Goal: Task Accomplishment & Management: Use online tool/utility

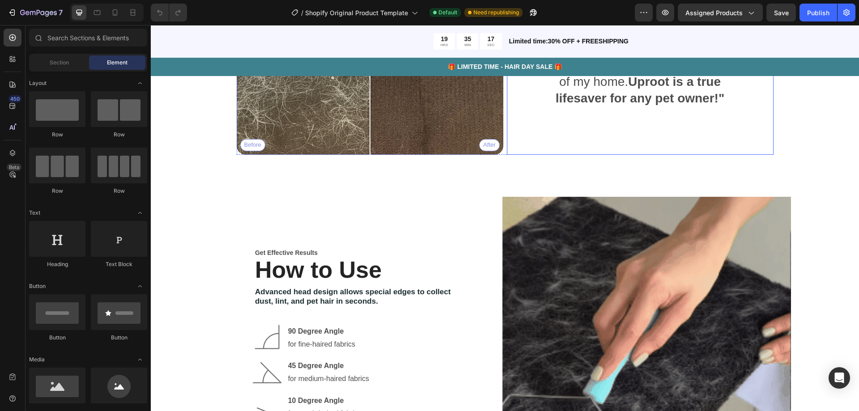
scroll to position [1073, 0]
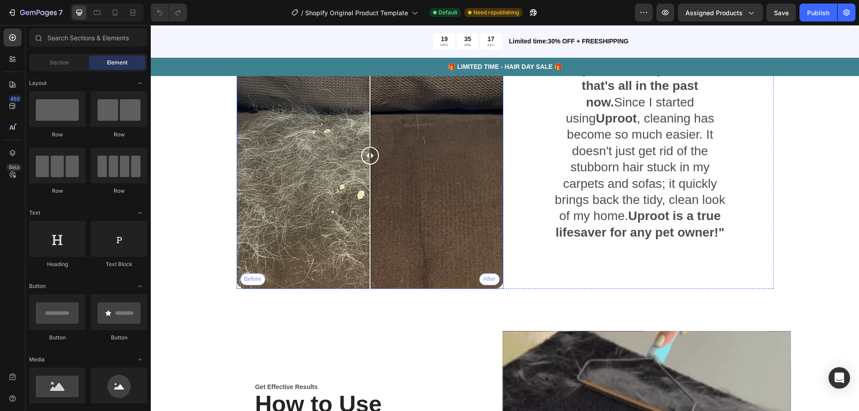
click at [414, 194] on div "Before After" at bounding box center [370, 155] width 267 height 267
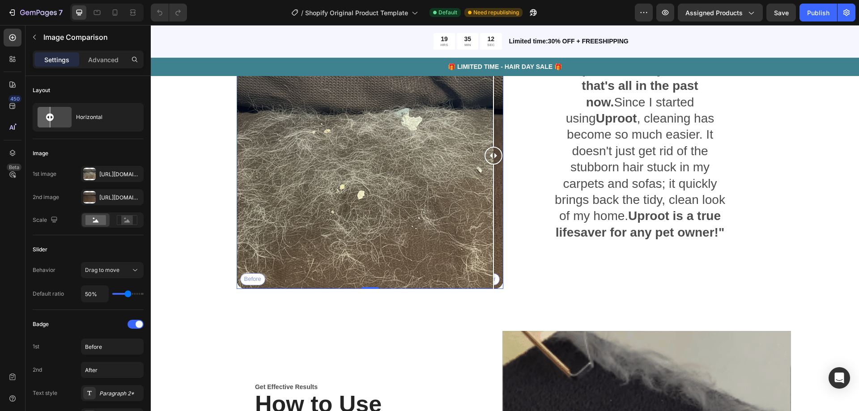
drag, startPoint x: 414, startPoint y: 194, endPoint x: 498, endPoint y: 258, distance: 105.8
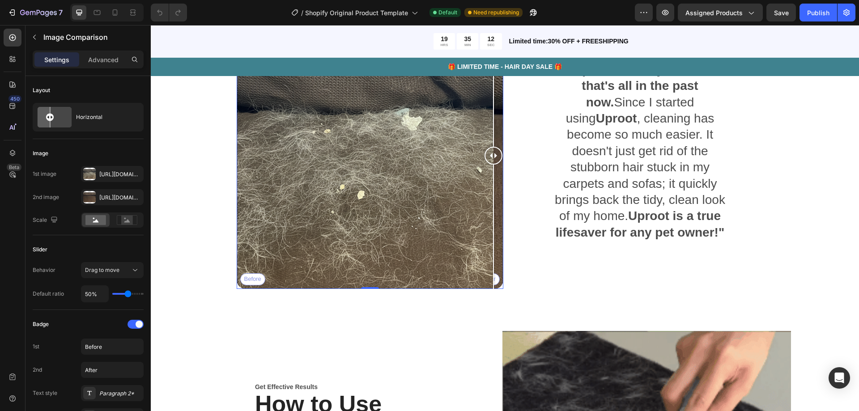
click at [498, 258] on div at bounding box center [493, 155] width 18 height 267
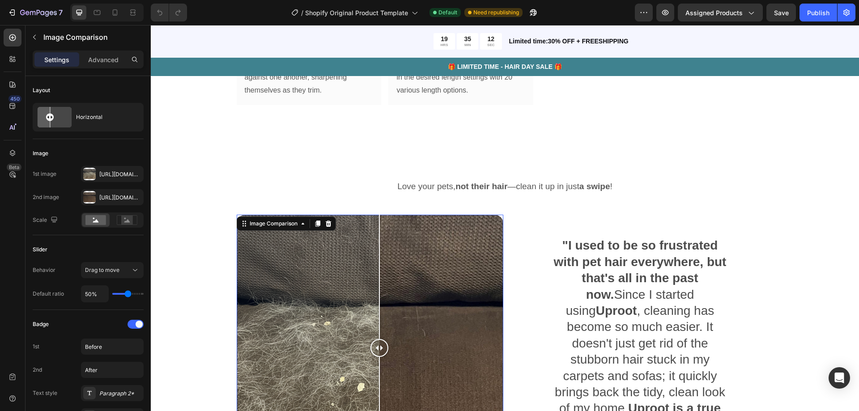
click at [376, 292] on div "Before After" at bounding box center [370, 348] width 267 height 267
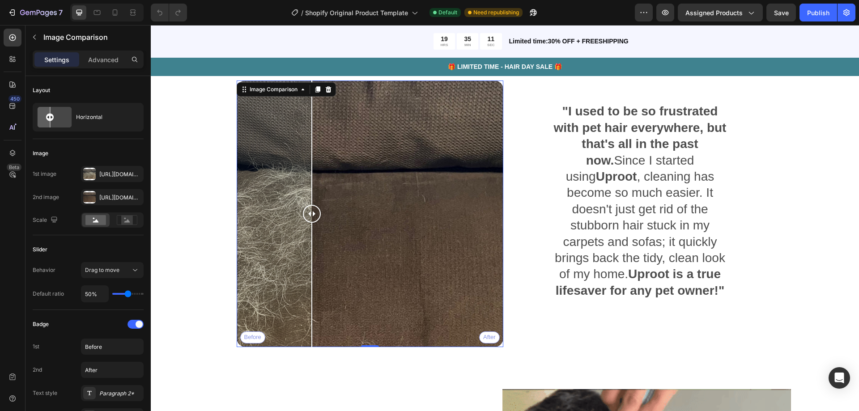
click at [308, 251] on div "Before After" at bounding box center [370, 213] width 267 height 267
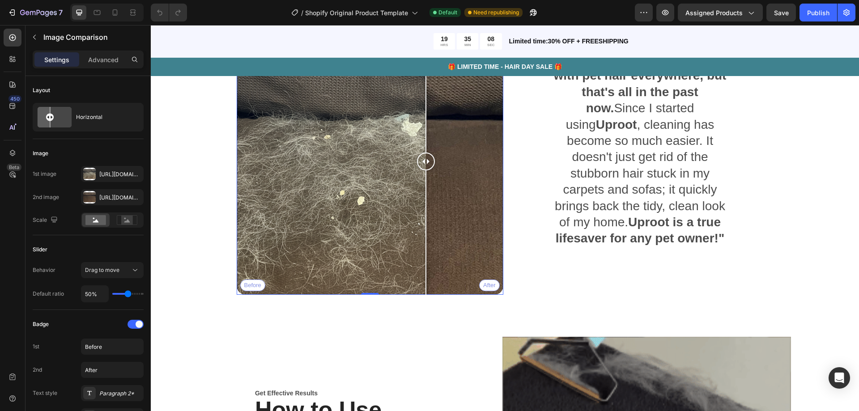
drag, startPoint x: 469, startPoint y: 254, endPoint x: 422, endPoint y: 248, distance: 47.3
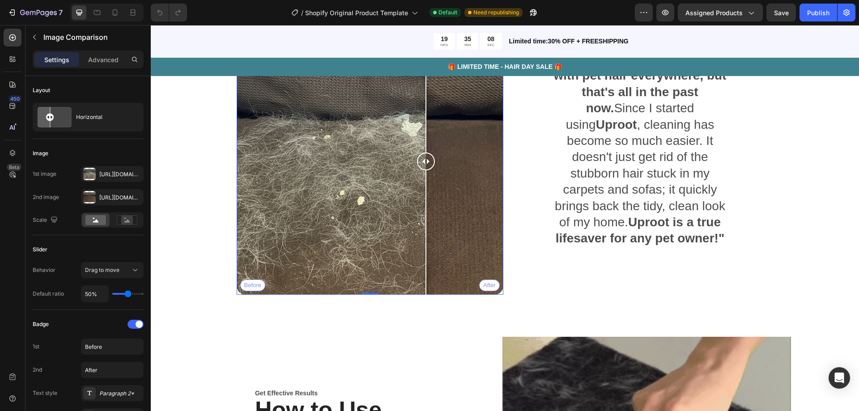
click at [422, 248] on div "Before After" at bounding box center [370, 161] width 267 height 267
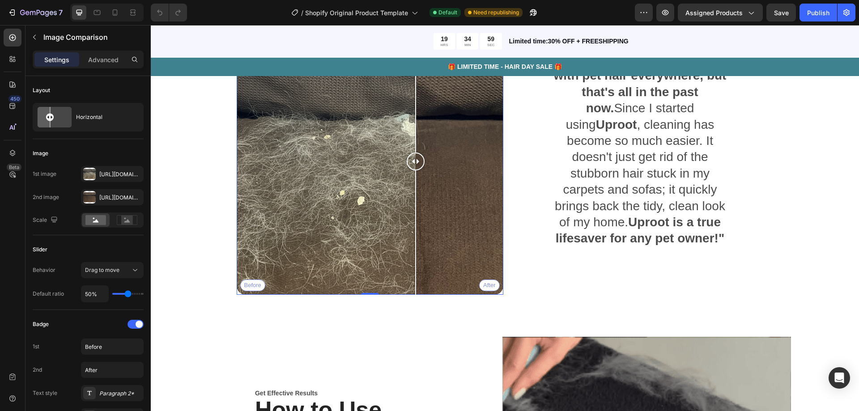
drag, startPoint x: 415, startPoint y: 221, endPoint x: 412, endPoint y: 265, distance: 44.4
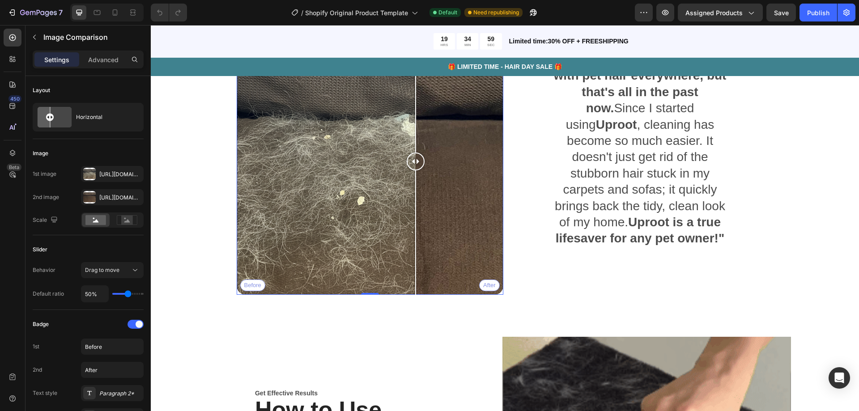
click at [412, 265] on div at bounding box center [416, 161] width 18 height 267
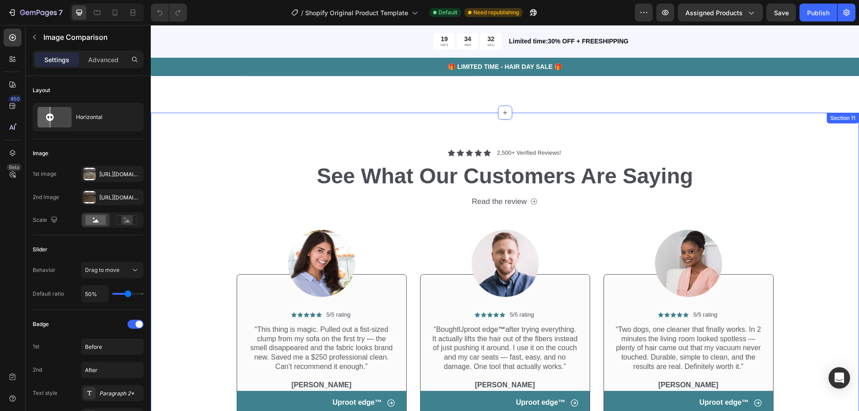
scroll to position [2371, 0]
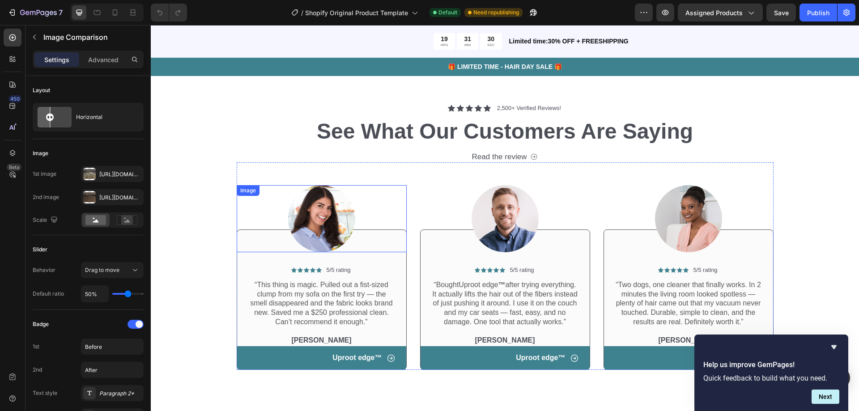
click at [309, 214] on img at bounding box center [321, 218] width 67 height 67
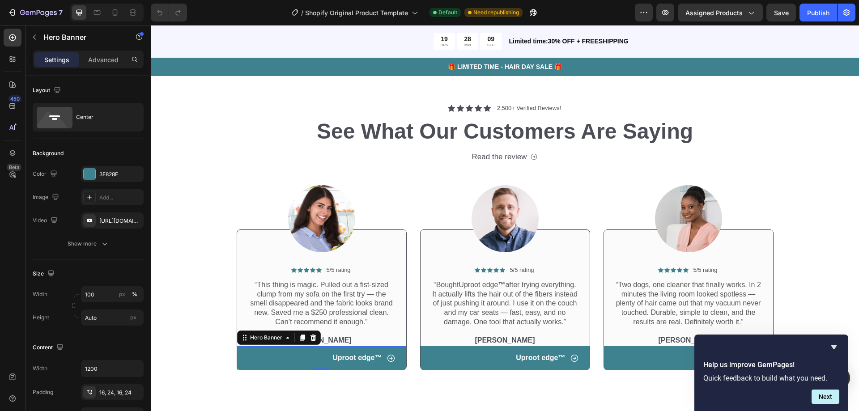
drag, startPoint x: 0, startPoint y: 425, endPoint x: 0, endPoint y: 416, distance: 9.4
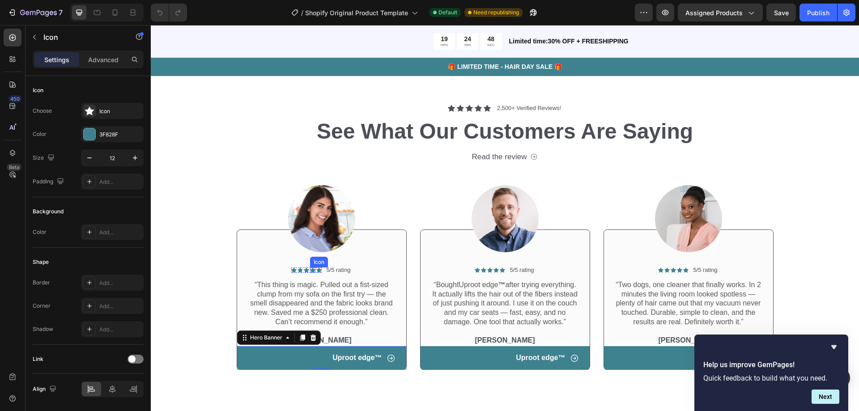
click at [310, 272] on div "Icon" at bounding box center [312, 269] width 5 height 5
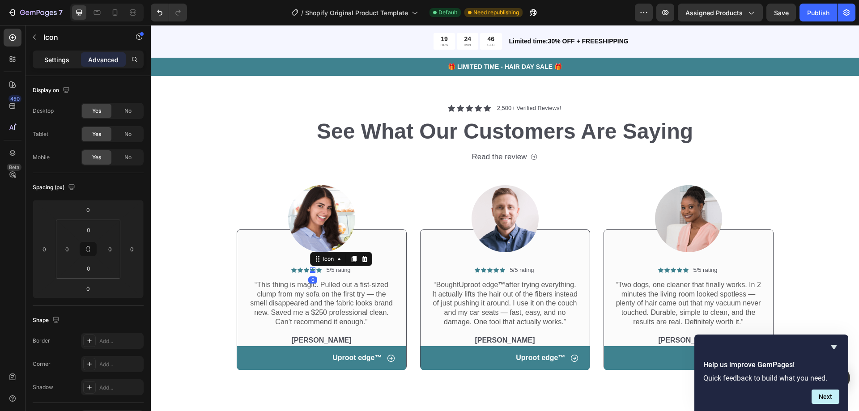
click at [55, 63] on p "Settings" at bounding box center [56, 59] width 25 height 9
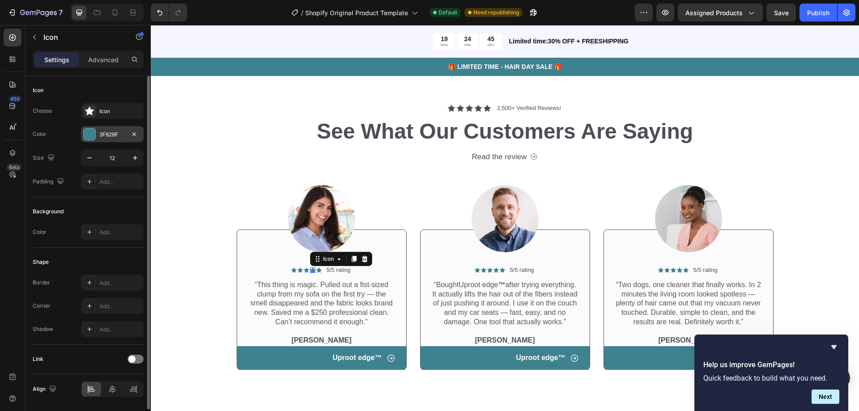
click at [107, 134] on div "3F828F" at bounding box center [112, 135] width 26 height 8
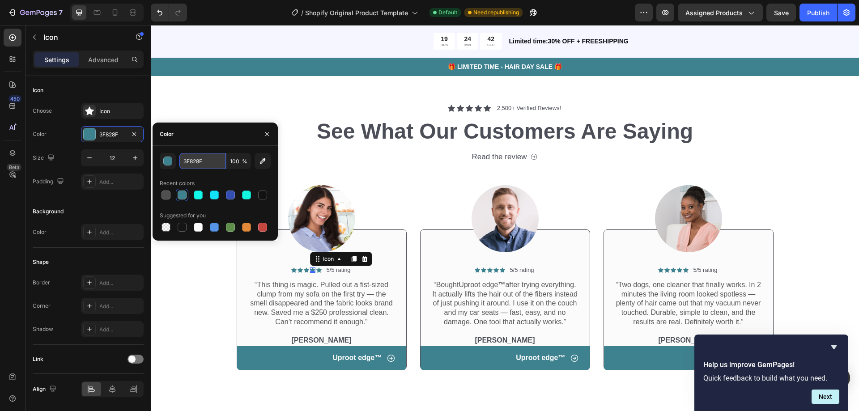
click at [188, 159] on input "3F828F" at bounding box center [202, 161] width 47 height 16
click at [172, 165] on div "button" at bounding box center [167, 161] width 9 height 9
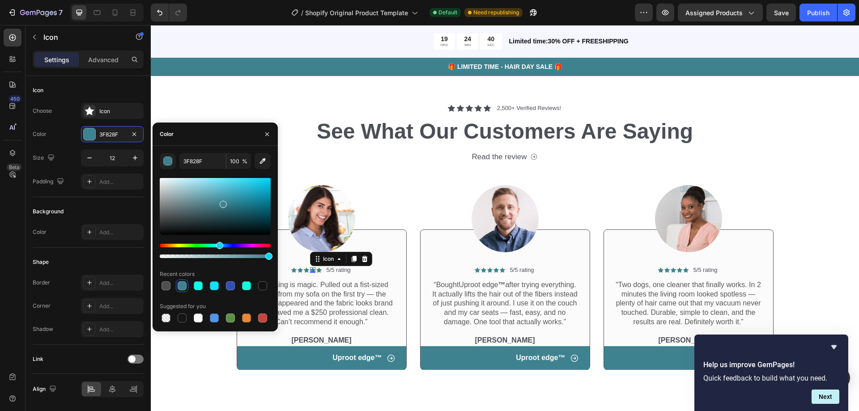
scroll to position [2415, 0]
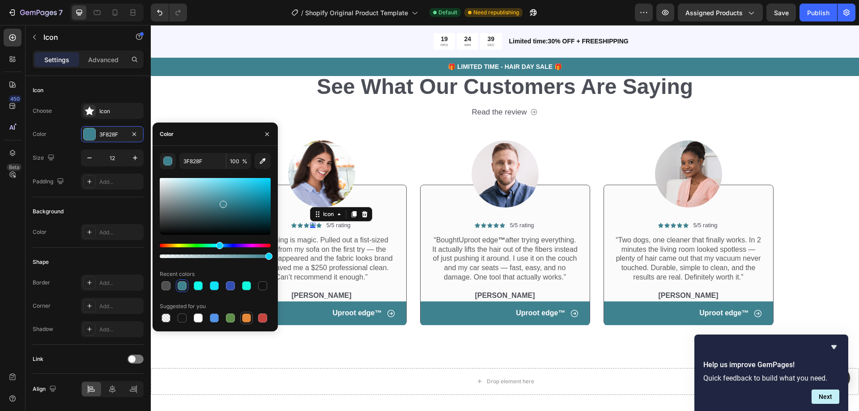
click at [244, 314] on div at bounding box center [246, 318] width 9 height 9
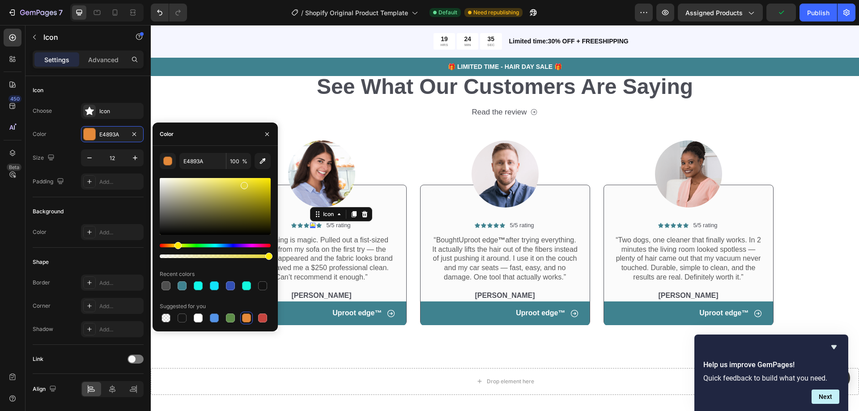
drag, startPoint x: 170, startPoint y: 246, endPoint x: 177, endPoint y: 246, distance: 6.3
click at [177, 246] on div "Hue" at bounding box center [177, 245] width 7 height 7
drag, startPoint x: 244, startPoint y: 186, endPoint x: 259, endPoint y: 184, distance: 15.8
click at [259, 184] on div at bounding box center [259, 186] width 7 height 7
drag, startPoint x: 263, startPoint y: 184, endPoint x: 267, endPoint y: 183, distance: 4.6
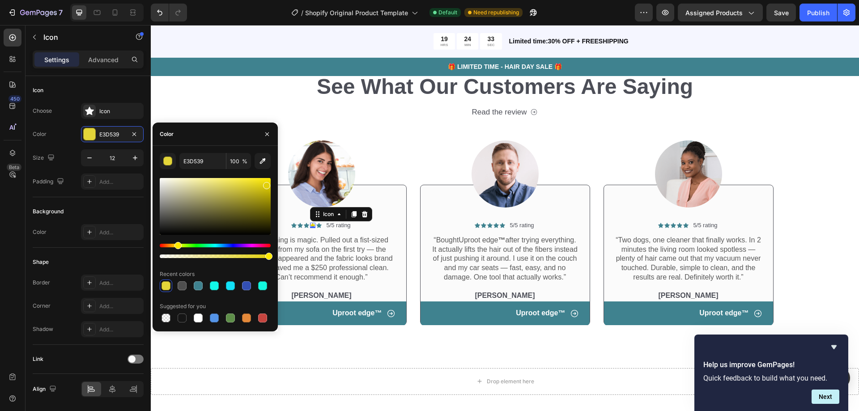
click at [267, 184] on div at bounding box center [266, 185] width 7 height 7
drag, startPoint x: 265, startPoint y: 184, endPoint x: 257, endPoint y: 183, distance: 7.6
click at [260, 183] on div at bounding box center [263, 185] width 7 height 7
type input "E5D41D"
click at [265, 140] on button "button" at bounding box center [267, 134] width 14 height 14
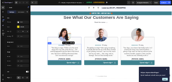
scroll to position [2415, 0]
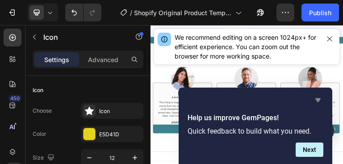
click at [318, 100] on icon "Hide survey" at bounding box center [318, 100] width 5 height 4
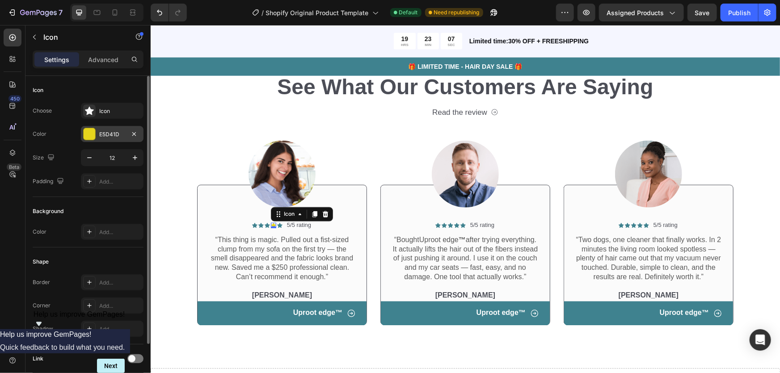
click at [91, 136] on div at bounding box center [90, 134] width 12 height 12
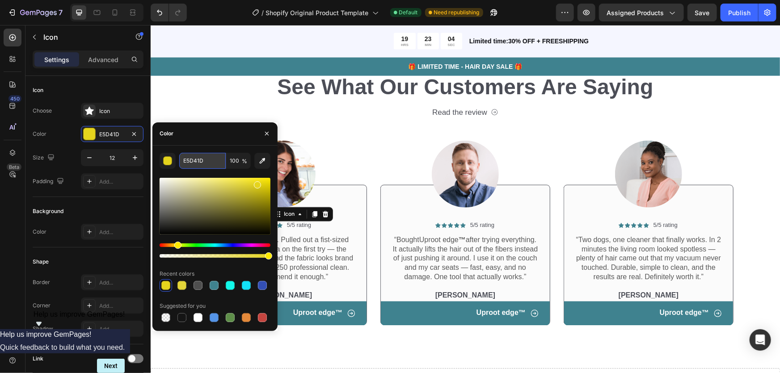
click at [195, 161] on input "E5D41D" at bounding box center [202, 161] width 47 height 16
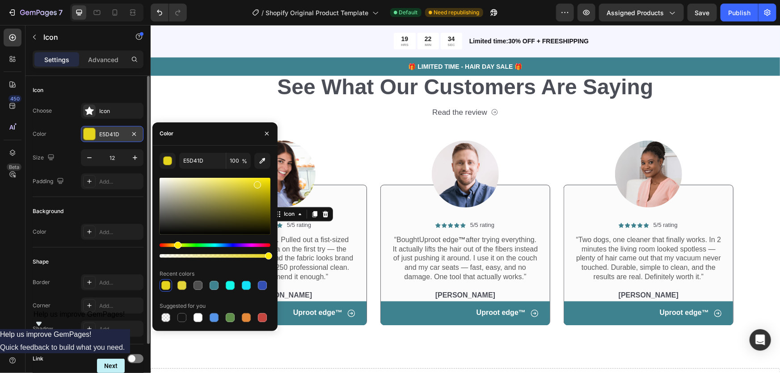
click at [117, 133] on div "E5D41D" at bounding box center [112, 135] width 26 height 8
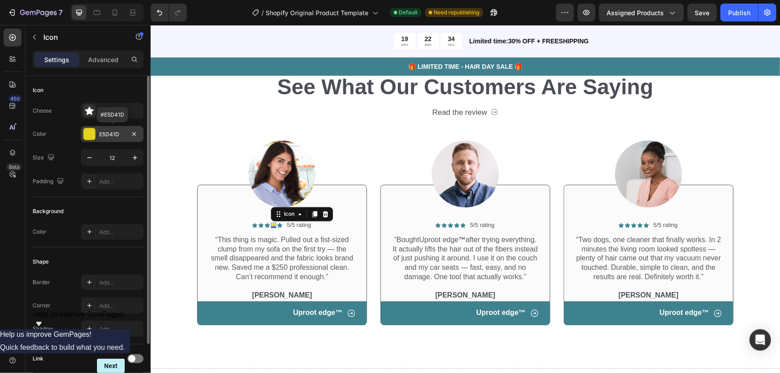
click at [117, 133] on div "E5D41D" at bounding box center [112, 135] width 26 height 8
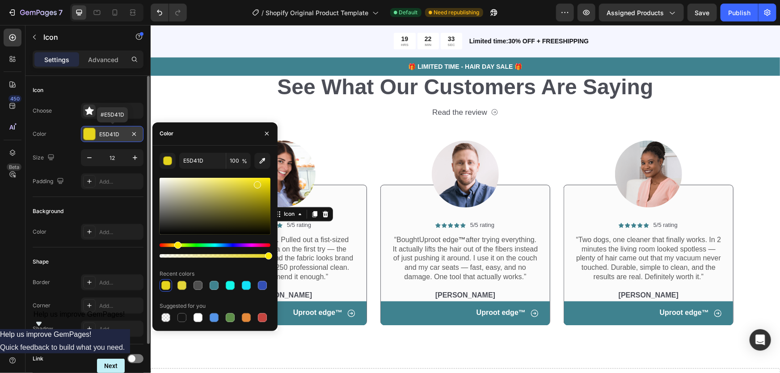
click at [116, 133] on div "E5D41D" at bounding box center [112, 135] width 26 height 8
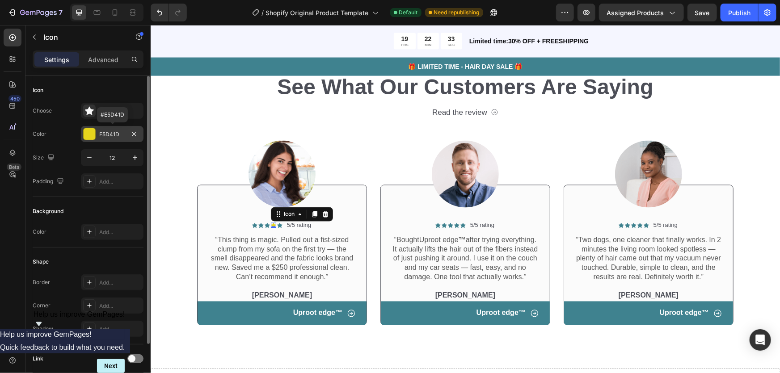
click at [113, 134] on div "E5D41D" at bounding box center [112, 135] width 26 height 8
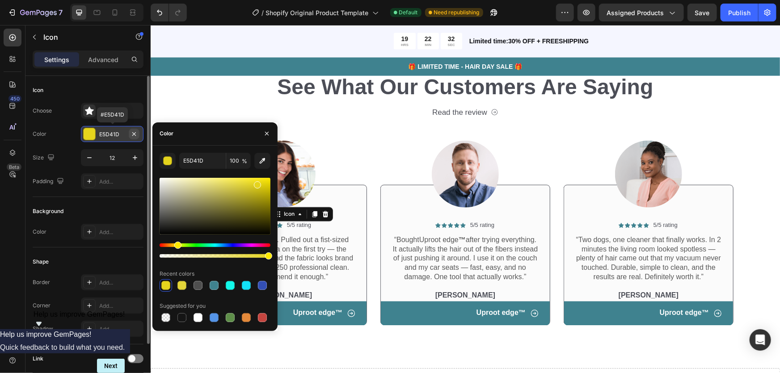
click at [131, 134] on icon "button" at bounding box center [134, 134] width 7 height 7
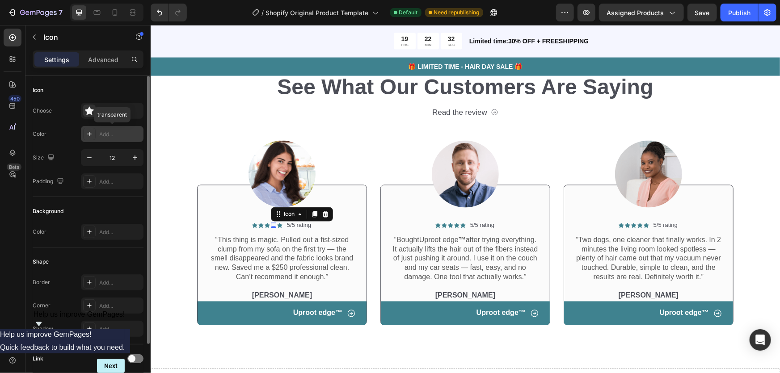
click at [111, 134] on div "Add..." at bounding box center [120, 135] width 42 height 8
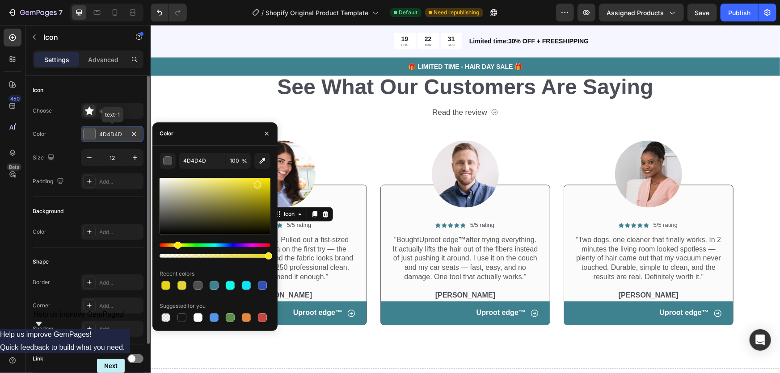
click at [118, 134] on div "4D4D4D" at bounding box center [112, 135] width 26 height 8
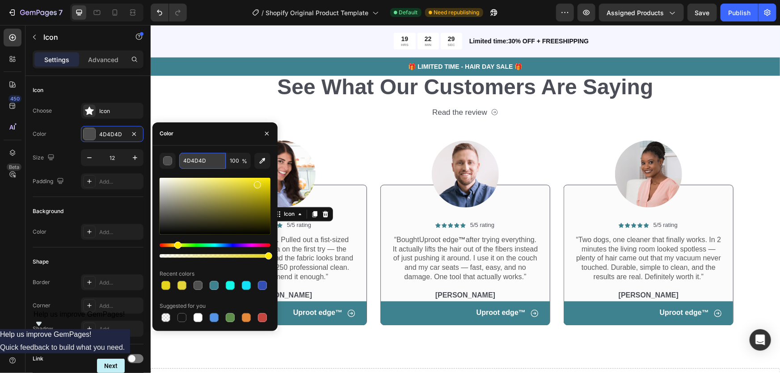
click at [192, 162] on input "4D4D4D" at bounding box center [202, 161] width 47 height 16
paste input "#FFCC00"
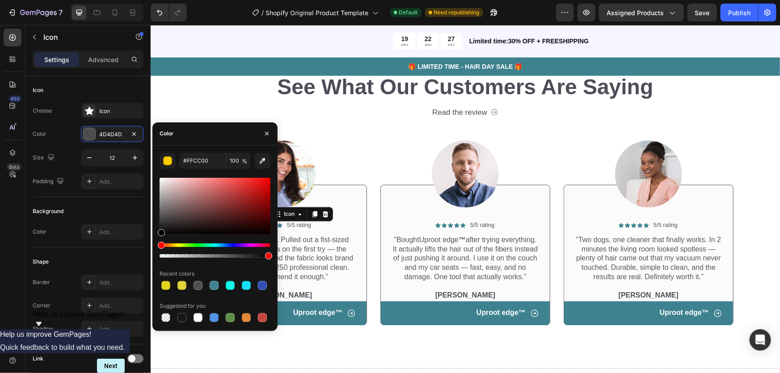
type input "FFCC00"
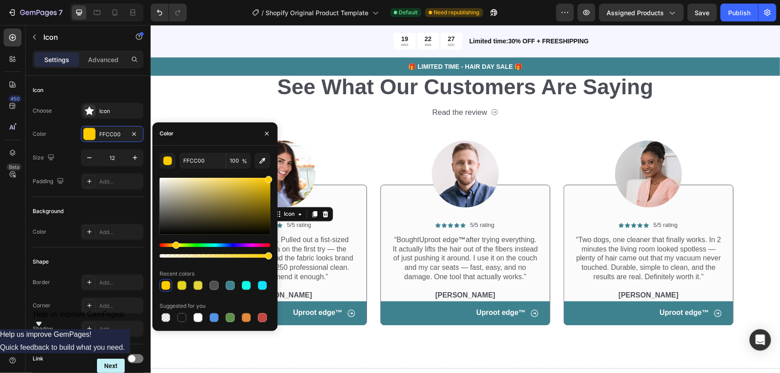
click at [214, 141] on div "Color" at bounding box center [215, 134] width 125 height 23
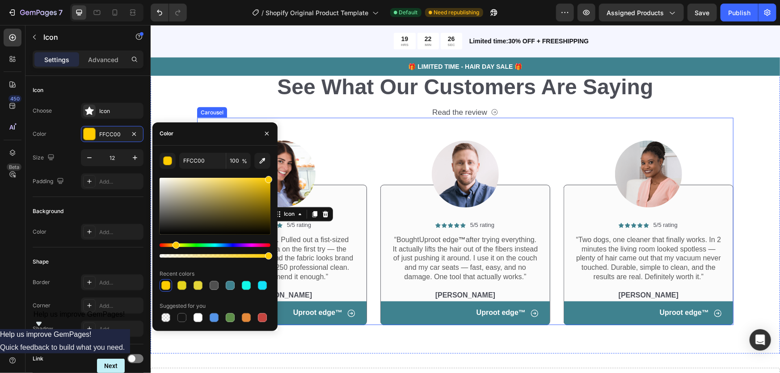
click at [400, 152] on div "Image" at bounding box center [465, 173] width 170 height 67
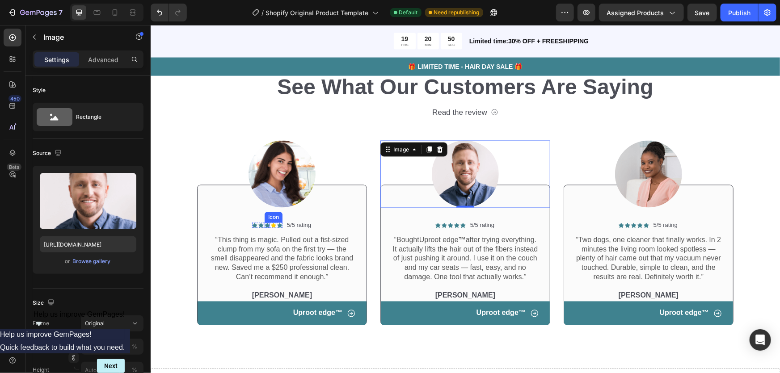
click at [264, 225] on div "Icon" at bounding box center [266, 225] width 5 height 5
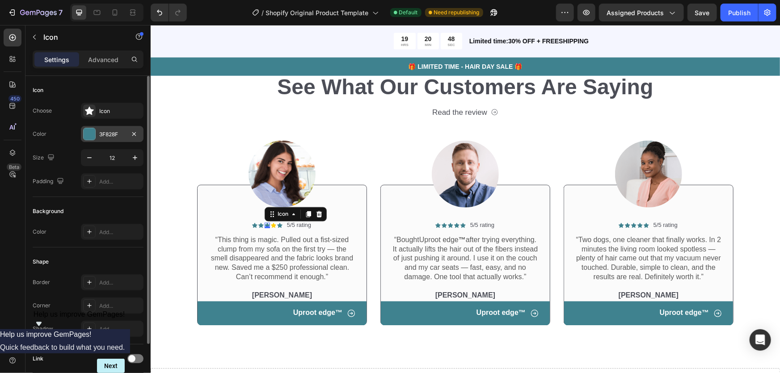
click at [100, 134] on div "3F828F" at bounding box center [112, 135] width 26 height 8
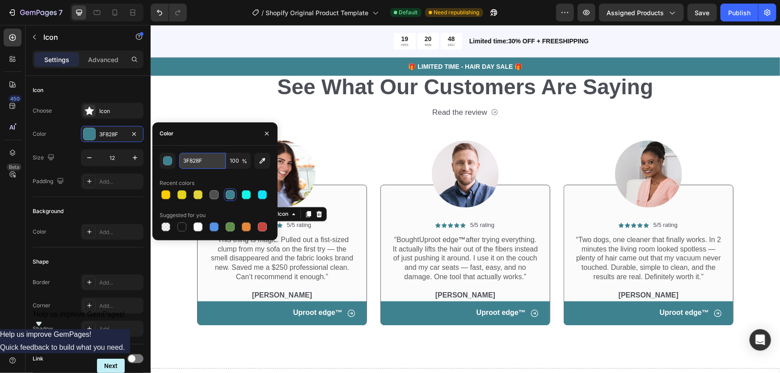
click at [204, 155] on input "3F828F" at bounding box center [202, 161] width 47 height 16
paste input "#FFCC00"
type input "#FFCC00"
click at [244, 263] on p "“This thing is magic. Pulled out a fist-sized clump from my sofa on the first t…" at bounding box center [282, 259] width 146 height 47
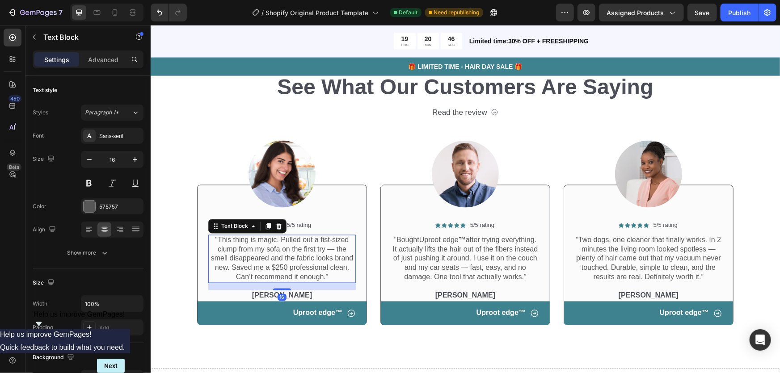
click at [295, 214] on div "Text Block" at bounding box center [303, 216] width 30 height 8
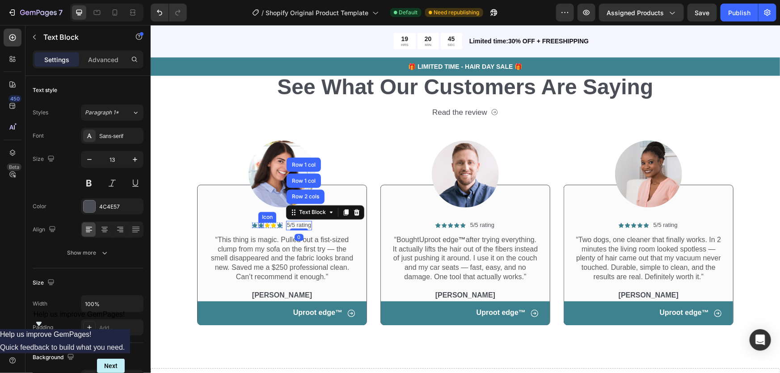
click at [258, 226] on div "Icon" at bounding box center [260, 225] width 5 height 5
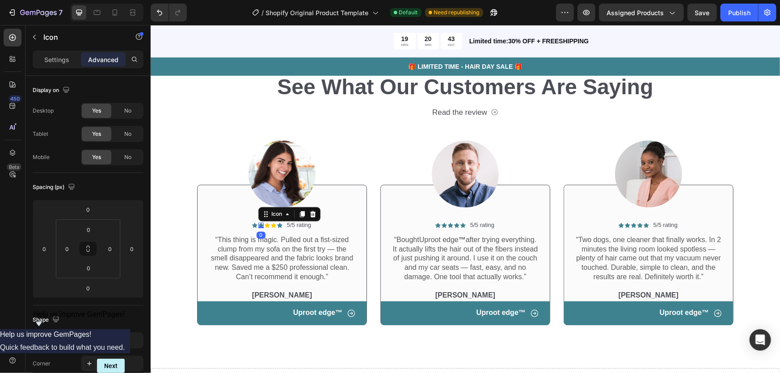
click at [258, 223] on icon at bounding box center [260, 225] width 5 height 5
click at [258, 225] on div at bounding box center [260, 226] width 5 height 3
click at [66, 55] on p "Settings" at bounding box center [56, 59] width 25 height 9
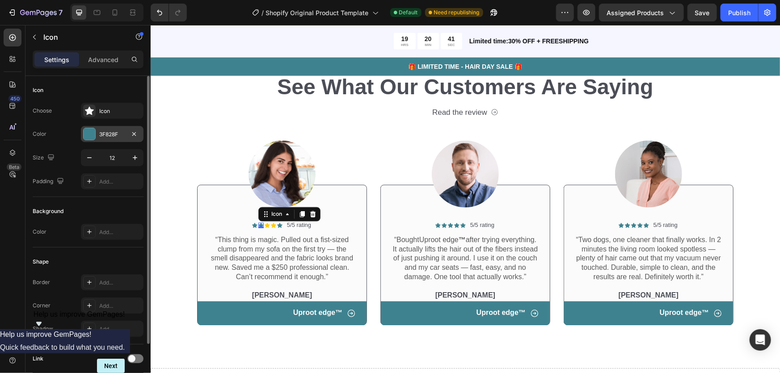
click at [110, 131] on div "3F828F" at bounding box center [112, 135] width 26 height 8
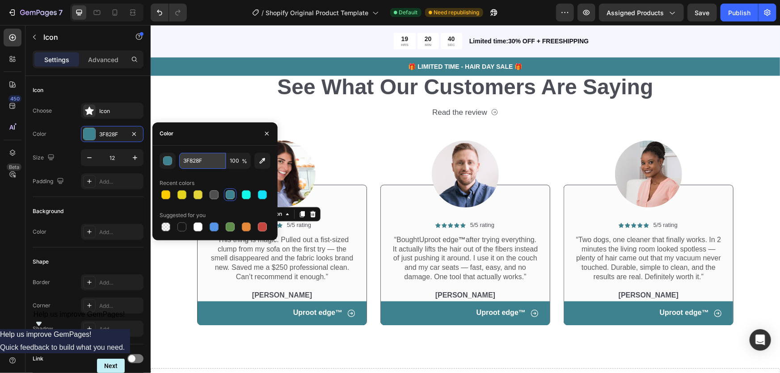
click at [192, 158] on input "3F828F" at bounding box center [202, 161] width 47 height 16
paste input "#FFCC00"
type input "#FFCC00"
click at [352, 165] on div at bounding box center [282, 173] width 170 height 67
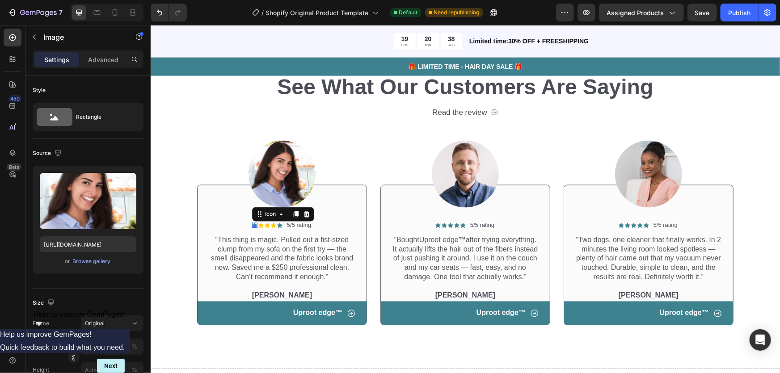
click at [252, 224] on div "Icon 0" at bounding box center [254, 225] width 5 height 5
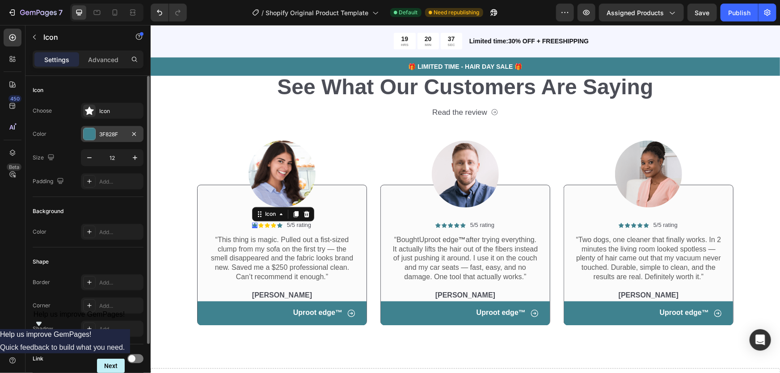
click at [120, 134] on div "3F828F" at bounding box center [112, 135] width 26 height 8
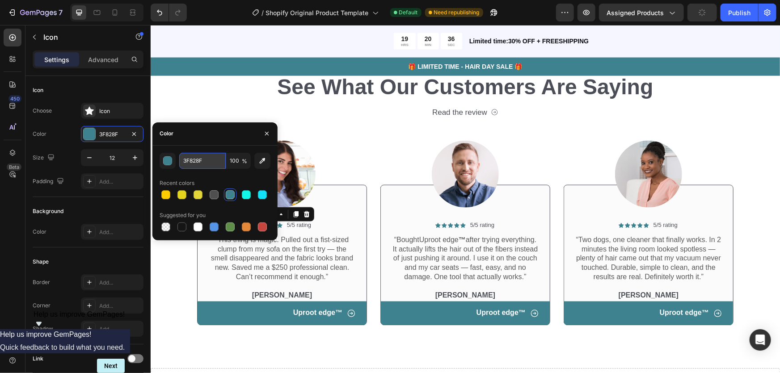
click at [201, 161] on input "3F828F" at bounding box center [202, 161] width 47 height 16
paste input "#FFCC00"
type input "#FFCC00"
click at [347, 175] on div at bounding box center [282, 173] width 170 height 67
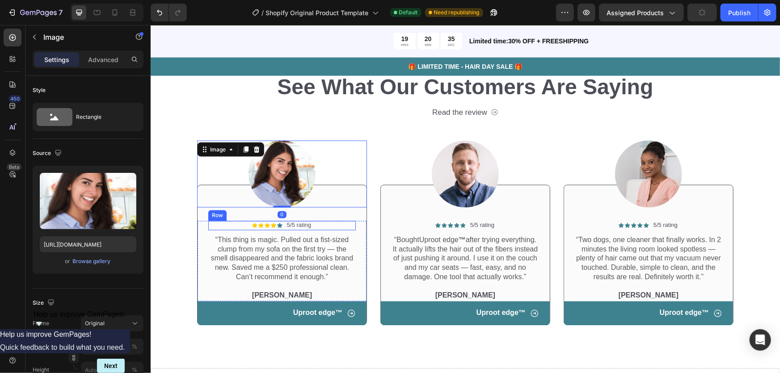
click at [277, 225] on div "Icon" at bounding box center [279, 225] width 5 height 5
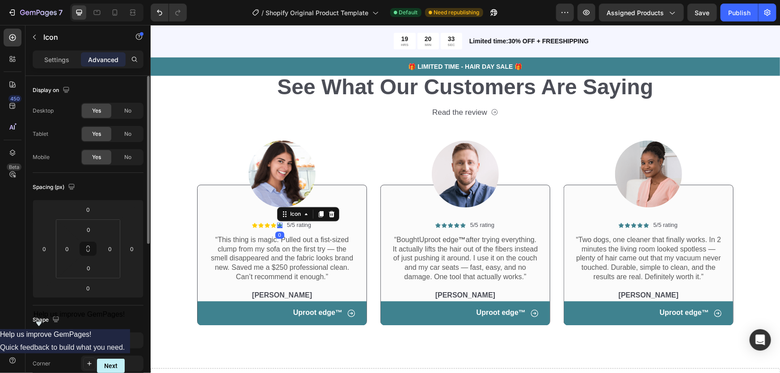
drag, startPoint x: 44, startPoint y: 68, endPoint x: 62, endPoint y: 79, distance: 21.2
click at [45, 68] on div "Settings Advanced" at bounding box center [87, 63] width 125 height 25
drag, startPoint x: 60, startPoint y: 67, endPoint x: 67, endPoint y: 82, distance: 16.4
click at [59, 67] on div "Settings Advanced" at bounding box center [88, 60] width 111 height 18
click at [53, 57] on p "Settings" at bounding box center [56, 59] width 25 height 9
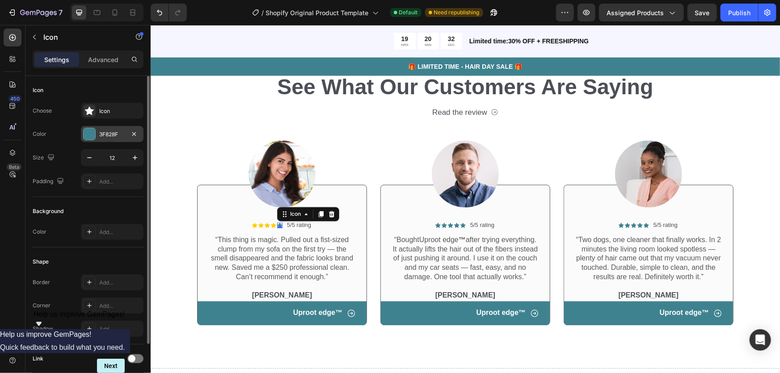
click at [117, 136] on div "3F828F" at bounding box center [112, 135] width 26 height 8
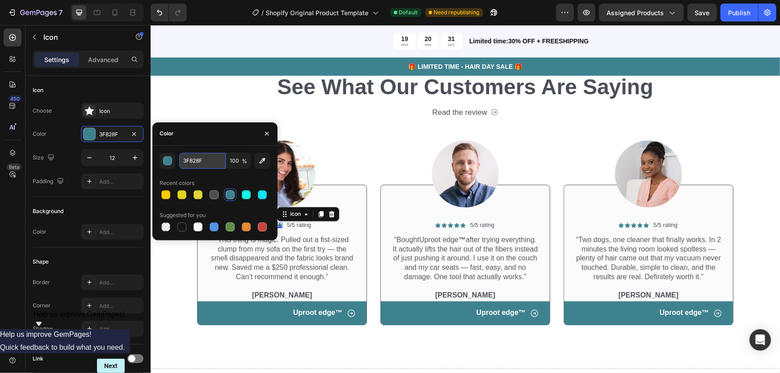
click at [199, 159] on input "3F828F" at bounding box center [202, 161] width 47 height 16
paste input "#FFCC00"
type input "#FFCC00"
click at [435, 225] on icon at bounding box center [437, 225] width 5 height 5
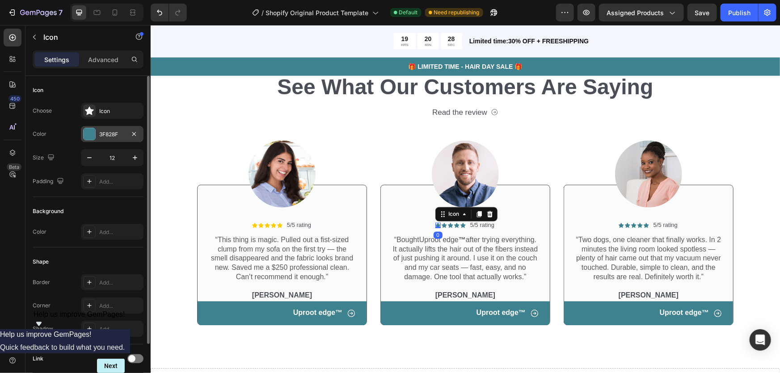
click at [102, 135] on div "3F828F" at bounding box center [112, 135] width 26 height 8
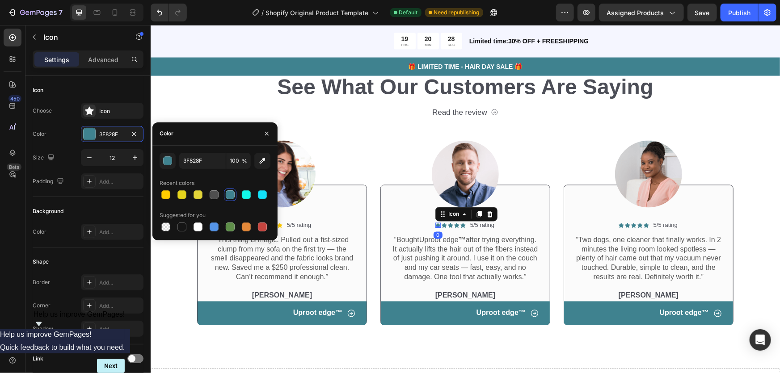
click at [209, 170] on div "3F828F 100 % Recent colors Suggested for you" at bounding box center [215, 193] width 111 height 80
click at [207, 165] on input "3F828F" at bounding box center [202, 161] width 47 height 16
paste input "#FFCC00"
type input "#FFCC00"
click at [442, 223] on icon at bounding box center [443, 225] width 5 height 5
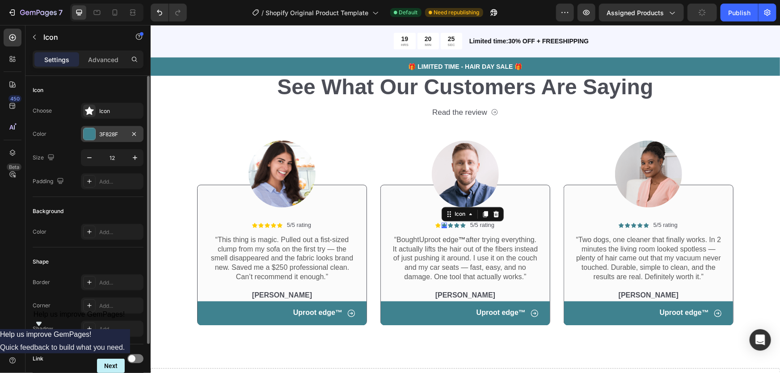
click at [122, 135] on div "3F828F" at bounding box center [112, 135] width 26 height 8
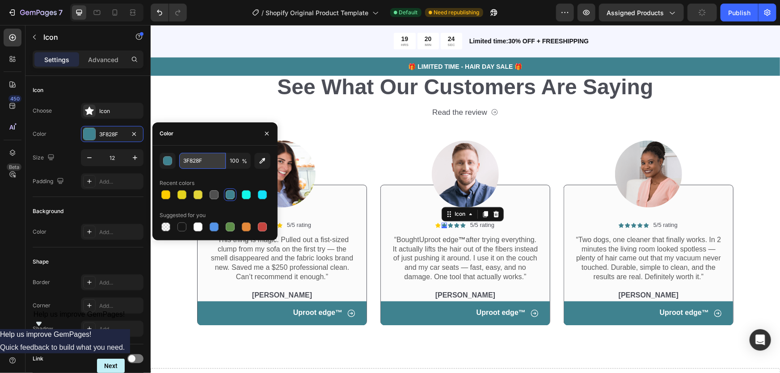
click at [187, 157] on input "3F828F" at bounding box center [202, 161] width 47 height 16
paste input "#FFCC00"
type input "#FFCC00"
click at [448, 225] on icon at bounding box center [450, 225] width 5 height 5
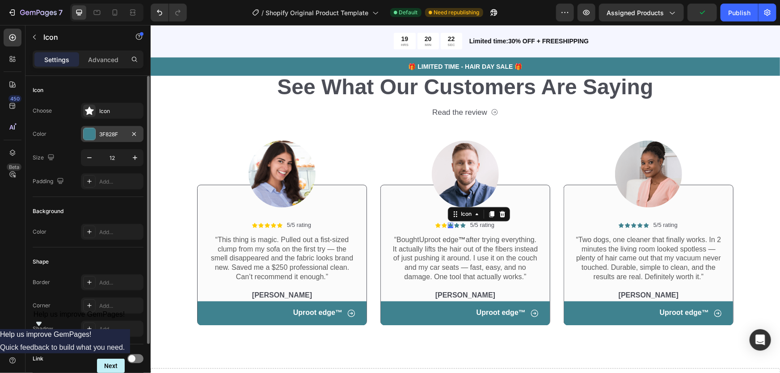
click at [107, 127] on div "3F828F" at bounding box center [112, 134] width 63 height 16
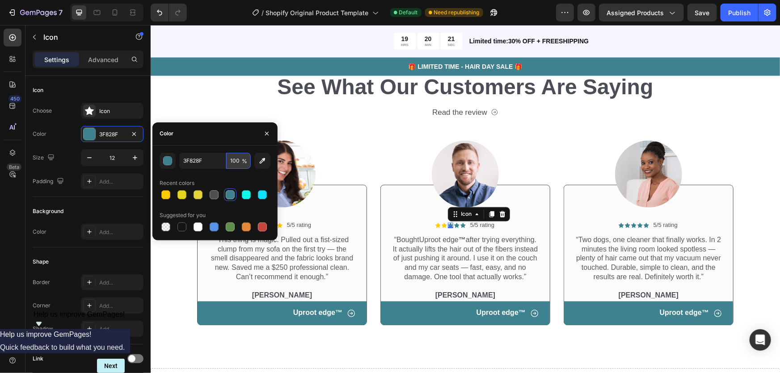
click at [229, 161] on input "100" at bounding box center [238, 161] width 25 height 16
click at [210, 157] on input "3F828F" at bounding box center [202, 161] width 47 height 16
paste input "#FFCC00"
type input "#FFCC00"
click at [454, 225] on icon at bounding box center [456, 225] width 5 height 5
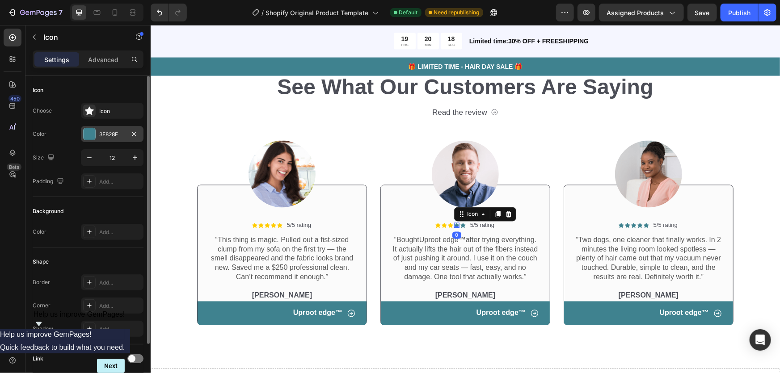
click at [107, 137] on div "3F828F" at bounding box center [112, 135] width 26 height 8
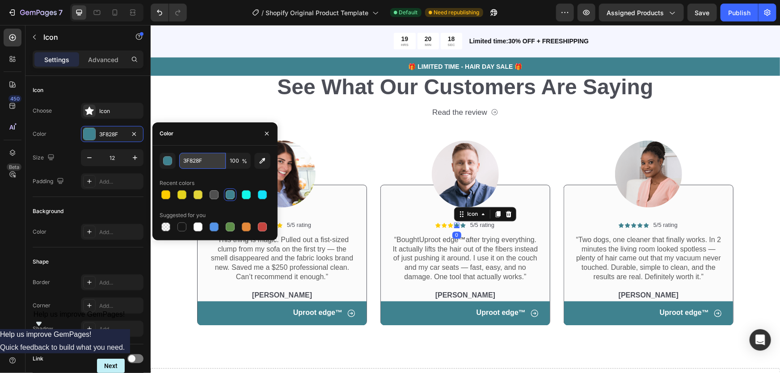
click at [188, 162] on input "3F828F" at bounding box center [202, 161] width 47 height 16
paste input "#FFCC00"
type input "#FFCC00"
click at [461, 225] on icon at bounding box center [462, 225] width 5 height 5
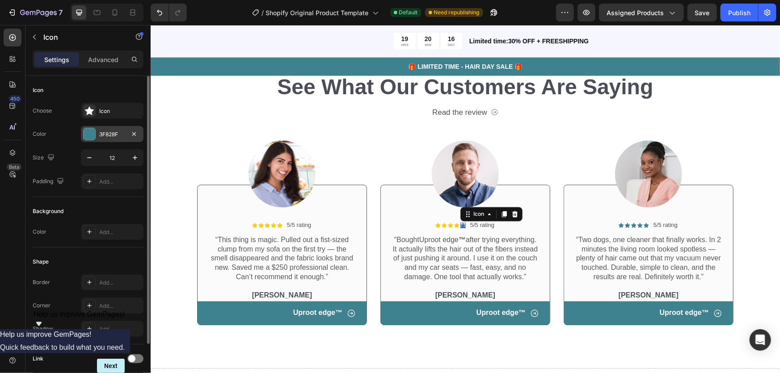
click at [119, 137] on div "3F828F" at bounding box center [112, 135] width 26 height 8
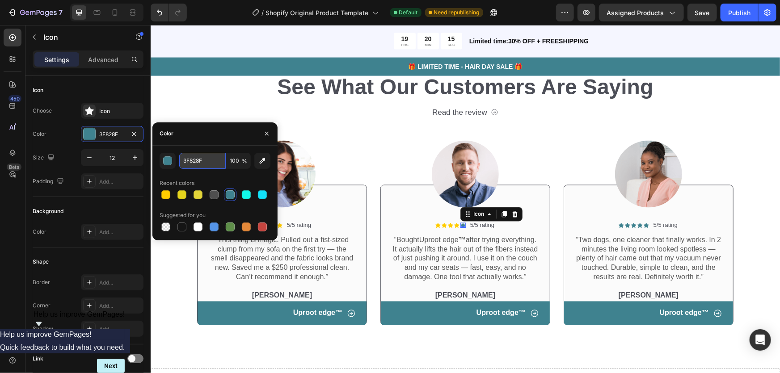
click at [196, 160] on input "3F828F" at bounding box center [202, 161] width 47 height 16
paste input "#FFCC00"
type input "#FFCC00"
click at [619, 225] on icon at bounding box center [621, 225] width 5 height 5
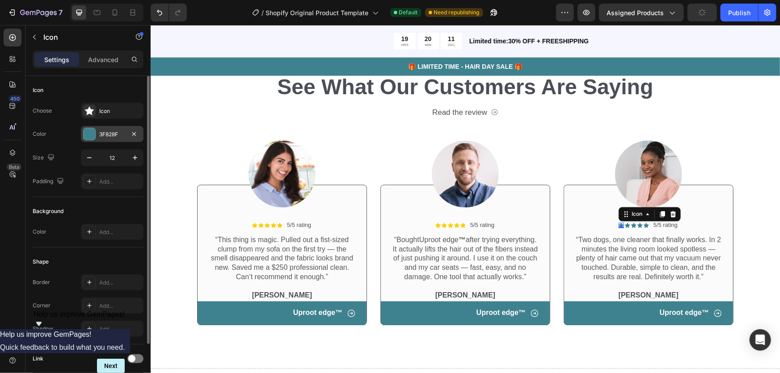
click at [115, 135] on div "3F828F" at bounding box center [112, 135] width 26 height 8
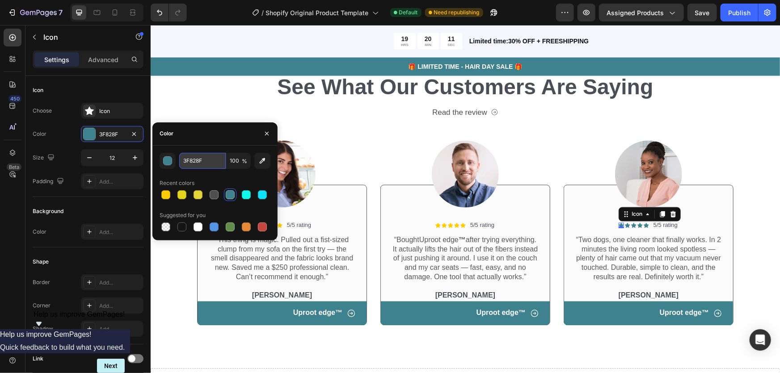
click at [207, 165] on input "3F828F" at bounding box center [202, 161] width 47 height 16
paste input "#FFCC00"
type input "#FFCC00"
click at [625, 226] on icon at bounding box center [627, 225] width 5 height 5
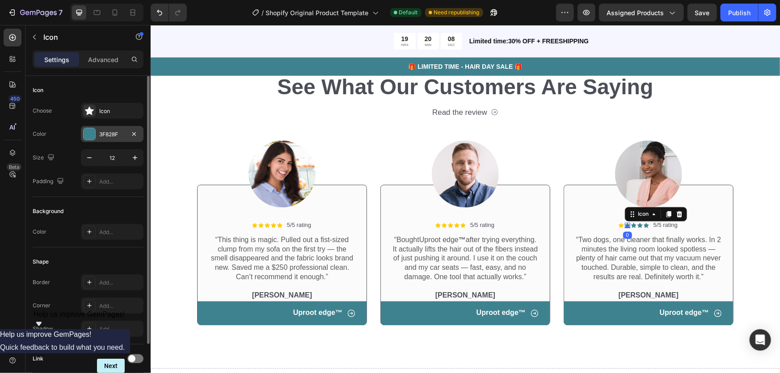
click at [120, 138] on div "3F828F" at bounding box center [112, 135] width 26 height 8
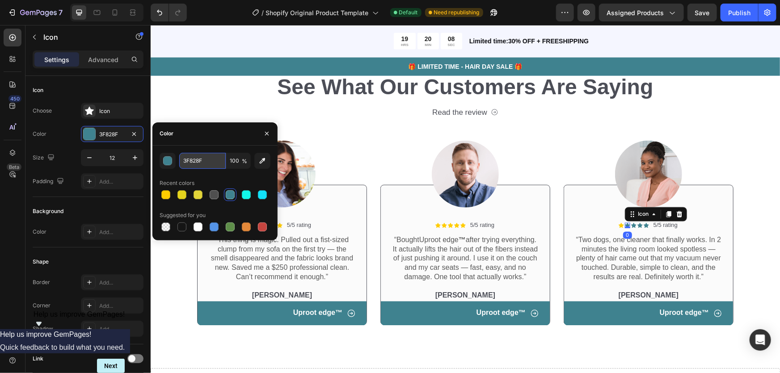
click at [199, 165] on input "3F828F" at bounding box center [202, 161] width 47 height 16
paste input "#FFCC00"
type input "#FFCC00"
click at [631, 223] on icon at bounding box center [633, 225] width 5 height 5
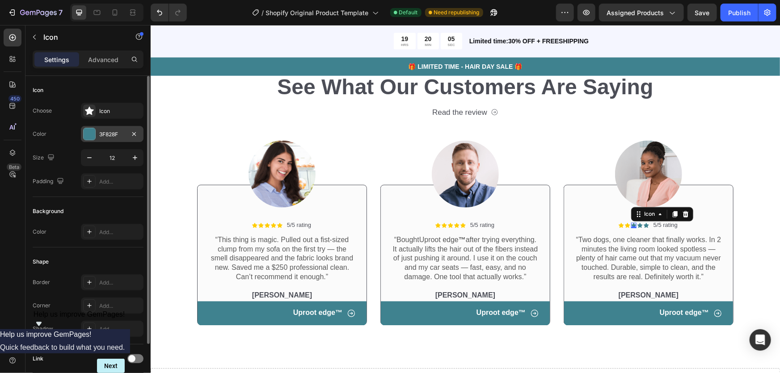
click at [104, 133] on div "3F828F" at bounding box center [112, 135] width 26 height 8
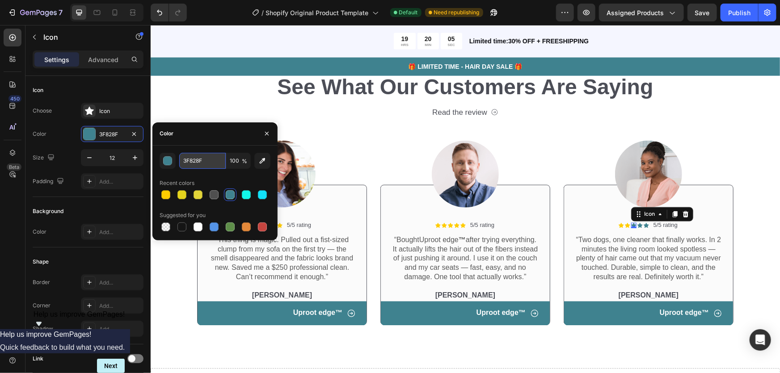
click at [194, 161] on input "3F828F" at bounding box center [202, 161] width 47 height 16
paste input "#FFCC00"
type input "#FFCC00"
click at [637, 226] on icon at bounding box center [639, 225] width 5 height 5
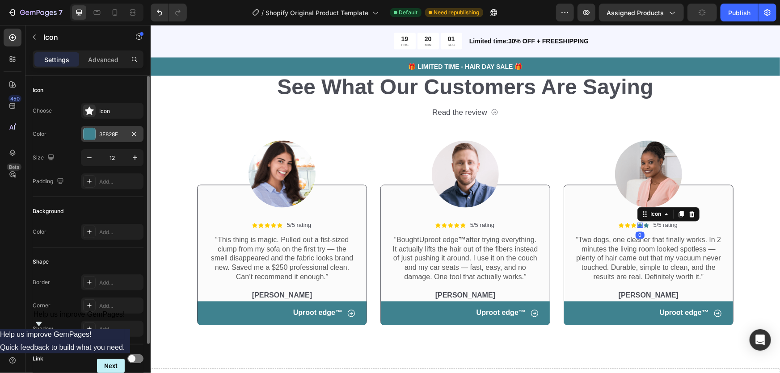
click at [112, 136] on div "3F828F" at bounding box center [112, 135] width 26 height 8
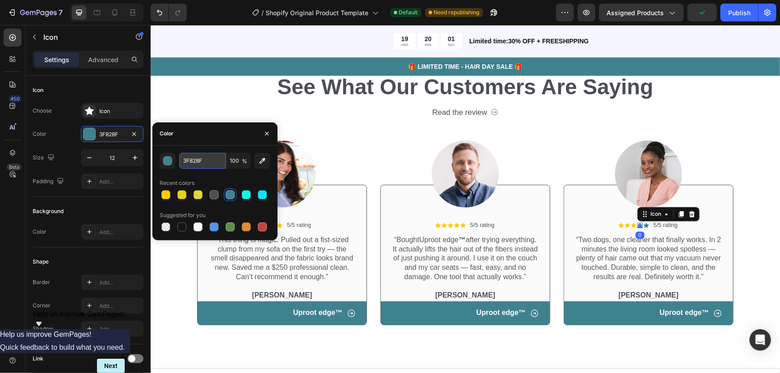
click at [203, 165] on input "3F828F" at bounding box center [202, 161] width 47 height 16
paste input "#FFCC00"
type input "#FFCC00"
click at [644, 225] on icon at bounding box center [646, 225] width 5 height 5
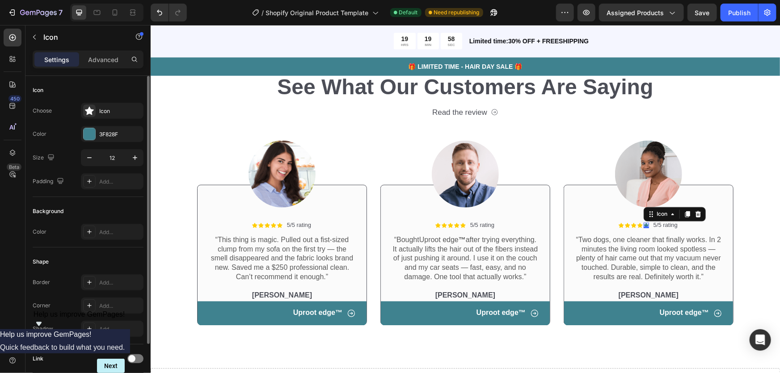
click at [99, 124] on div "Choose Icon Color 3F828F Size 12 Padding Add..." at bounding box center [88, 146] width 111 height 87
click at [106, 128] on div "3F828F" at bounding box center [112, 134] width 63 height 16
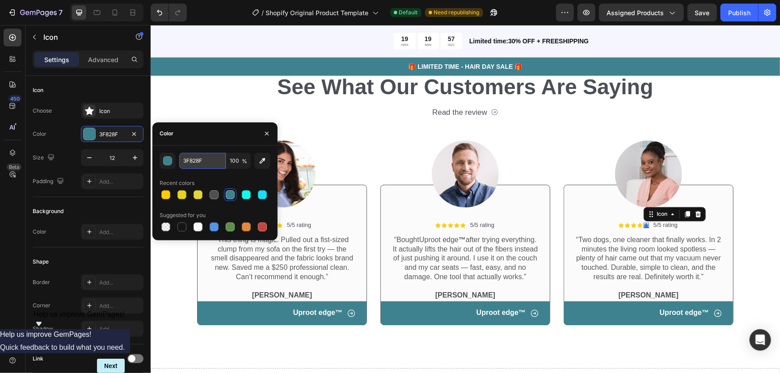
click at [213, 167] on input "3F828F" at bounding box center [202, 161] width 47 height 16
paste input "#FFCC00"
type input "#FFCC00"
click at [366, 156] on div "Image Icon Icon Icon Icon Icon Icon List 5/5 rating Text Block Row “This thing …" at bounding box center [465, 222] width 537 height 208
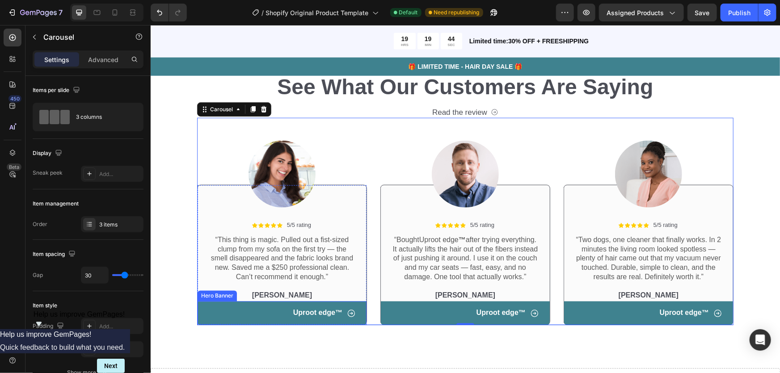
click at [284, 312] on div "Icon Uproot edge ™ Text Block Row" at bounding box center [282, 314] width 148 height 10
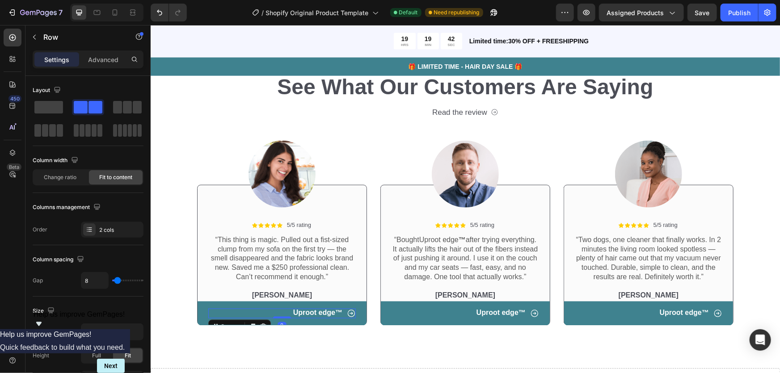
click at [208, 305] on div "Icon Uproot edge ™ Text Block Row 0" at bounding box center [281, 313] width 169 height 24
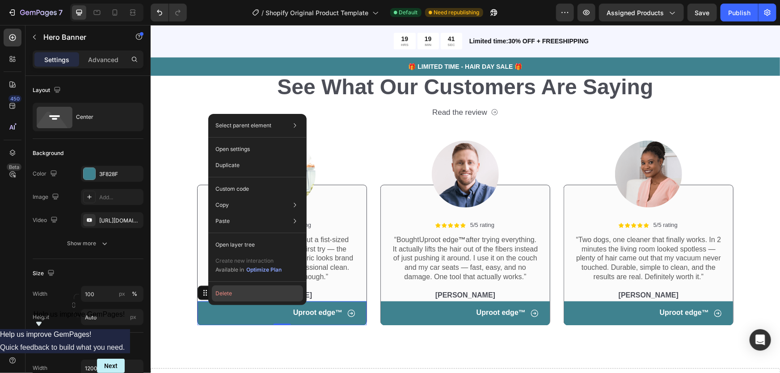
click at [237, 292] on button "Delete" at bounding box center [257, 294] width 91 height 16
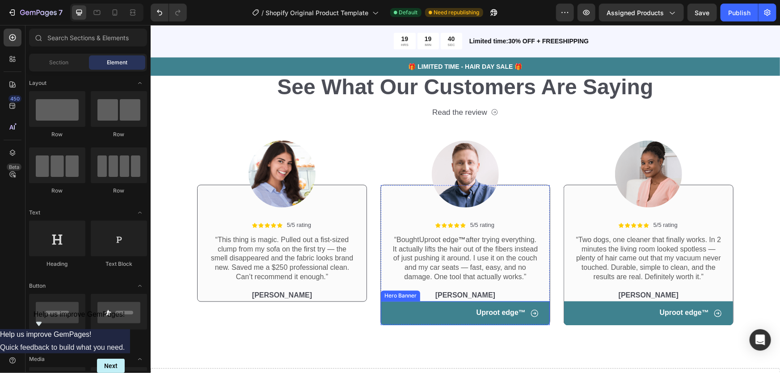
click at [425, 313] on div "Icon Uproot edge ™ Text Block Row" at bounding box center [465, 313] width 169 height 24
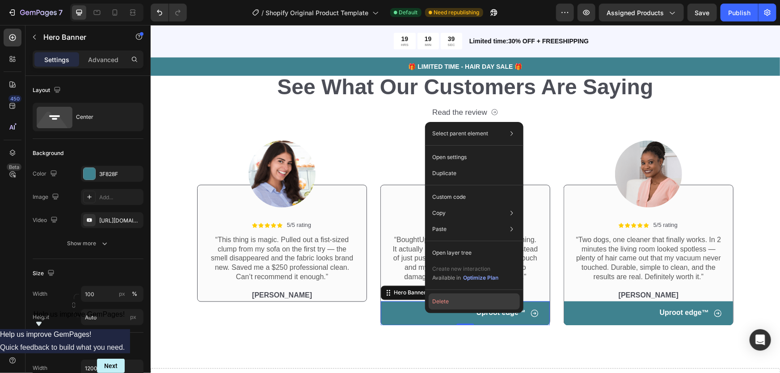
click at [446, 298] on button "Delete" at bounding box center [474, 302] width 91 height 16
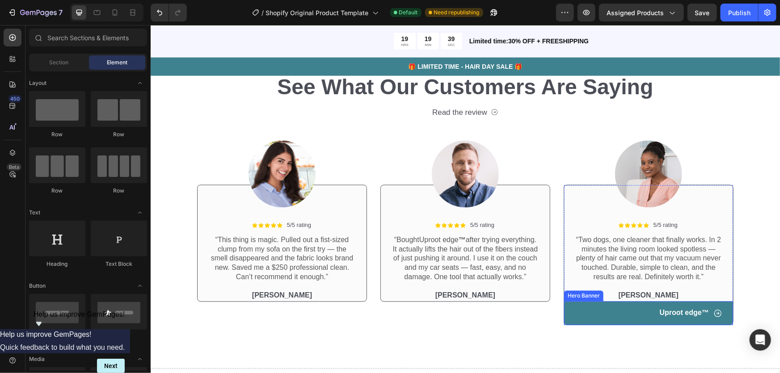
click at [606, 304] on div "Icon Uproot edge ™ Text Block Row" at bounding box center [648, 313] width 169 height 24
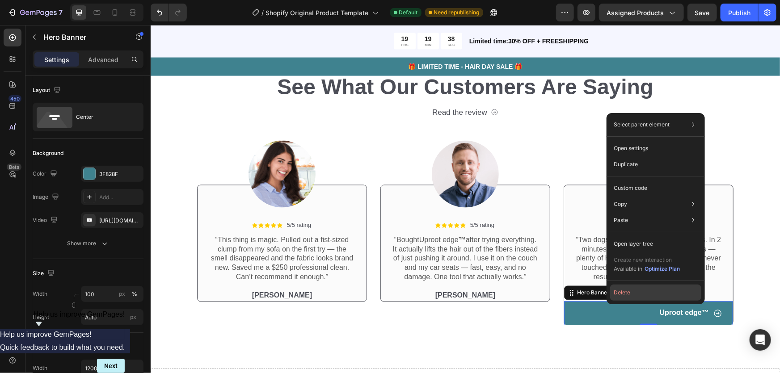
click at [619, 290] on button "Delete" at bounding box center [655, 293] width 91 height 16
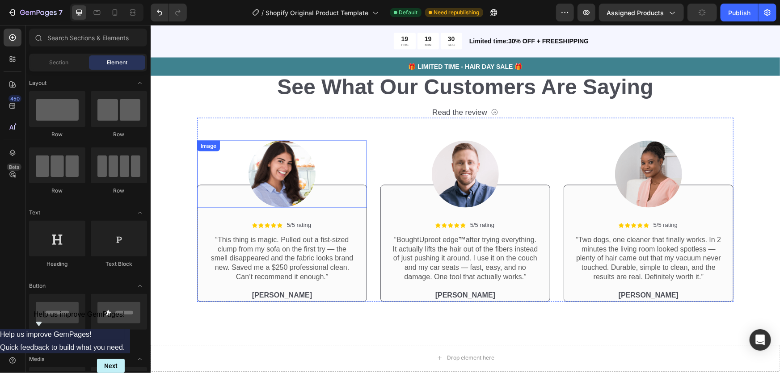
click at [274, 182] on img at bounding box center [281, 173] width 67 height 67
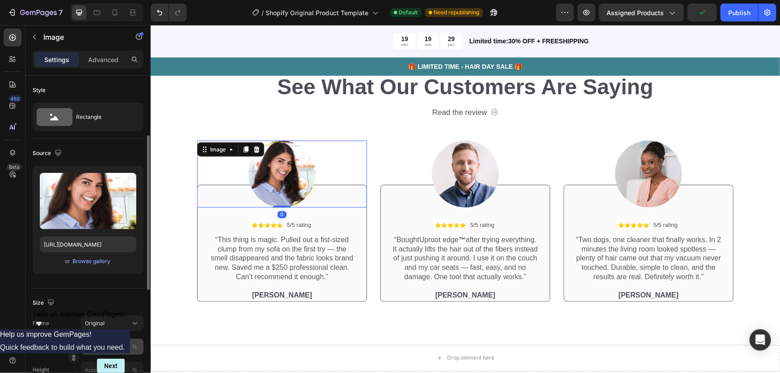
scroll to position [81, 0]
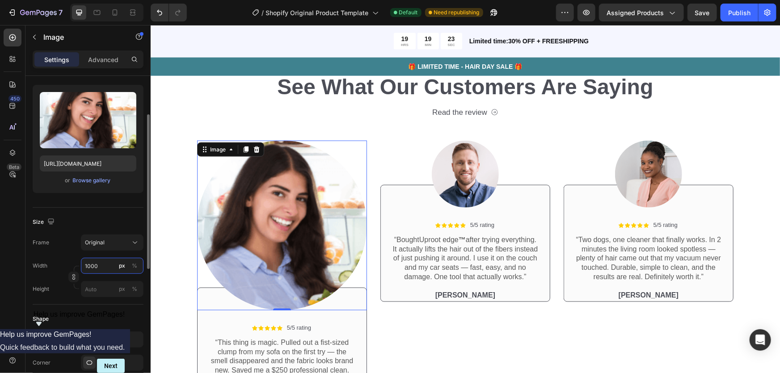
click at [95, 267] on input "1000" at bounding box center [112, 266] width 63 height 16
type input "100"
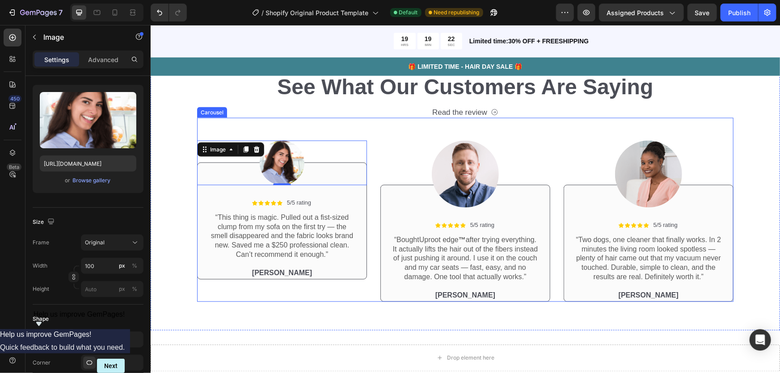
click at [467, 158] on img at bounding box center [465, 173] width 67 height 67
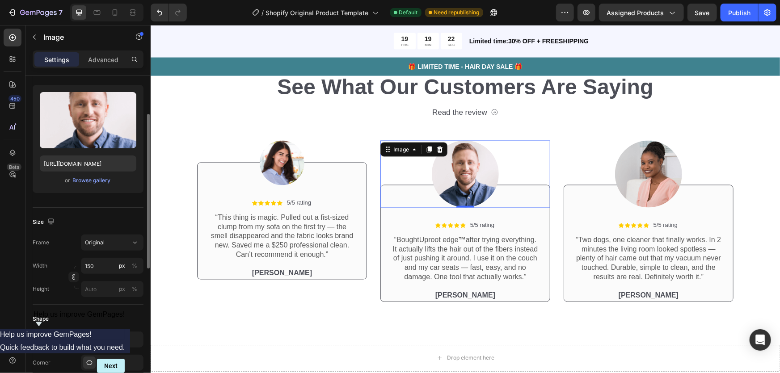
scroll to position [80, 0]
click at [100, 262] on input "150" at bounding box center [112, 266] width 63 height 16
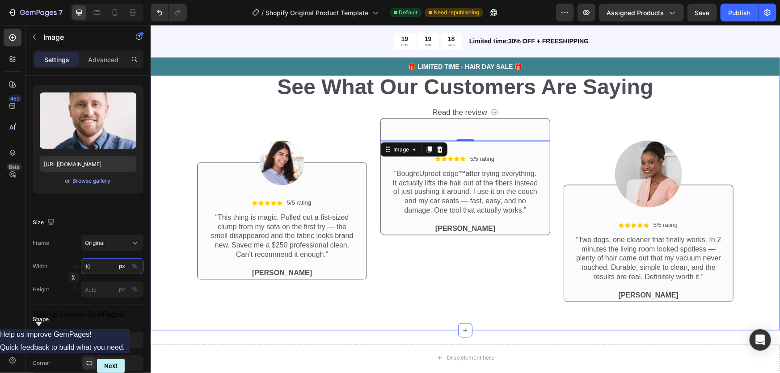
type input "100"
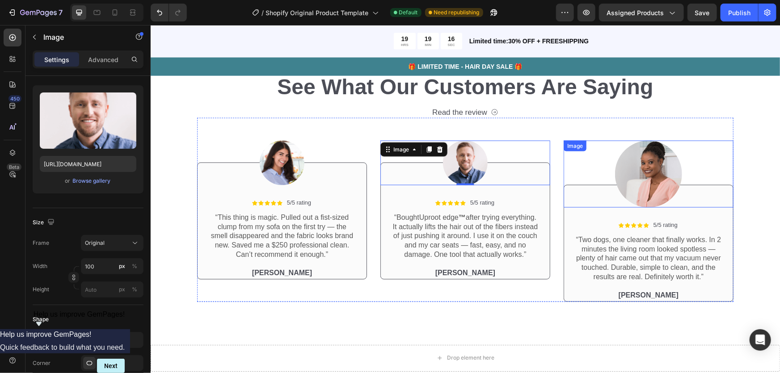
click at [660, 165] on img at bounding box center [648, 173] width 67 height 67
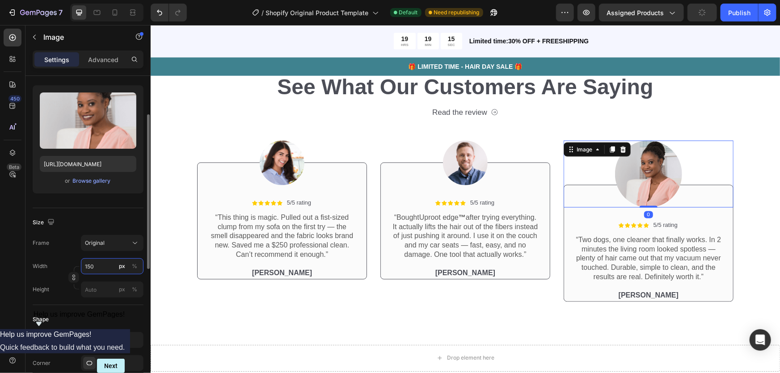
click at [99, 268] on input "150" at bounding box center [112, 266] width 63 height 16
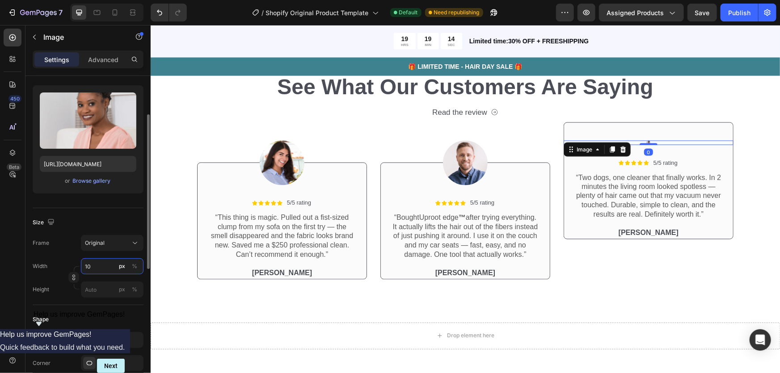
type input "100"
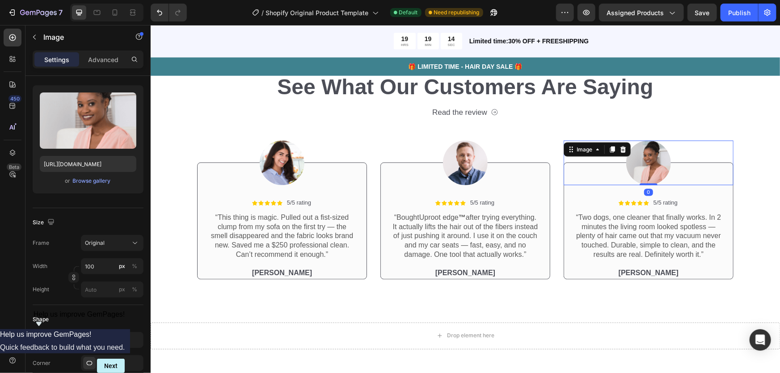
click at [268, 308] on div "Icon Icon Icon Icon Icon Icon List 2,500+ Verified Reviews! Text Block Row See …" at bounding box center [465, 165] width 630 height 285
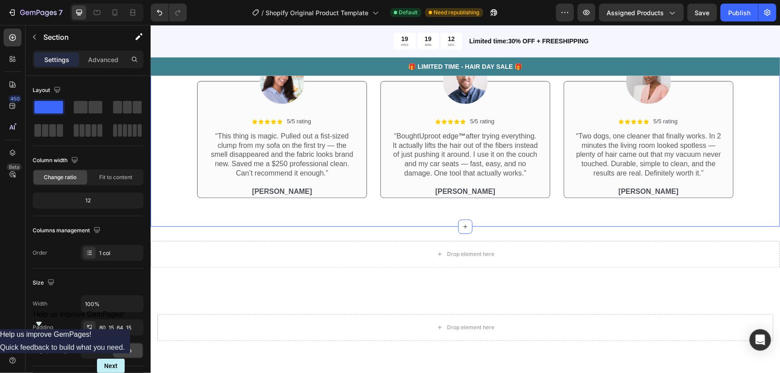
scroll to position [2415, 0]
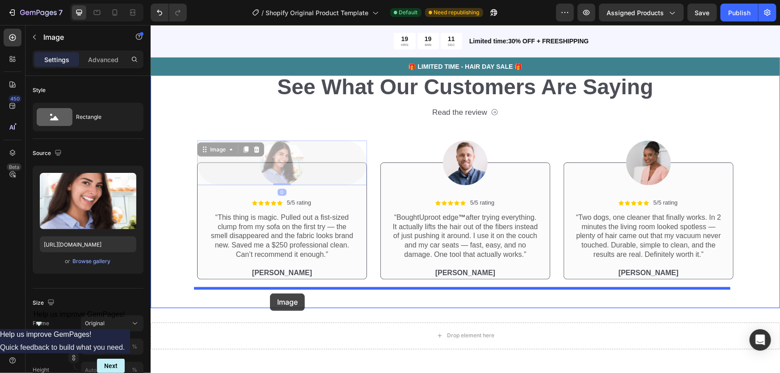
drag, startPoint x: 285, startPoint y: 166, endPoint x: 270, endPoint y: 293, distance: 128.0
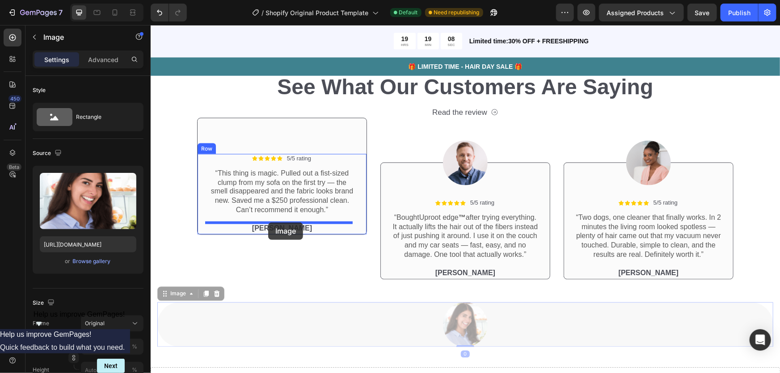
drag, startPoint x: 458, startPoint y: 337, endPoint x: 268, endPoint y: 222, distance: 222.5
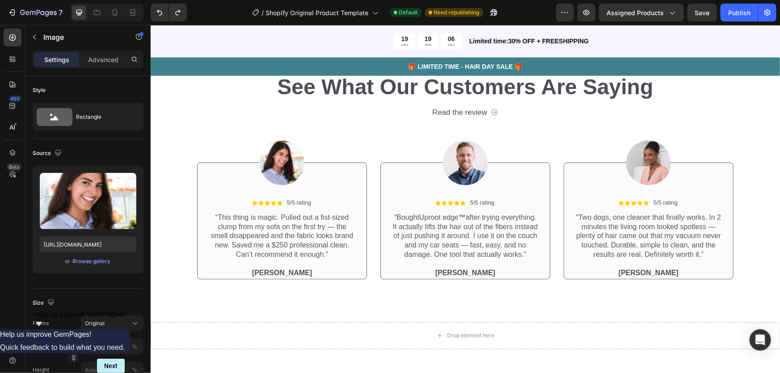
click at [335, 123] on div "Image Icon Icon Icon Icon Icon Icon List 5/5 rating Text Block Row “This thing …" at bounding box center [282, 199] width 170 height 162
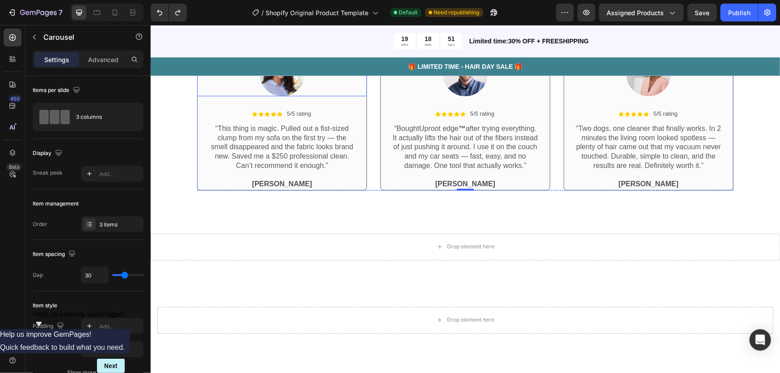
scroll to position [2423, 0]
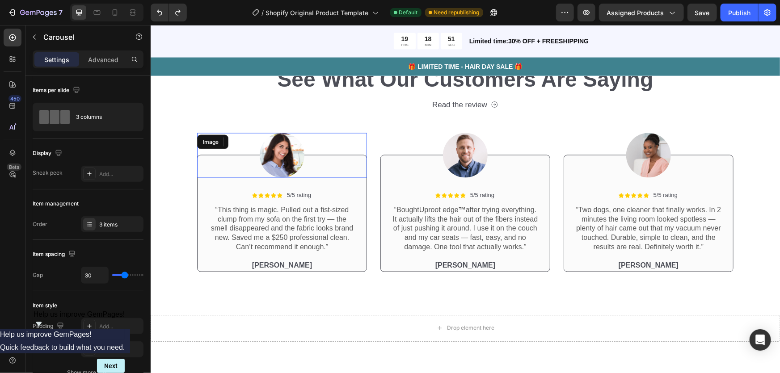
click at [279, 148] on img at bounding box center [281, 155] width 45 height 45
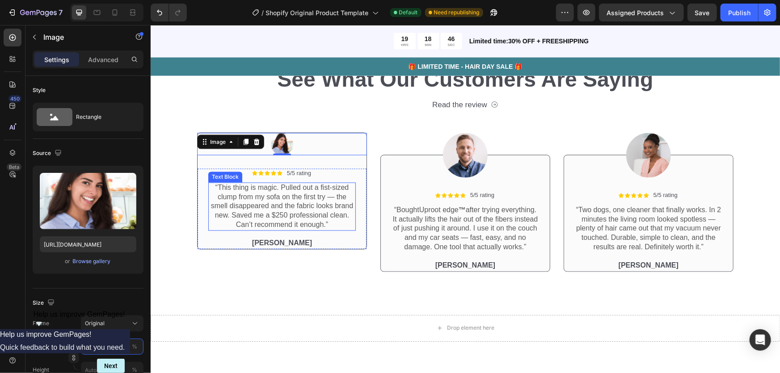
type input "5"
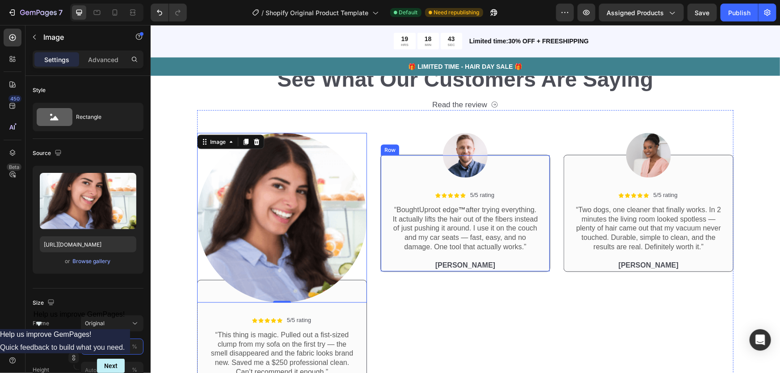
type input "5"
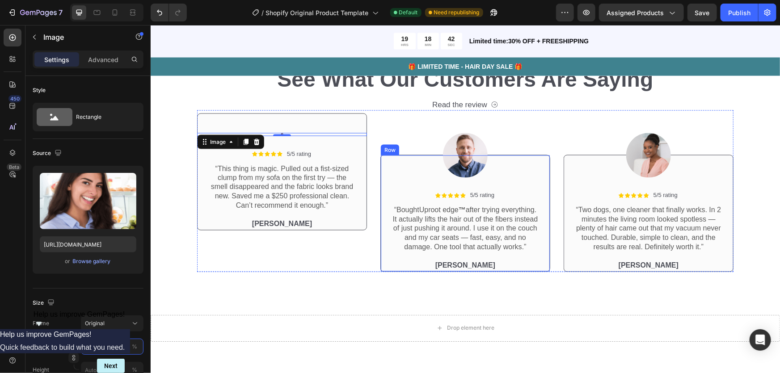
type input "70"
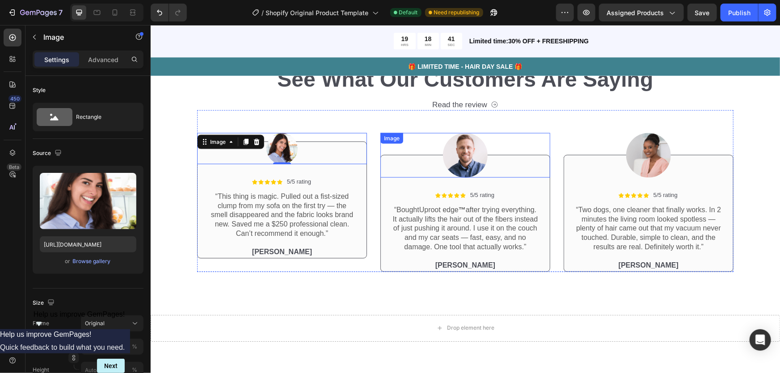
click at [466, 156] on img at bounding box center [465, 155] width 45 height 45
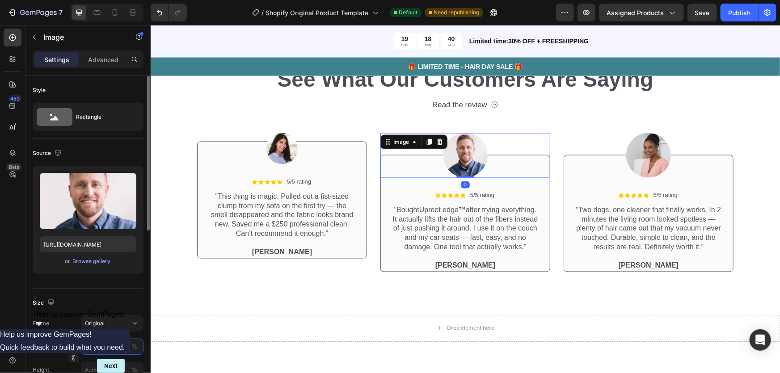
click at [96, 354] on input "100" at bounding box center [112, 347] width 63 height 16
type input "70"
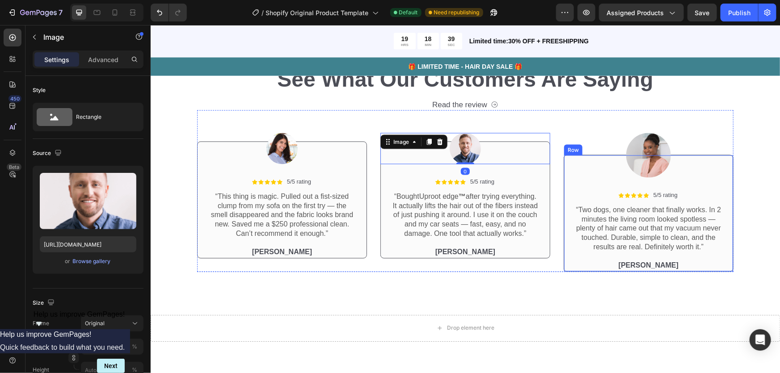
click at [641, 152] on img at bounding box center [648, 155] width 45 height 45
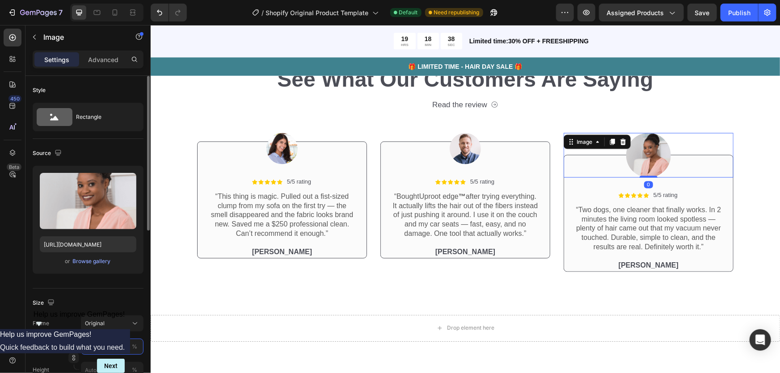
click at [100, 342] on input "100" at bounding box center [112, 347] width 63 height 16
type input "70"
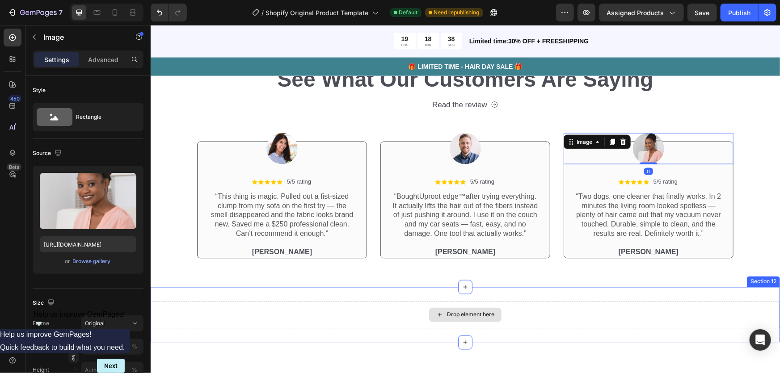
click at [289, 327] on div "Drop element here" at bounding box center [465, 314] width 630 height 27
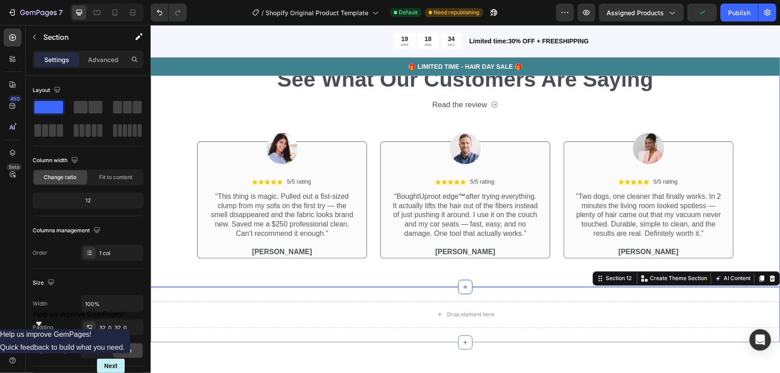
scroll to position [2545, 0]
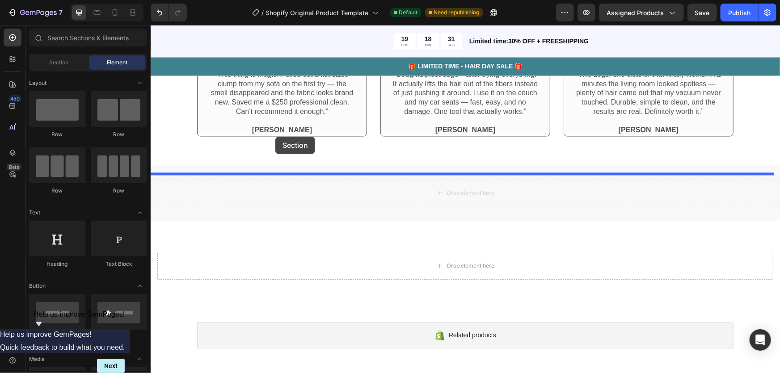
drag, startPoint x: 454, startPoint y: 202, endPoint x: 275, endPoint y: 136, distance: 190.9
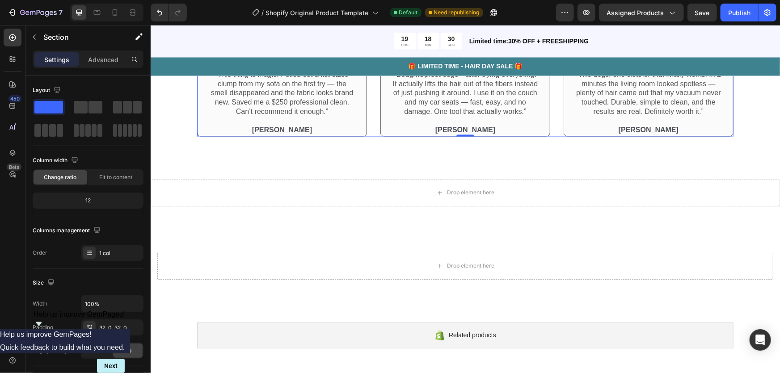
click at [315, 136] on div "Image Icon Icon Icon Icon Icon Icon List 5/5 rating Text Block Row “This thing …" at bounding box center [282, 62] width 170 height 148
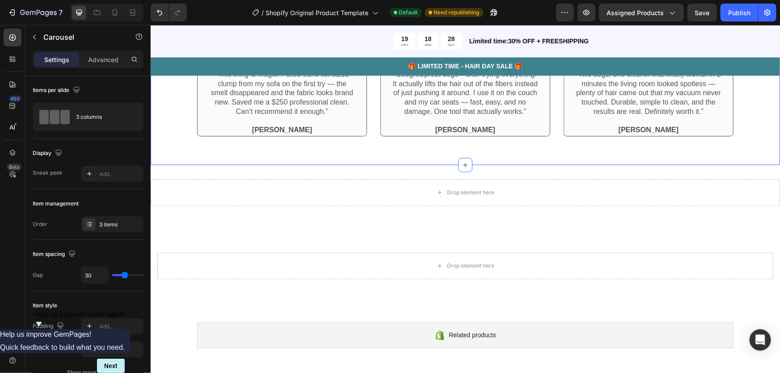
click at [266, 149] on div "Icon Icon Icon Icon Icon Icon List 2,500+ Verified Reviews! Text Block Row See …" at bounding box center [465, 29] width 630 height 271
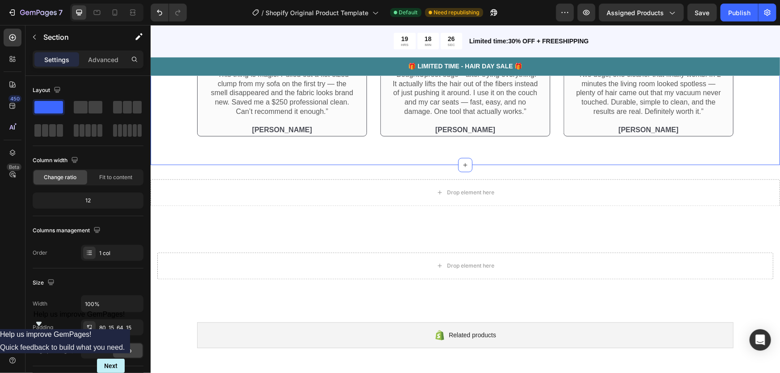
click at [117, 72] on div "Settings Advanced" at bounding box center [87, 63] width 125 height 25
drag, startPoint x: 201, startPoint y: 132, endPoint x: 169, endPoint y: 116, distance: 35.8
click at [89, 105] on span at bounding box center [96, 107] width 14 height 13
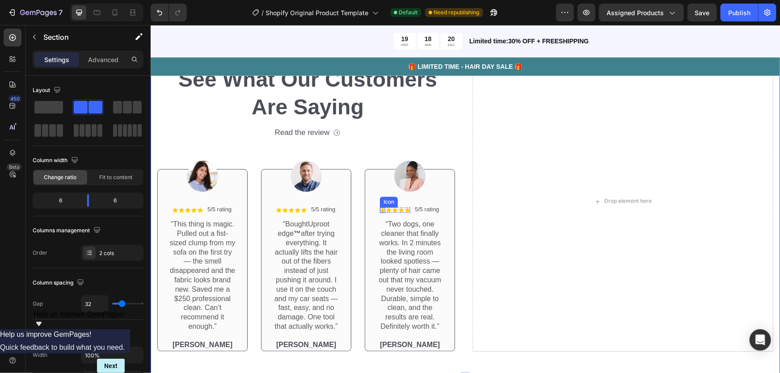
scroll to position [2504, 0]
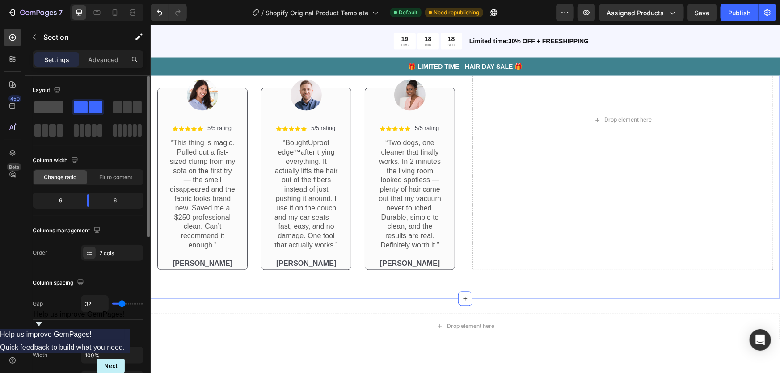
click at [59, 107] on span at bounding box center [48, 107] width 29 height 13
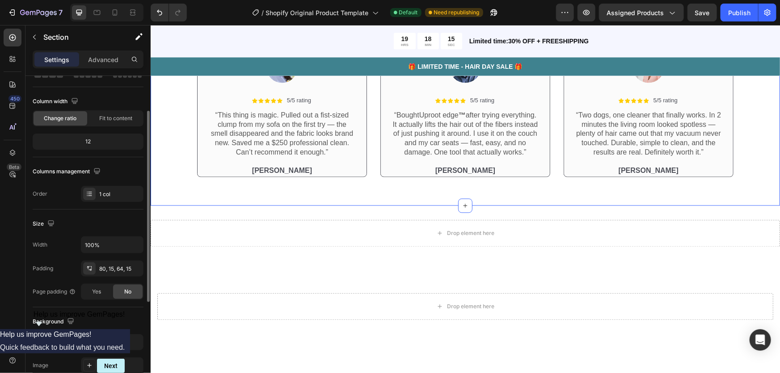
scroll to position [0, 0]
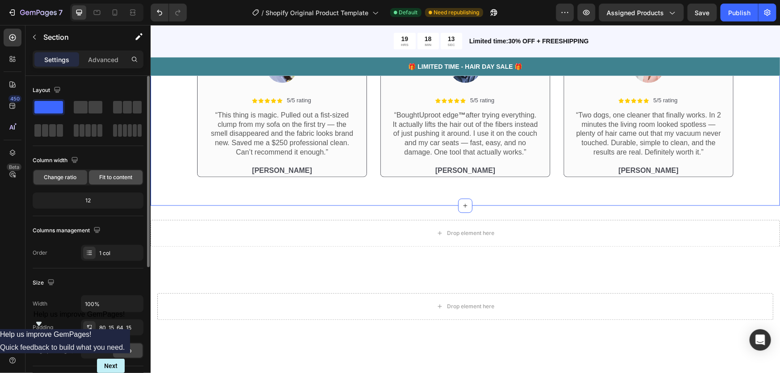
click at [111, 175] on span "Fit to content" at bounding box center [115, 178] width 33 height 8
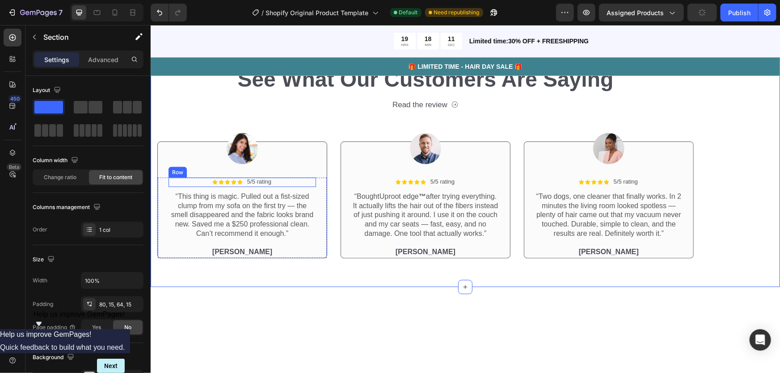
scroll to position [2341, 0]
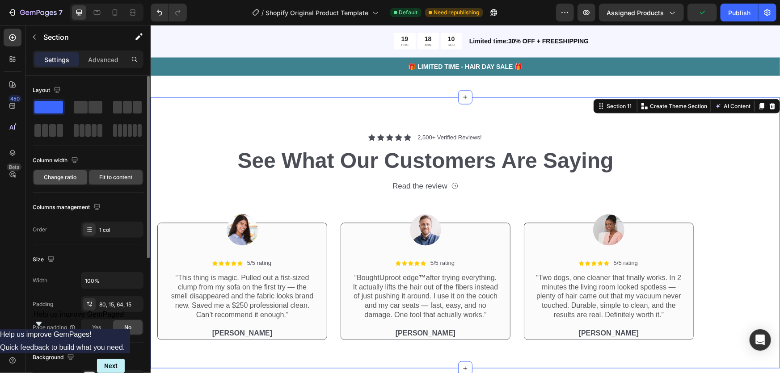
click at [70, 181] on span "Change ratio" at bounding box center [60, 178] width 33 height 8
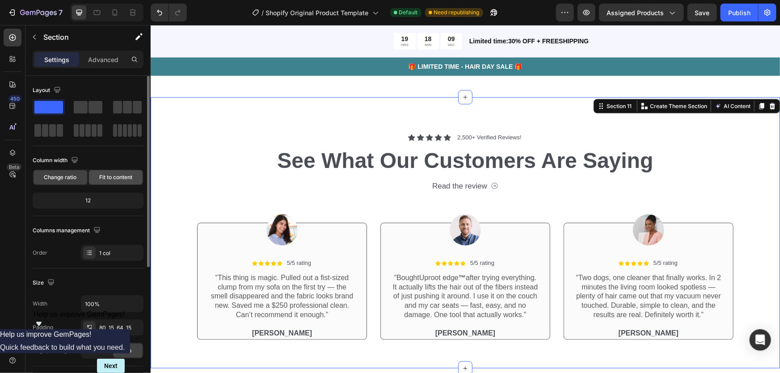
click at [107, 181] on span "Fit to content" at bounding box center [115, 178] width 33 height 8
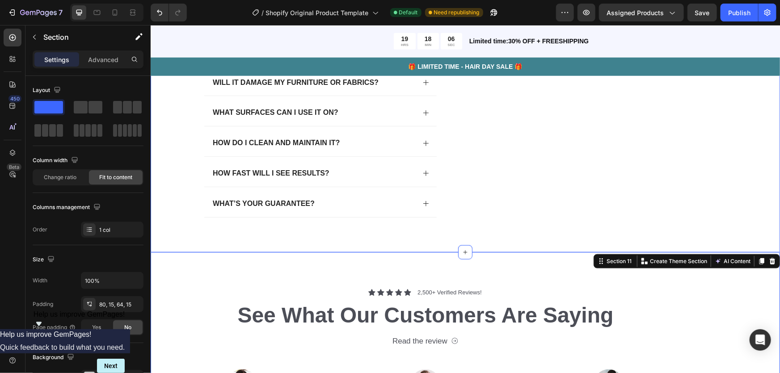
scroll to position [2267, 0]
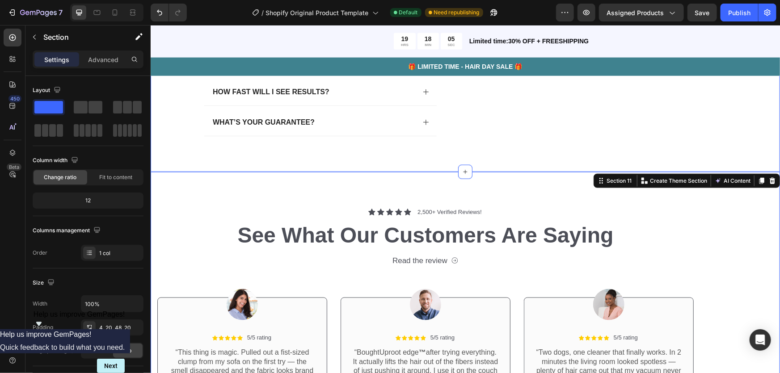
click at [353, 169] on div "Everything You Need to Know Heading Does Uproot really work better than a vacuu…" at bounding box center [465, 20] width 630 height 303
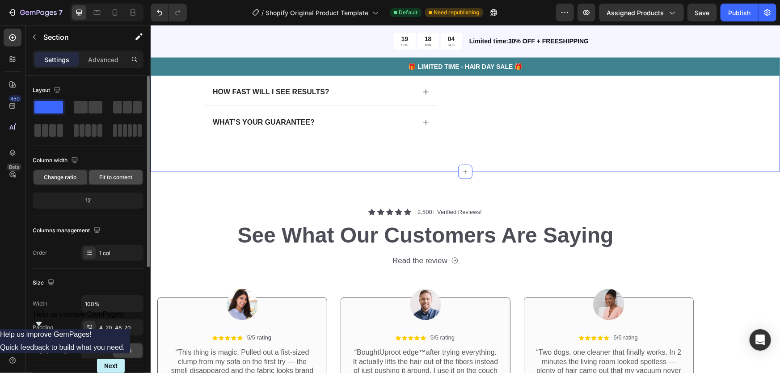
click at [122, 174] on span "Fit to content" at bounding box center [115, 178] width 33 height 8
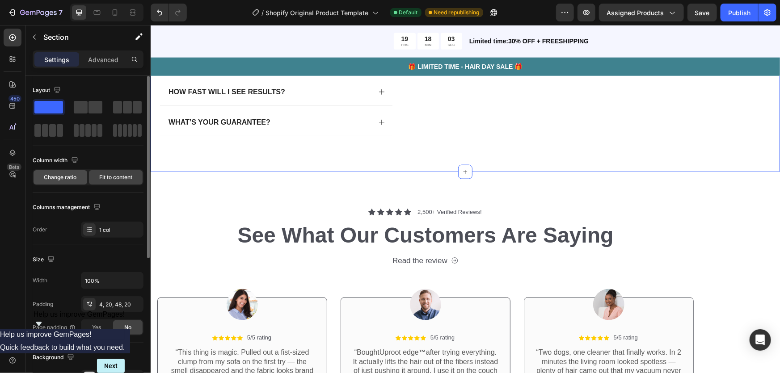
click at [77, 174] on div "Change ratio" at bounding box center [61, 177] width 54 height 14
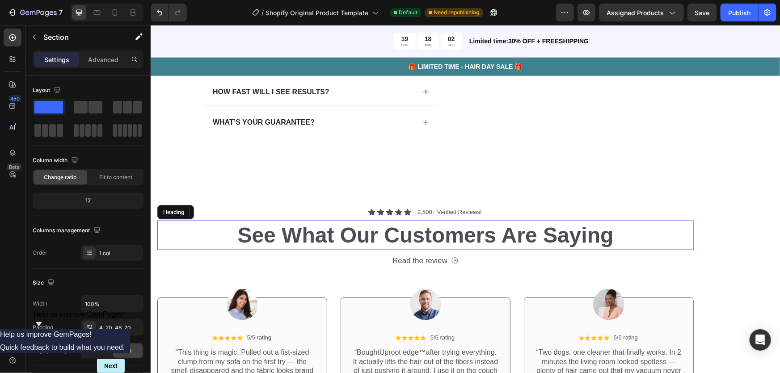
drag, startPoint x: 332, startPoint y: 243, endPoint x: 328, endPoint y: 243, distance: 4.5
click at [333, 244] on h2 "See What Our Customers Are Saying" at bounding box center [425, 235] width 537 height 30
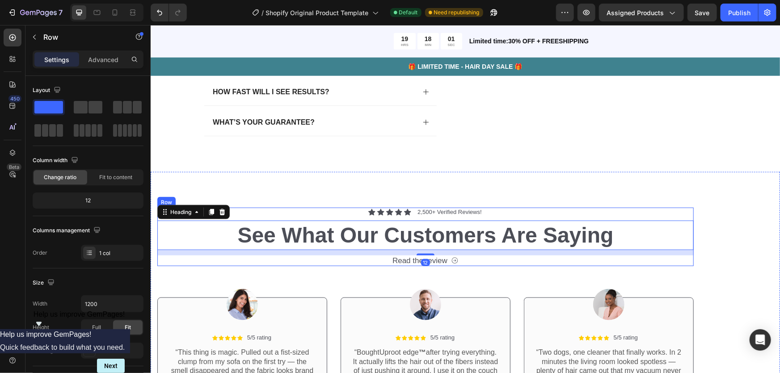
click at [290, 216] on div "Icon Icon Icon Icon Icon Icon List 2,500+ Verified Reviews! Text Block Row See …" at bounding box center [425, 237] width 537 height 59
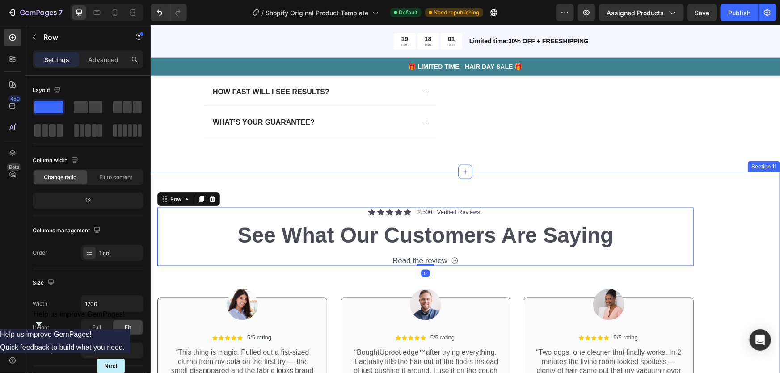
click at [265, 199] on div "Icon Icon Icon Icon Icon Icon List 2,500+ Verified Reviews! Text Block Row See …" at bounding box center [465, 307] width 630 height 271
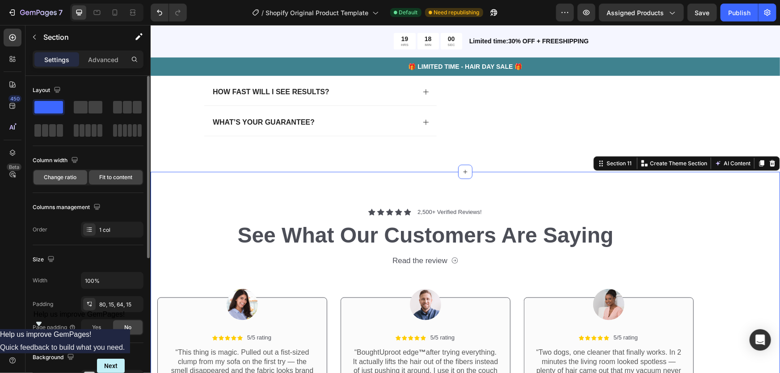
click at [80, 175] on div "Change ratio" at bounding box center [61, 177] width 54 height 14
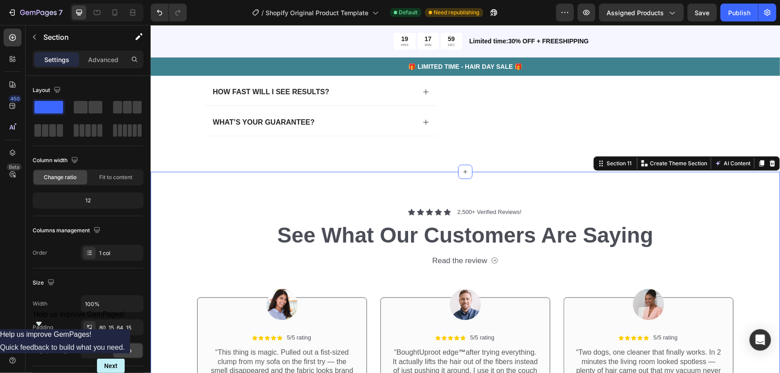
click at [229, 197] on div "Icon Icon Icon Icon Icon Icon List 2,500+ Verified Reviews! Text Block Row See …" at bounding box center [465, 307] width 630 height 271
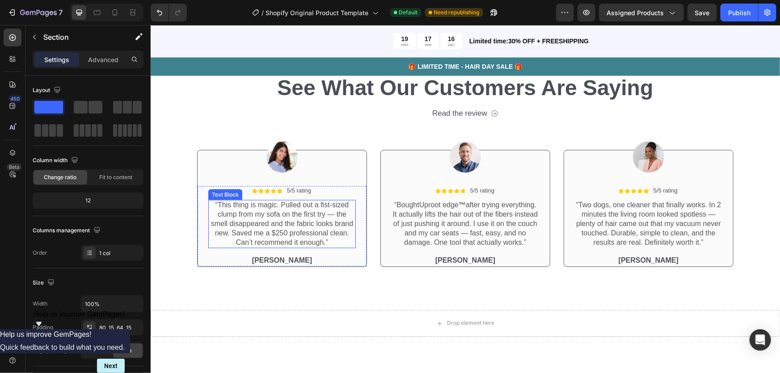
scroll to position [2353, 0]
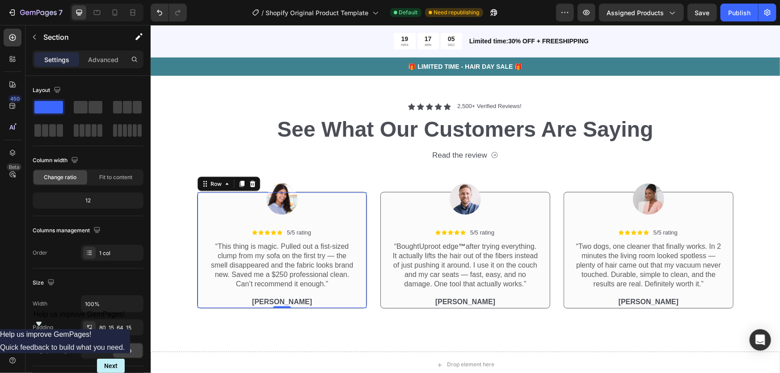
click at [296, 214] on div "Icon Icon Icon Icon Icon Icon List 5/5 rating Text Block Row “This thing is mag…" at bounding box center [282, 250] width 170 height 117
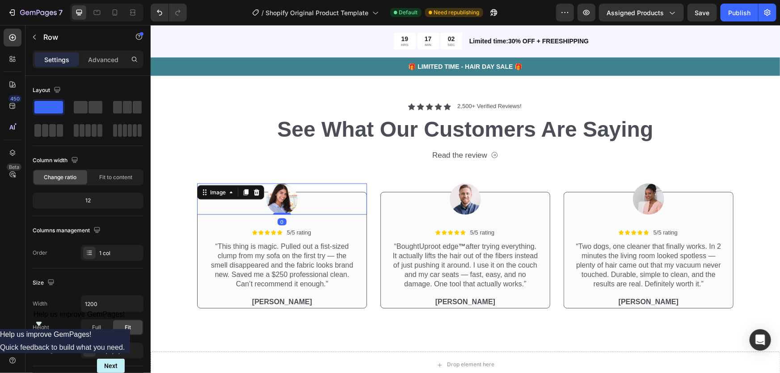
click at [298, 196] on div at bounding box center [282, 198] width 170 height 31
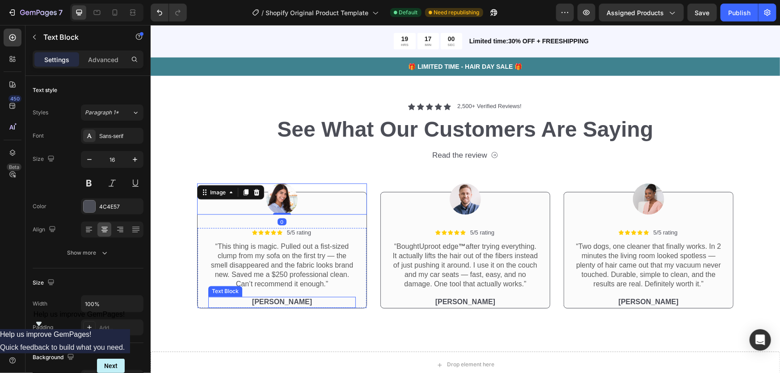
click at [287, 298] on p "[PERSON_NAME]" at bounding box center [282, 302] width 146 height 9
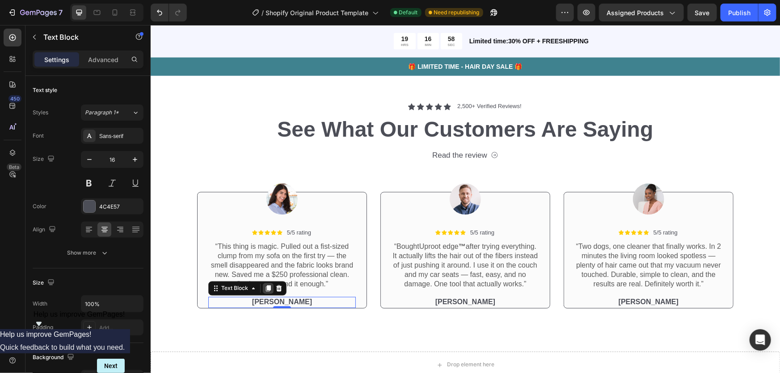
click at [266, 288] on icon at bounding box center [268, 289] width 5 height 6
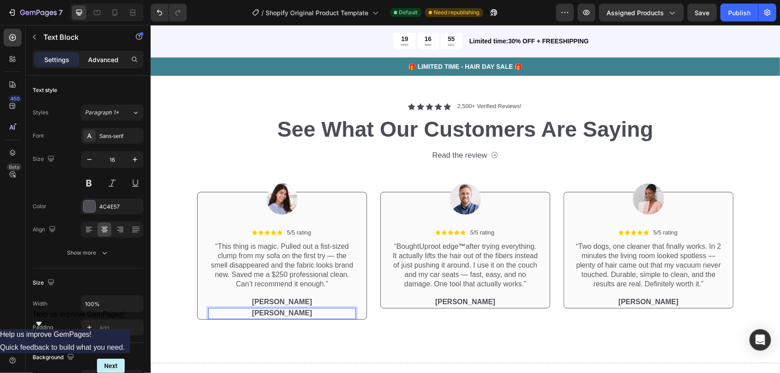
drag, startPoint x: 115, startPoint y: 58, endPoint x: 117, endPoint y: 91, distance: 33.1
click at [115, 58] on p "Advanced" at bounding box center [103, 59] width 30 height 9
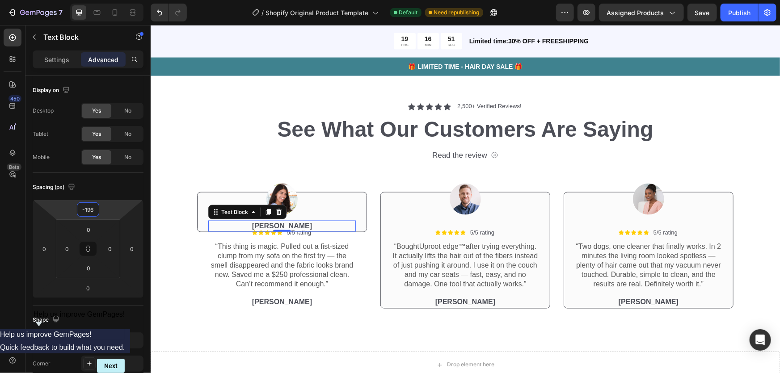
type input "-204"
drag, startPoint x: 101, startPoint y: 220, endPoint x: 109, endPoint y: 255, distance: 35.8
click at [109, 0] on html "7 / Shopify Original Product Template Default Need republishing Preview Assigne…" at bounding box center [390, 0] width 780 height 0
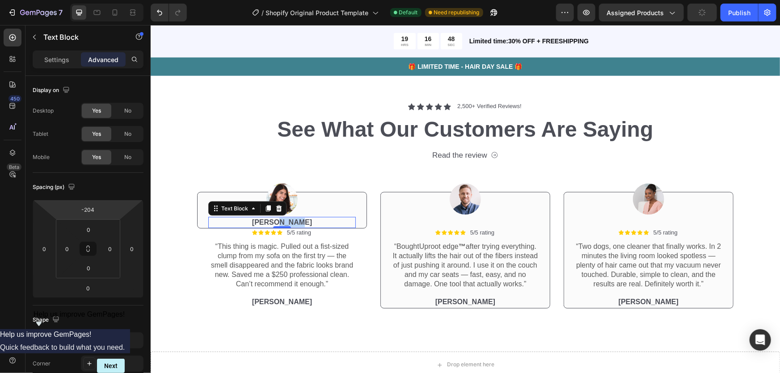
click at [292, 221] on p "[PERSON_NAME]" at bounding box center [282, 222] width 146 height 9
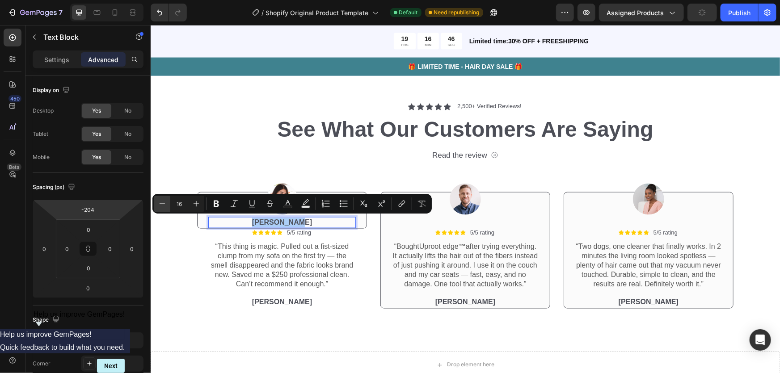
click at [169, 205] on button "Minus" at bounding box center [162, 204] width 16 height 16
type input "12"
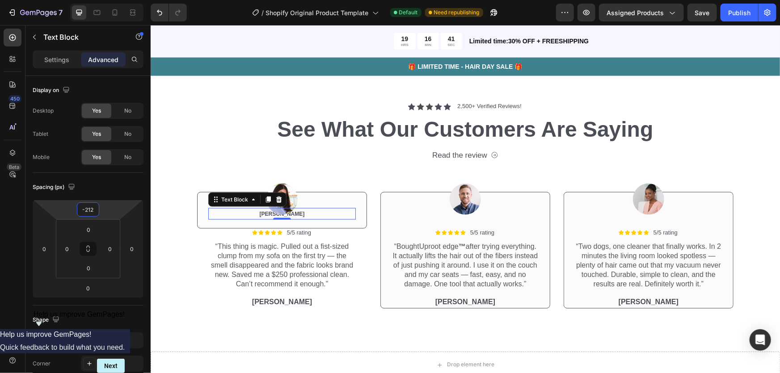
type input "-210"
click at [105, 0] on html "7 / Shopify Original Product Template Default Need republishing Preview Assigne…" at bounding box center [390, 0] width 780 height 0
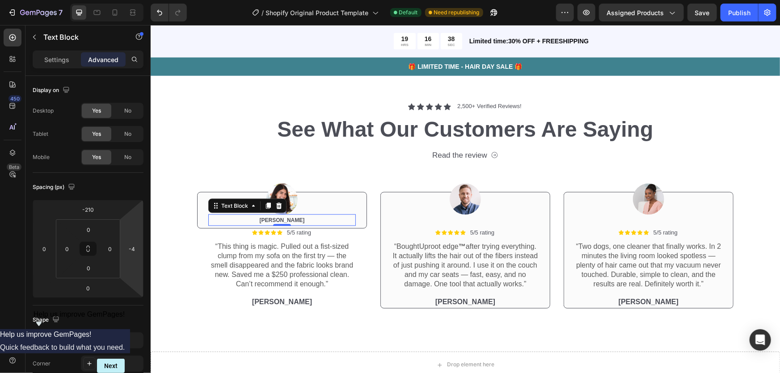
drag, startPoint x: 134, startPoint y: 232, endPoint x: 123, endPoint y: 233, distance: 10.7
click at [123, 0] on html "7 / Shopify Original Product Template Default Need republishing Preview Assigne…" at bounding box center [390, 0] width 780 height 0
type input "-8"
drag, startPoint x: 128, startPoint y: 233, endPoint x: 147, endPoint y: 233, distance: 18.8
click at [147, 0] on html "7 / Shopify Original Product Template Default Need republishing Preview Assigne…" at bounding box center [390, 0] width 780 height 0
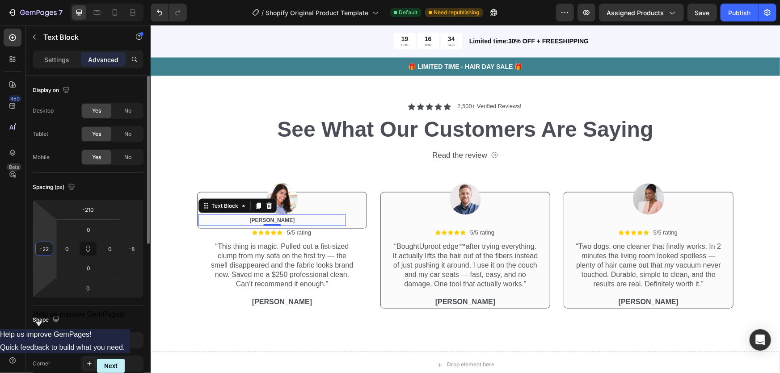
drag, startPoint x: 52, startPoint y: 233, endPoint x: 26, endPoint y: 233, distance: 26.4
click at [21, 0] on html "7 / Shopify Original Product Template Default Need republishing Preview Assigne…" at bounding box center [390, 0] width 780 height 0
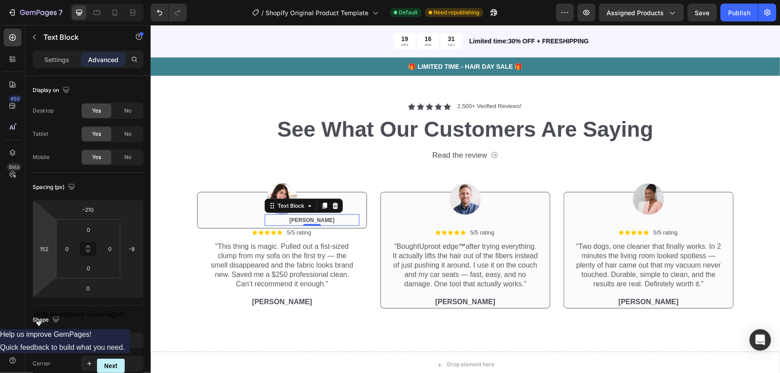
type input "158"
drag, startPoint x: 44, startPoint y: 224, endPoint x: 93, endPoint y: 188, distance: 61.2
click at [93, 0] on html "7 / Shopify Original Product Template Default Need republishing Preview Assigne…" at bounding box center [390, 0] width 780 height 0
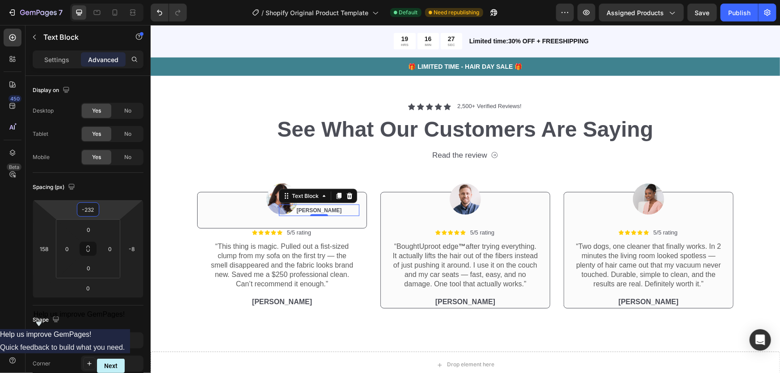
drag, startPoint x: 102, startPoint y: 212, endPoint x: 103, endPoint y: 216, distance: 4.6
click at [103, 0] on html "7 / Shopify Original Product Template Default Need republishing Preview Assigne…" at bounding box center [390, 0] width 780 height 0
type input "-204"
click at [110, 0] on html "7 / Shopify Original Product Template Default Need republishing Preview Assigne…" at bounding box center [390, 0] width 780 height 0
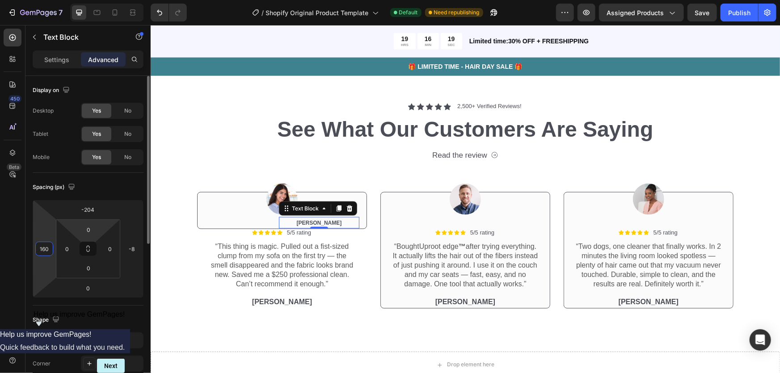
drag, startPoint x: 42, startPoint y: 233, endPoint x: 76, endPoint y: 222, distance: 36.1
click at [61, 0] on html "7 / Shopify Original Product Template Default Need republishing Preview Assigne…" at bounding box center [390, 0] width 780 height 0
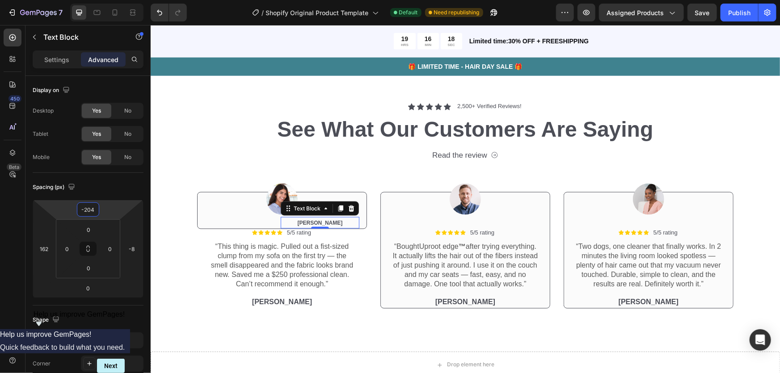
drag, startPoint x: 105, startPoint y: 214, endPoint x: 111, endPoint y: 214, distance: 6.3
click at [111, 0] on html "7 / Shopify Original Product Template Default Need republishing Preview Assigne…" at bounding box center [390, 0] width 780 height 0
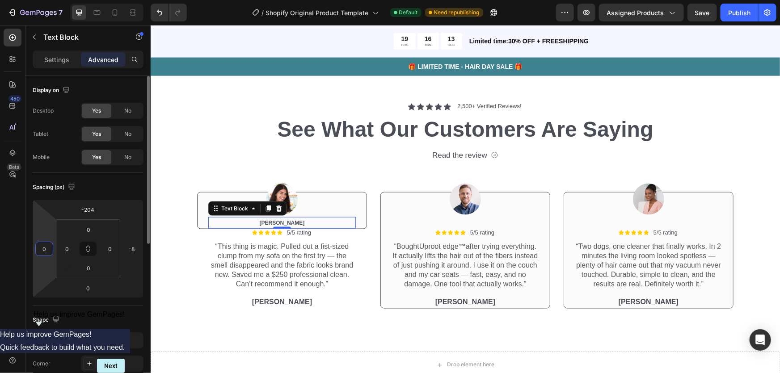
drag, startPoint x: 55, startPoint y: 263, endPoint x: 27, endPoint y: 298, distance: 45.3
click at [26, 0] on html "7 / Shopify Original Product Template Default Need republishing Preview Assigne…" at bounding box center [390, 0] width 780 height 0
type input "4"
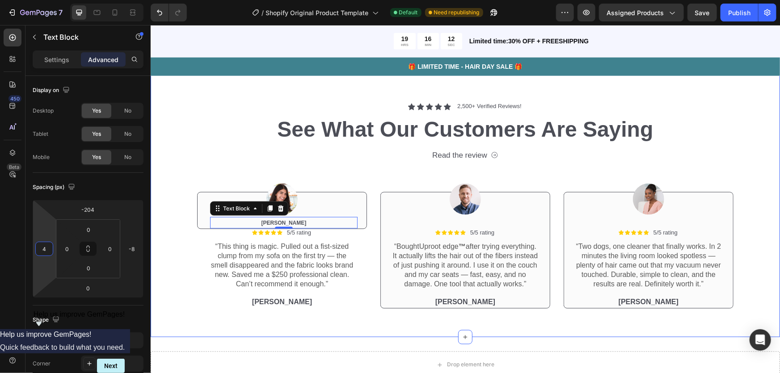
click at [191, 144] on div "Icon Icon Icon Icon Icon Icon List 2,500+ Verified Reviews! Text Block Row See …" at bounding box center [465, 205] width 616 height 207
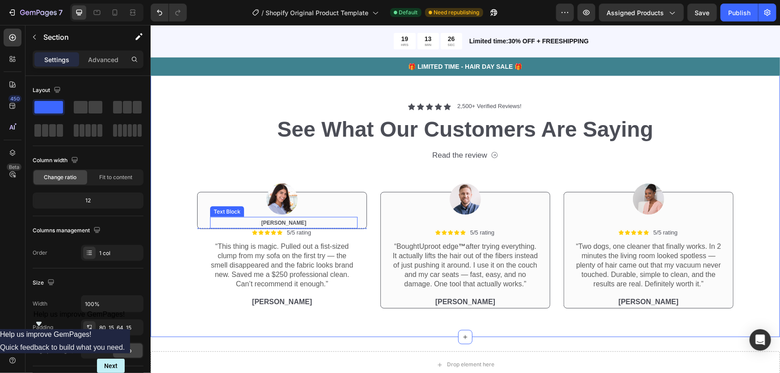
click at [276, 221] on span "[PERSON_NAME]" at bounding box center [283, 223] width 45 height 6
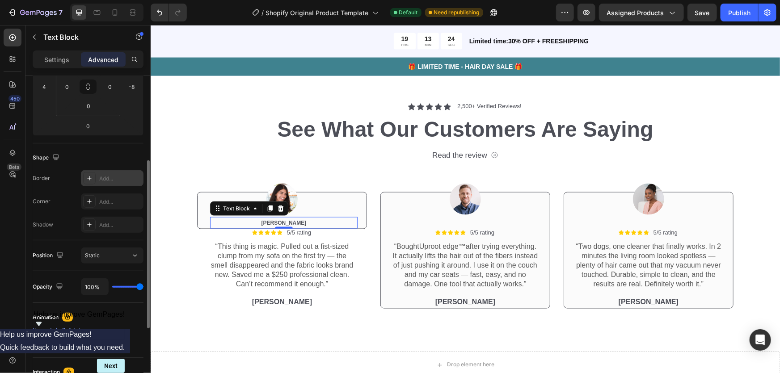
scroll to position [0, 0]
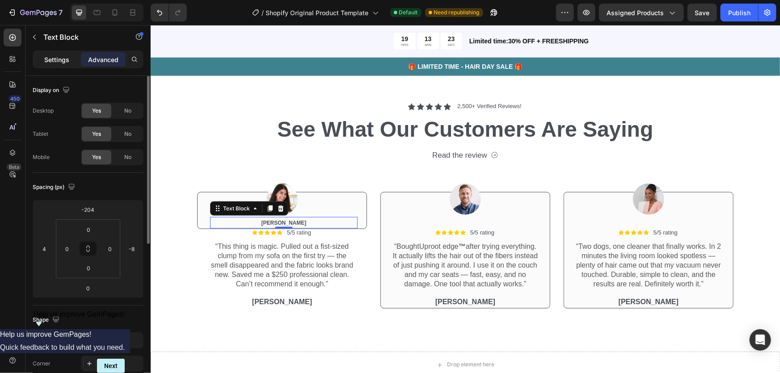
click at [66, 63] on p "Settings" at bounding box center [56, 59] width 25 height 9
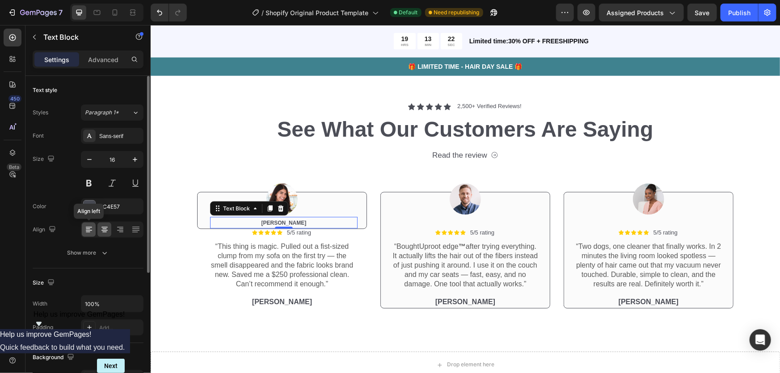
click at [90, 229] on icon at bounding box center [89, 229] width 9 height 9
click at [104, 229] on icon at bounding box center [104, 229] width 9 height 9
click at [112, 55] on p "Advanced" at bounding box center [103, 59] width 30 height 9
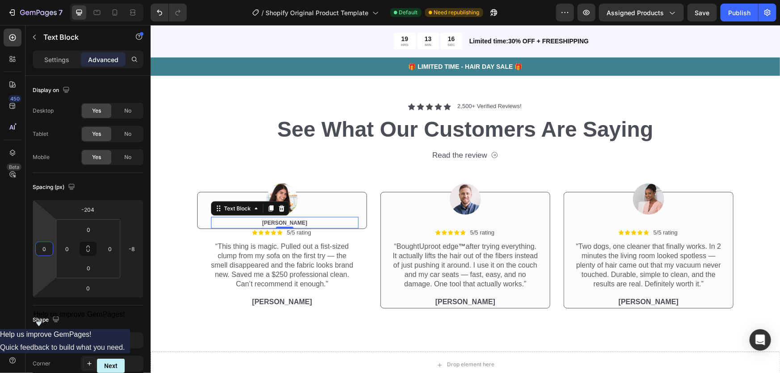
type input "-2"
drag, startPoint x: 46, startPoint y: 231, endPoint x: 41, endPoint y: 233, distance: 5.5
click at [41, 0] on html "7 / Shopify Original Product Template Default Need republishing Preview Assigne…" at bounding box center [390, 0] width 780 height 0
click at [277, 165] on div "Image Icon Icon Icon Icon Icon Icon List 5/5 rating Text Block Row “This thing …" at bounding box center [282, 235] width 170 height 148
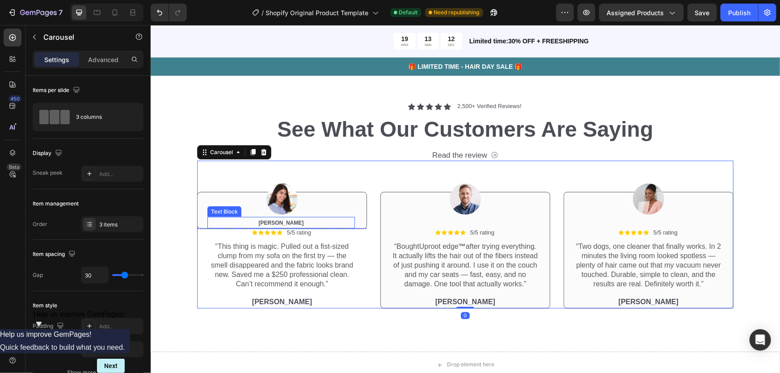
click at [284, 220] on span "[PERSON_NAME]" at bounding box center [280, 223] width 45 height 6
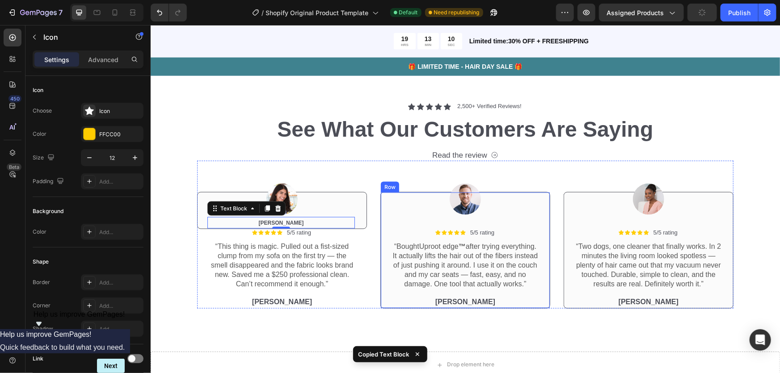
click at [460, 230] on icon at bounding box center [462, 232] width 5 height 5
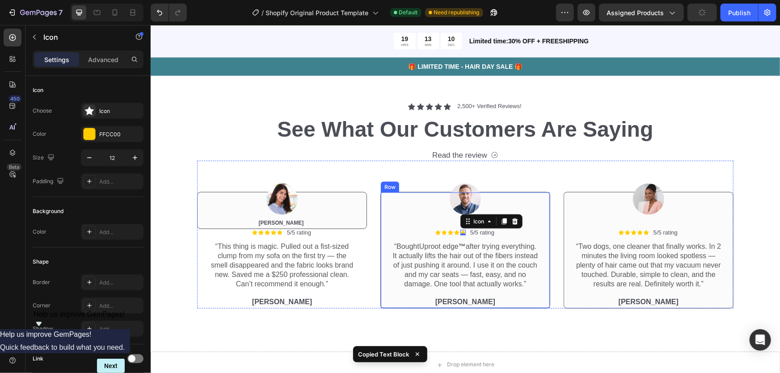
click at [446, 220] on div "Icon Icon Icon Icon Icon 0 Icon List 5/5 rating Text Block Row “Bought Uproot e…" at bounding box center [465, 250] width 170 height 117
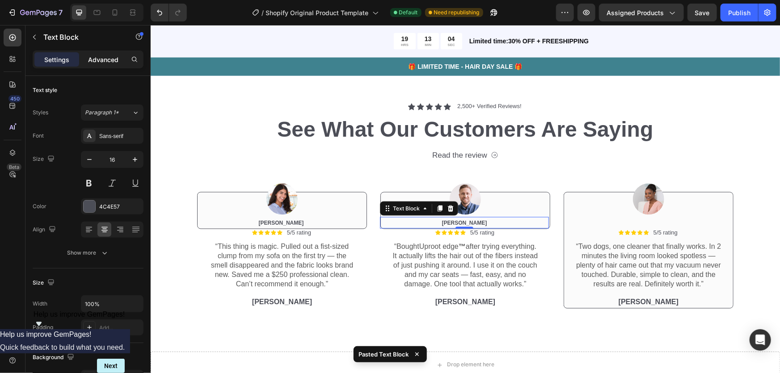
click at [110, 64] on div "Advanced" at bounding box center [103, 59] width 45 height 14
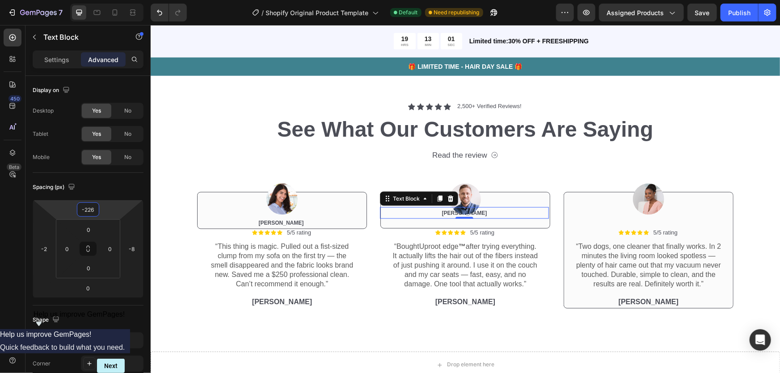
type input "-224"
drag, startPoint x: 108, startPoint y: 208, endPoint x: 111, endPoint y: 212, distance: 4.8
click at [111, 0] on html "7 / Shopify Original Product Template Default Need republishing Preview Assigne…" at bounding box center [390, 0] width 780 height 0
click at [681, 219] on div "Icon Icon Icon Icon Icon Icon List 5/5 rating Text Block Row “Two dogs, one cle…" at bounding box center [649, 250] width 170 height 117
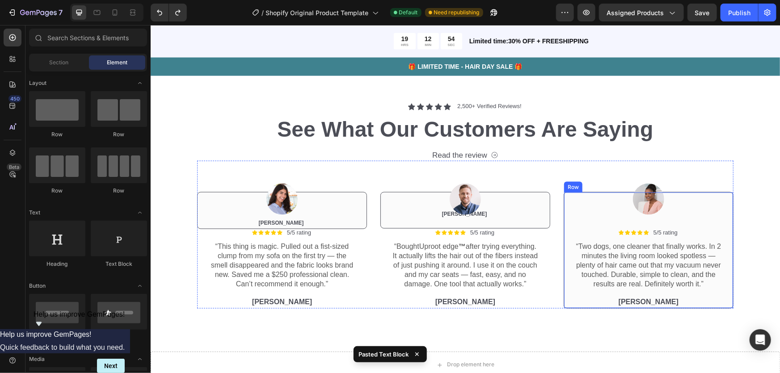
click at [645, 218] on div "Icon Icon Icon Icon Icon Icon List 5/5 rating Text Block Row “Two dogs, one cle…" at bounding box center [649, 250] width 170 height 117
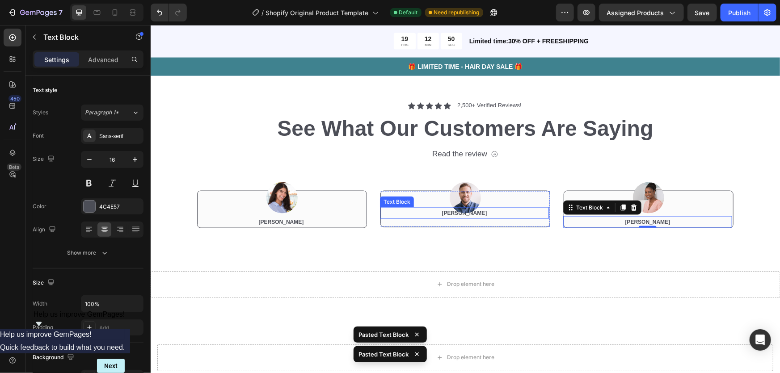
scroll to position [2394, 0]
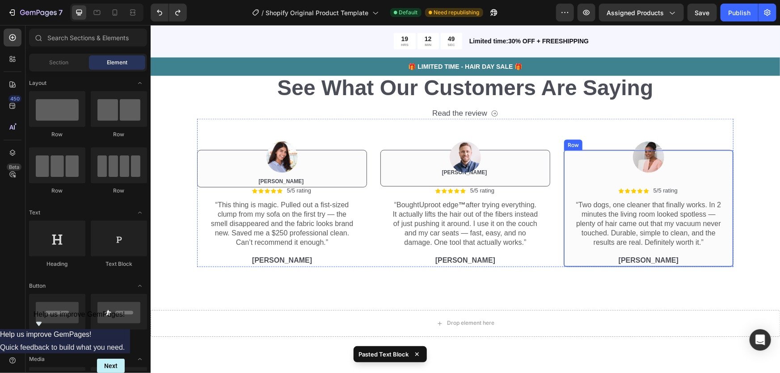
click at [618, 175] on div "Icon Icon Icon Icon Icon Icon List 5/5 rating Text Block Row “Two dogs, one cle…" at bounding box center [649, 208] width 170 height 117
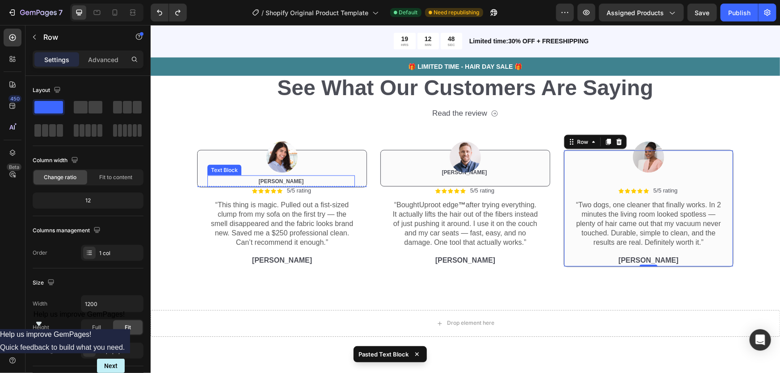
click at [314, 174] on div "Icon Icon Icon Icon Icon Icon List 5/5 rating Text Block Row “This thing is mag…" at bounding box center [282, 168] width 170 height 37
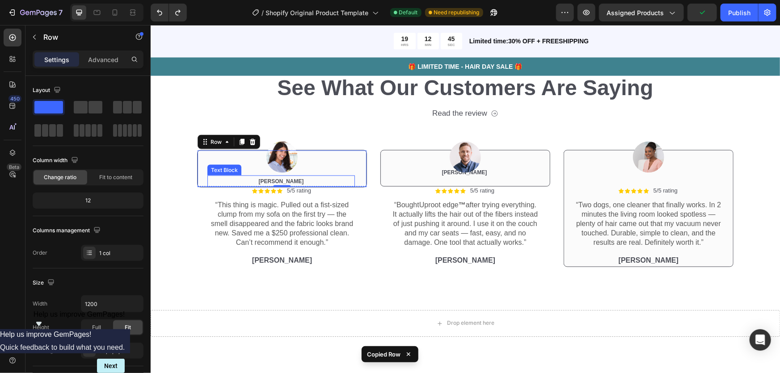
click at [320, 180] on p "[PERSON_NAME]" at bounding box center [281, 181] width 146 height 10
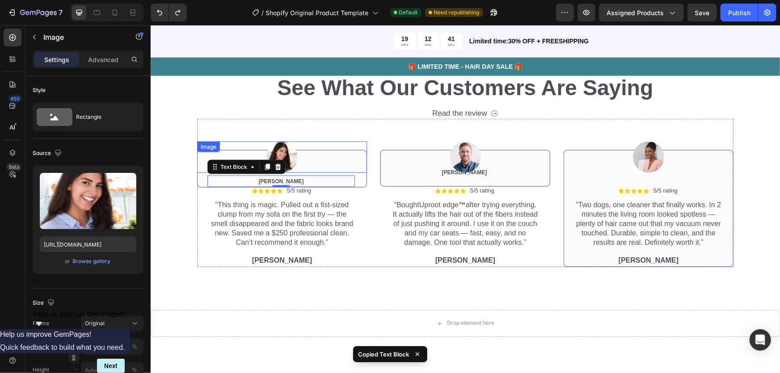
click at [337, 163] on div at bounding box center [282, 156] width 170 height 31
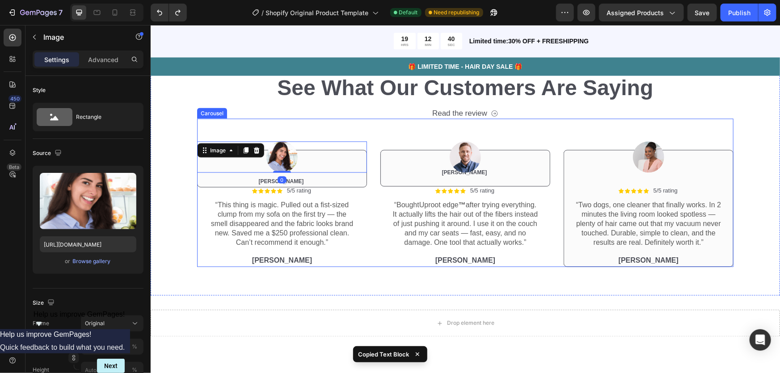
click at [345, 124] on div "Image 0 Icon Icon Icon Icon Icon Icon List 5/5 rating Text Block Row “This thin…" at bounding box center [282, 193] width 170 height 148
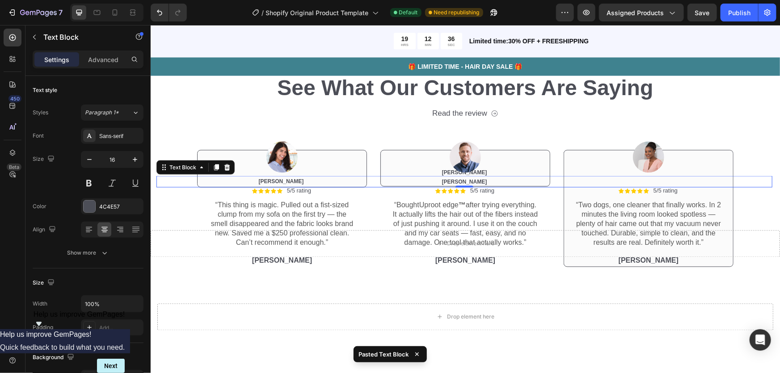
click at [556, 182] on p "[PERSON_NAME]" at bounding box center [464, 182] width 614 height 10
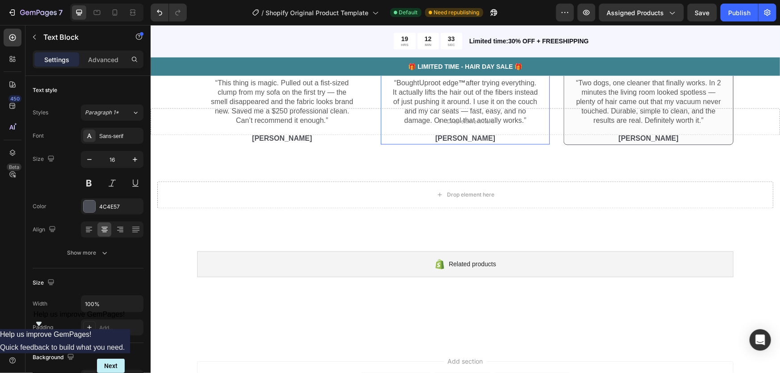
scroll to position [2353, 0]
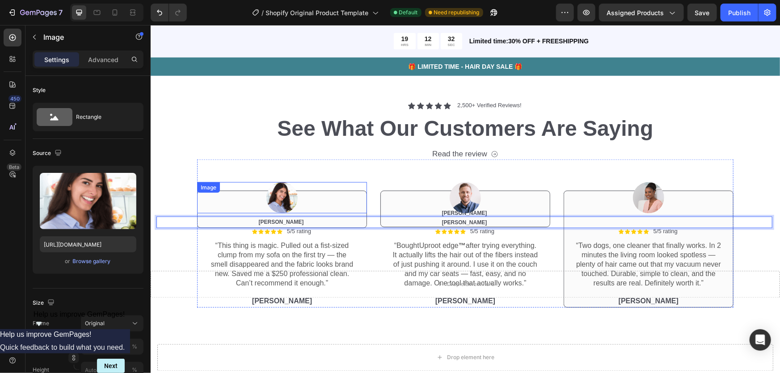
click at [341, 197] on div at bounding box center [282, 197] width 170 height 31
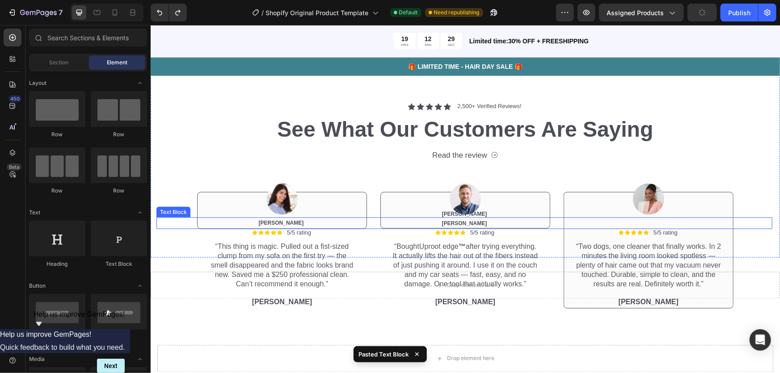
click at [289, 220] on p "[PERSON_NAME]" at bounding box center [464, 223] width 614 height 10
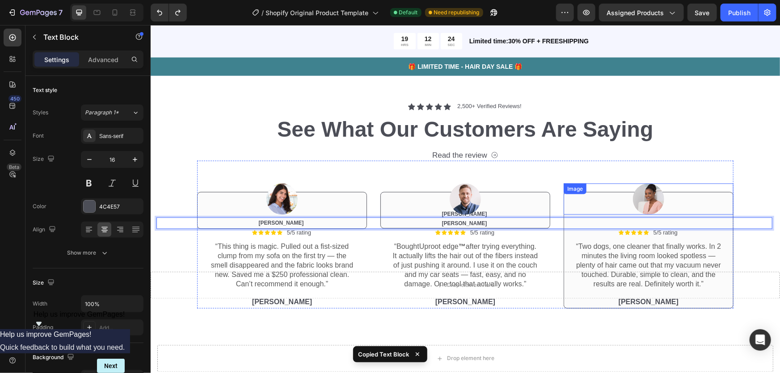
click at [607, 210] on div at bounding box center [649, 198] width 170 height 31
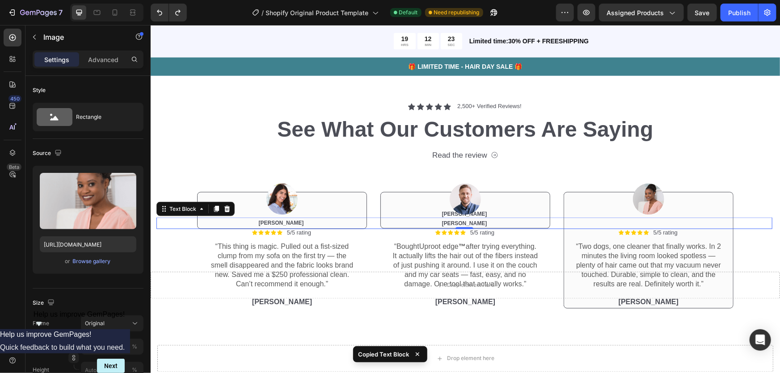
click at [615, 217] on div "[PERSON_NAME]" at bounding box center [464, 223] width 616 height 12
click at [605, 212] on div at bounding box center [649, 198] width 170 height 31
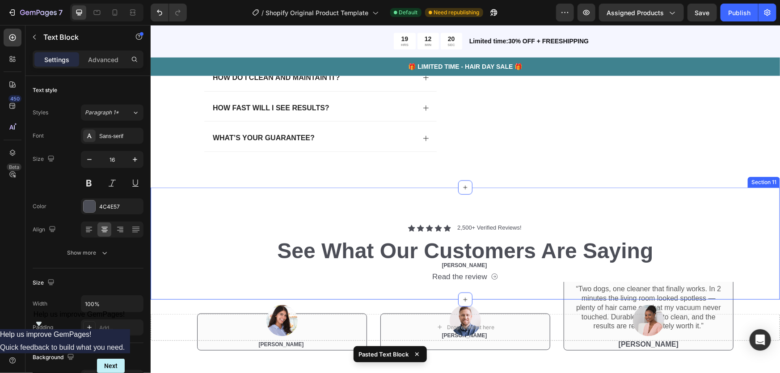
scroll to position [2313, 0]
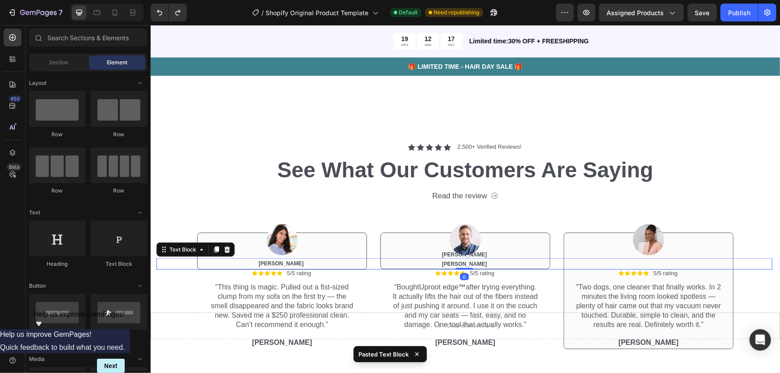
click at [468, 261] on span "[PERSON_NAME]" at bounding box center [464, 264] width 45 height 6
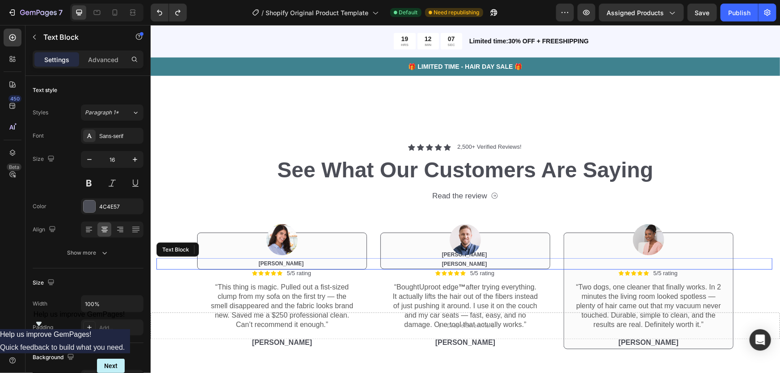
click at [469, 261] on span "[PERSON_NAME]" at bounding box center [464, 264] width 45 height 6
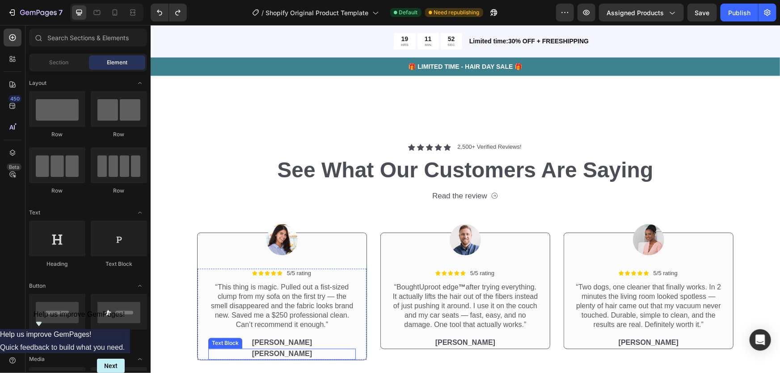
click at [281, 352] on p "[PERSON_NAME]" at bounding box center [282, 354] width 146 height 9
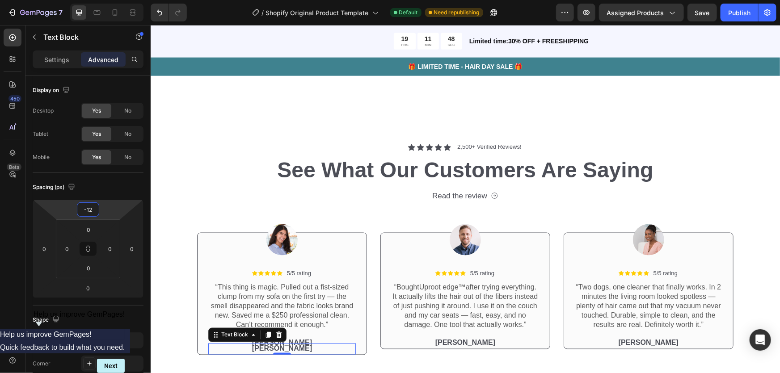
drag, startPoint x: 99, startPoint y: 216, endPoint x: 106, endPoint y: 219, distance: 7.2
click at [106, 0] on html "7 / Shopify Original Product Template Default Need republishing Preview Assigne…" at bounding box center [390, 0] width 780 height 0
type input "0"
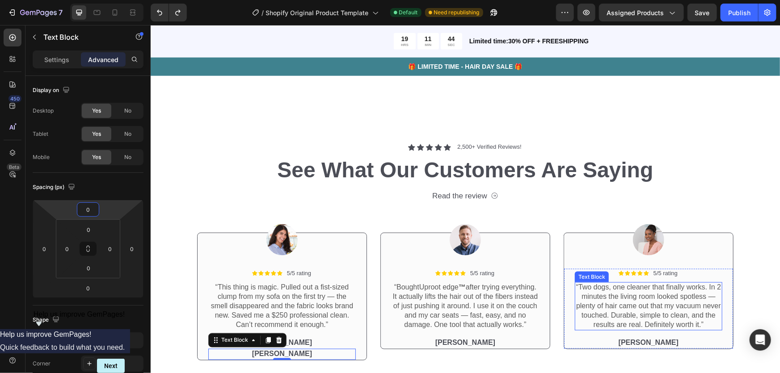
scroll to position [2394, 0]
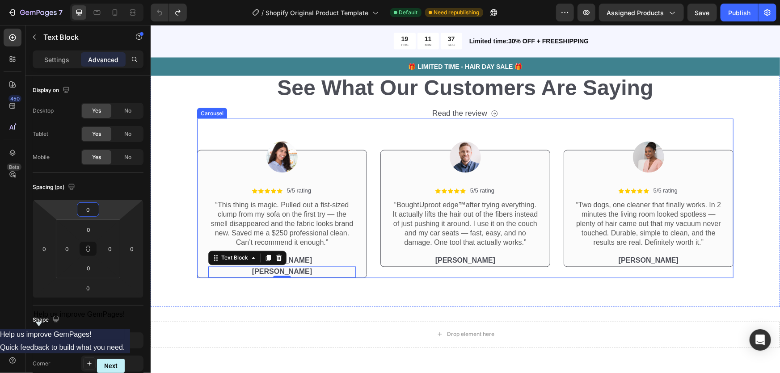
click at [329, 132] on div "Image Icon Icon Icon Icon Icon Icon List 5/5 rating Text Block Row “This thing …" at bounding box center [282, 198] width 170 height 159
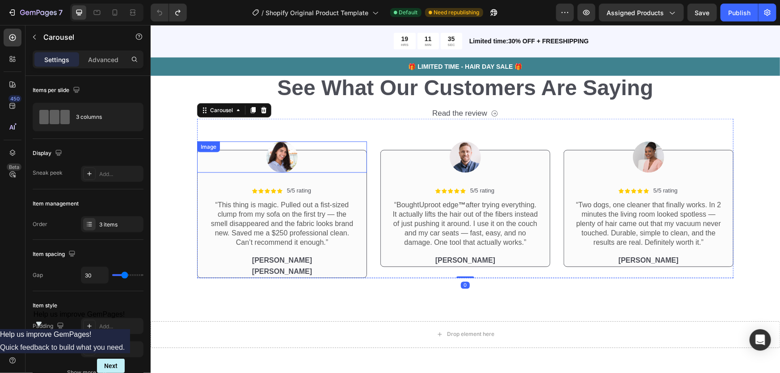
click at [343, 171] on div at bounding box center [282, 156] width 170 height 31
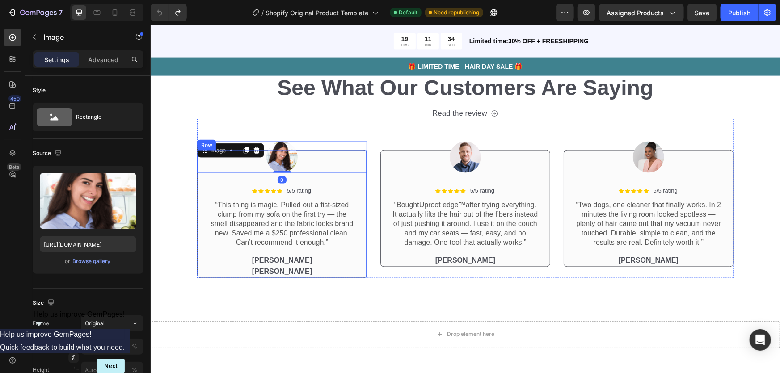
click at [343, 178] on div "Icon Icon Icon Icon Icon Icon List 5/5 rating Text Block Row “This thing is mag…" at bounding box center [282, 214] width 170 height 128
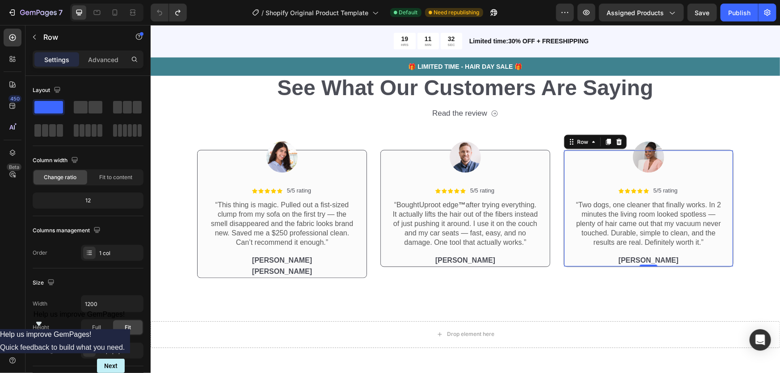
click at [580, 182] on div "Icon Icon Icon Icon Icon Icon List 5/5 rating Text Block Row “Two dogs, one cle…" at bounding box center [649, 208] width 170 height 117
click at [305, 272] on p "[PERSON_NAME]" at bounding box center [282, 271] width 146 height 9
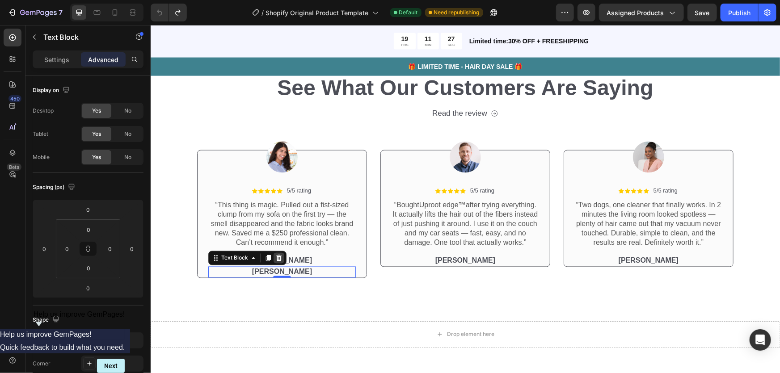
click at [276, 257] on icon at bounding box center [279, 258] width 6 height 6
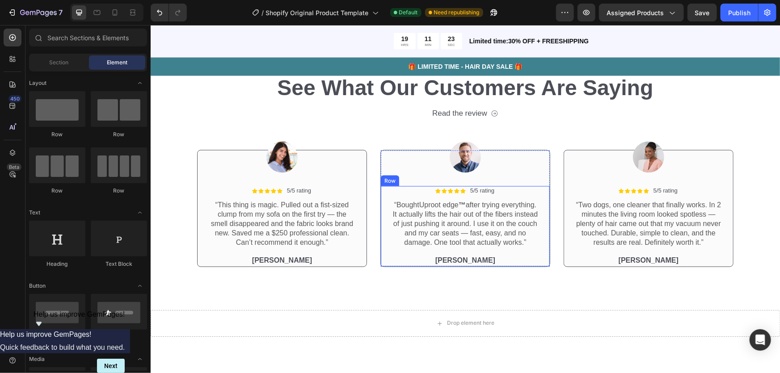
click at [517, 248] on div "“Bought Uproot edge ™ after trying everything. It actually lifts the hair out o…" at bounding box center [465, 224] width 148 height 48
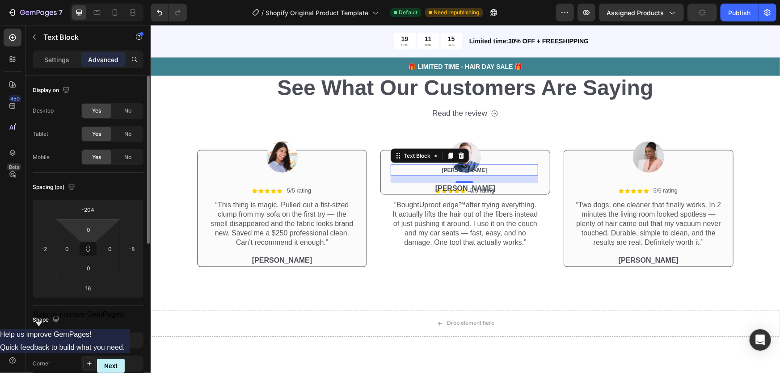
drag, startPoint x: 99, startPoint y: 233, endPoint x: 101, endPoint y: 224, distance: 9.1
click at [101, 224] on div "0 0 0 0" at bounding box center [88, 249] width 64 height 59
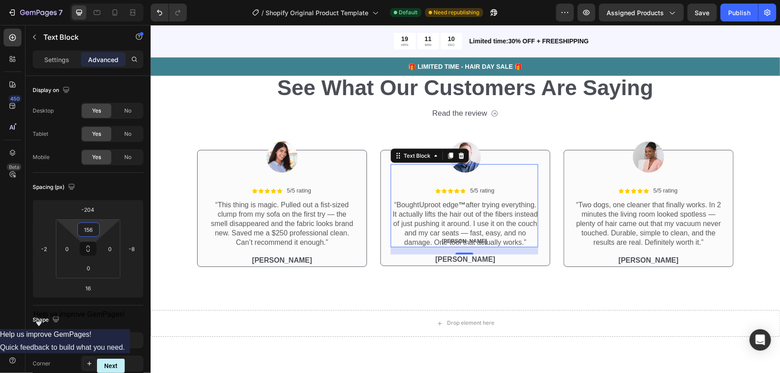
type input "154"
drag, startPoint x: 103, startPoint y: 221, endPoint x: 111, endPoint y: 195, distance: 26.7
click at [111, 0] on html "7 / Shopify Original Product Template Default Need republishing Preview Assigne…" at bounding box center [390, 0] width 780 height 0
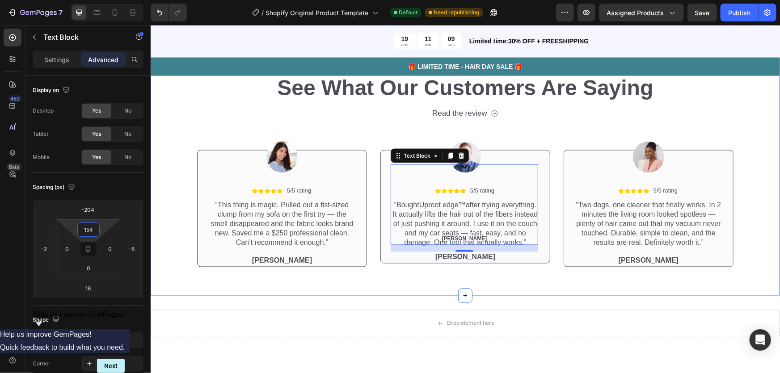
click at [366, 281] on div "Icon Icon Icon Icon Icon Icon List 2,500+ Verified Reviews! Text Block Row See …" at bounding box center [465, 159] width 630 height 271
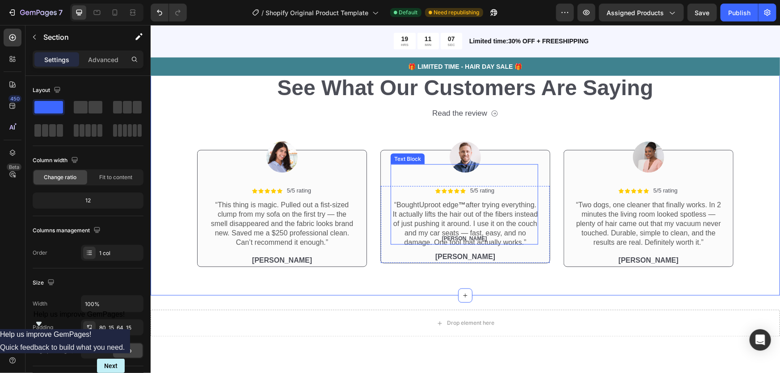
click at [460, 242] on span "[PERSON_NAME]" at bounding box center [464, 239] width 45 height 6
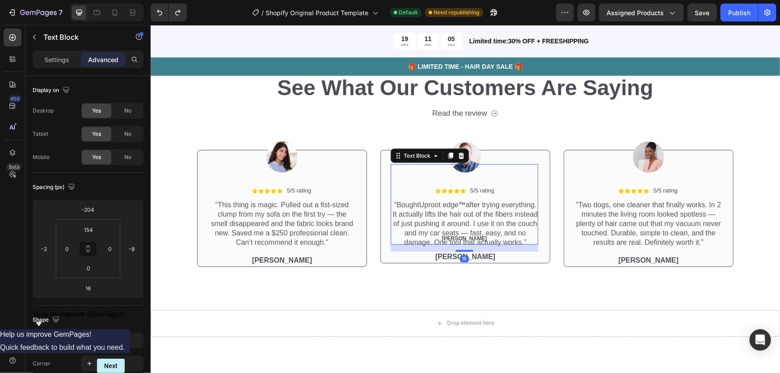
type input "0"
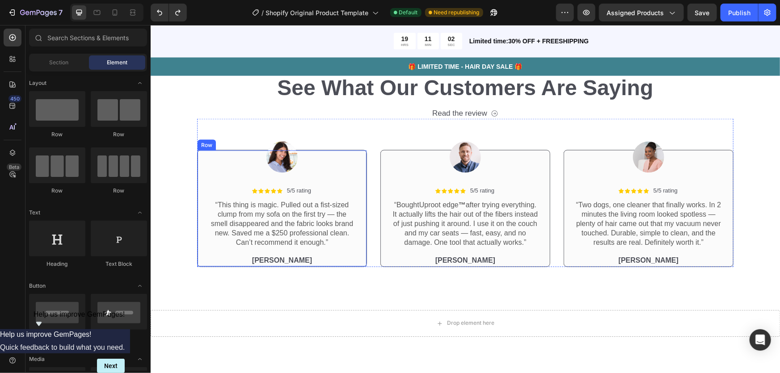
click at [309, 178] on div "Icon Icon Icon Icon Icon Icon List 5/5 rating Text Block Row “This thing is mag…" at bounding box center [282, 208] width 170 height 117
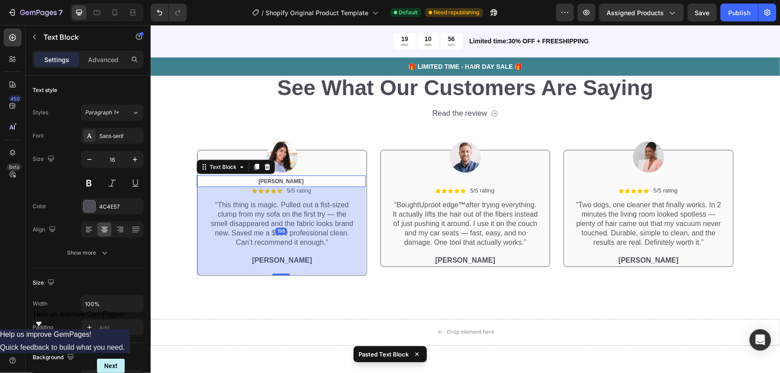
drag, startPoint x: 279, startPoint y: 185, endPoint x: 307, endPoint y: 274, distance: 92.8
click at [307, 187] on div "198" at bounding box center [280, 187] width 169 height 0
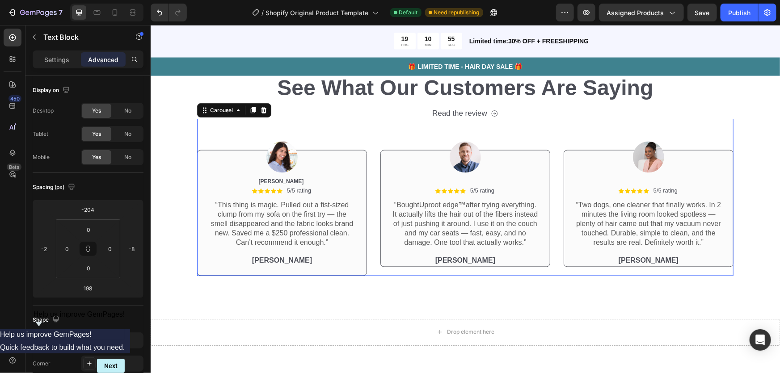
click at [370, 142] on div "Image Icon Icon Icon Icon Icon Icon List 5/5 rating Text Block Row “This thing …" at bounding box center [465, 197] width 537 height 157
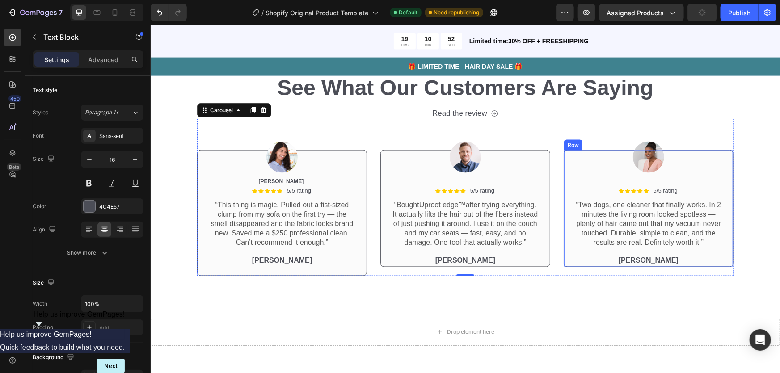
click at [612, 263] on p "[PERSON_NAME]" at bounding box center [649, 260] width 146 height 9
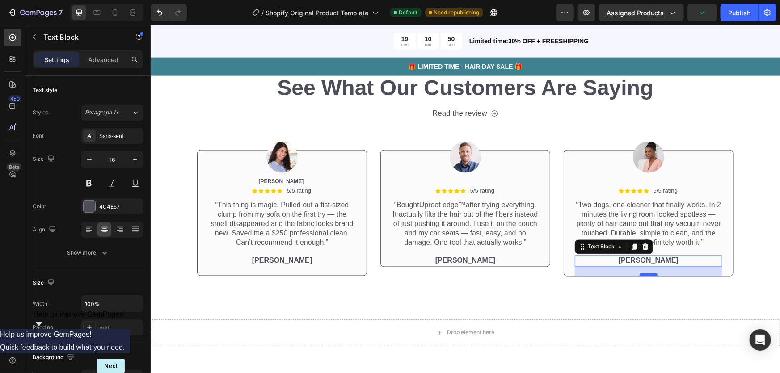
drag, startPoint x: 639, startPoint y: 265, endPoint x: 639, endPoint y: 275, distance: 9.4
click at [640, 275] on div at bounding box center [649, 274] width 18 height 3
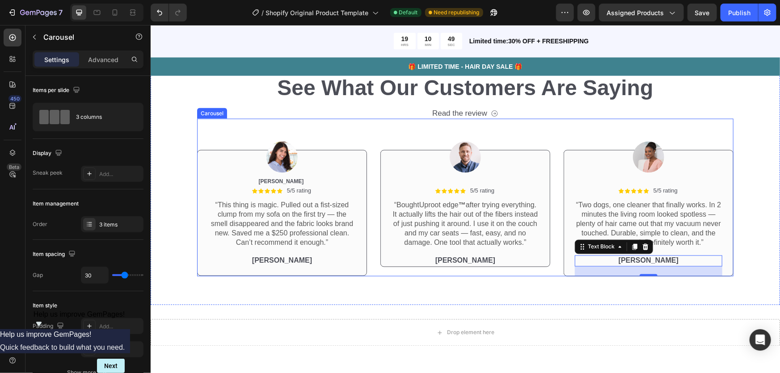
click at [559, 125] on div "Image Icon Icon Icon Icon Icon Icon List 5/5 rating Text Block Row “This thing …" at bounding box center [465, 198] width 537 height 158
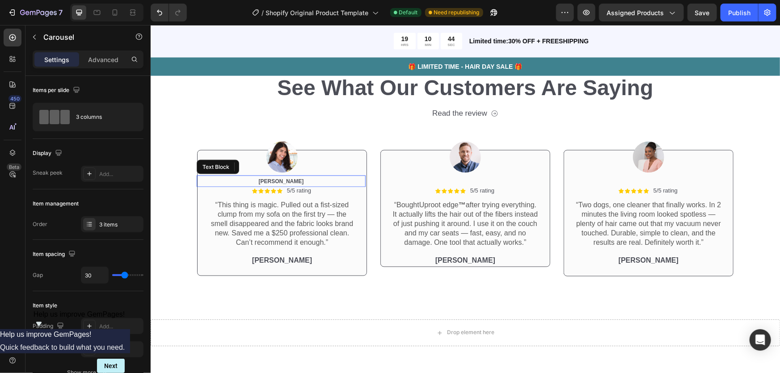
click at [287, 183] on span "[PERSON_NAME]" at bounding box center [280, 181] width 45 height 6
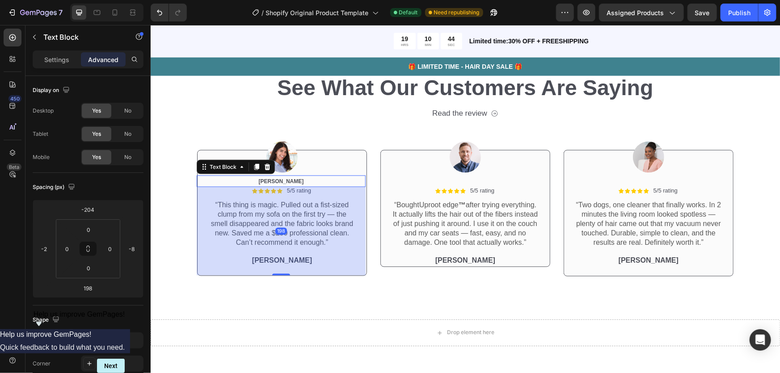
click at [322, 165] on div at bounding box center [282, 156] width 170 height 31
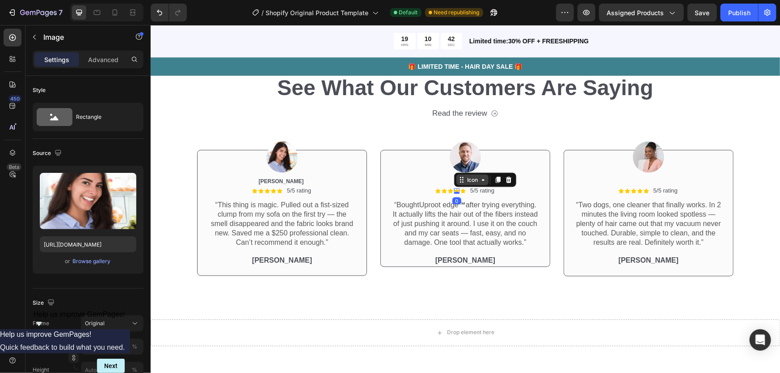
click at [458, 184] on div "Icon" at bounding box center [472, 179] width 32 height 11
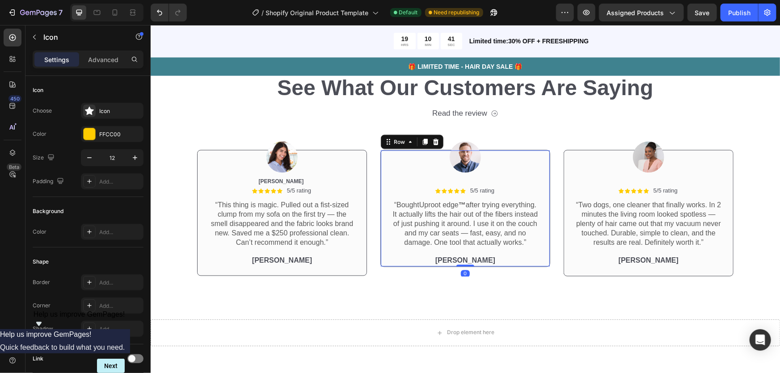
click at [419, 180] on div "Icon Icon Icon Icon Icon Icon List 5/5 rating Text Block Row “Bought Uproot edg…" at bounding box center [465, 208] width 170 height 117
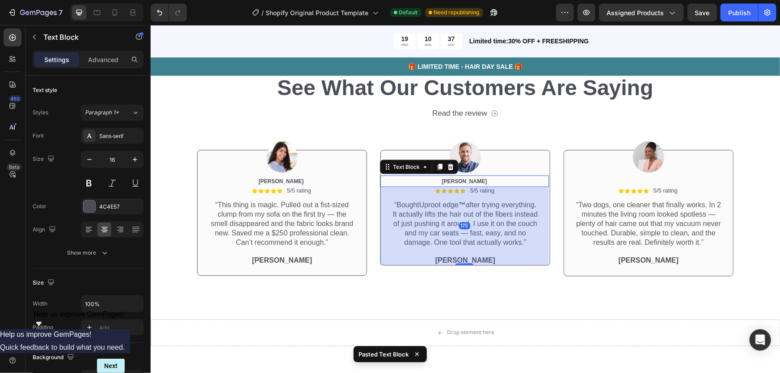
drag, startPoint x: 461, startPoint y: 195, endPoint x: 480, endPoint y: 274, distance: 80.5
click at [480, 187] on div "175" at bounding box center [464, 187] width 169 height 0
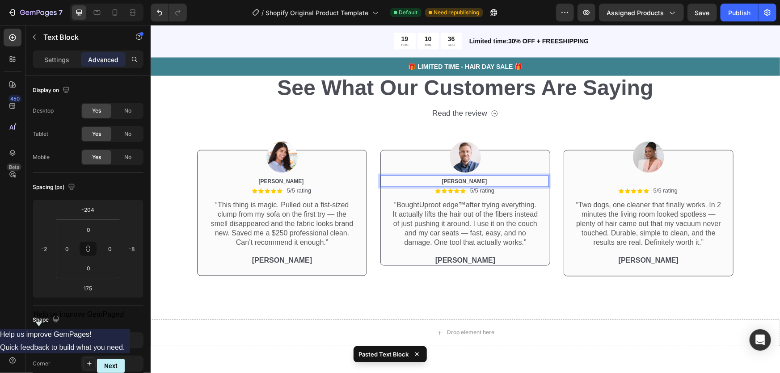
click at [473, 185] on p "[PERSON_NAME]" at bounding box center [464, 181] width 167 height 10
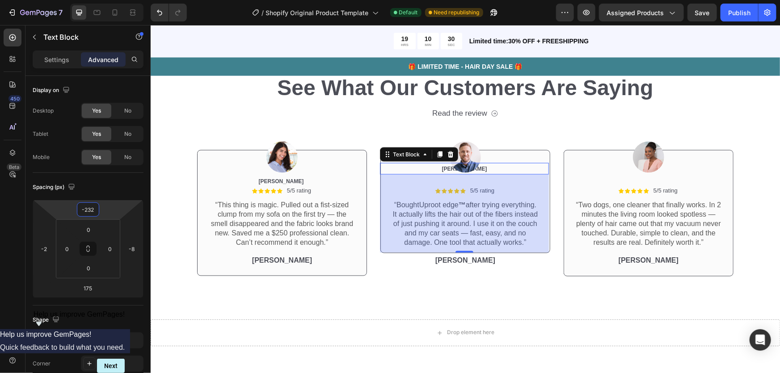
type input "-228"
drag, startPoint x: 107, startPoint y: 210, endPoint x: 109, endPoint y: 215, distance: 5.2
click at [109, 0] on html "7 / Shopify Original Product Template Default Need republishing Preview Assigne…" at bounding box center [390, 0] width 780 height 0
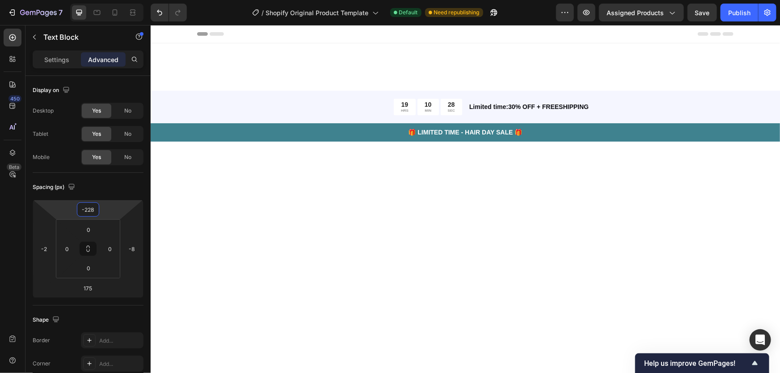
scroll to position [2394, 0]
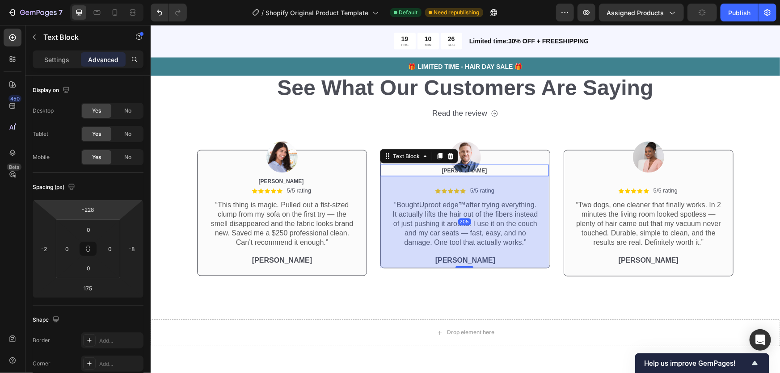
drag, startPoint x: 460, startPoint y: 263, endPoint x: 461, endPoint y: 277, distance: 13.5
click at [461, 268] on div "Icon Icon Icon Icon Icon Icon List 5/5 rating Text Block Row “Bought Uproot edg…" at bounding box center [465, 209] width 170 height 118
type input "205"
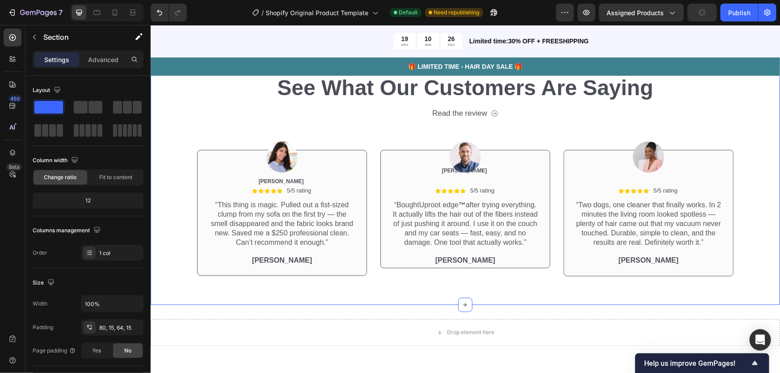
click at [377, 282] on div "Icon Icon Icon Icon Icon Icon List 2,500+ Verified Reviews! Text Block Row See …" at bounding box center [465, 164] width 630 height 281
click at [637, 181] on div "Icon Icon Icon Icon Icon Icon List 5/5 rating Text Block Row “Two dogs, one cle…" at bounding box center [649, 213] width 170 height 127
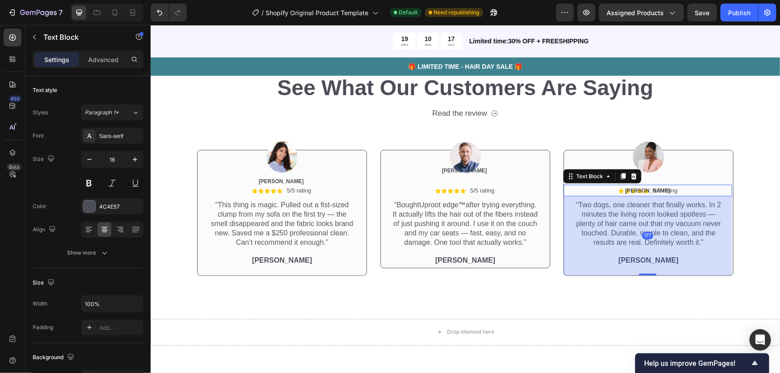
drag, startPoint x: 649, startPoint y: 195, endPoint x: 615, endPoint y: 275, distance: 86.3
click at [615, 196] on div "177" at bounding box center [647, 196] width 169 height 0
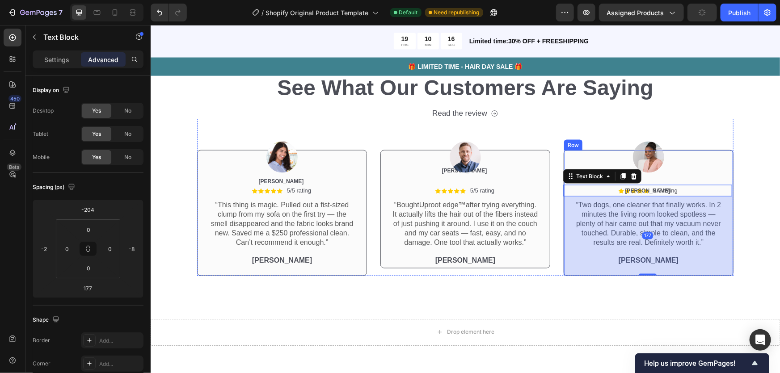
click at [686, 176] on div "Icon Icon Icon Icon Icon Icon List 5/5 rating Text Block Row “Two dogs, one cle…" at bounding box center [649, 213] width 170 height 126
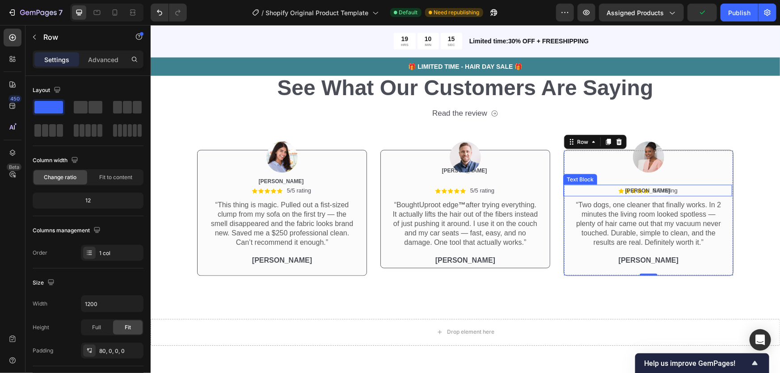
click at [648, 191] on span "[PERSON_NAME]" at bounding box center [647, 190] width 45 height 6
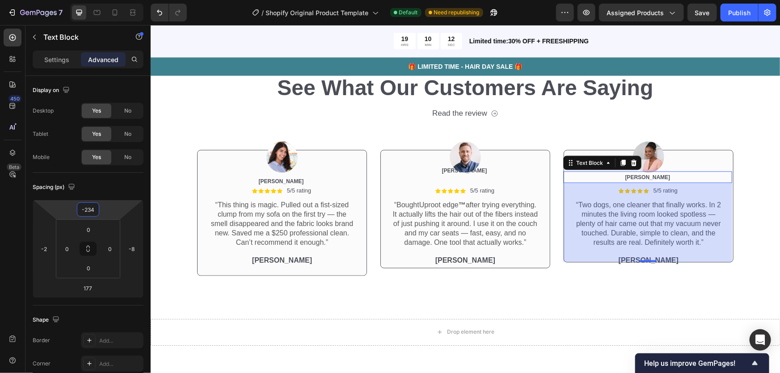
drag, startPoint x: 109, startPoint y: 207, endPoint x: 112, endPoint y: 213, distance: 6.8
click at [112, 0] on html "7 / Shopify Original Product Template Default Need republishing Preview Assigne…" at bounding box center [390, 0] width 780 height 0
type input "-234"
click at [114, 0] on html "7 / Shopify Original Product Template Default Need republishing Preview Assigne…" at bounding box center [390, 0] width 780 height 0
type input "0"
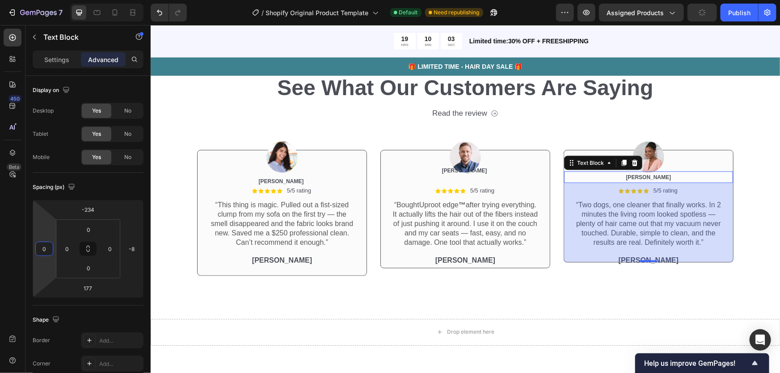
drag, startPoint x: 50, startPoint y: 228, endPoint x: 55, endPoint y: 227, distance: 5.8
click at [55, 0] on html "7 / Shopify Original Product Template Default Need republishing Preview Assigne…" at bounding box center [390, 0] width 780 height 0
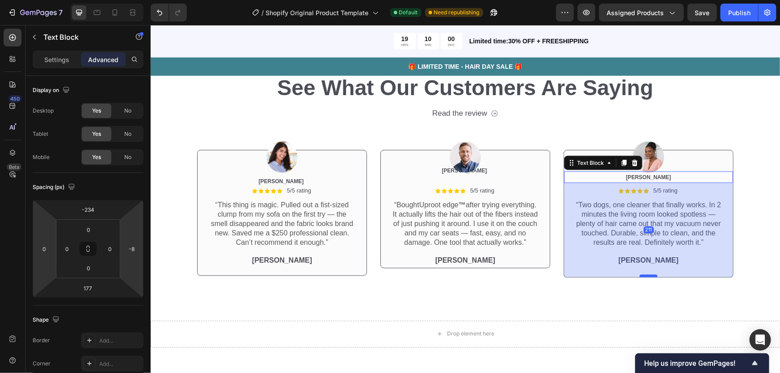
drag, startPoint x: 646, startPoint y: 260, endPoint x: 650, endPoint y: 275, distance: 15.8
click at [650, 275] on div at bounding box center [649, 276] width 18 height 3
type input "211"
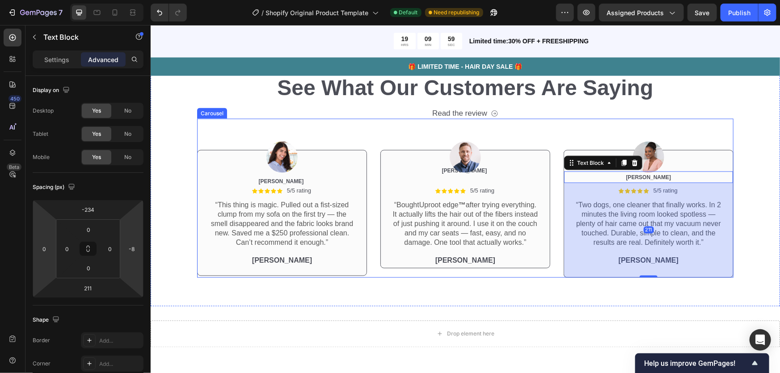
click at [426, 127] on div "Image Icon Icon Icon Icon Icon Icon List 5/5 rating Text Block Row “Bought Upro…" at bounding box center [465, 198] width 170 height 159
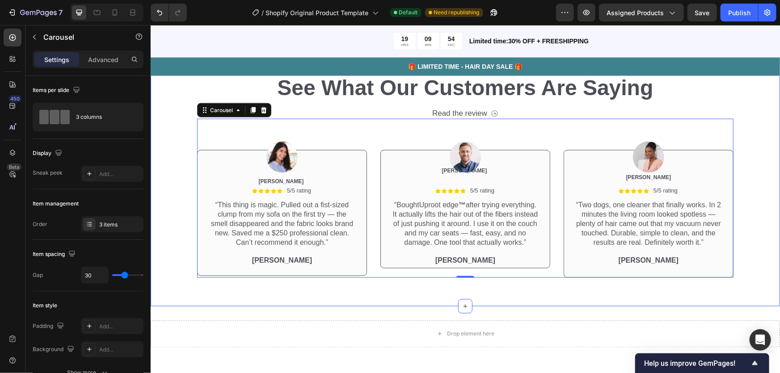
click at [178, 132] on div "Image Icon Icon Icon Icon Icon Icon List 5/5 rating Text Block Row “This thing …" at bounding box center [465, 198] width 616 height 159
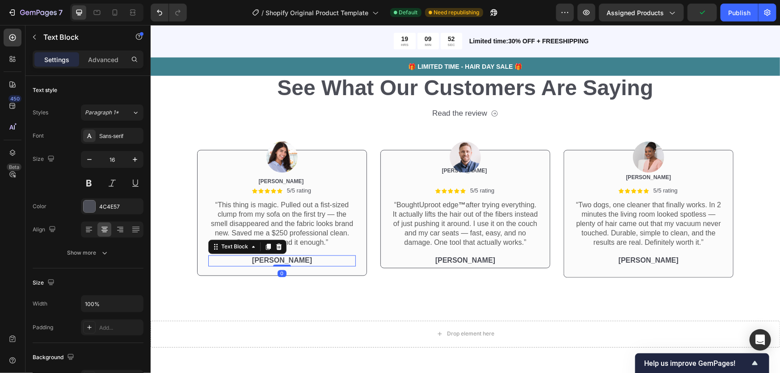
click at [336, 258] on p "[PERSON_NAME]" at bounding box center [282, 260] width 146 height 9
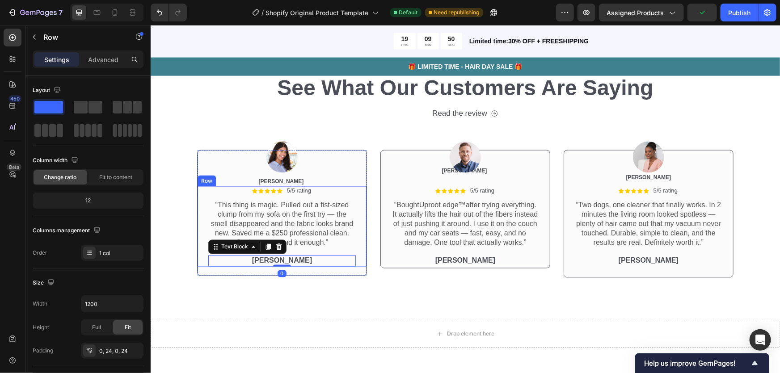
click at [356, 233] on div "Icon Icon Icon Icon Icon Icon List 5/5 rating Text Block Row “This thing is mag…" at bounding box center [281, 226] width 169 height 80
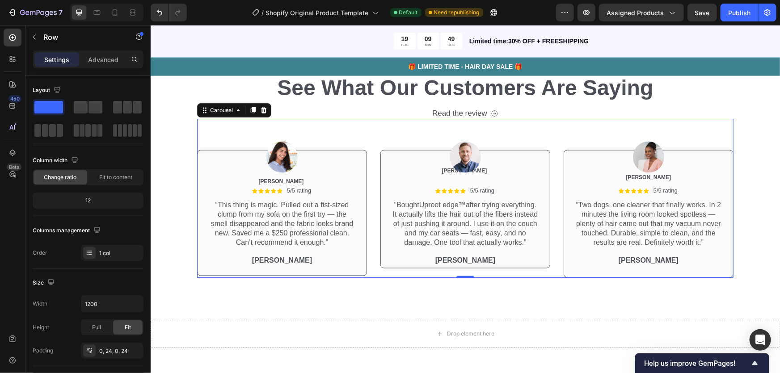
click at [305, 276] on div "Image Icon Icon Icon Icon Icon Icon List 5/5 rating Text Block Row “This thing …" at bounding box center [282, 198] width 170 height 159
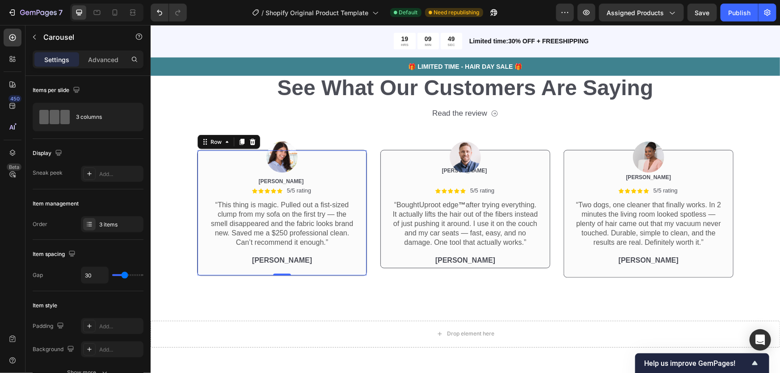
click at [307, 273] on div "Icon Icon Icon Icon Icon Icon List 5/5 rating Text Block Row “This thing is mag…" at bounding box center [281, 230] width 169 height 89
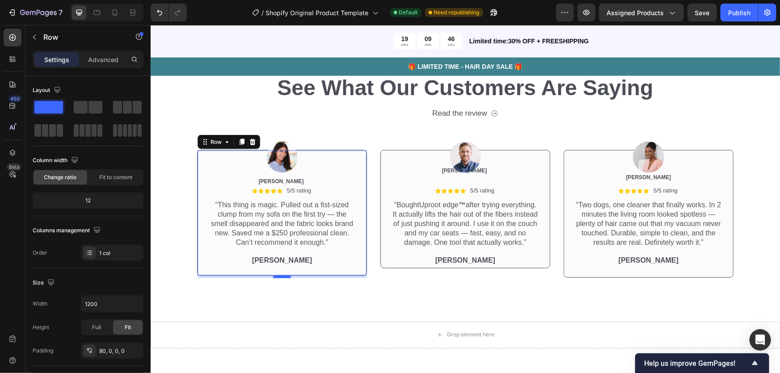
click at [285, 276] on div at bounding box center [282, 276] width 18 height 3
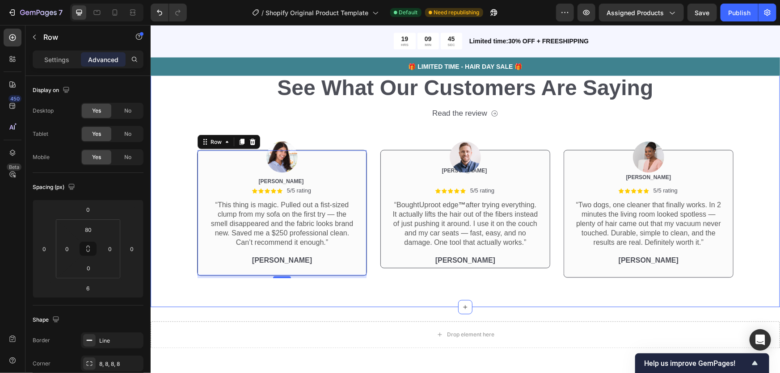
click at [174, 188] on div "Image Icon Icon Icon Icon Icon Icon List 5/5 rating Text Block Row “This thing …" at bounding box center [465, 199] width 616 height 160
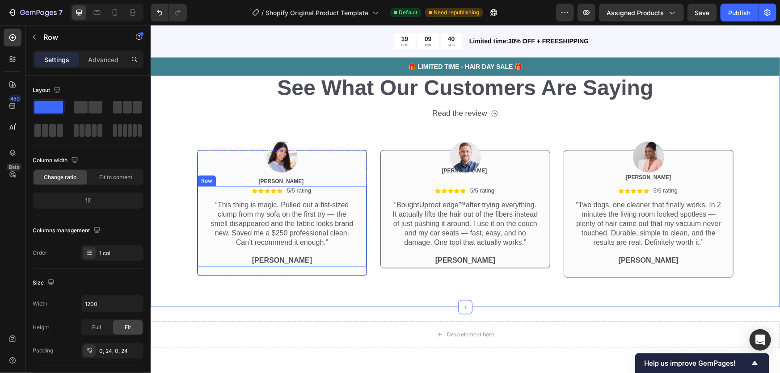
click at [198, 240] on div "Icon Icon Icon Icon Icon Icon List 5/5 rating Text Block Row “This thing is mag…" at bounding box center [281, 226] width 169 height 80
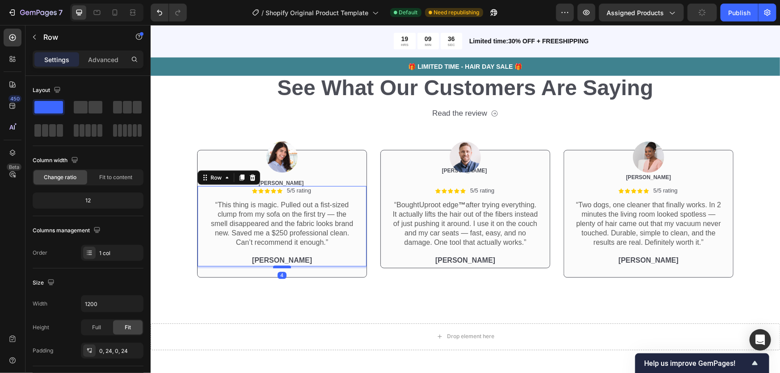
click at [283, 267] on div at bounding box center [282, 267] width 18 height 3
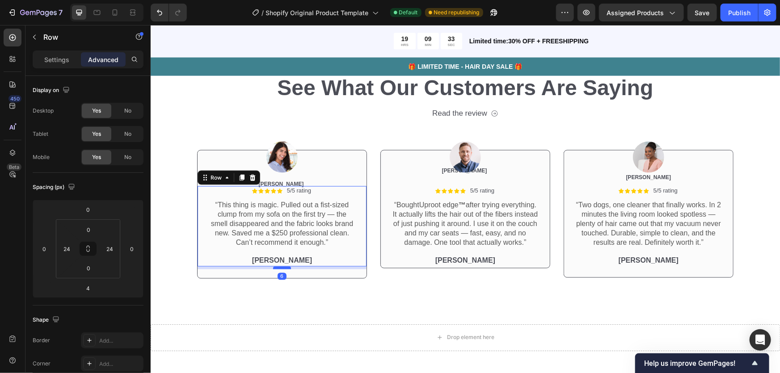
drag, startPoint x: 276, startPoint y: 267, endPoint x: 281, endPoint y: 267, distance: 4.9
click at [281, 267] on div at bounding box center [282, 268] width 18 height 3
type input "6"
click at [176, 183] on div "Image Icon Icon Icon Icon Icon Icon List 5/5 rating Text Block Row “This thing …" at bounding box center [465, 200] width 616 height 162
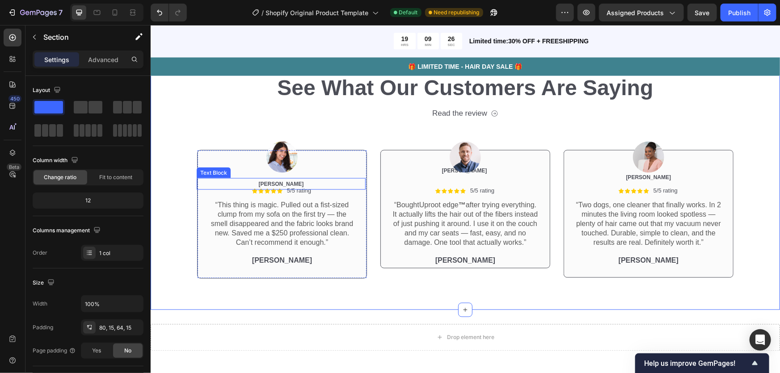
click at [283, 184] on span "[PERSON_NAME]" at bounding box center [280, 184] width 45 height 6
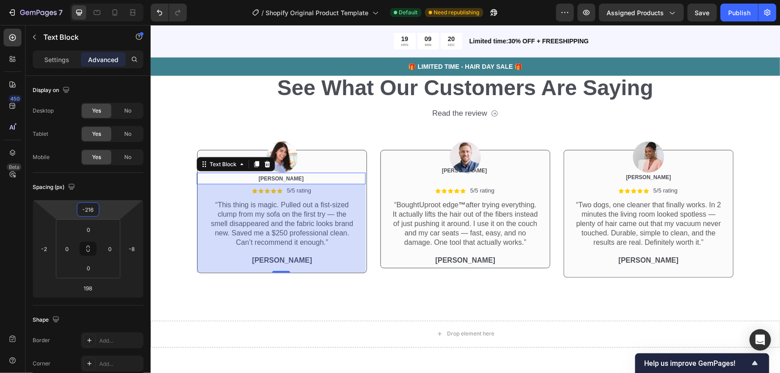
type input "-220"
drag, startPoint x: 107, startPoint y: 209, endPoint x: 112, endPoint y: 212, distance: 5.8
click at [112, 0] on html "7 / Shopify Original Product Template Default Need republishing Preview Assigne…" at bounding box center [390, 0] width 780 height 0
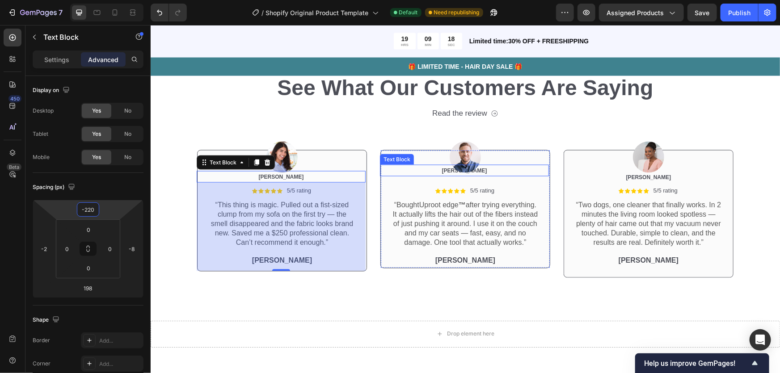
click at [463, 174] on span "[PERSON_NAME]" at bounding box center [464, 170] width 45 height 6
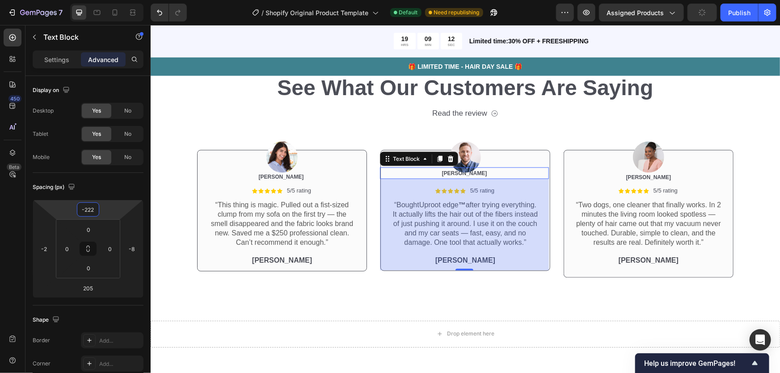
drag, startPoint x: 109, startPoint y: 207, endPoint x: 114, endPoint y: 205, distance: 4.8
click at [114, 0] on html "7 / Shopify Original Product Template Default Need republishing Preview Assigne…" at bounding box center [390, 0] width 780 height 0
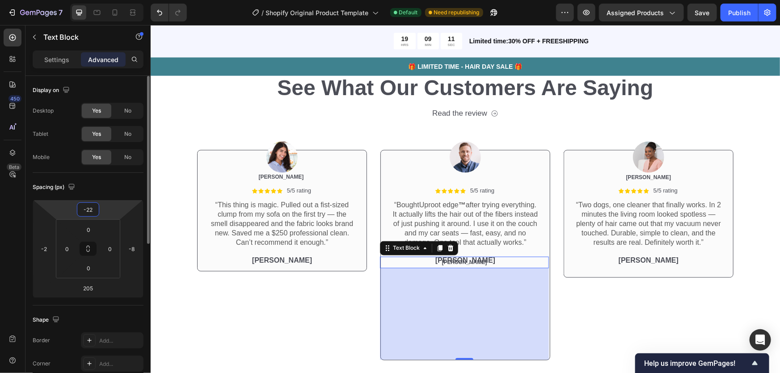
type input "-220"
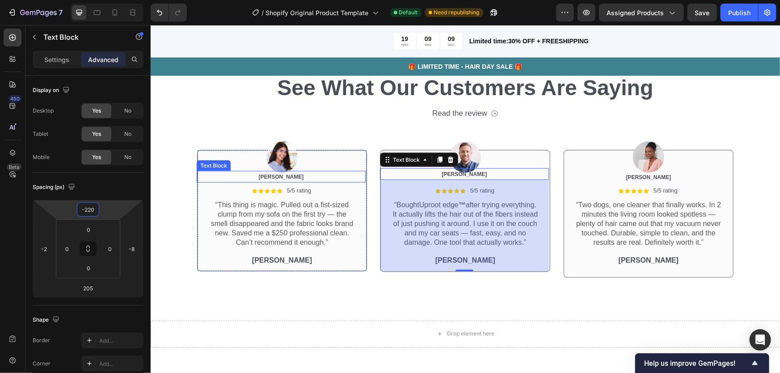
click at [273, 178] on span "[PERSON_NAME]" at bounding box center [280, 177] width 45 height 6
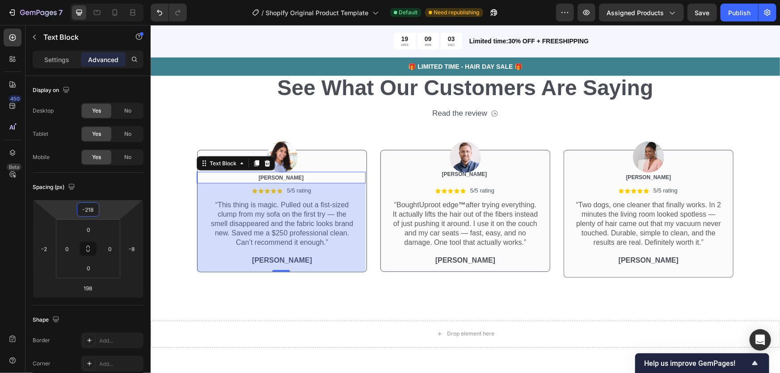
type input "-214"
click at [109, 0] on html "7 / Shopify Original Product Template Default Need republishing Preview Assigne…" at bounding box center [390, 0] width 780 height 0
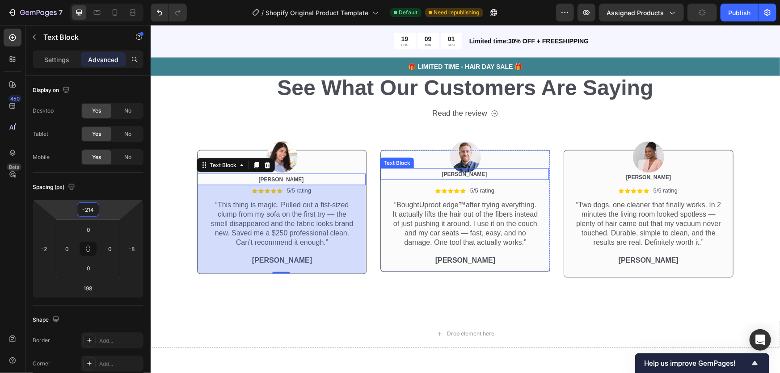
click at [458, 177] on span "[PERSON_NAME]" at bounding box center [464, 174] width 45 height 6
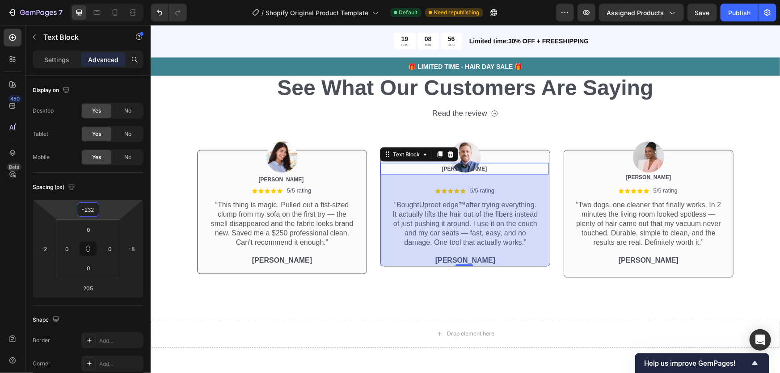
type input "-234"
click at [107, 0] on html "7 / Shopify Original Product Template Default Need republishing Preview Assigne…" at bounding box center [390, 0] width 780 height 0
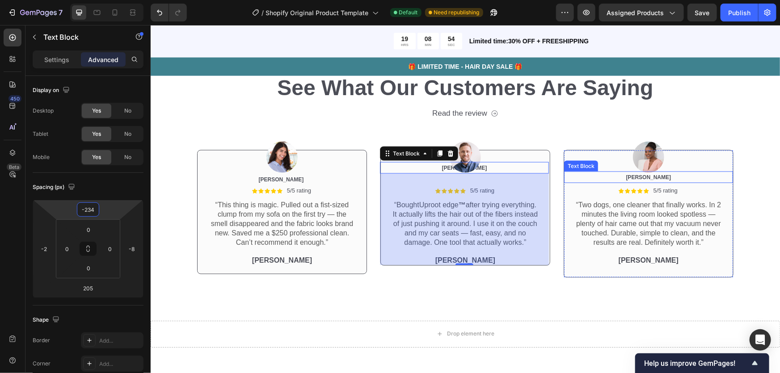
click at [646, 180] on p "[PERSON_NAME]" at bounding box center [648, 177] width 167 height 10
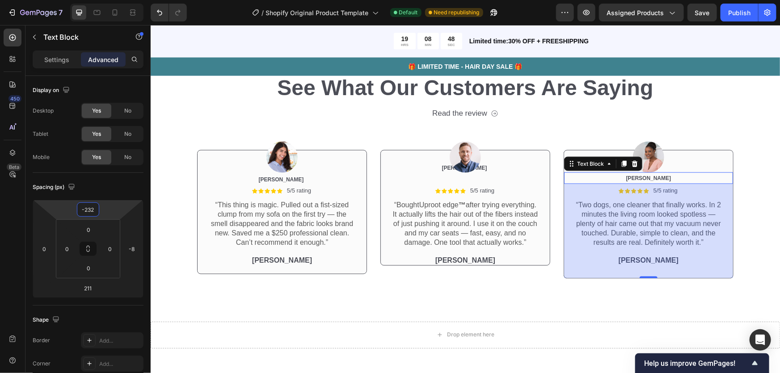
type input "-236"
click at [124, 0] on html "7 / Shopify Original Product Template Default Need republishing Preview Assigne…" at bounding box center [390, 0] width 780 height 0
click at [311, 128] on div "Image Icon Icon Icon Icon Icon Icon List 5/5 rating Text Block Row “This thing …" at bounding box center [282, 198] width 170 height 158
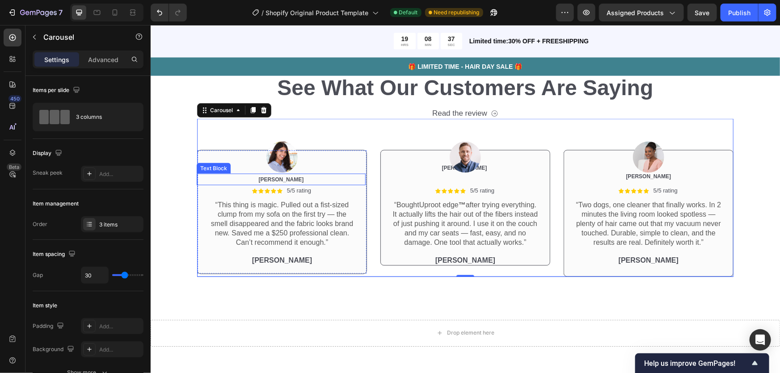
click at [287, 178] on span "[PERSON_NAME]" at bounding box center [280, 179] width 45 height 6
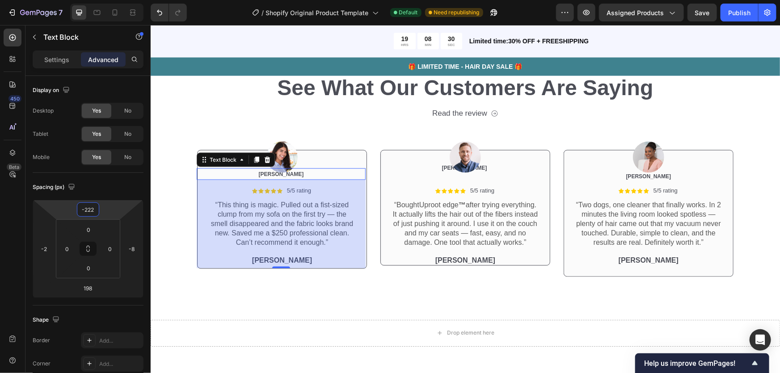
type input "-220"
click at [102, 0] on html "7 / Shopify Original Product Template Default Need republishing Preview Assigne…" at bounding box center [390, 0] width 780 height 0
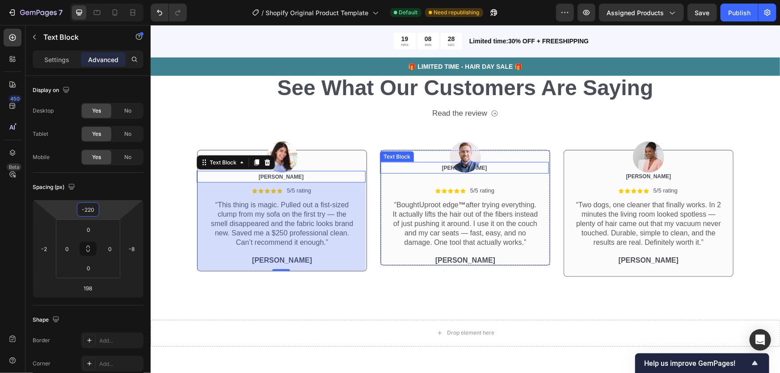
click at [463, 173] on p "[PERSON_NAME]" at bounding box center [464, 168] width 167 height 10
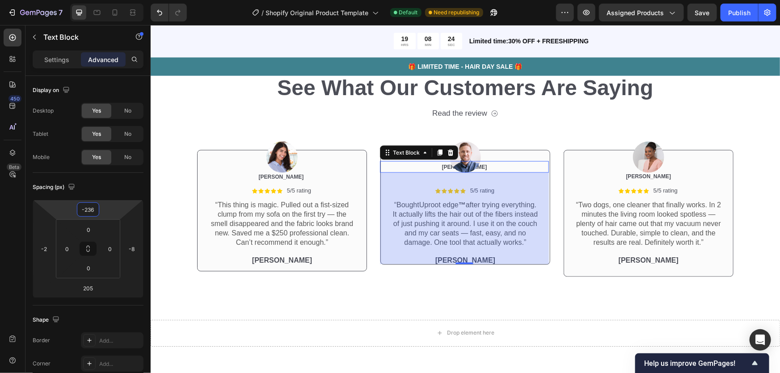
click at [111, 0] on html "7 / Shopify Original Product Template Default Need republishing Preview Assigne…" at bounding box center [390, 0] width 780 height 0
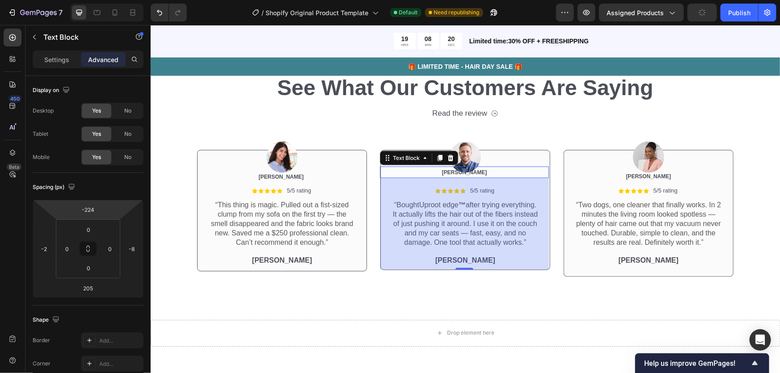
type input "-226"
click at [110, 0] on html "7 / Shopify Original Product Template Default Need republishing Preview Assigne…" at bounding box center [390, 0] width 780 height 0
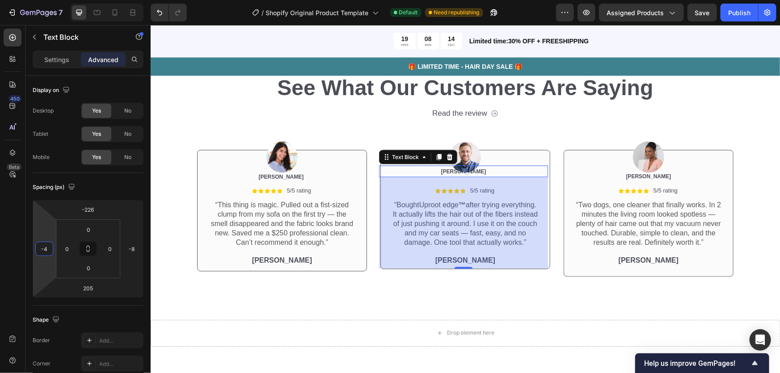
type input "0"
click at [48, 0] on html "7 / Shopify Original Product Template Default Need republishing Preview Assigne…" at bounding box center [390, 0] width 780 height 0
click at [270, 178] on span "[PERSON_NAME]" at bounding box center [280, 177] width 45 height 6
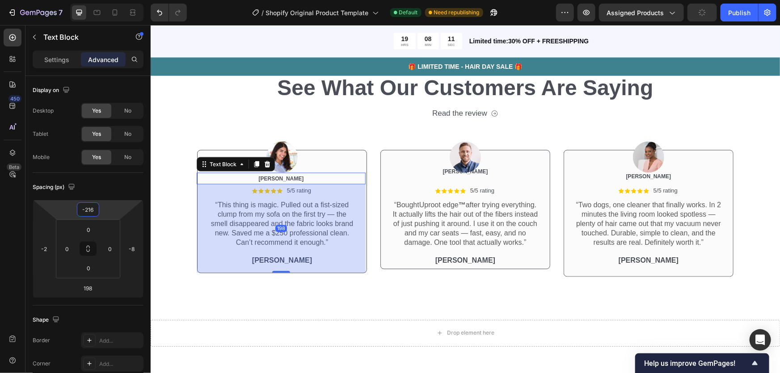
type input "-214"
click at [107, 0] on html "7 / Shopify Original Product Template Default Need republishing Preview Assigne…" at bounding box center [390, 0] width 780 height 0
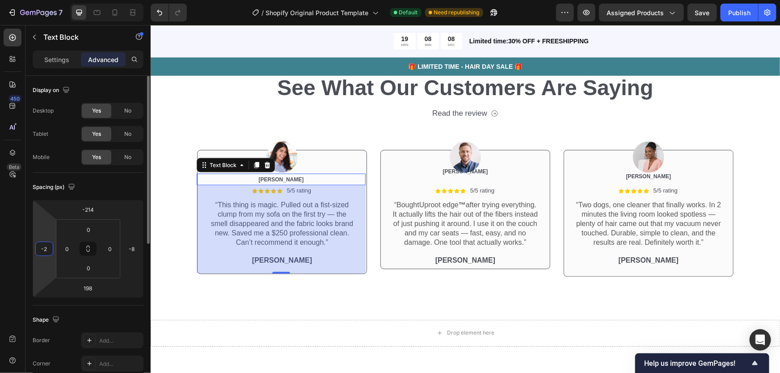
type input "0"
drag, startPoint x: 52, startPoint y: 219, endPoint x: 47, endPoint y: 219, distance: 5.4
click at [47, 0] on html "7 / Shopify Original Product Template Default Need republishing Preview Assigne…" at bounding box center [390, 0] width 780 height 0
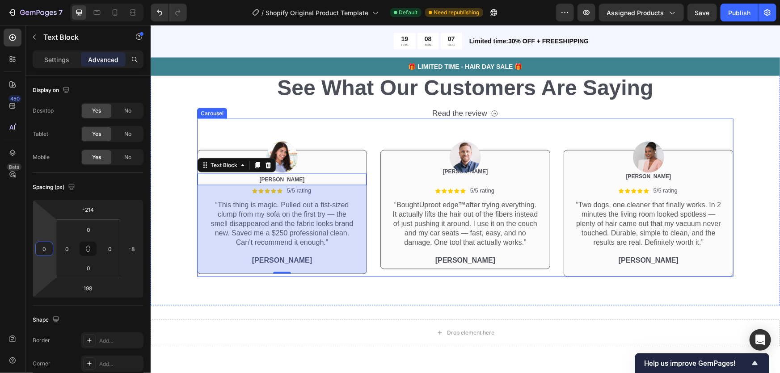
click at [554, 119] on div "Image Icon Icon Icon Icon Icon Icon List 5/5 rating Text Block Row “This thing …" at bounding box center [465, 198] width 537 height 158
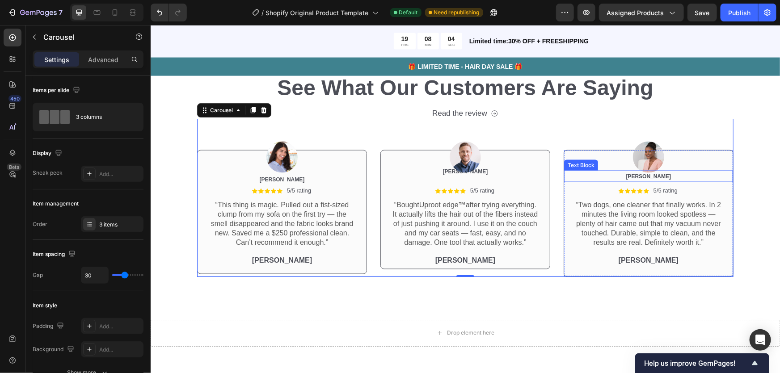
click at [646, 180] on p "[PERSON_NAME]" at bounding box center [648, 176] width 167 height 10
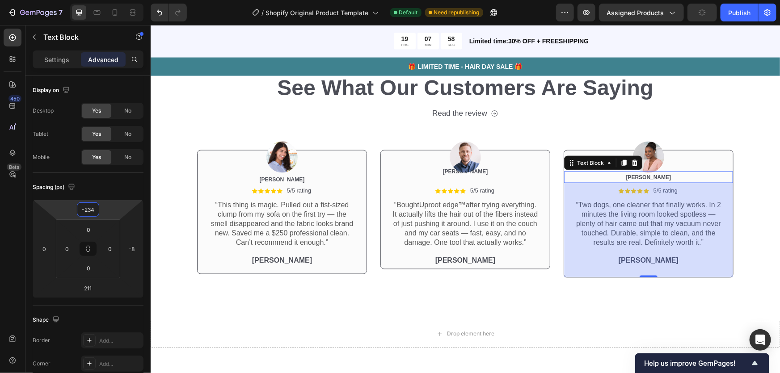
click at [108, 0] on html "7 / Shopify Original Product Template Default Need republishing Preview Assigne…" at bounding box center [390, 0] width 780 height 0
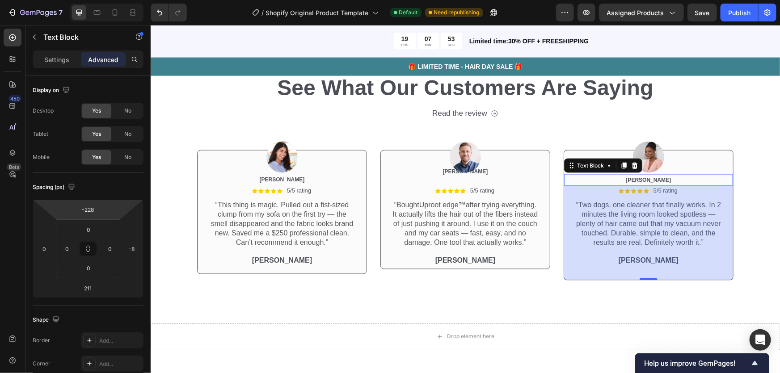
type input "-232"
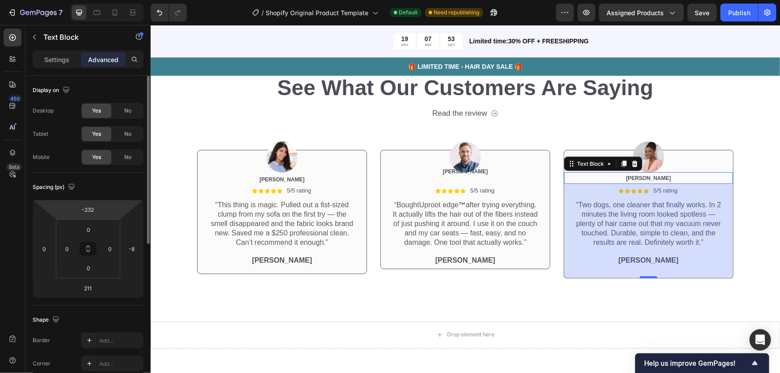
click at [106, 0] on html "7 / Shopify Original Product Template Default Need republishing Preview Assigne…" at bounding box center [390, 0] width 780 height 0
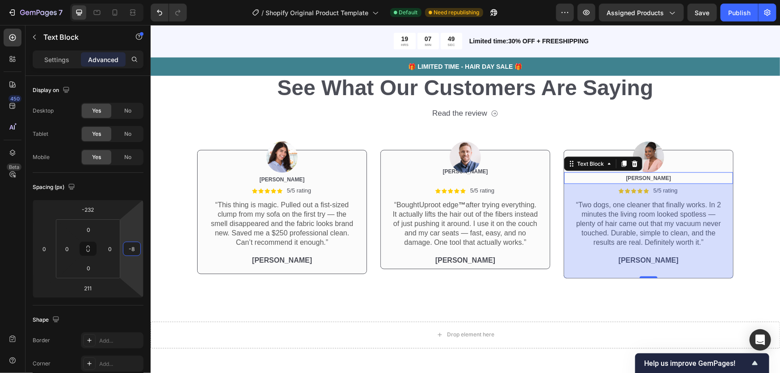
drag, startPoint x: 134, startPoint y: 239, endPoint x: 129, endPoint y: 239, distance: 4.9
click at [129, 0] on html "7 / Shopify Original Product Template Default Need republishing Preview Assigne…" at bounding box center [390, 0] width 780 height 0
type input "0"
click at [138, 0] on html "7 / Shopify Original Product Template Default Need republishing Preview Assigne…" at bounding box center [390, 0] width 780 height 0
click at [208, 283] on div "Icon Icon Icon Icon Icon Icon List 2,500+ Verified Reviews! Text Block Row See …" at bounding box center [465, 165] width 630 height 283
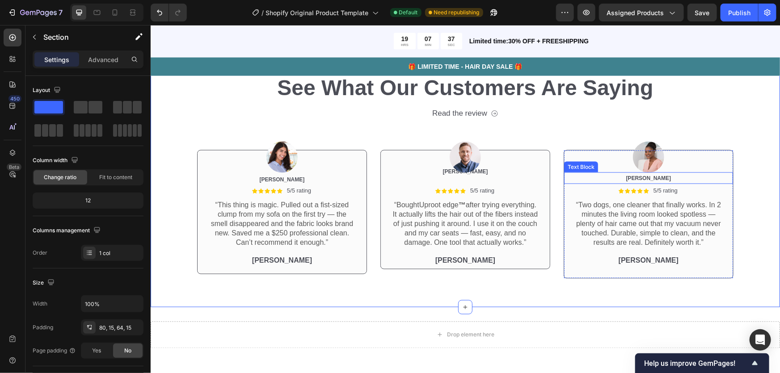
click at [642, 178] on span "[PERSON_NAME]" at bounding box center [648, 178] width 45 height 6
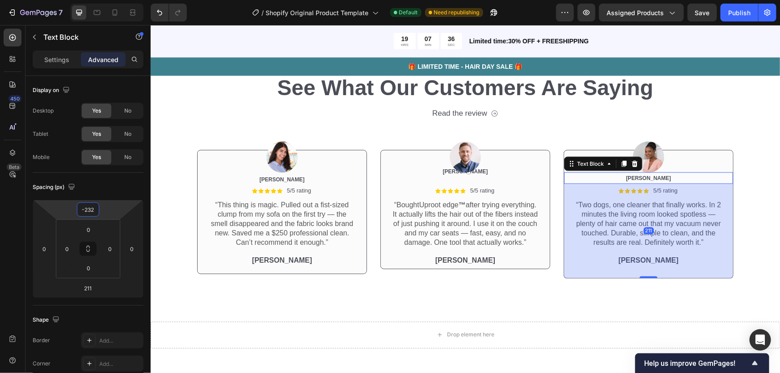
type input "-228"
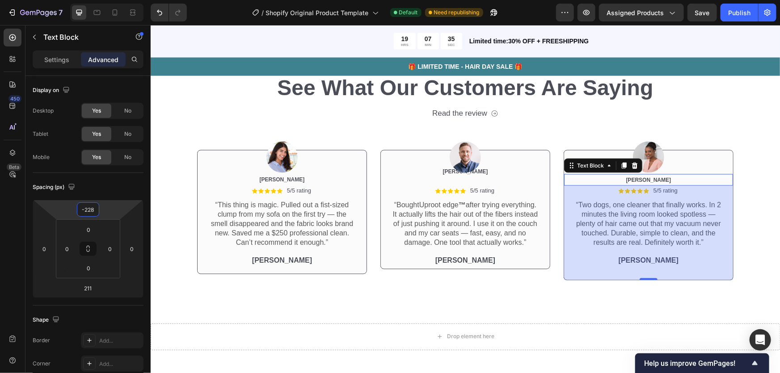
click at [104, 0] on html "7 / Shopify Original Product Template Default Need republishing Preview Assigne…" at bounding box center [390, 0] width 780 height 0
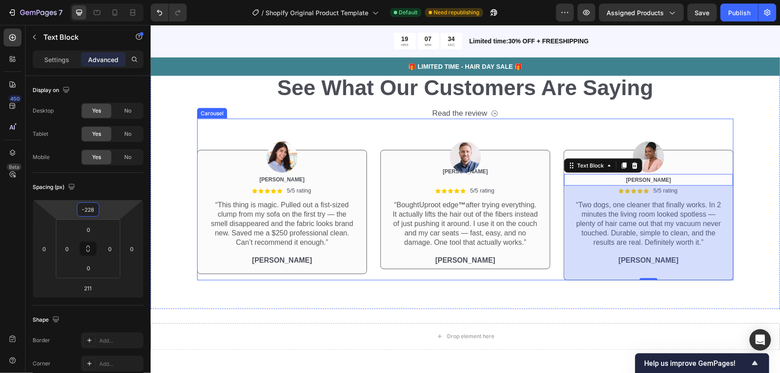
click at [394, 132] on div "Image Icon Icon Icon Icon Icon Icon List 5/5 rating Text Block Row “Bought Upro…" at bounding box center [465, 199] width 170 height 161
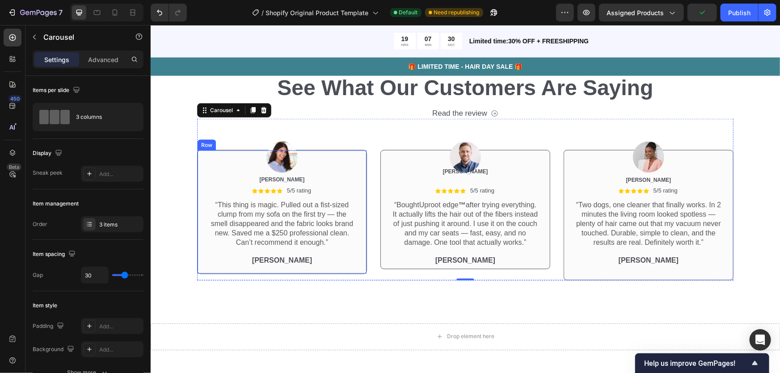
click at [327, 269] on div "Icon Icon Icon Icon Icon Icon List 5/5 rating Text Block Row “This thing is mag…" at bounding box center [281, 229] width 169 height 87
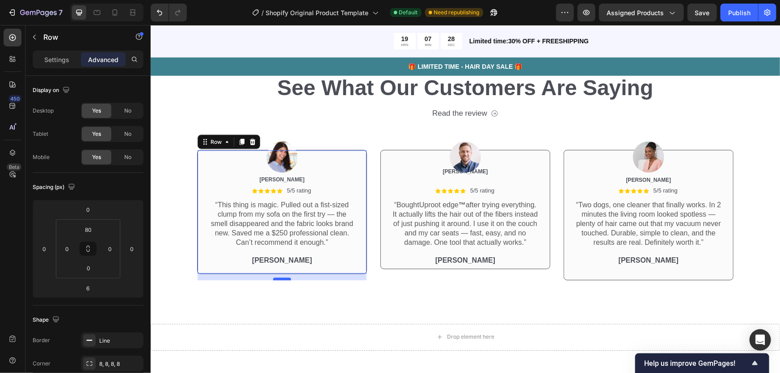
click at [280, 279] on div at bounding box center [282, 279] width 18 height 3
type input "15"
click at [319, 258] on p "[PERSON_NAME]" at bounding box center [282, 260] width 146 height 9
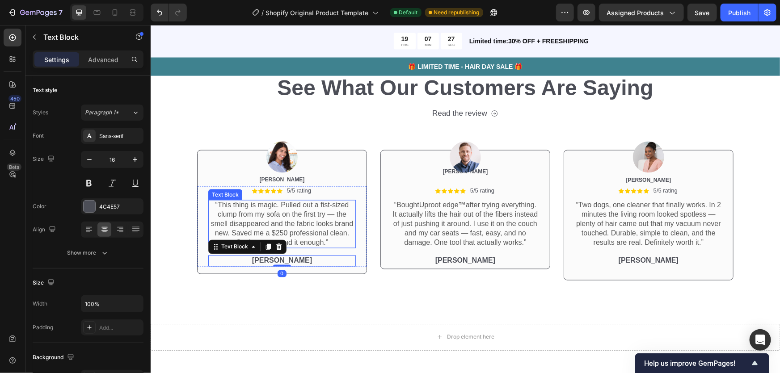
click at [347, 242] on p "“This thing is magic. Pulled out a fist-sized clump from my sofa on the first t…" at bounding box center [282, 224] width 146 height 47
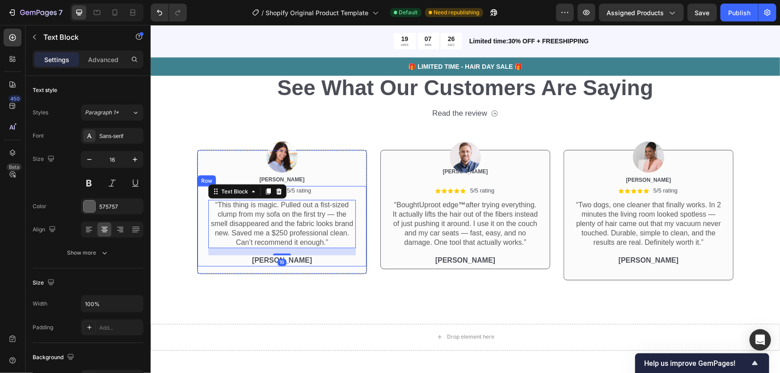
click at [354, 241] on div "Icon Icon Icon Icon Icon Icon List 5/5 rating Text Block Row “This thing is mag…" at bounding box center [281, 226] width 169 height 80
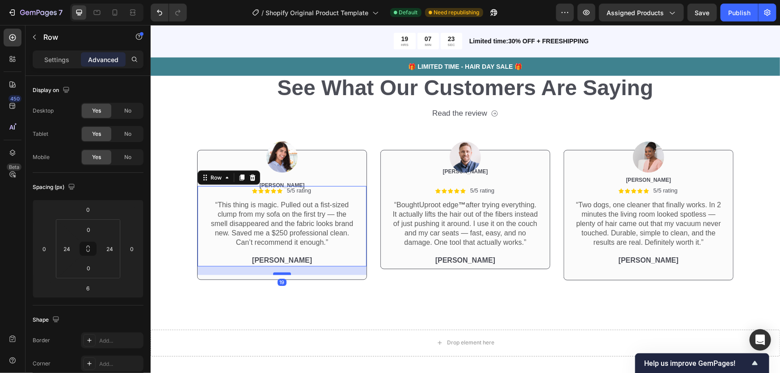
click at [279, 274] on div at bounding box center [282, 273] width 18 height 3
type input "6"
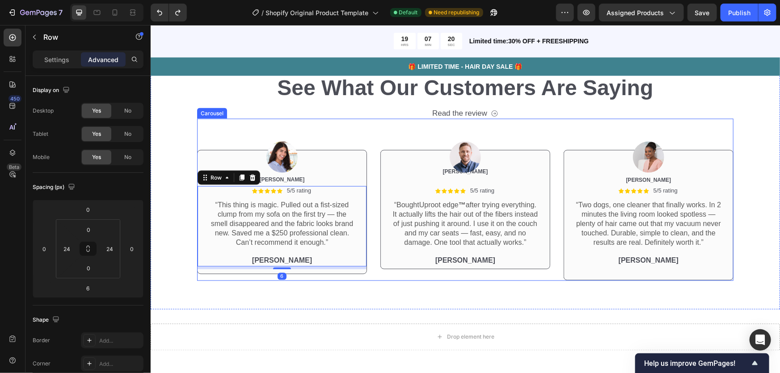
click at [246, 119] on div "Image Icon Icon Icon Icon Icon Icon List 5/5 rating Text Block Row “This thing …" at bounding box center [282, 200] width 170 height 162
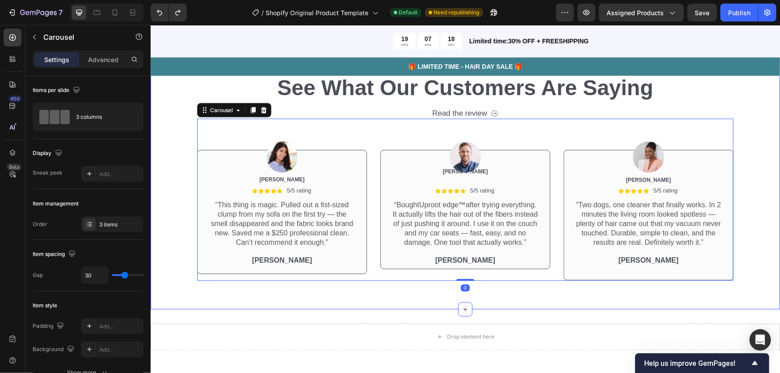
click at [755, 240] on div "Image Icon Icon Icon Icon Icon Icon List 5/5 rating Text Block Row “This thing …" at bounding box center [465, 200] width 616 height 162
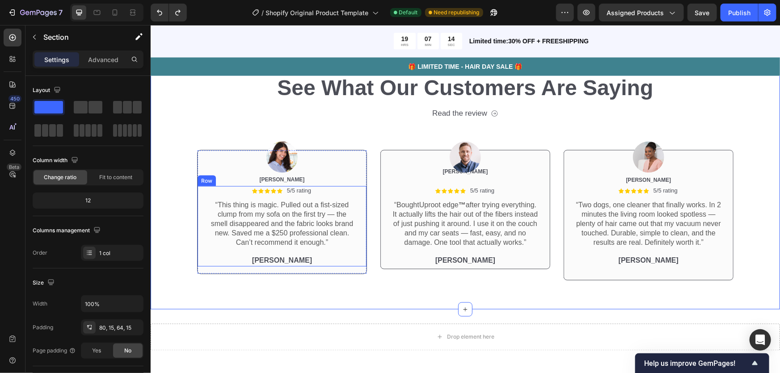
click at [354, 251] on div "Icon Icon Icon Icon Icon Icon List 5/5 rating Text Block Row “This thing is mag…" at bounding box center [281, 226] width 169 height 80
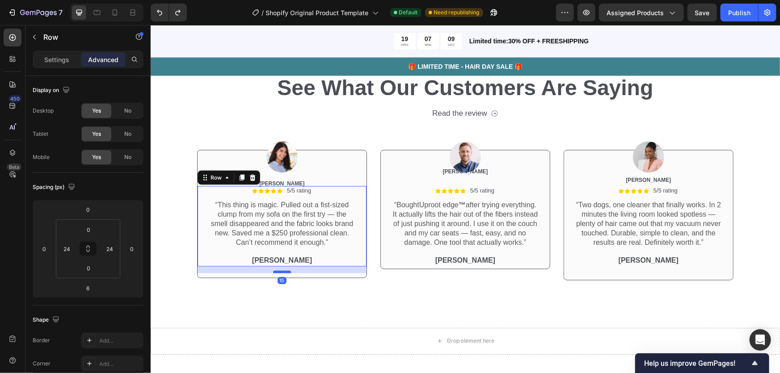
click at [280, 271] on div at bounding box center [282, 272] width 18 height 3
type input "15"
click at [282, 182] on span "[PERSON_NAME]" at bounding box center [281, 183] width 45 height 6
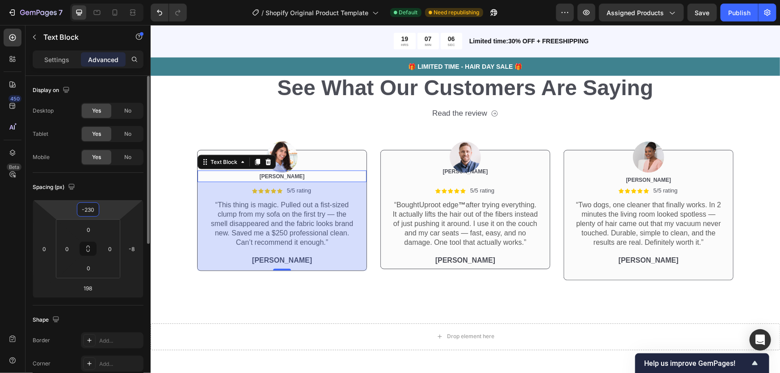
type input "-228"
click at [107, 0] on html "7 / Shopify Original Product Template Default Need republishing Preview Assigne…" at bounding box center [390, 0] width 780 height 0
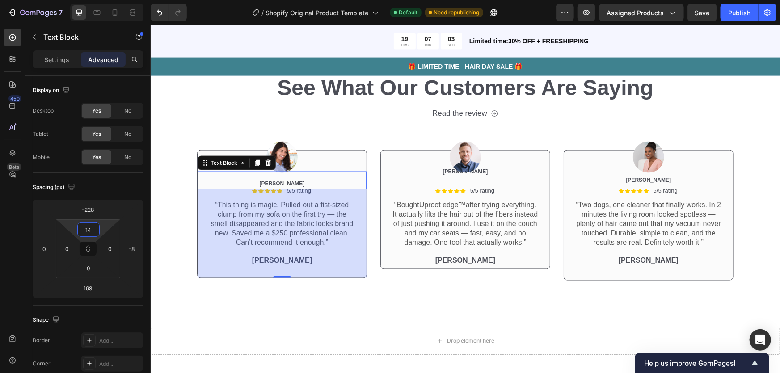
type input "16"
click at [102, 0] on html "7 / Shopify Original Product Template Default Need republishing Preview Assigne…" at bounding box center [390, 0] width 780 height 0
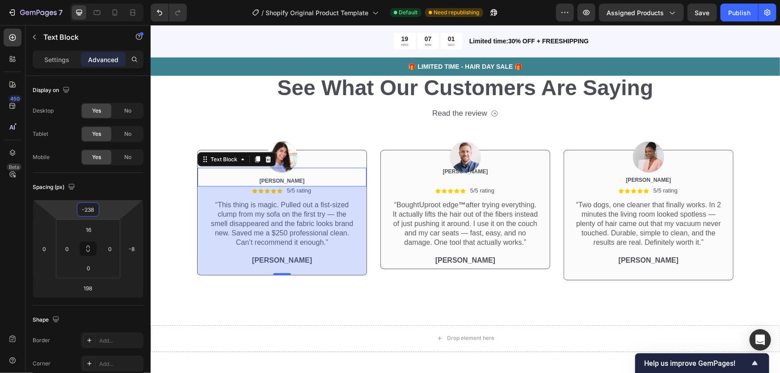
type input "-242"
click at [107, 0] on html "7 / Shopify Original Product Template Default Need republishing Preview Assigne…" at bounding box center [390, 0] width 780 height 0
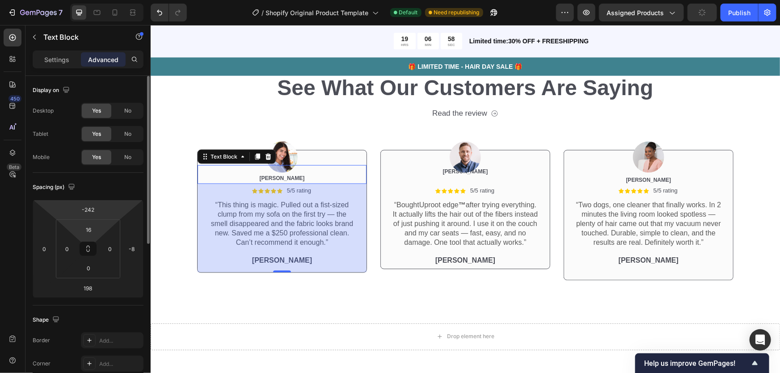
drag, startPoint x: 98, startPoint y: 231, endPoint x: 102, endPoint y: 226, distance: 6.4
click at [102, 224] on div "16 0 0 0" at bounding box center [88, 249] width 64 height 59
type input "30"
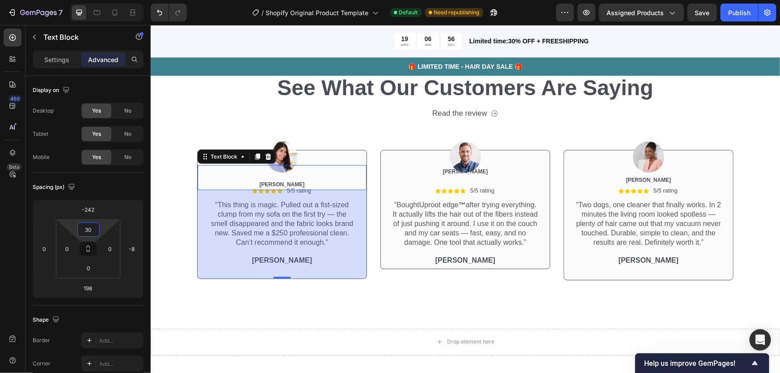
click at [104, 0] on html "7 / Shopify Original Product Template Default Need republishing Preview Assigne…" at bounding box center [390, 0] width 780 height 0
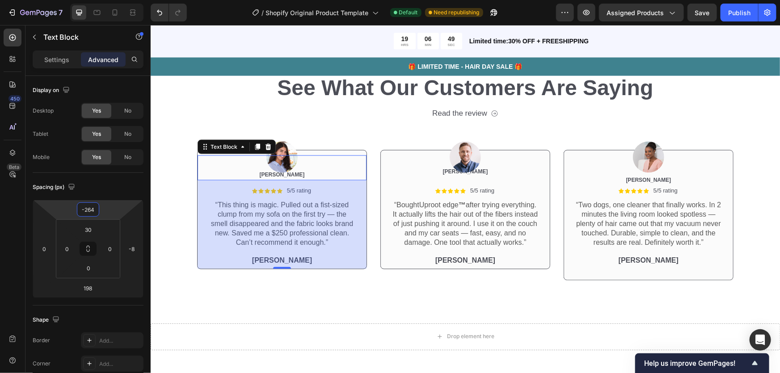
type input "-260"
click at [104, 0] on html "7 / Shopify Original Product Template Default Need republishing Preview Assigne…" at bounding box center [390, 0] width 780 height 0
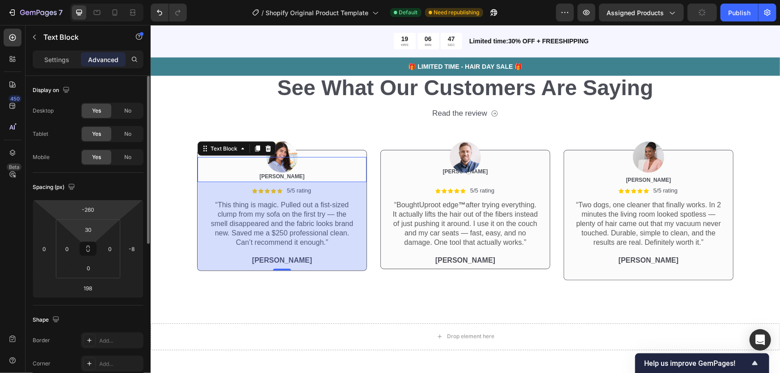
click at [99, 223] on div "30" at bounding box center [88, 230] width 22 height 14
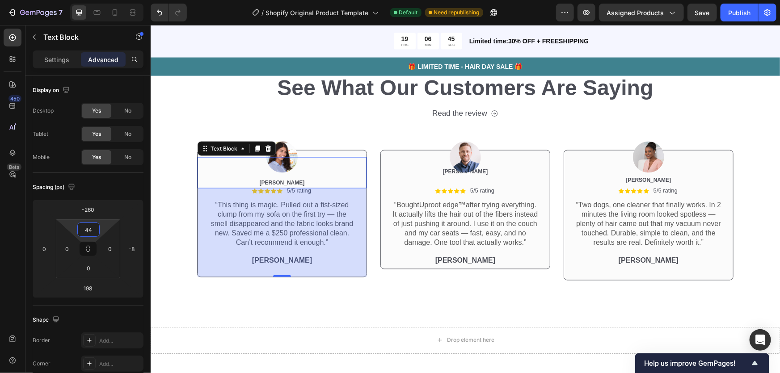
type input "46"
click at [102, 0] on html "7 / Shopify Original Product Template Default Need republishing Preview Assigne…" at bounding box center [390, 0] width 780 height 0
click at [288, 186] on span "[PERSON_NAME]" at bounding box center [281, 183] width 45 height 6
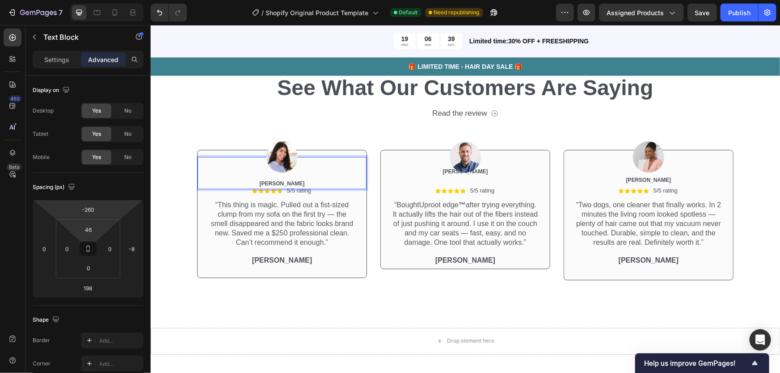
click at [245, 123] on div "Image Icon Icon Icon Icon Icon Icon List 5/5 rating Text Block Row “This thing …" at bounding box center [282, 202] width 170 height 166
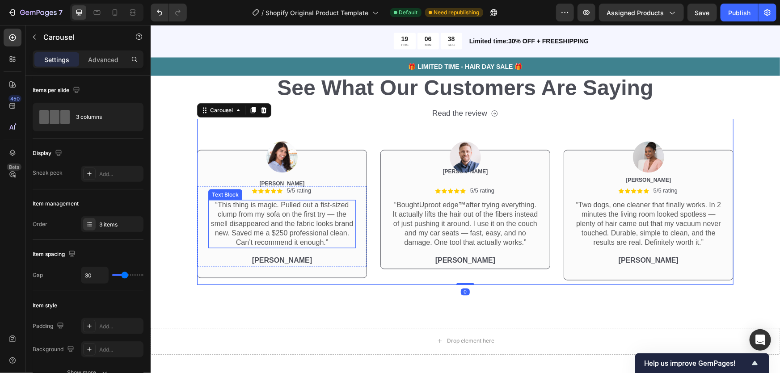
scroll to position [2597, 0]
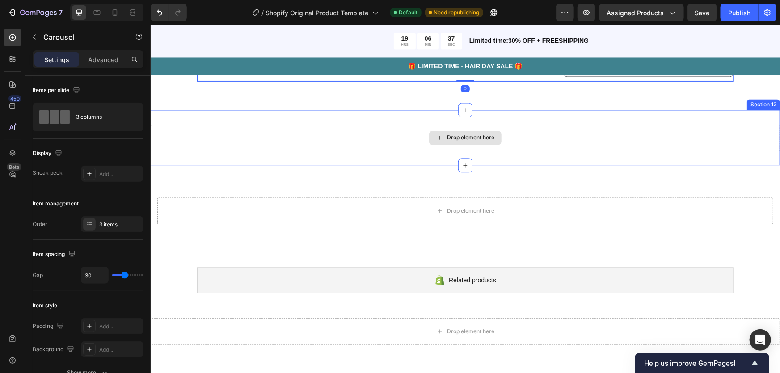
click at [445, 126] on div "Drop element here" at bounding box center [465, 137] width 630 height 27
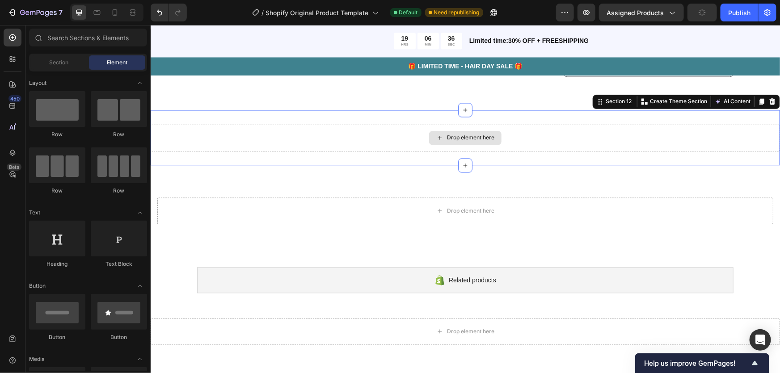
click at [474, 143] on div "Drop element here" at bounding box center [465, 138] width 72 height 14
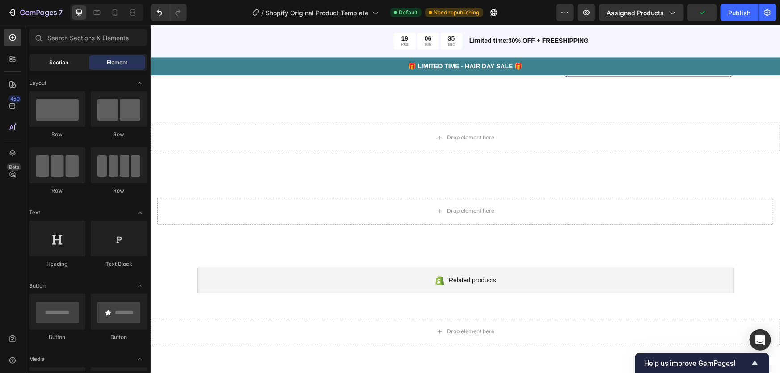
click at [51, 64] on span "Section" at bounding box center [59, 63] width 19 height 8
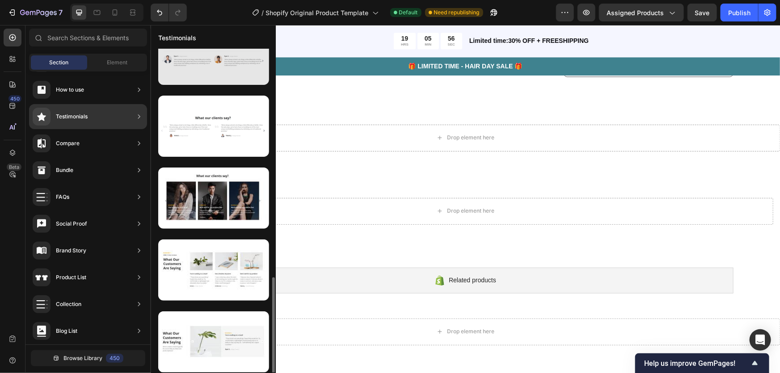
scroll to position [325, 0]
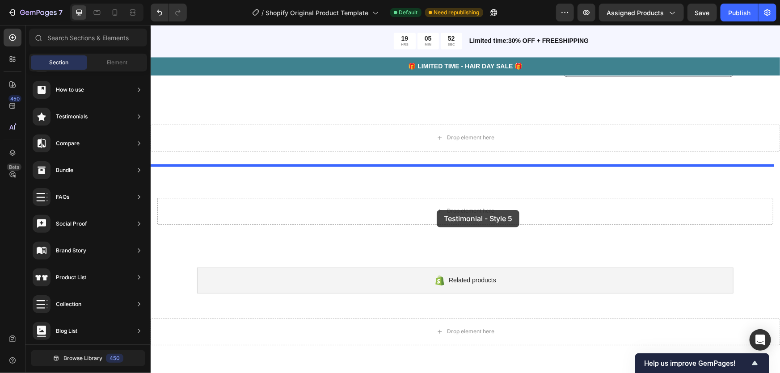
drag, startPoint x: 371, startPoint y: 224, endPoint x: 436, endPoint y: 210, distance: 67.2
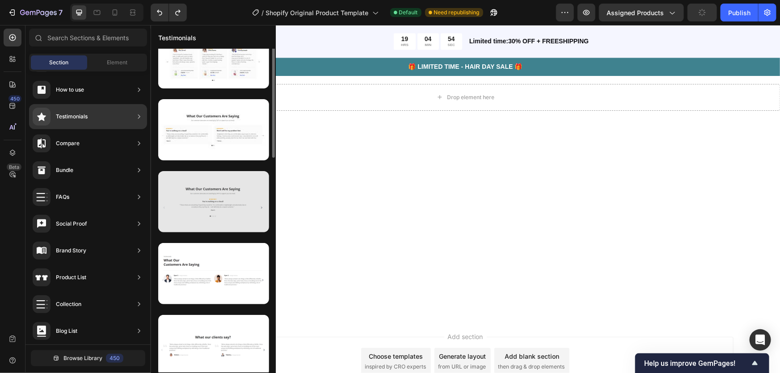
scroll to position [0, 0]
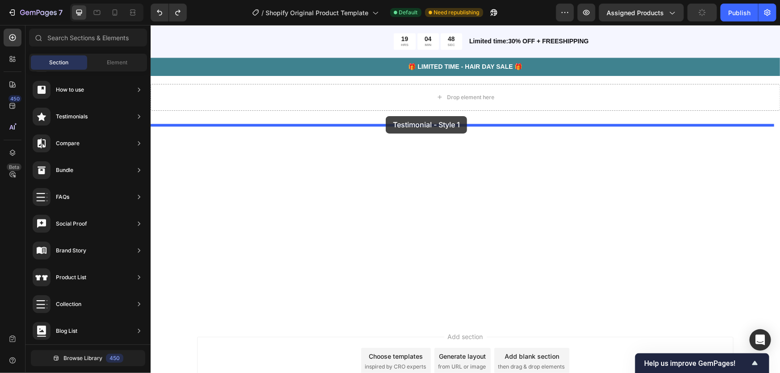
drag, startPoint x: 369, startPoint y: 117, endPoint x: 386, endPoint y: 116, distance: 16.2
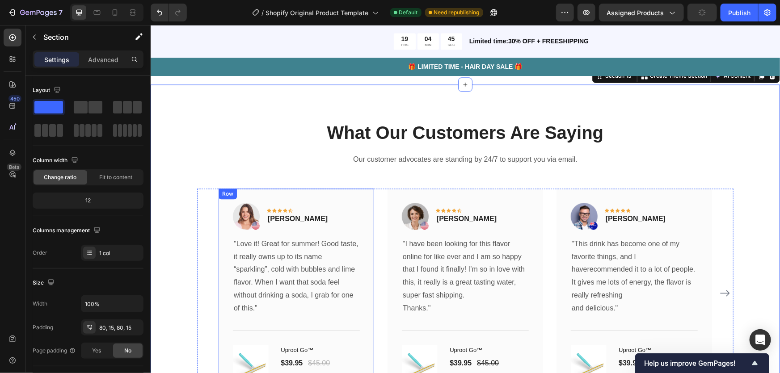
scroll to position [2760, 0]
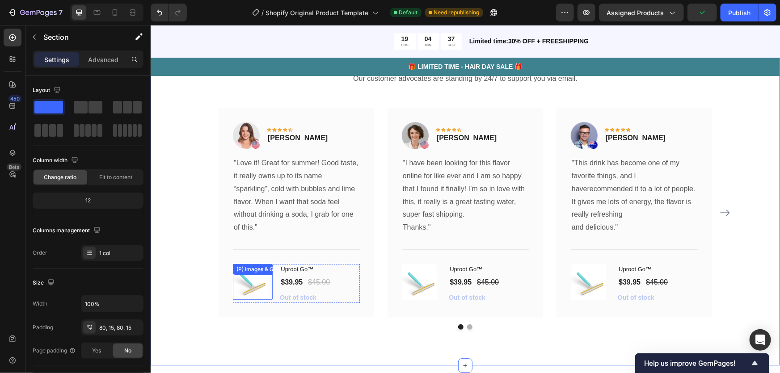
click at [259, 289] on img at bounding box center [251, 282] width 36 height 36
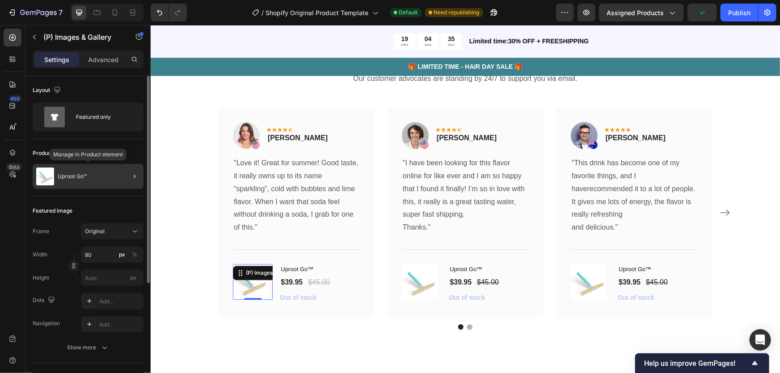
click at [103, 178] on div "Uproot Go™" at bounding box center [88, 176] width 111 height 25
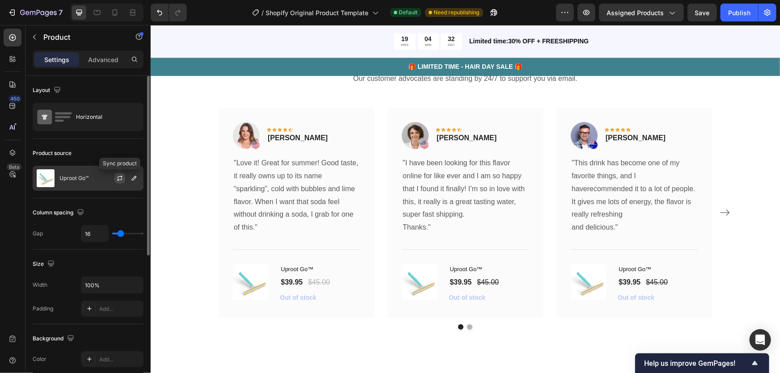
click at [121, 180] on icon "button" at bounding box center [119, 178] width 7 height 7
click at [137, 182] on icon "button" at bounding box center [134, 178] width 7 height 7
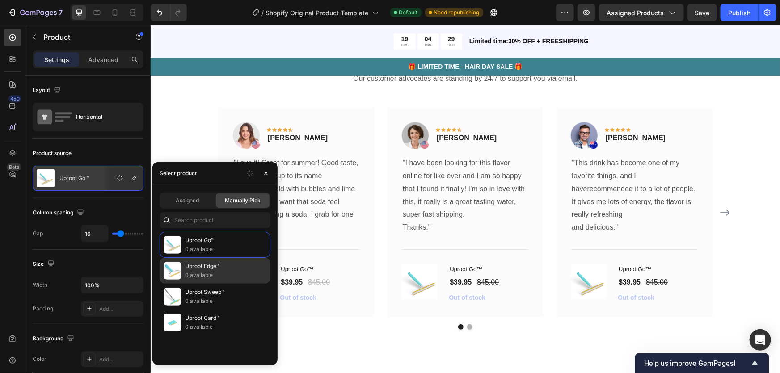
click at [209, 272] on p "0 available" at bounding box center [225, 275] width 81 height 9
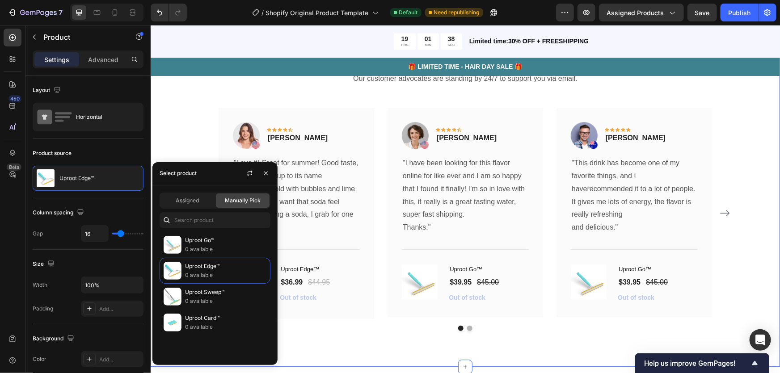
click at [351, 343] on div "What Our Customers Are Saying Heading Our customer advocates are standing by 24…" at bounding box center [465, 185] width 630 height 364
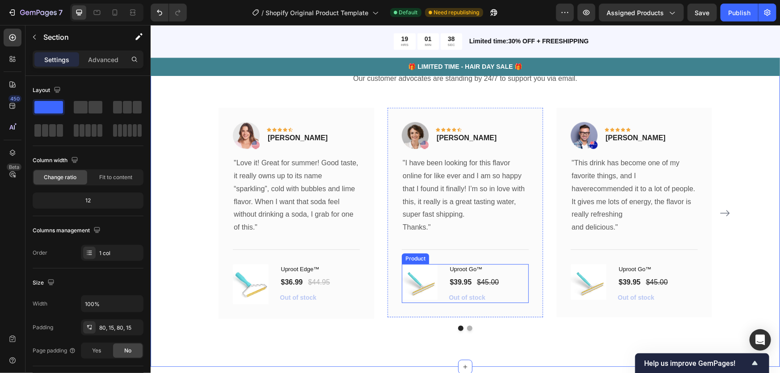
click at [415, 290] on img at bounding box center [420, 282] width 36 height 36
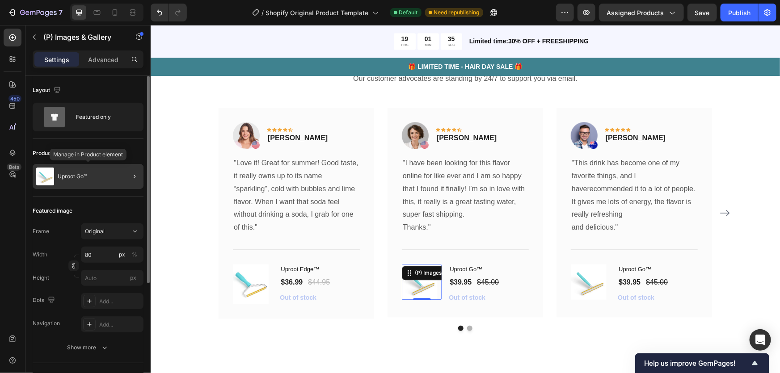
click at [103, 171] on div "Uproot Go™" at bounding box center [88, 176] width 111 height 25
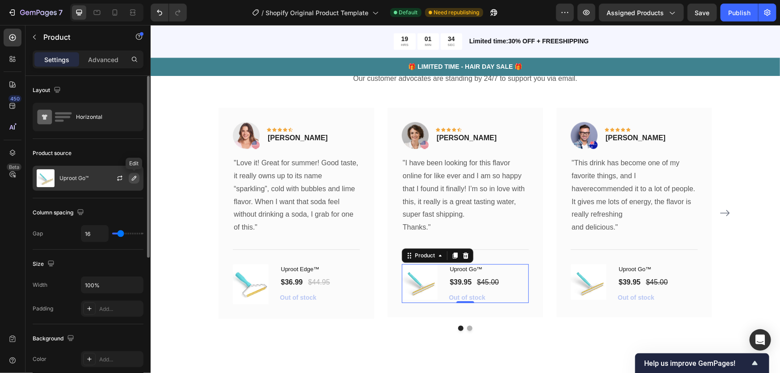
click at [134, 179] on icon "button" at bounding box center [134, 178] width 4 height 4
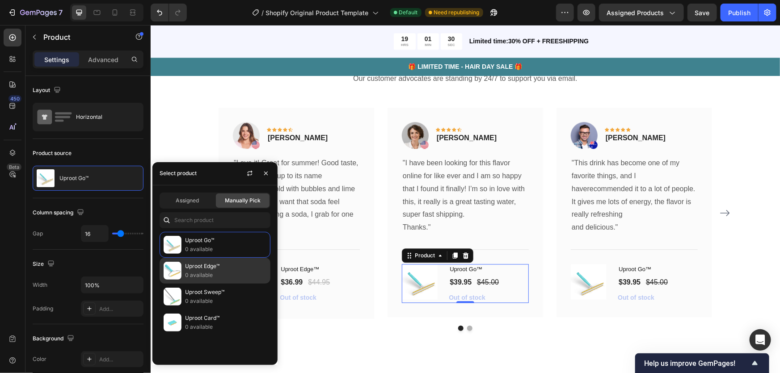
click at [210, 267] on p "Uproot Edge™" at bounding box center [225, 266] width 81 height 9
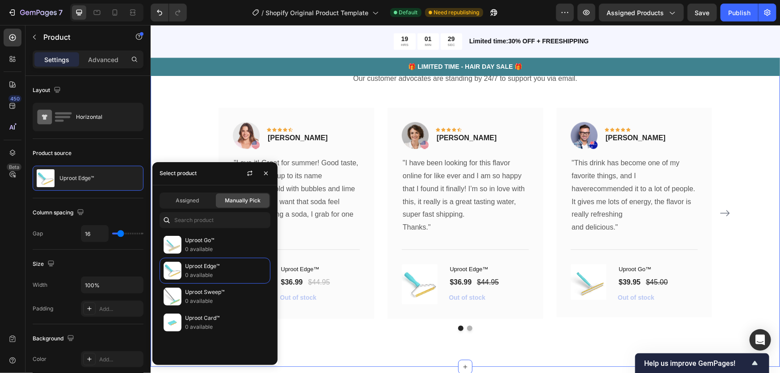
click at [467, 328] on button "Dot" at bounding box center [469, 328] width 5 height 5
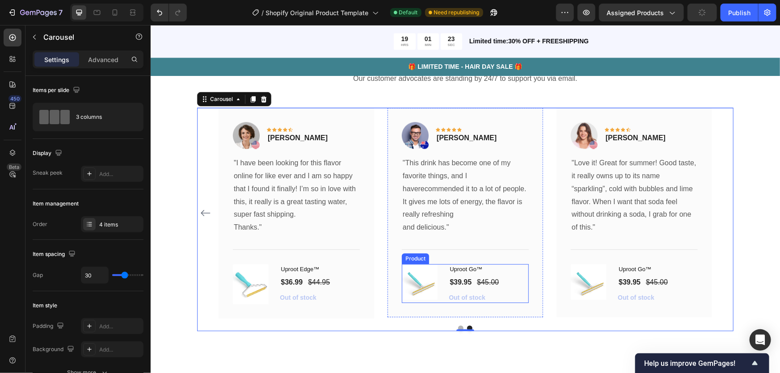
click at [432, 281] on img at bounding box center [420, 282] width 36 height 36
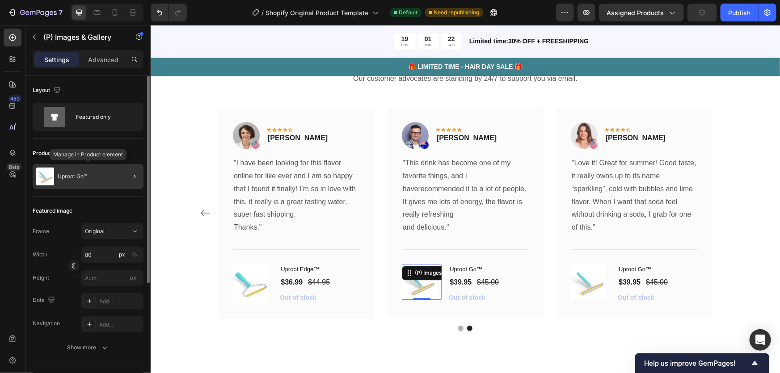
click at [117, 176] on div "Uproot Go™" at bounding box center [88, 176] width 111 height 25
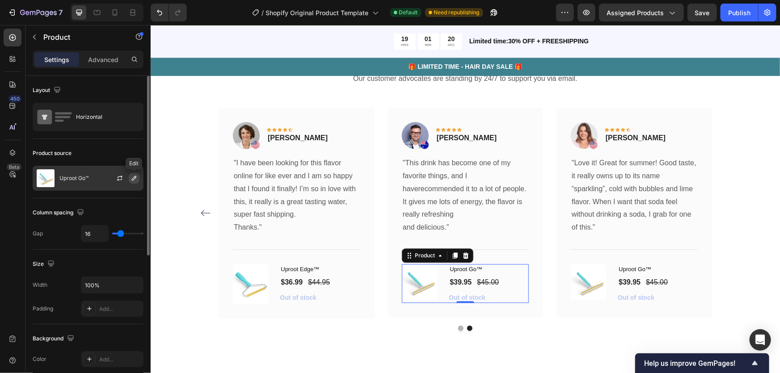
click at [133, 178] on icon "button" at bounding box center [134, 178] width 4 height 4
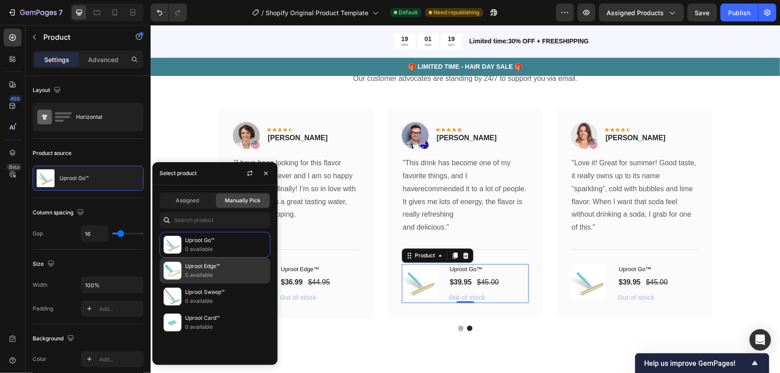
click at [225, 267] on p "Uproot Edge™" at bounding box center [225, 266] width 81 height 9
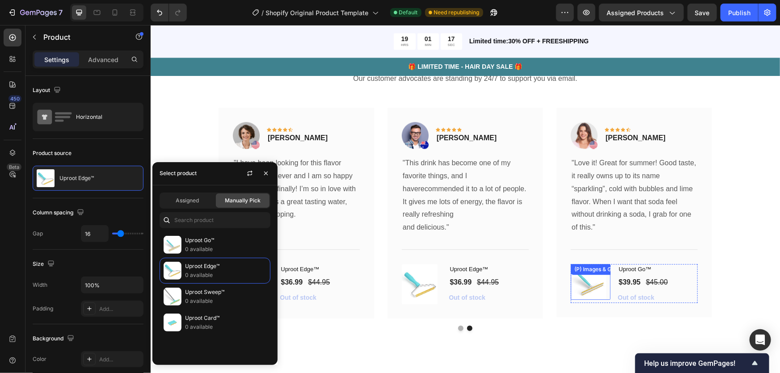
click at [580, 288] on img at bounding box center [589, 282] width 36 height 36
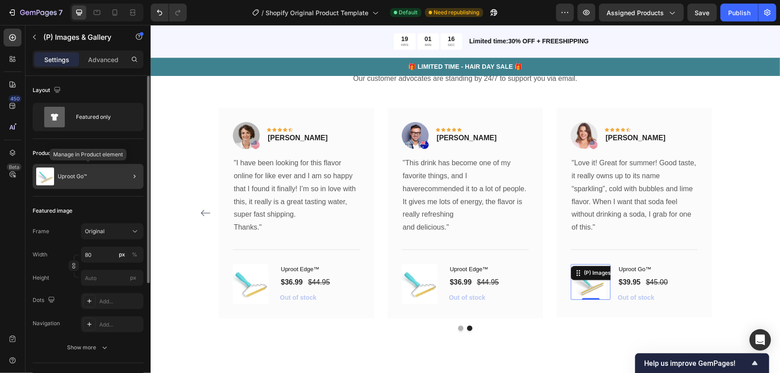
click at [85, 177] on p "Uproot Go™" at bounding box center [72, 177] width 29 height 6
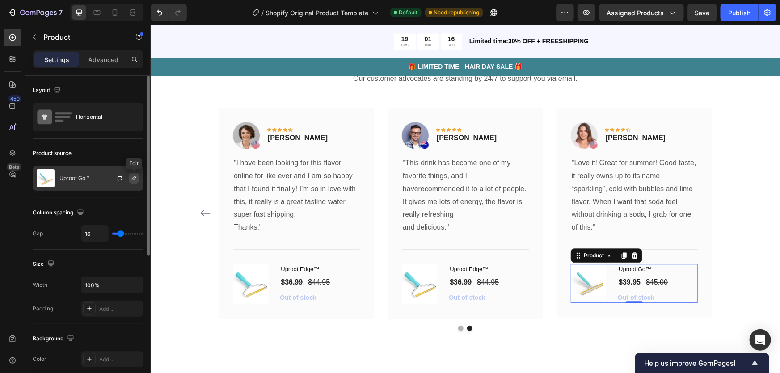
click at [139, 180] on button "button" at bounding box center [134, 178] width 11 height 11
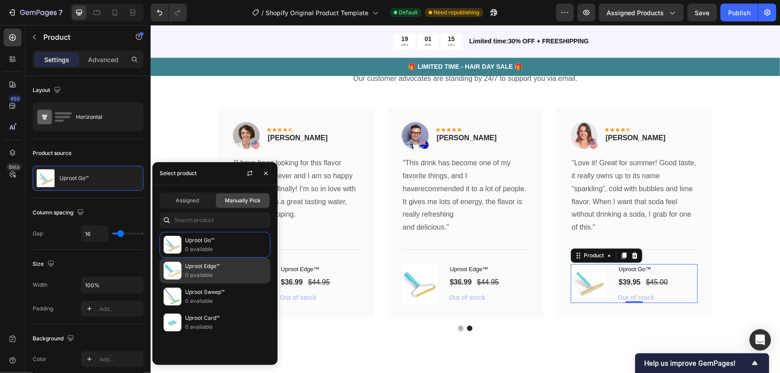
click at [192, 267] on p "Uproot Edge™" at bounding box center [225, 266] width 81 height 9
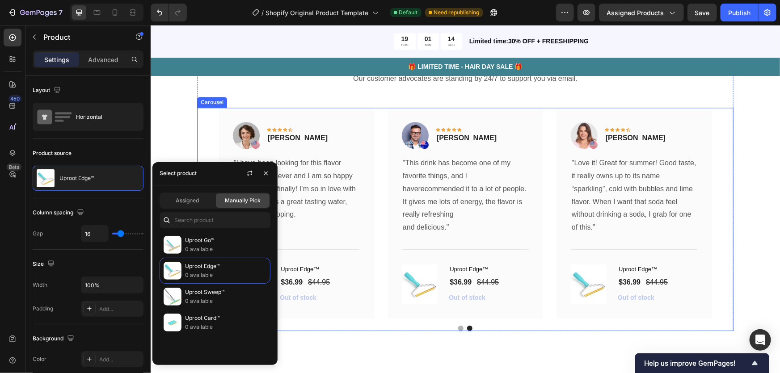
click at [378, 242] on div "Image Icon Icon Icon Icon Icon Row [PERSON_NAME] Text block Row "Love it! Great…" at bounding box center [465, 212] width 494 height 211
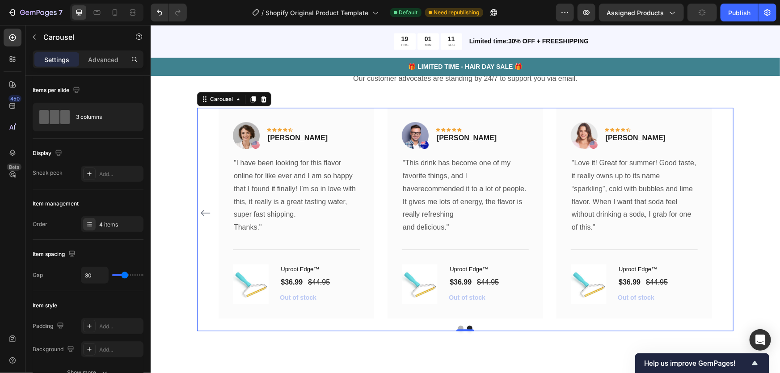
click at [200, 210] on icon "Carousel Back Arrow" at bounding box center [205, 213] width 11 height 11
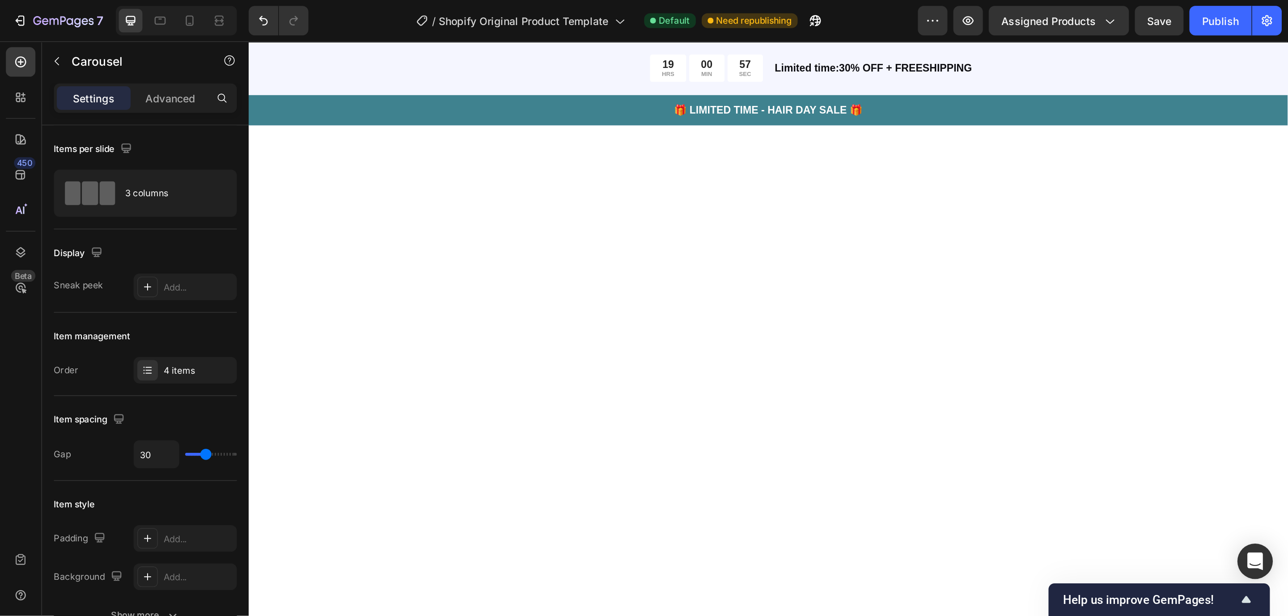
scroll to position [2353, 0]
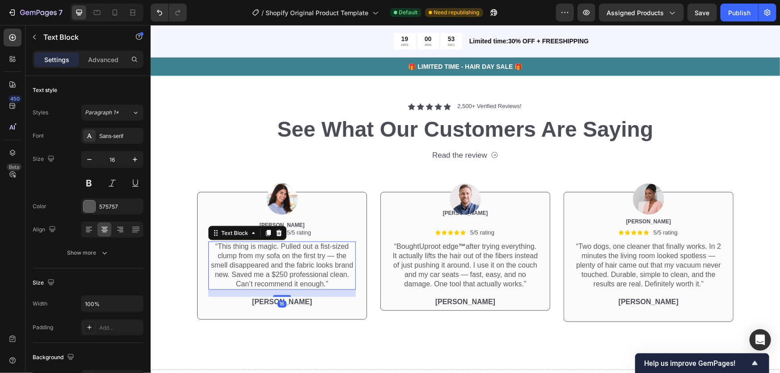
click at [239, 256] on p "“This thing is magic. Pulled out a fist-sized clump from my sofa on the first t…" at bounding box center [282, 265] width 146 height 47
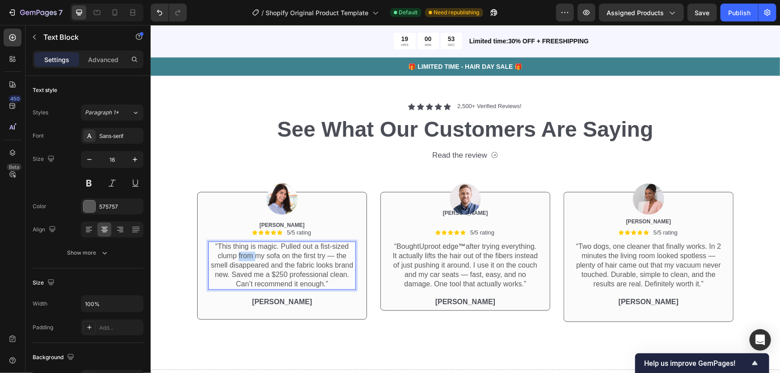
click at [239, 256] on p "“This thing is magic. Pulled out a fist-sized clump from my sofa on the first t…" at bounding box center [282, 265] width 146 height 47
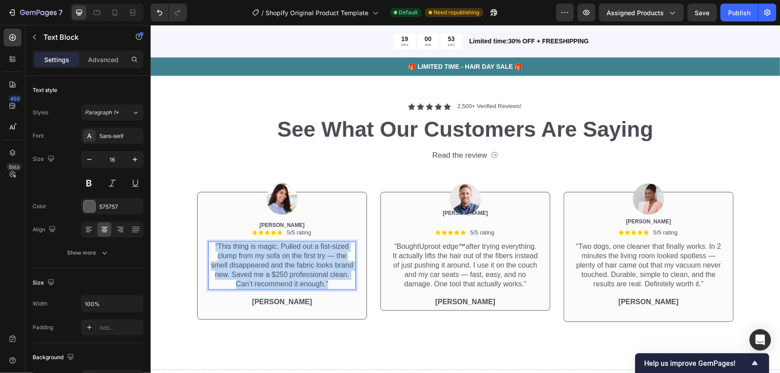
click at [239, 256] on p "“This thing is magic. Pulled out a fist-sized clump from my sofa on the first t…" at bounding box center [282, 265] width 146 height 47
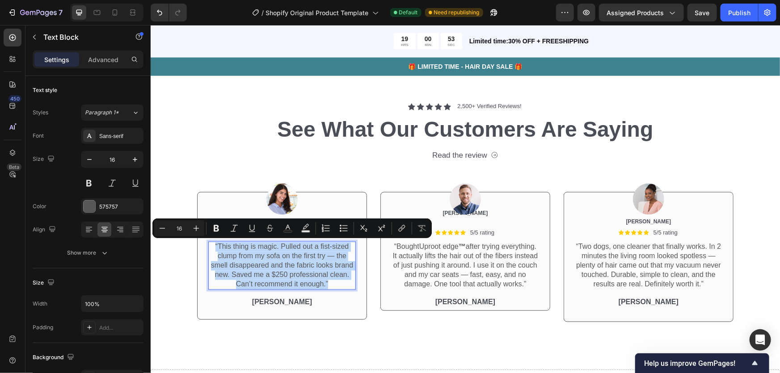
copy p "“This thing is magic. Pulled out a fist-sized clump from my sofa on the first t…"
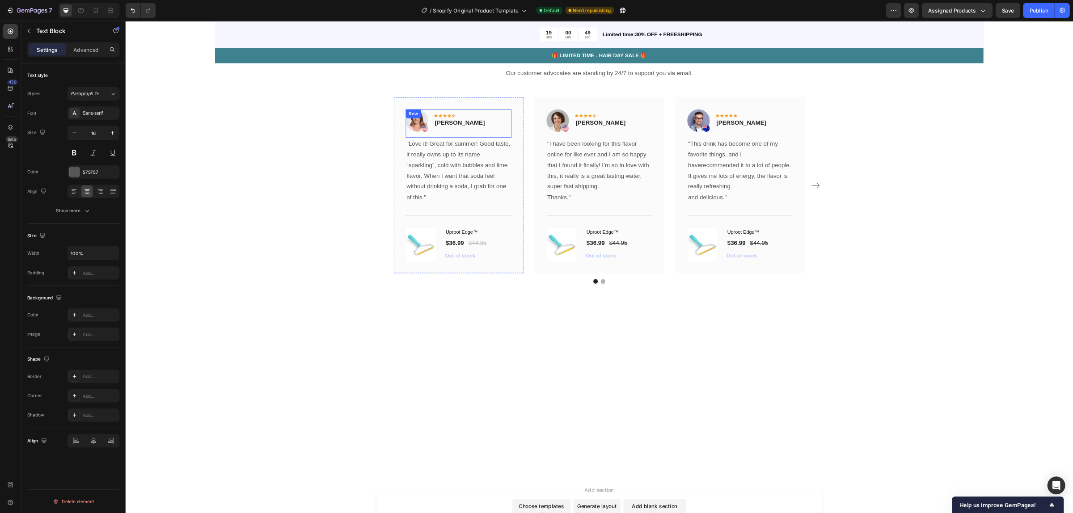
scroll to position [2555, 0]
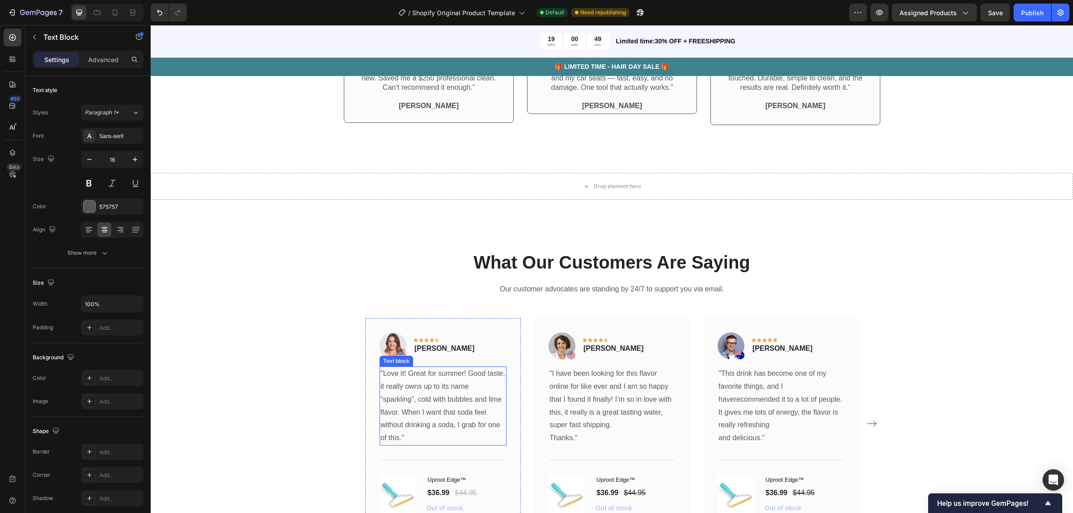
click at [429, 373] on p ""Love it! Great for summer! Good taste, it really owns up to its name “sparklin…" at bounding box center [443, 406] width 125 height 77
click at [429, 373] on p ""Love it! Great for summer! Good taste, it really owns up to its name “sparklin…" at bounding box center [443, 405] width 125 height 77
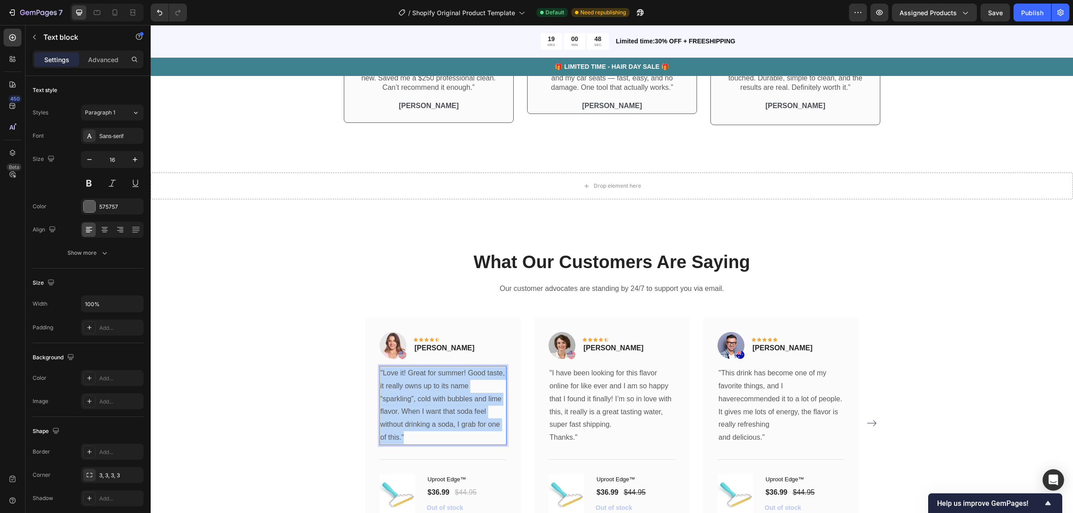
click at [429, 373] on p ""Love it! Great for summer! Good taste, it really owns up to its name “sparklin…" at bounding box center [443, 405] width 125 height 77
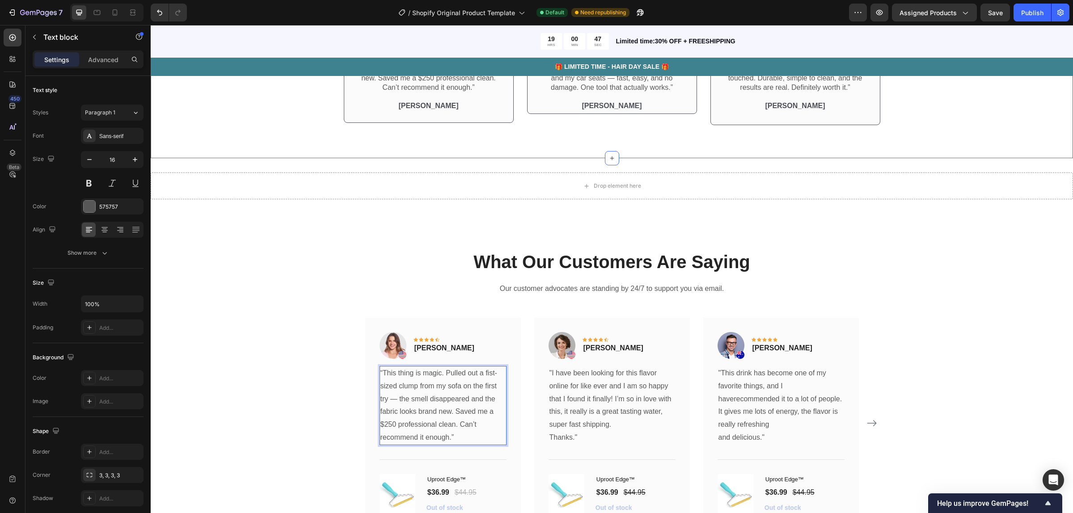
scroll to position [2387, 0]
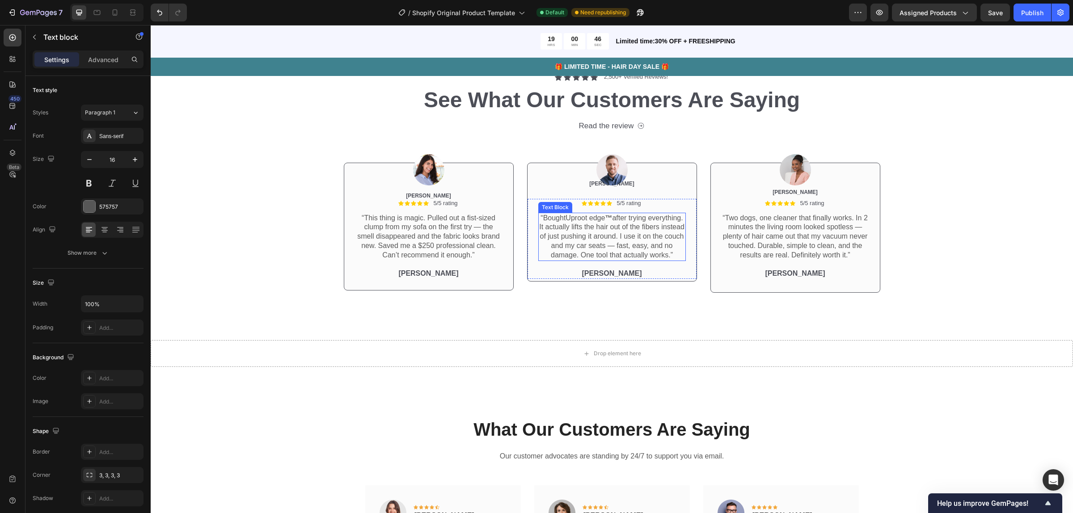
click at [568, 236] on p "“Bought Uproot edge ™ after trying everything. It actually lifts the hair out o…" at bounding box center [612, 237] width 146 height 47
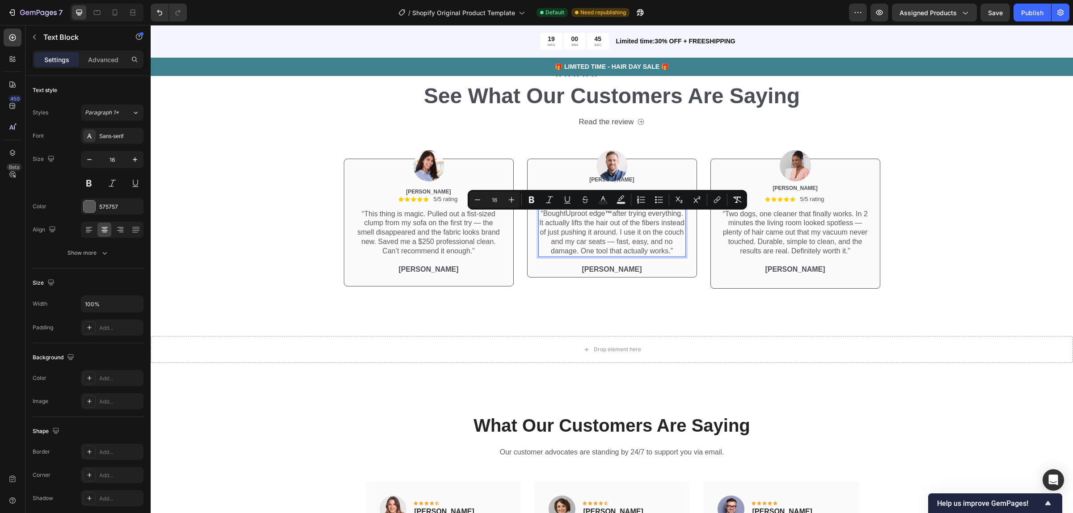
copy p "“Bought Uproot edge ™ after trying everything. It actually lifts the hair out o…"
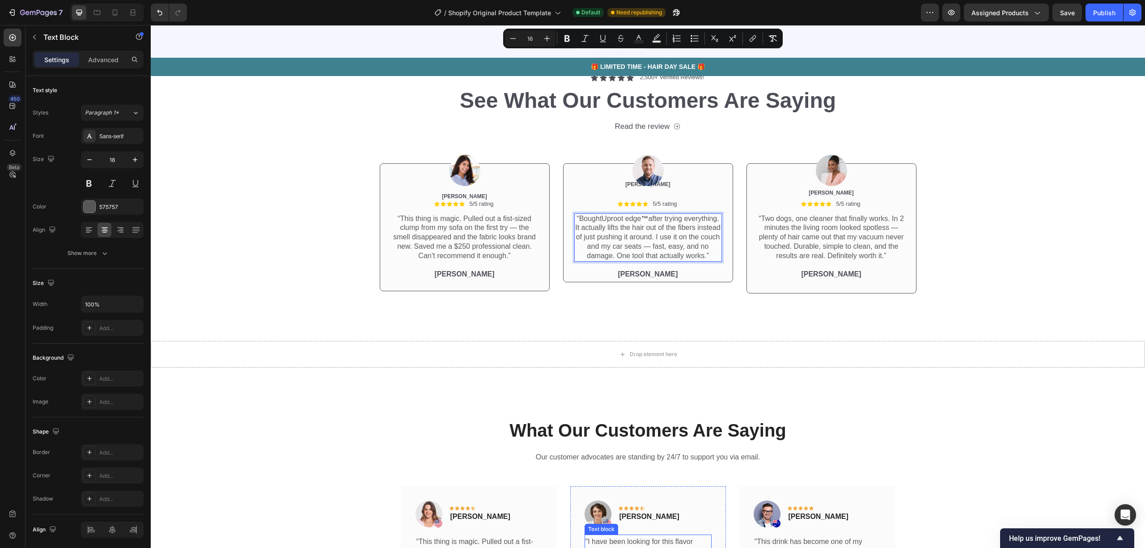
scroll to position [2564, 0]
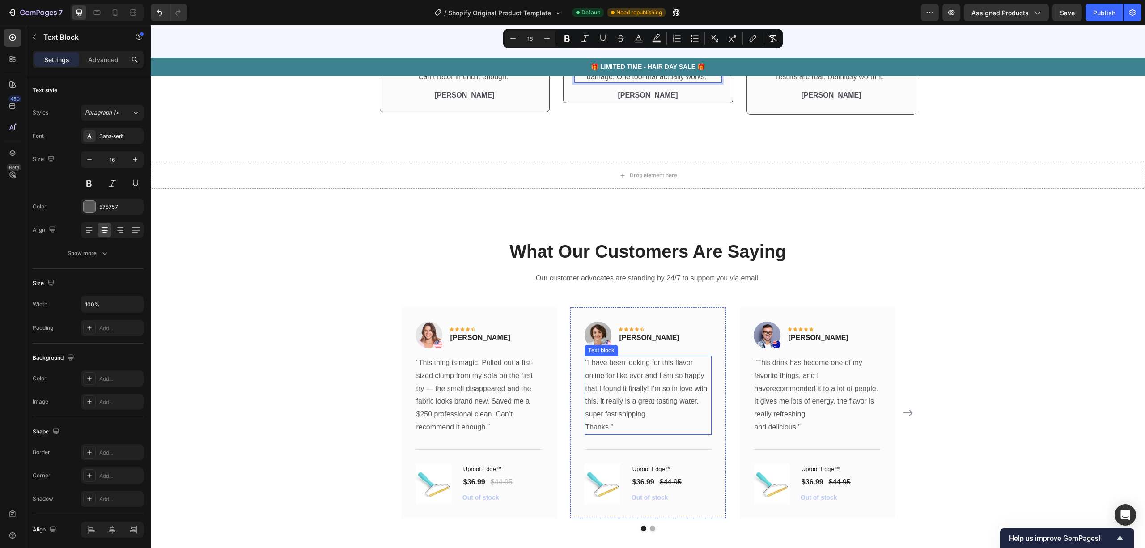
click at [604, 373] on p ""I have been looking for this flavor online for like ever and I am so happy tha…" at bounding box center [647, 388] width 125 height 64
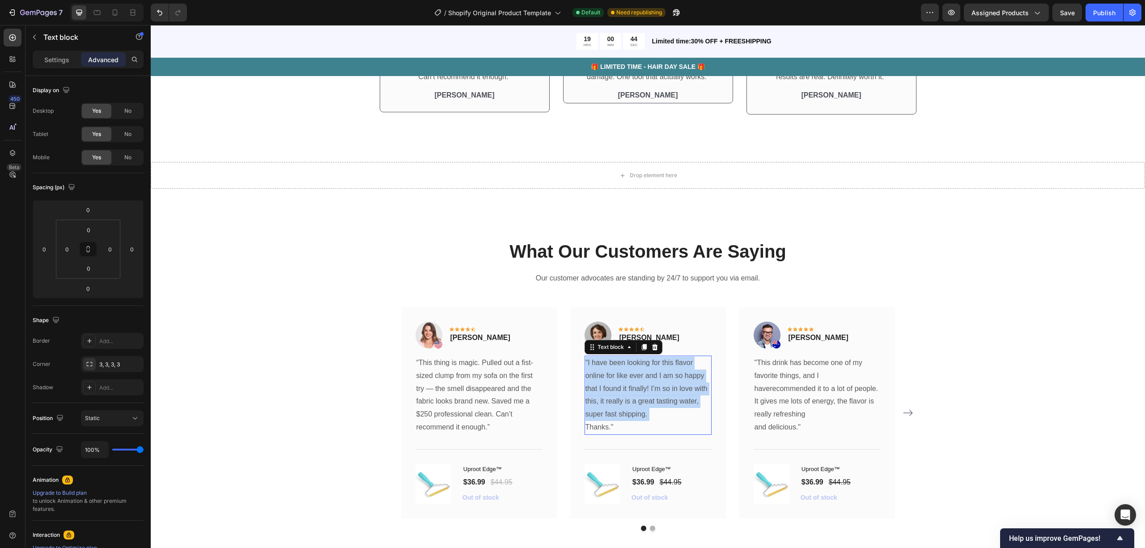
click at [604, 373] on p ""I have been looking for this flavor online for like ever and I am so happy tha…" at bounding box center [647, 388] width 125 height 64
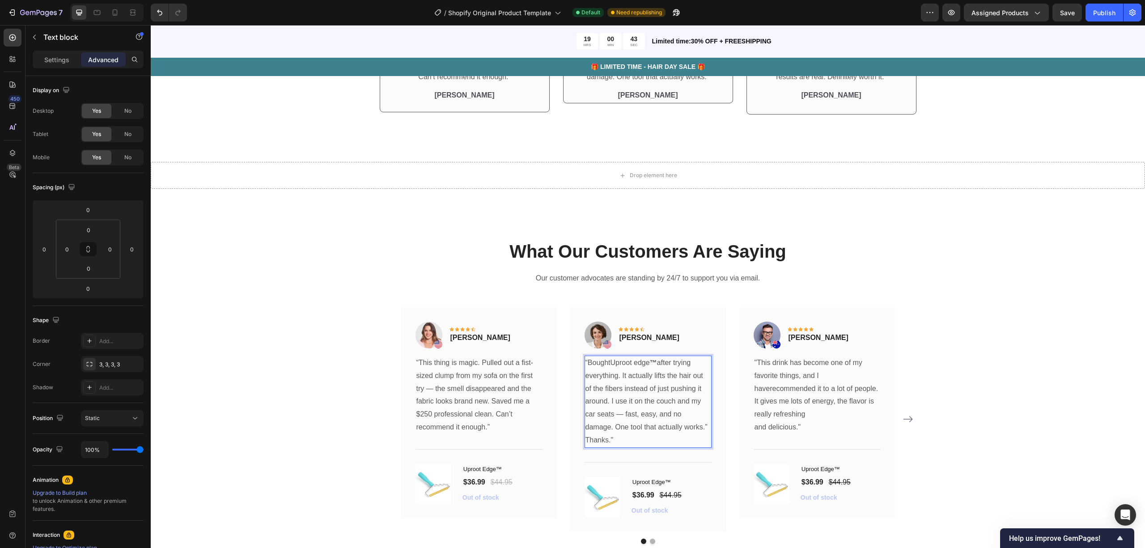
scroll to position [2385, 0]
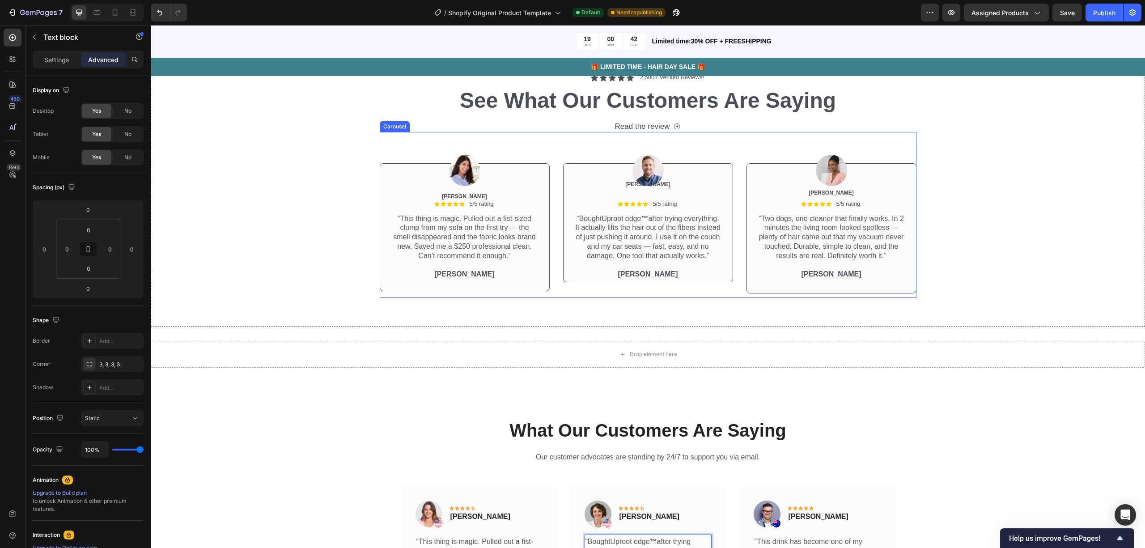
click at [779, 238] on p "“Two dogs, one cleaner that finally works. In 2 minutes the living room looked …" at bounding box center [831, 237] width 146 height 47
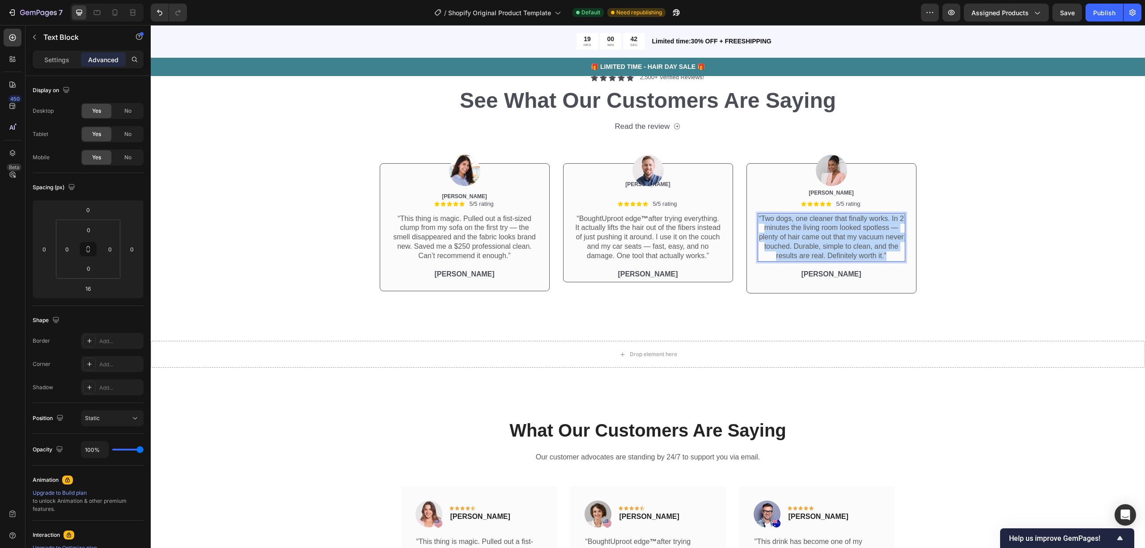
click at [779, 238] on p "“Two dogs, one cleaner that finally works. In 2 minutes the living room looked …" at bounding box center [831, 237] width 146 height 47
copy p "“Two dogs, one cleaner that finally works. In 2 minutes the living room looked …"
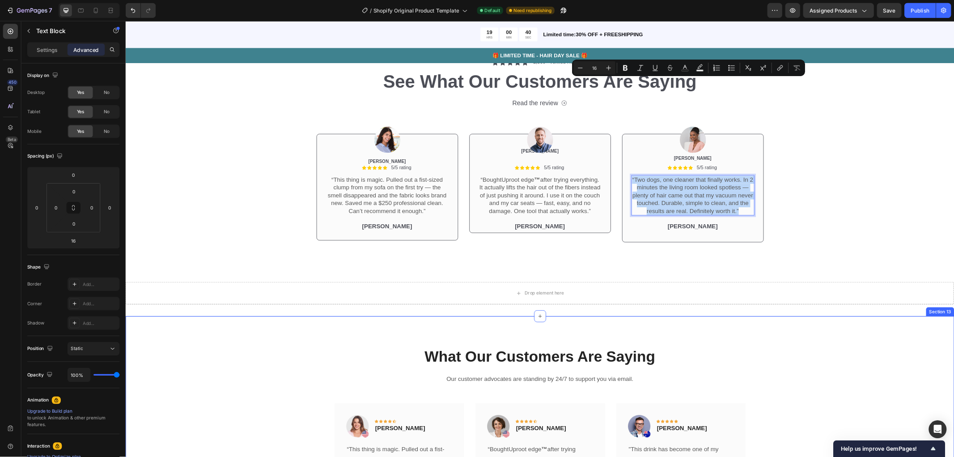
scroll to position [2504, 0]
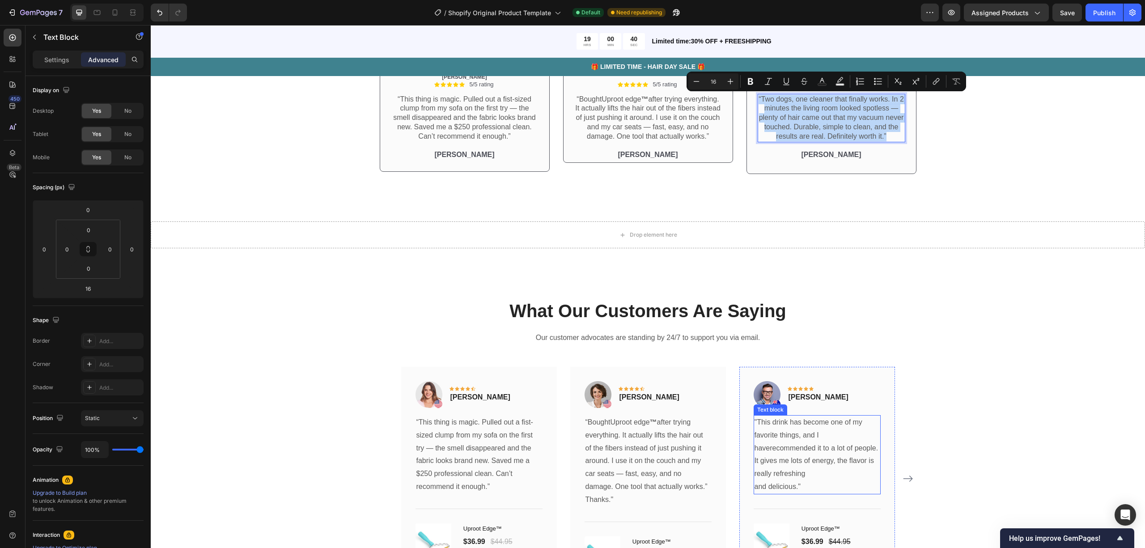
click at [780, 373] on p ""This drink has become one of my favorite things, and I haverecommended it to a…" at bounding box center [816, 454] width 125 height 77
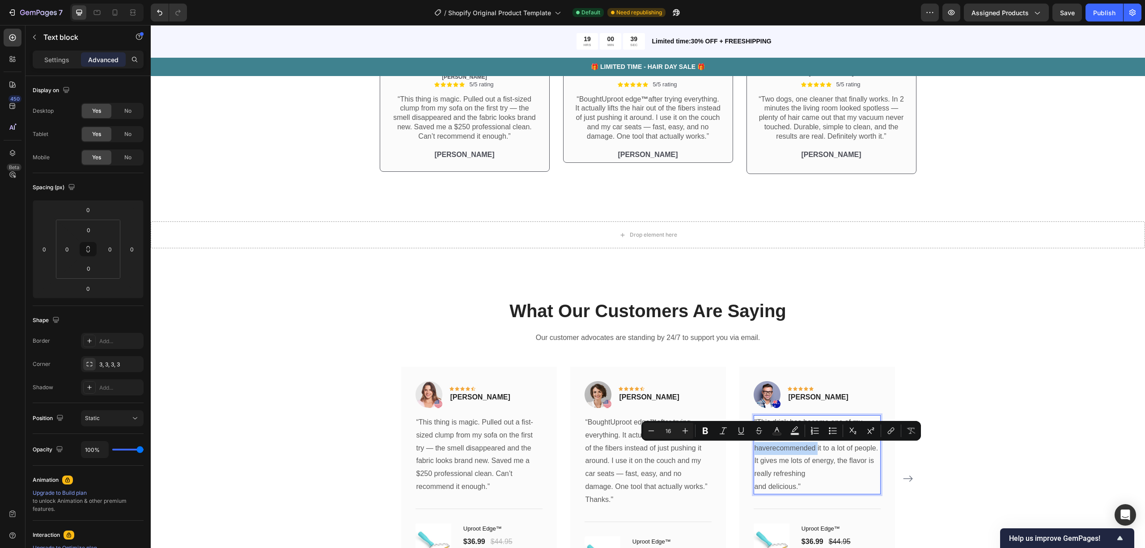
click at [780, 373] on p ""This drink has become one of my favorite things, and I haverecommended it to a…" at bounding box center [816, 454] width 125 height 77
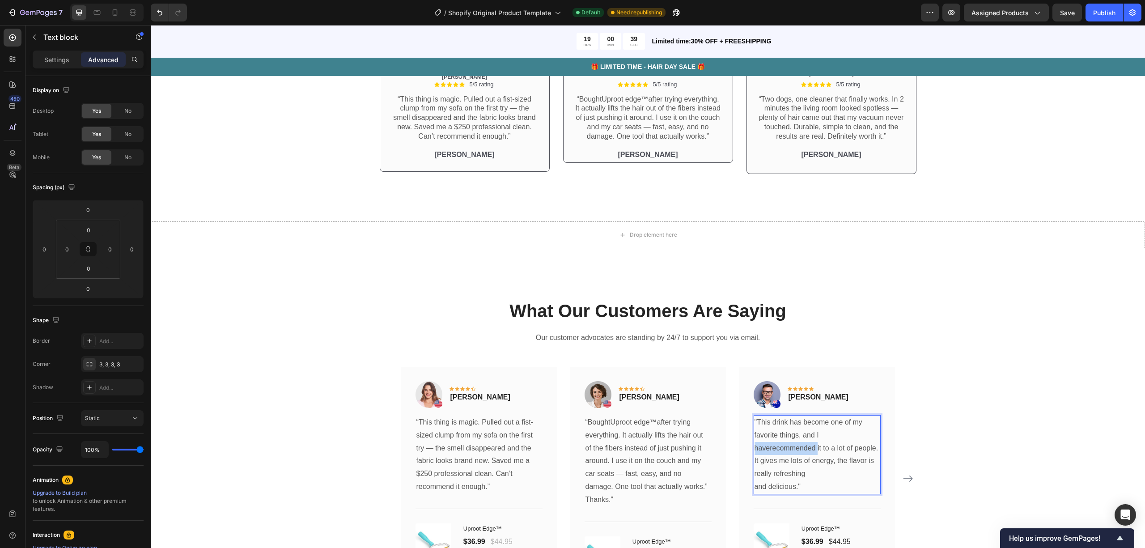
click at [780, 373] on p ""This drink has become one of my favorite things, and I haverecommended it to a…" at bounding box center [816, 454] width 125 height 77
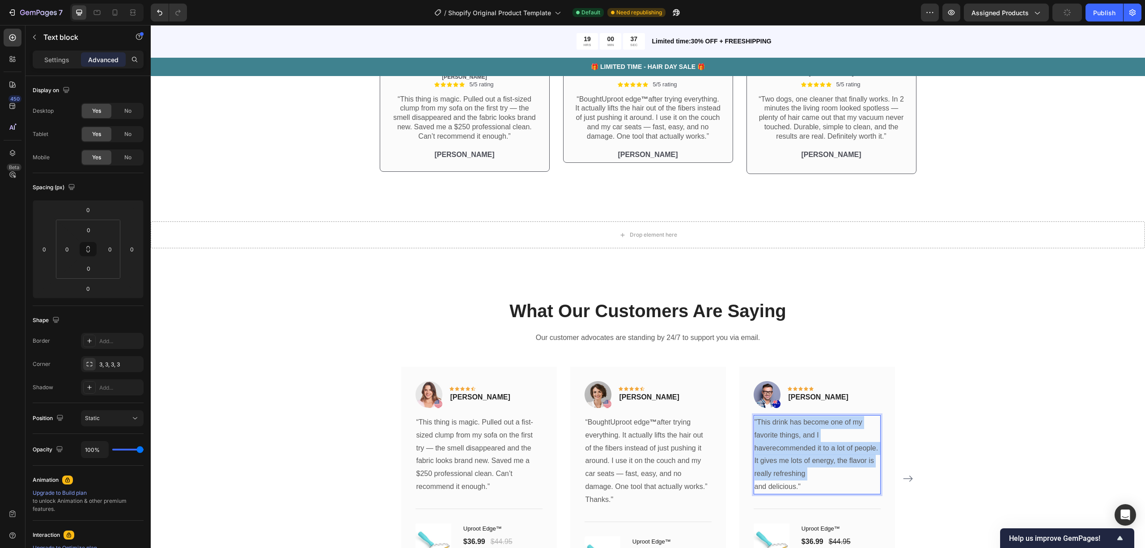
click at [780, 373] on p ""This drink has become one of my favorite things, and I haverecommended it to a…" at bounding box center [816, 454] width 125 height 77
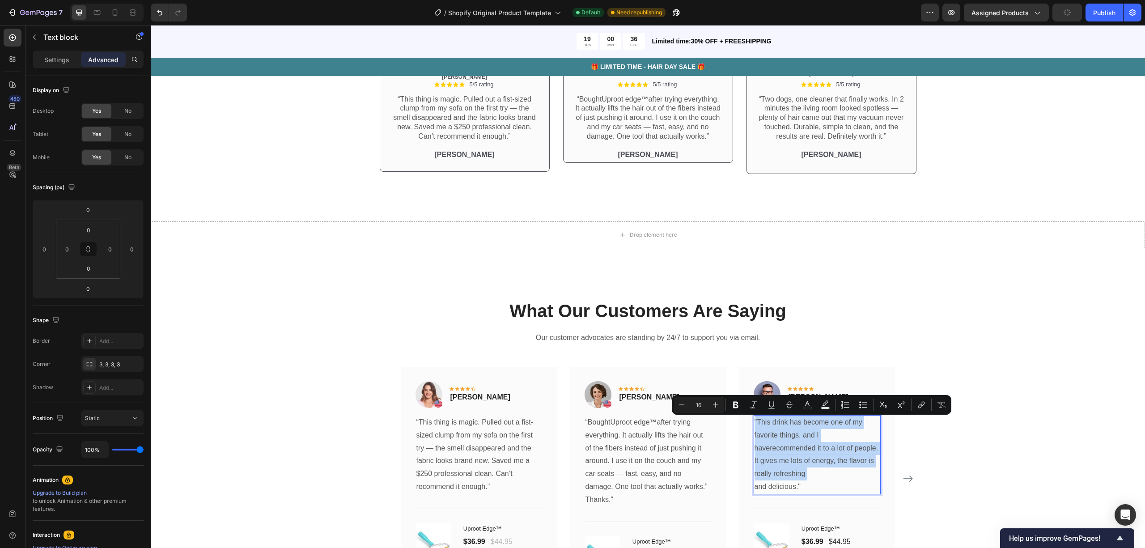
click at [780, 373] on p ""This drink has become one of my favorite things, and I haverecommended it to a…" at bounding box center [816, 454] width 125 height 77
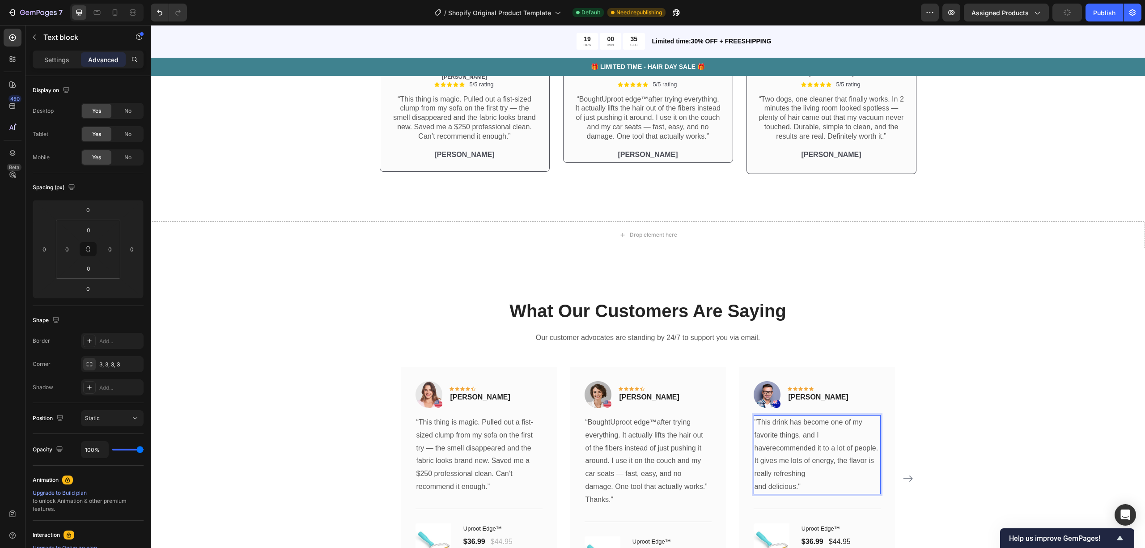
click at [754, 373] on p ""This drink has become one of my favorite things, and I haverecommended it to a…" at bounding box center [816, 454] width 125 height 77
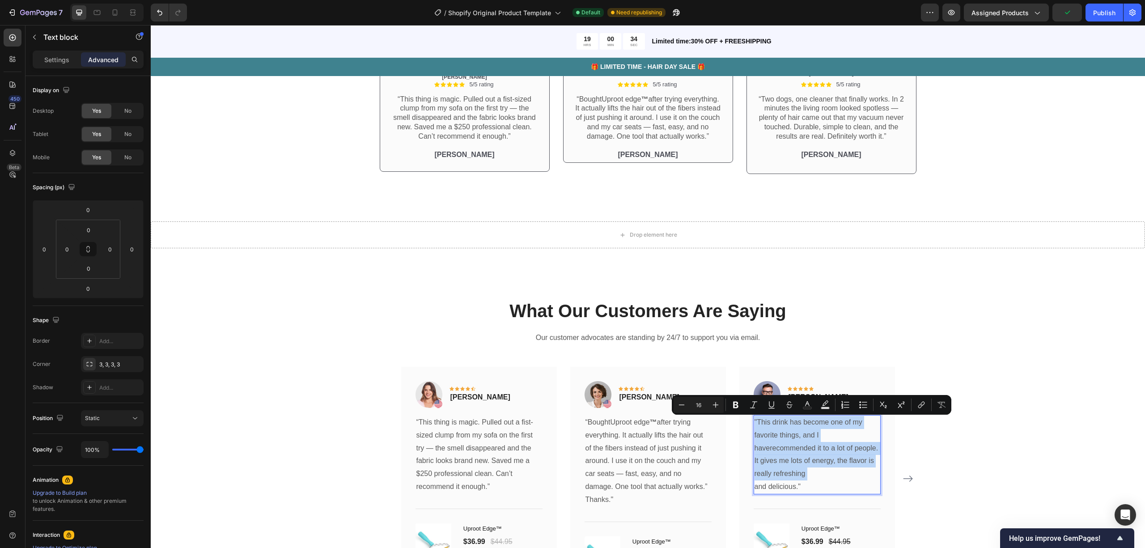
drag, startPoint x: 754, startPoint y: 423, endPoint x: 769, endPoint y: 436, distance: 20.6
click at [769, 373] on p ""This drink has become one of my favorite things, and I haverecommended it to a…" at bounding box center [816, 454] width 125 height 77
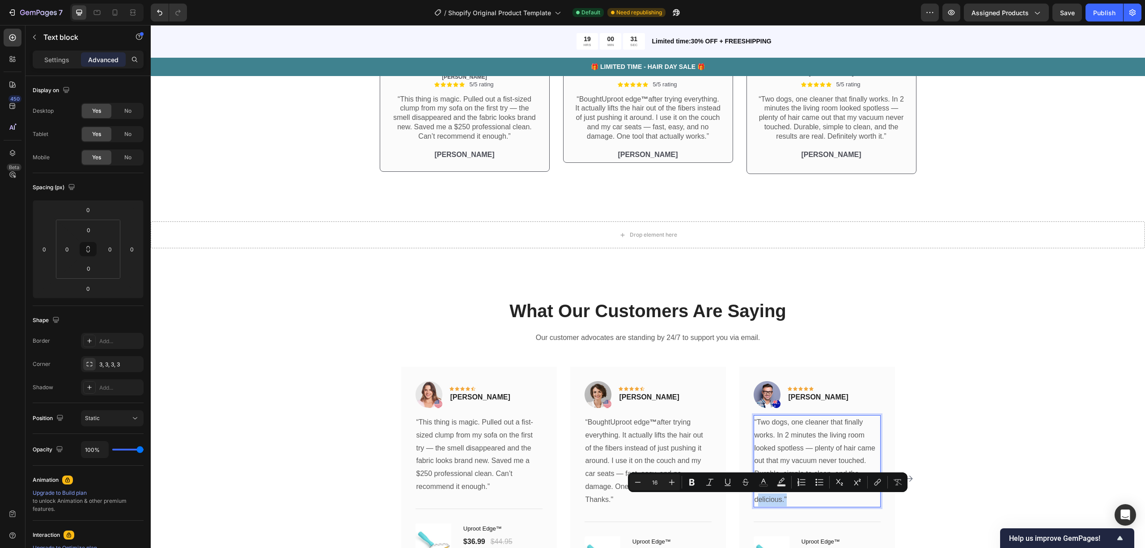
drag, startPoint x: 767, startPoint y: 498, endPoint x: 753, endPoint y: 497, distance: 13.4
click at [754, 373] on p "“Two dogs, one cleaner that finally works. In 2 minutes the living room looked …" at bounding box center [816, 461] width 125 height 90
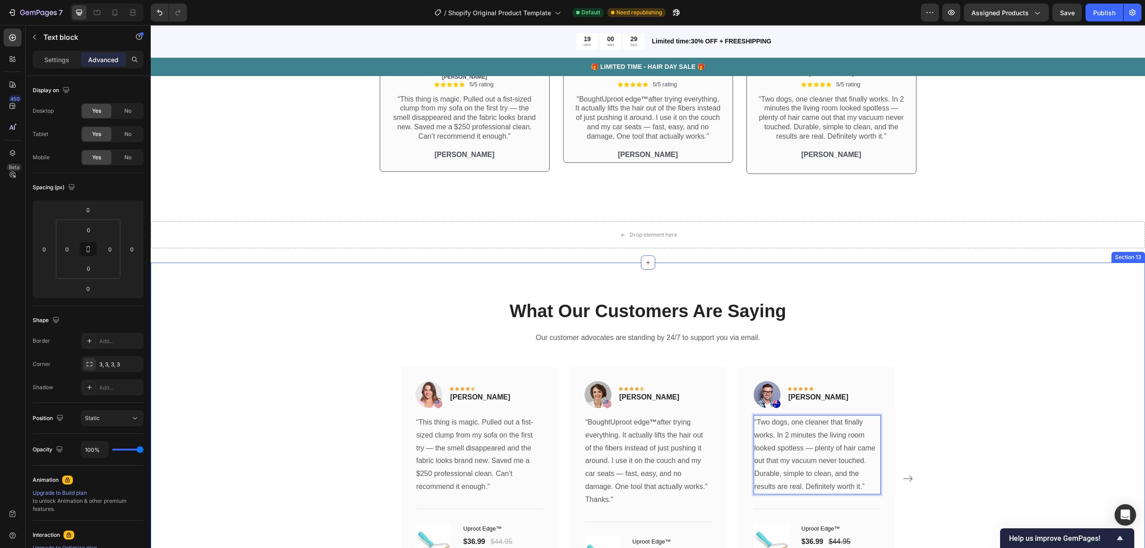
click at [780, 373] on div "What Our Customers Are Saying Heading Our customer advocates are standing by 24…" at bounding box center [647, 450] width 981 height 305
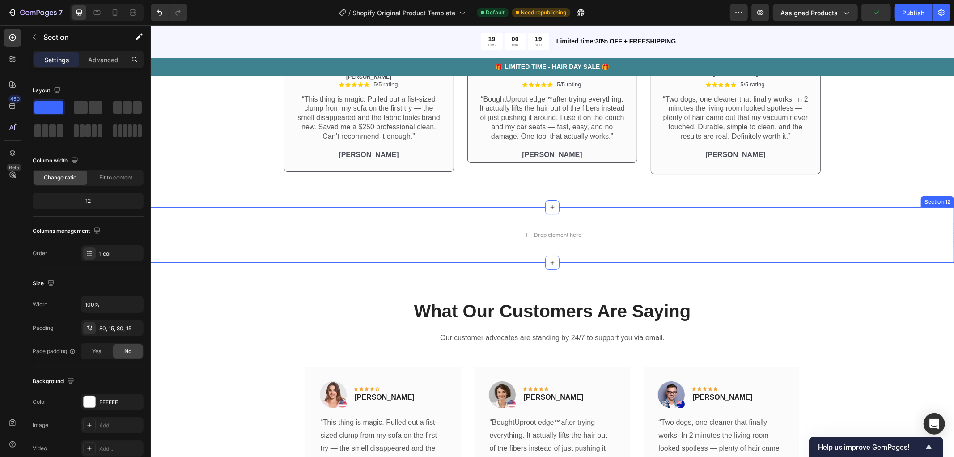
scroll to position [2405, 0]
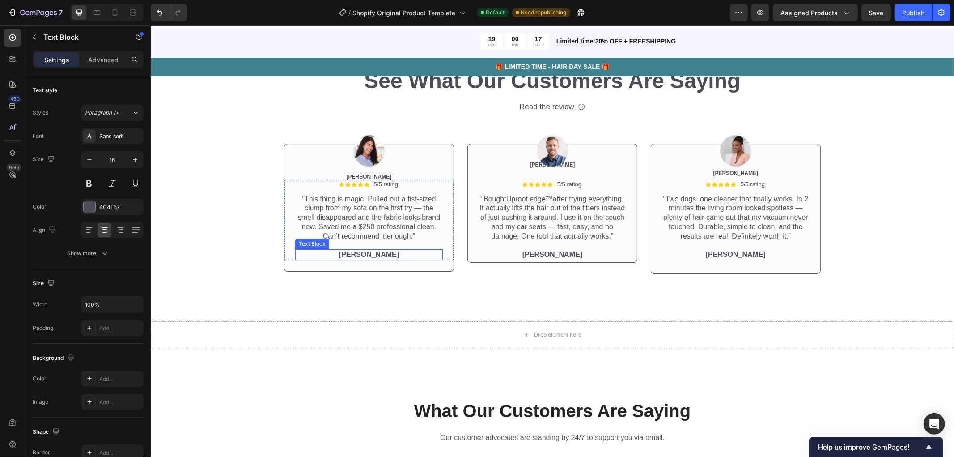
click at [366, 251] on p "[PERSON_NAME]" at bounding box center [369, 254] width 146 height 9
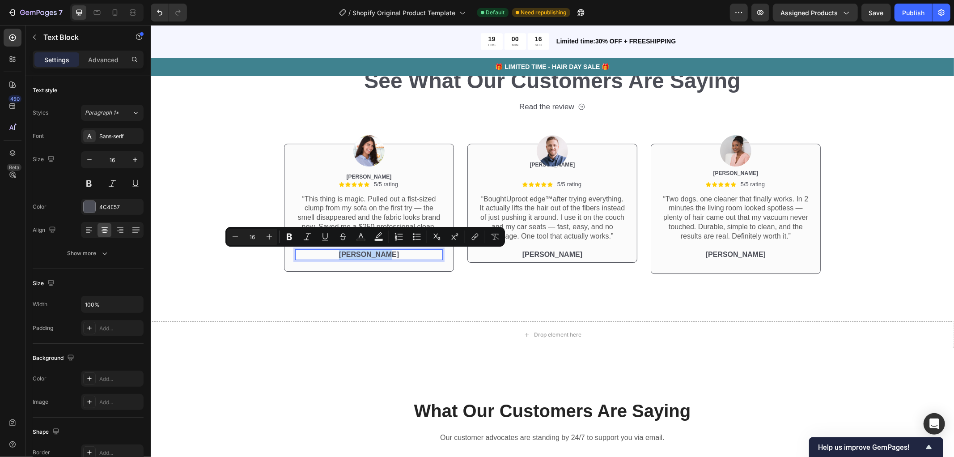
copy p "[PERSON_NAME]"
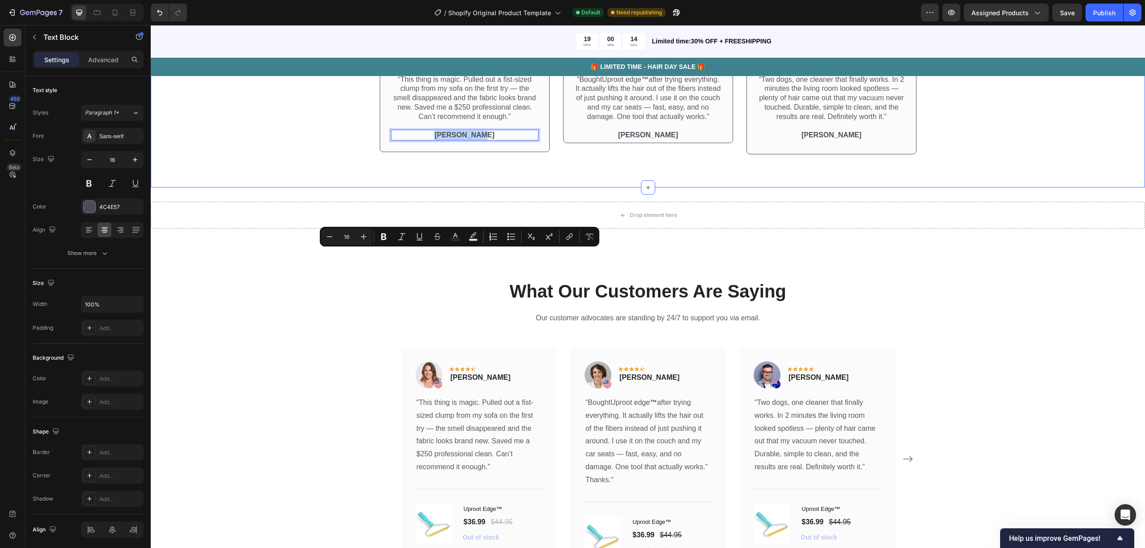
scroll to position [2643, 0]
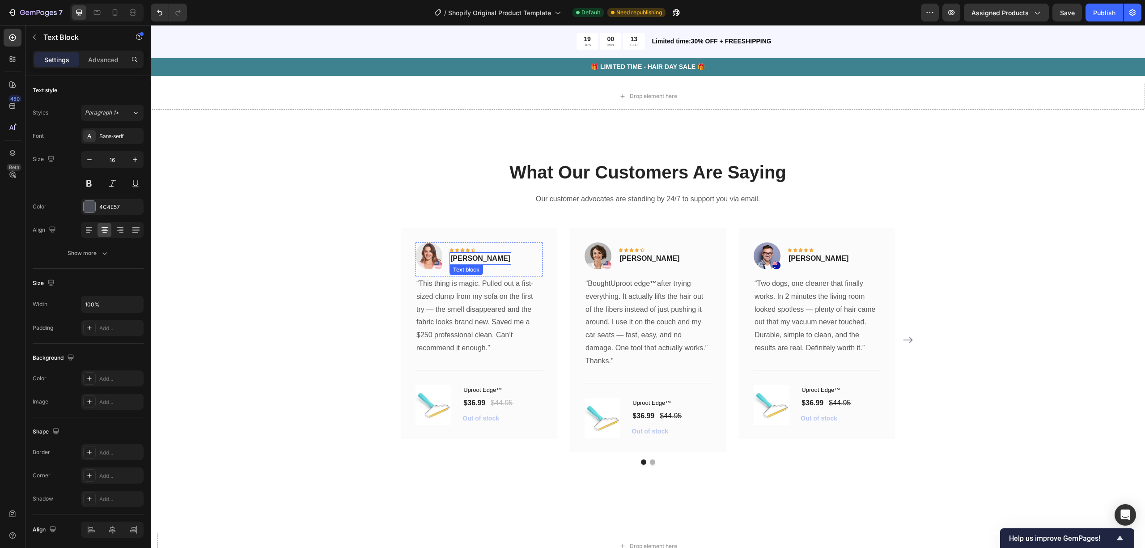
click at [464, 256] on p "[PERSON_NAME]" at bounding box center [480, 258] width 60 height 11
click at [464, 258] on p "[PERSON_NAME]" at bounding box center [480, 258] width 60 height 11
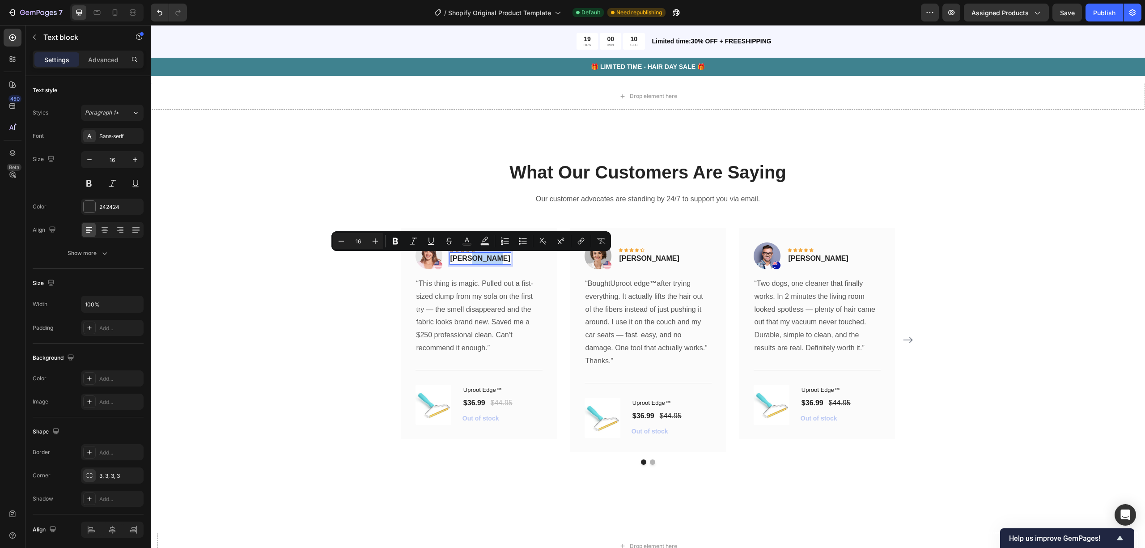
click at [464, 258] on p "[PERSON_NAME]" at bounding box center [480, 258] width 60 height 11
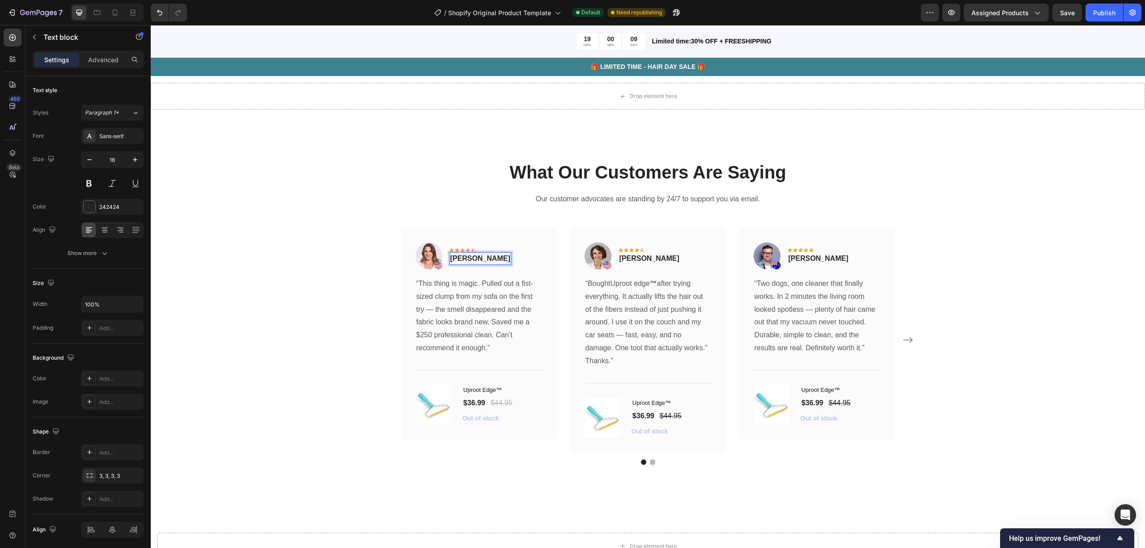
click at [464, 258] on p "[PERSON_NAME]" at bounding box center [480, 258] width 60 height 11
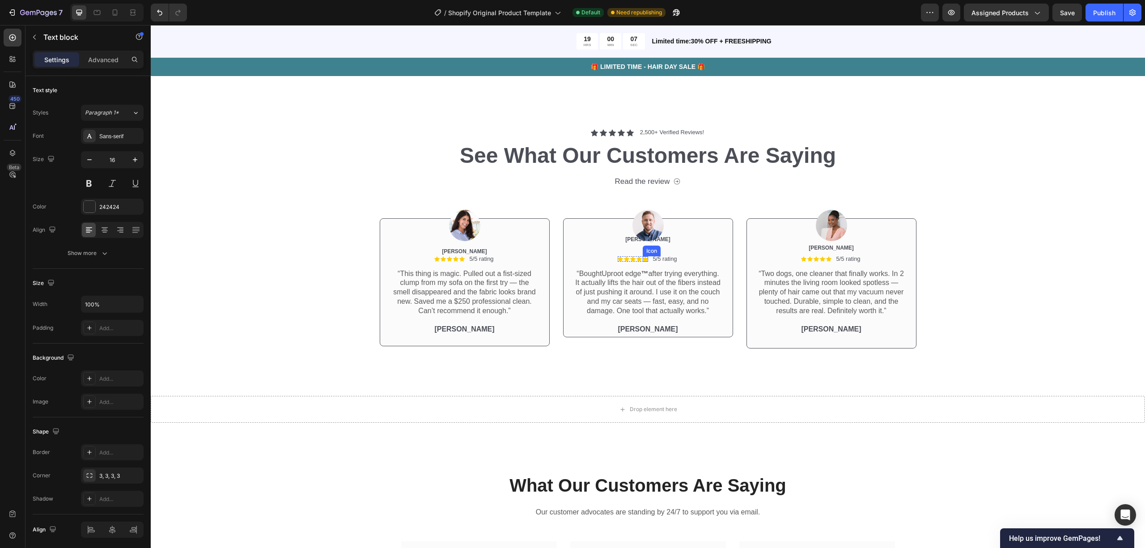
scroll to position [2334, 0]
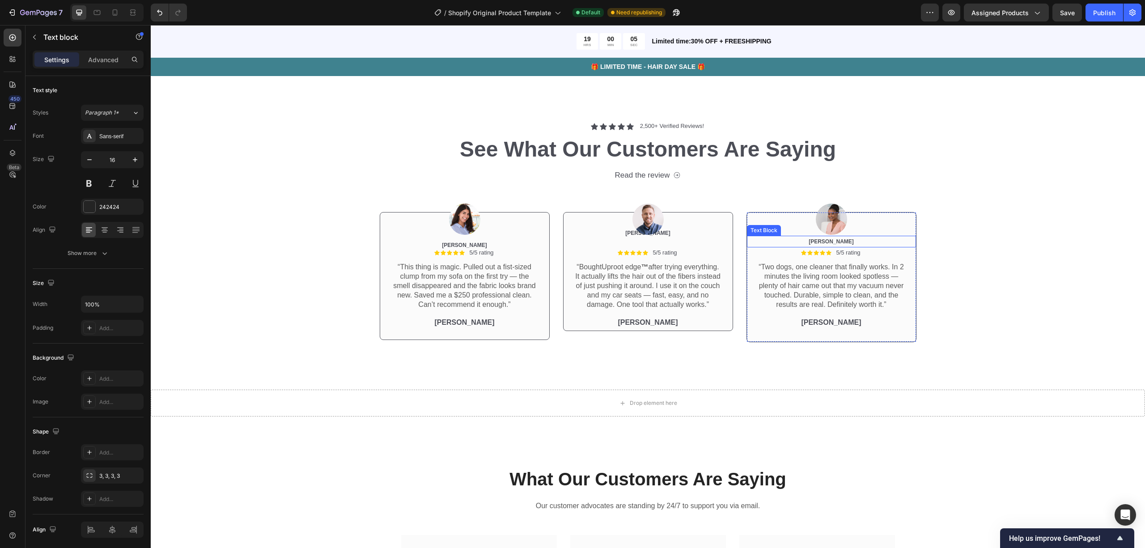
click at [780, 245] on span "[PERSON_NAME]" at bounding box center [831, 241] width 45 height 6
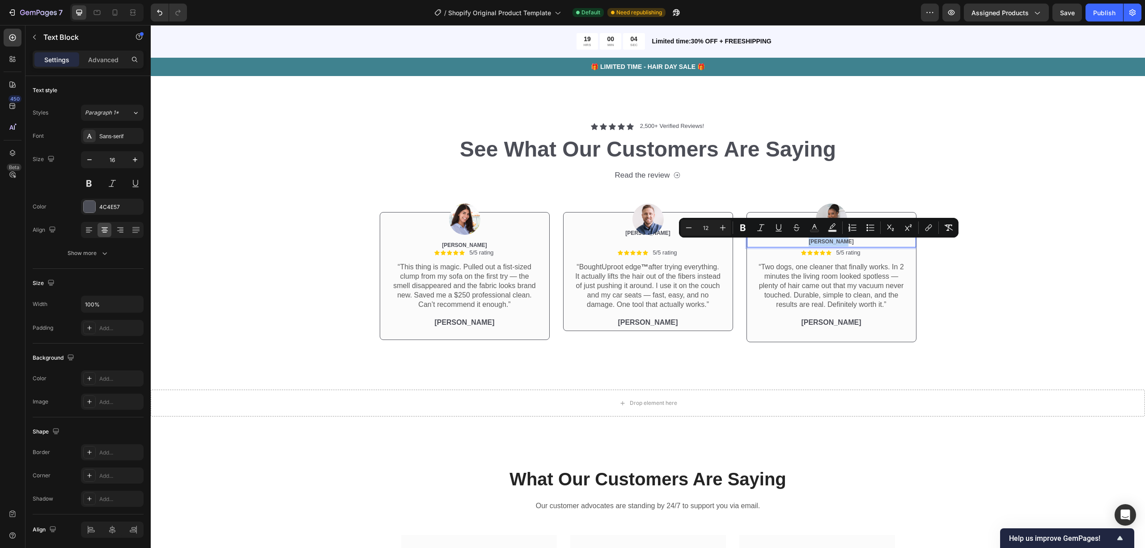
click at [780, 245] on span "[PERSON_NAME]" at bounding box center [831, 241] width 45 height 6
copy span "[PERSON_NAME]"
click at [780, 322] on p "[PERSON_NAME]" at bounding box center [831, 322] width 146 height 9
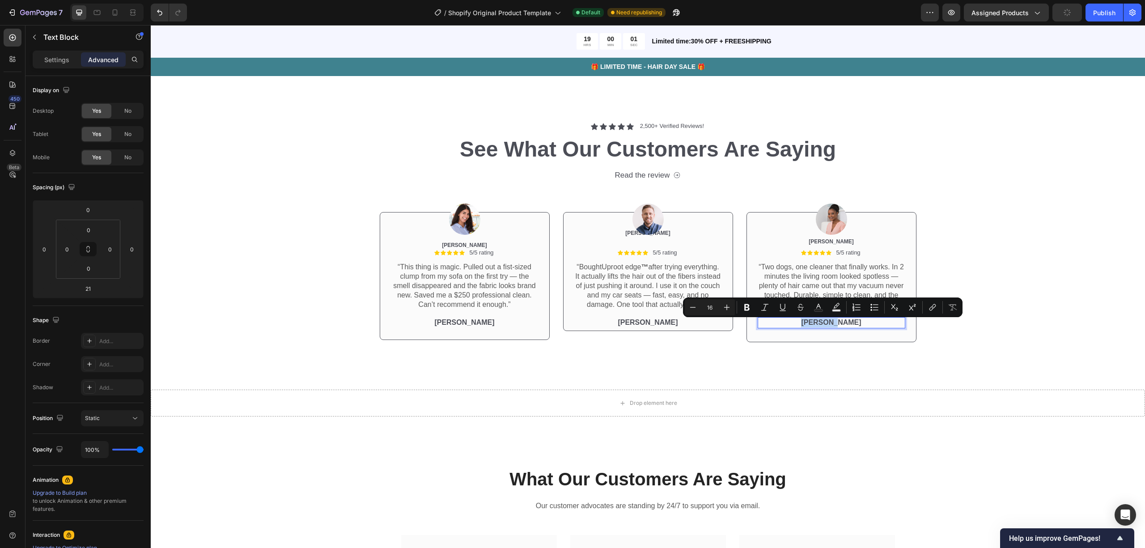
click at [780, 322] on p "[PERSON_NAME]" at bounding box center [831, 322] width 146 height 9
copy p "[PERSON_NAME]"
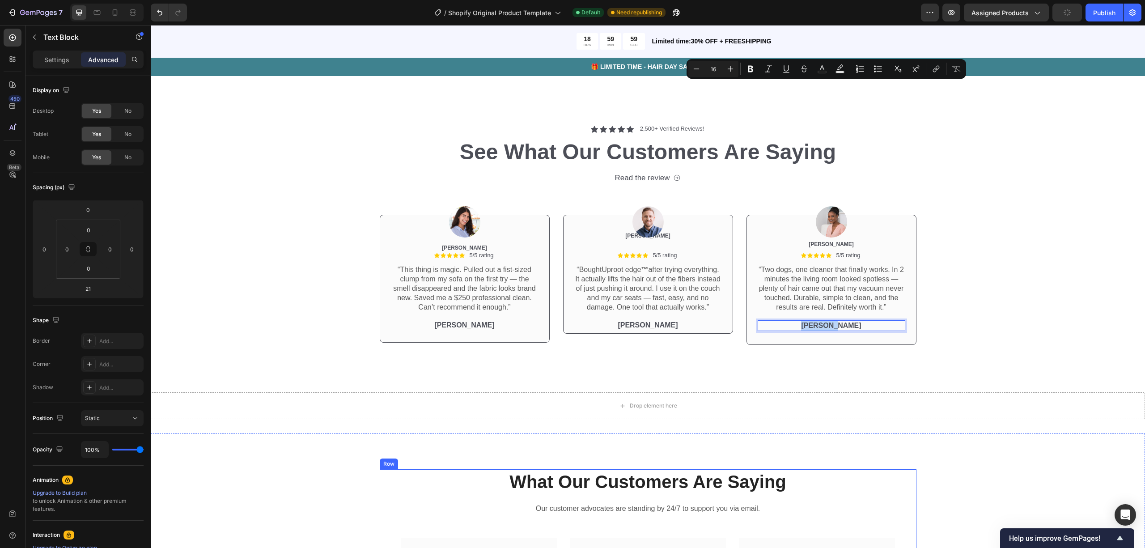
scroll to position [2632, 0]
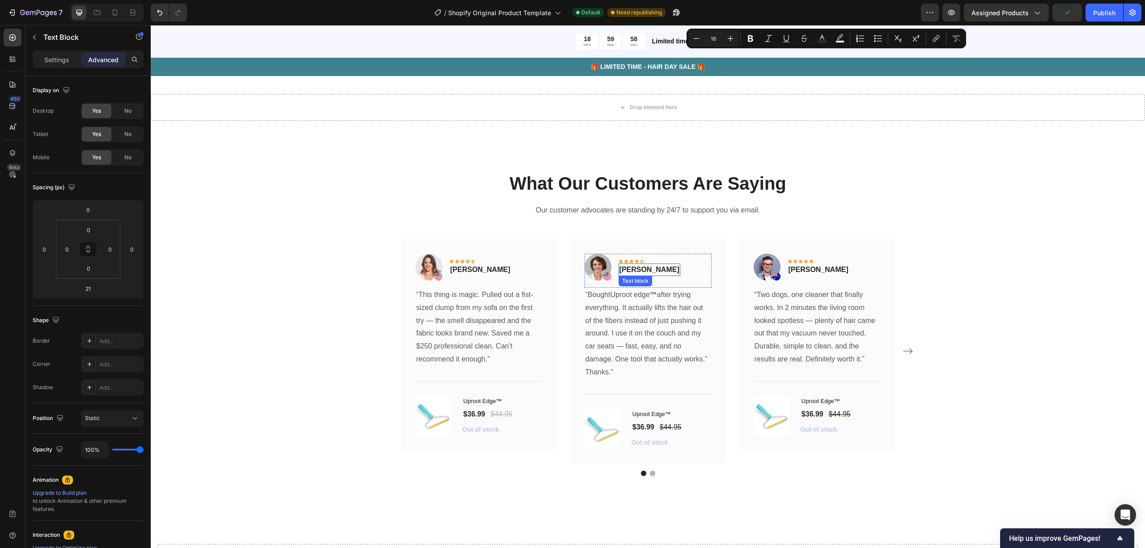
click at [641, 268] on p "[PERSON_NAME]" at bounding box center [649, 269] width 60 height 11
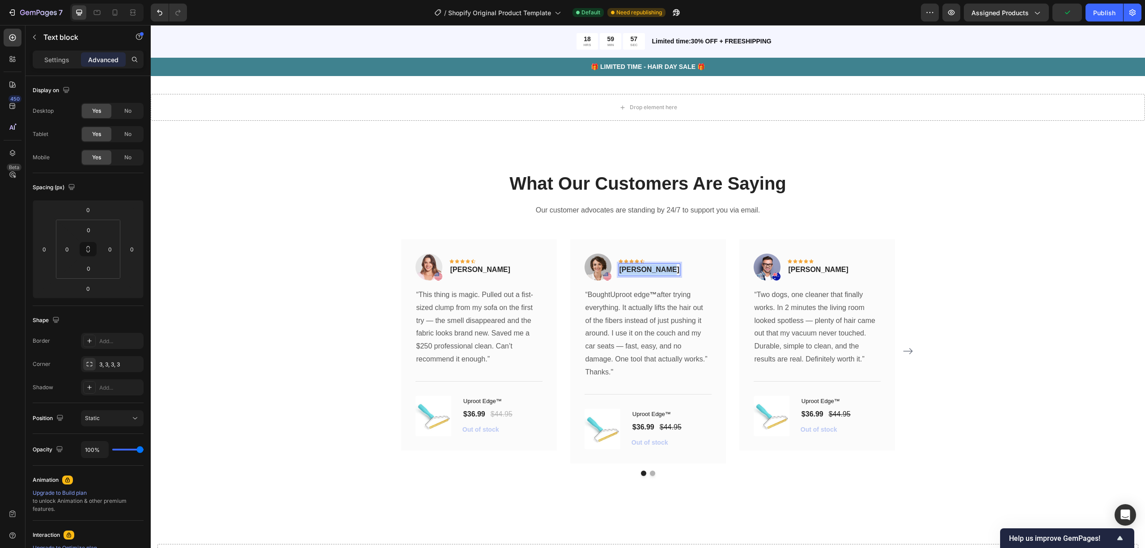
click at [641, 268] on p "[PERSON_NAME]" at bounding box center [649, 269] width 60 height 11
click at [287, 230] on div "What Our Customers Are Saying Heading Our customer advocates are standing by 24…" at bounding box center [647, 323] width 981 height 305
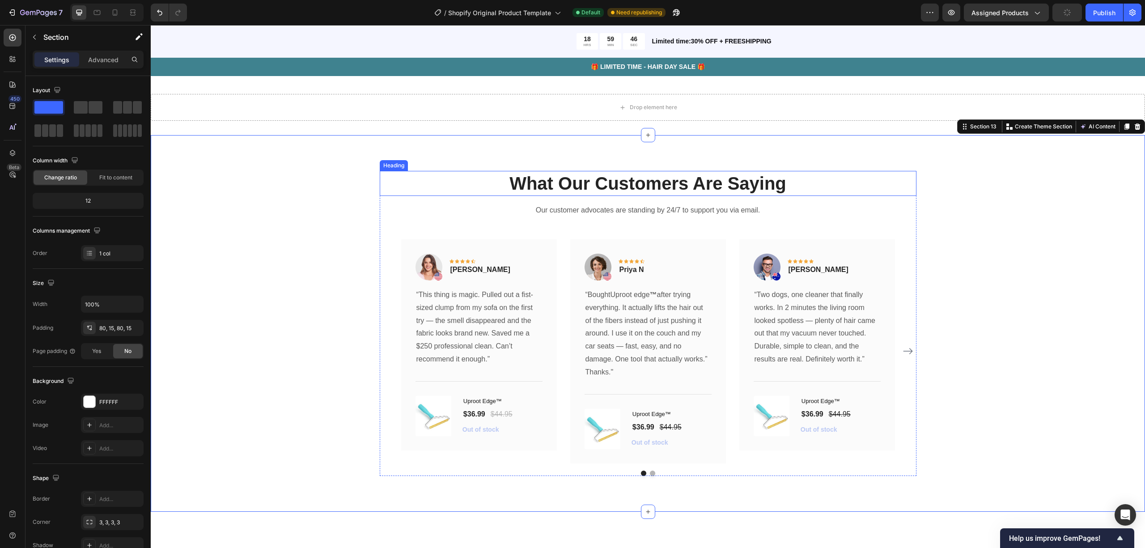
scroll to position [2394, 0]
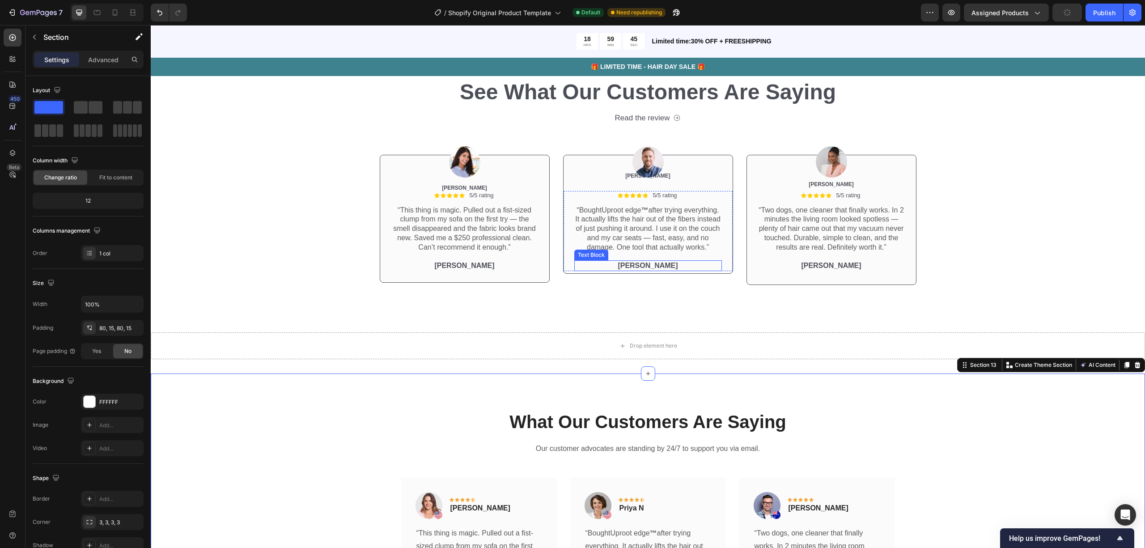
click at [644, 271] on p "[PERSON_NAME]" at bounding box center [648, 265] width 146 height 9
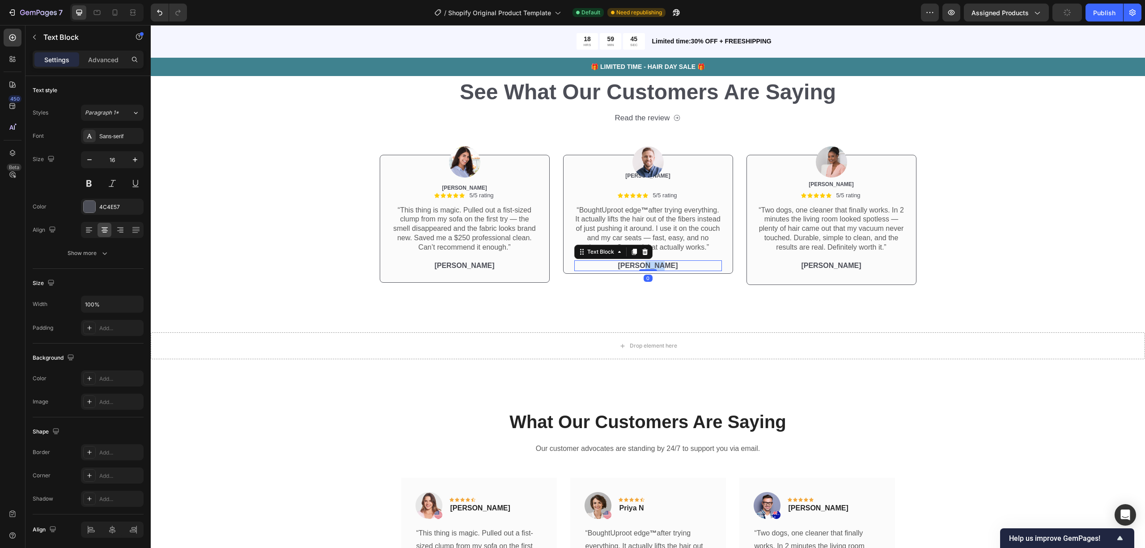
click at [644, 271] on p "[PERSON_NAME]" at bounding box center [648, 265] width 146 height 9
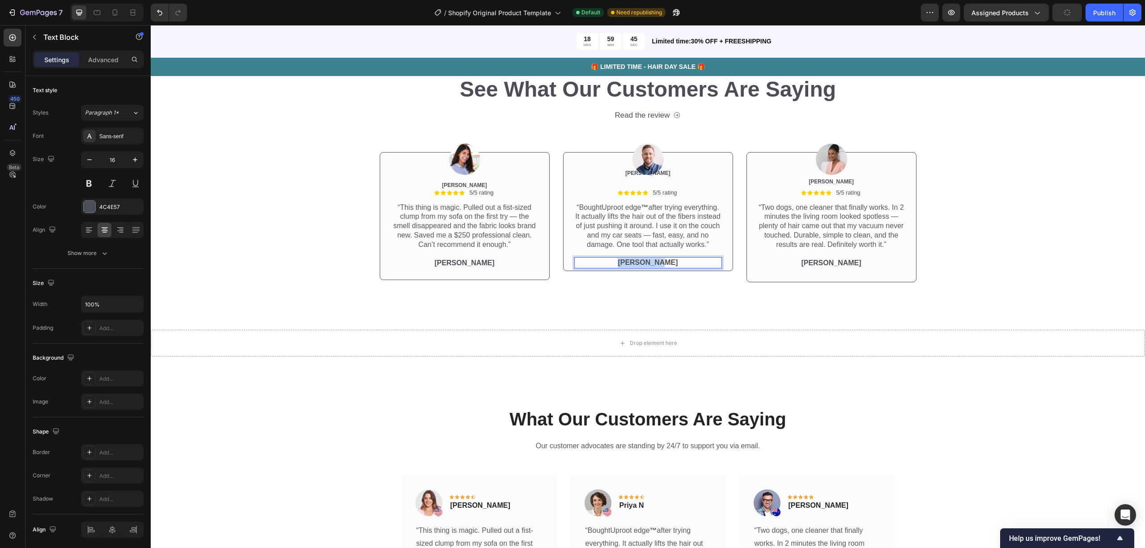
click at [644, 267] on p "[PERSON_NAME]" at bounding box center [648, 262] width 146 height 9
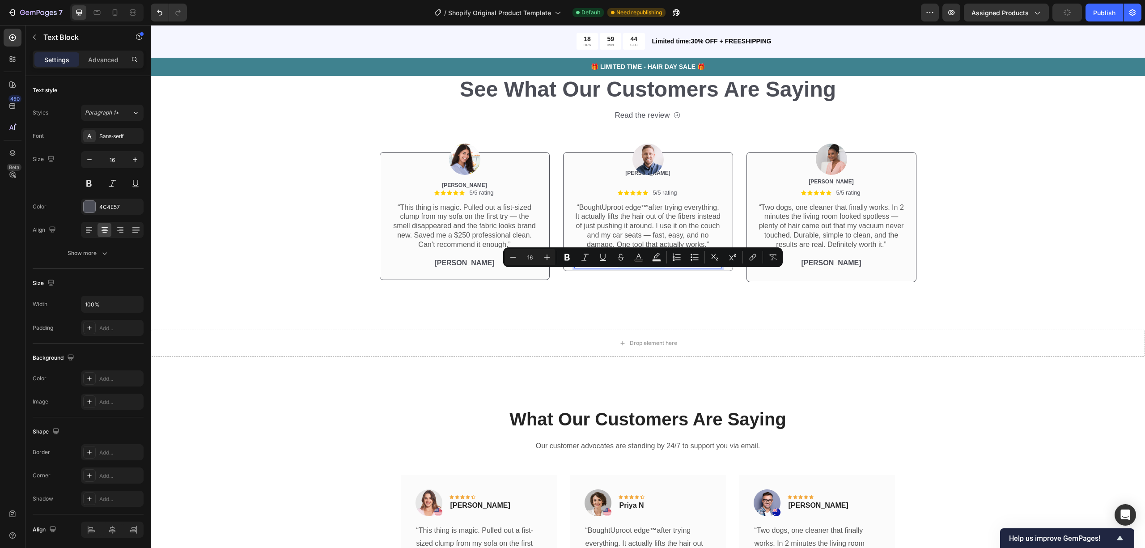
copy p "[PERSON_NAME]"
click at [780, 373] on div "Icon" at bounding box center [818, 504] width 18 height 11
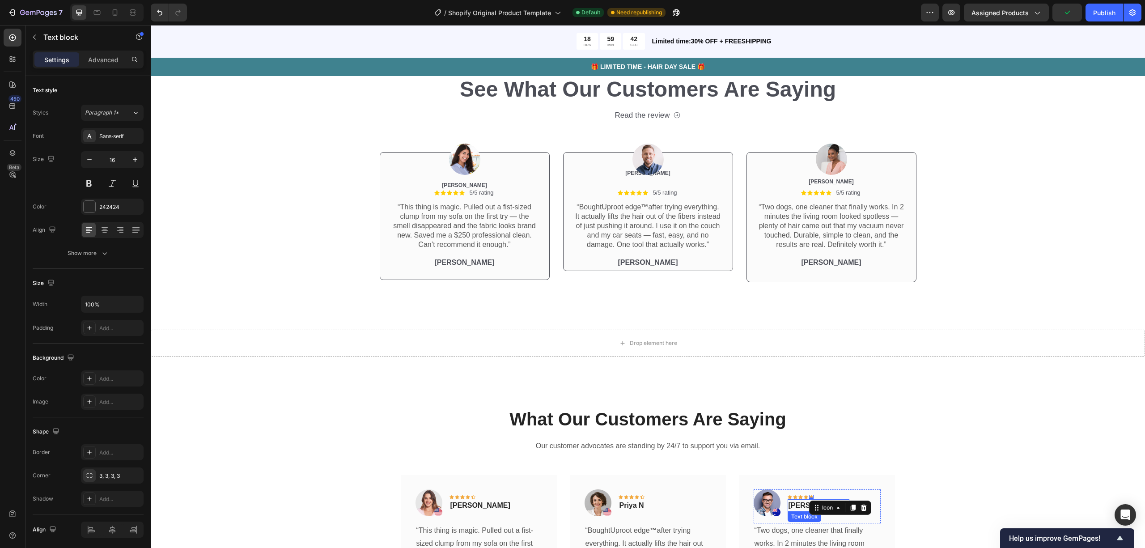
click at [780, 373] on p "[PERSON_NAME]" at bounding box center [818, 505] width 60 height 11
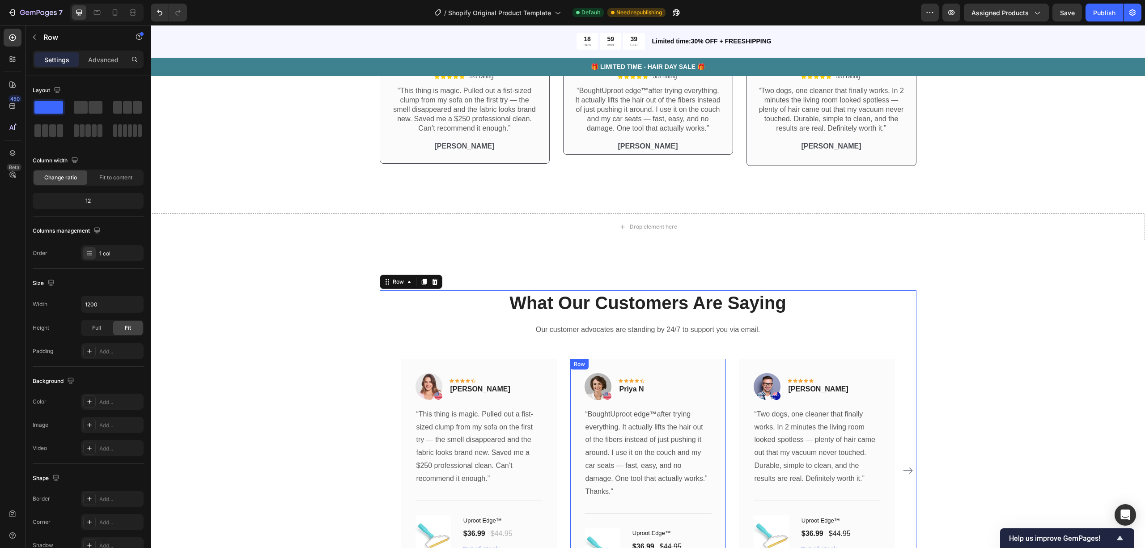
scroll to position [2632, 0]
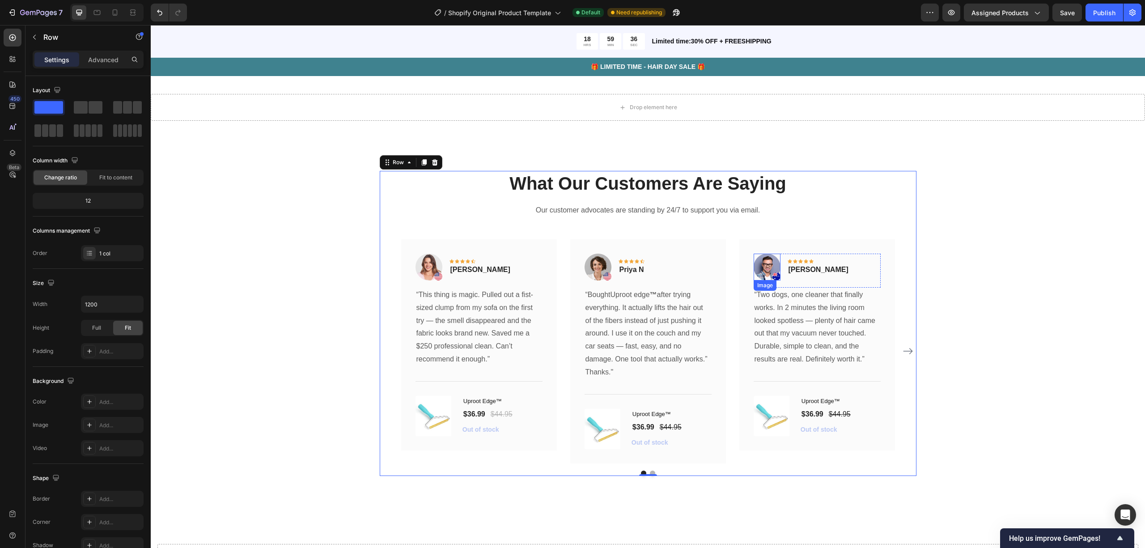
click at [765, 271] on img at bounding box center [767, 267] width 27 height 27
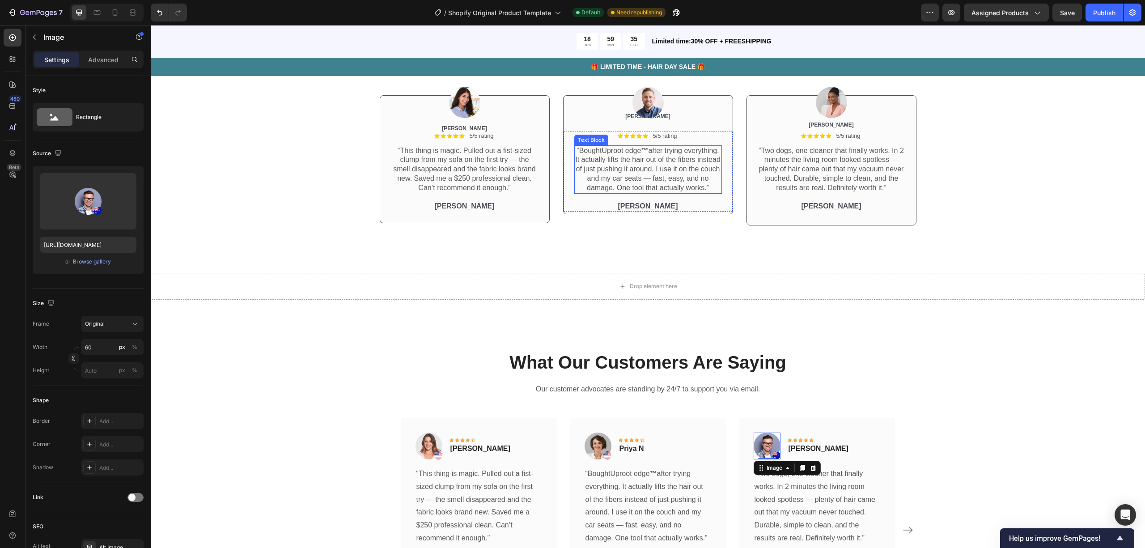
scroll to position [2394, 0]
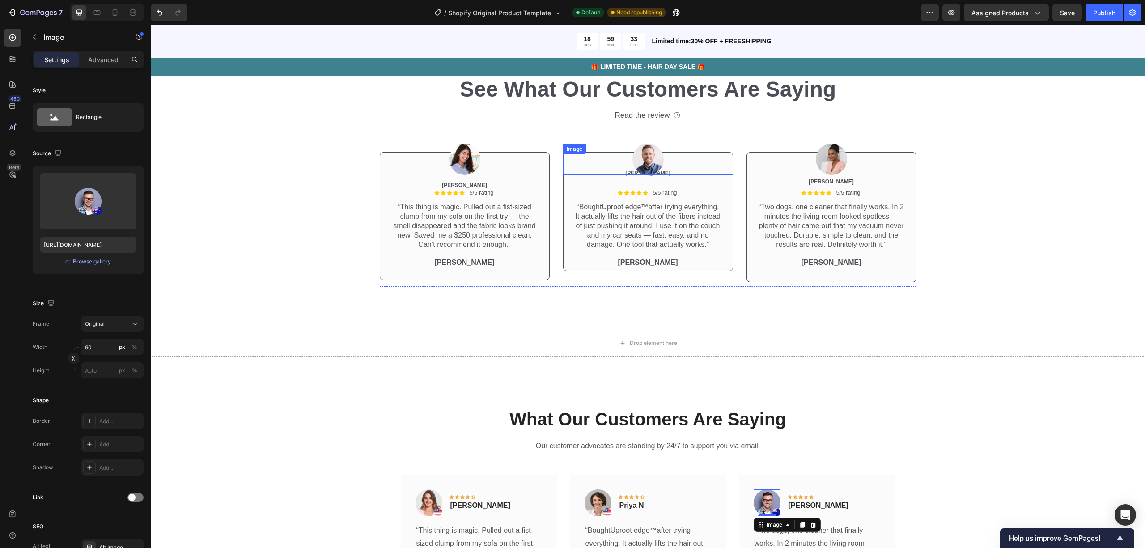
click at [645, 165] on img at bounding box center [647, 159] width 31 height 31
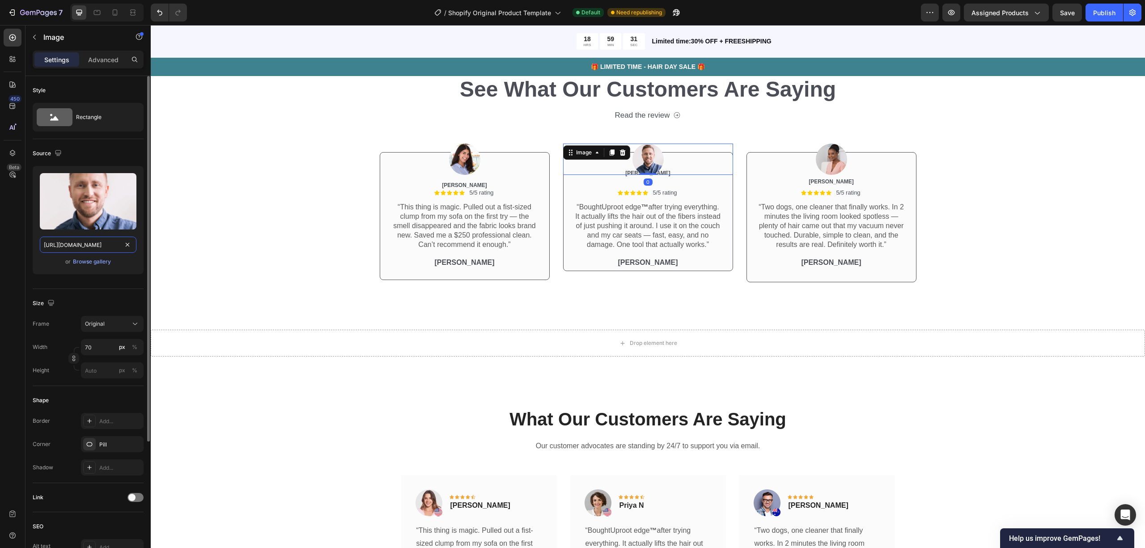
click at [95, 250] on input "[URL][DOMAIN_NAME]" at bounding box center [88, 245] width 97 height 16
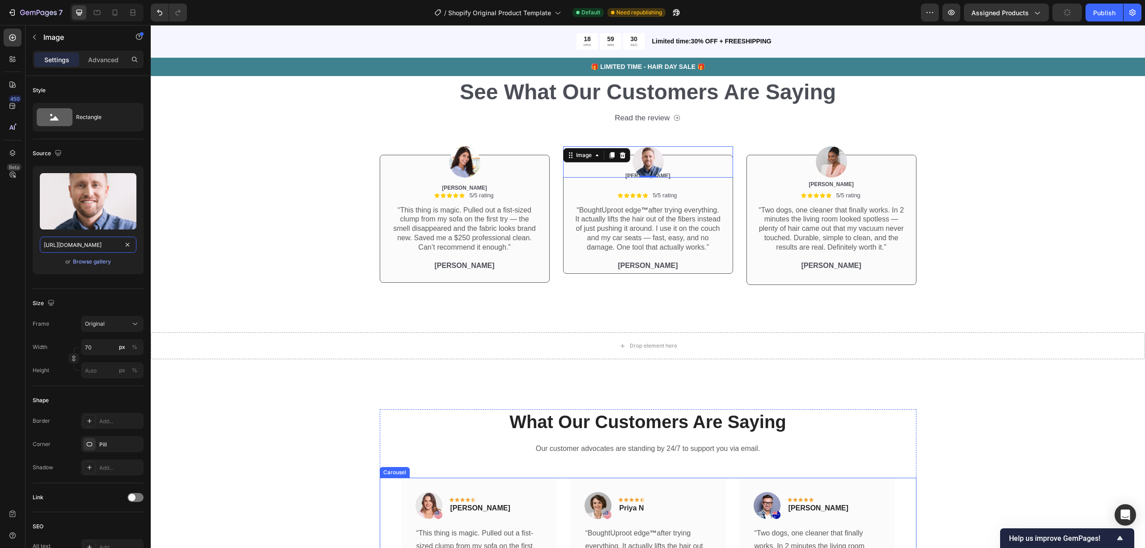
scroll to position [2512, 0]
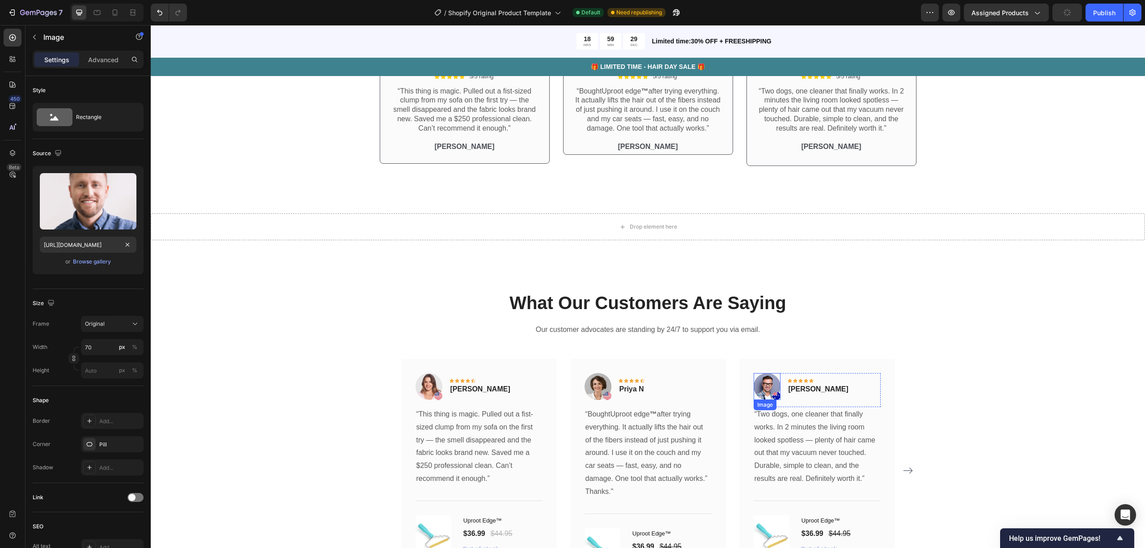
click at [755, 373] on img at bounding box center [767, 386] width 27 height 27
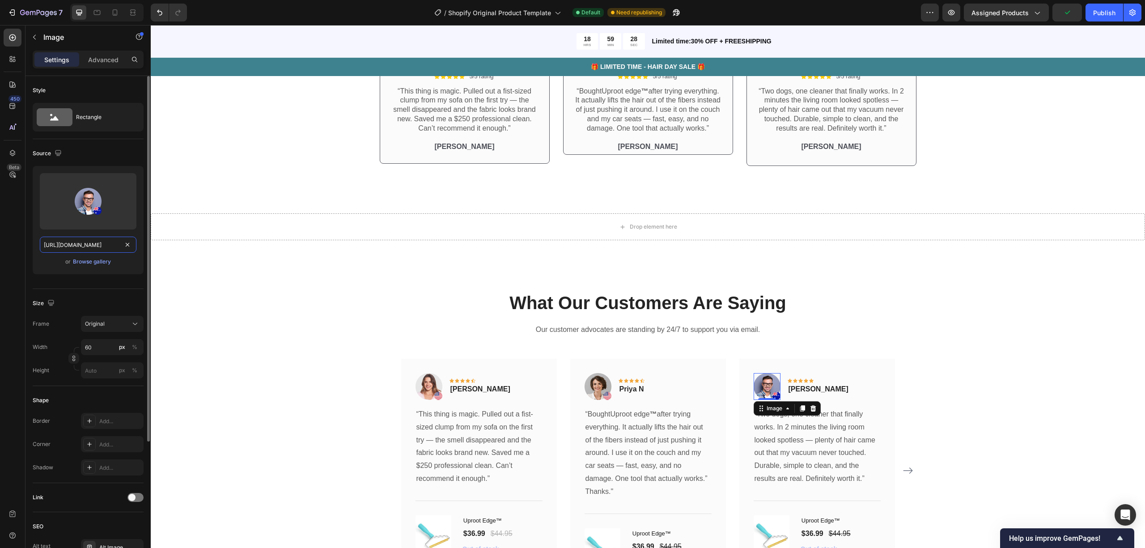
click at [85, 246] on input "[URL][DOMAIN_NAME]" at bounding box center [88, 245] width 97 height 16
paste input "[DOMAIN_NAME][URL]"
type input "[URL][DOMAIN_NAME]"
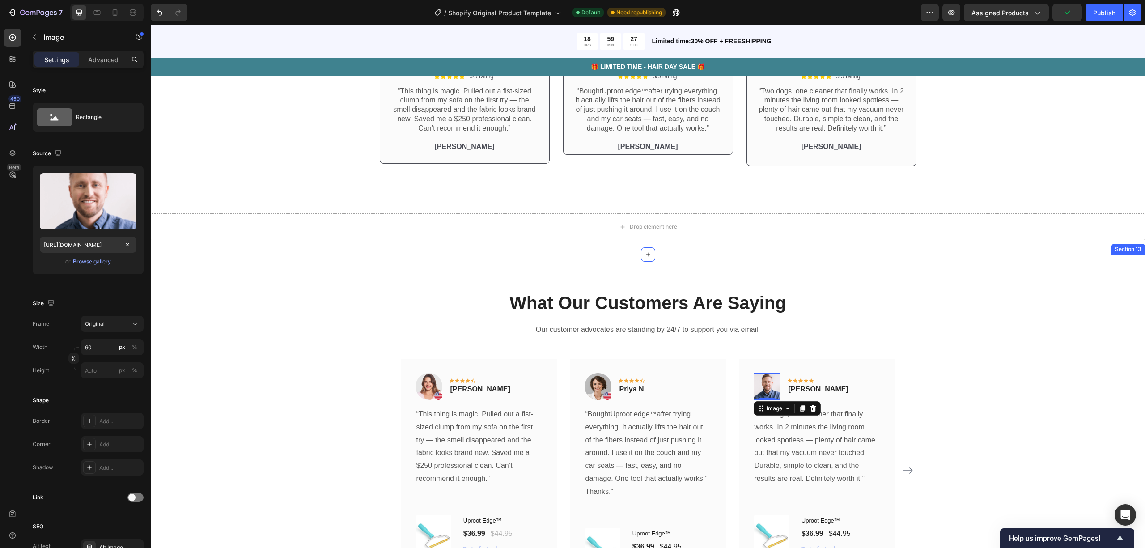
click at [255, 297] on div "What Our Customers Are Saying Heading Our customer advocates are standing by 24…" at bounding box center [647, 442] width 981 height 305
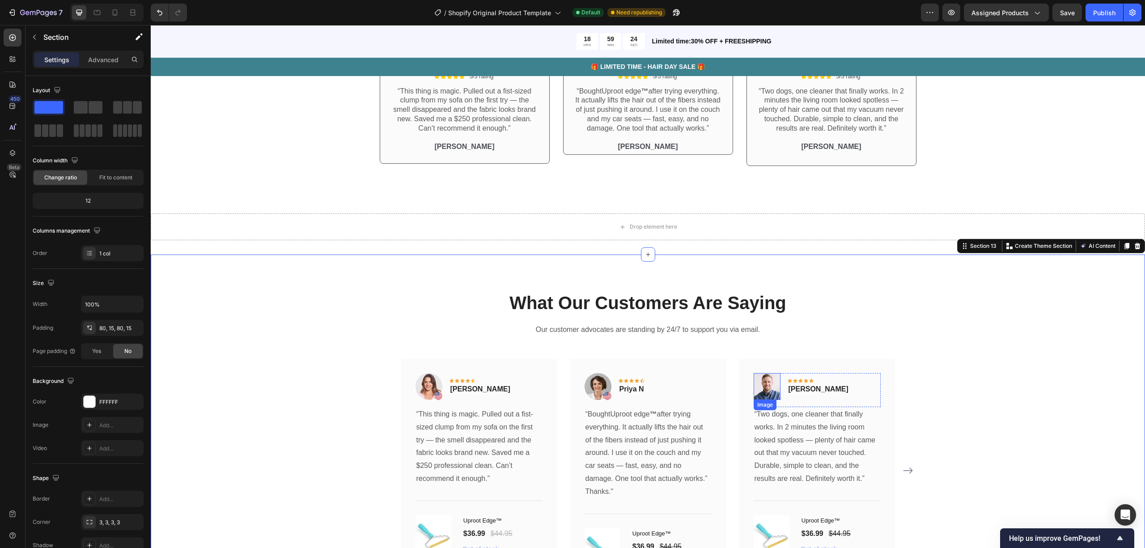
click at [770, 373] on img at bounding box center [767, 386] width 27 height 27
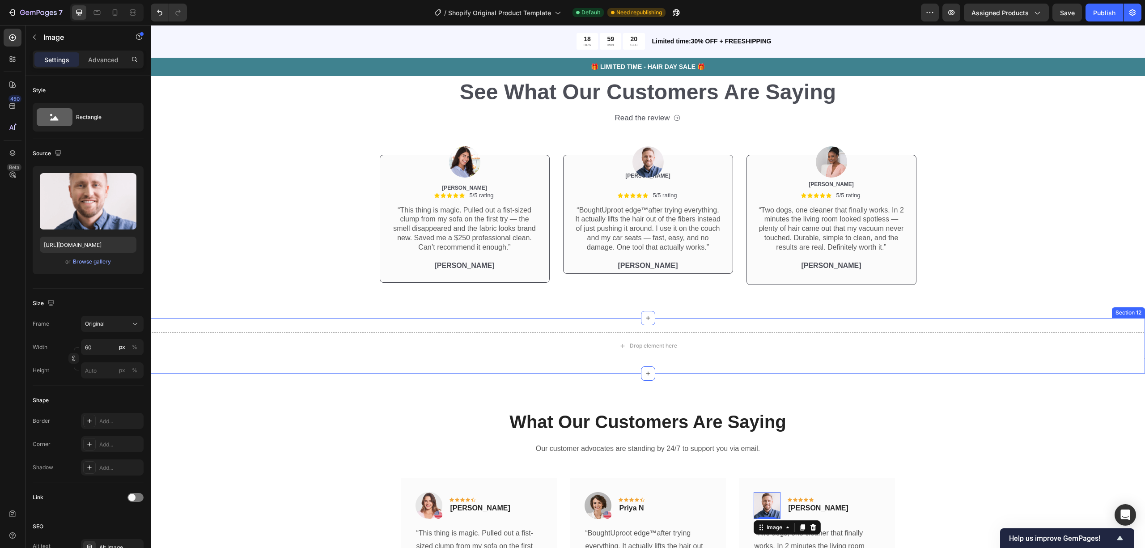
scroll to position [2512, 0]
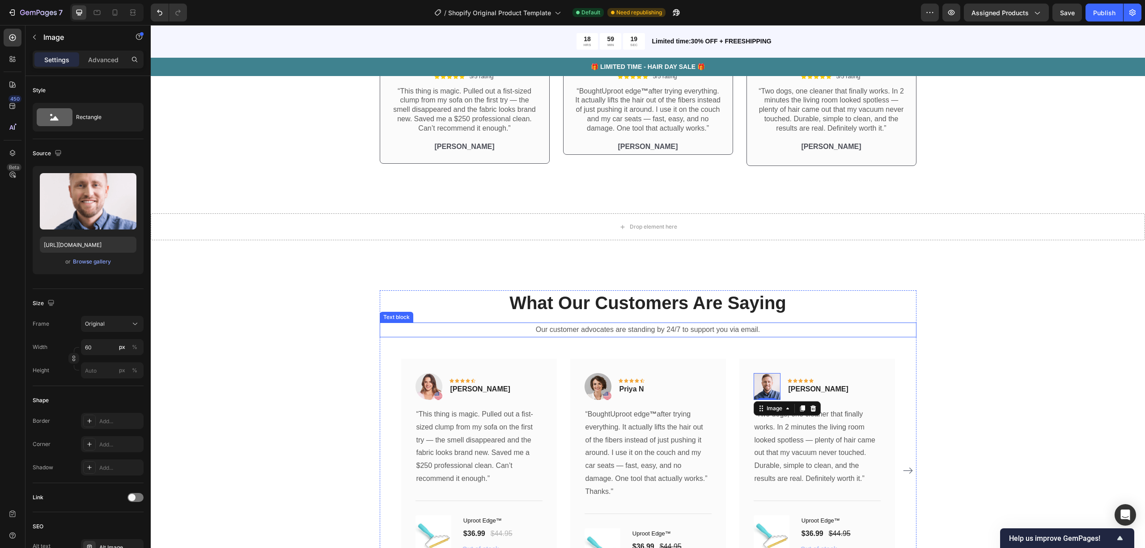
click at [519, 344] on div "What Our Customers Are Saying Heading Our customer advocates are standing by 24…" at bounding box center [648, 442] width 537 height 305
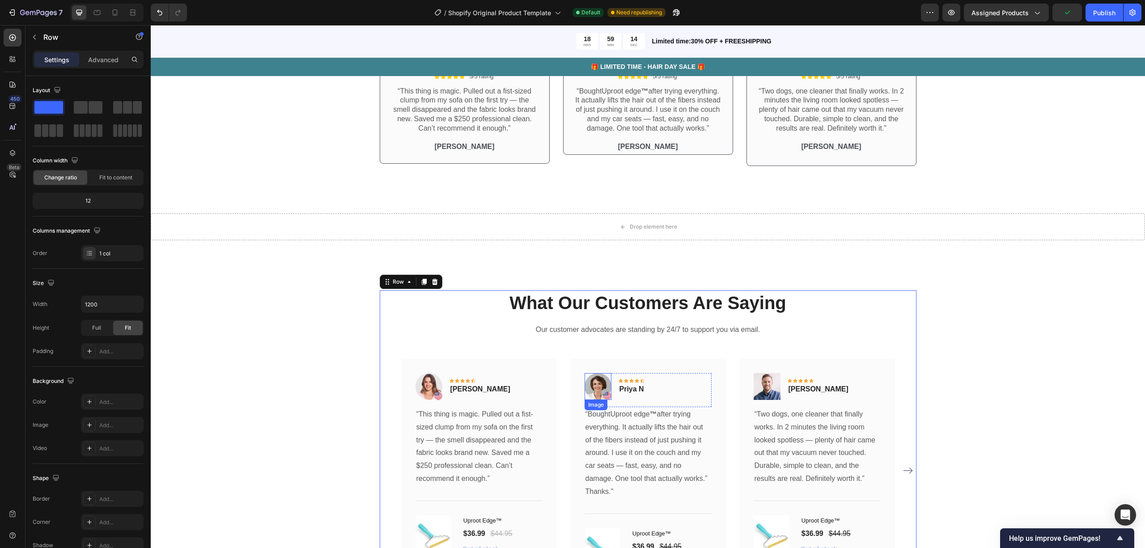
click at [595, 373] on img at bounding box center [598, 386] width 27 height 27
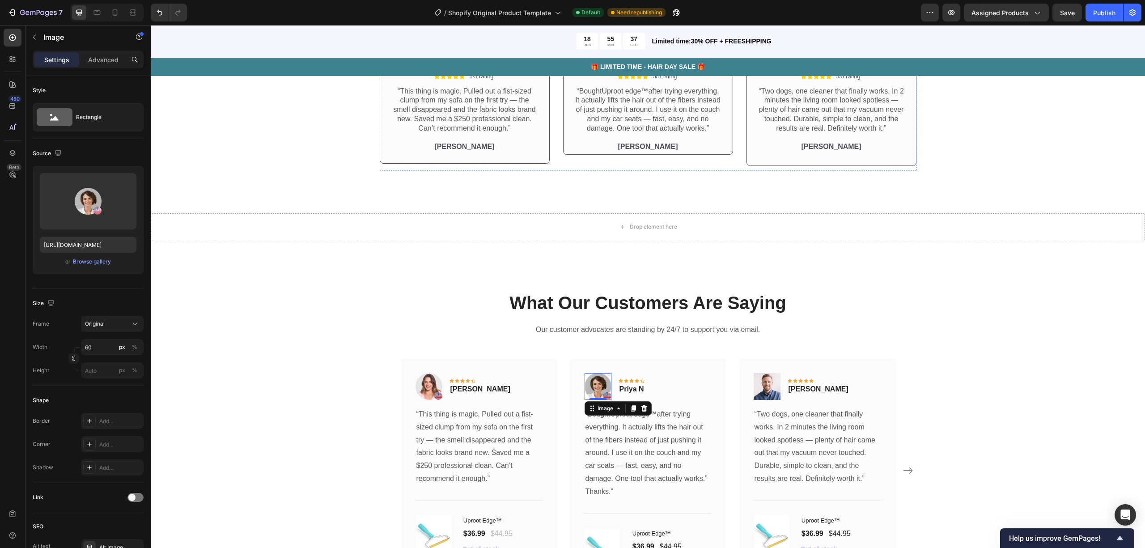
scroll to position [2334, 0]
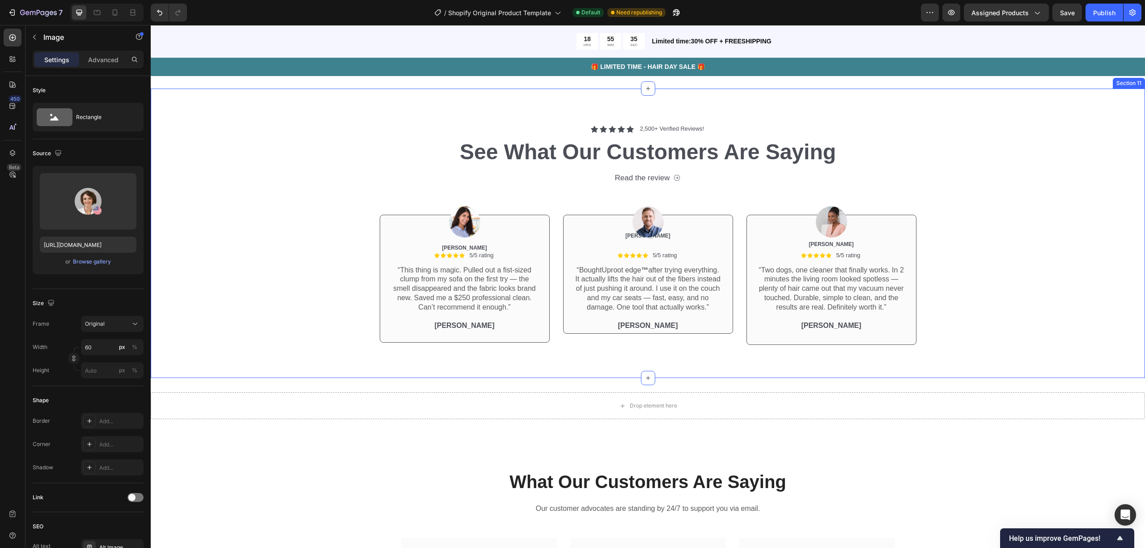
click at [333, 256] on div "Image Icon Icon Icon Icon Icon Icon List 5/5 rating Text Block Row “This thing …" at bounding box center [647, 266] width 981 height 166
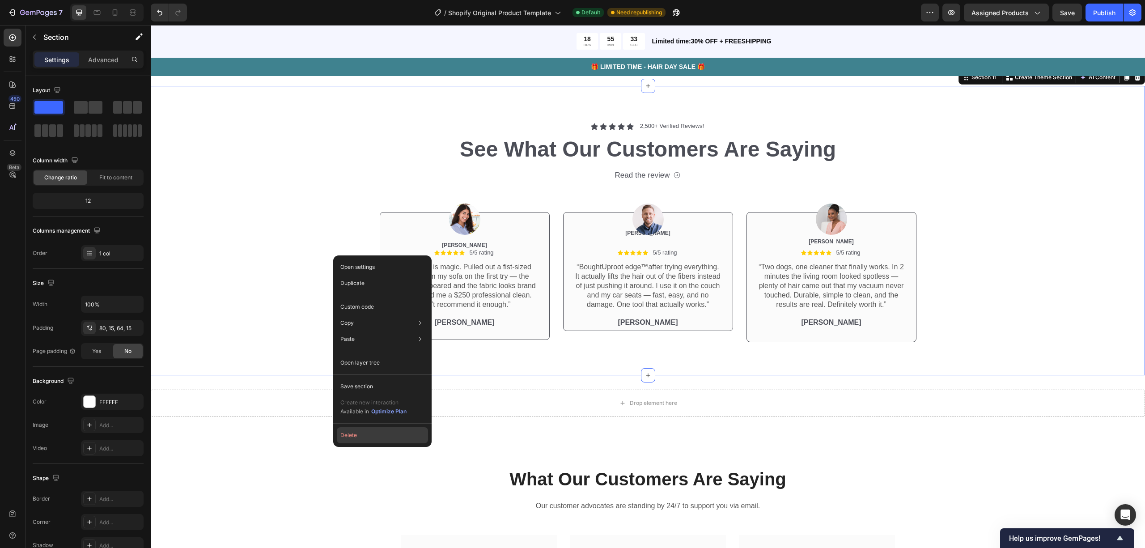
click at [369, 373] on button "Delete" at bounding box center [382, 435] width 91 height 16
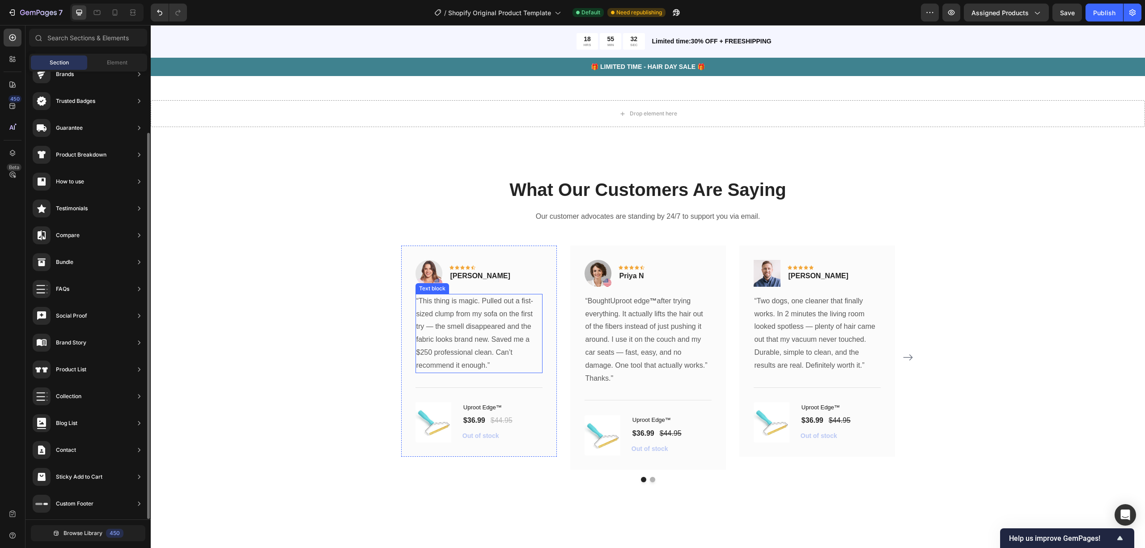
scroll to position [2155, 0]
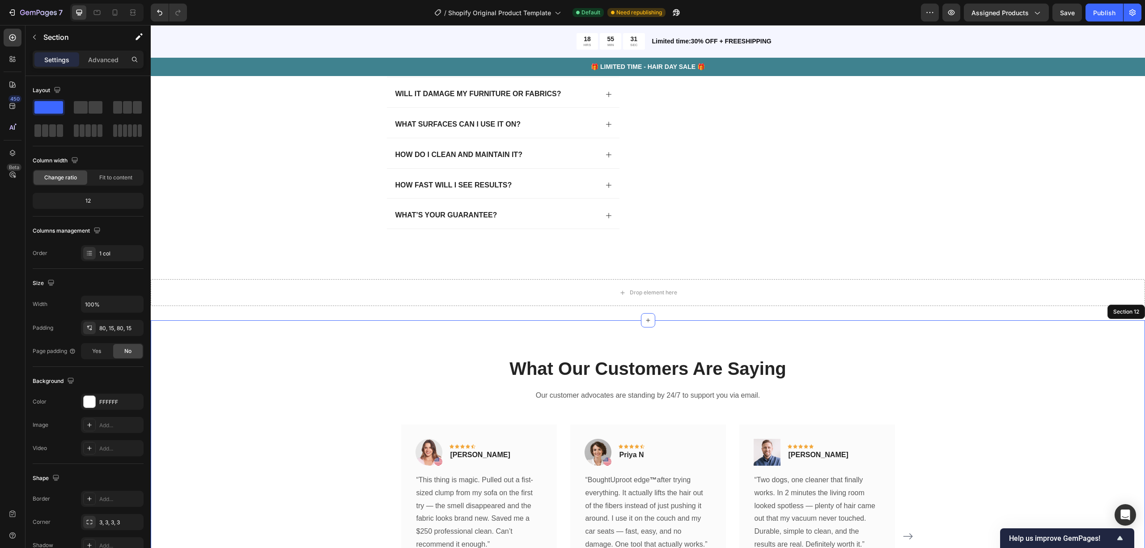
drag, startPoint x: 470, startPoint y: 355, endPoint x: 631, endPoint y: 294, distance: 172.9
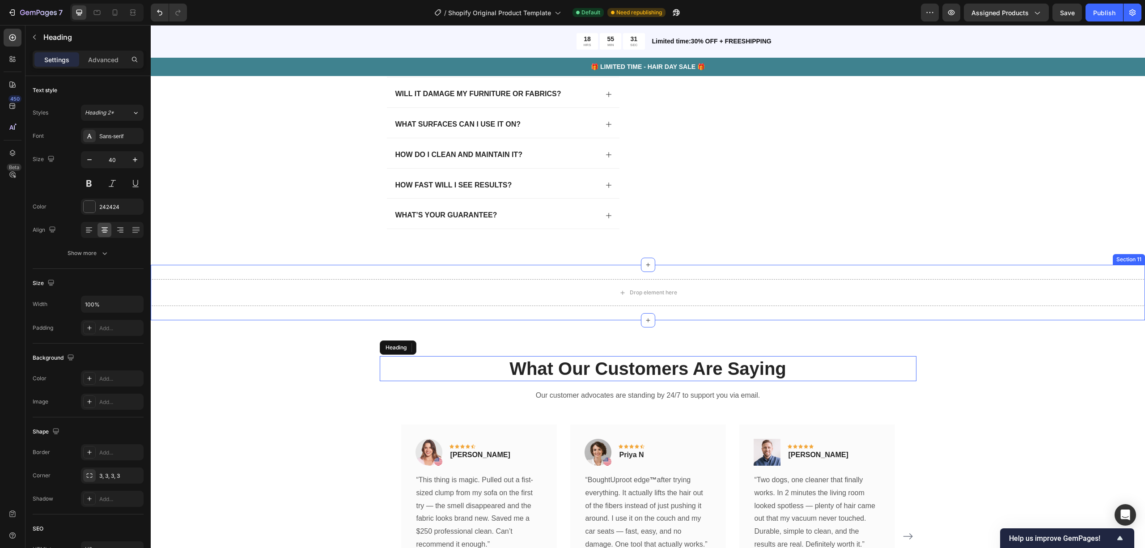
click at [631, 294] on div "Drop element here" at bounding box center [653, 292] width 47 height 7
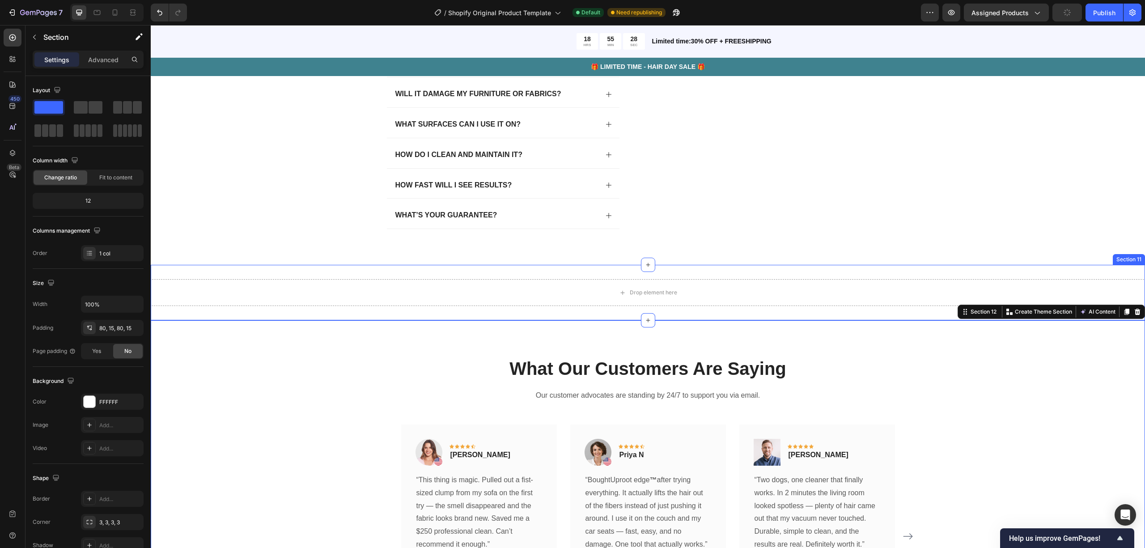
drag, startPoint x: 861, startPoint y: 321, endPoint x: 644, endPoint y: 323, distance: 217.4
click at [715, 300] on div "Drop element here Section 11" at bounding box center [648, 292] width 994 height 55
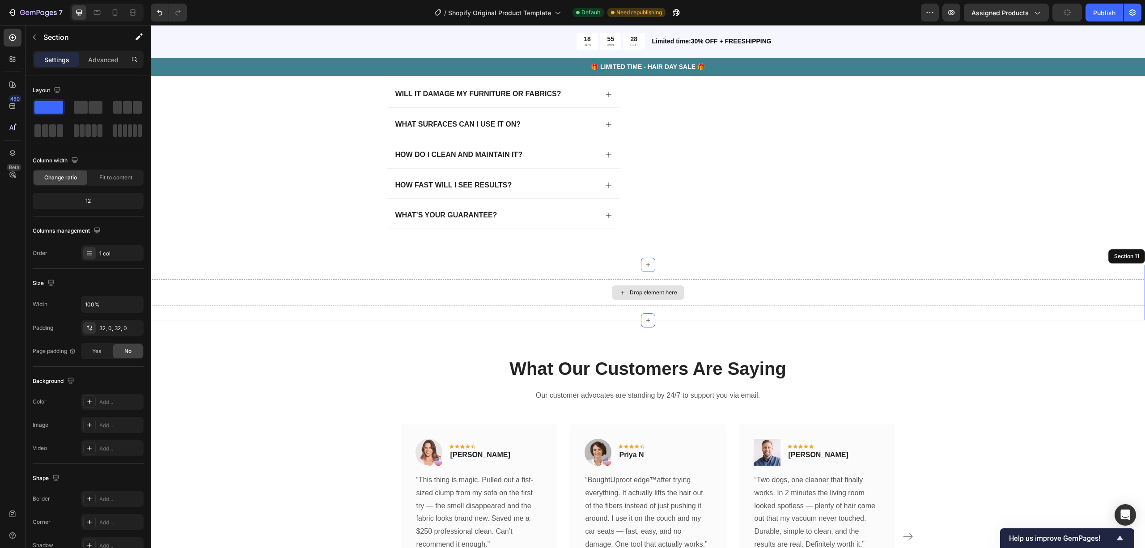
drag, startPoint x: 644, startPoint y: 323, endPoint x: 766, endPoint y: 356, distance: 126.1
click at [664, 292] on div "Drop element here Section 11" at bounding box center [648, 292] width 994 height 55
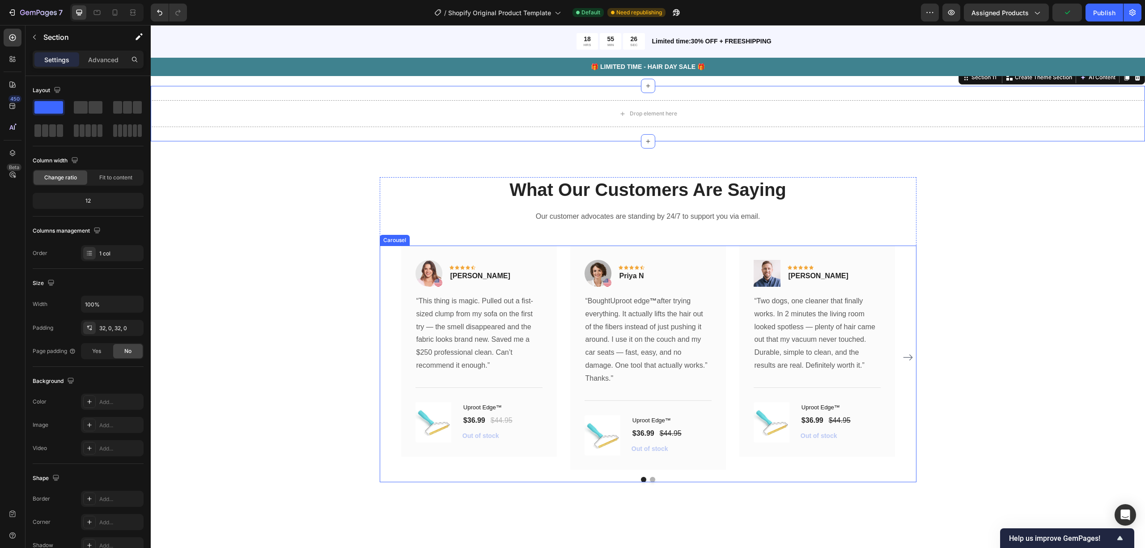
click at [780, 296] on div "What Our Customers Are Saying Heading Our customer advocates are standing by 24…" at bounding box center [647, 329] width 981 height 305
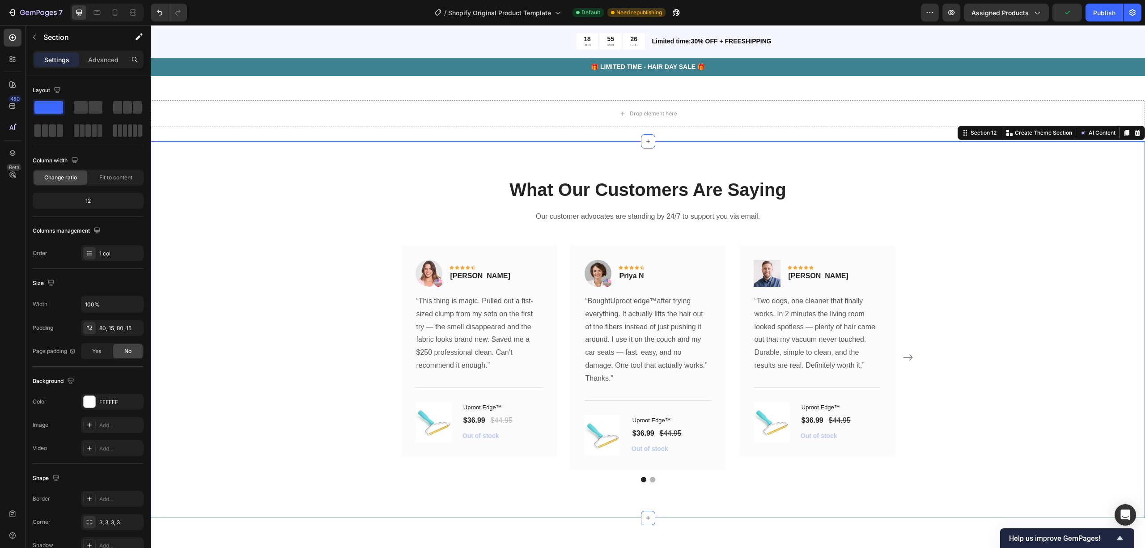
drag, startPoint x: 1021, startPoint y: 322, endPoint x: 648, endPoint y: 480, distance: 405.2
click at [650, 373] on button "Dot" at bounding box center [652, 479] width 5 height 5
click at [650, 373] on div "What Our Customers Are Saying Heading Our customer advocates are standing by 24…" at bounding box center [648, 329] width 994 height 376
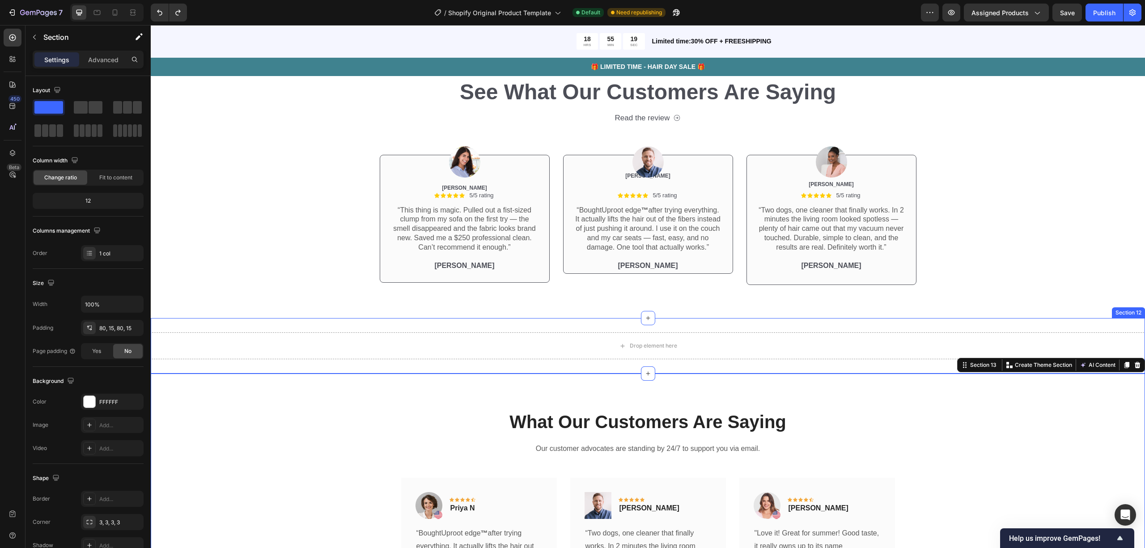
scroll to position [2512, 0]
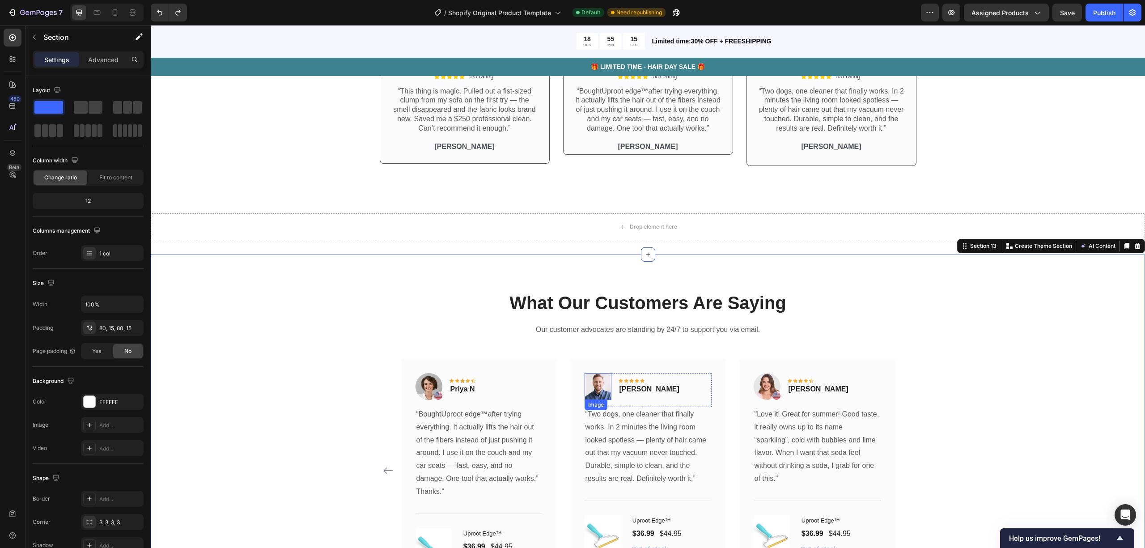
click at [598, 373] on img at bounding box center [598, 386] width 27 height 27
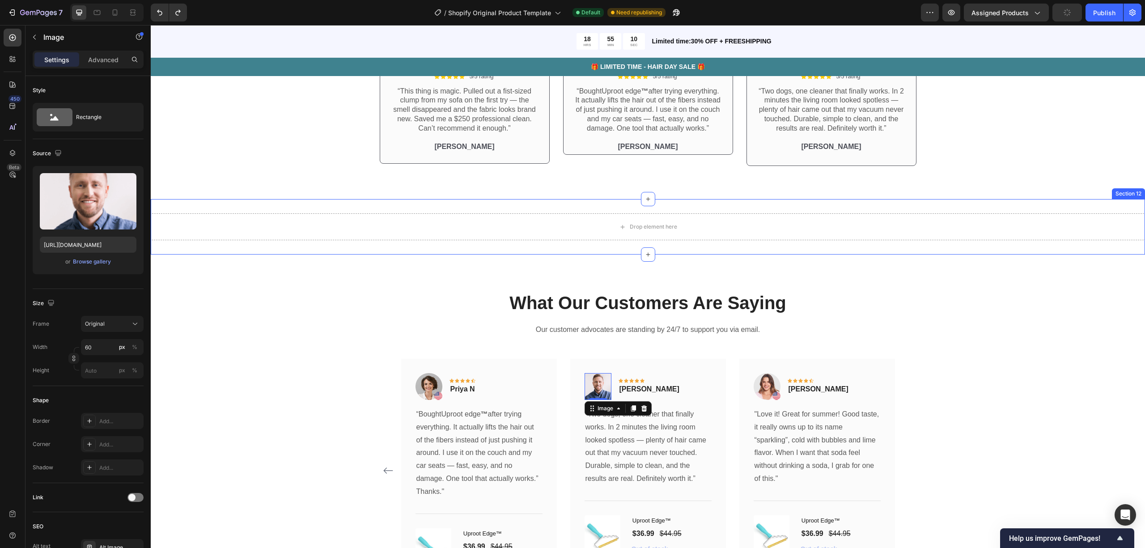
scroll to position [2394, 0]
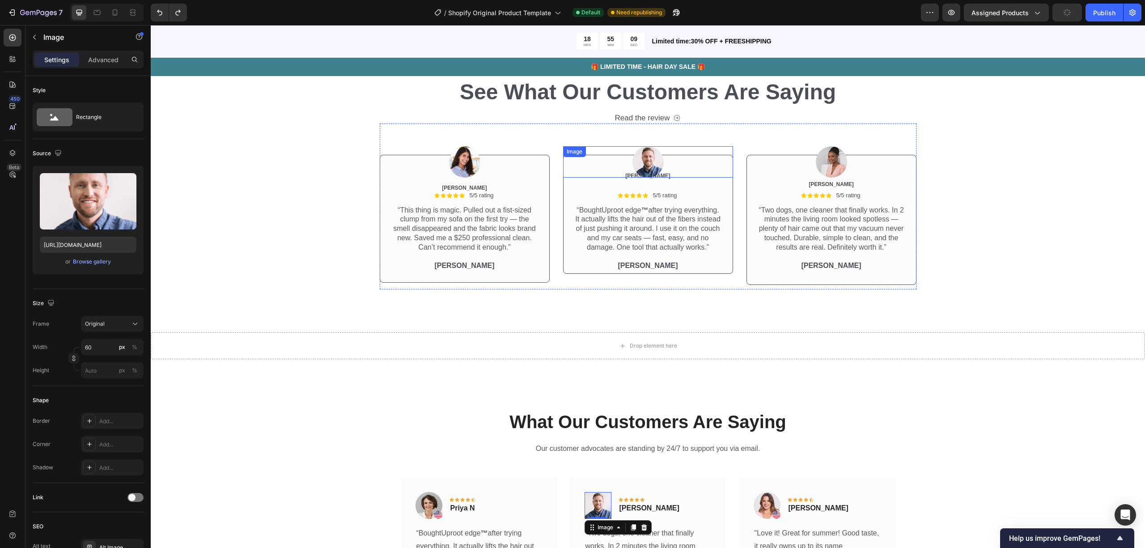
click at [643, 159] on img at bounding box center [647, 161] width 31 height 31
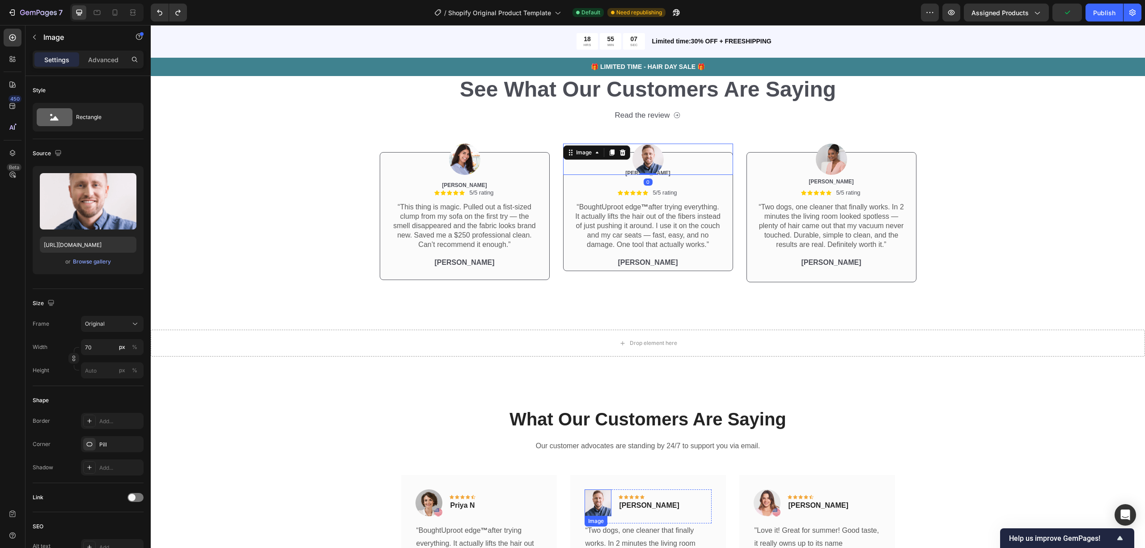
click at [594, 373] on img at bounding box center [598, 502] width 27 height 27
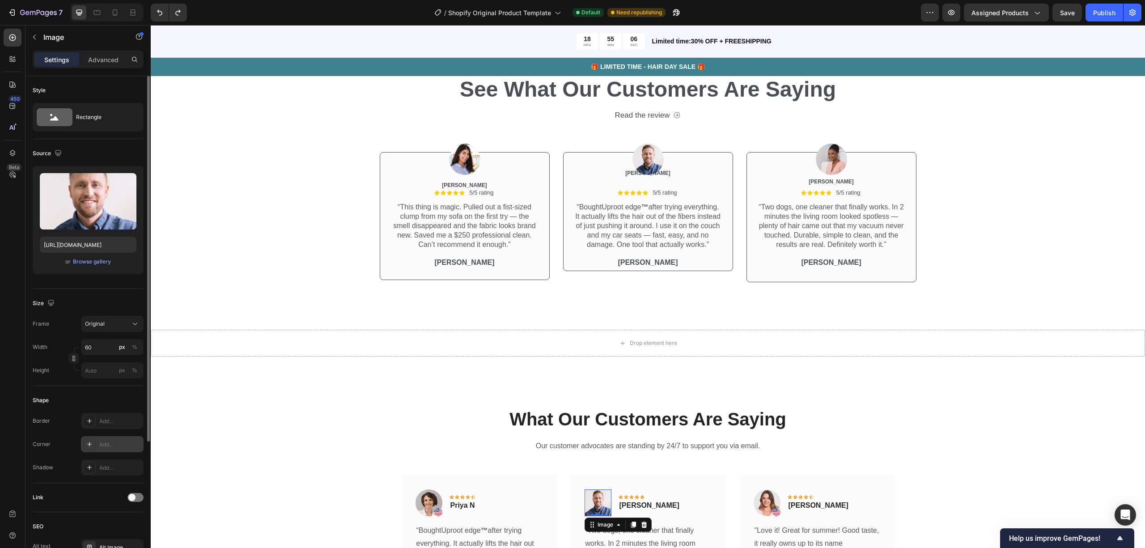
click at [111, 373] on div "Add..." at bounding box center [120, 445] width 42 height 8
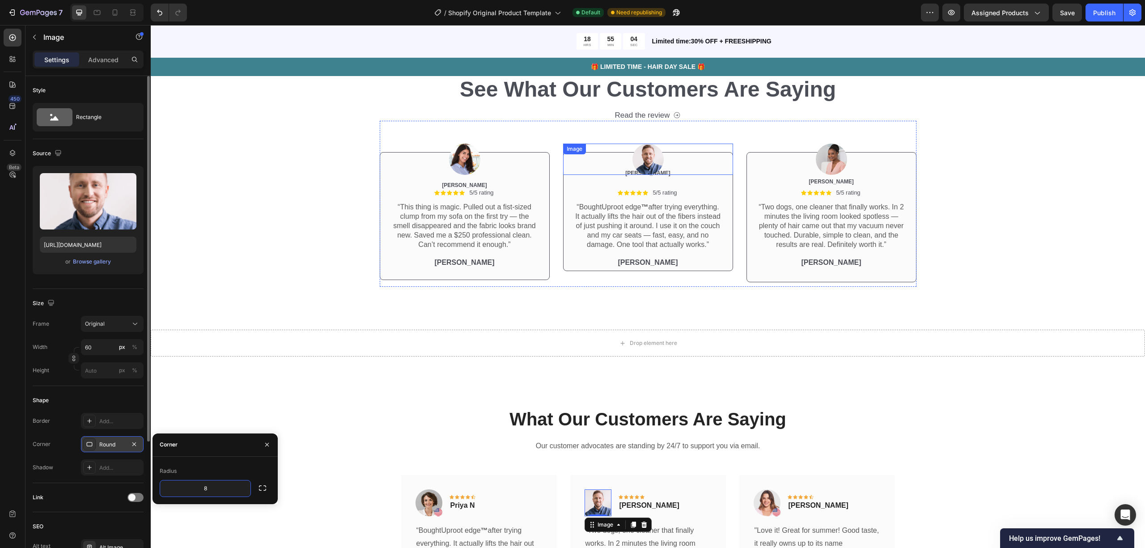
click at [643, 159] on img at bounding box center [647, 159] width 31 height 31
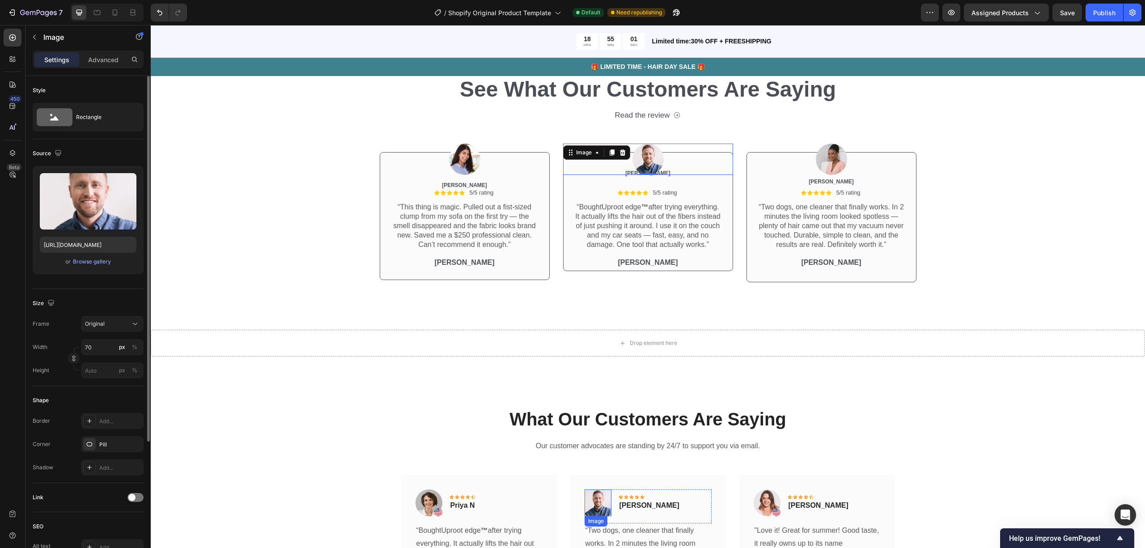
click at [590, 373] on img at bounding box center [598, 502] width 27 height 27
click at [112, 373] on div "Round" at bounding box center [112, 445] width 26 height 8
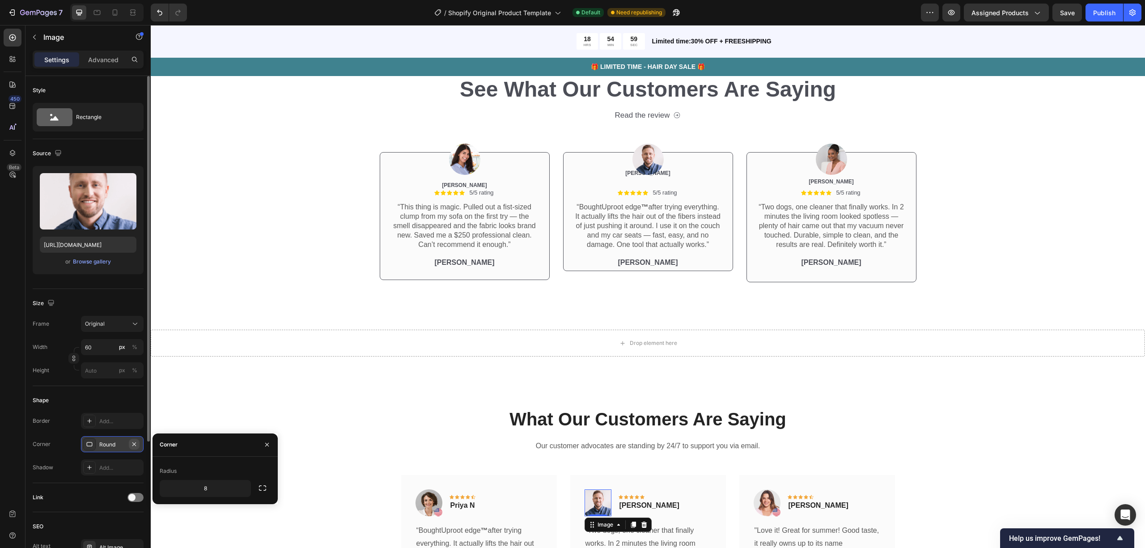
click at [132, 373] on icon "button" at bounding box center [134, 444] width 7 height 7
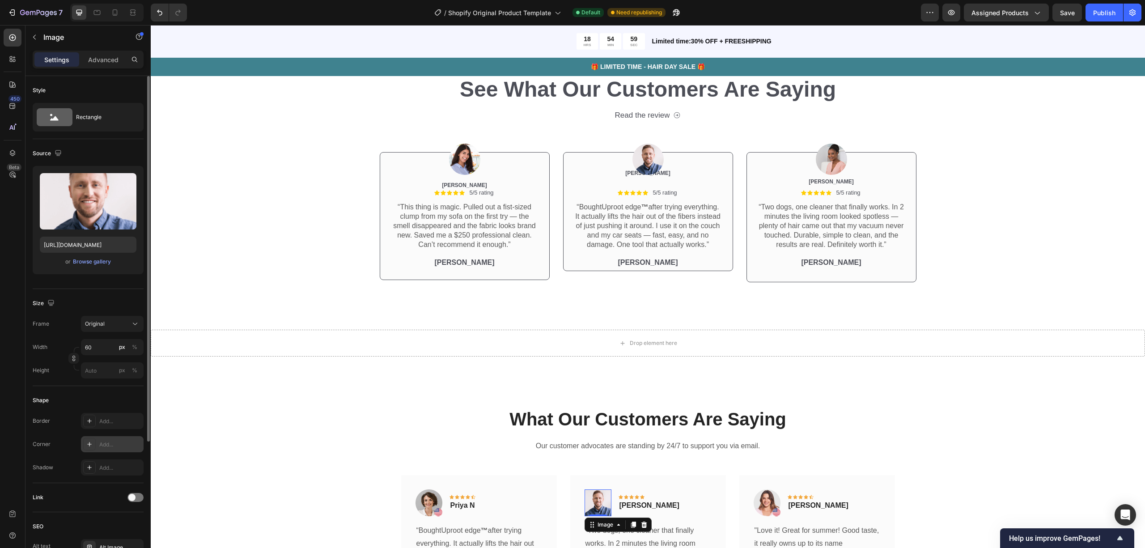
click at [116, 373] on div "Add..." at bounding box center [120, 445] width 42 height 8
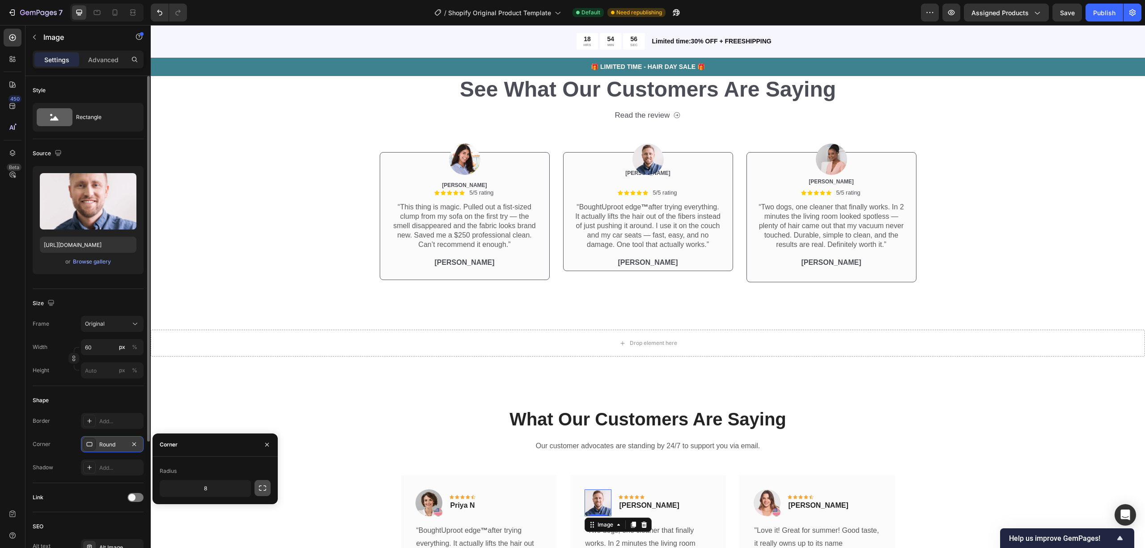
click at [265, 373] on icon "button" at bounding box center [262, 487] width 7 height 5
click at [267, 373] on button "button" at bounding box center [262, 488] width 16 height 16
click at [88, 373] on icon at bounding box center [89, 444] width 7 height 7
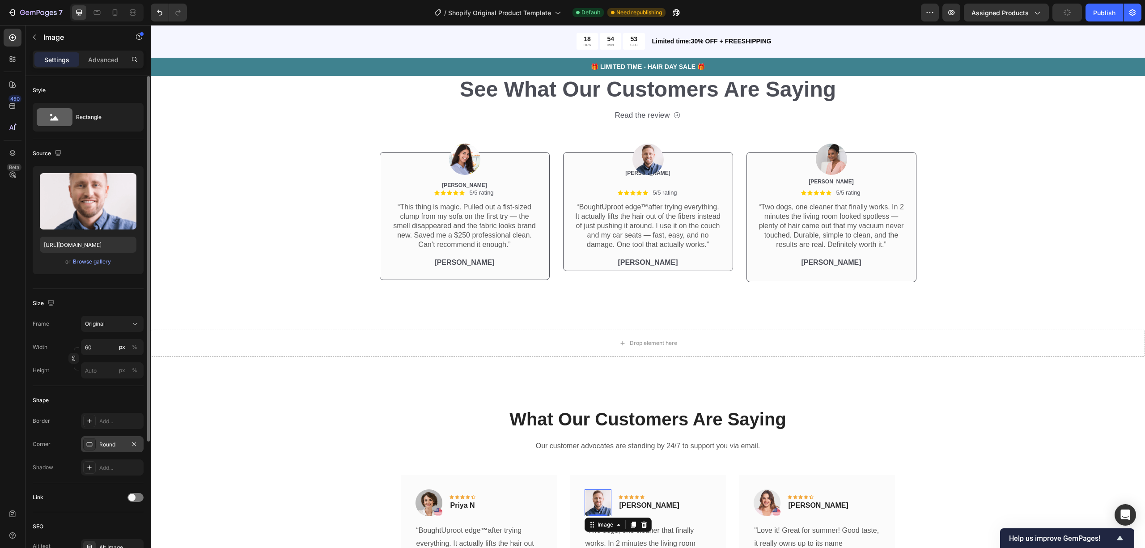
click at [88, 373] on icon at bounding box center [89, 444] width 7 height 7
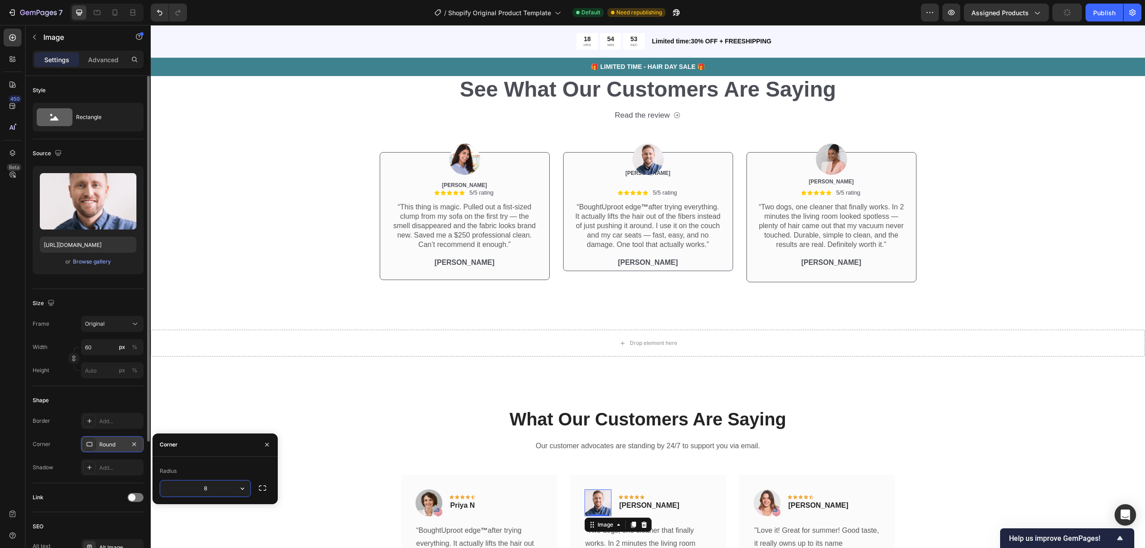
click at [101, 373] on div "Round" at bounding box center [112, 445] width 26 height 8
type input "0"
click at [116, 373] on div "Shape Border Add... Corner Round Shadow Add..." at bounding box center [88, 434] width 111 height 97
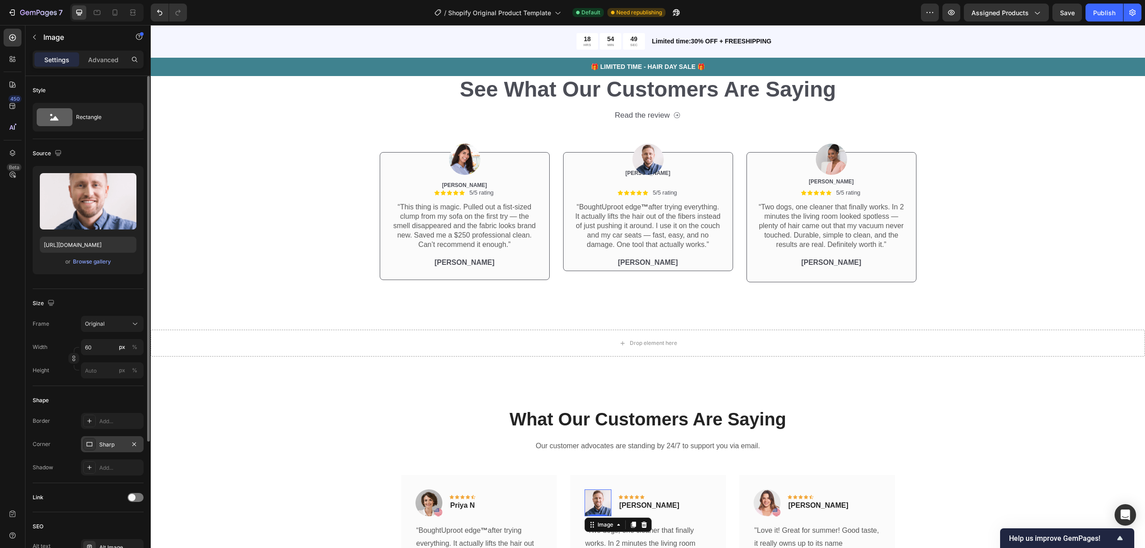
click at [113, 373] on div "Sharp" at bounding box center [112, 445] width 26 height 8
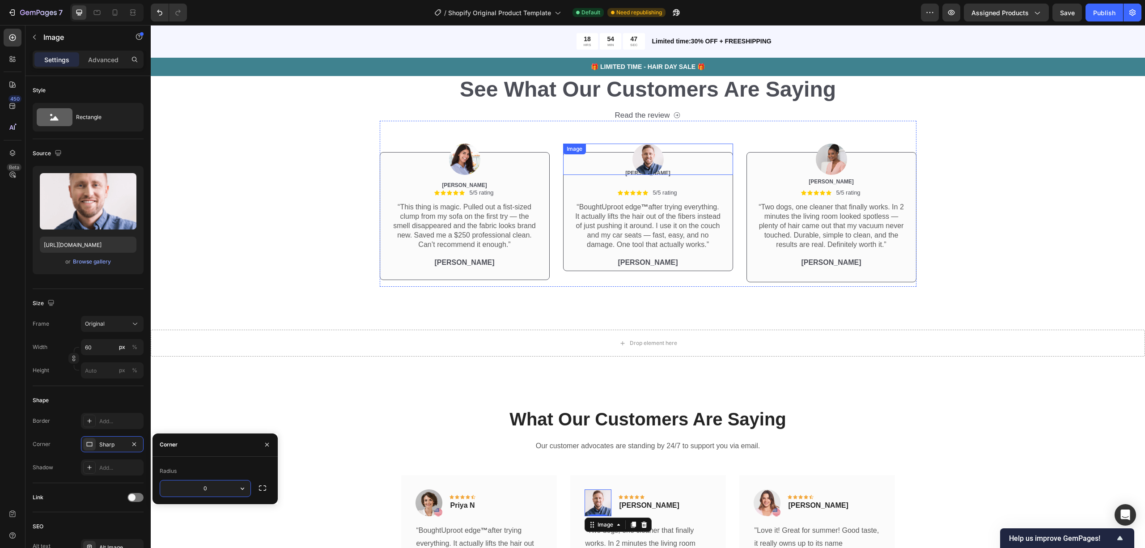
click at [644, 163] on img at bounding box center [647, 159] width 31 height 31
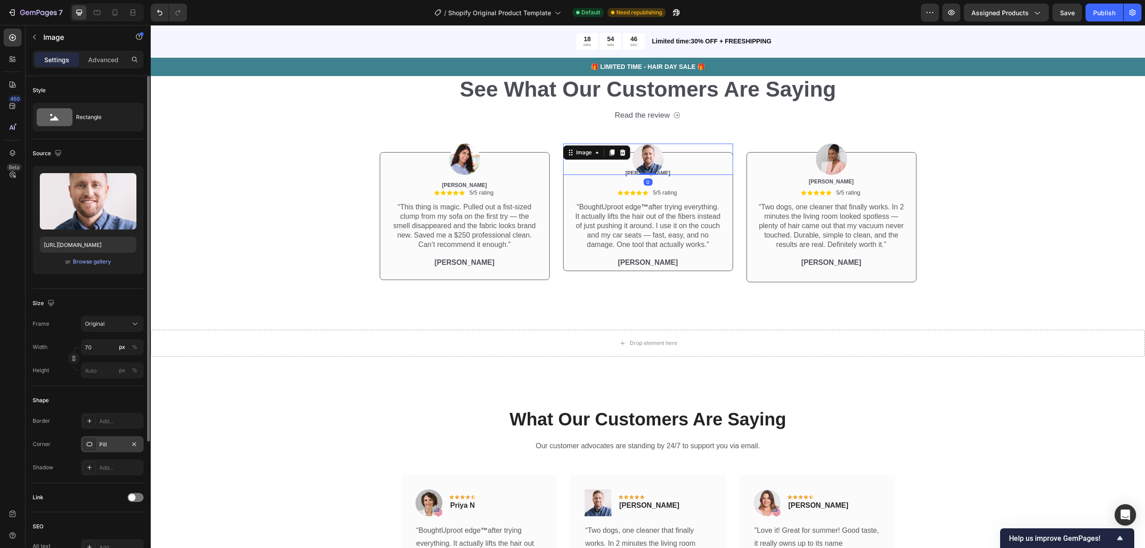
click at [118, 373] on div "Pill" at bounding box center [112, 445] width 26 height 8
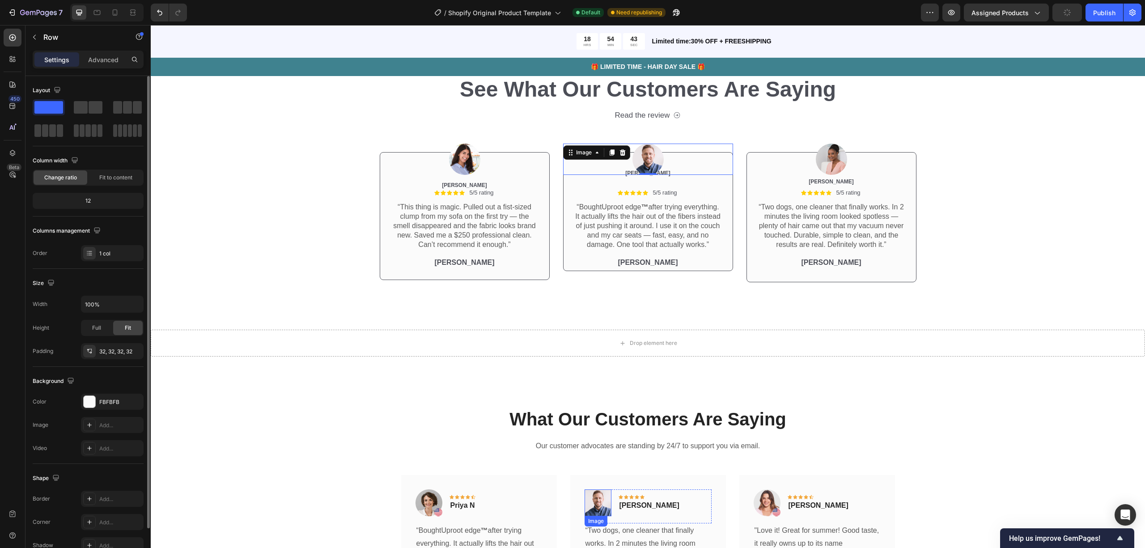
drag, startPoint x: 596, startPoint y: 508, endPoint x: 602, endPoint y: 508, distance: 5.8
click at [596, 373] on img at bounding box center [598, 502] width 27 height 27
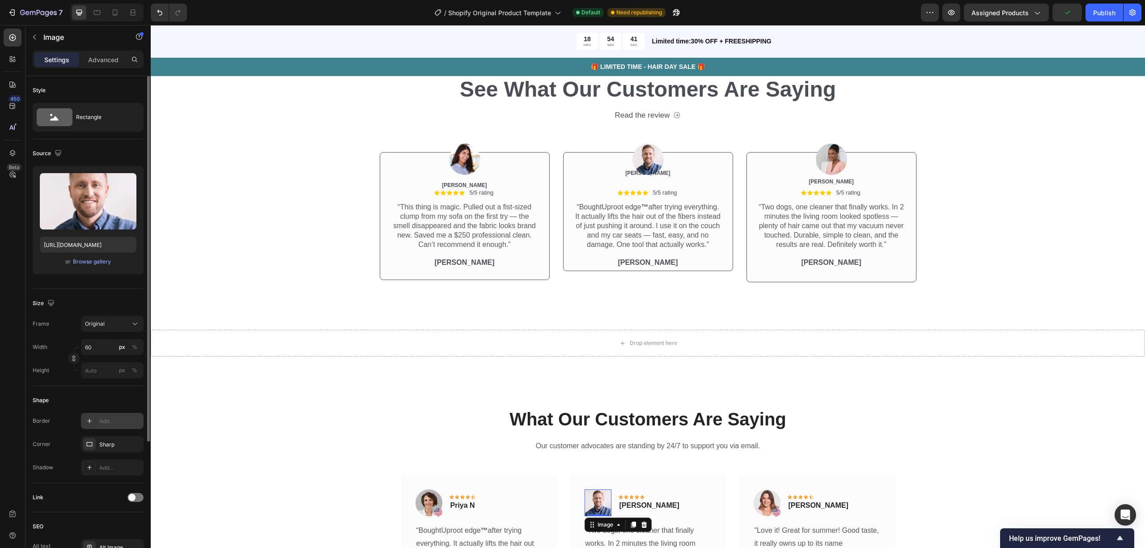
click at [110, 373] on div "Add..." at bounding box center [120, 421] width 42 height 8
click at [118, 373] on div "Add..." at bounding box center [120, 468] width 42 height 8
click at [115, 373] on div "Sharp" at bounding box center [112, 445] width 26 height 8
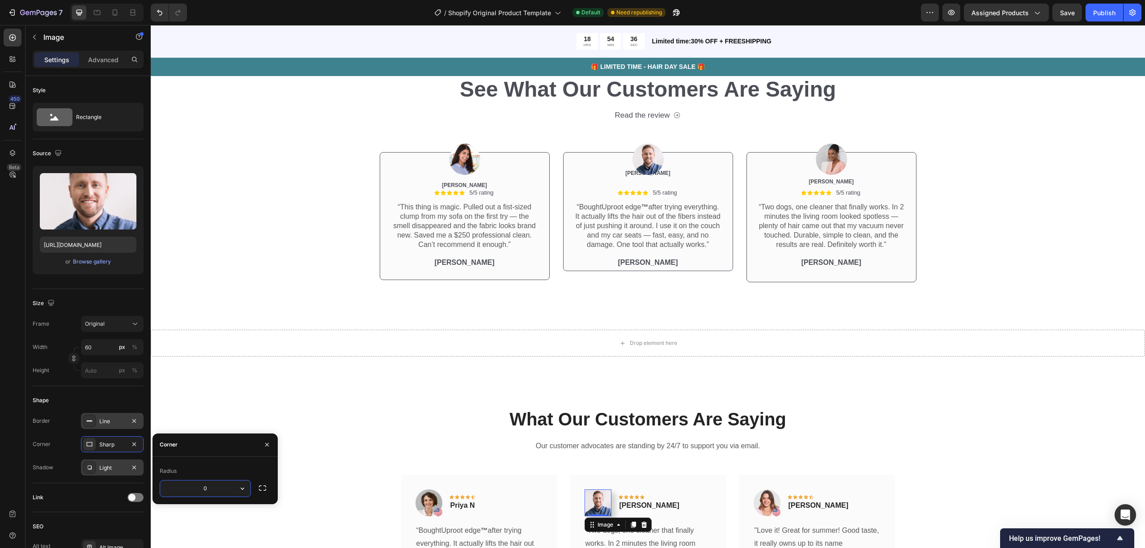
click at [226, 373] on input "0" at bounding box center [205, 488] width 90 height 16
type input "999999"
click at [106, 373] on div "Shape" at bounding box center [88, 400] width 111 height 14
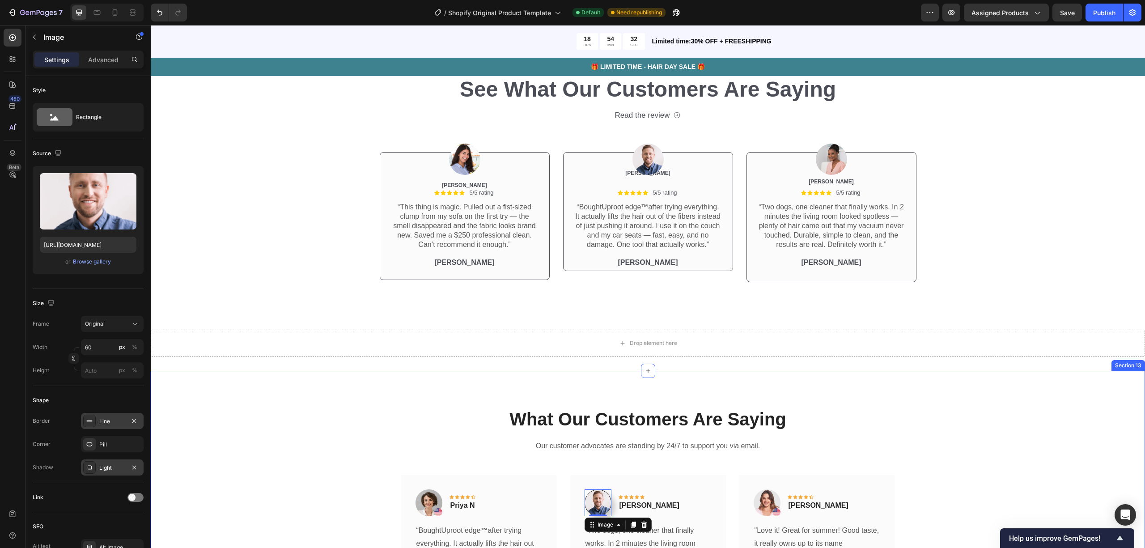
scroll to position [2453, 0]
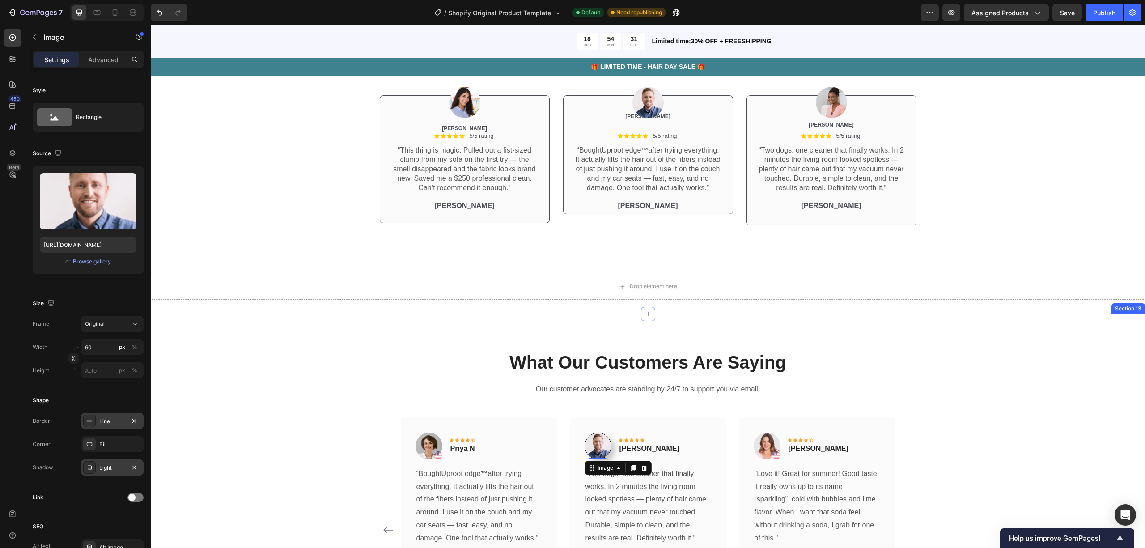
click at [471, 371] on p "What Our Customers Are Saying" at bounding box center [648, 362] width 535 height 23
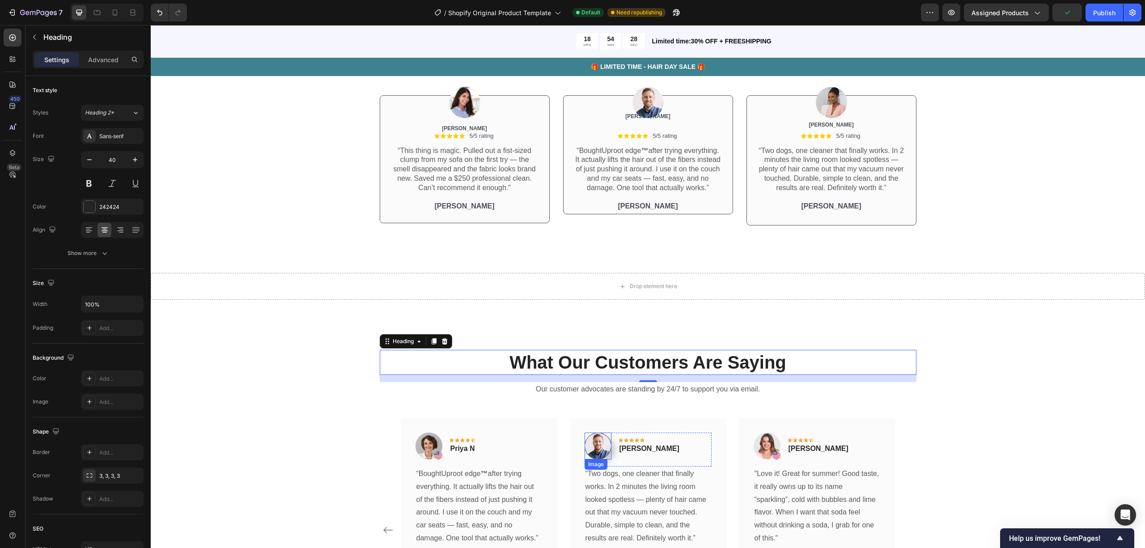
click at [595, 373] on img at bounding box center [598, 445] width 27 height 27
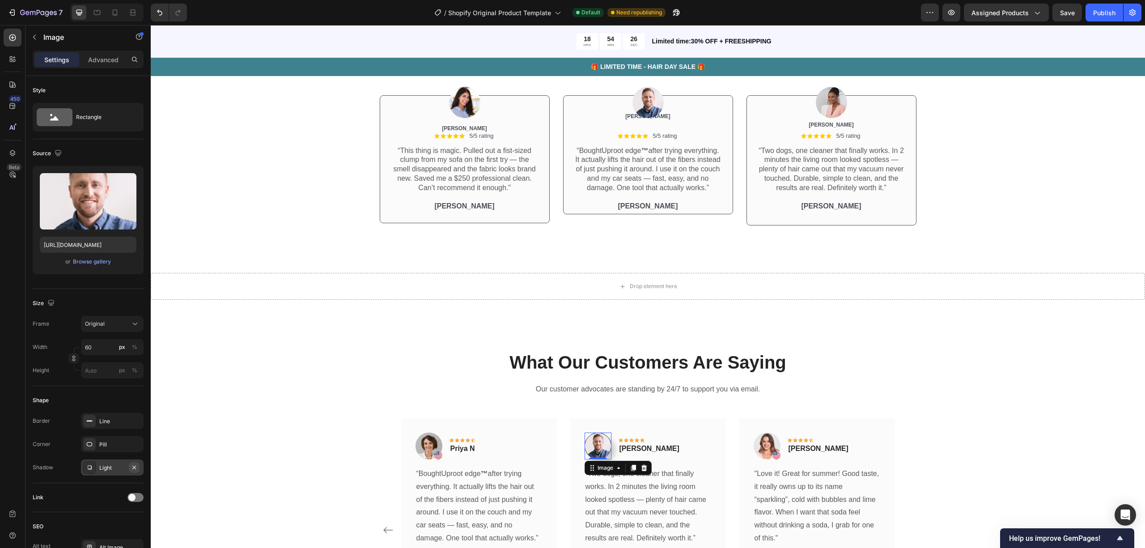
click at [135, 373] on icon "button" at bounding box center [134, 467] width 7 height 7
click at [132, 373] on icon "button" at bounding box center [134, 421] width 4 height 4
click at [311, 373] on div "What Our Customers Are Saying Heading Our customer advocates are standing by 24…" at bounding box center [647, 502] width 981 height 305
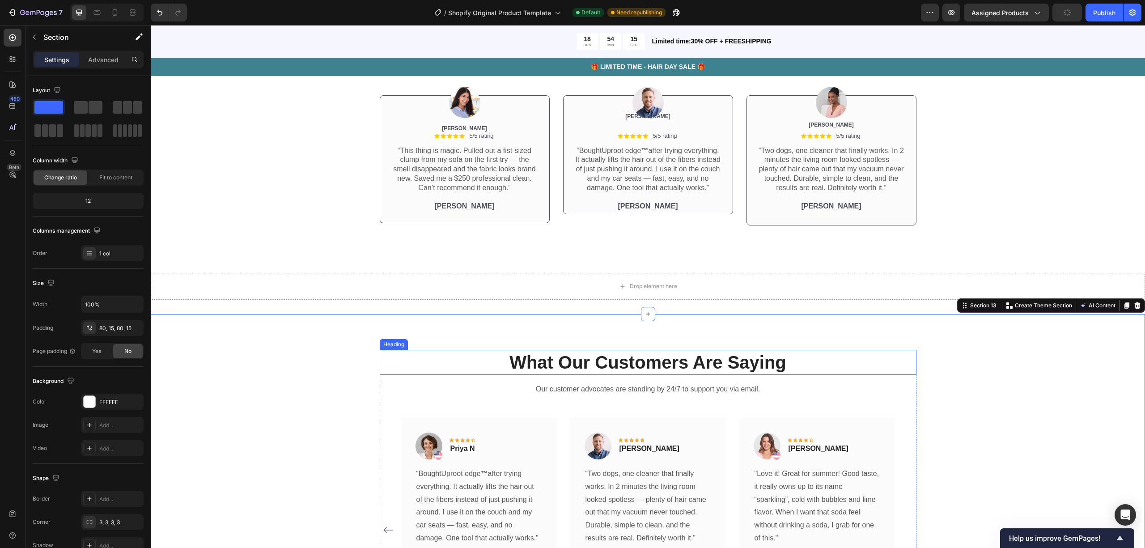
scroll to position [2334, 0]
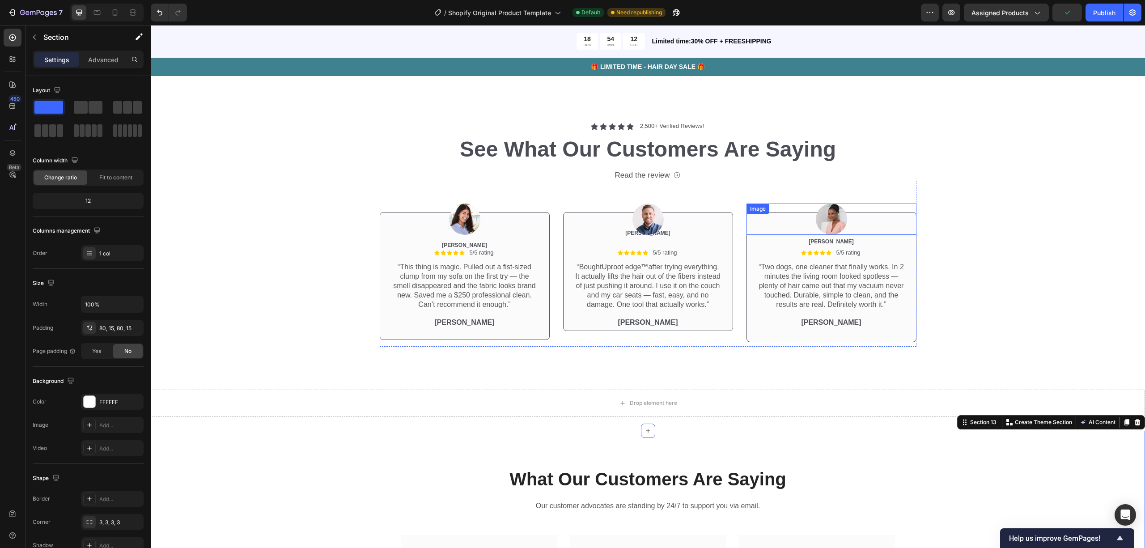
click at [780, 217] on img at bounding box center [831, 218] width 31 height 31
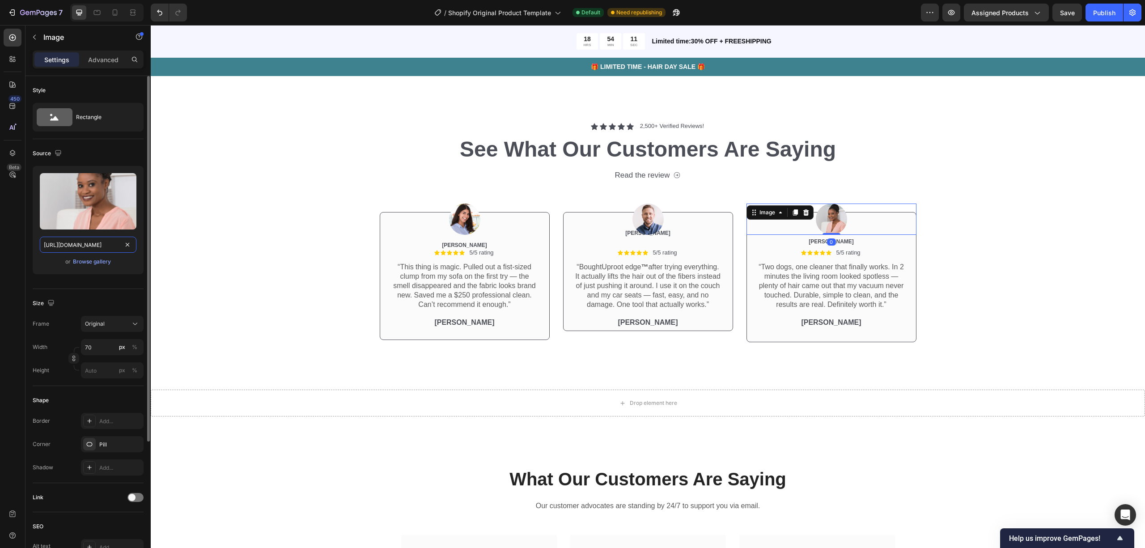
click at [103, 246] on input "[URL][DOMAIN_NAME]" at bounding box center [88, 245] width 97 height 16
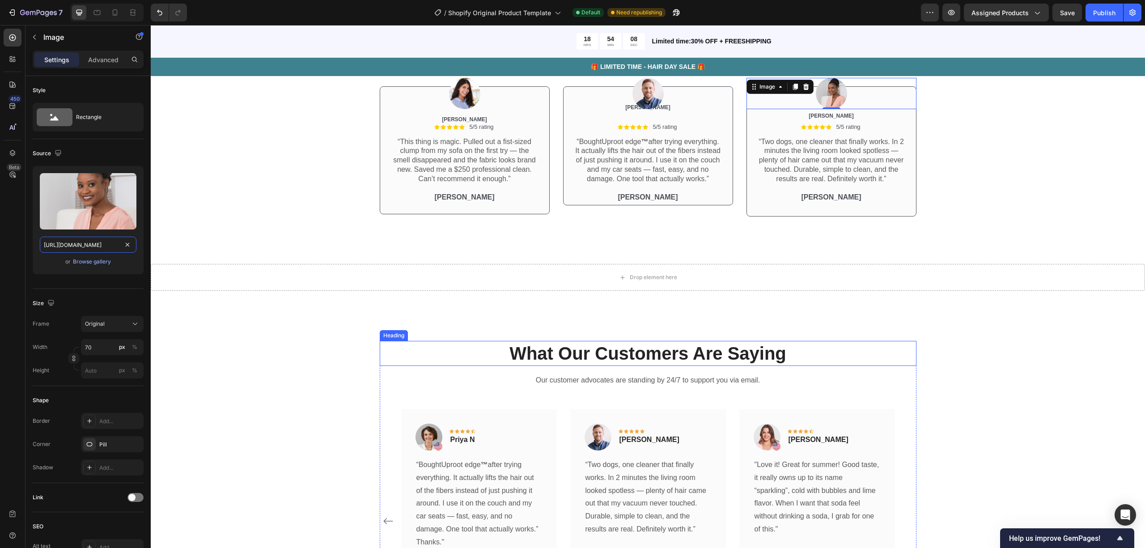
scroll to position [2587, 0]
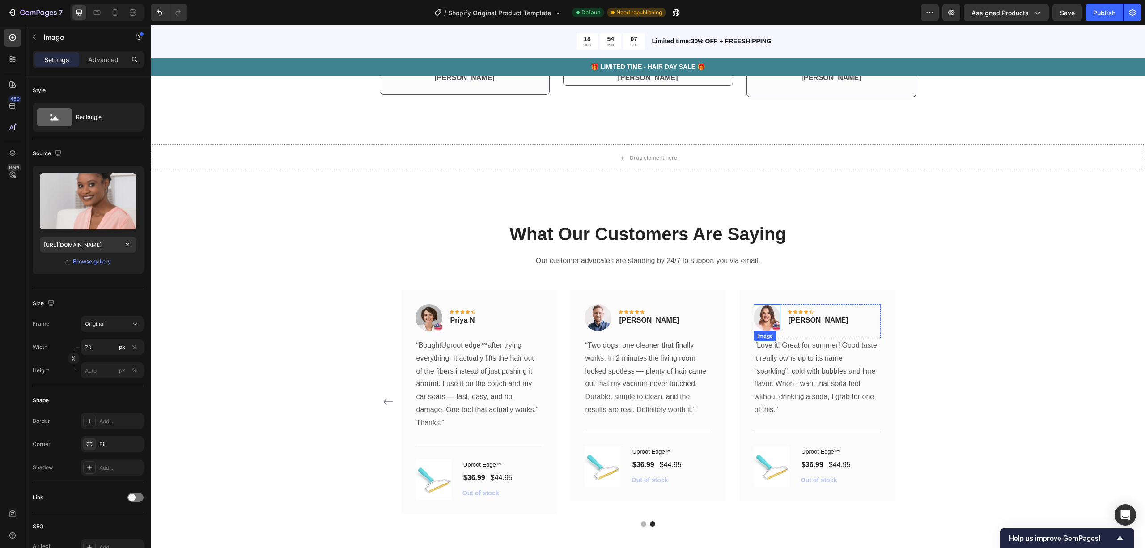
click at [757, 321] on img at bounding box center [767, 317] width 27 height 27
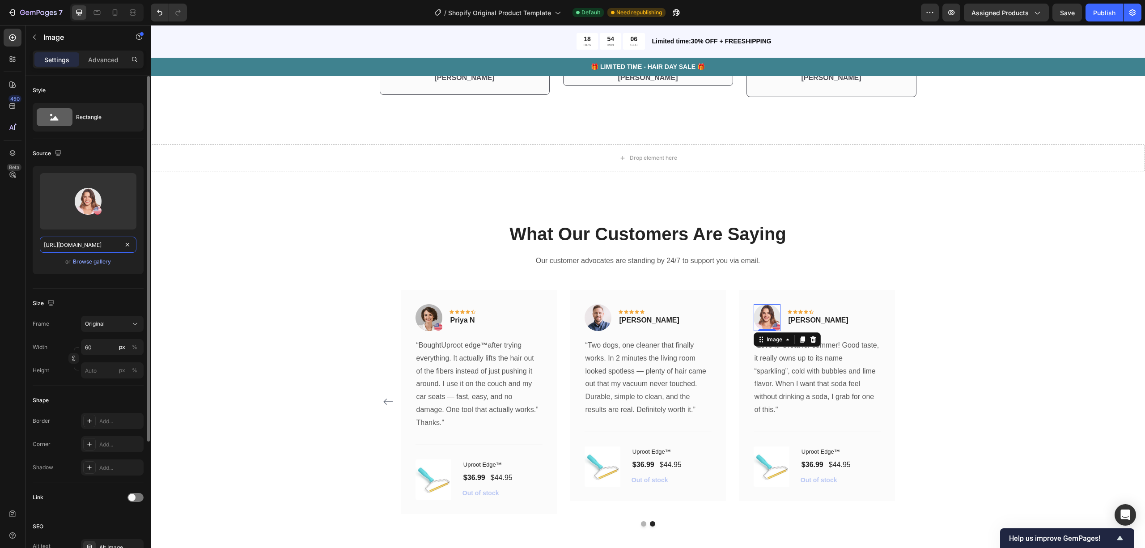
click at [81, 245] on input "[URL][DOMAIN_NAME]" at bounding box center [88, 245] width 97 height 16
paste input "[DOMAIN_NAME][URL]"
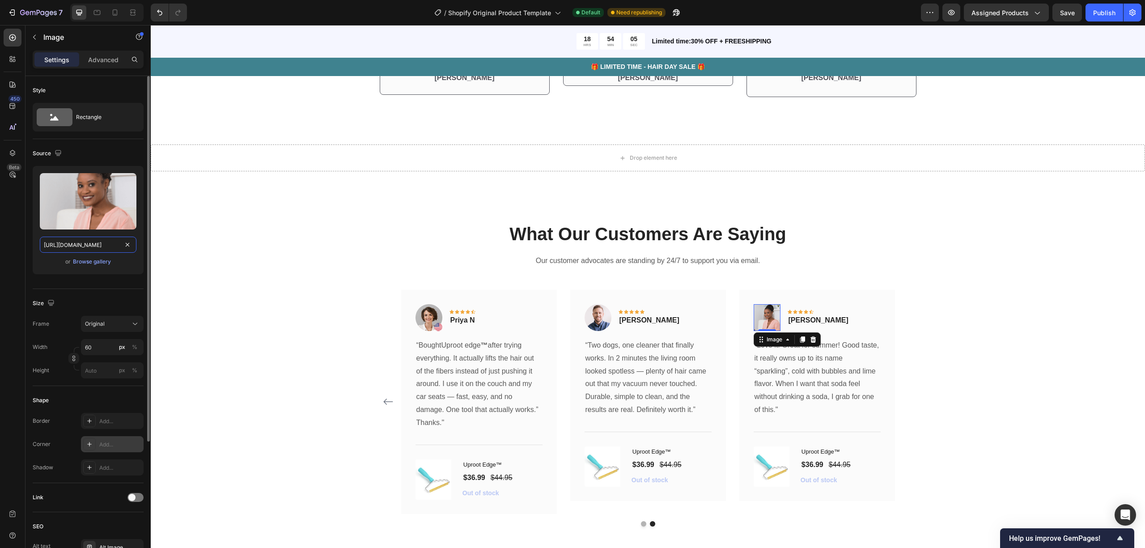
type input "[URL][DOMAIN_NAME]"
click at [104, 373] on div "Add..." at bounding box center [120, 445] width 42 height 8
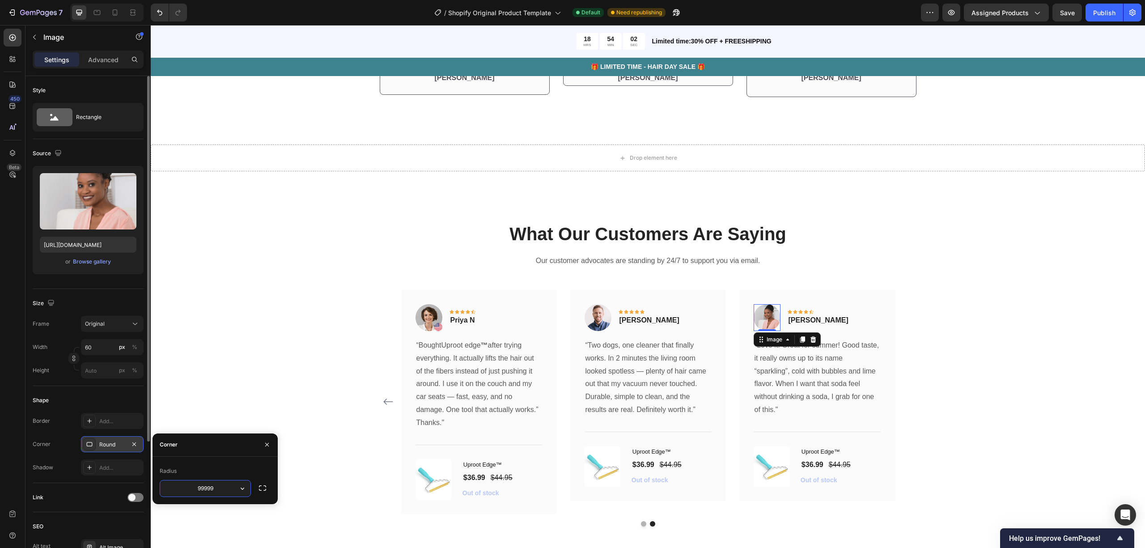
type input "999999"
click at [108, 373] on div "Shape" at bounding box center [88, 400] width 111 height 14
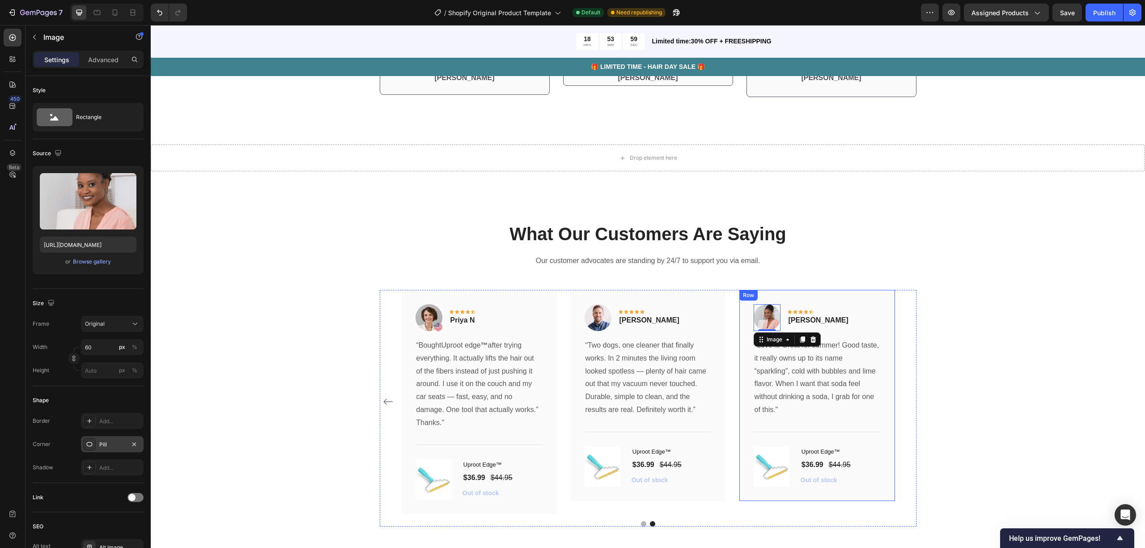
click at [780, 291] on div "Image 0 Icon Icon Icon Icon Icon Row [PERSON_NAME] Text block Row "Love it! Gre…" at bounding box center [817, 395] width 156 height 211
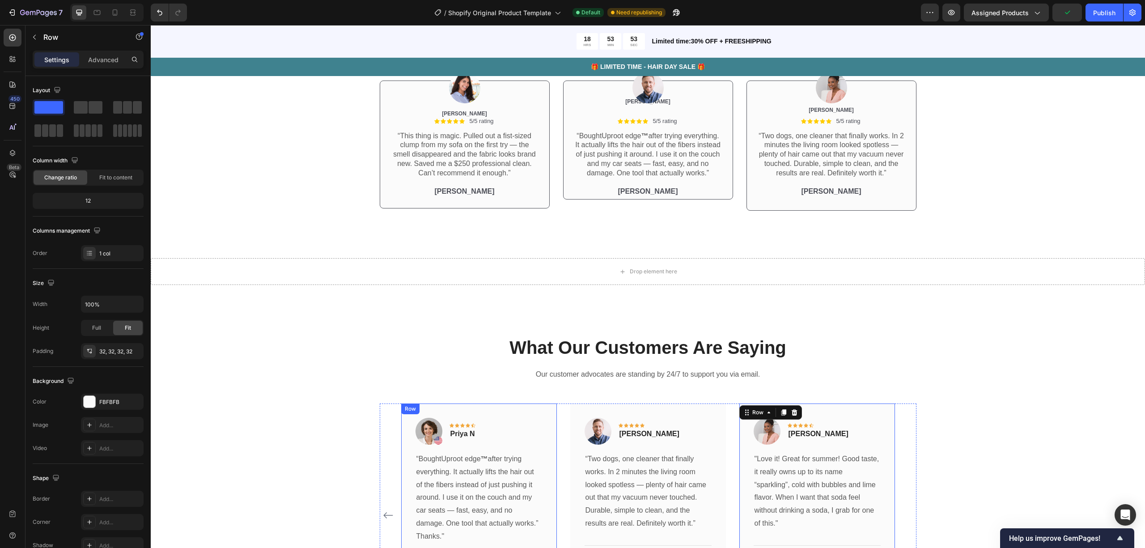
scroll to position [2647, 0]
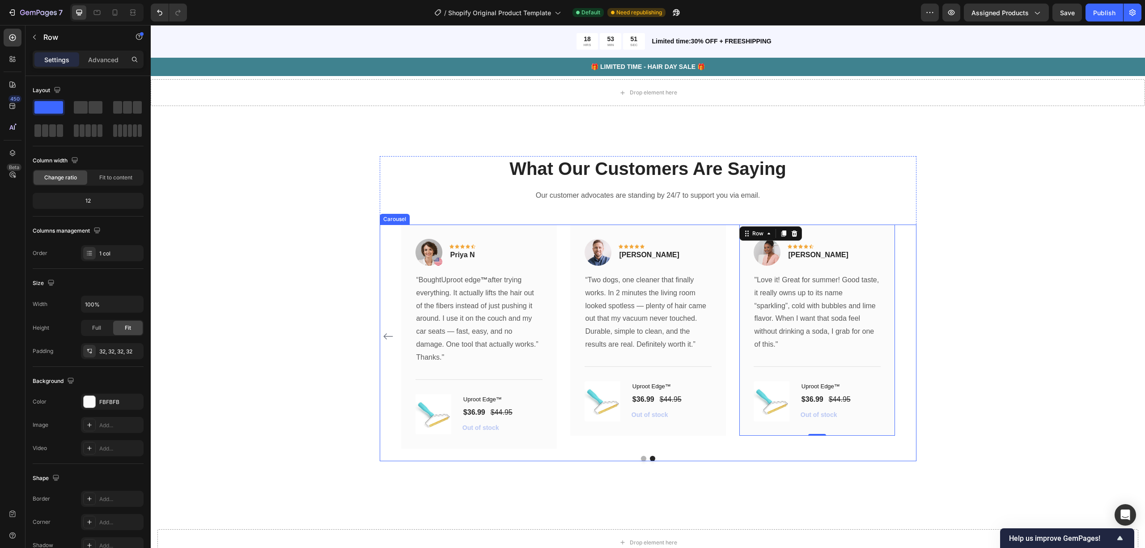
click at [641, 373] on button "Dot" at bounding box center [643, 458] width 5 height 5
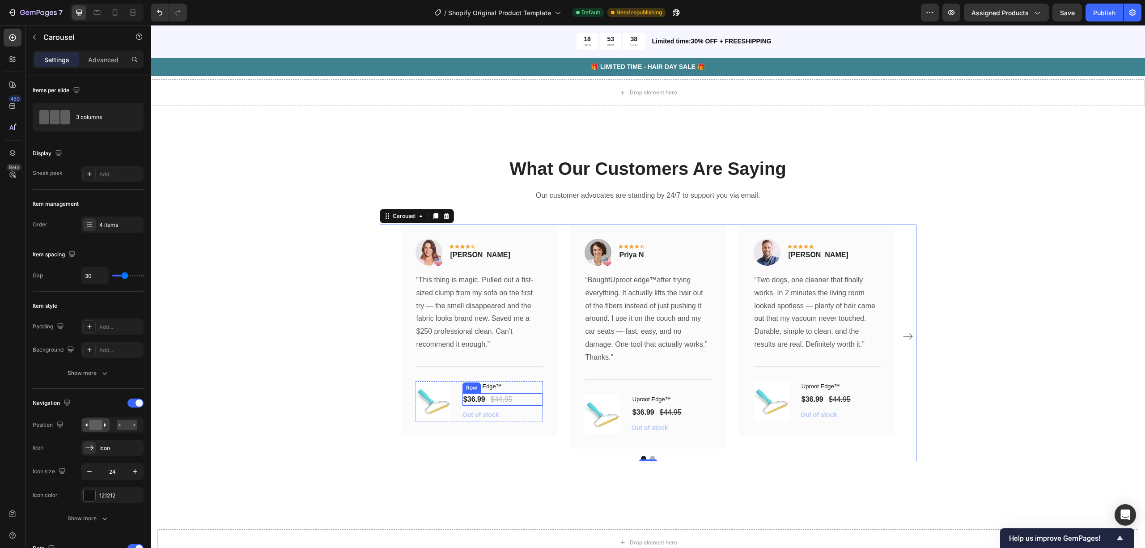
click at [525, 373] on div "$36.99 (P) Price (P) Price $44.95 (P) Price (P) Price Row" at bounding box center [502, 399] width 80 height 13
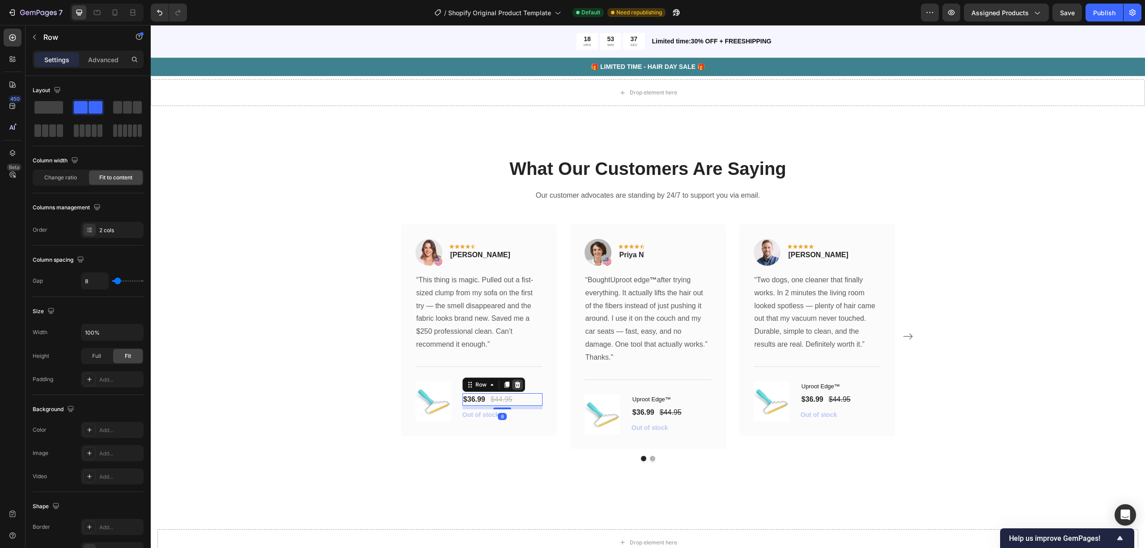
click at [513, 373] on div at bounding box center [517, 384] width 11 height 11
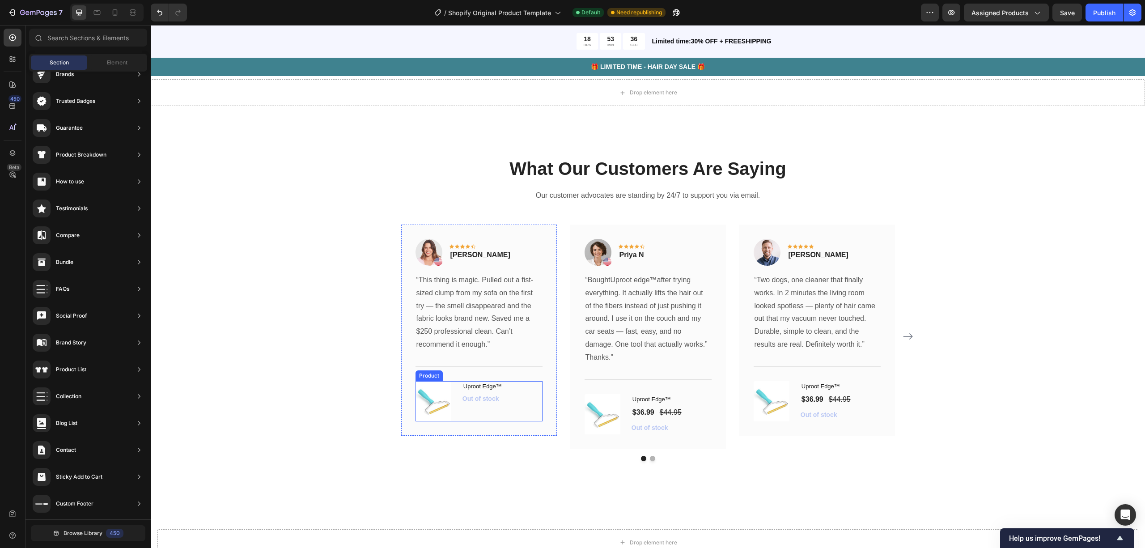
click at [479, 373] on div "Uproot Edge™ (P) Title Out of stock (P) Cart Button" at bounding box center [502, 401] width 80 height 40
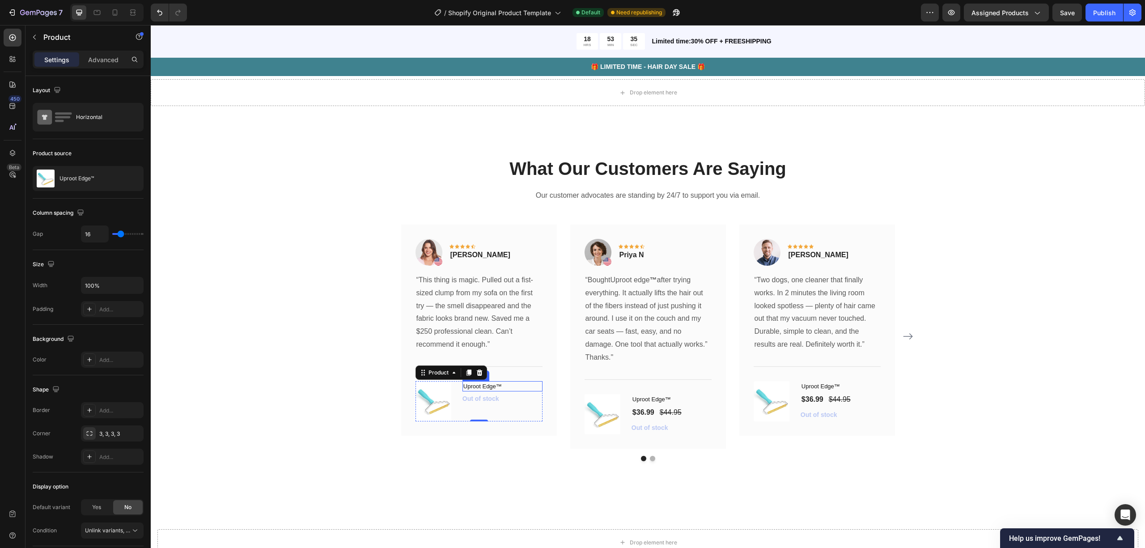
click at [482, 373] on div "Product" at bounding box center [451, 372] width 72 height 14
click at [476, 373] on icon at bounding box center [479, 372] width 7 height 7
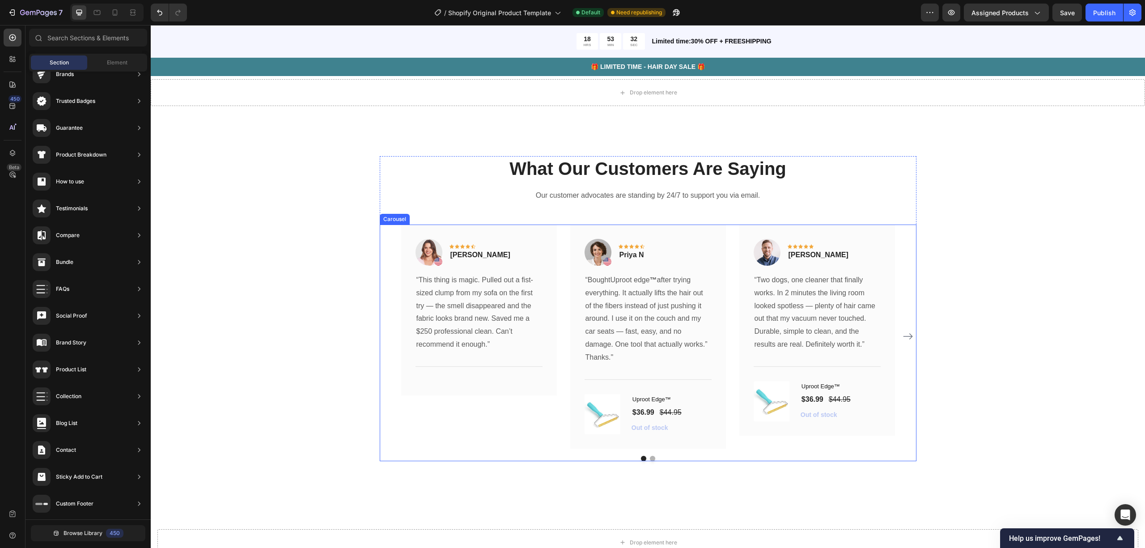
click at [472, 373] on div "Image Icon Icon Icon Icon Icon Row [PERSON_NAME] Text block Row “This thing is …" at bounding box center [479, 337] width 156 height 224
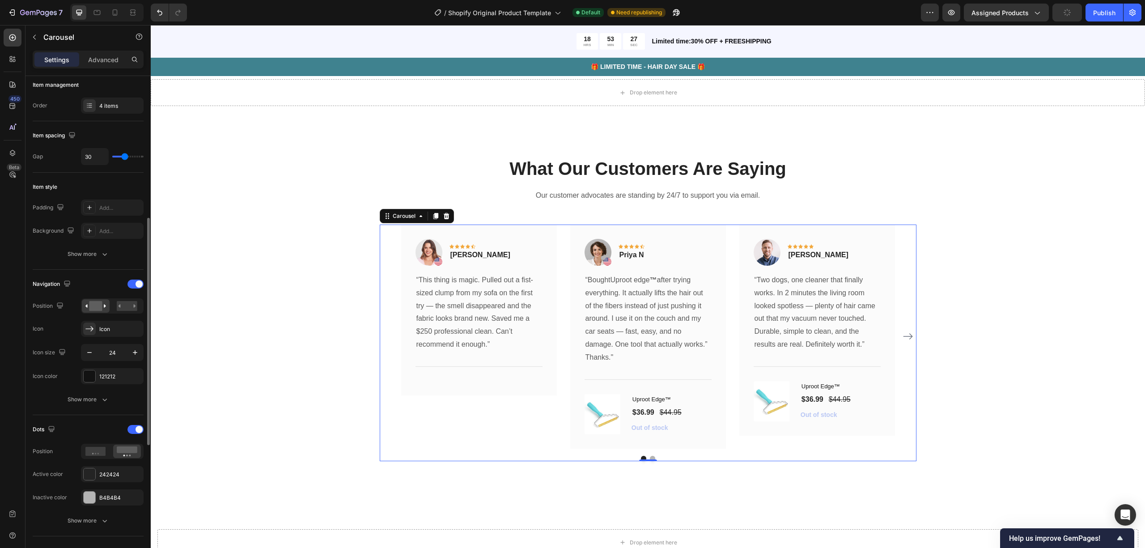
scroll to position [238, 0]
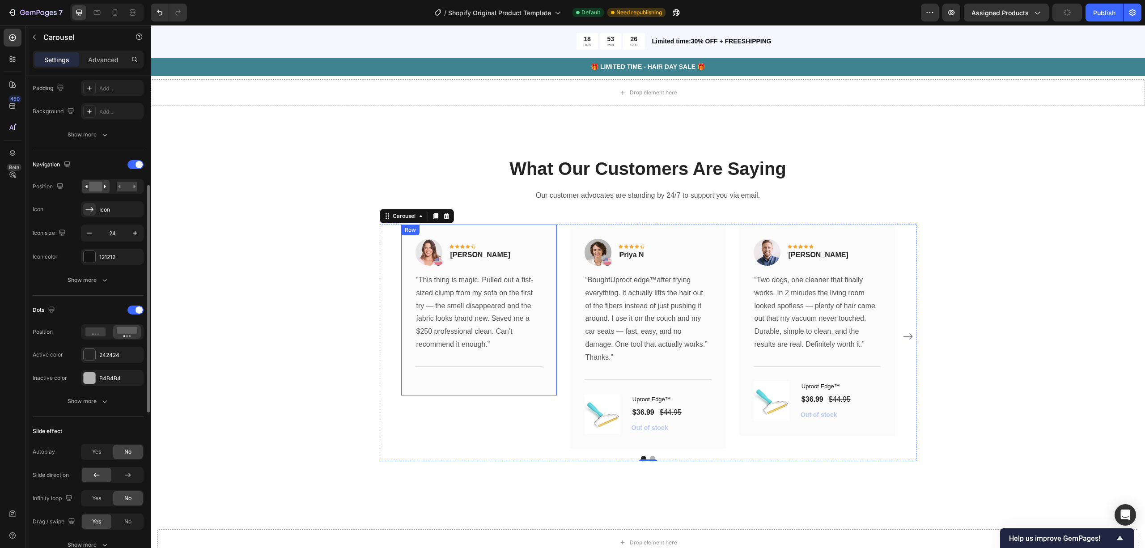
click at [505, 373] on div "Title Line" at bounding box center [478, 366] width 127 height 29
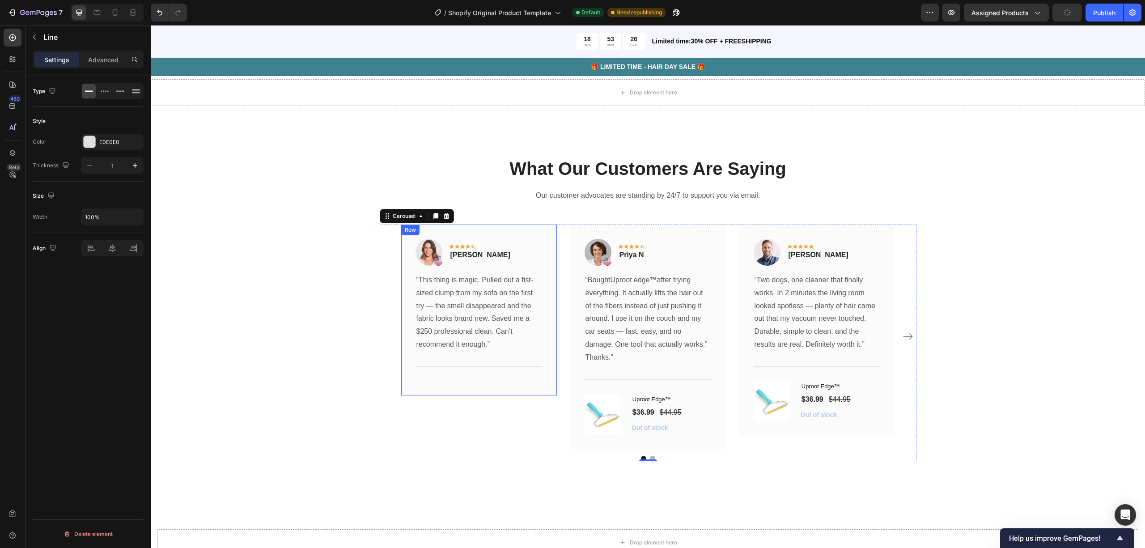
scroll to position [0, 0]
click at [467, 346] on icon at bounding box center [470, 343] width 6 height 6
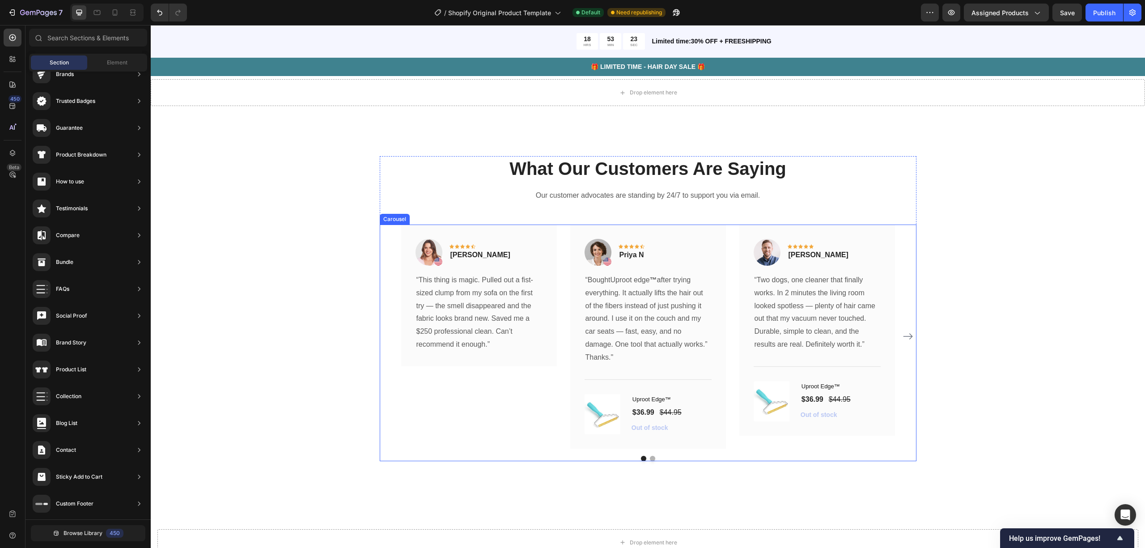
click at [473, 373] on div "Image Icon Icon Icon Icon Icon Row [PERSON_NAME] Text block Row “This thing is …" at bounding box center [479, 337] width 156 height 224
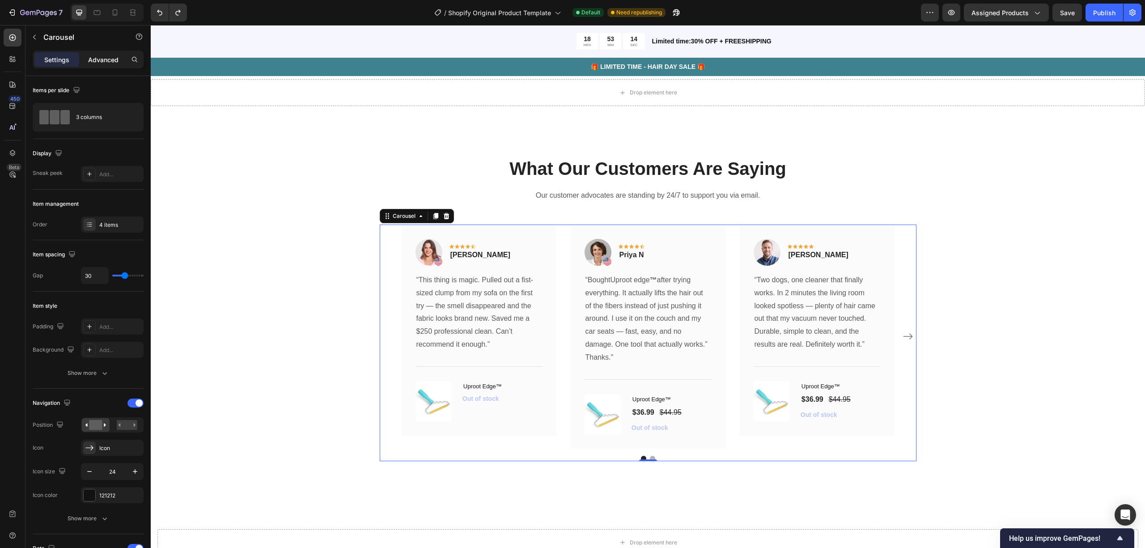
click at [107, 65] on div "Advanced" at bounding box center [103, 59] width 45 height 14
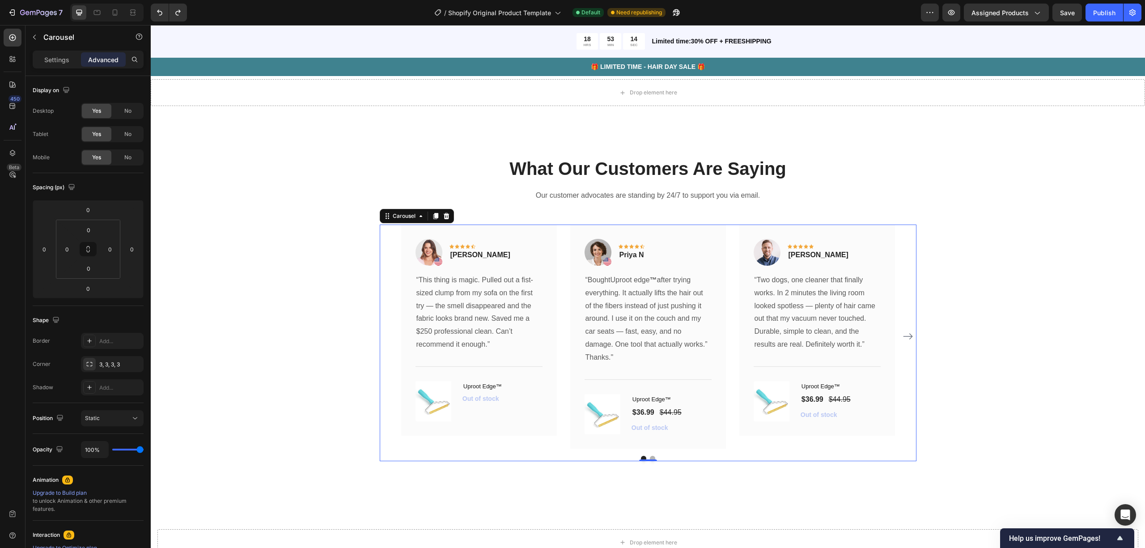
click at [53, 56] on p "Settings" at bounding box center [56, 59] width 25 height 9
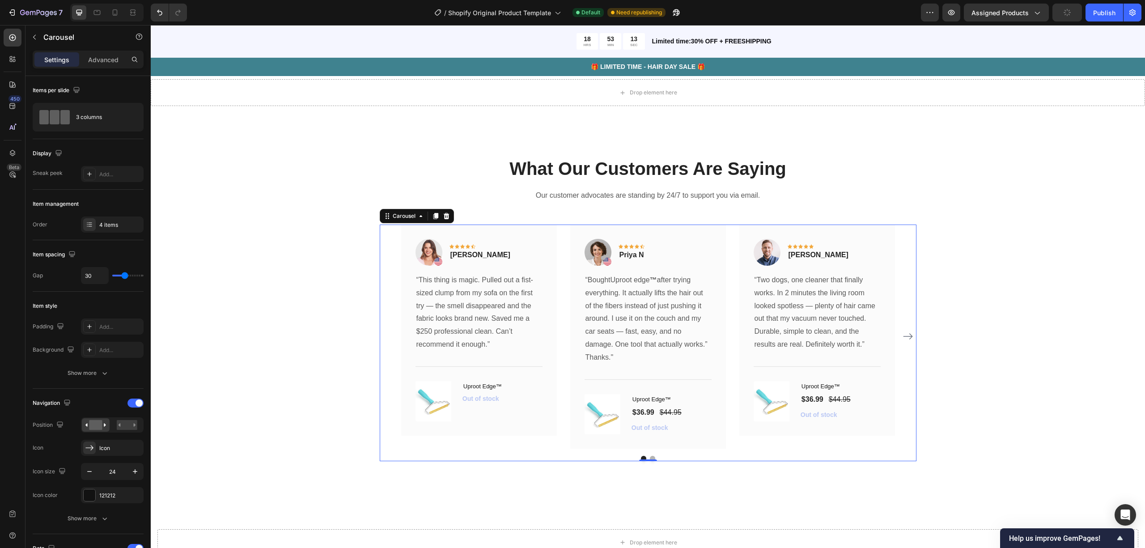
click at [58, 59] on p "Settings" at bounding box center [56, 59] width 25 height 9
click at [138, 120] on icon at bounding box center [135, 117] width 9 height 9
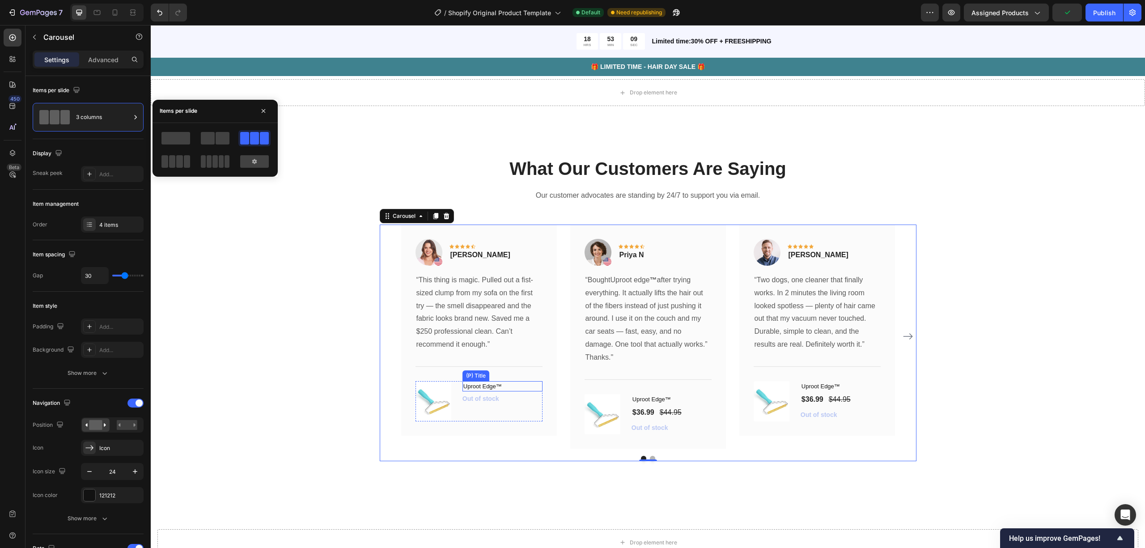
drag, startPoint x: 332, startPoint y: 165, endPoint x: 279, endPoint y: 250, distance: 100.0
click at [179, 142] on span at bounding box center [175, 138] width 29 height 13
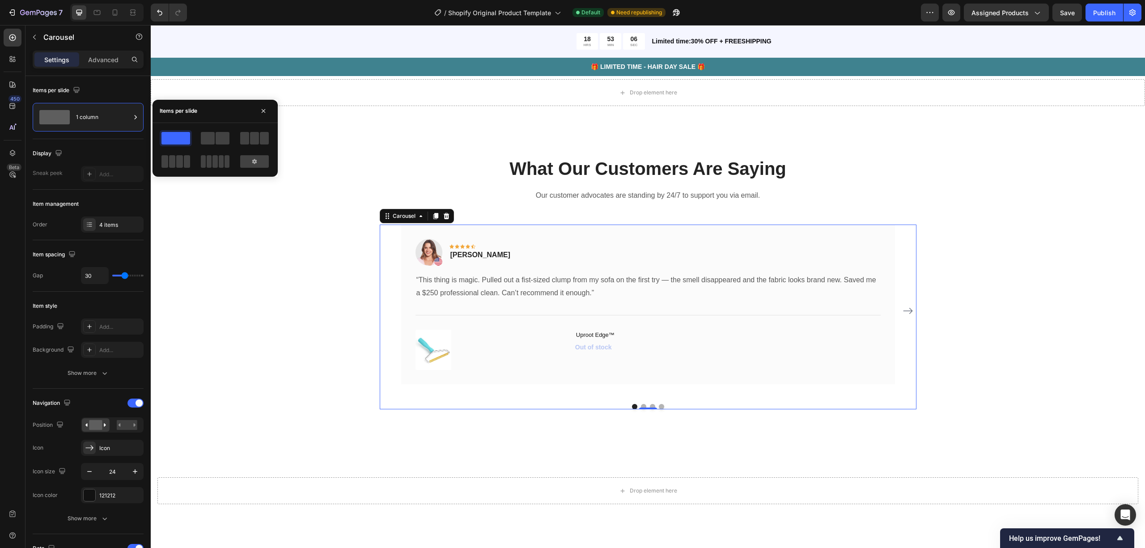
click at [250, 144] on div at bounding box center [254, 138] width 32 height 16
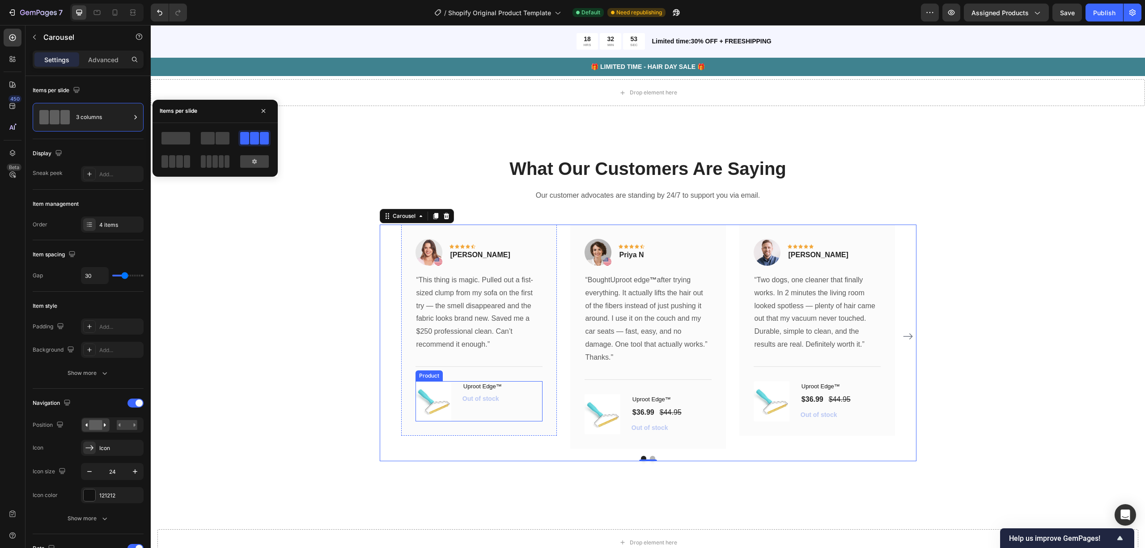
click at [475, 373] on div "Uproot Edge™ (P) Title Out of stock (P) Cart Button" at bounding box center [502, 401] width 80 height 40
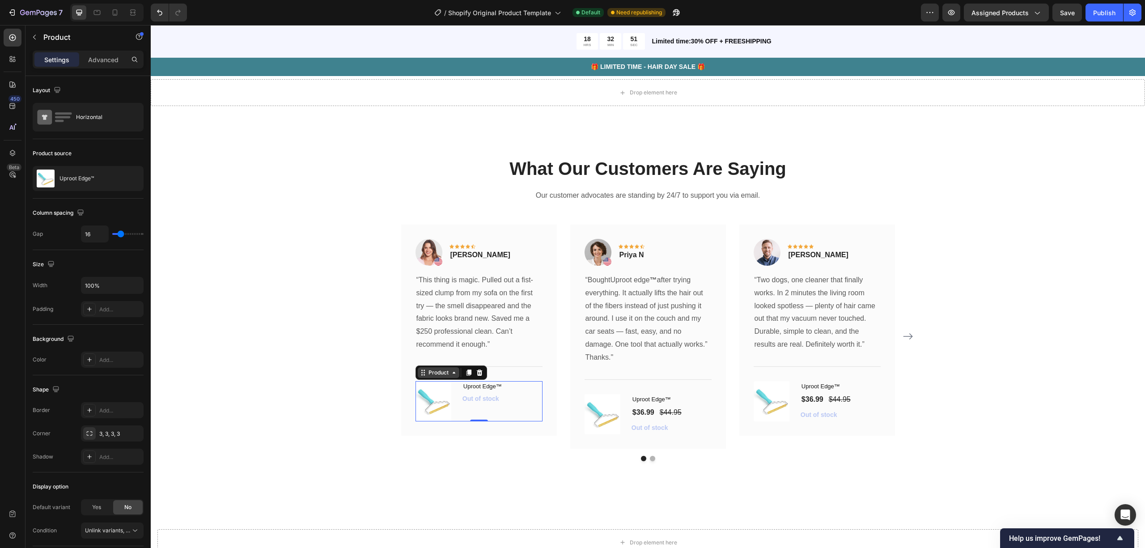
click at [435, 373] on div "Product" at bounding box center [439, 373] width 24 height 8
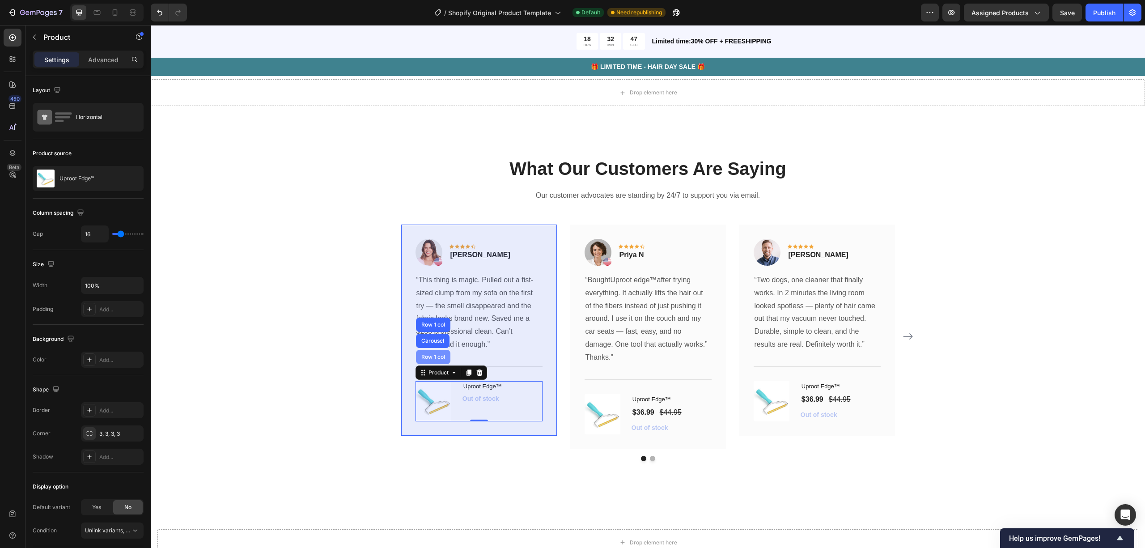
click at [439, 356] on div "Row 1 col" at bounding box center [432, 356] width 27 height 5
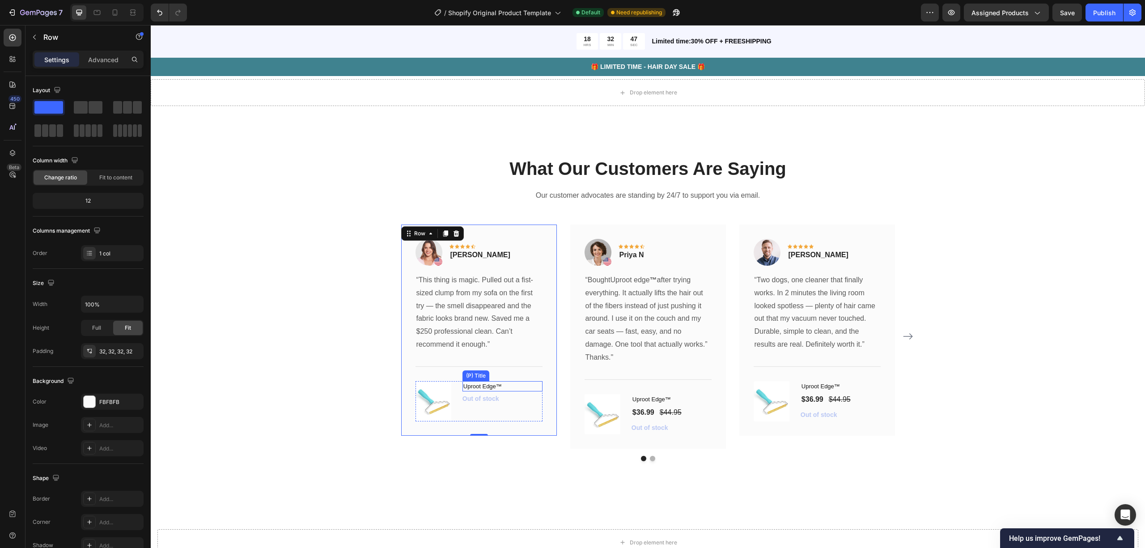
click at [487, 373] on h1 "Uproot Edge™" at bounding box center [502, 386] width 80 height 11
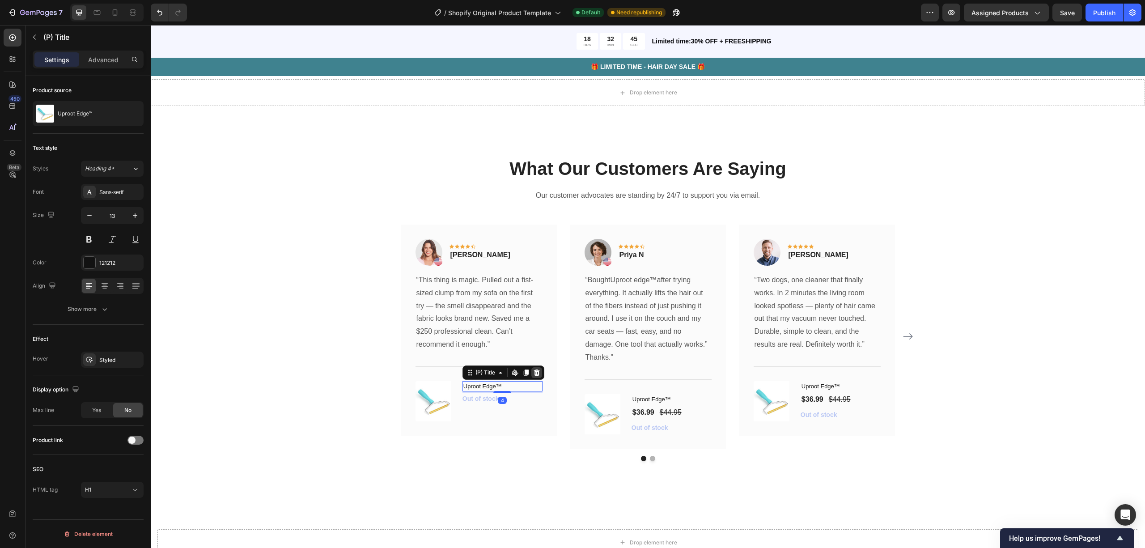
click at [534, 372] on icon at bounding box center [537, 372] width 6 height 6
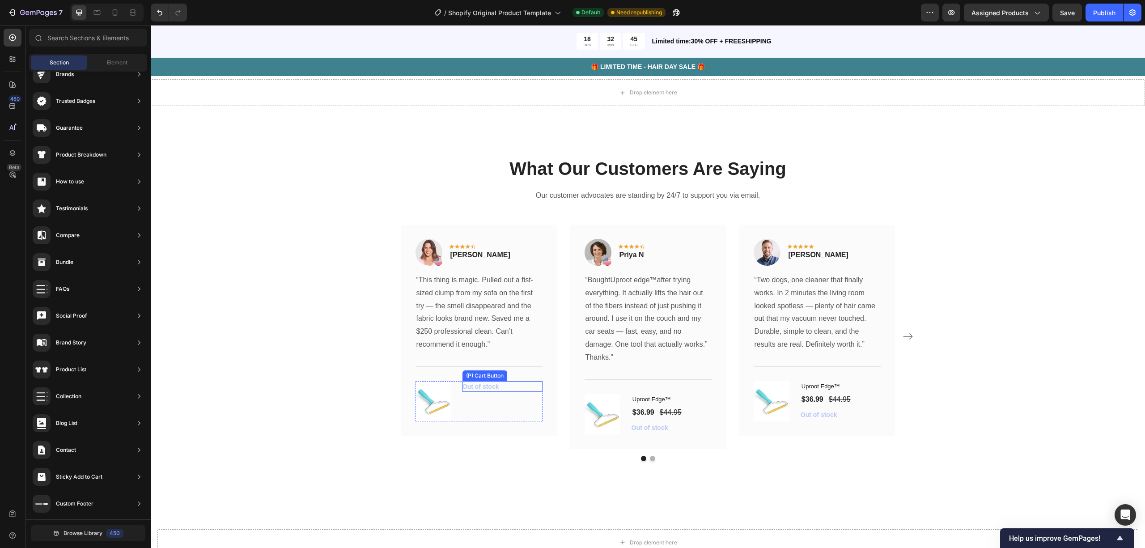
click at [511, 373] on div "Out of stock (P) Cart Button" at bounding box center [502, 401] width 80 height 40
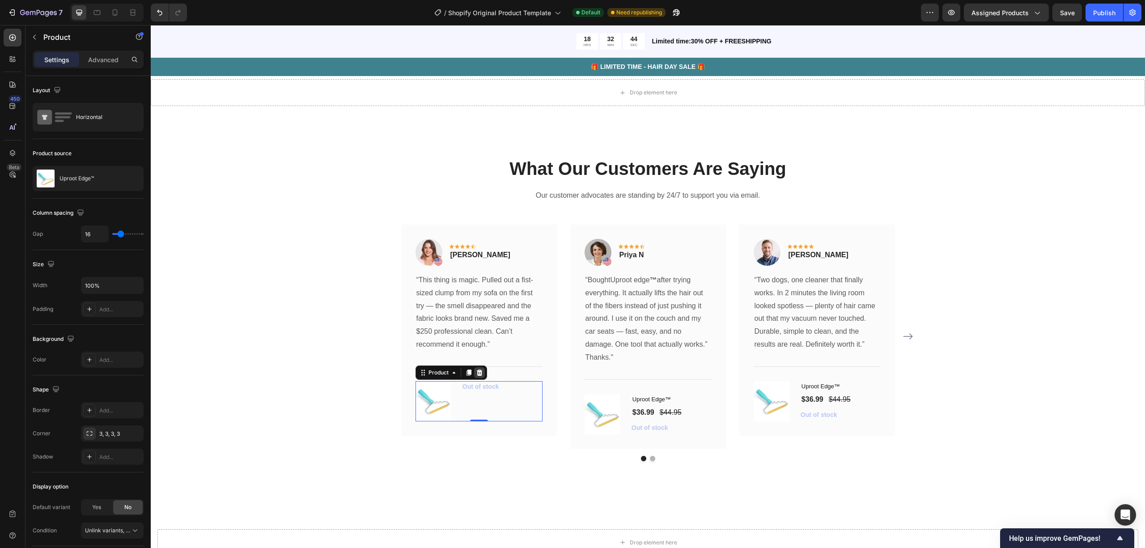
click at [479, 373] on div at bounding box center [479, 372] width 11 height 11
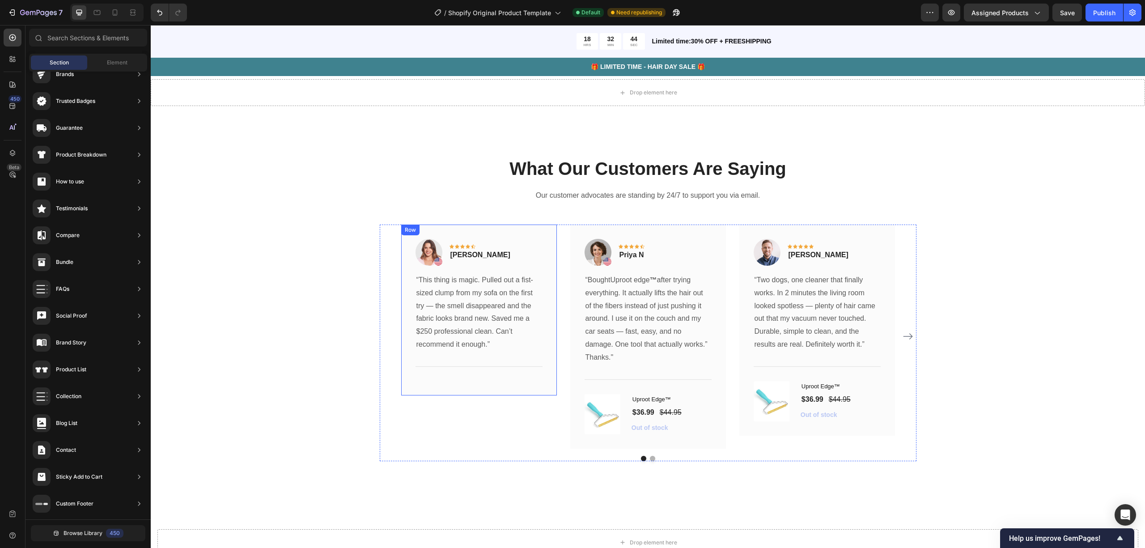
click at [475, 373] on div "Image Icon Icon Icon Icon Icon Row [PERSON_NAME] Text block Row “This thing is …" at bounding box center [479, 310] width 156 height 171
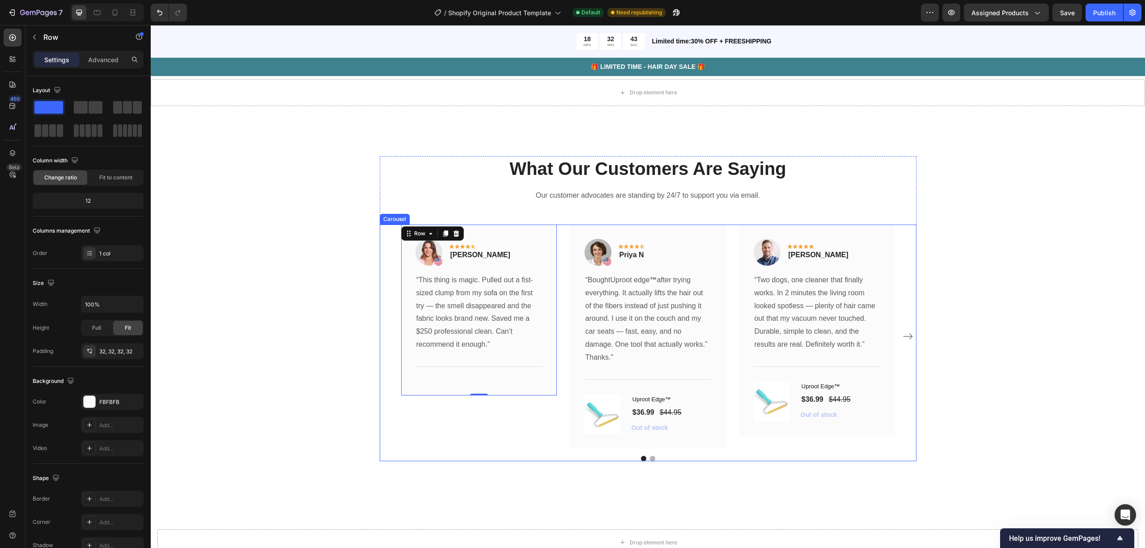
click at [473, 373] on div "Image Icon Icon Icon Icon Icon Row [PERSON_NAME] Text block Row “This thing is …" at bounding box center [479, 337] width 156 height 224
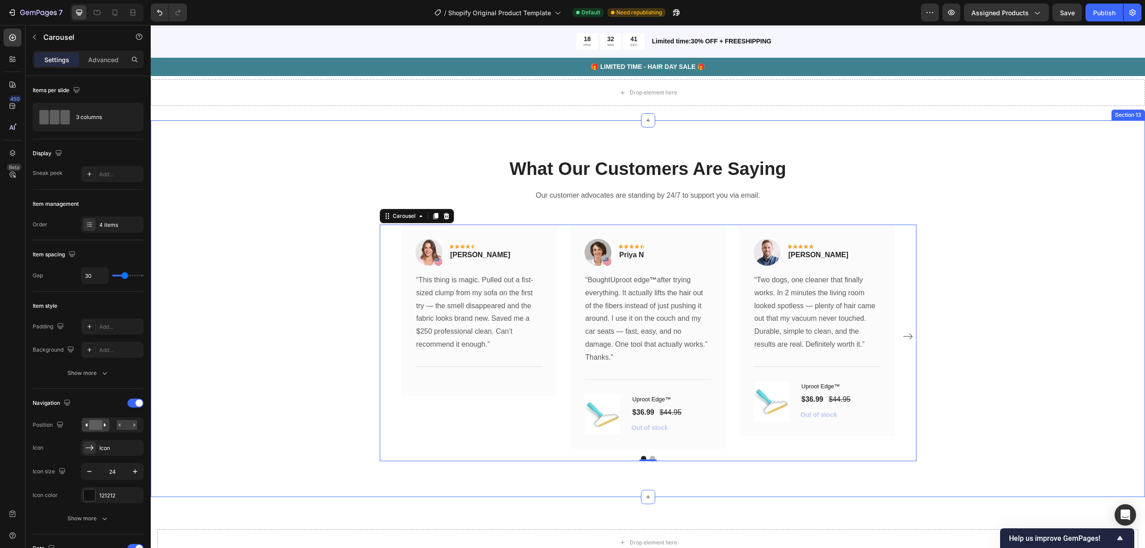
click at [341, 232] on div "What Our Customers Are Saying Heading Our customer advocates are standing by 24…" at bounding box center [647, 308] width 981 height 305
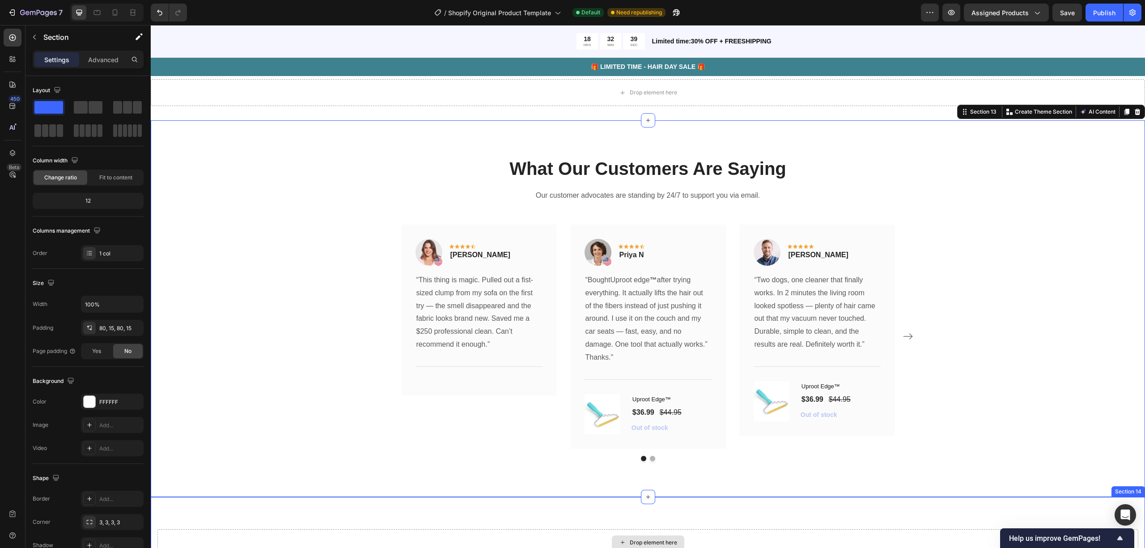
drag, startPoint x: 580, startPoint y: 522, endPoint x: 582, endPoint y: 516, distance: 6.6
click at [580, 373] on div "Drop element here Section 14" at bounding box center [648, 542] width 994 height 91
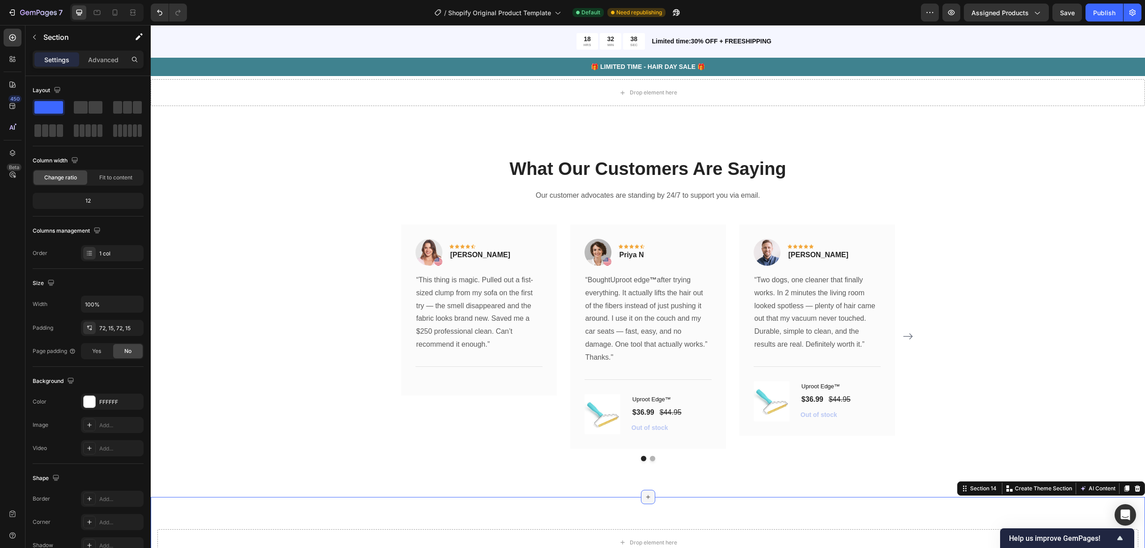
click at [644, 373] on icon at bounding box center [647, 496] width 7 height 7
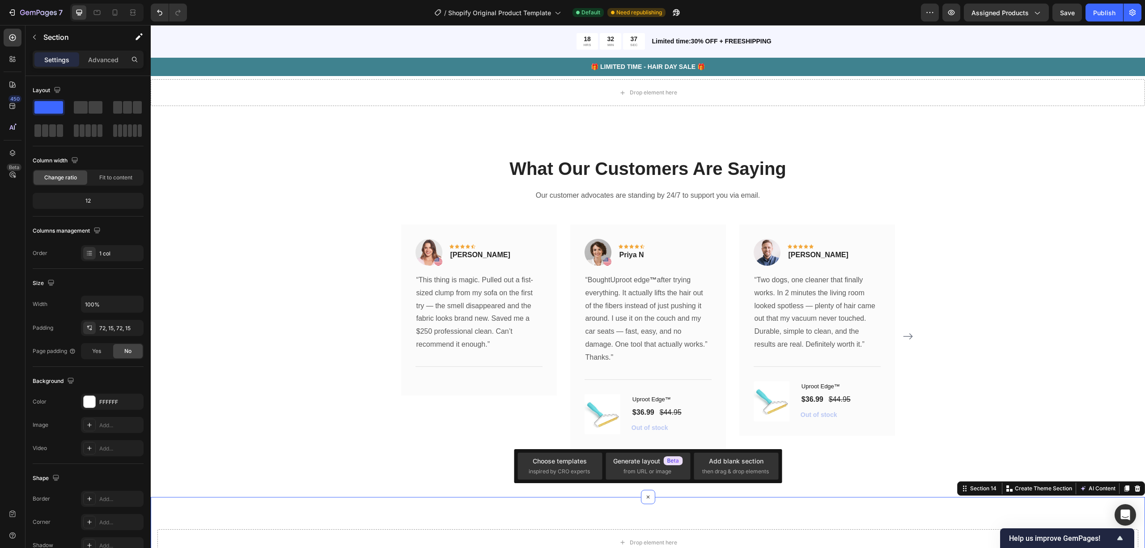
click at [634, 373] on div "Drop element here Section 14 You can create reusable sections Create Theme Sect…" at bounding box center [648, 542] width 994 height 91
click at [606, 373] on div "Drop element here Section 14 You can create reusable sections Create Theme Sect…" at bounding box center [648, 542] width 994 height 91
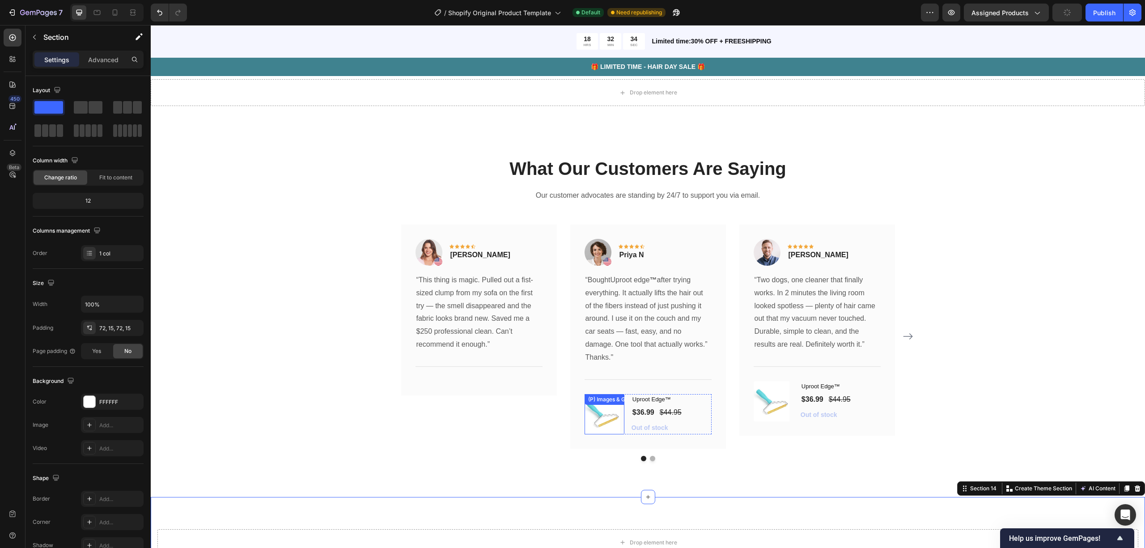
click at [603, 373] on div "(P) Images & Gallery" at bounding box center [614, 399] width 59 height 11
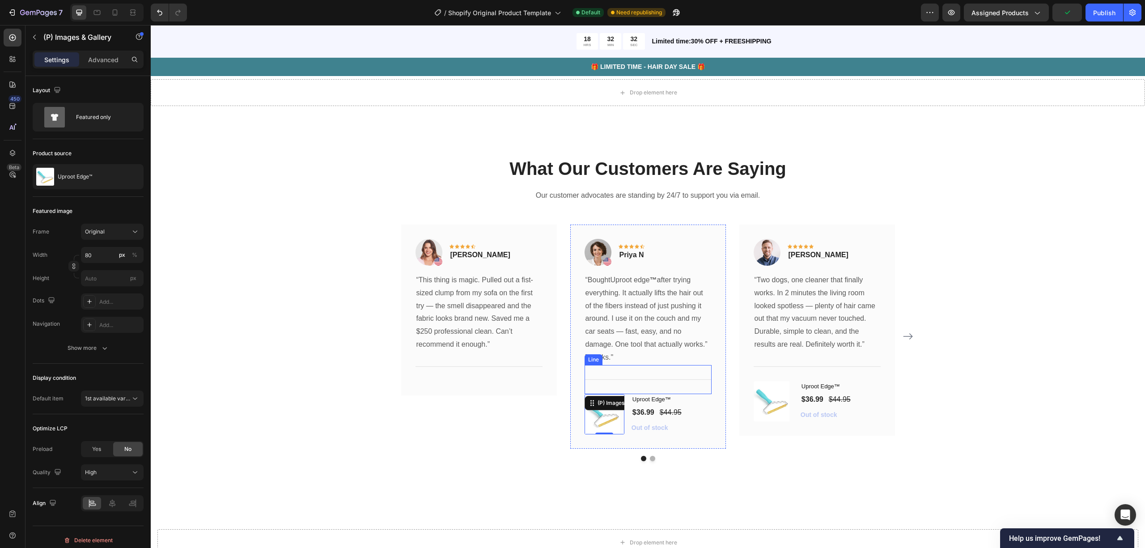
click at [680, 373] on div "Title Line" at bounding box center [648, 379] width 127 height 29
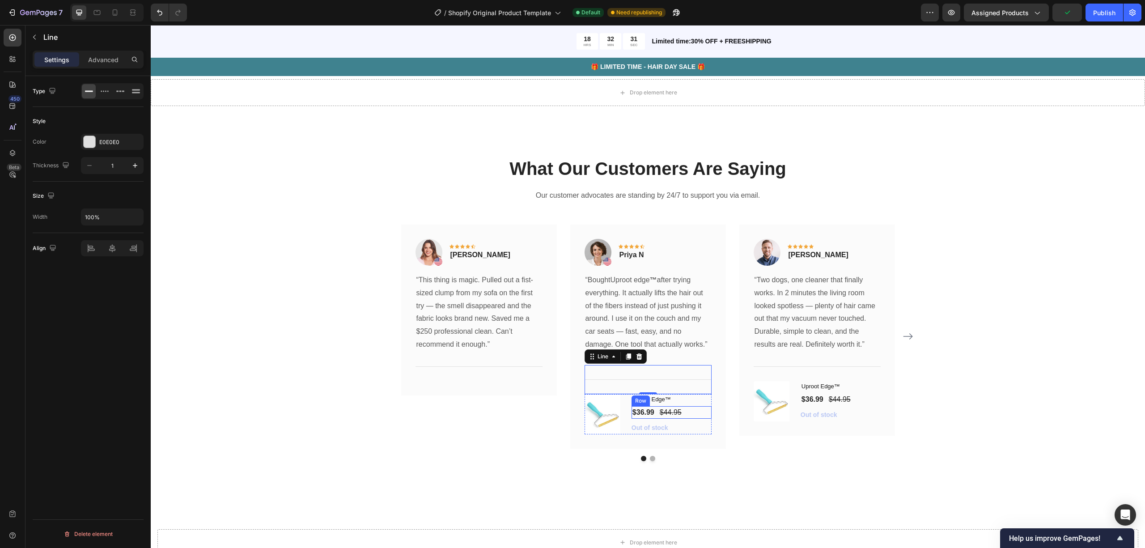
click at [689, 373] on div "$36.99 (P) Price (P) Price $44.95 (P) Price (P) Price Row" at bounding box center [671, 412] width 80 height 13
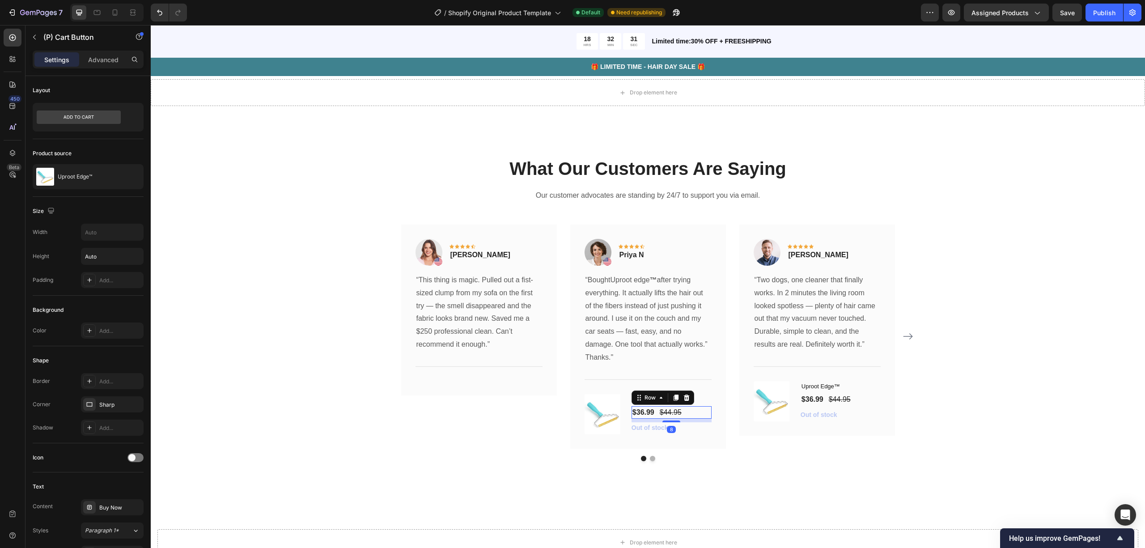
click at [696, 373] on div "Out of stock (P) Cart Button" at bounding box center [671, 427] width 80 height 11
click at [709, 373] on icon at bounding box center [712, 413] width 7 height 7
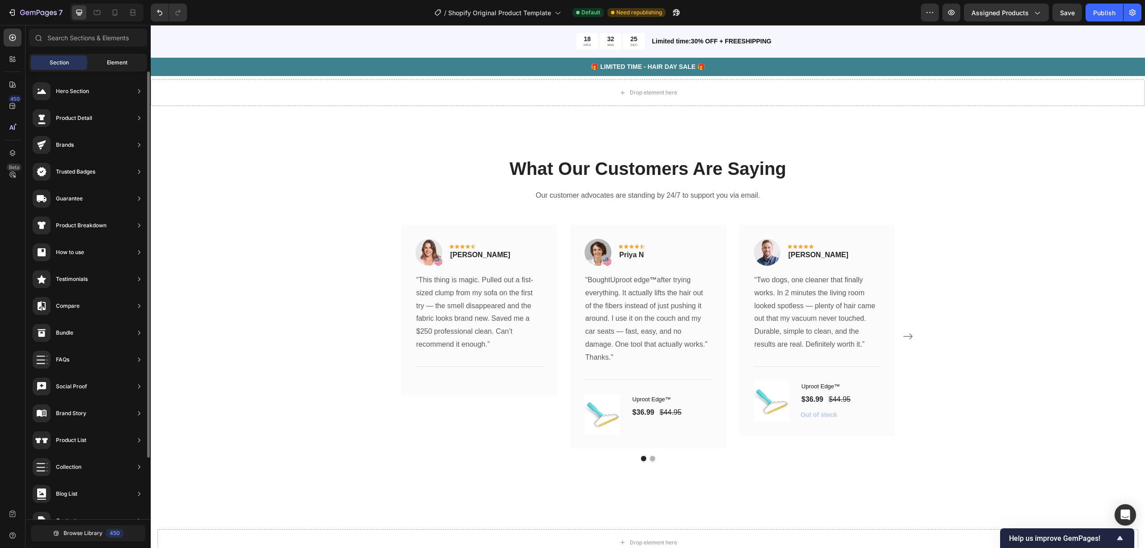
click at [110, 63] on span "Element" at bounding box center [117, 63] width 21 height 8
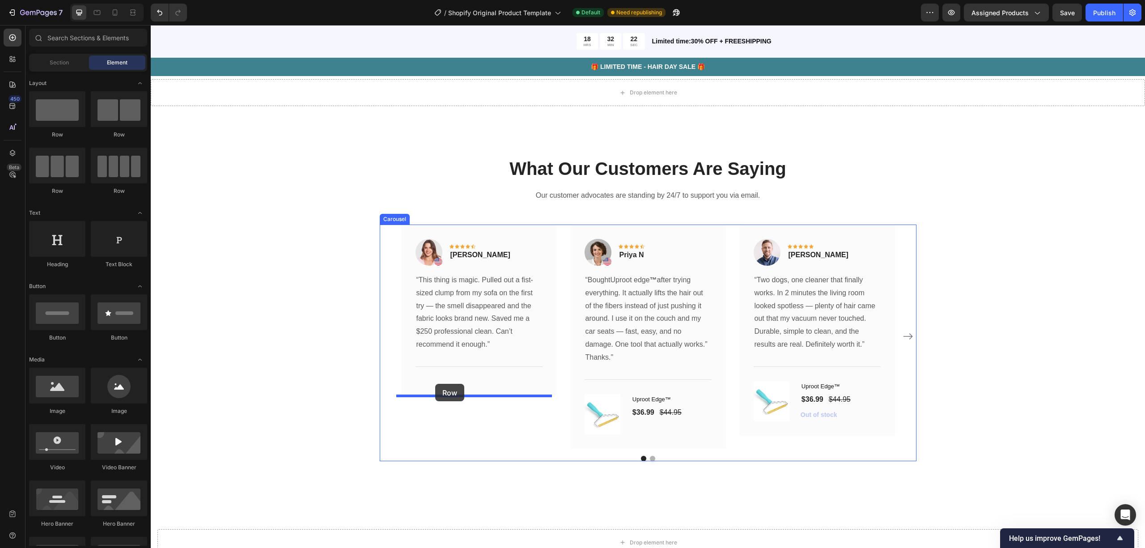
drag, startPoint x: 223, startPoint y: 138, endPoint x: 435, endPoint y: 384, distance: 325.0
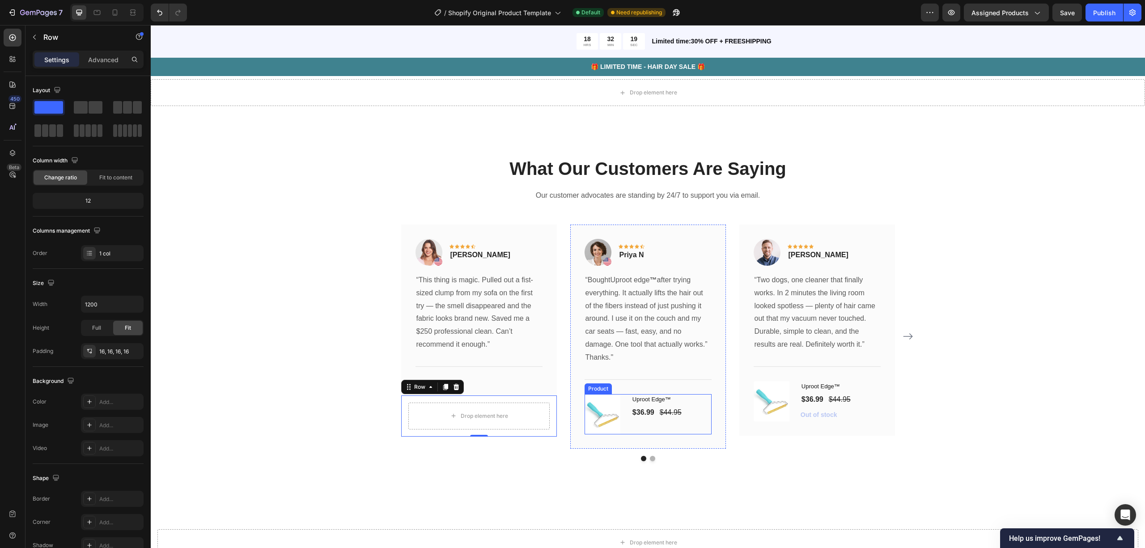
click at [685, 373] on div "Uproot Edge™ (P) Title $36.99 (P) Price (P) Price $44.95 (P) Price (P) Price Row" at bounding box center [671, 414] width 80 height 40
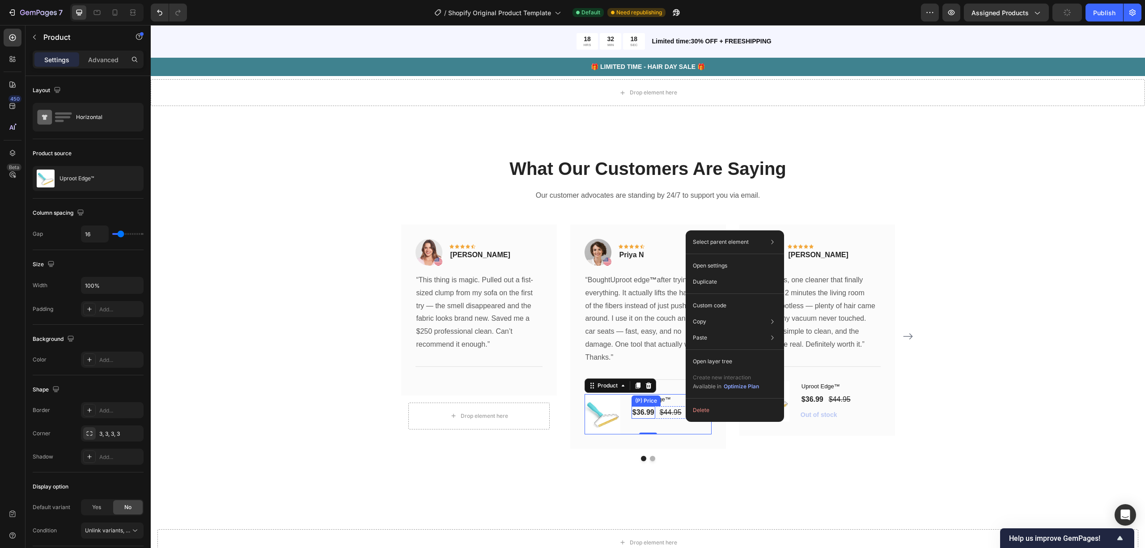
click at [643, 373] on div "Image Icon Icon Icon Icon Icon Row Priya N Text block Row “Bought Uproot edge ™…" at bounding box center [648, 336] width 127 height 195
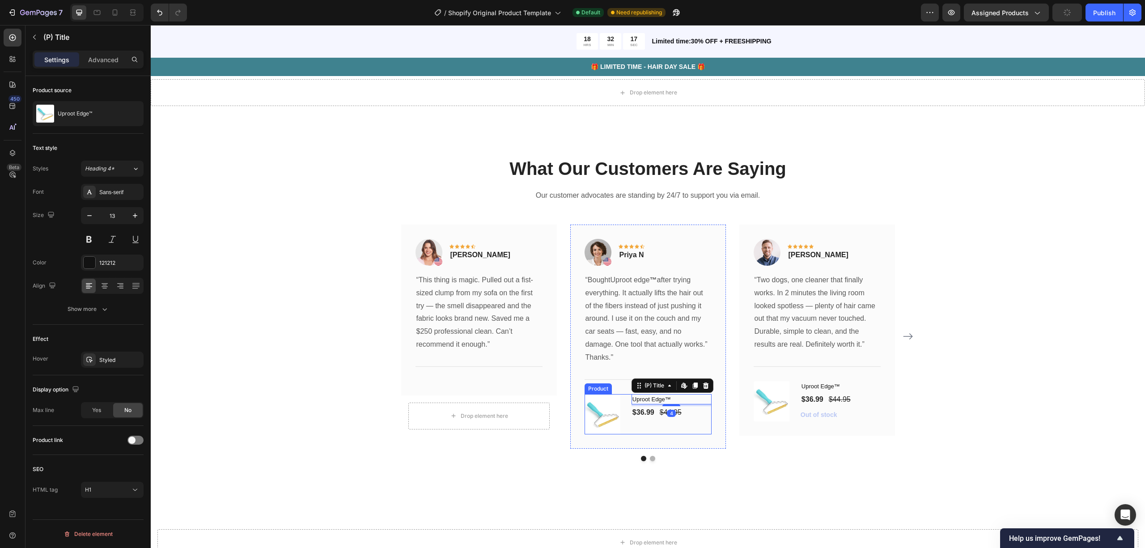
click at [687, 373] on div "$36.99 (P) Price (P) Price $44.95 (P) Price (P) Price Row" at bounding box center [671, 412] width 80 height 13
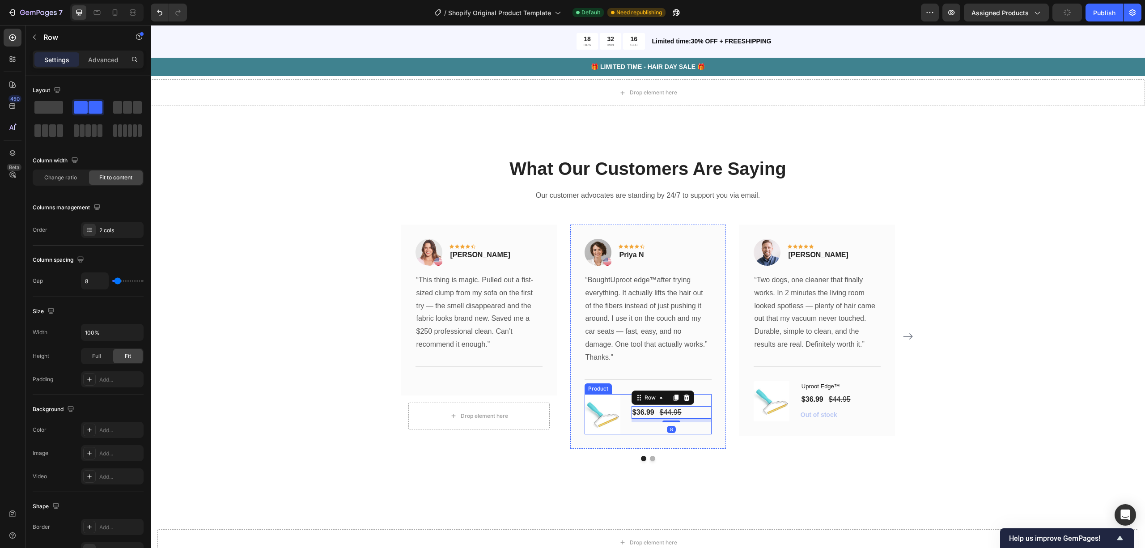
click at [690, 373] on div "Uproot Edge™ (P) Title $36.99 (P) Price (P) Price $44.95 (P) Price (P) Price Ro…" at bounding box center [671, 414] width 80 height 40
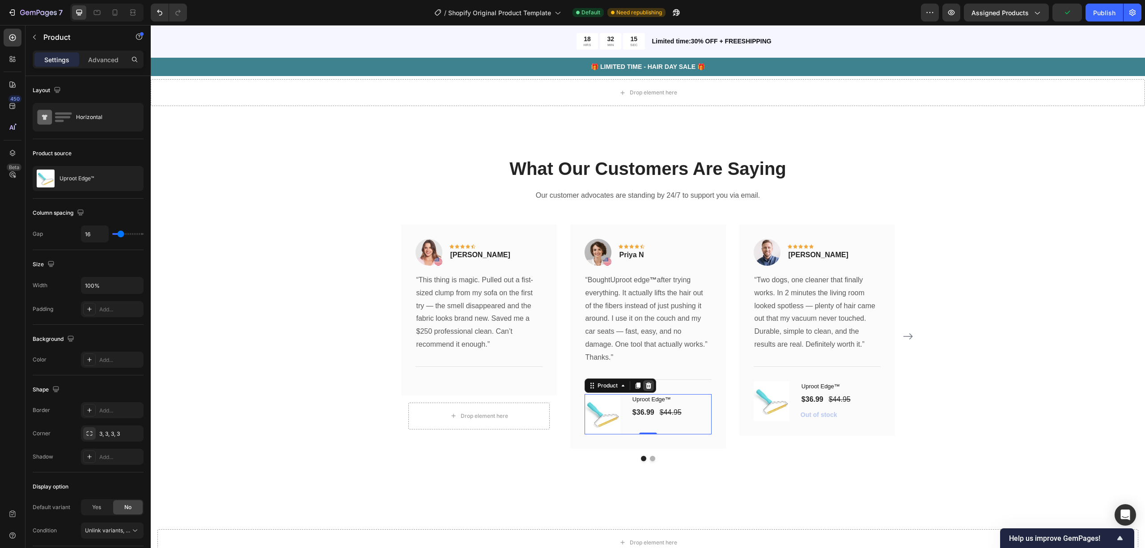
click at [644, 373] on div at bounding box center [648, 385] width 11 height 11
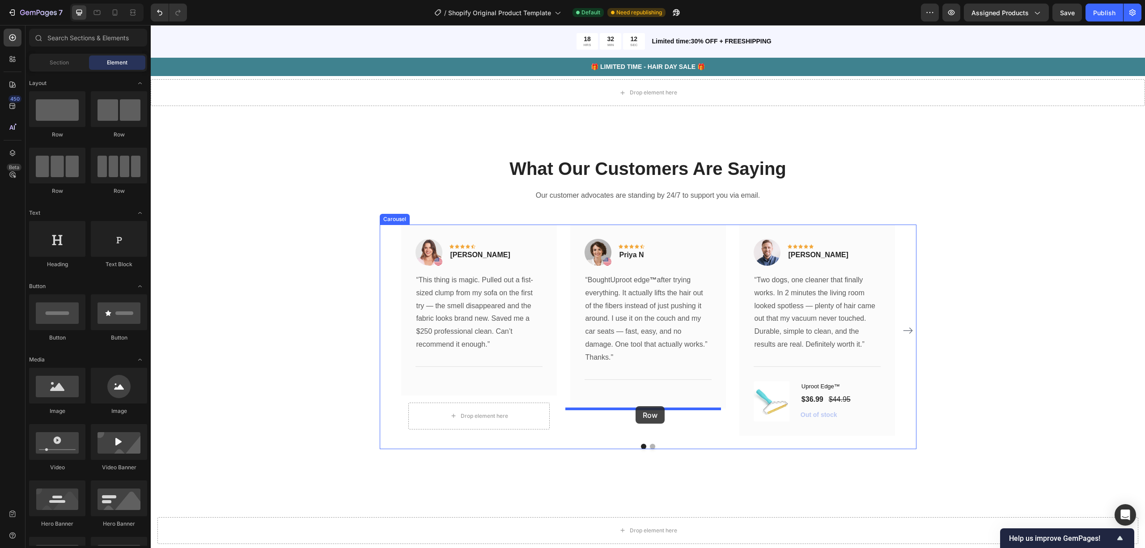
drag, startPoint x: 621, startPoint y: 394, endPoint x: 634, endPoint y: 407, distance: 17.7
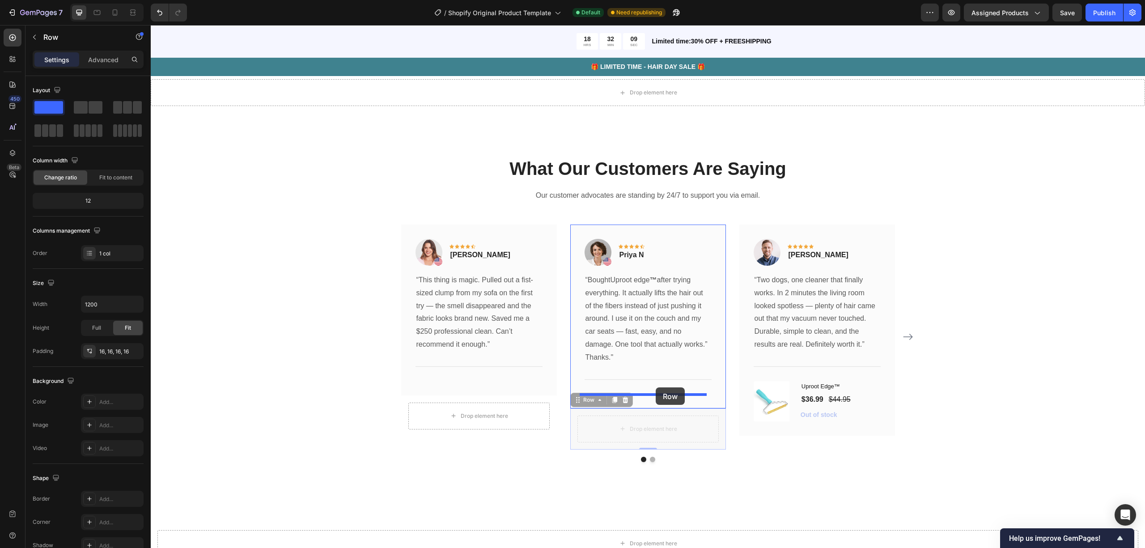
drag, startPoint x: 696, startPoint y: 426, endPoint x: 656, endPoint y: 387, distance: 56.0
click at [780, 373] on div "Uproot Edge™ (P) Title $36.99 (P) Price (P) Price $44.95 (P) Price (P) Price Ro…" at bounding box center [841, 401] width 80 height 40
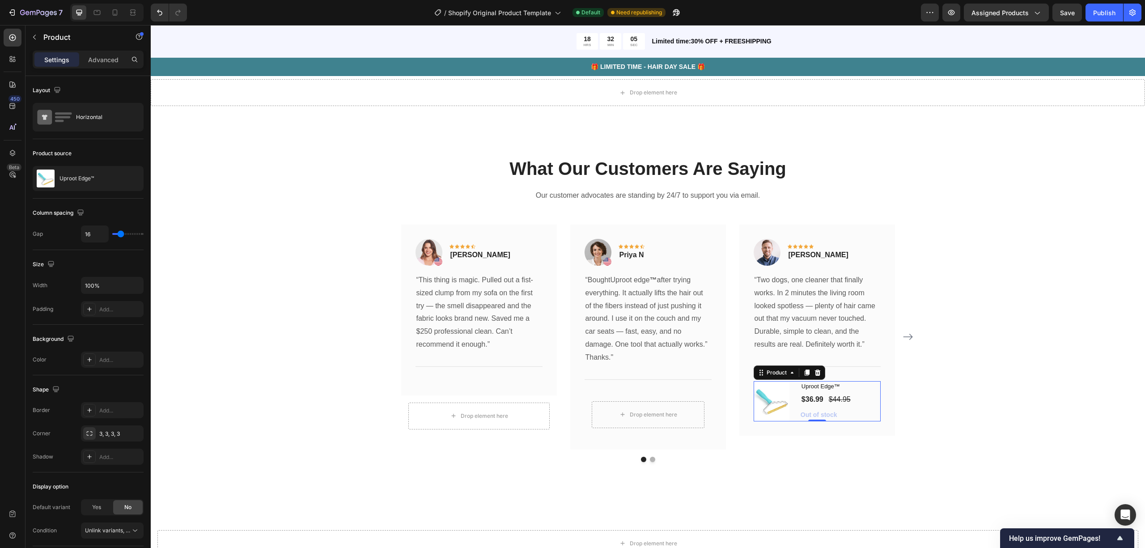
click at [780, 373] on icon at bounding box center [817, 372] width 6 height 6
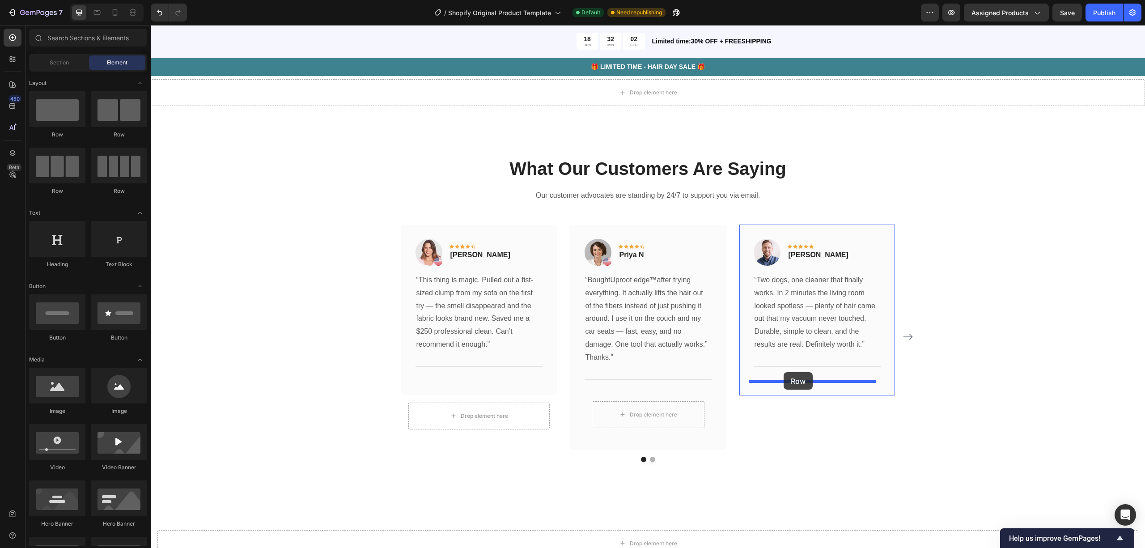
drag, startPoint x: 215, startPoint y: 147, endPoint x: 784, endPoint y: 372, distance: 611.3
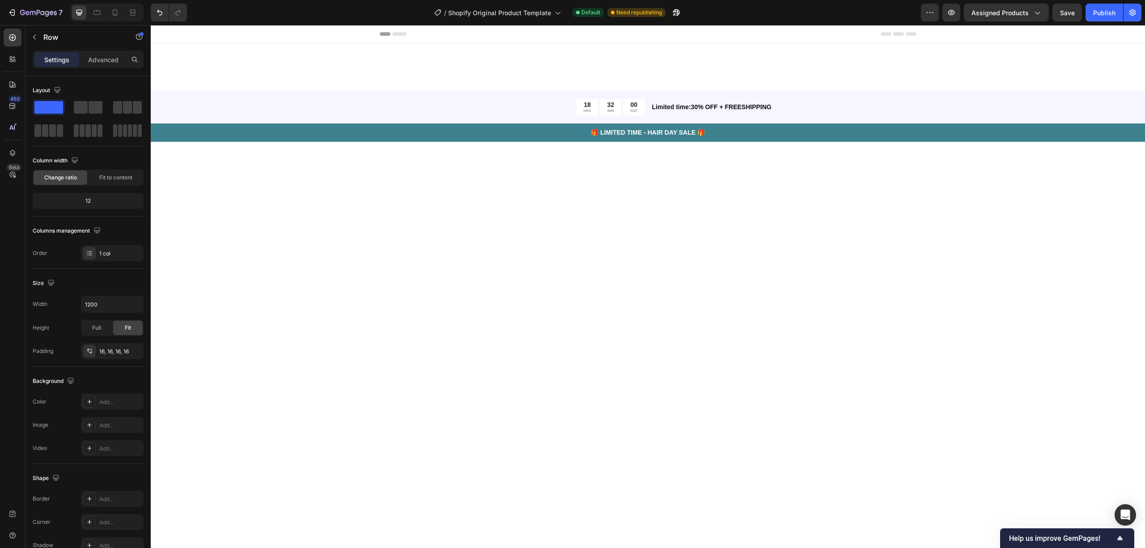
scroll to position [2647, 0]
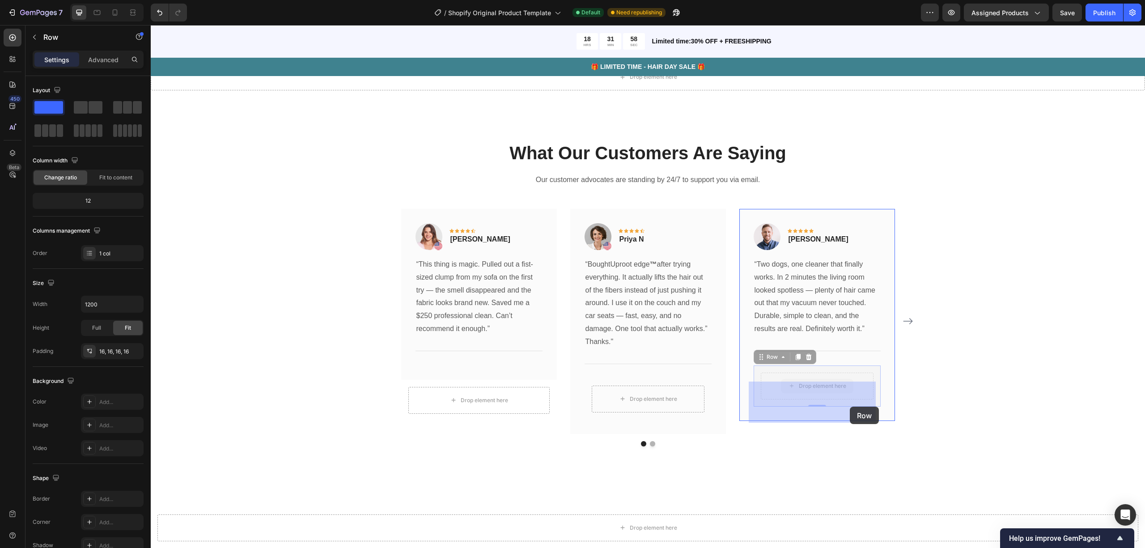
drag, startPoint x: 857, startPoint y: 398, endPoint x: 850, endPoint y: 403, distance: 8.9
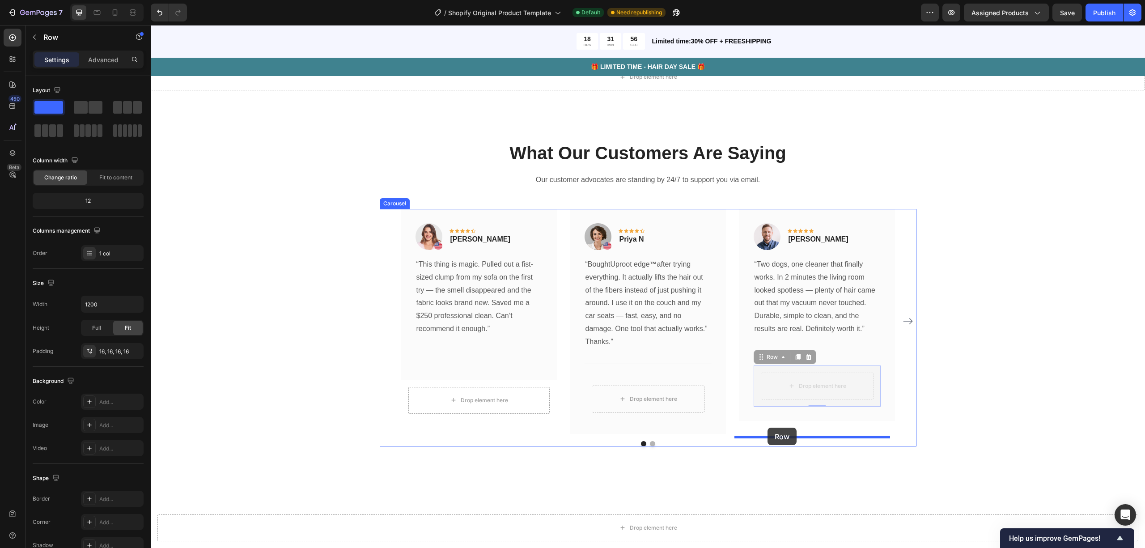
drag, startPoint x: 771, startPoint y: 407, endPoint x: 767, endPoint y: 428, distance: 21.4
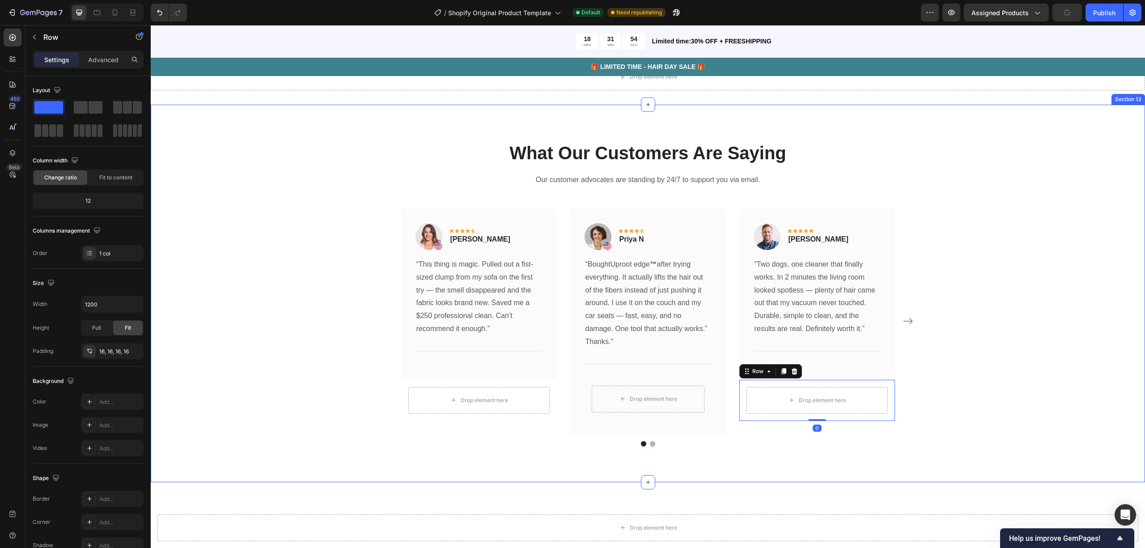
drag, startPoint x: 971, startPoint y: 372, endPoint x: 967, endPoint y: 370, distance: 4.8
click at [971, 371] on div "What Our Customers Are Saying Heading Our customer advocates are standing by 24…" at bounding box center [647, 292] width 981 height 305
click at [775, 414] on div "Drop element here" at bounding box center [816, 400] width 141 height 27
click at [97, 58] on p "Advanced" at bounding box center [103, 59] width 30 height 9
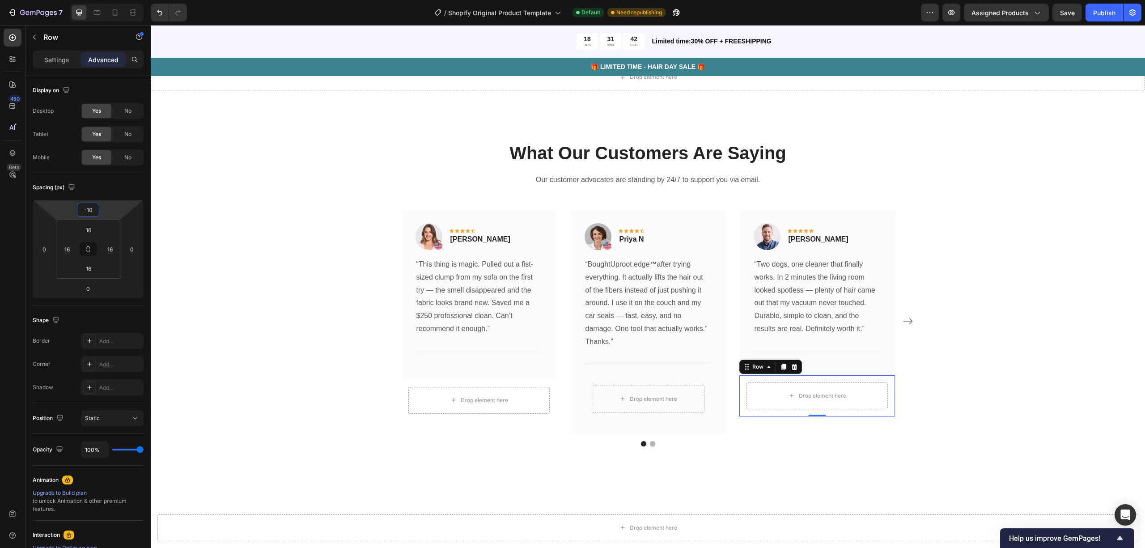
type input "-8"
drag, startPoint x: 106, startPoint y: 213, endPoint x: 116, endPoint y: 215, distance: 11.0
click at [116, 0] on html "7 / Shopify Original Product Template Default Need republishing Preview Assigne…" at bounding box center [572, 0] width 1145 height 0
click at [319, 324] on div "What Our Customers Are Saying Heading Our customer advocates are standing by 24…" at bounding box center [647, 292] width 981 height 305
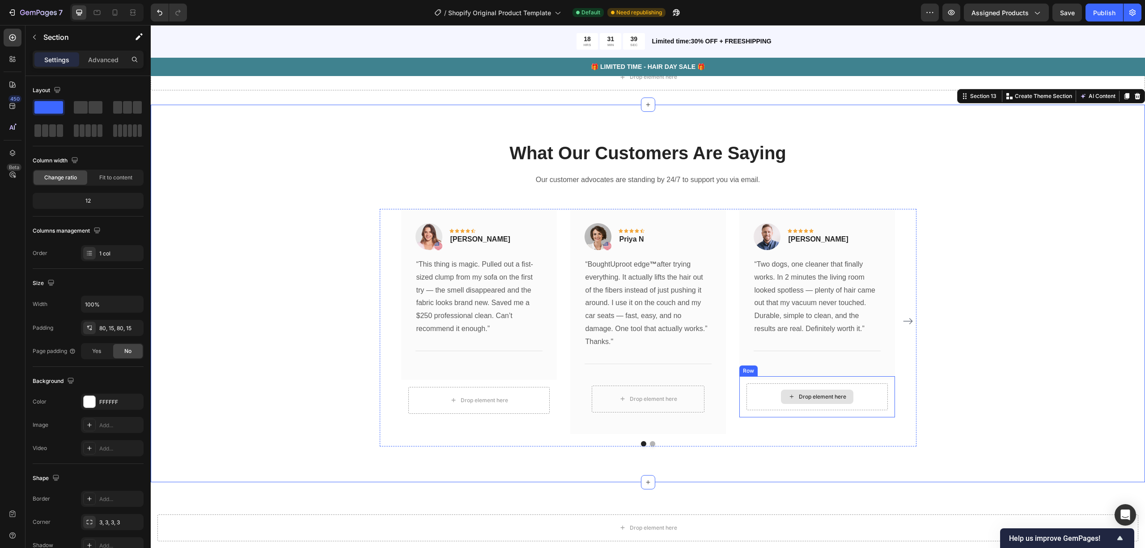
click at [763, 410] on div "Drop element here" at bounding box center [816, 396] width 141 height 27
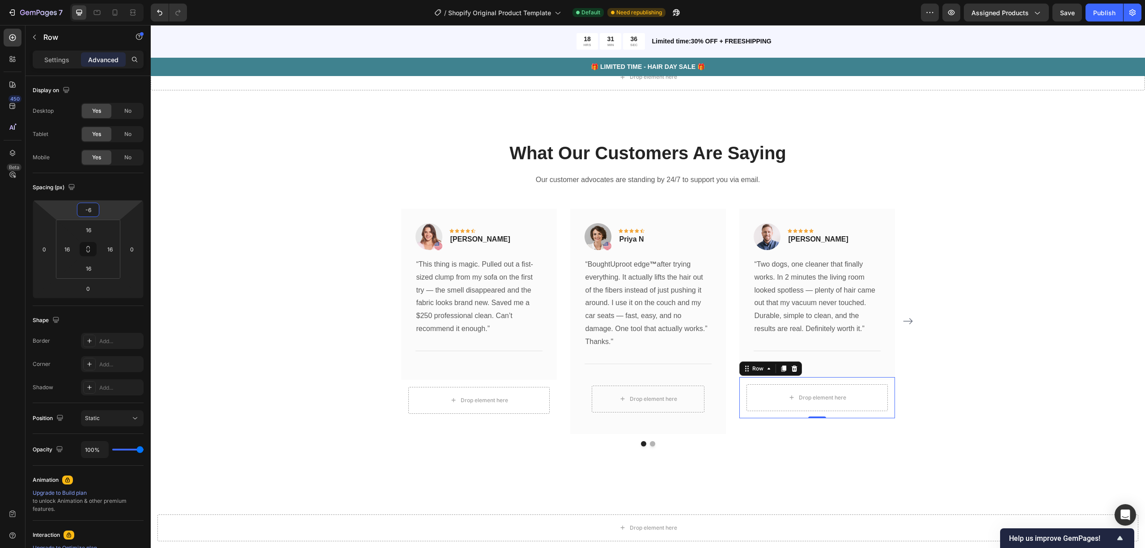
type input "-8"
click at [102, 0] on html "7 / Shopify Original Product Template Default Need republishing Preview Assigne…" at bounding box center [572, 0] width 1145 height 0
click at [242, 323] on div "What Our Customers Are Saying Heading Our customer advocates are standing by 24…" at bounding box center [647, 292] width 981 height 305
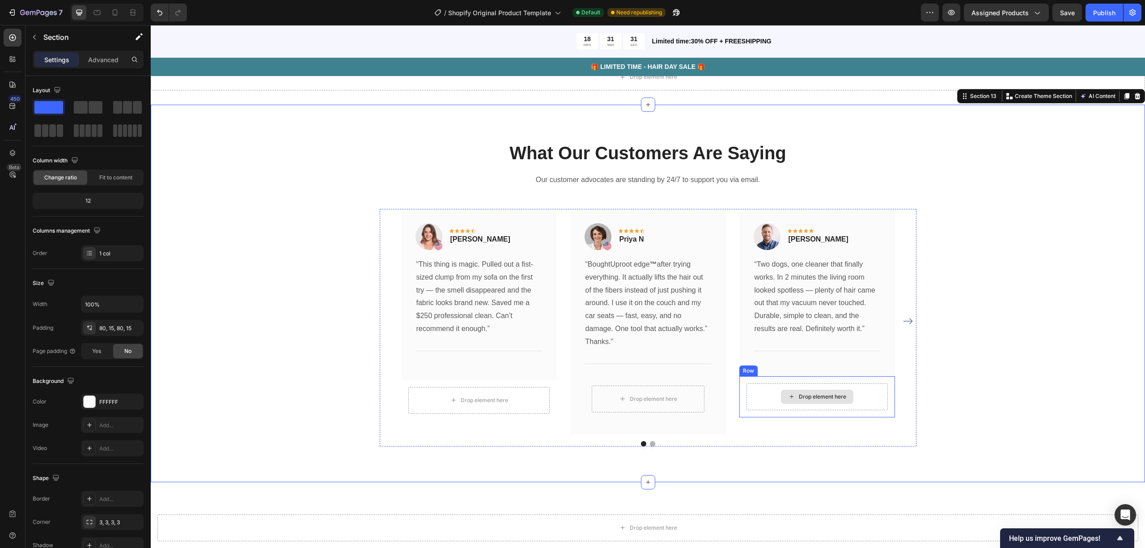
click at [773, 410] on div "Drop element here" at bounding box center [816, 396] width 141 height 27
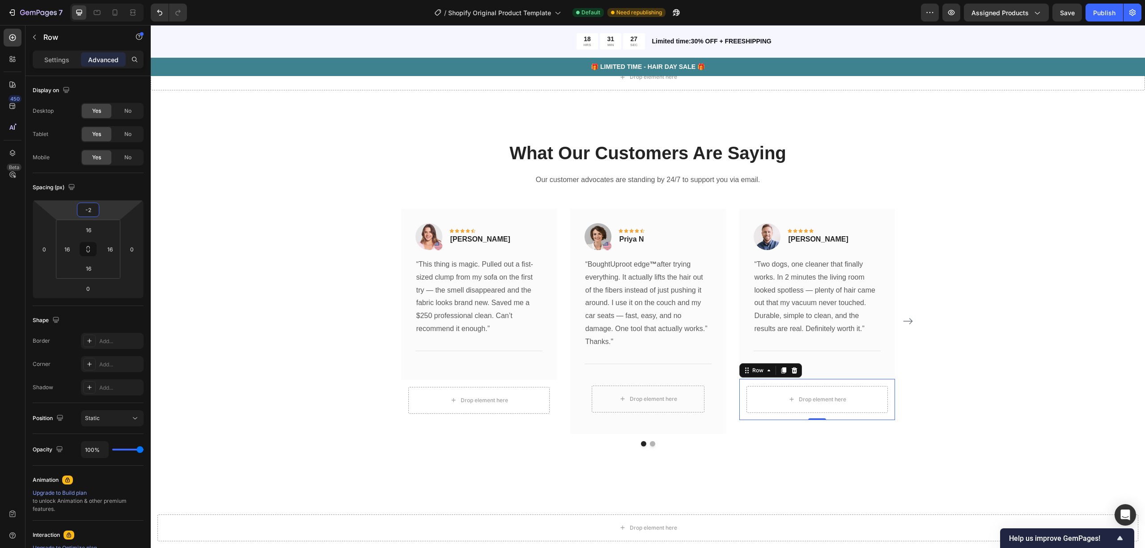
type input "-6"
click at [107, 0] on html "7 / Shopify Original Product Template Default Need republishing Preview Assigne…" at bounding box center [572, 0] width 1145 height 0
click at [264, 317] on div "What Our Customers Are Saying Heading Our customer advocates are standing by 24…" at bounding box center [647, 292] width 981 height 305
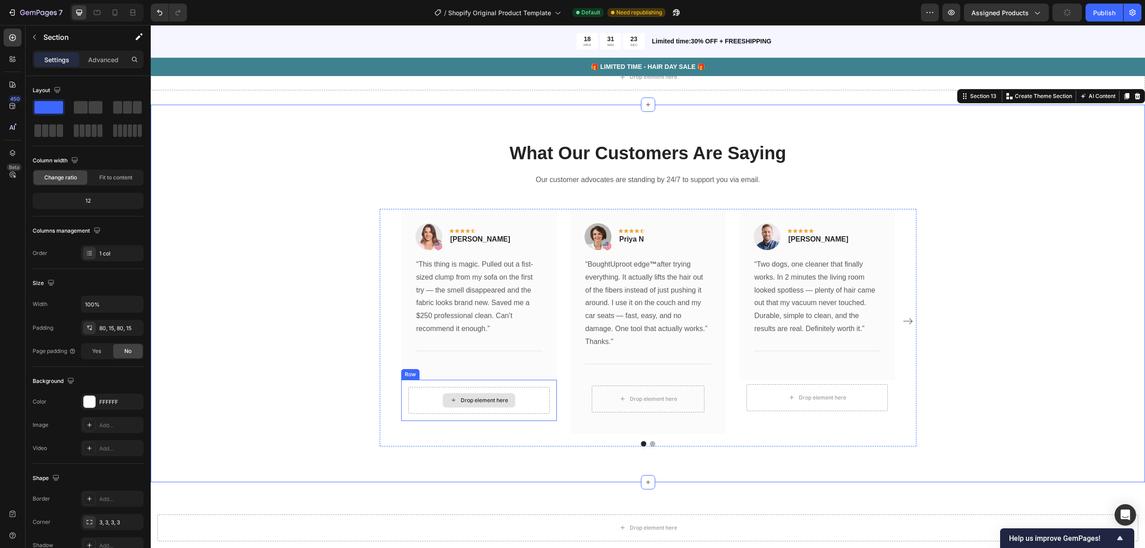
click at [482, 404] on div "Drop element here" at bounding box center [484, 400] width 47 height 7
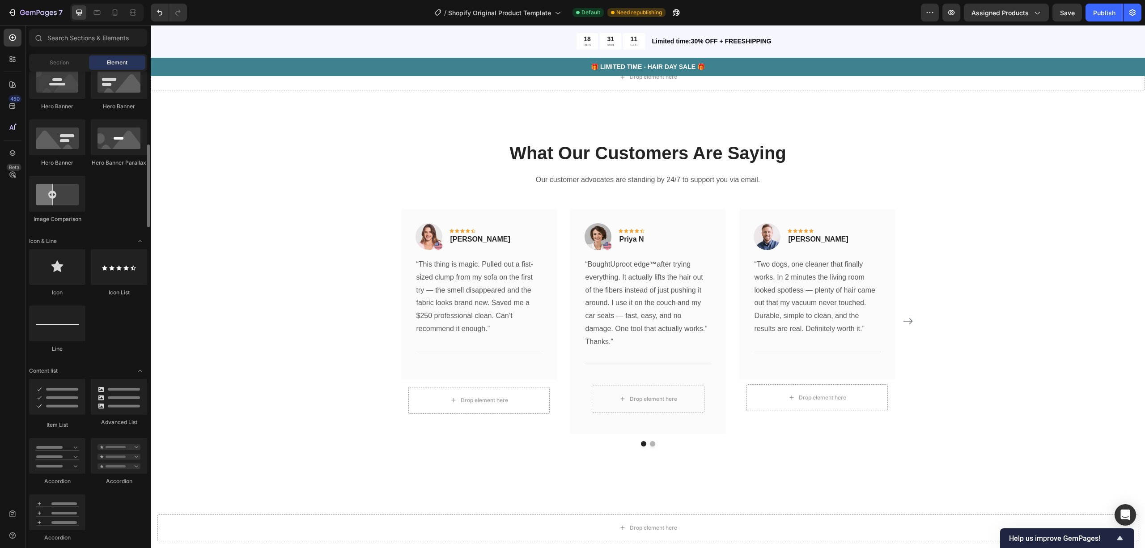
scroll to position [358, 0]
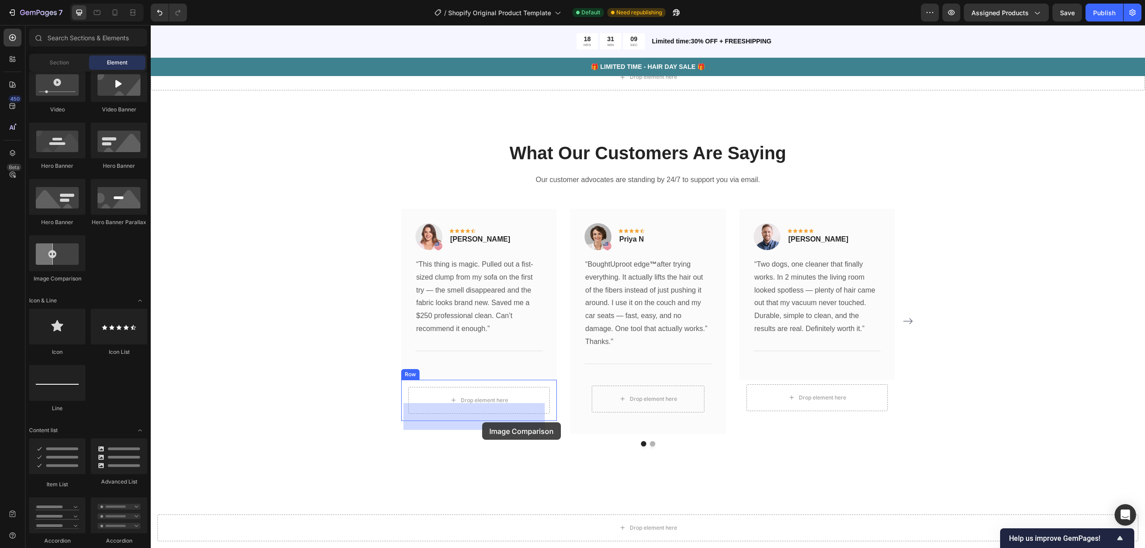
drag, startPoint x: 208, startPoint y: 281, endPoint x: 482, endPoint y: 422, distance: 307.8
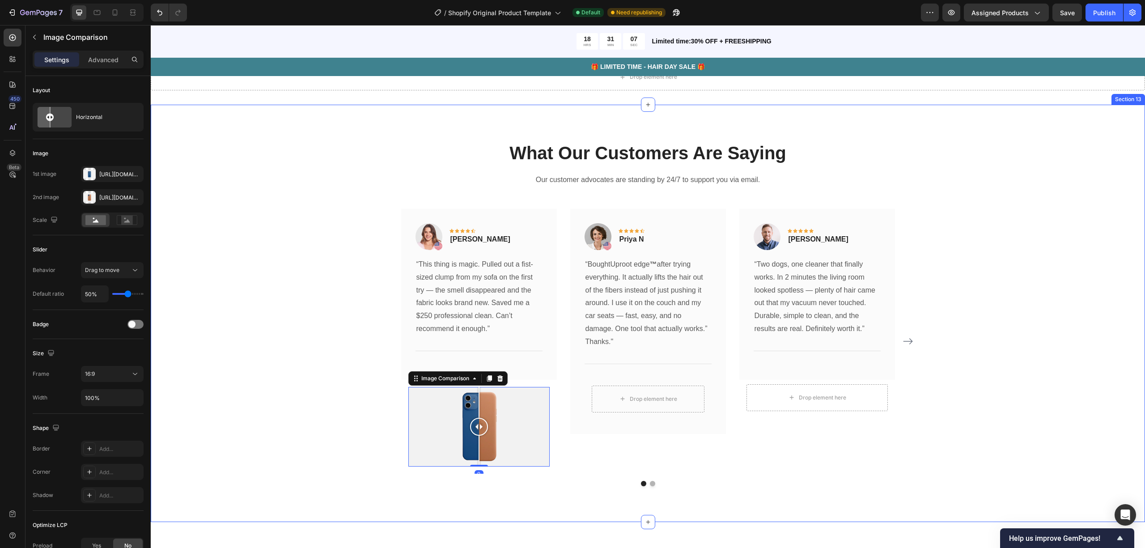
click at [258, 324] on div "What Our Customers Are Saying Heading Our customer advocates are standing by 24…" at bounding box center [647, 312] width 981 height 345
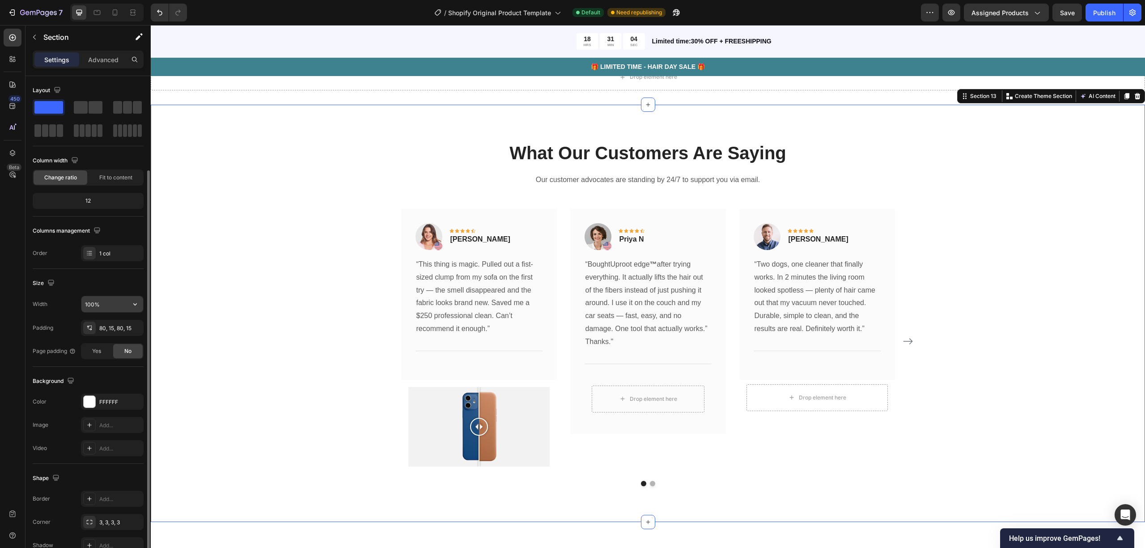
scroll to position [49, 0]
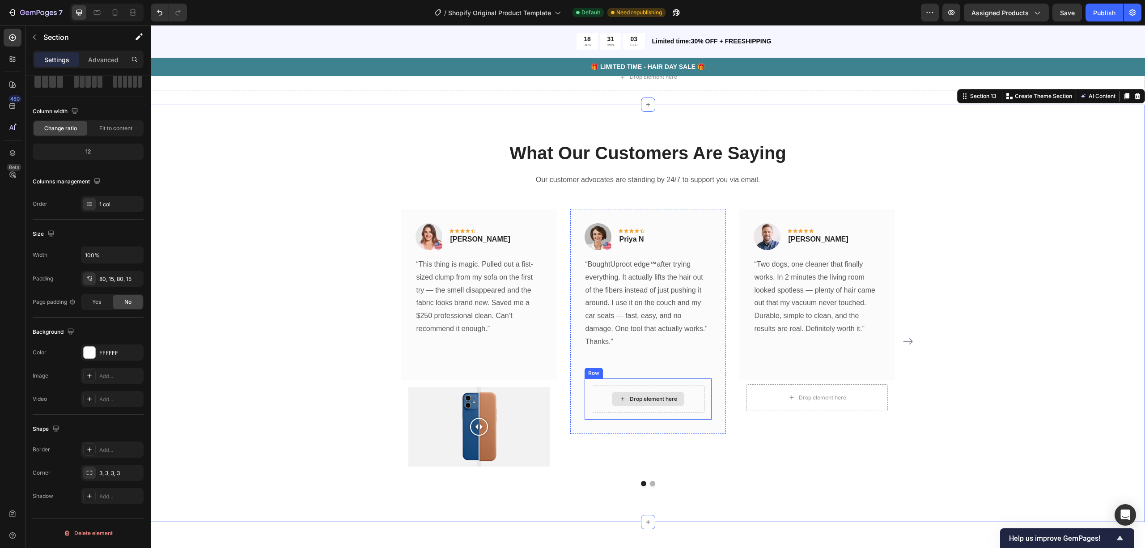
click at [623, 406] on div "Drop element here" at bounding box center [648, 399] width 72 height 14
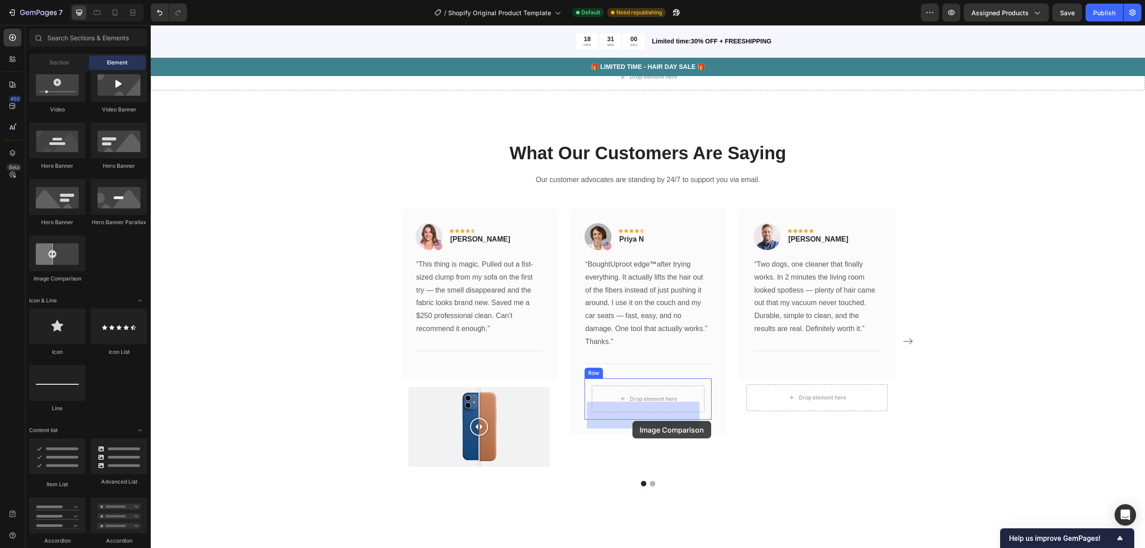
drag, startPoint x: 204, startPoint y: 276, endPoint x: 632, endPoint y: 421, distance: 451.7
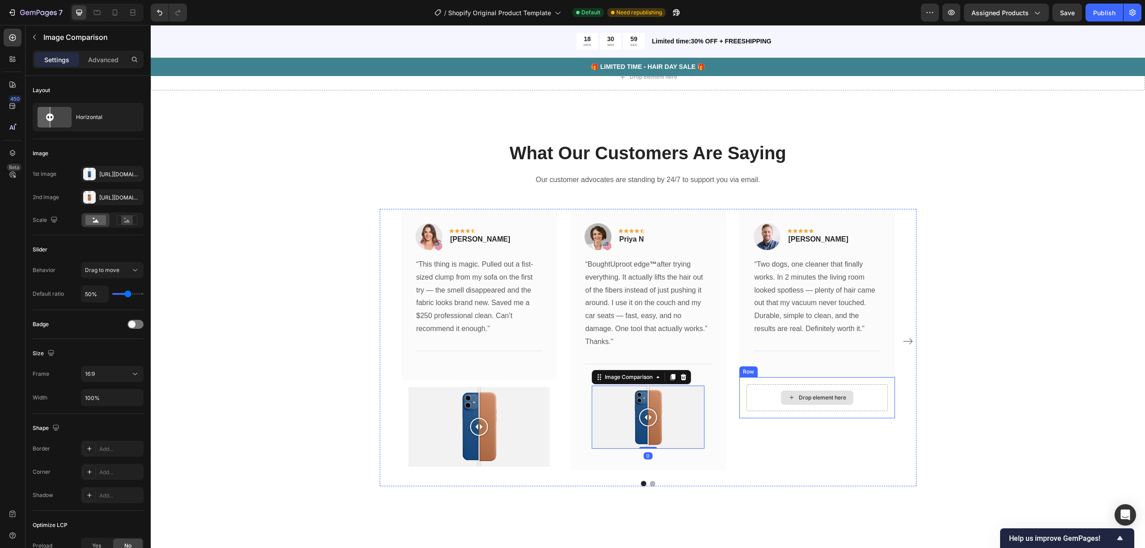
click at [810, 401] on div "Drop element here" at bounding box center [822, 397] width 47 height 7
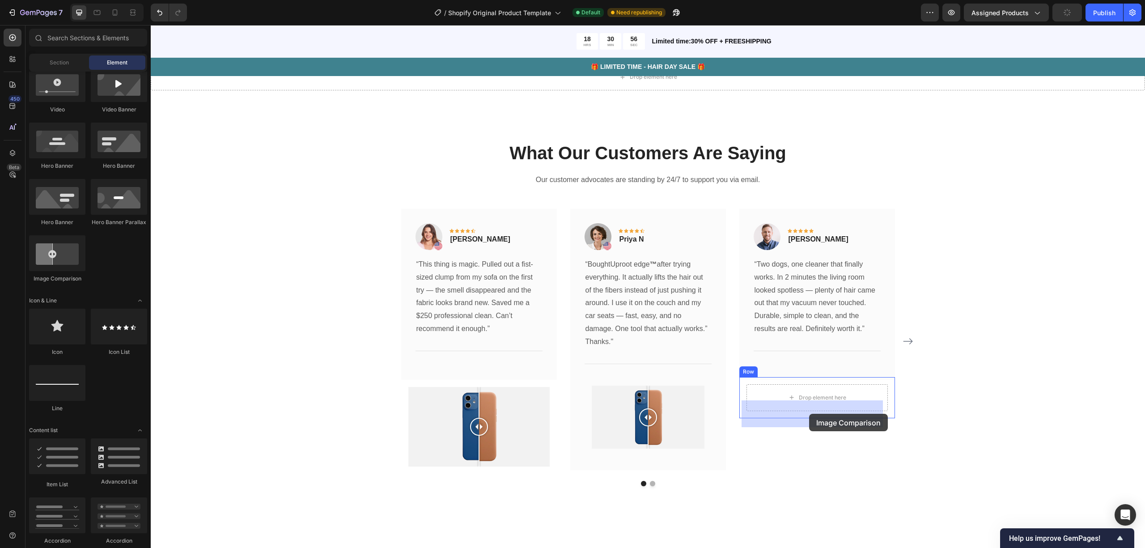
drag, startPoint x: 212, startPoint y: 275, endPoint x: 809, endPoint y: 414, distance: 613.3
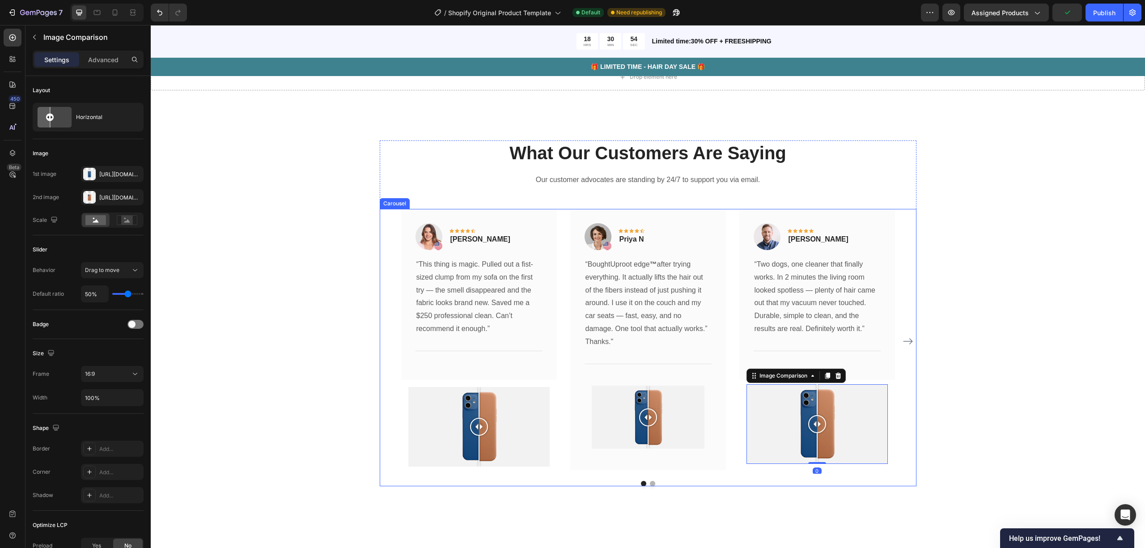
click at [243, 386] on div "What Our Customers Are Saying Heading Our customer advocates are standing by 24…" at bounding box center [647, 312] width 981 height 345
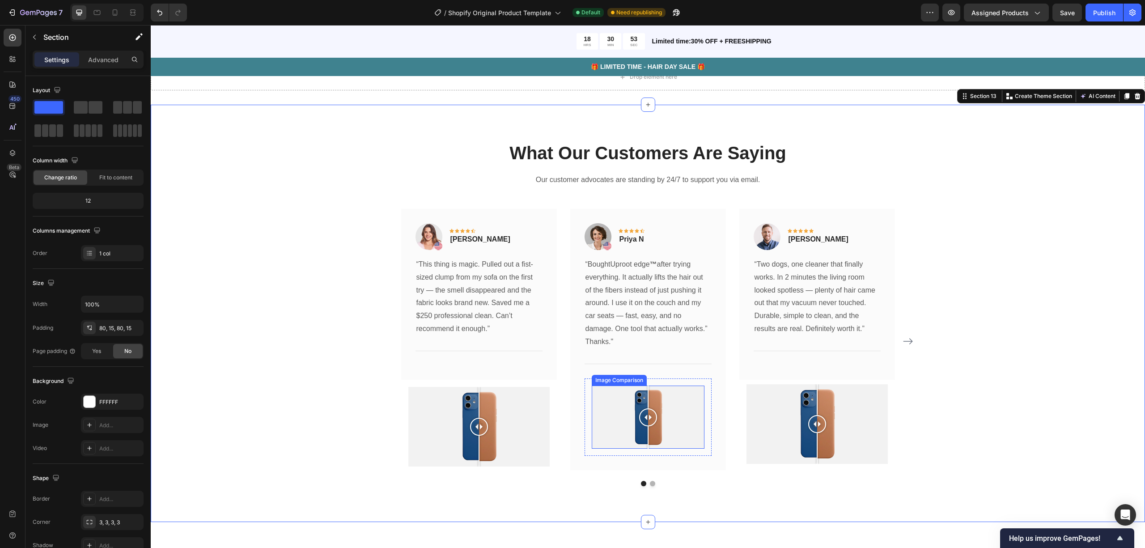
click at [689, 428] on div at bounding box center [648, 418] width 113 height 64
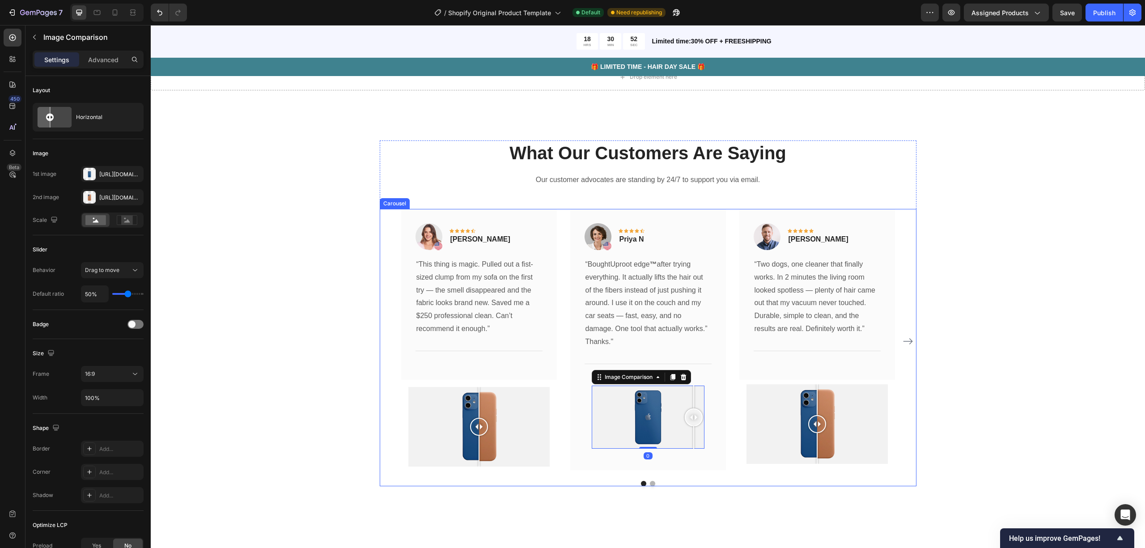
click at [678, 486] on div "Image Icon Icon Icon Icon Icon Row Maria Lopez Text block Row “This thing is ma…" at bounding box center [648, 347] width 537 height 277
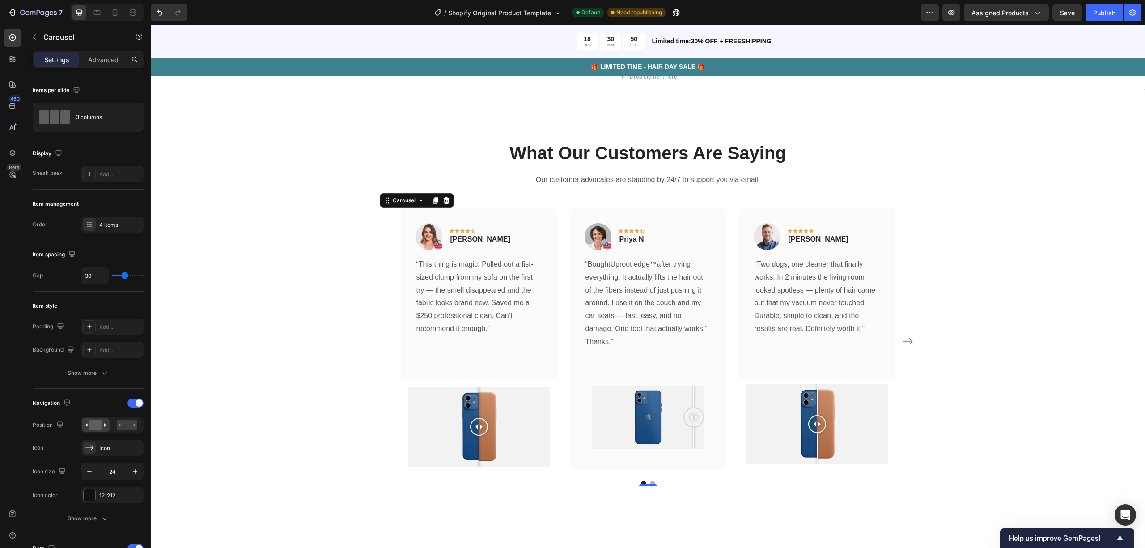
click at [647, 486] on div at bounding box center [648, 483] width 537 height 5
click at [650, 486] on button "Dot" at bounding box center [652, 483] width 5 height 5
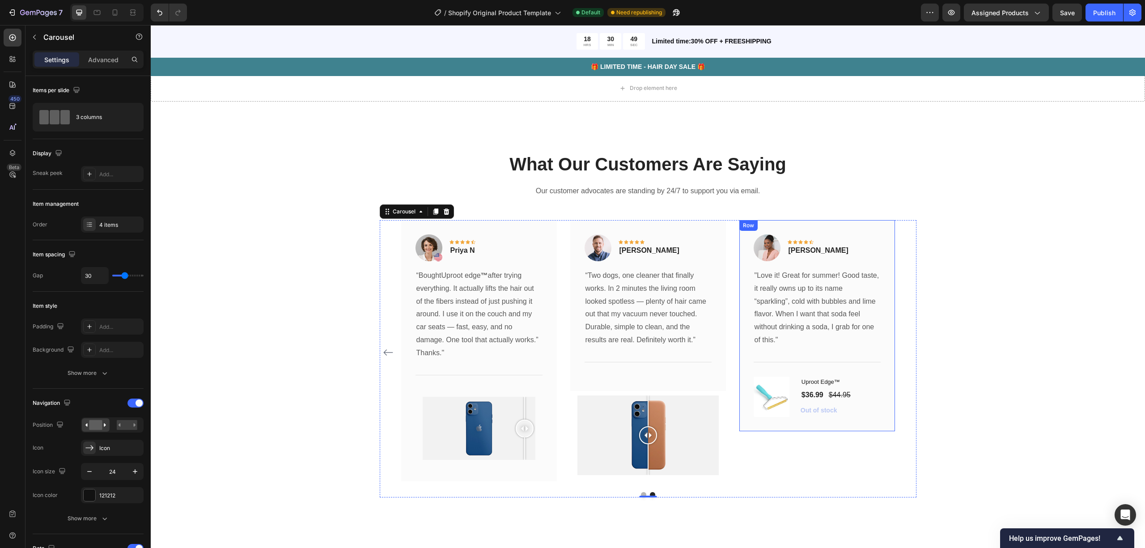
click at [784, 427] on div "Image Icon Icon Icon Icon Icon Row Rita Carroll Text block Row "Love it! Great …" at bounding box center [817, 325] width 156 height 211
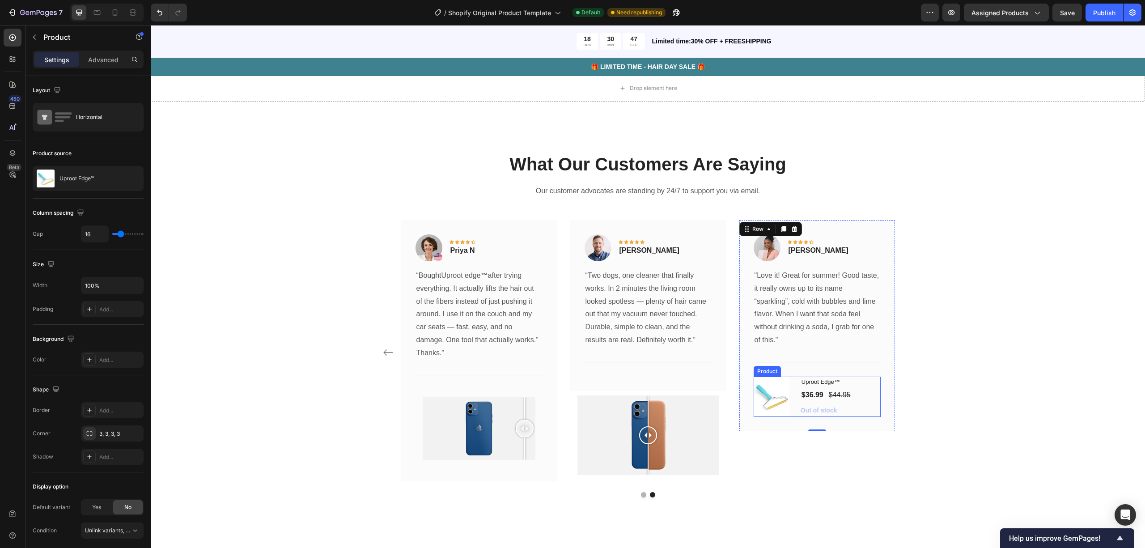
click at [792, 417] on div "(P) Images & Gallery Uproot Edge™ (P) Title $36.99 (P) Price (P) Price $44.95 (…" at bounding box center [817, 397] width 127 height 40
click at [814, 371] on icon at bounding box center [817, 368] width 6 height 6
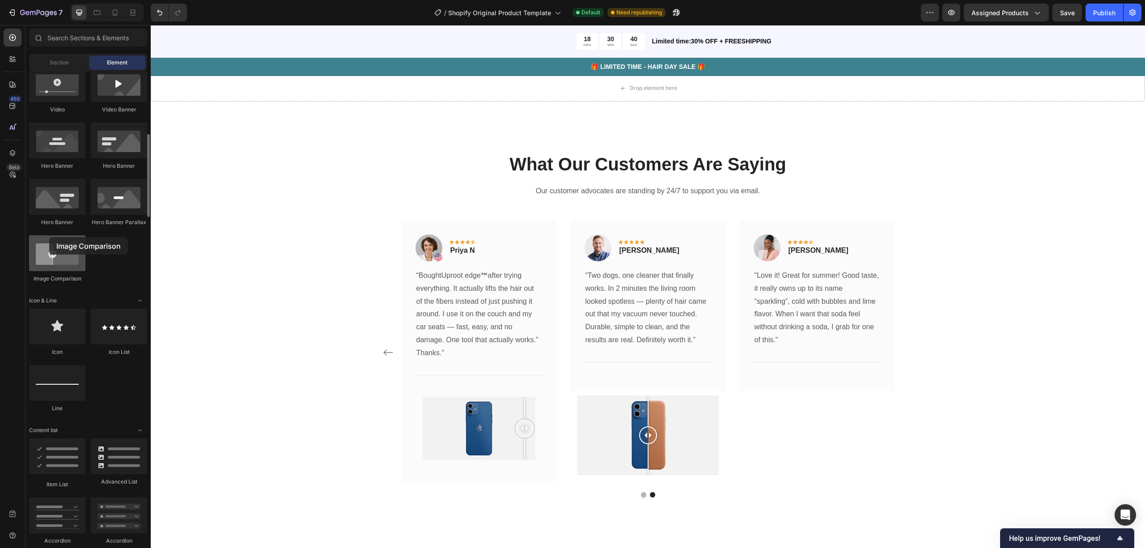
drag, startPoint x: 57, startPoint y: 250, endPoint x: 49, endPoint y: 237, distance: 15.6
click at [49, 237] on div at bounding box center [57, 253] width 56 height 36
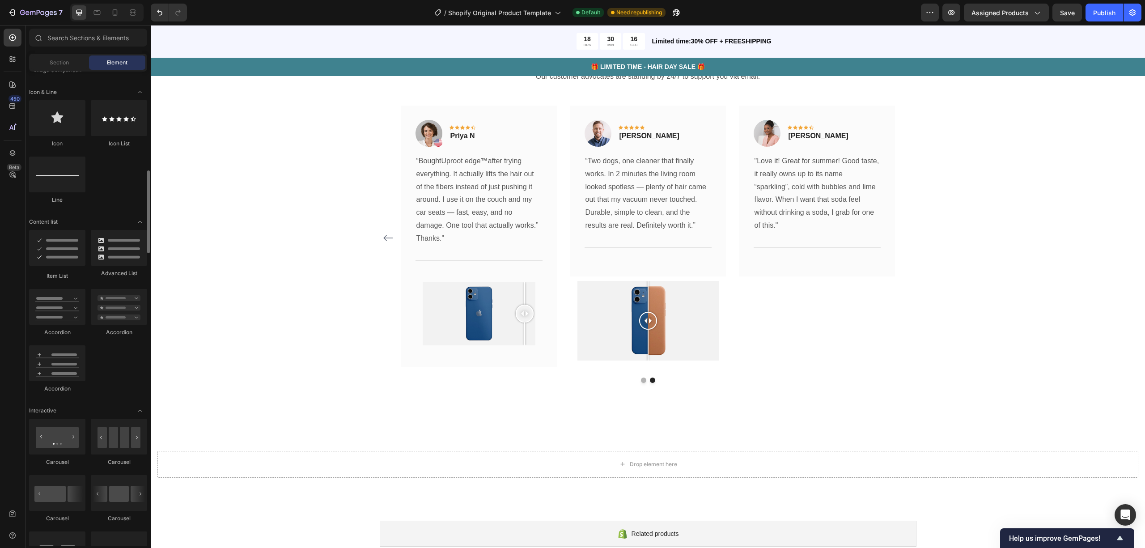
scroll to position [447, 0]
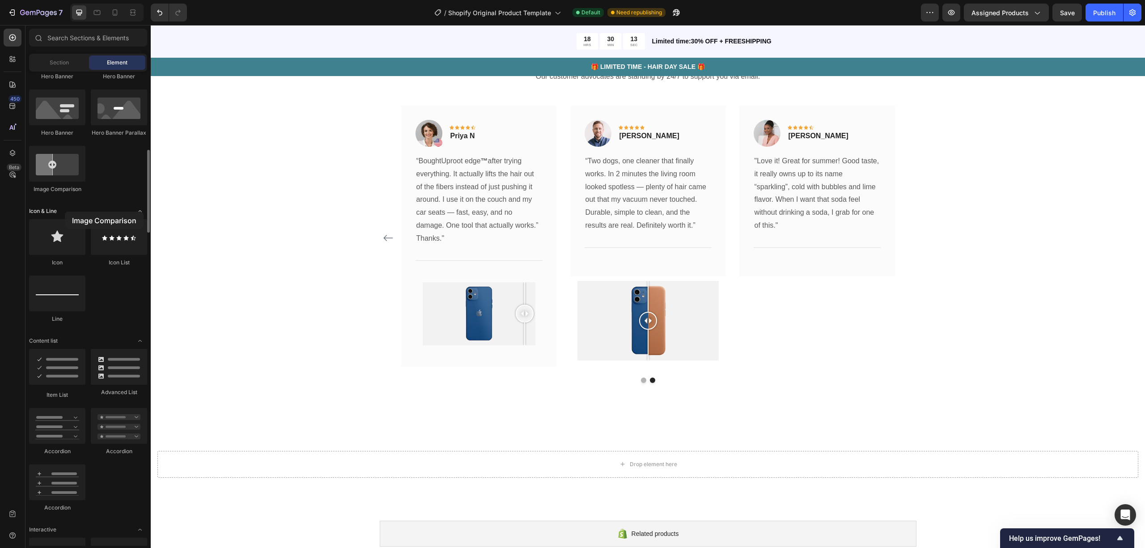
drag, startPoint x: 58, startPoint y: 165, endPoint x: 65, endPoint y: 212, distance: 47.4
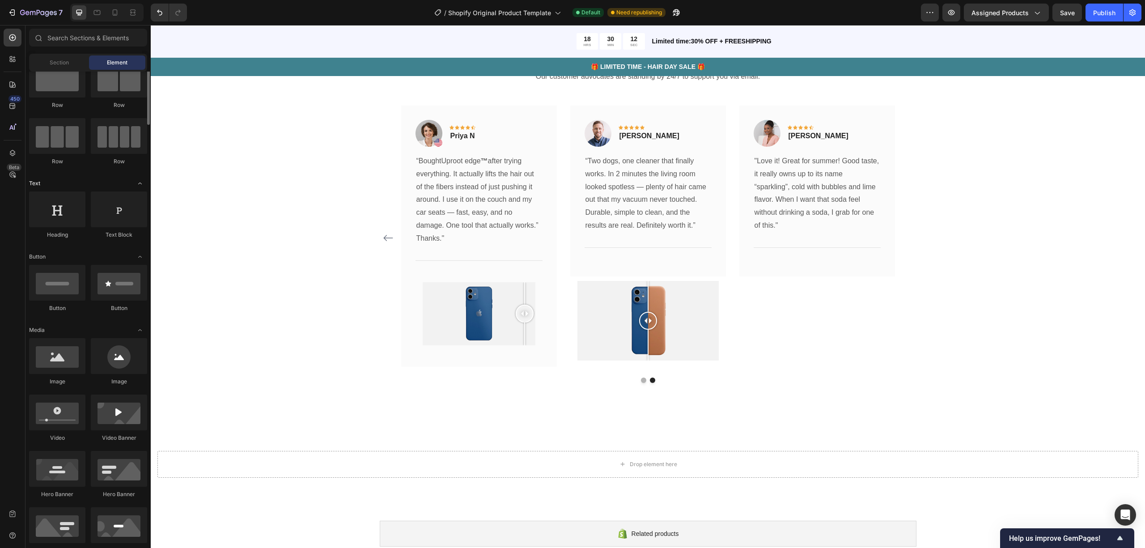
scroll to position [0, 0]
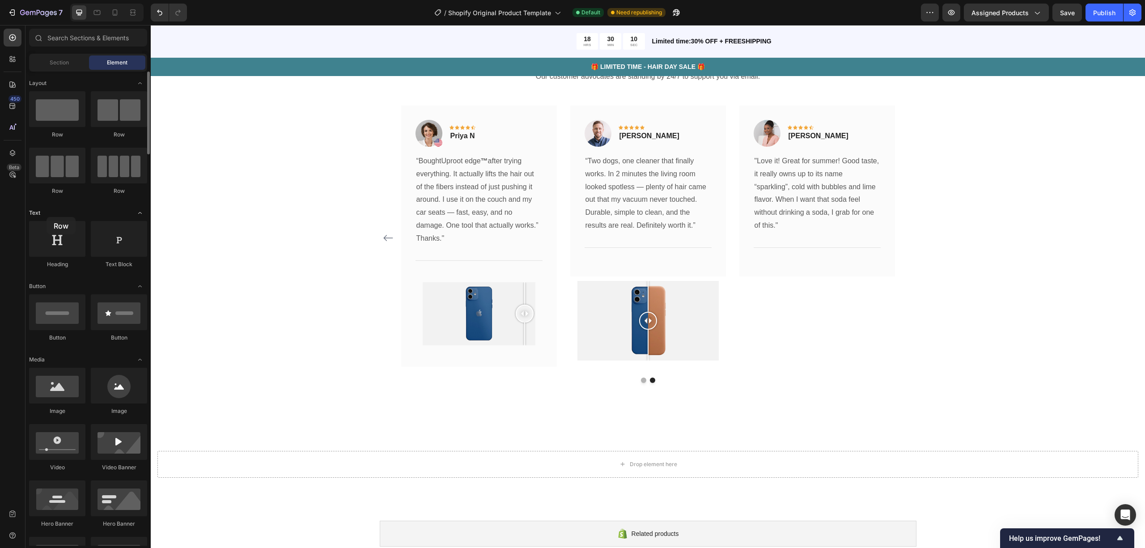
drag, startPoint x: 43, startPoint y: 112, endPoint x: 47, endPoint y: 215, distance: 103.4
click at [782, 315] on div "Image Icon Icon Icon Icon Icon Row Rita Carroll Text block Row "Love it! Great …" at bounding box center [817, 238] width 156 height 265
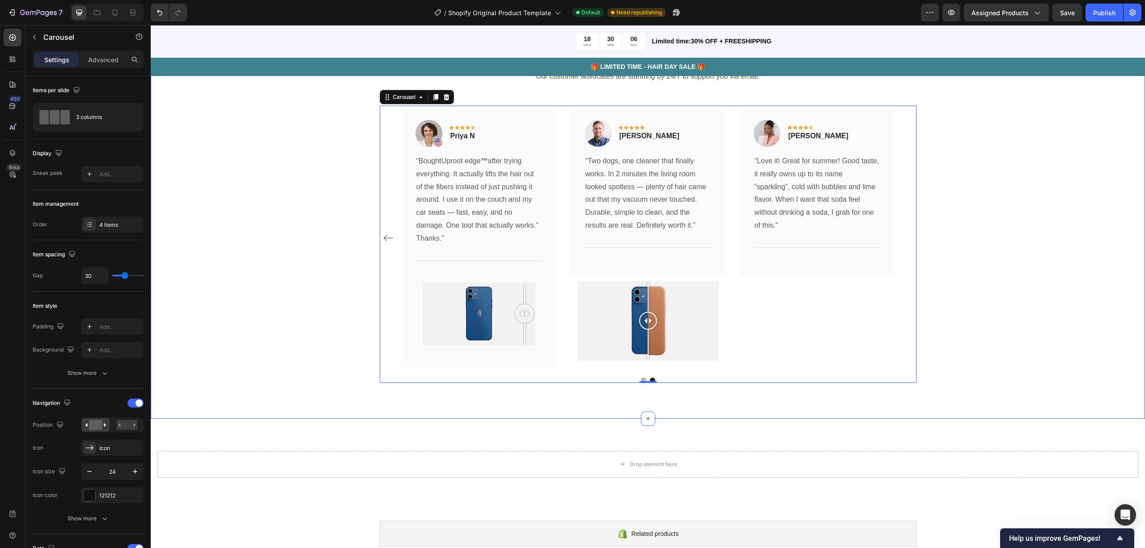
click at [210, 190] on div "What Our Customers Are Saying Heading Our customer advocates are standing by 24…" at bounding box center [647, 209] width 981 height 345
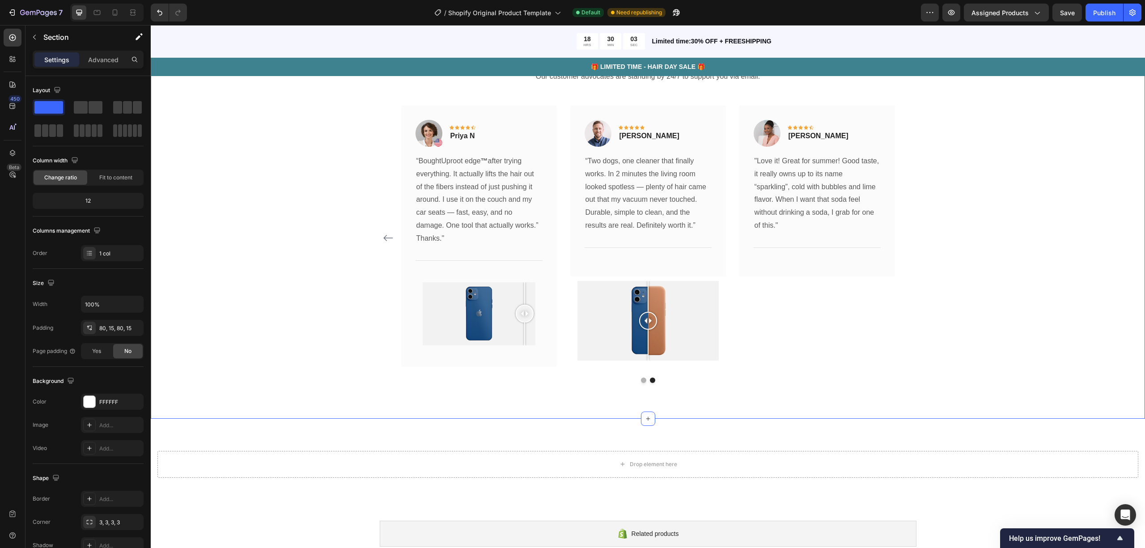
click at [321, 334] on div "What Our Customers Are Saying Heading Our customer advocates are standing by 24…" at bounding box center [647, 209] width 981 height 345
click at [551, 444] on div "Drop element here Section 14" at bounding box center [648, 464] width 994 height 91
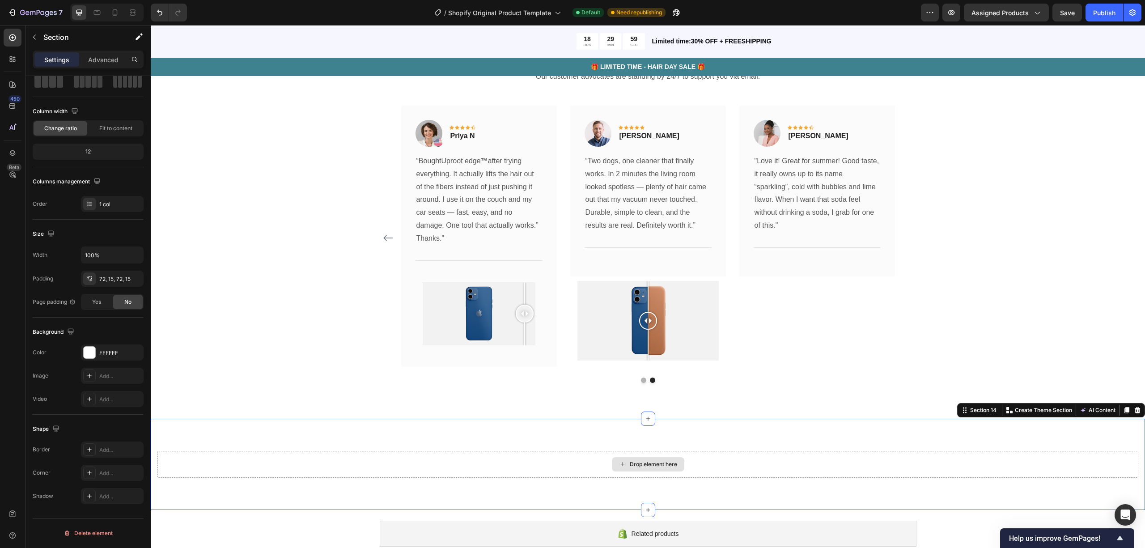
click at [549, 462] on div "Drop element here" at bounding box center [647, 464] width 981 height 27
click at [630, 465] on div "Drop element here" at bounding box center [653, 464] width 47 height 7
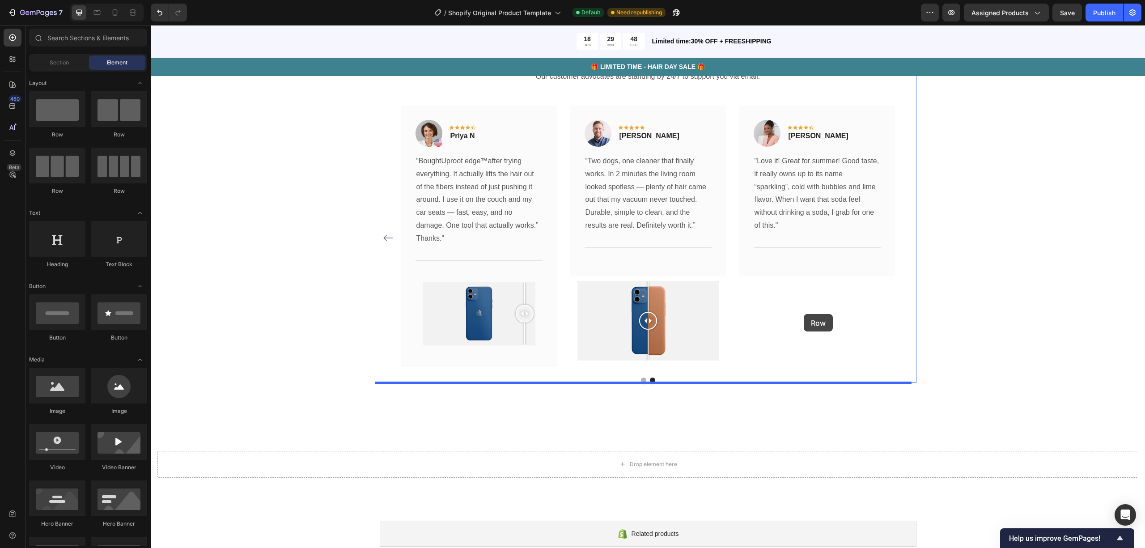
drag, startPoint x: 215, startPoint y: 143, endPoint x: 802, endPoint y: 314, distance: 611.4
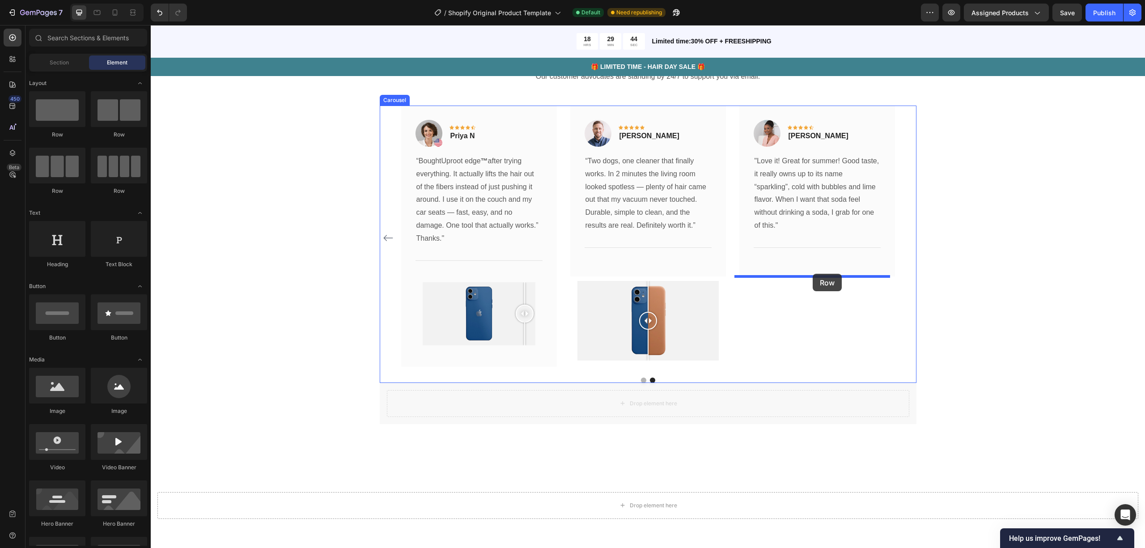
drag, startPoint x: 672, startPoint y: 403, endPoint x: 813, endPoint y: 274, distance: 191.5
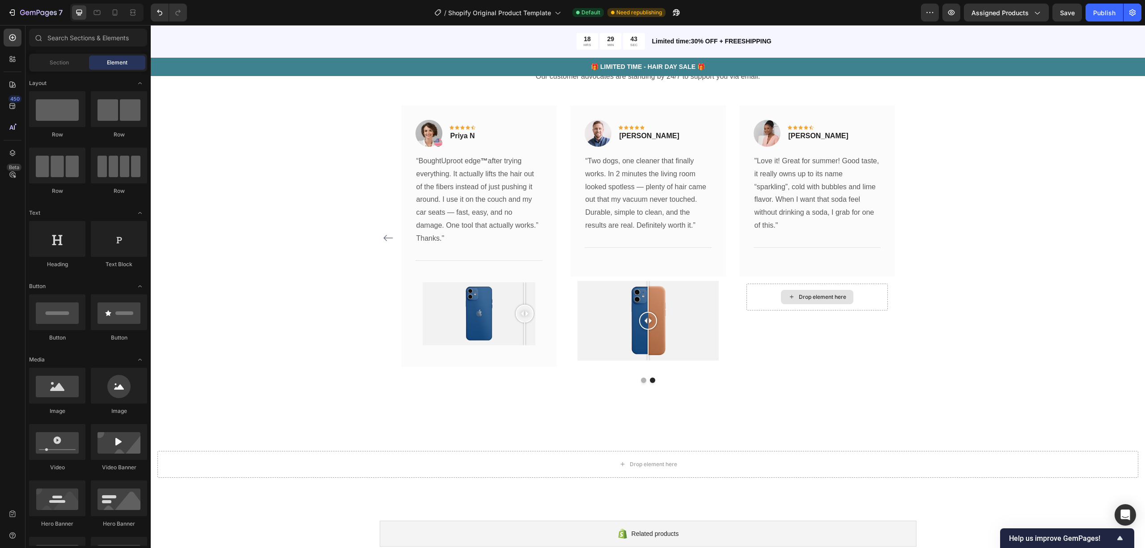
click at [829, 295] on div "Drop element here" at bounding box center [822, 296] width 47 height 7
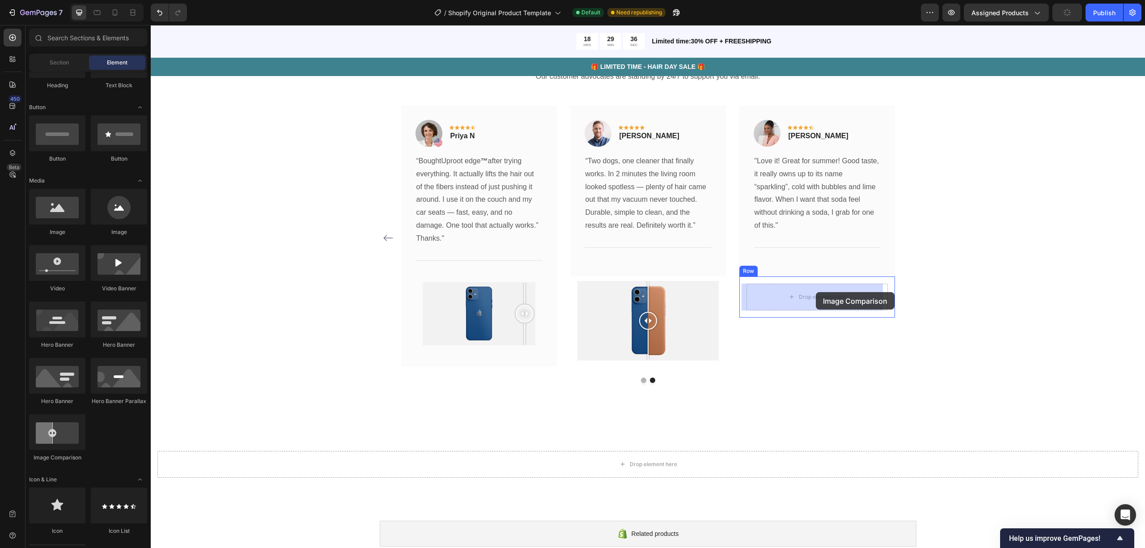
drag, startPoint x: 208, startPoint y: 458, endPoint x: 816, endPoint y: 292, distance: 630.0
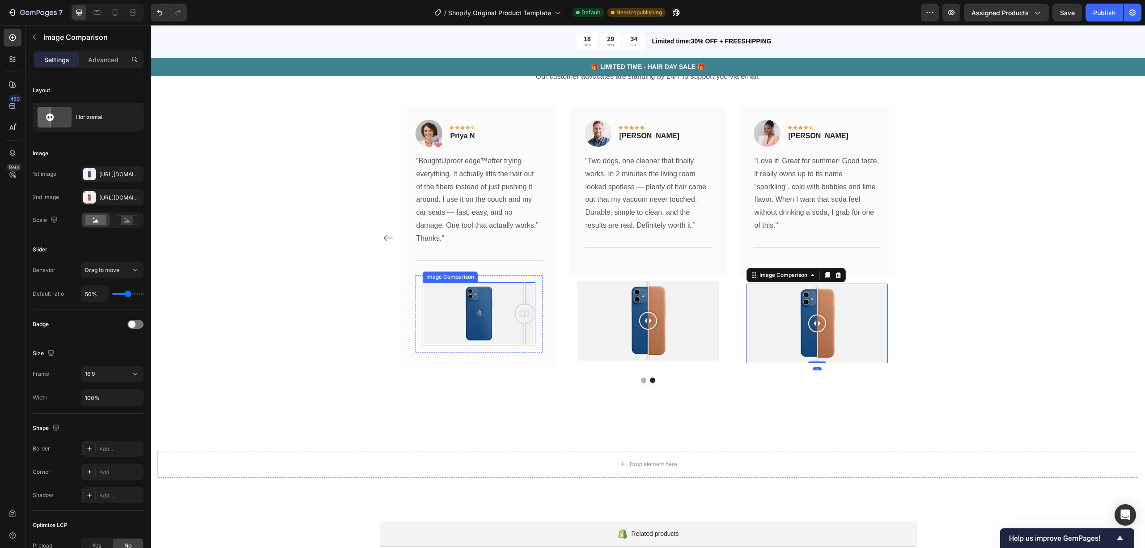
click at [476, 306] on div at bounding box center [479, 314] width 113 height 64
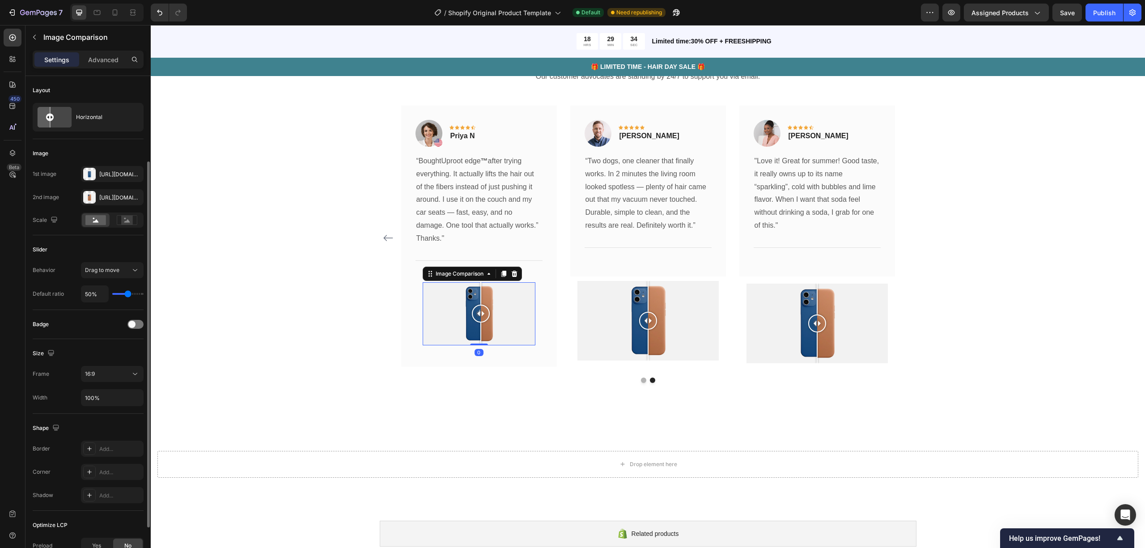
scroll to position [49, 0]
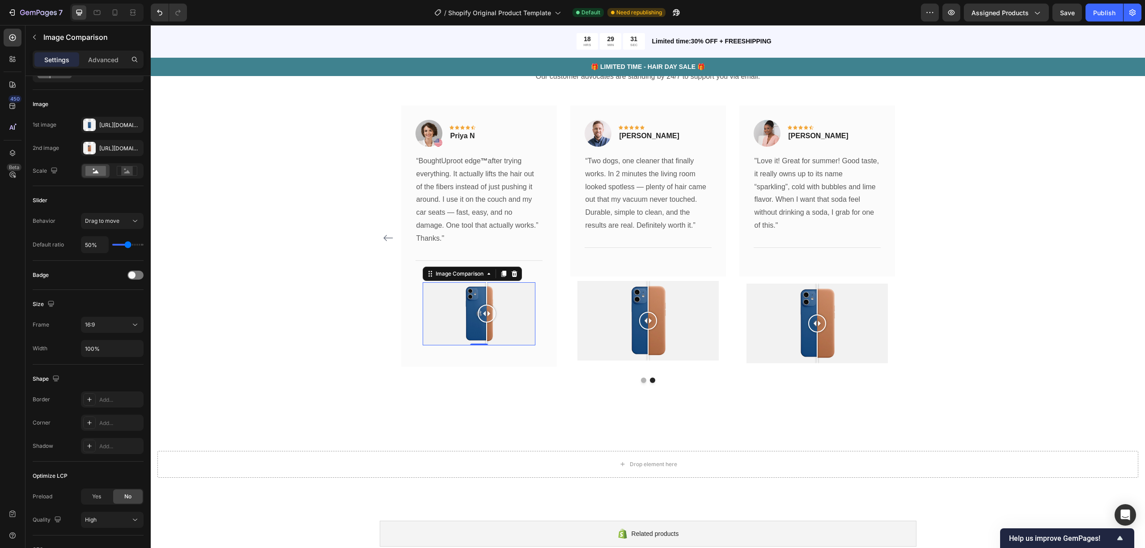
drag, startPoint x: 481, startPoint y: 314, endPoint x: 480, endPoint y: 324, distance: 10.8
click at [480, 324] on div at bounding box center [487, 314] width 18 height 64
click at [500, 252] on div "Title Line" at bounding box center [478, 260] width 127 height 29
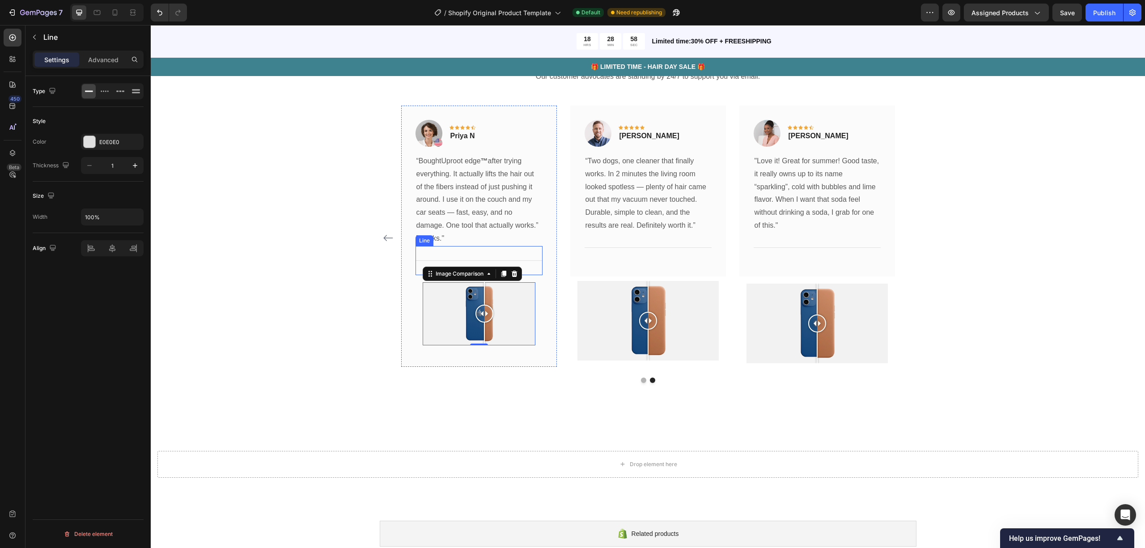
scroll to position [0, 0]
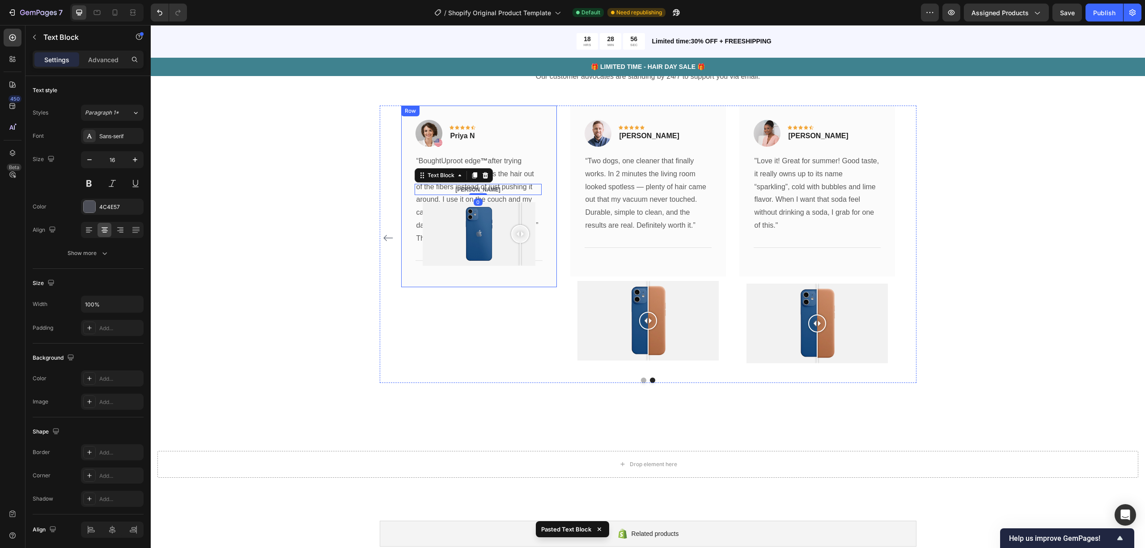
drag, startPoint x: 508, startPoint y: 233, endPoint x: 516, endPoint y: 280, distance: 48.0
click at [516, 280] on div "Image Icon Icon Icon Icon Icon Row Priya N Text block Row “Bought Uproot edge ™…" at bounding box center [479, 197] width 156 height 182
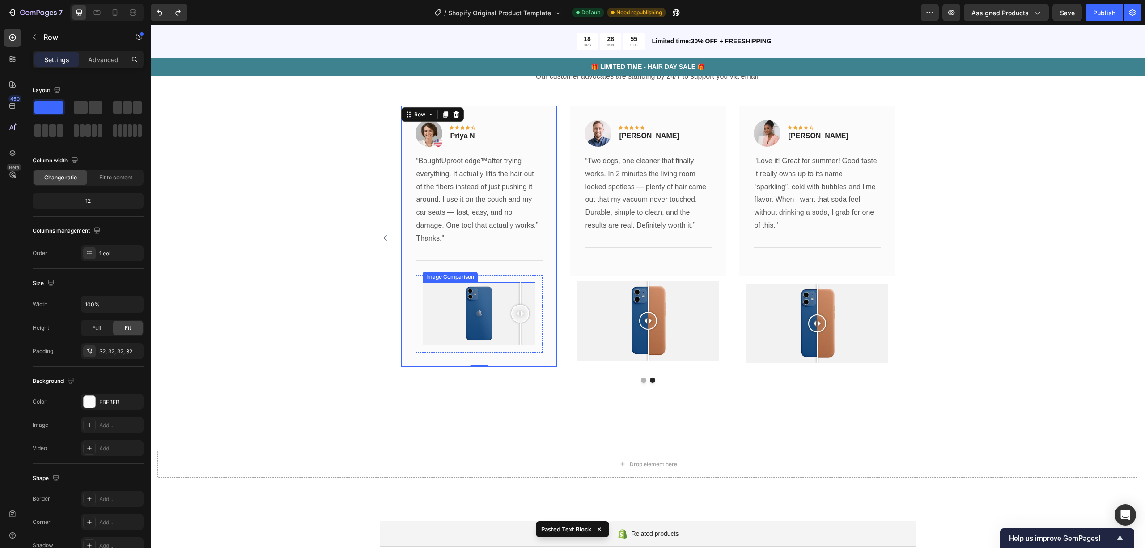
click at [352, 267] on div "What Our Customers Are Saying Heading Our customer advocates are standing by 24…" at bounding box center [647, 209] width 981 height 345
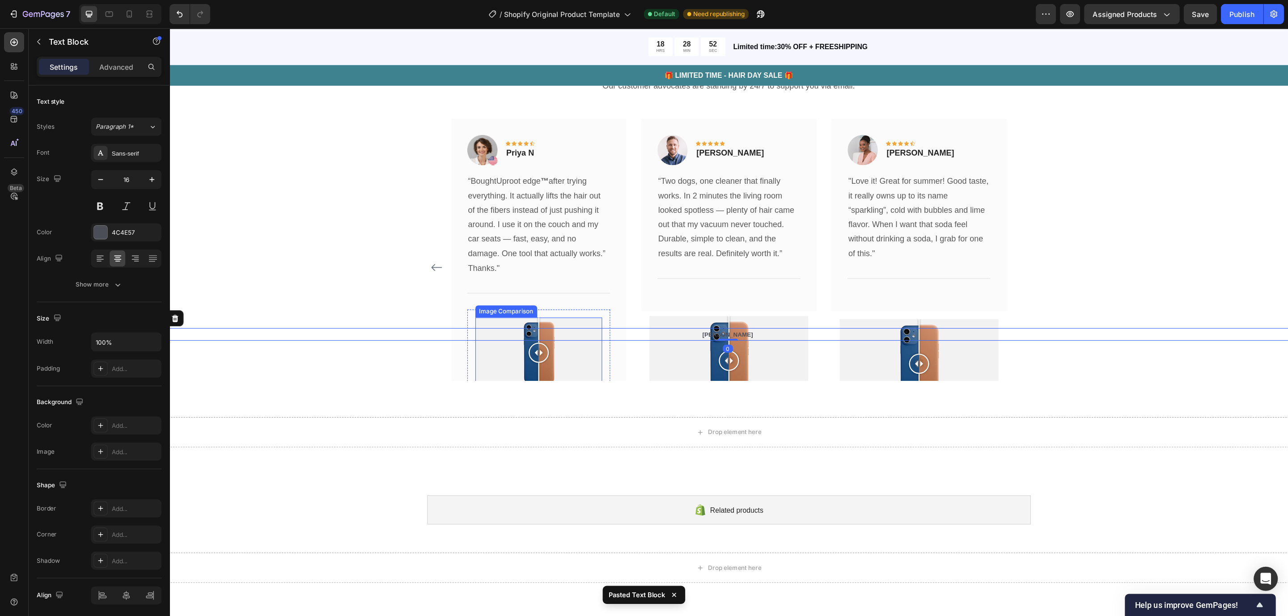
scroll to position [2791, 0]
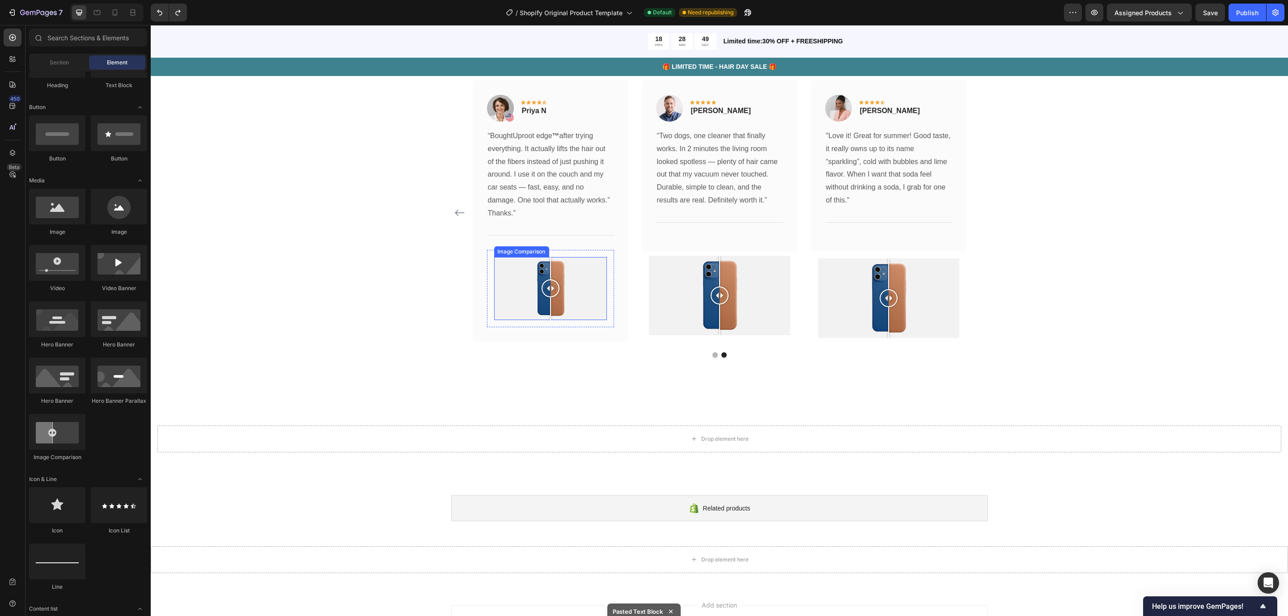
click at [591, 287] on div at bounding box center [550, 289] width 113 height 64
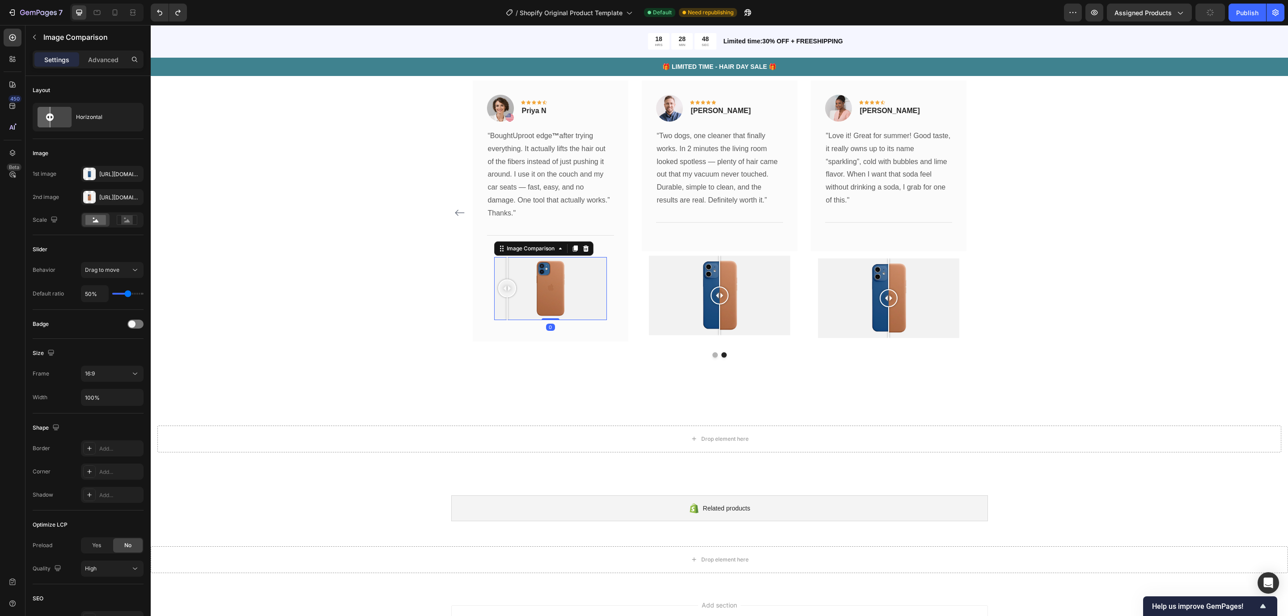
click at [502, 284] on div at bounding box center [550, 289] width 113 height 64
click at [721, 445] on div "Drop element here" at bounding box center [719, 439] width 72 height 14
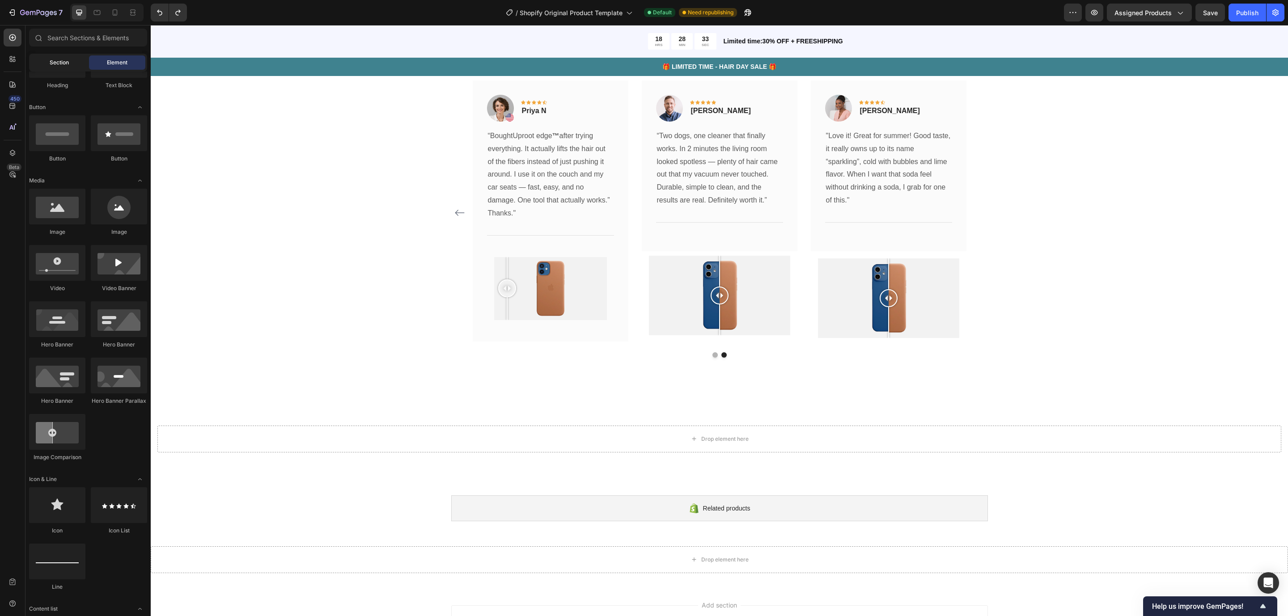
click at [47, 59] on div "Section" at bounding box center [59, 62] width 56 height 14
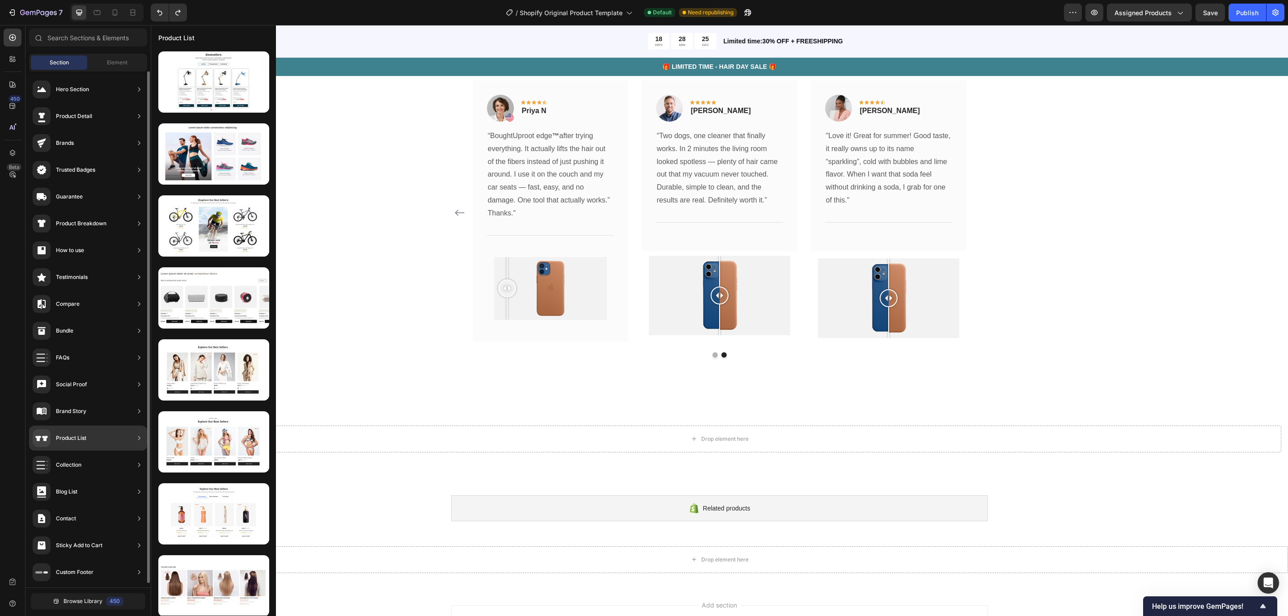
scroll to position [0, 0]
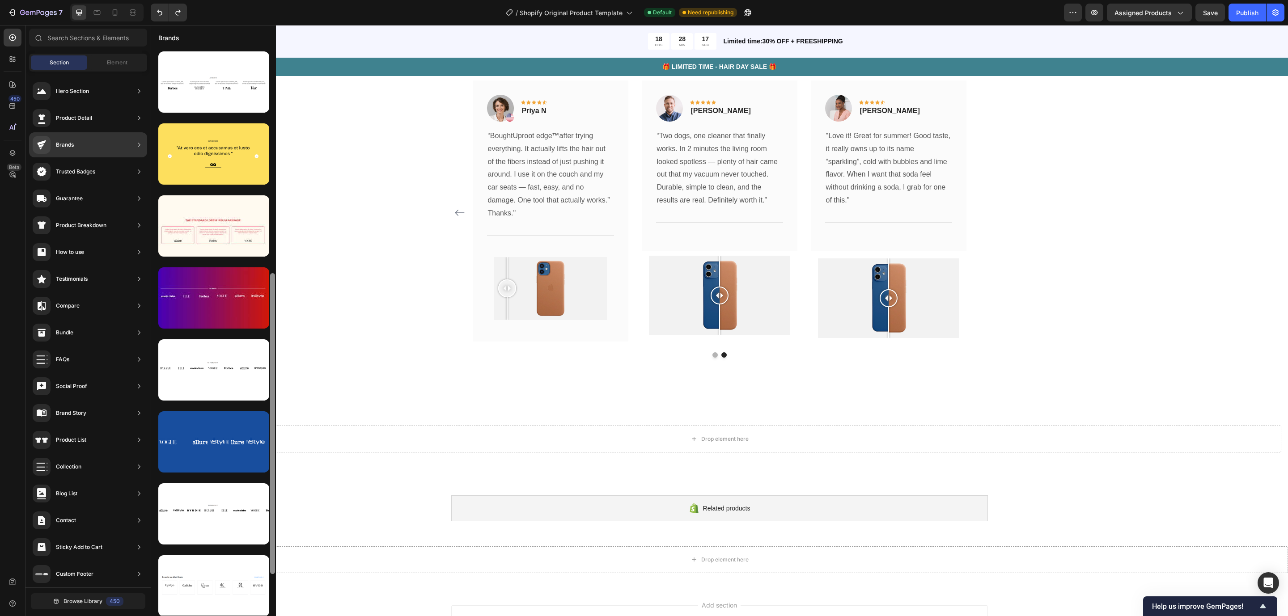
click at [275, 223] on div at bounding box center [272, 479] width 7 height 568
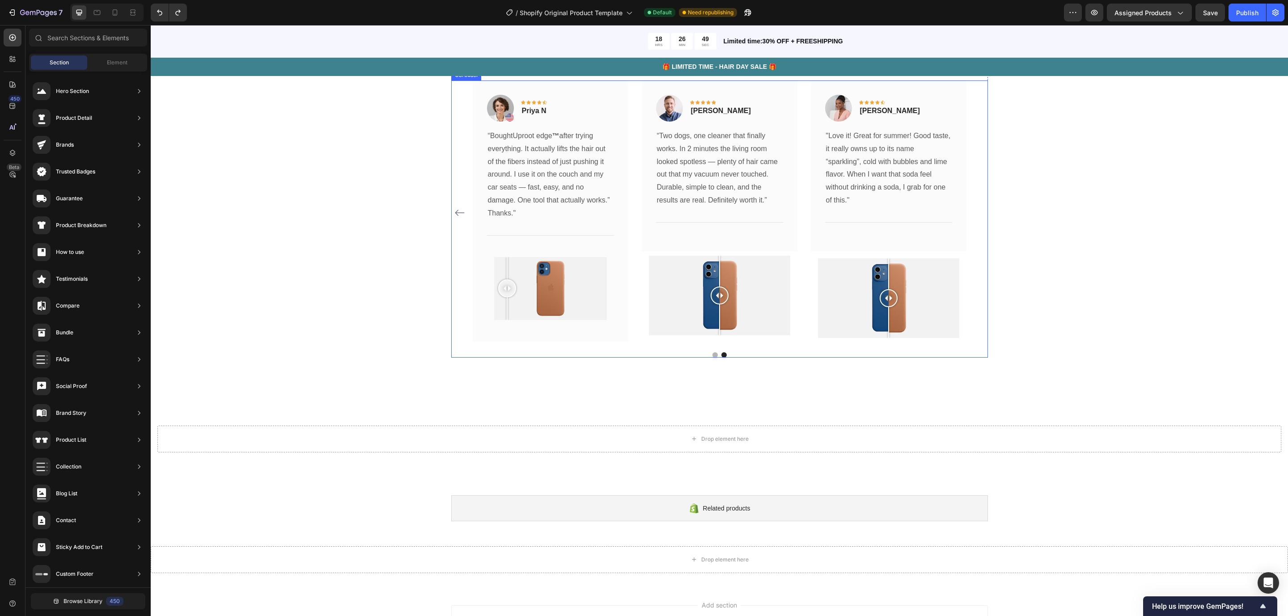
click at [706, 356] on div at bounding box center [719, 354] width 537 height 5
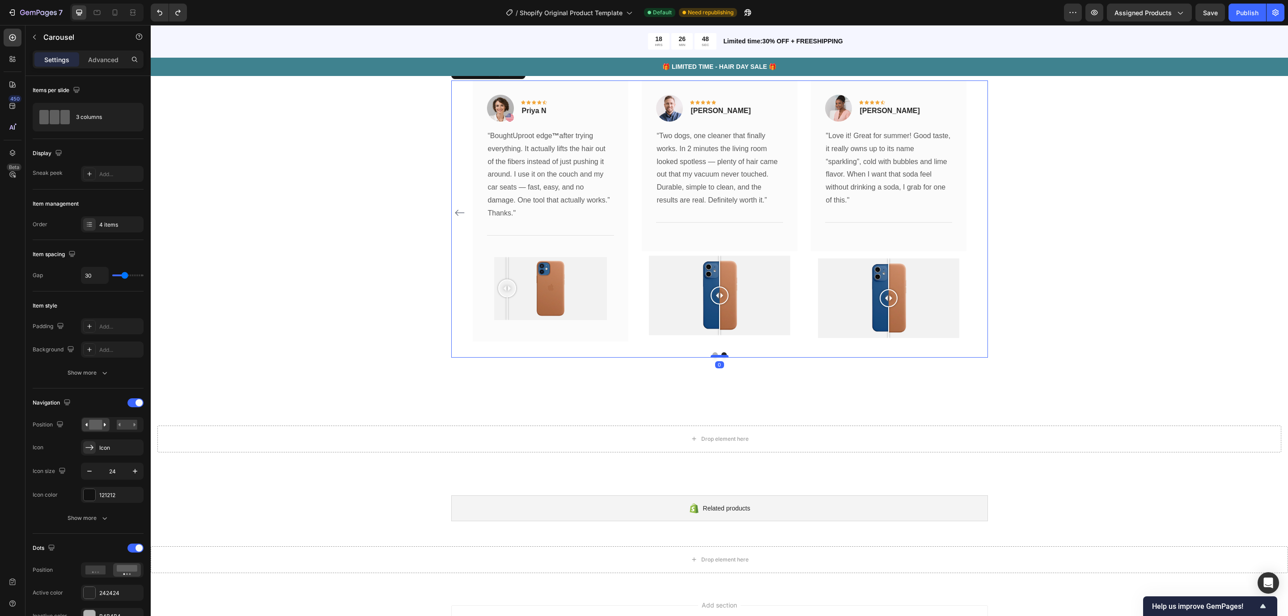
click at [711, 355] on div at bounding box center [720, 356] width 18 height 3
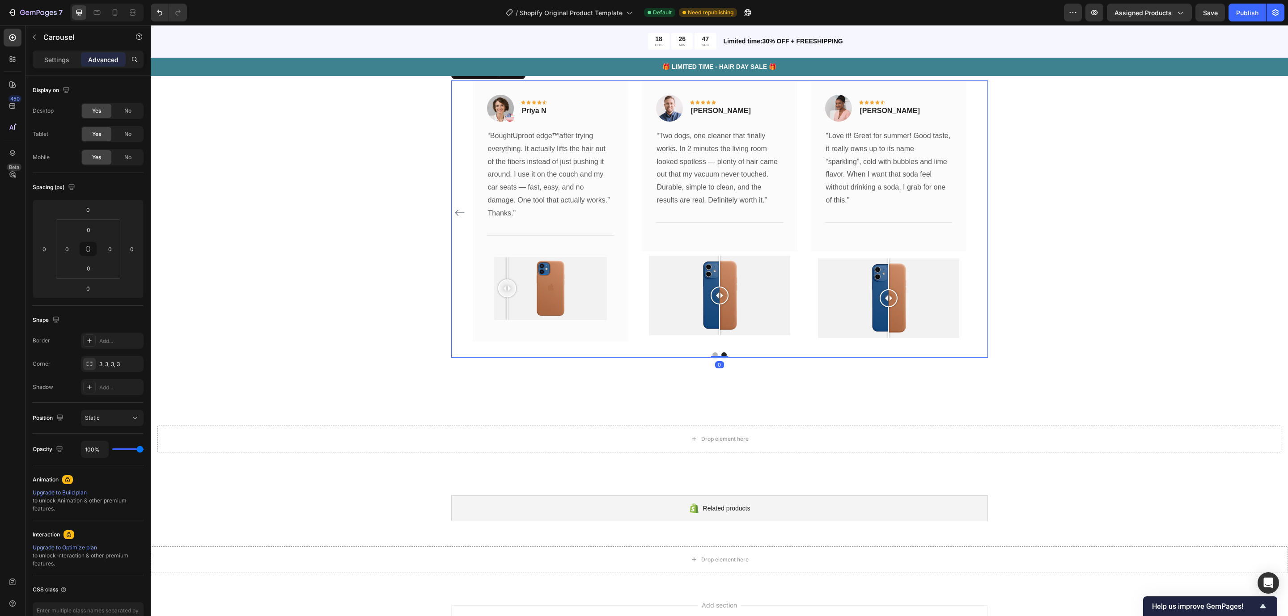
click at [712, 353] on button "Dot" at bounding box center [714, 354] width 5 height 5
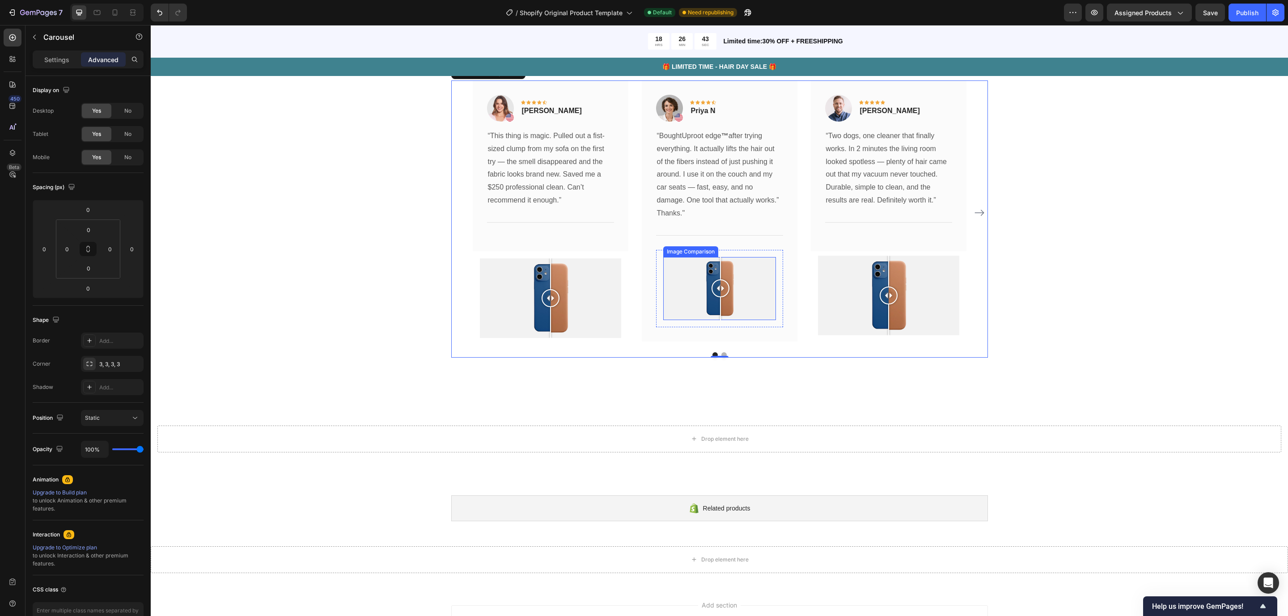
drag, startPoint x: 669, startPoint y: 294, endPoint x: 715, endPoint y: 293, distance: 45.6
click at [715, 293] on div at bounding box center [721, 289] width 18 height 18
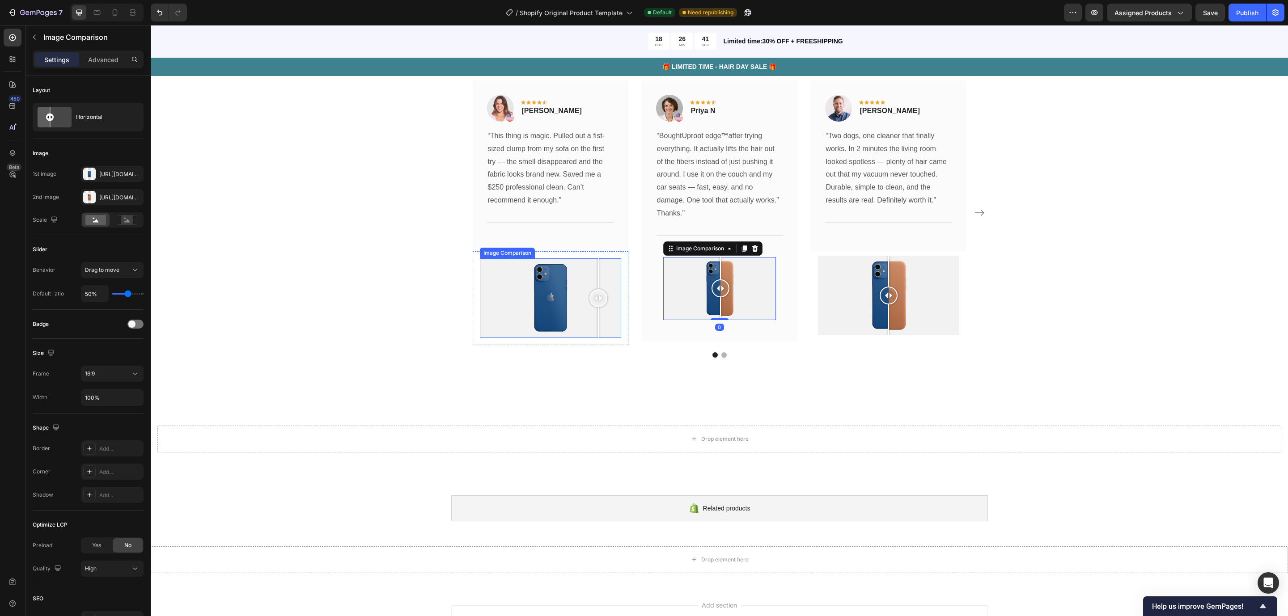
click at [593, 295] on div at bounding box center [550, 298] width 141 height 80
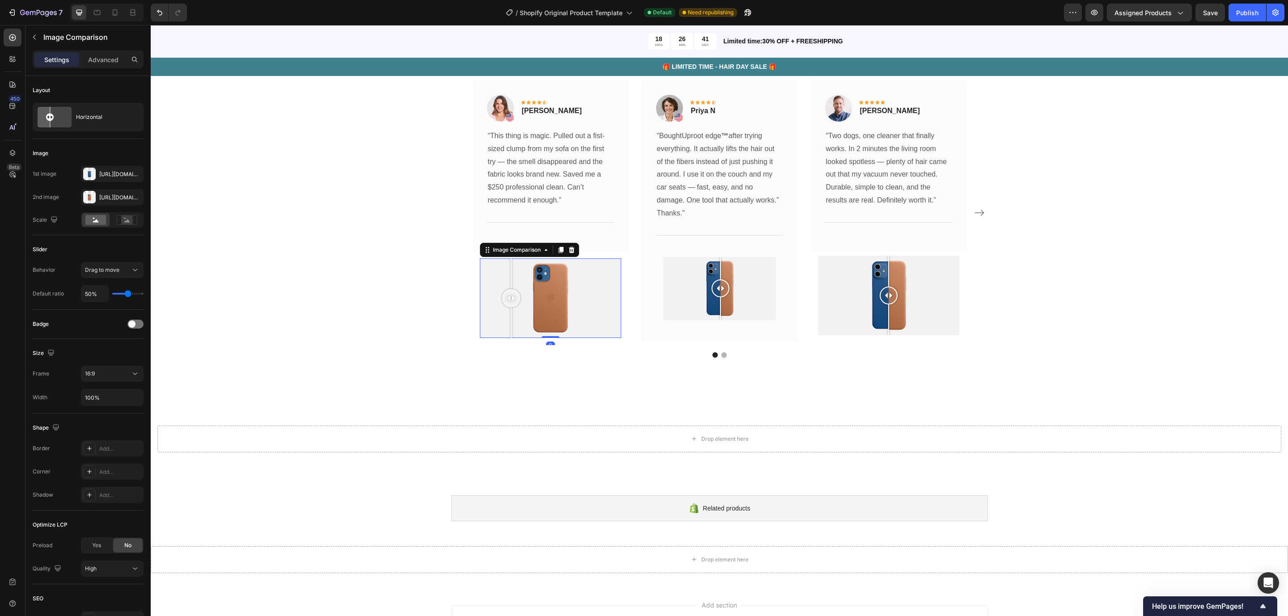
click at [506, 280] on div at bounding box center [550, 298] width 141 height 80
click at [535, 292] on div at bounding box center [550, 298] width 141 height 80
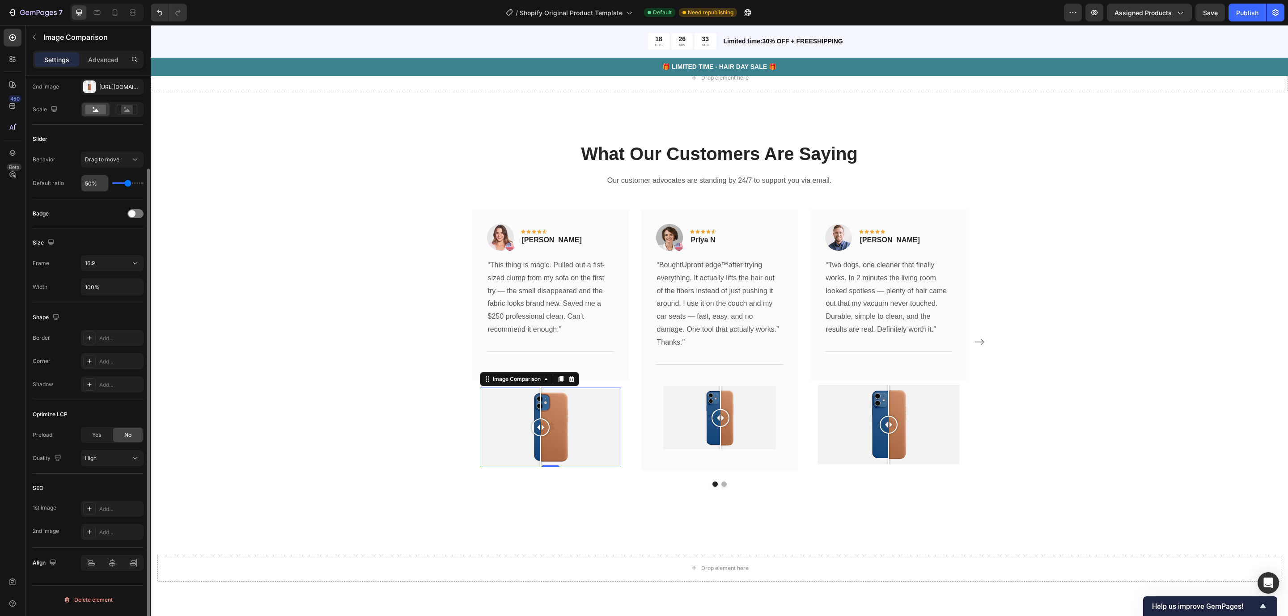
scroll to position [0, 0]
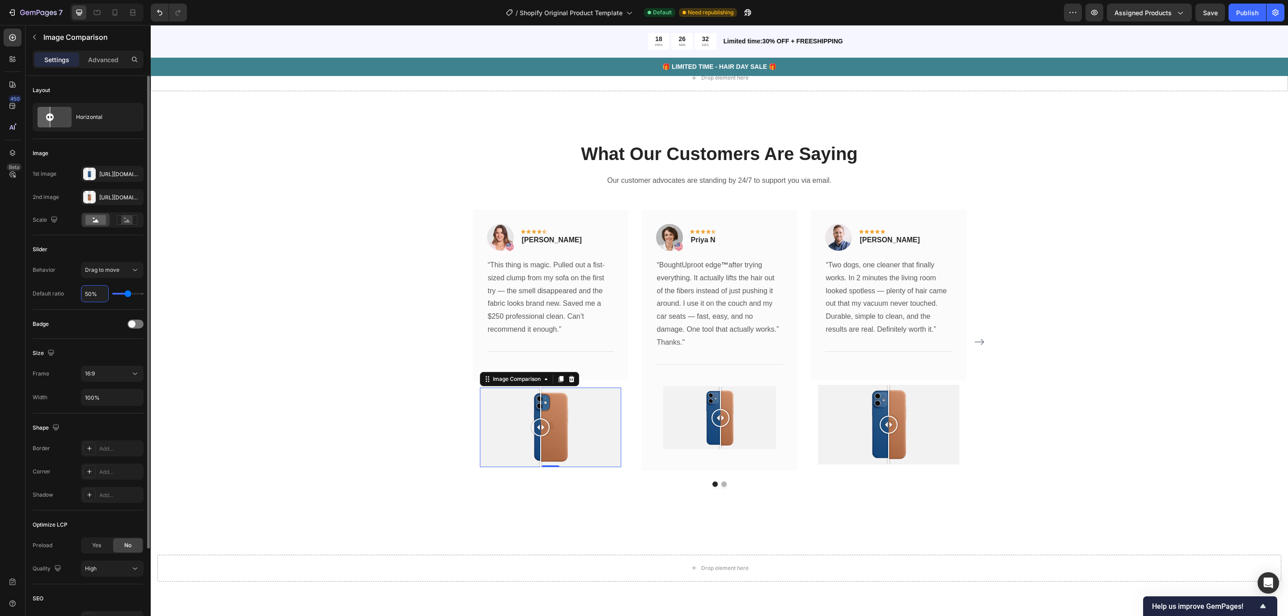
drag, startPoint x: 97, startPoint y: 298, endPoint x: 91, endPoint y: 301, distance: 6.0
click at [91, 301] on input "50%" at bounding box center [94, 294] width 27 height 16
type input "6%"
type input "6"
type input "60%"
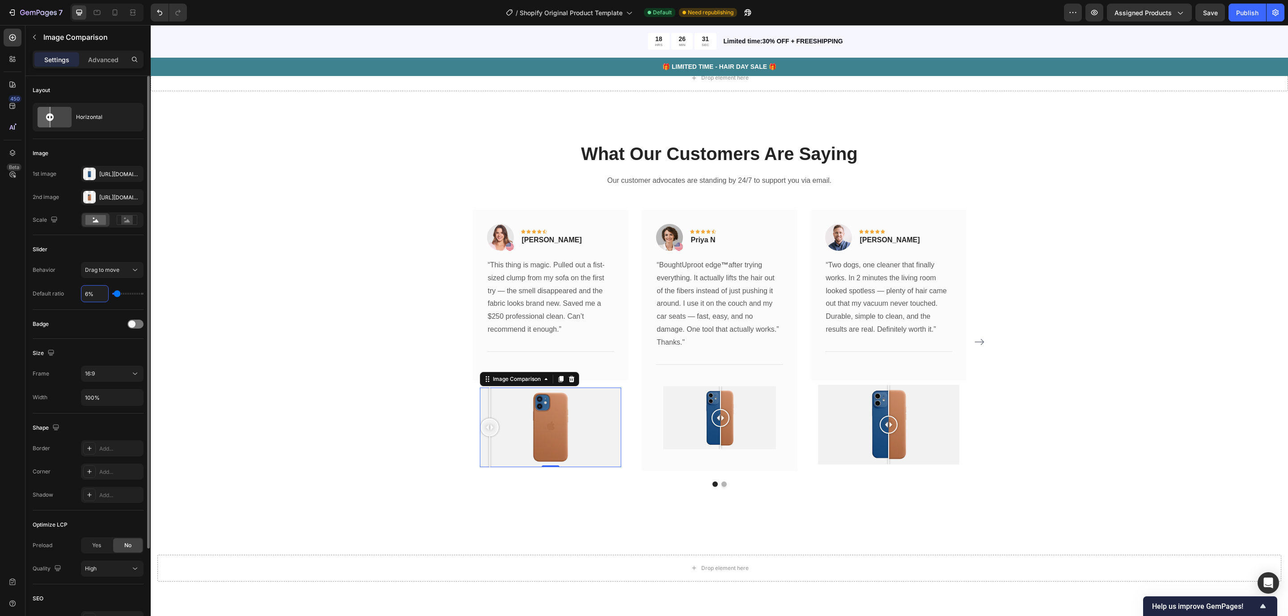
type input "60"
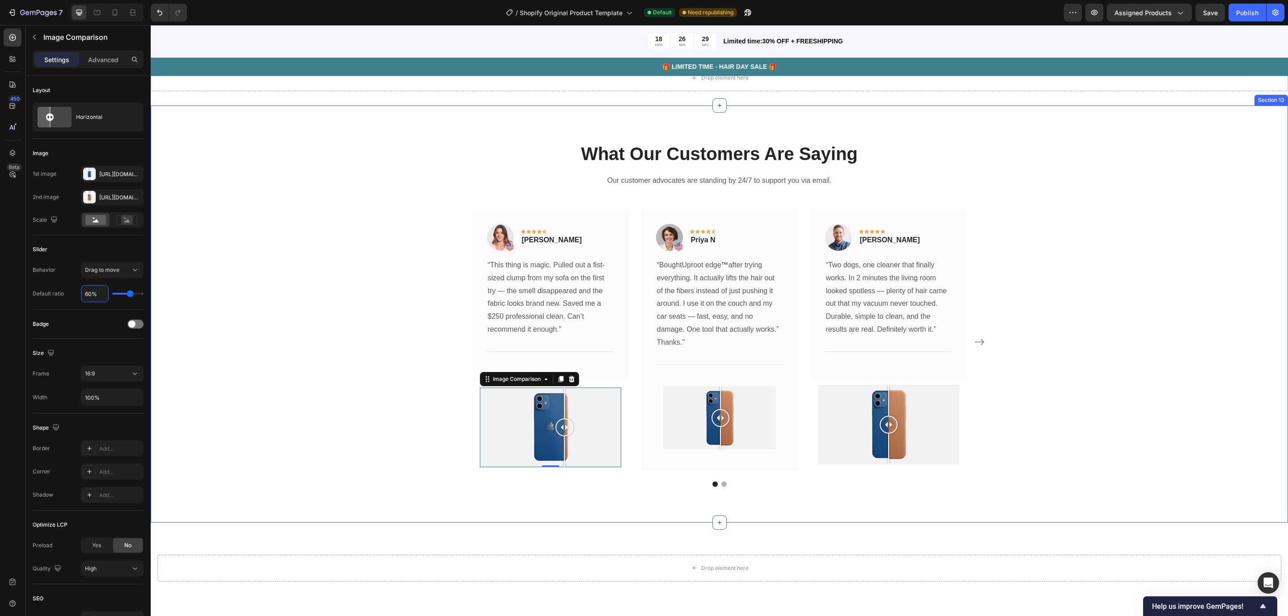
type input "6%"
type input "6"
type input "%"
type input "50"
type input "1%"
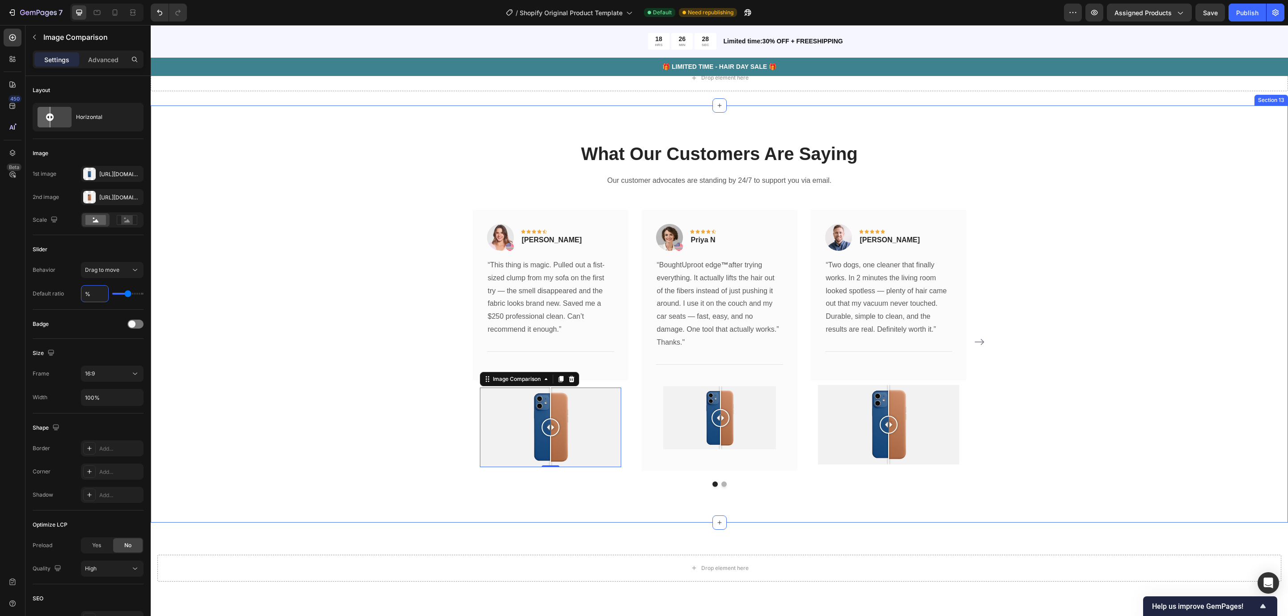
type input "1"
type input "10%"
type input "10"
type input "100%"
type input "100"
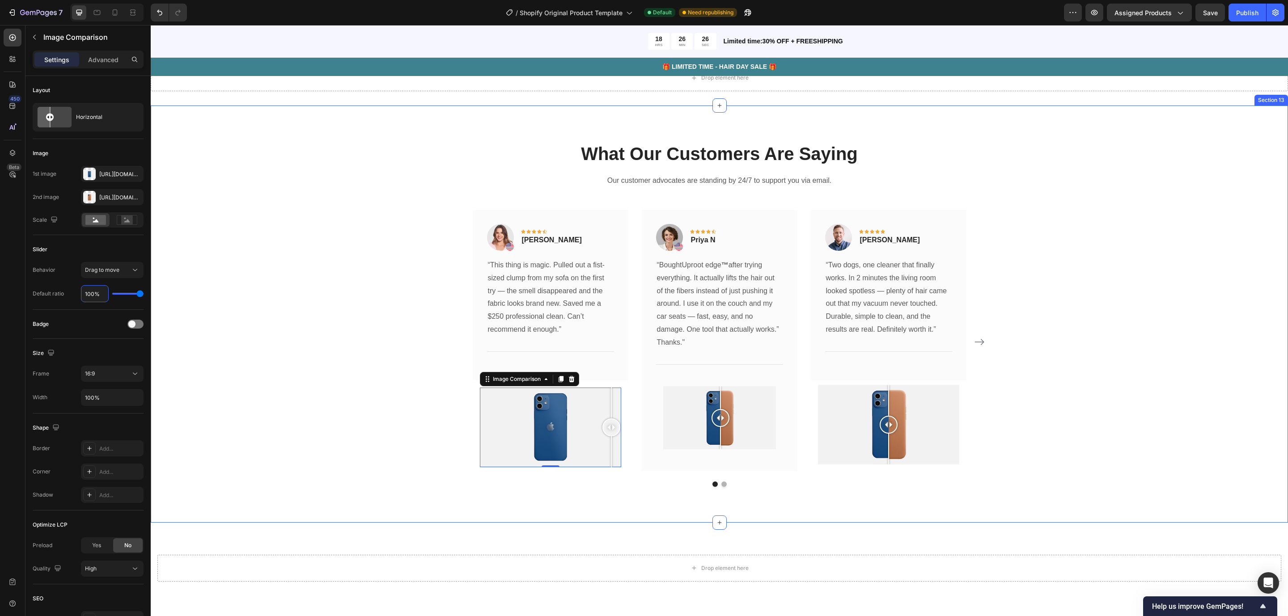
type input "10%"
type input "10"
type input "1%"
type input "1"
type input "11%"
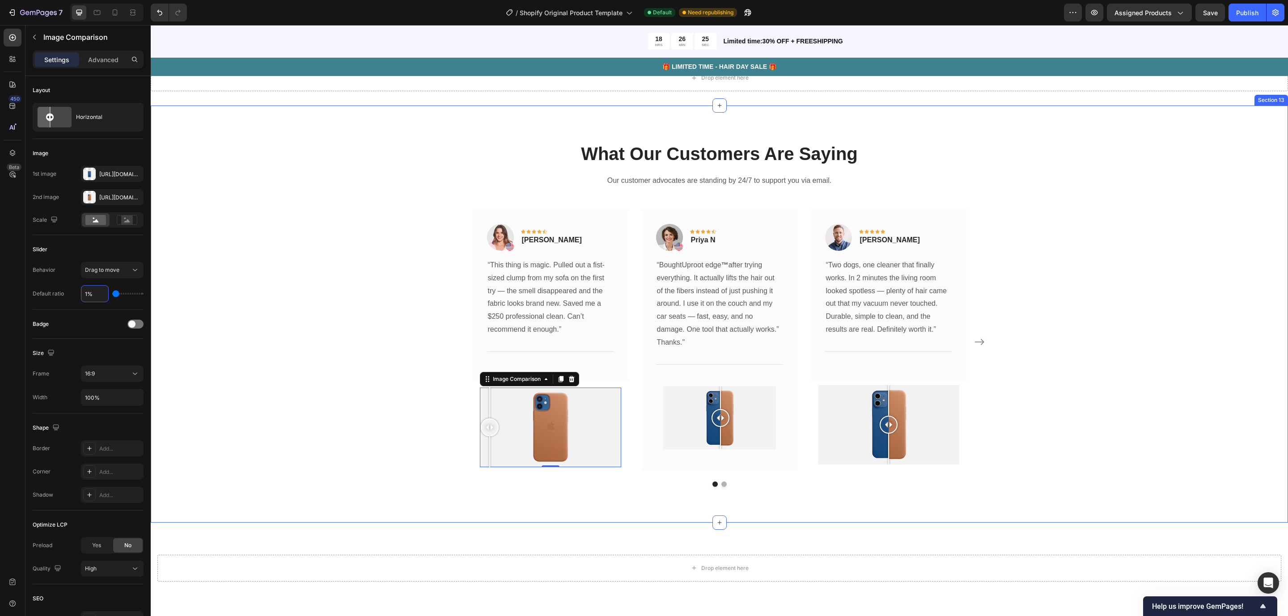
type input "11"
type input "115%"
type input "100"
type input "11%"
type input "11"
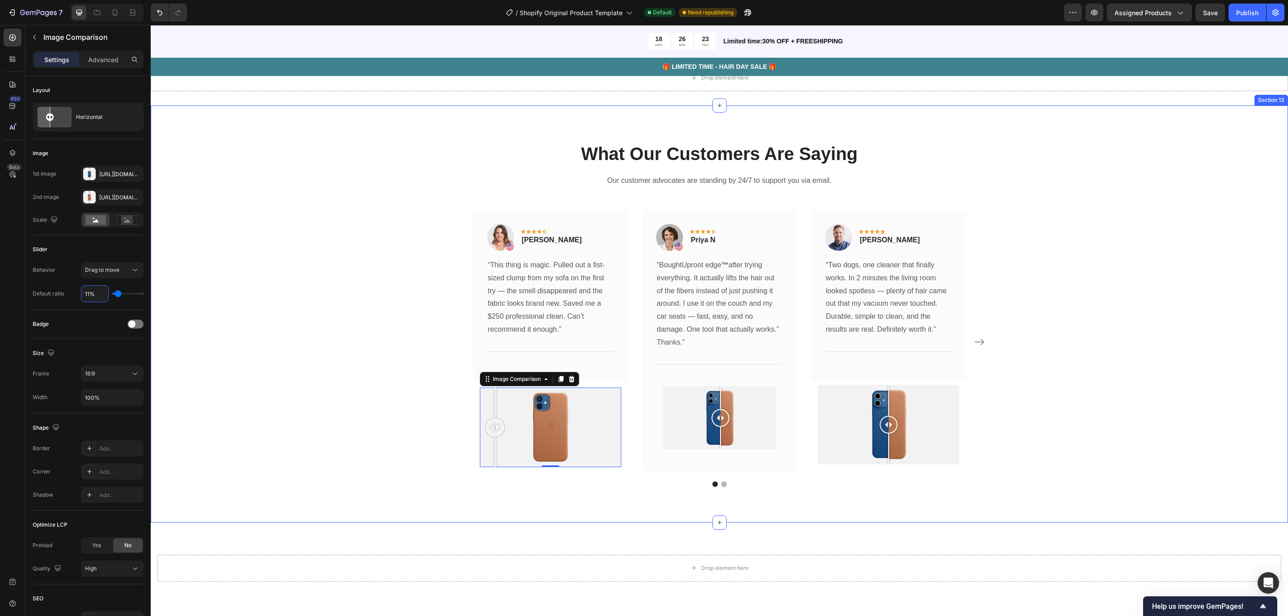
type input "1%"
type input "1"
type input "15%"
type input "15"
type input "150%"
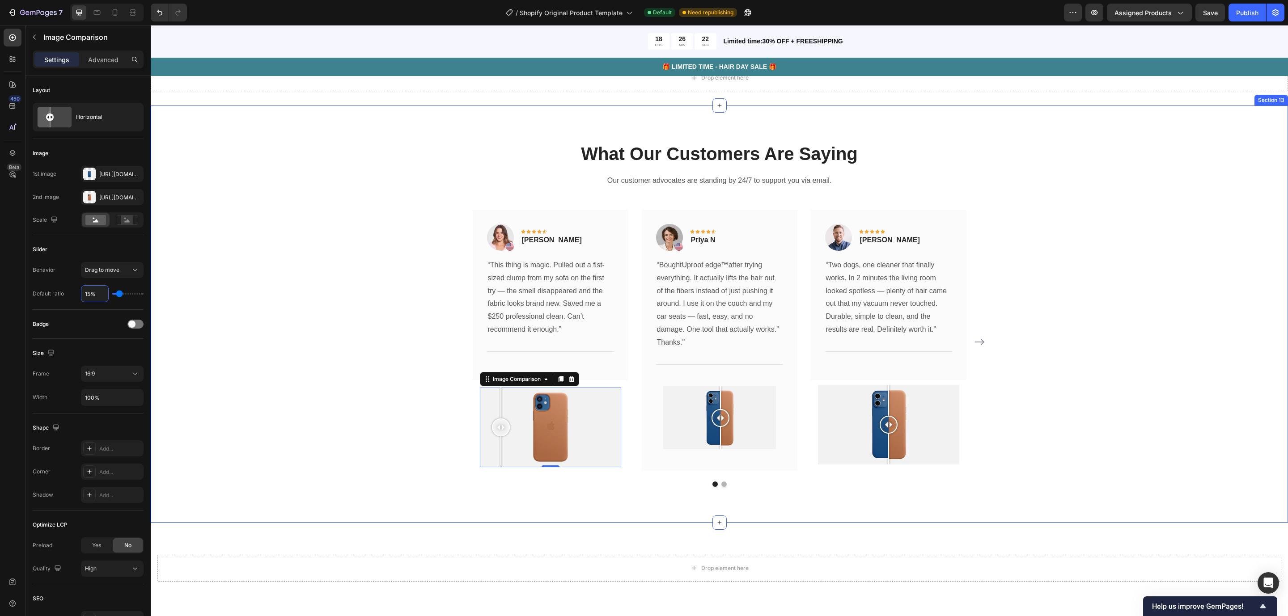
type input "100"
click at [375, 429] on div "What Our Customers Are Saying Heading Our customer advocates are standing by 24…" at bounding box center [719, 313] width 1124 height 345
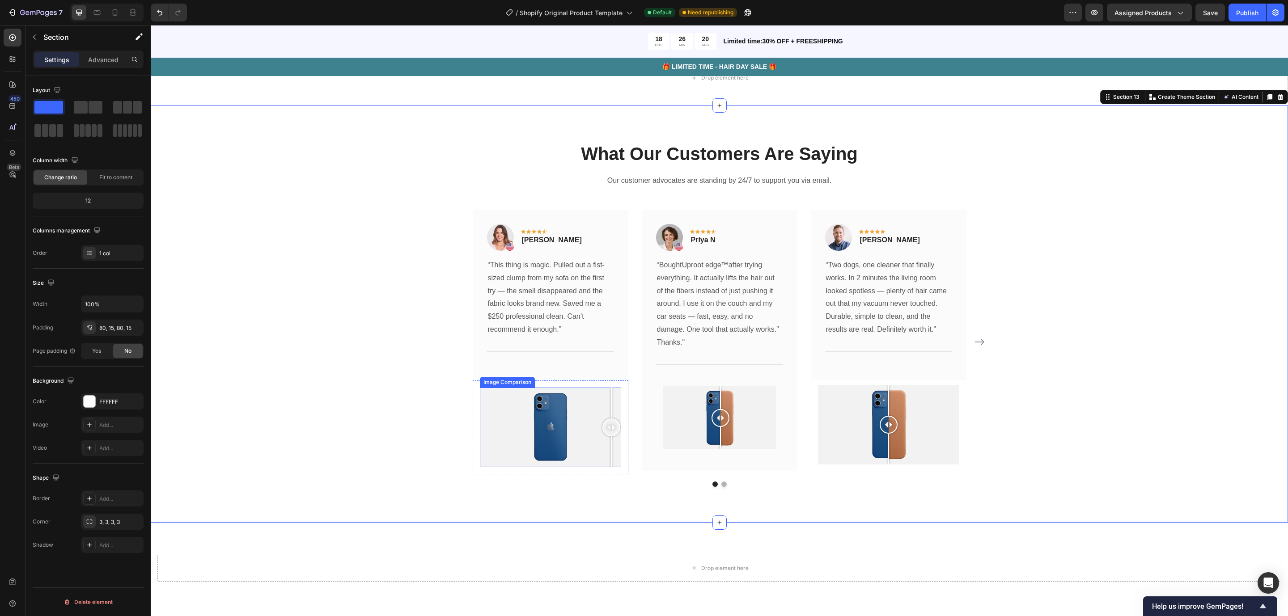
click at [551, 444] on div at bounding box center [550, 428] width 141 height 80
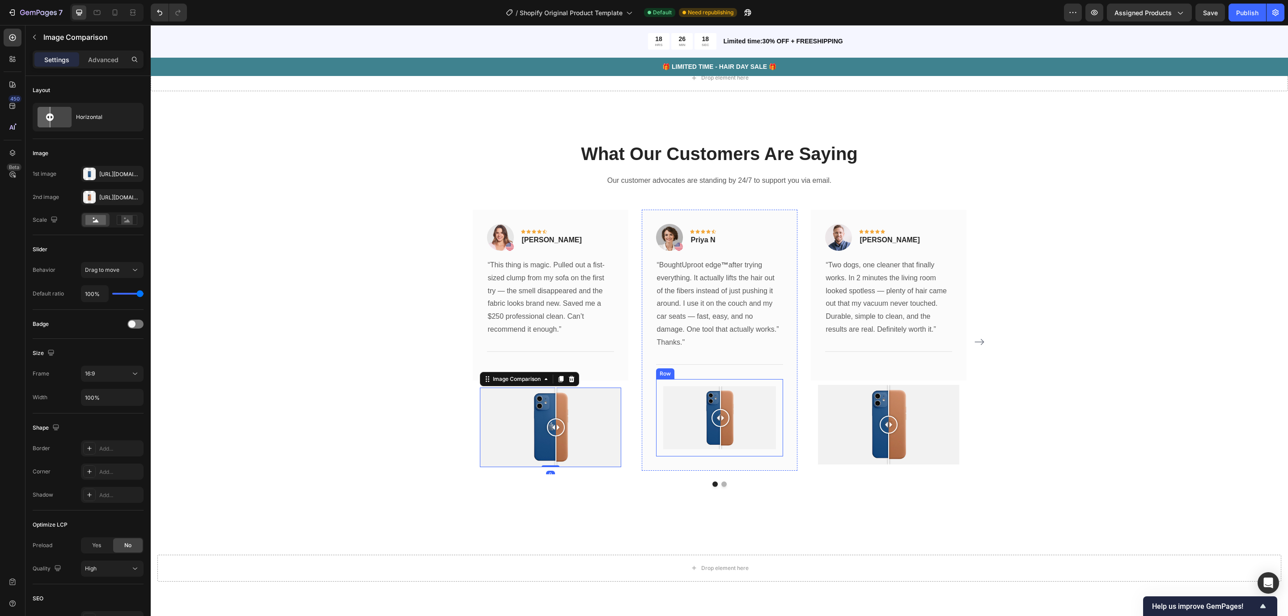
click at [765, 457] on div "Image Comparison Row" at bounding box center [719, 418] width 127 height 78
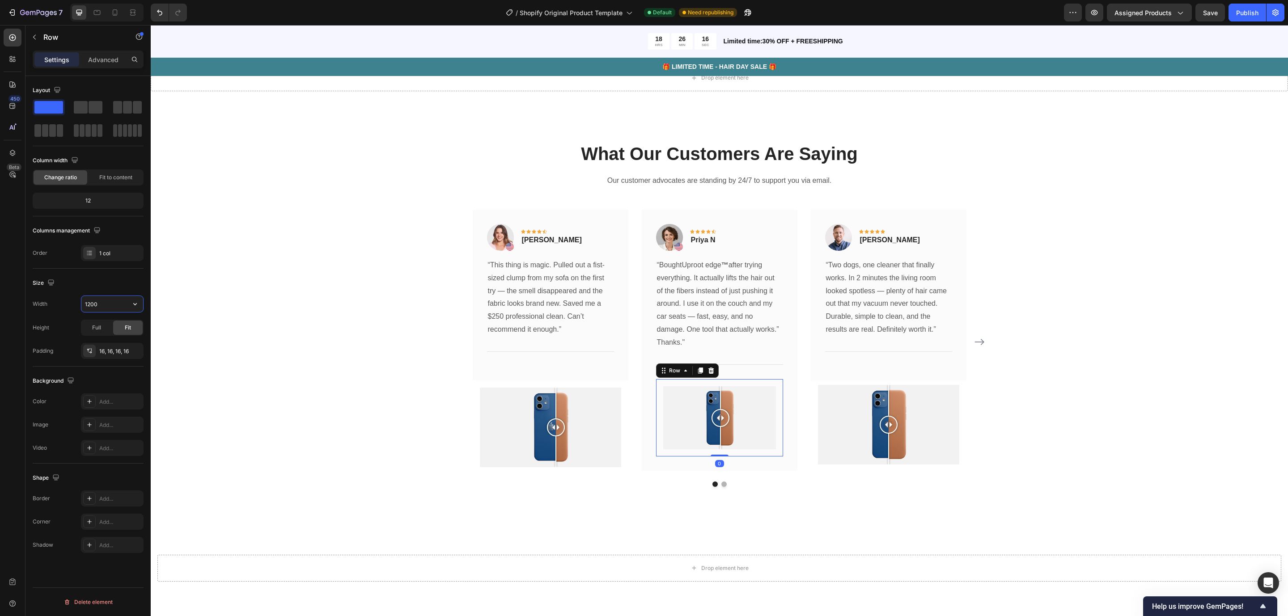
click at [112, 302] on input "1200" at bounding box center [112, 304] width 62 height 16
type input "1"
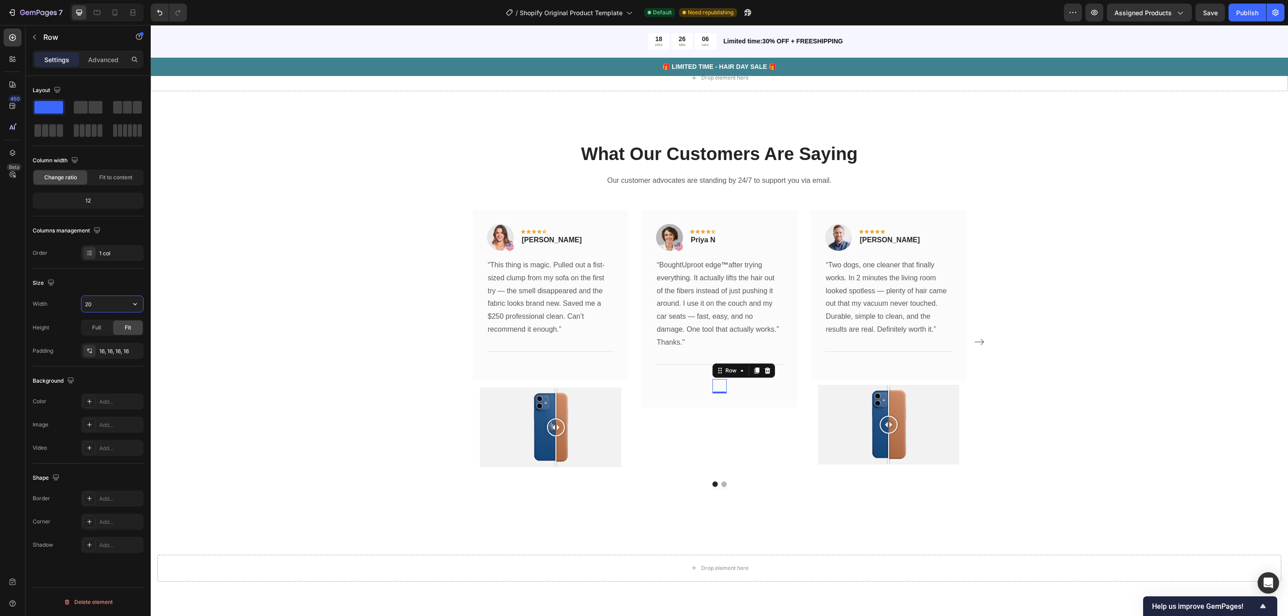
type input "2"
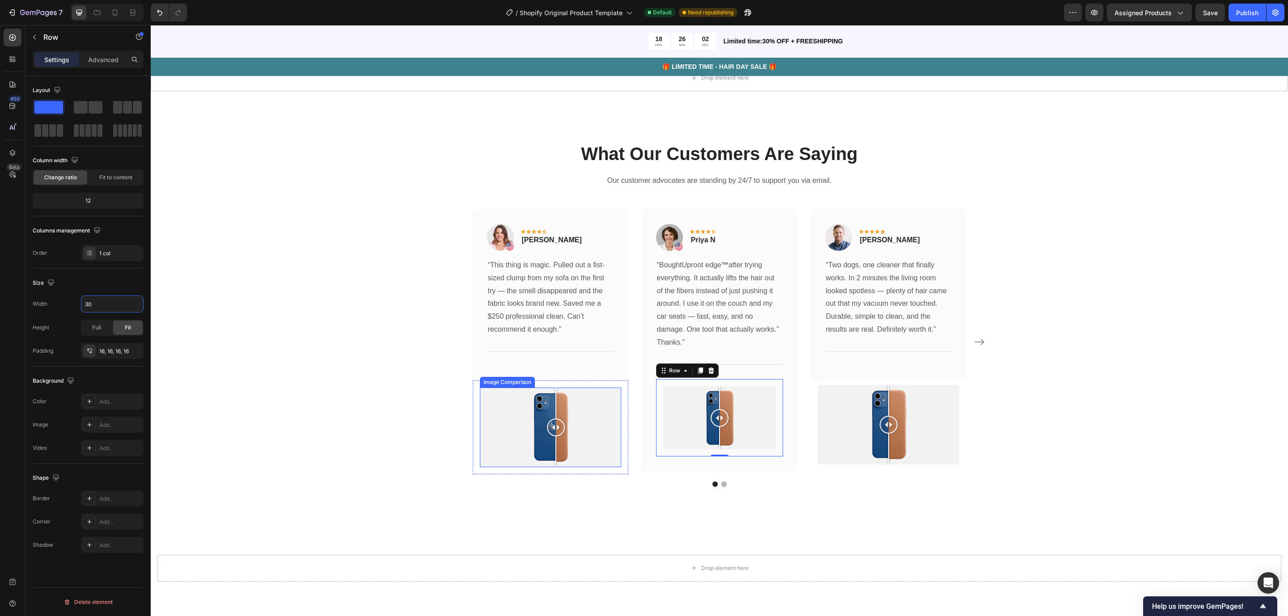
type input "3"
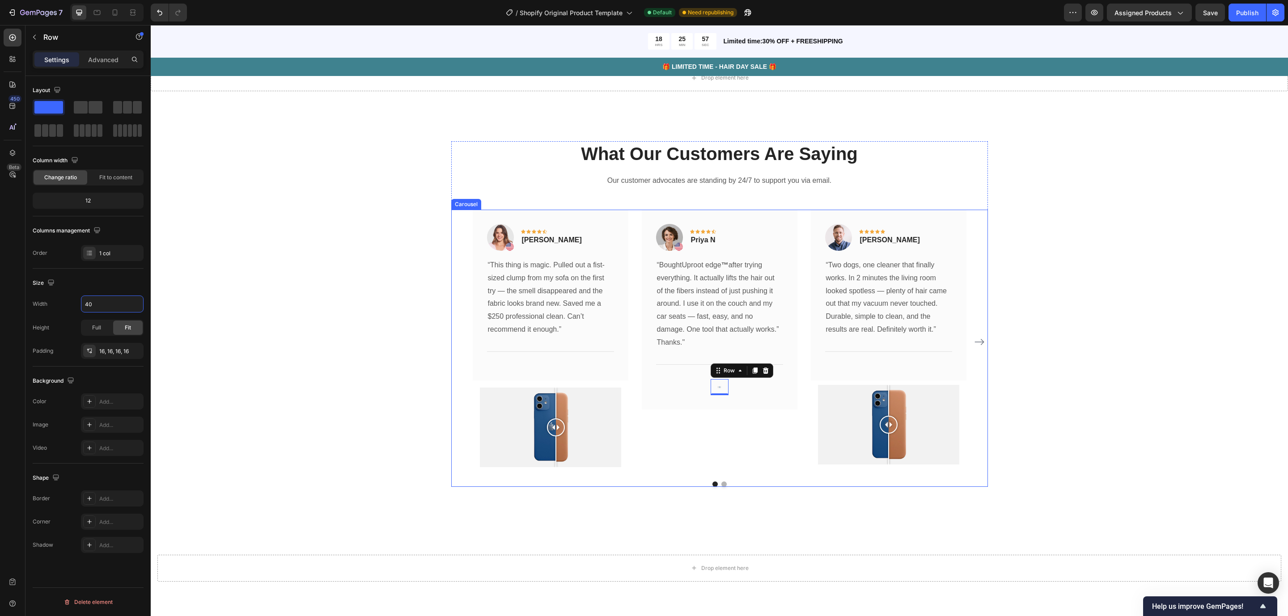
type input "4"
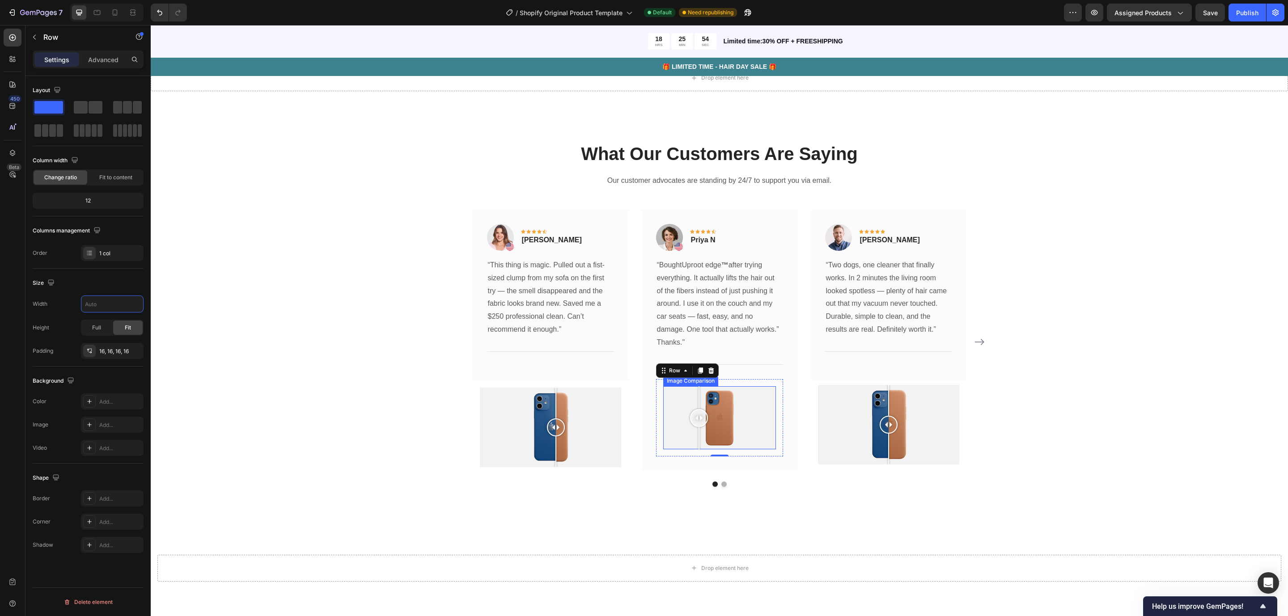
click at [694, 434] on div at bounding box center [719, 418] width 113 height 64
click at [669, 430] on div at bounding box center [719, 418] width 113 height 64
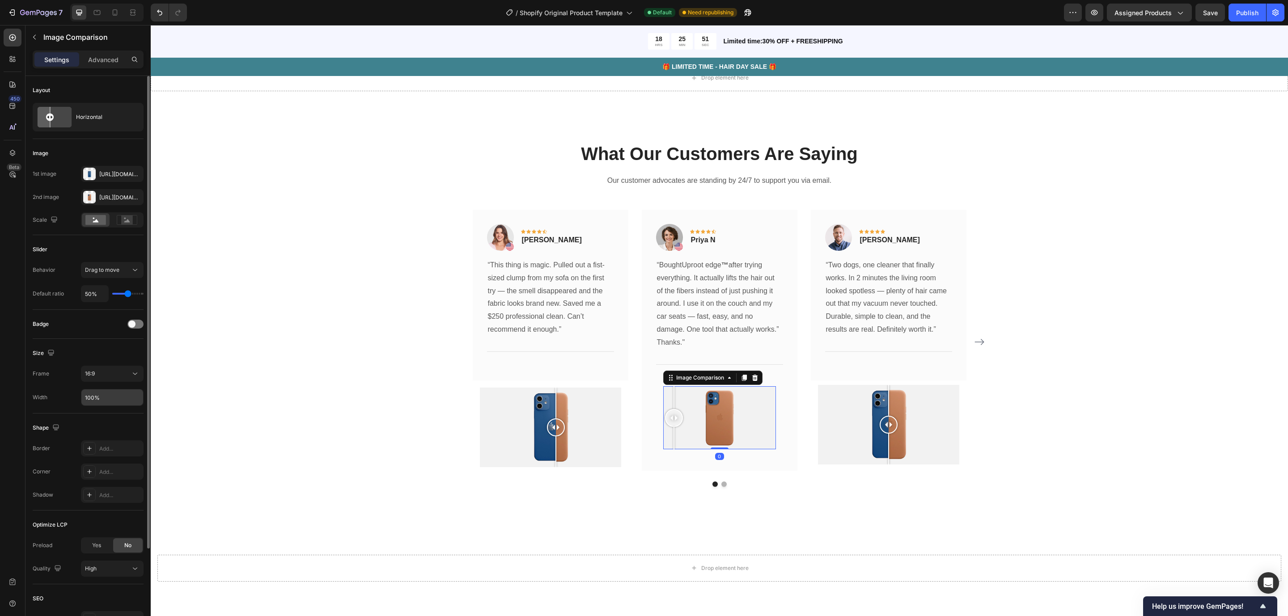
click at [96, 402] on input "100%" at bounding box center [112, 398] width 62 height 16
type input "300%"
click at [162, 403] on div "What Our Customers Are Saying Heading Our customer advocates are standing by 24…" at bounding box center [719, 313] width 1124 height 345
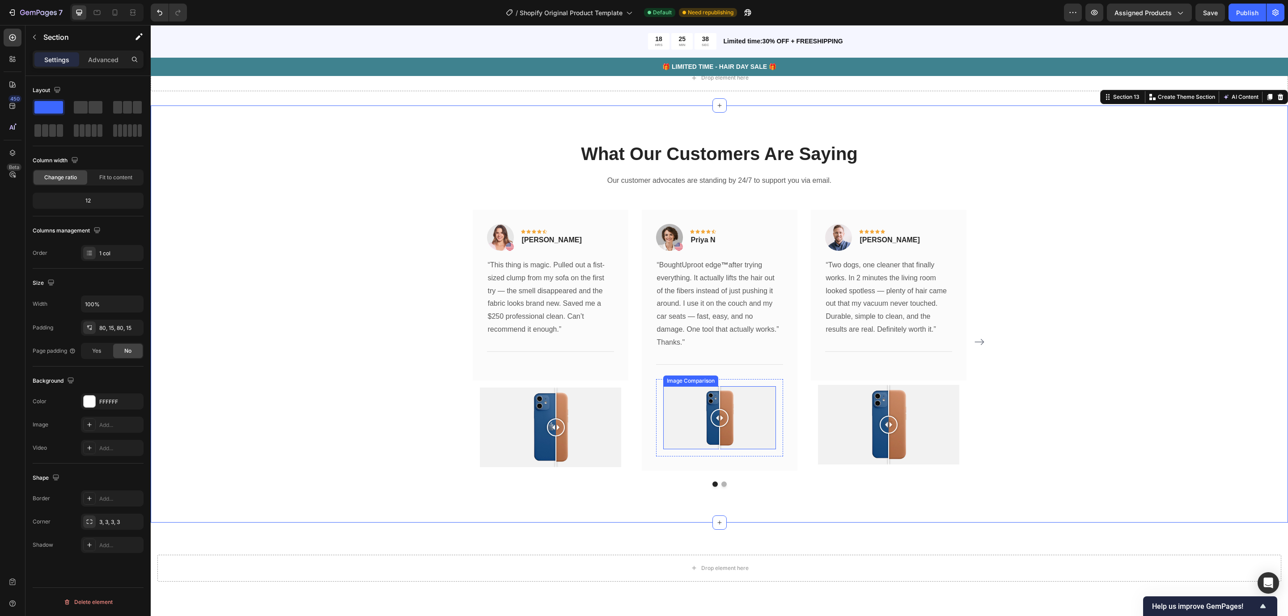
click at [663, 439] on img at bounding box center [719, 418] width 113 height 64
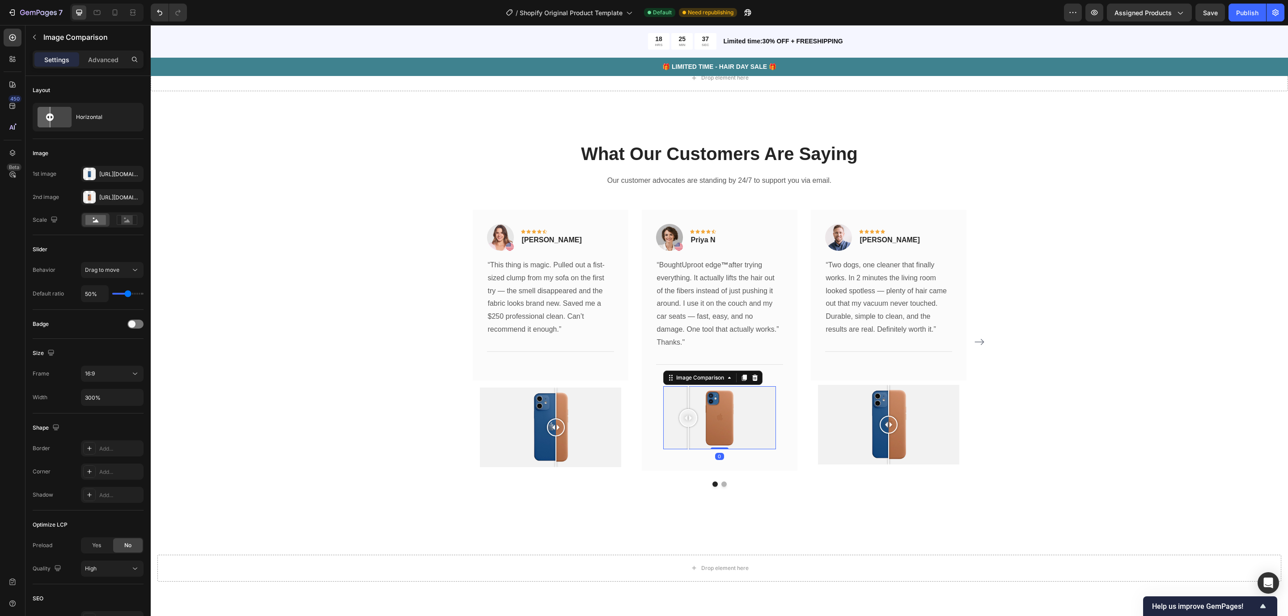
click at [683, 440] on div at bounding box center [719, 418] width 113 height 64
click at [502, 448] on div at bounding box center [550, 428] width 141 height 80
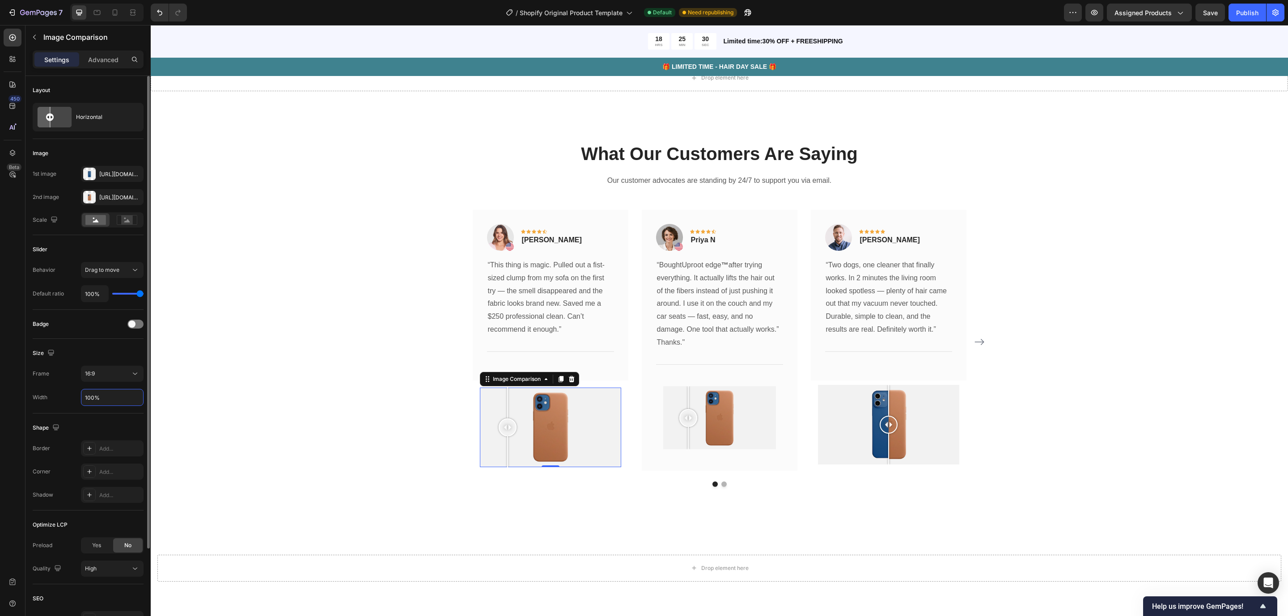
click at [92, 393] on input "100%" at bounding box center [112, 398] width 62 height 16
type input "150%"
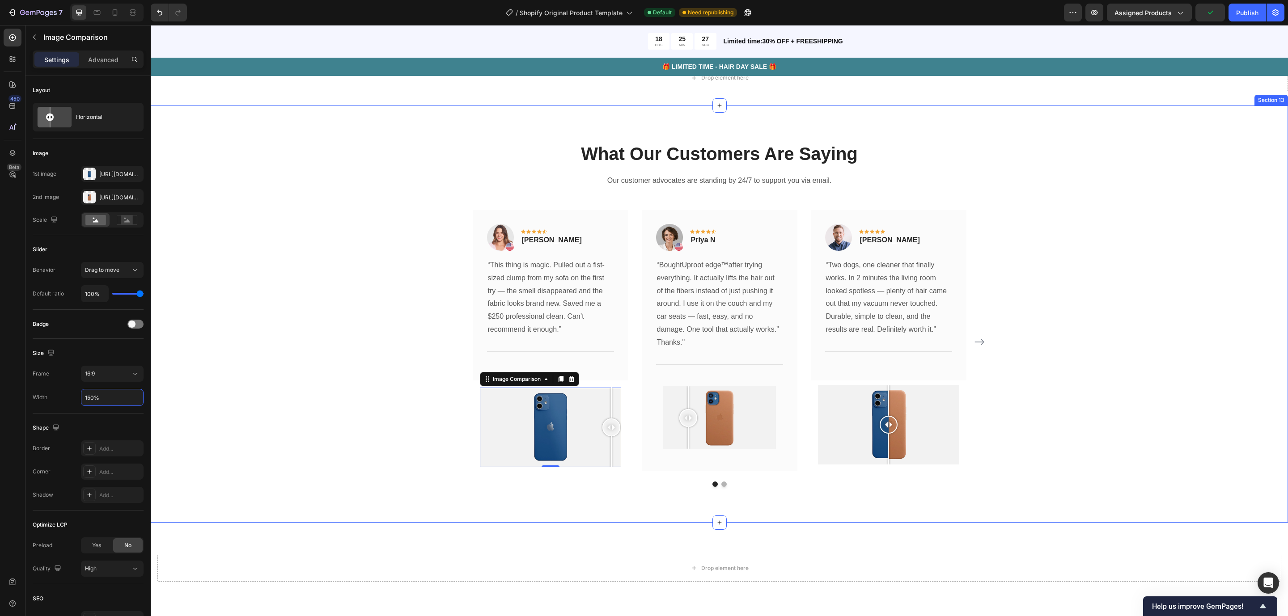
click at [231, 429] on div "What Our Customers Are Saying Heading Our customer advocates are standing by 24…" at bounding box center [719, 313] width 1124 height 345
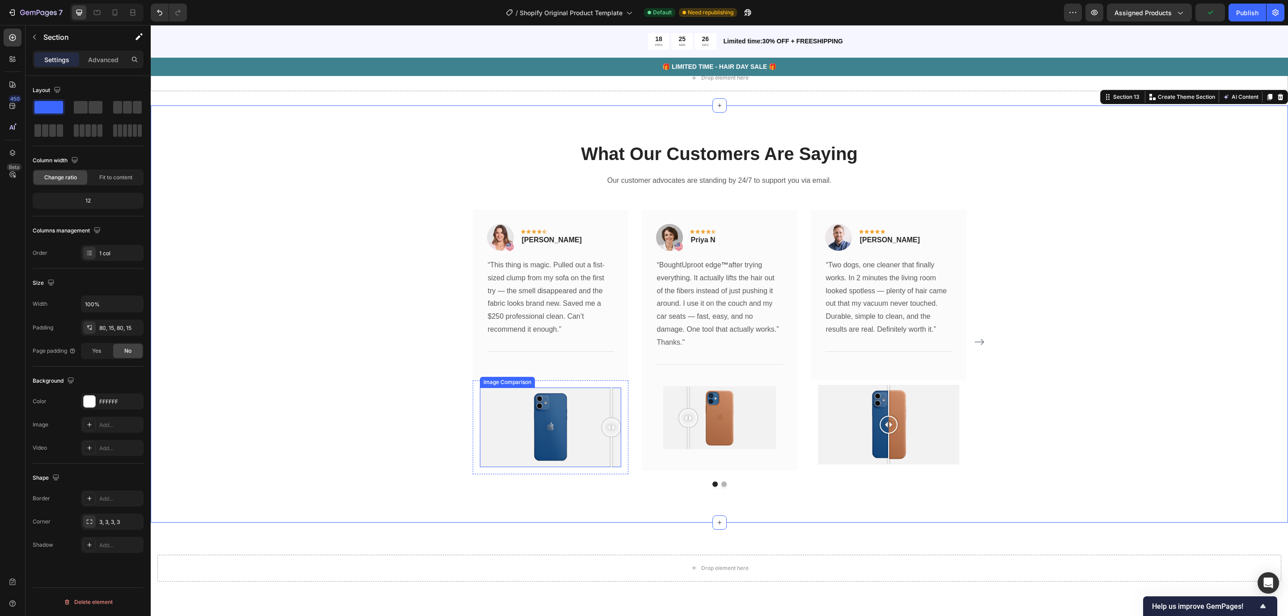
click at [510, 435] on div at bounding box center [550, 428] width 141 height 80
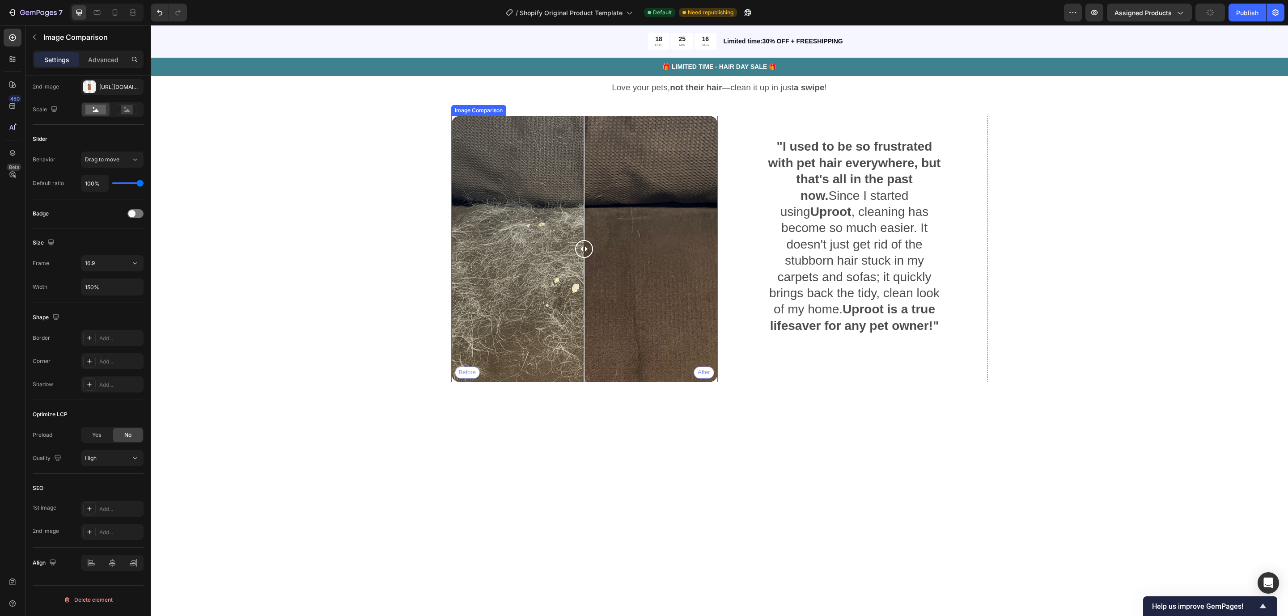
scroll to position [712, 0]
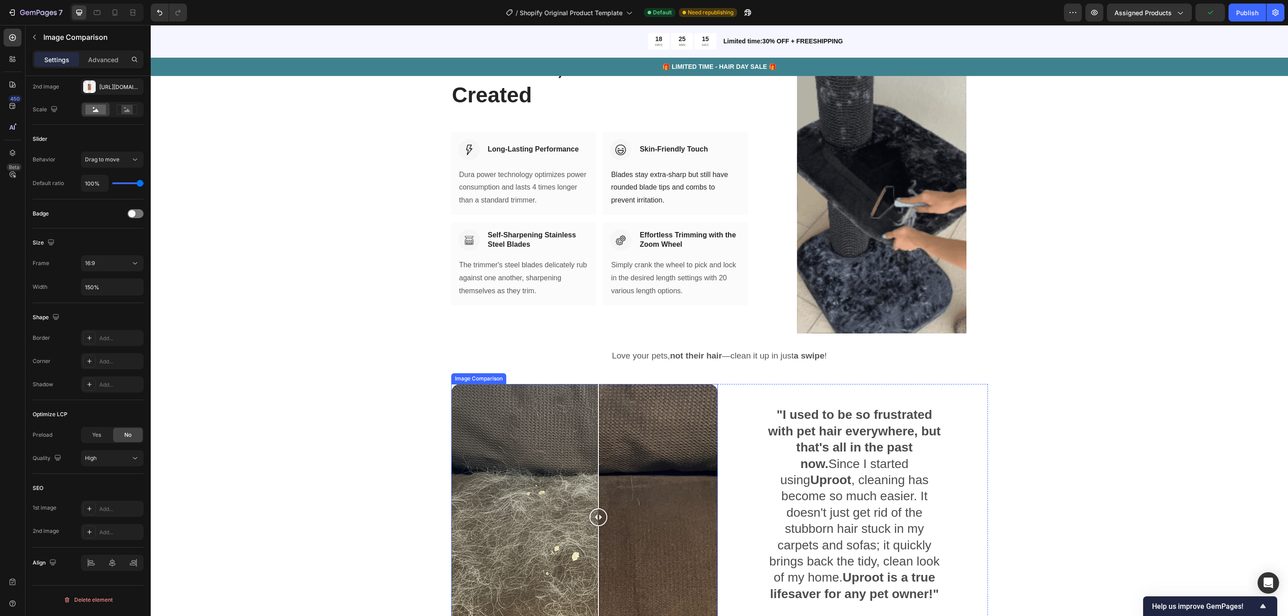
drag, startPoint x: 565, startPoint y: 457, endPoint x: 593, endPoint y: 462, distance: 28.7
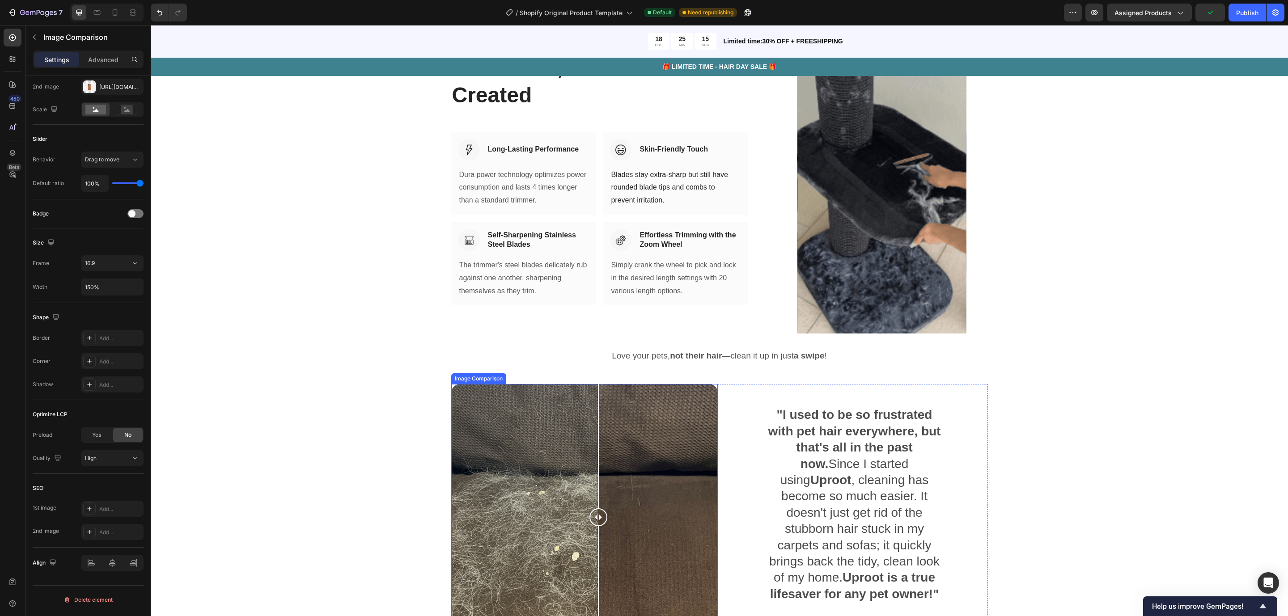
click at [593, 462] on div "Before After" at bounding box center [584, 517] width 267 height 267
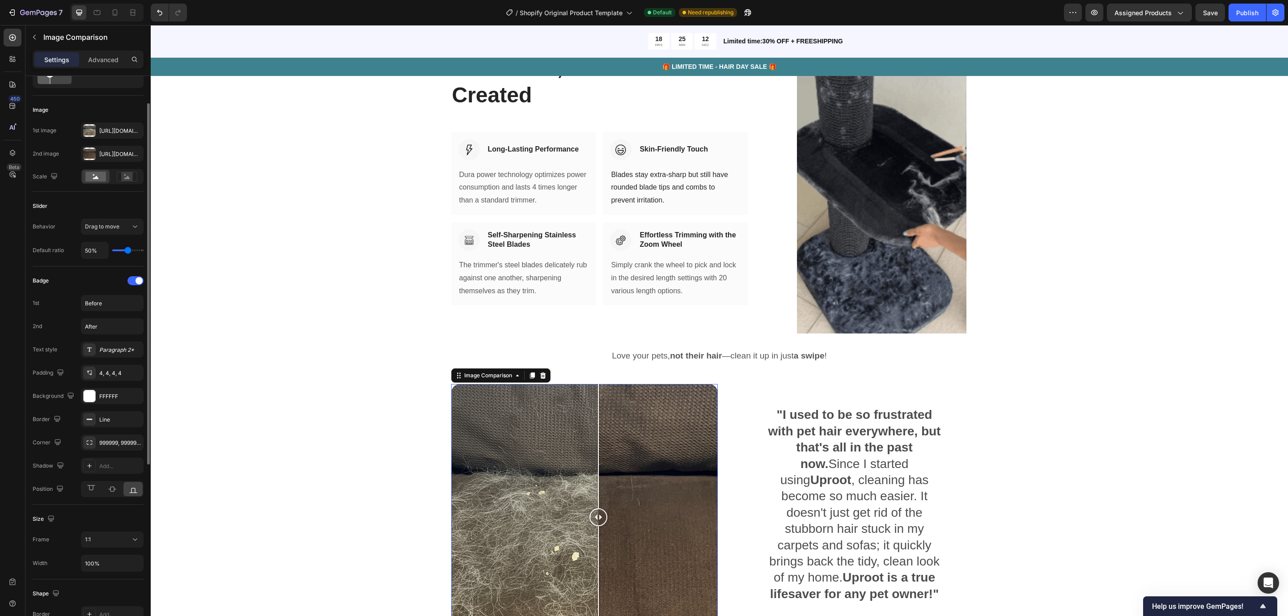
scroll to position [0, 0]
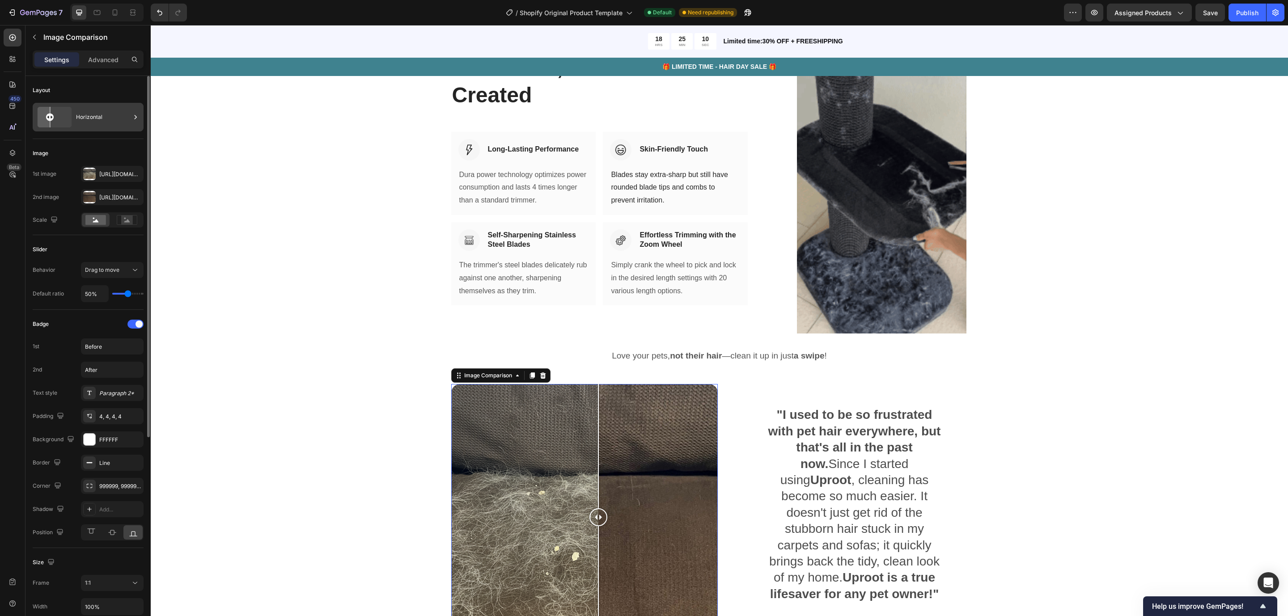
click at [58, 123] on icon at bounding box center [54, 117] width 41 height 24
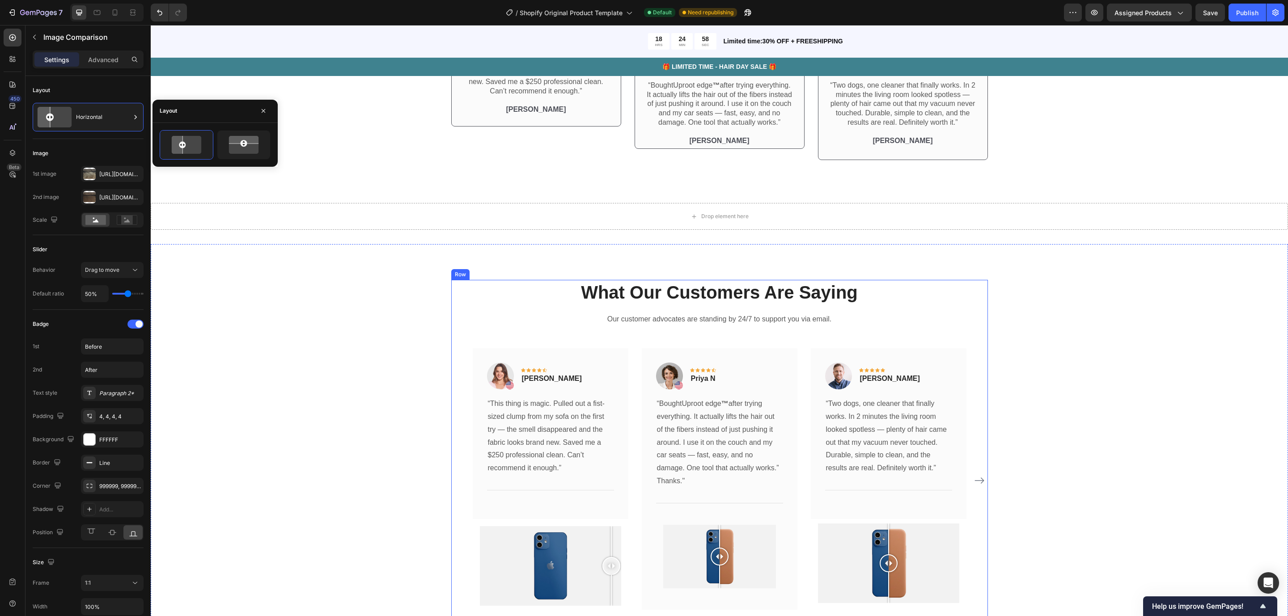
scroll to position [2590, 0]
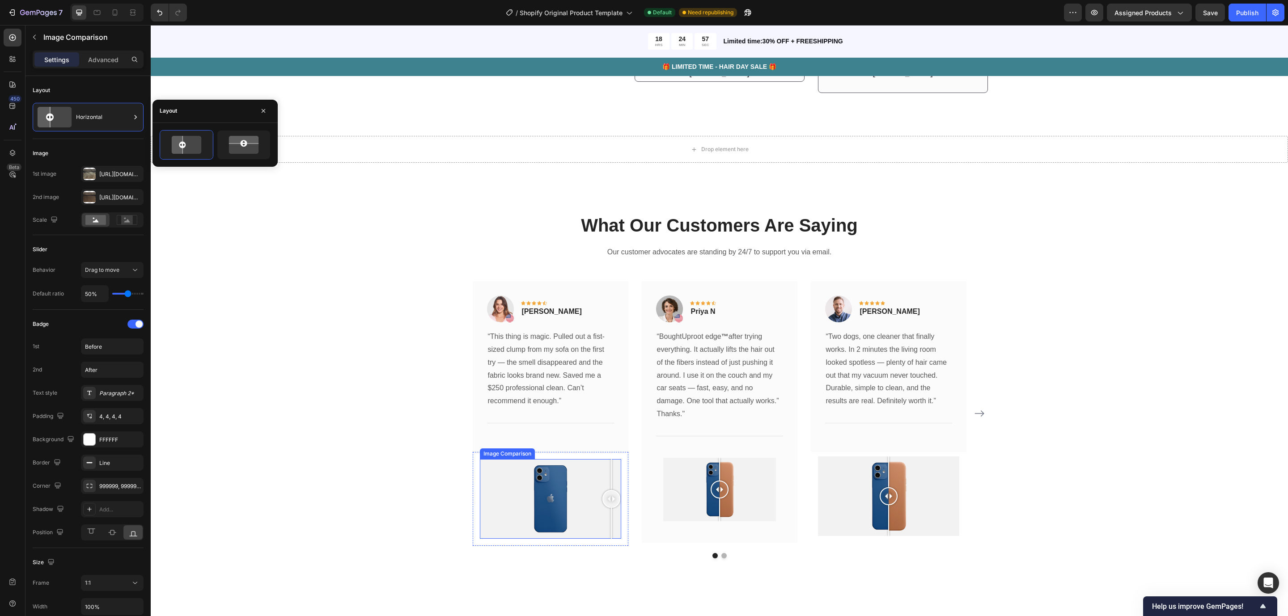
click at [584, 484] on div at bounding box center [550, 499] width 141 height 80
click at [606, 520] on div at bounding box center [550, 499] width 141 height 80
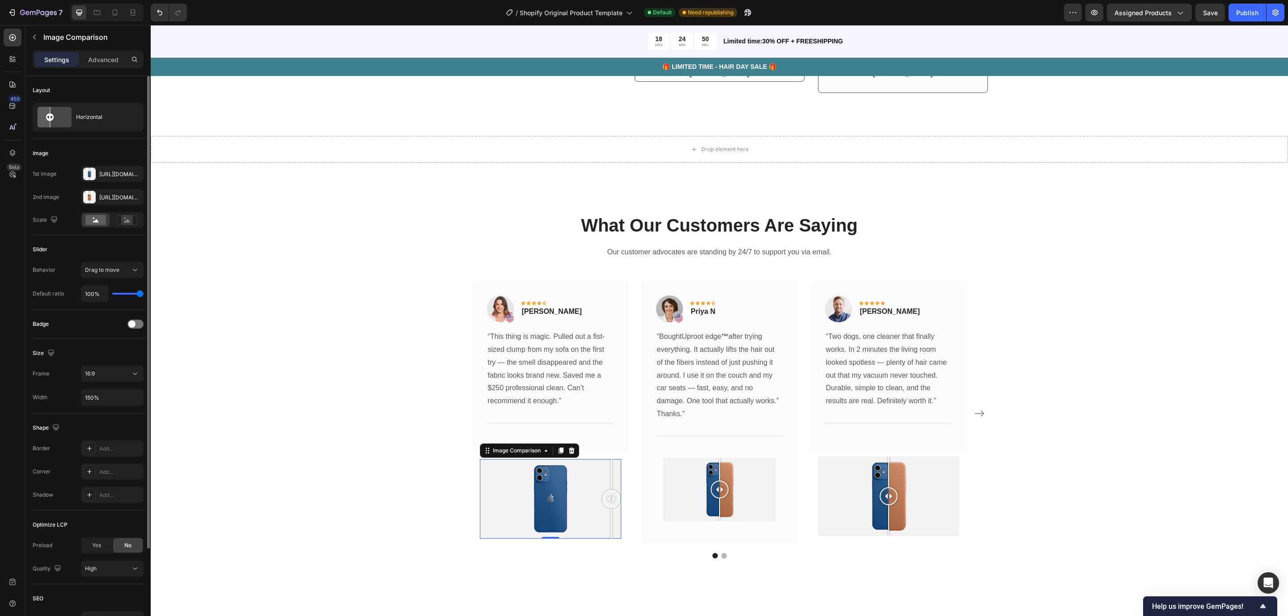
type input "79%"
type input "79"
type input "76%"
type input "76"
type input "71%"
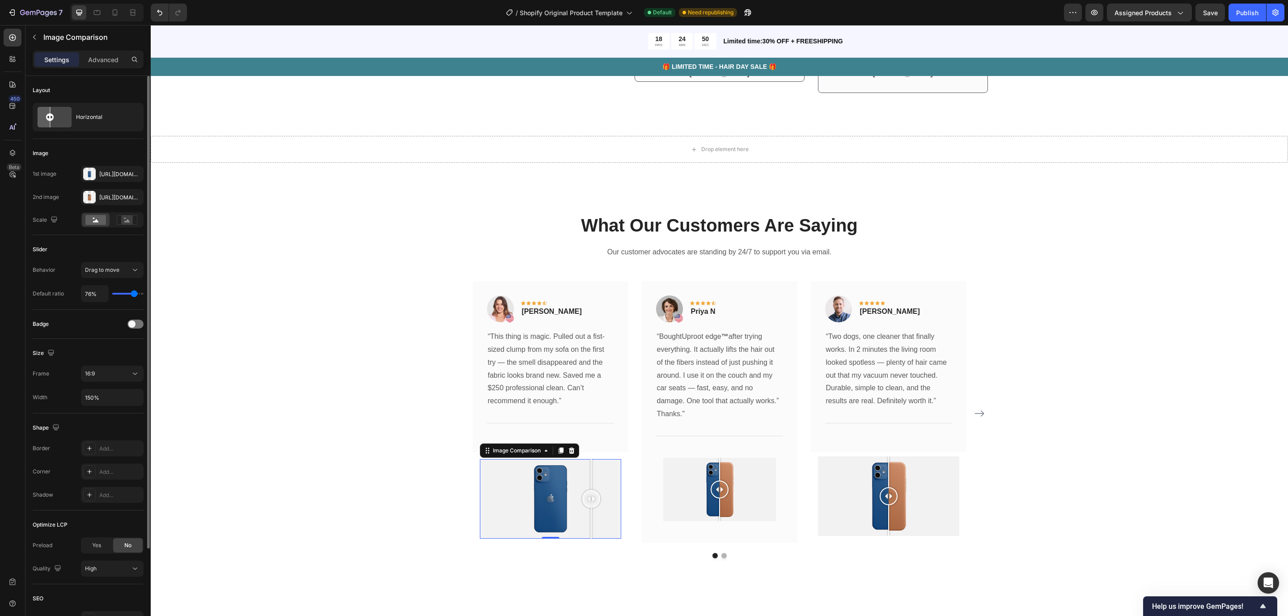
type input "71"
type input "76%"
type input "76"
type input "100%"
type input "100"
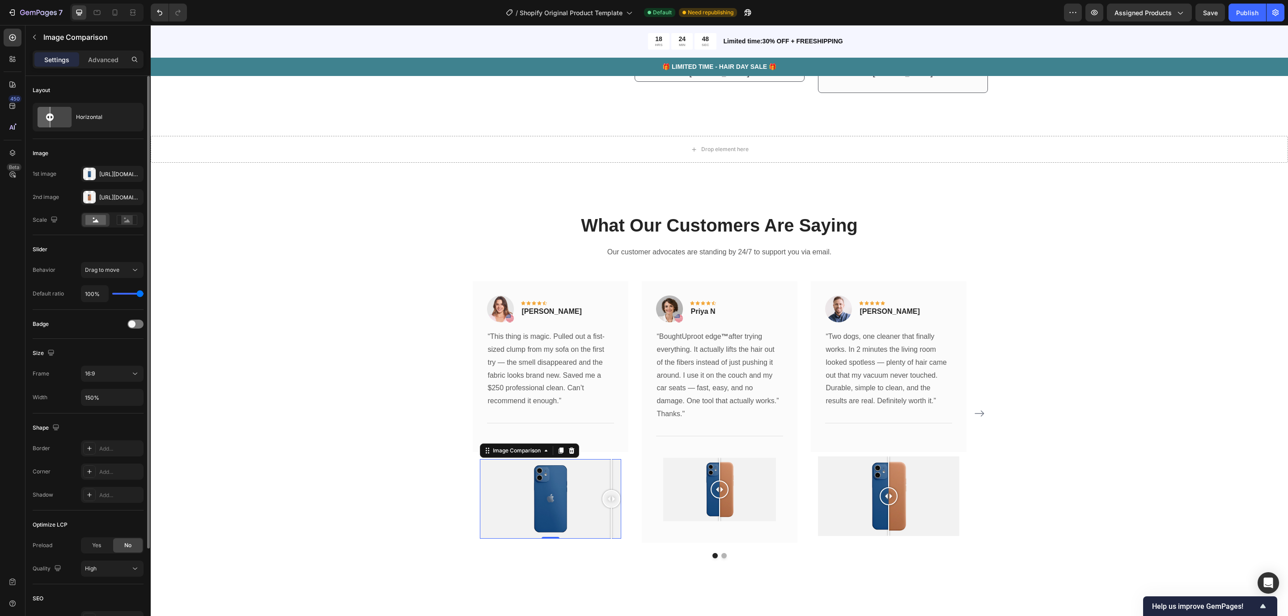
type input "95%"
type input "95"
type input "68%"
type input "68"
type input "60%"
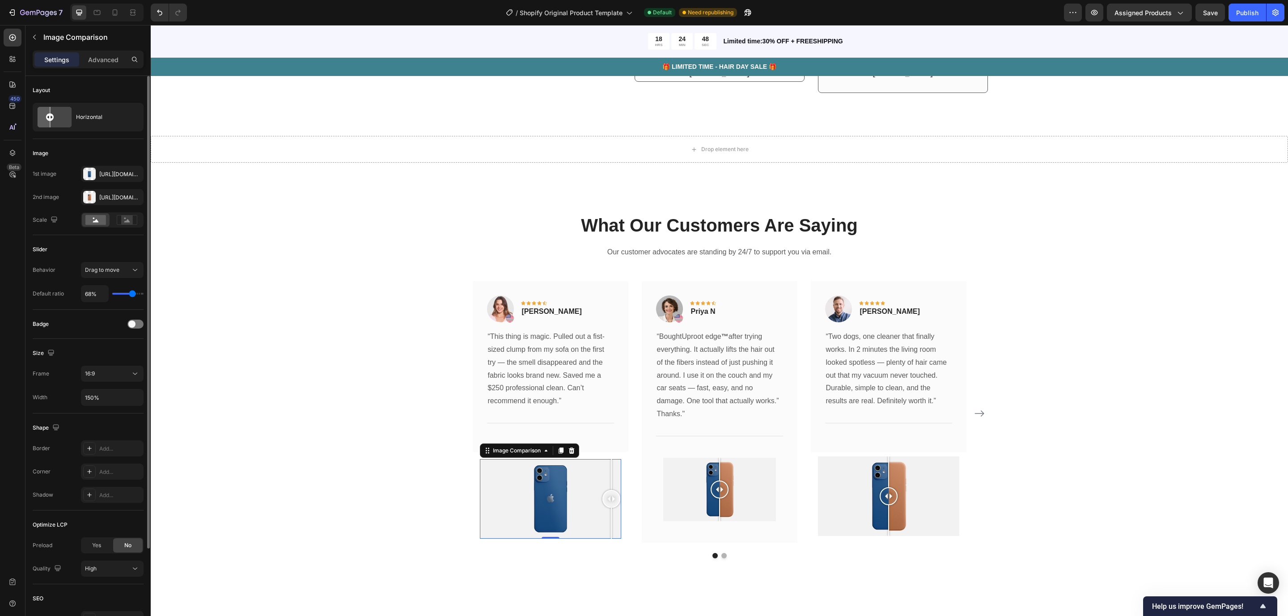
type input "60"
type input "54%"
type input "54"
type input "51%"
type input "51"
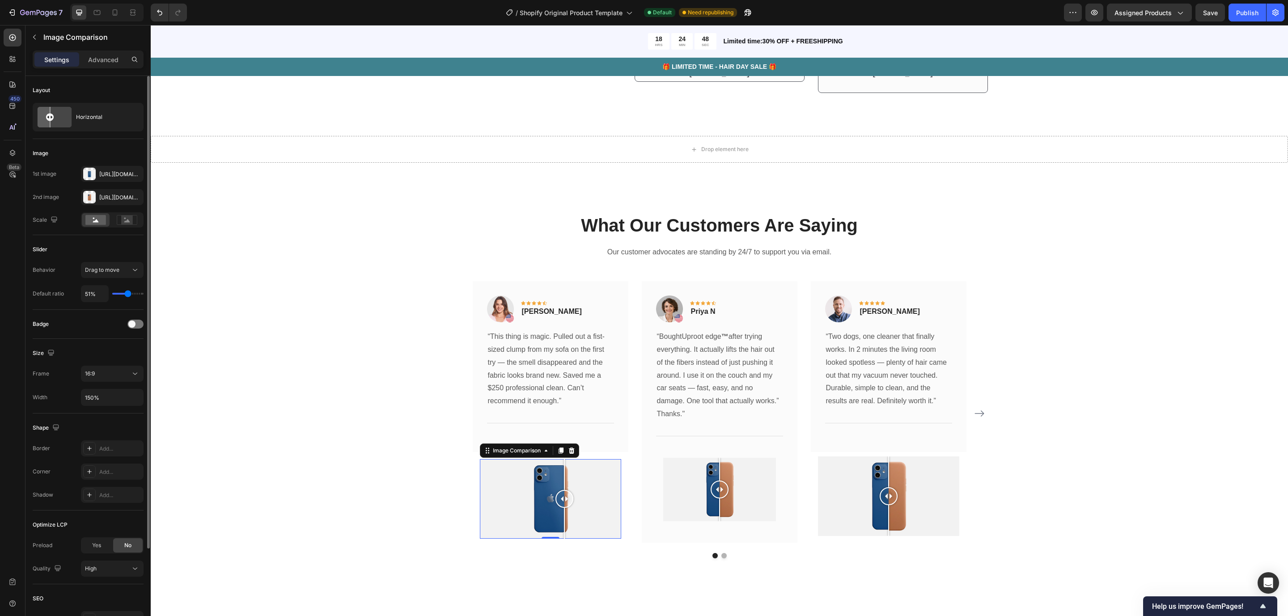
type input "46%"
type input "46"
type input "38%"
type input "38"
type input "27%"
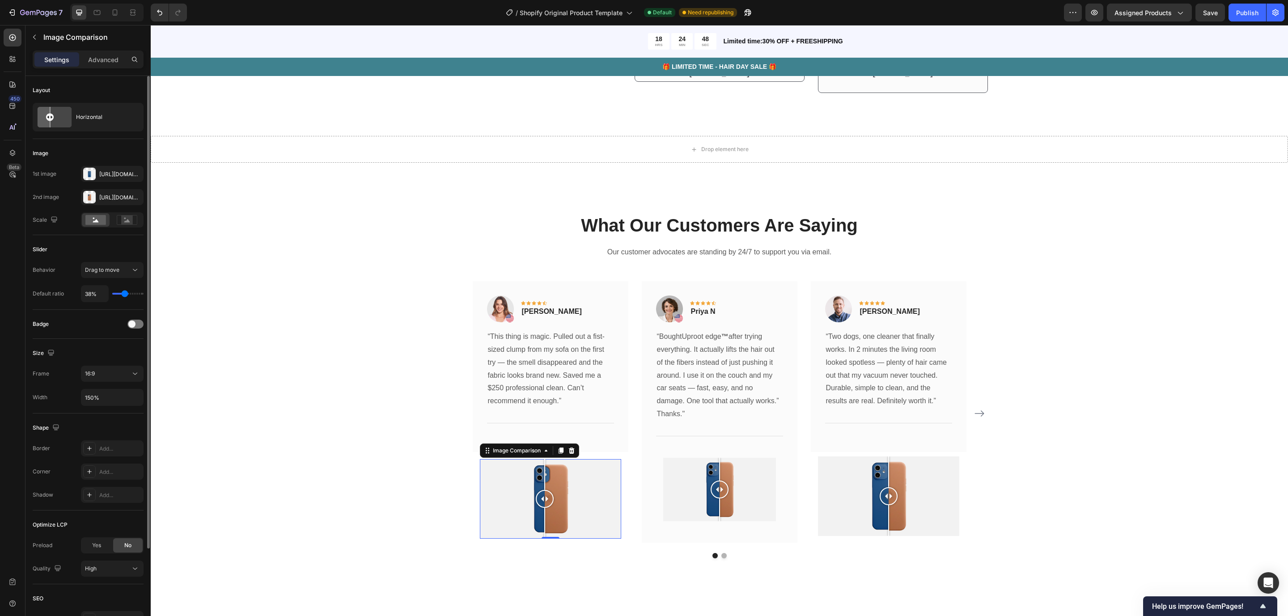
type input "27"
type input "24%"
type input "24"
type input "27%"
type input "27"
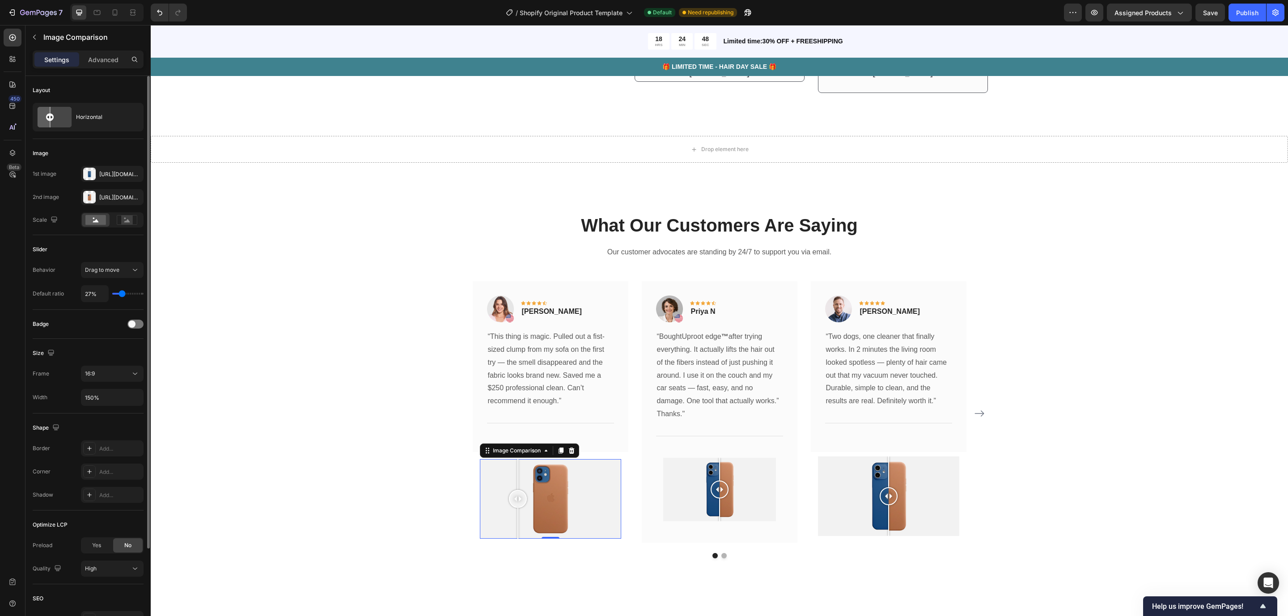
type input "43%"
type input "43"
type input "46%"
type input "46"
type input "49%"
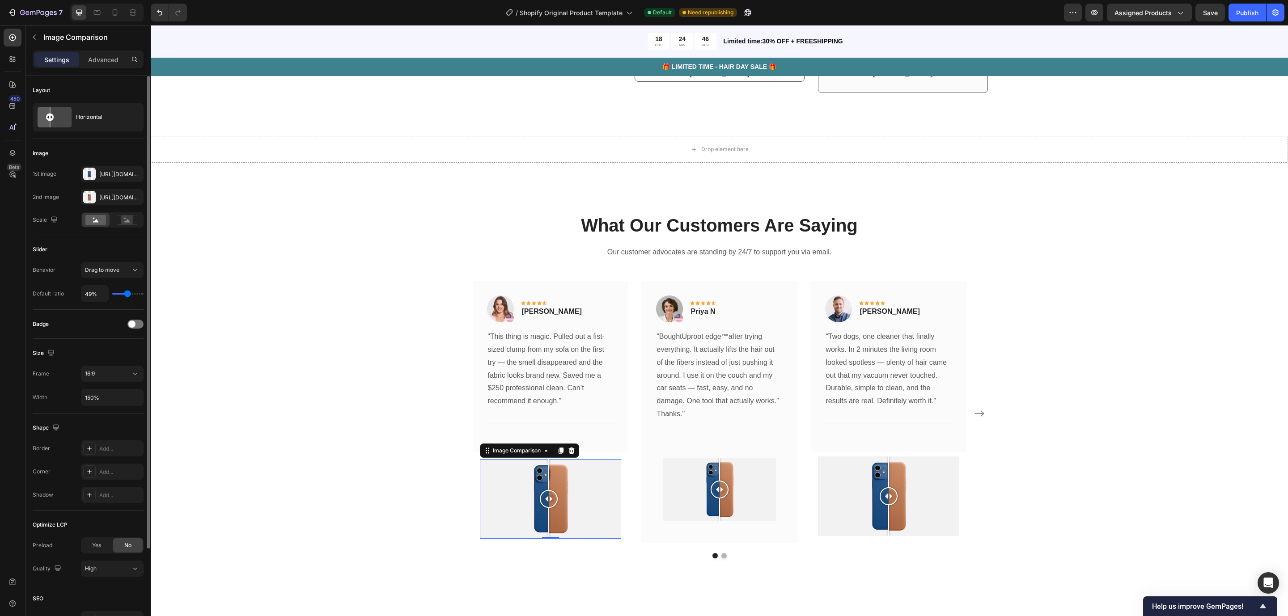
drag, startPoint x: 142, startPoint y: 294, endPoint x: 133, endPoint y: 297, distance: 9.5
type input "51"
click at [128, 294] on input "range" at bounding box center [127, 294] width 31 height 2
type input "51%"
drag, startPoint x: 541, startPoint y: 502, endPoint x: 564, endPoint y: 500, distance: 22.4
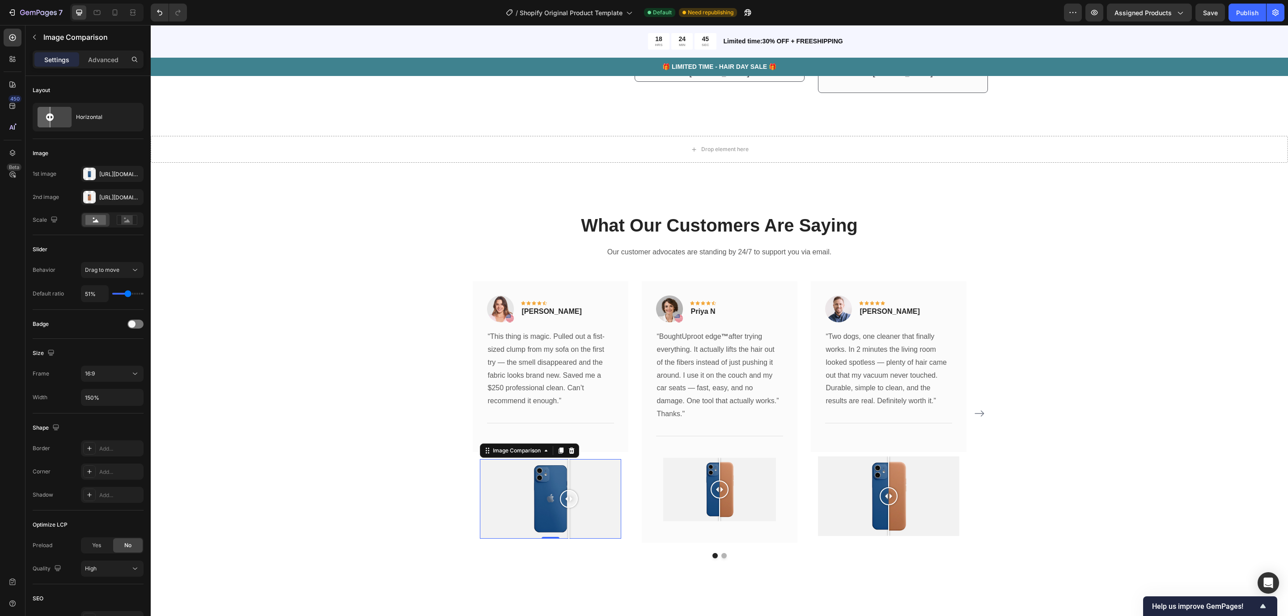
click at [564, 500] on div at bounding box center [569, 499] width 18 height 18
drag, startPoint x: 533, startPoint y: 494, endPoint x: 542, endPoint y: 496, distance: 10.0
click at [542, 496] on div at bounding box center [548, 499] width 18 height 18
click at [118, 377] on div "16:9" at bounding box center [108, 374] width 46 height 8
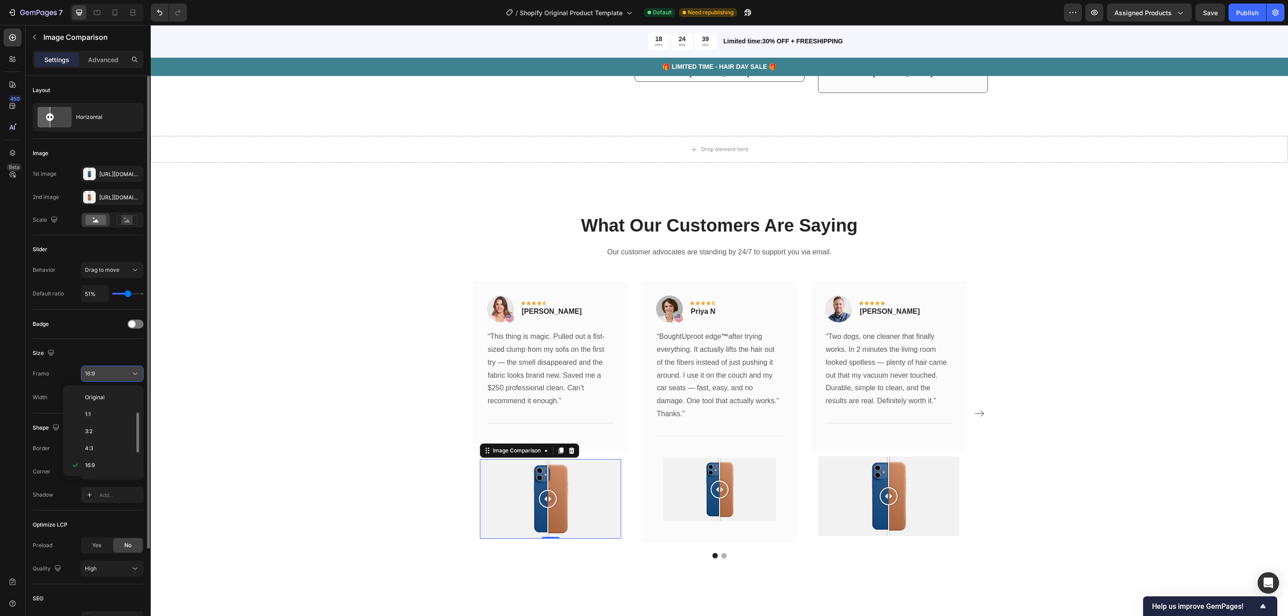
scroll to position [16, 0]
click at [105, 462] on div "21:9" at bounding box center [102, 466] width 70 height 17
click at [122, 373] on div "21:9" at bounding box center [108, 374] width 46 height 8
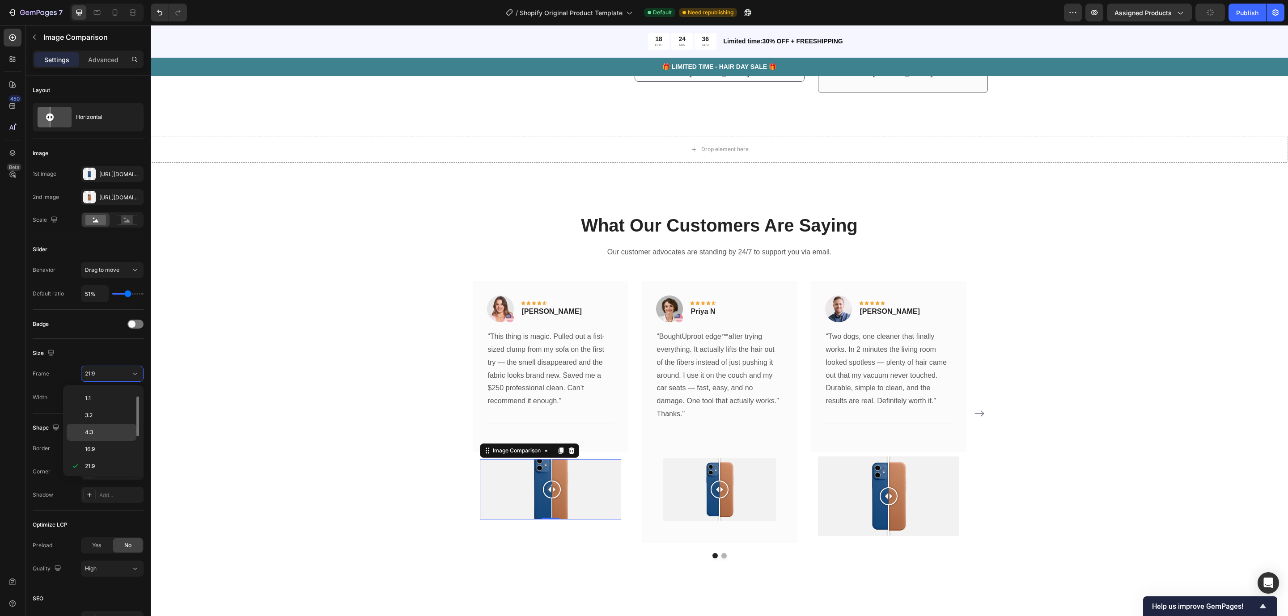
click at [119, 431] on p "4:3" at bounding box center [108, 432] width 47 height 8
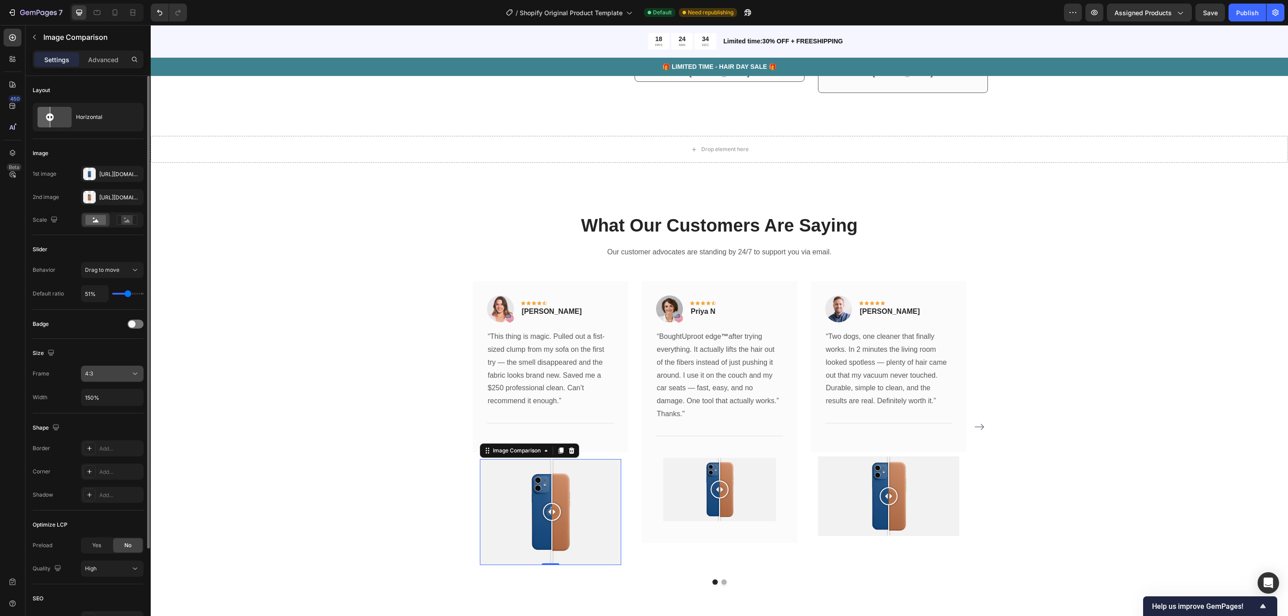
click at [125, 371] on div "4:3" at bounding box center [108, 374] width 46 height 8
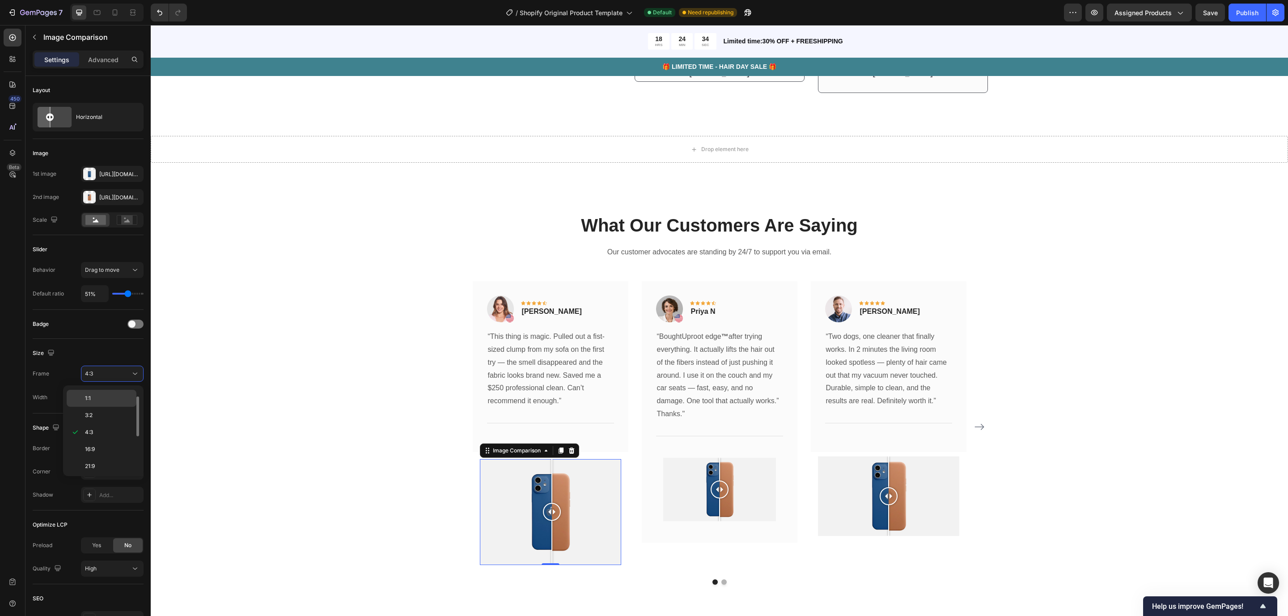
click at [123, 400] on p "1:1" at bounding box center [108, 398] width 47 height 8
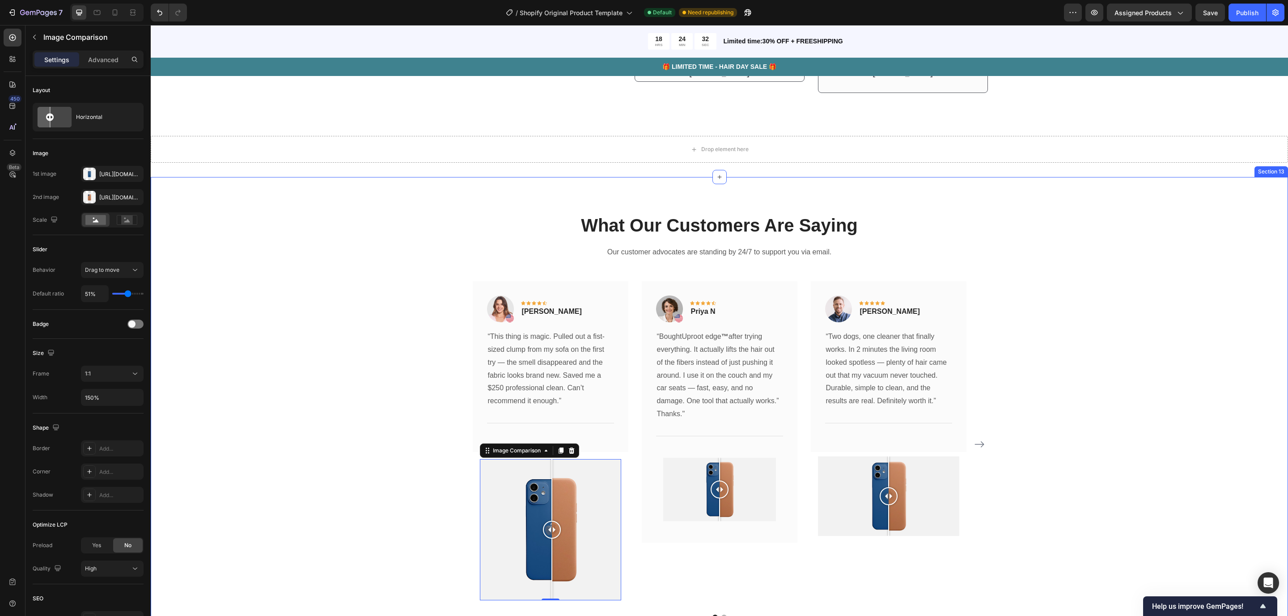
scroll to position [2657, 0]
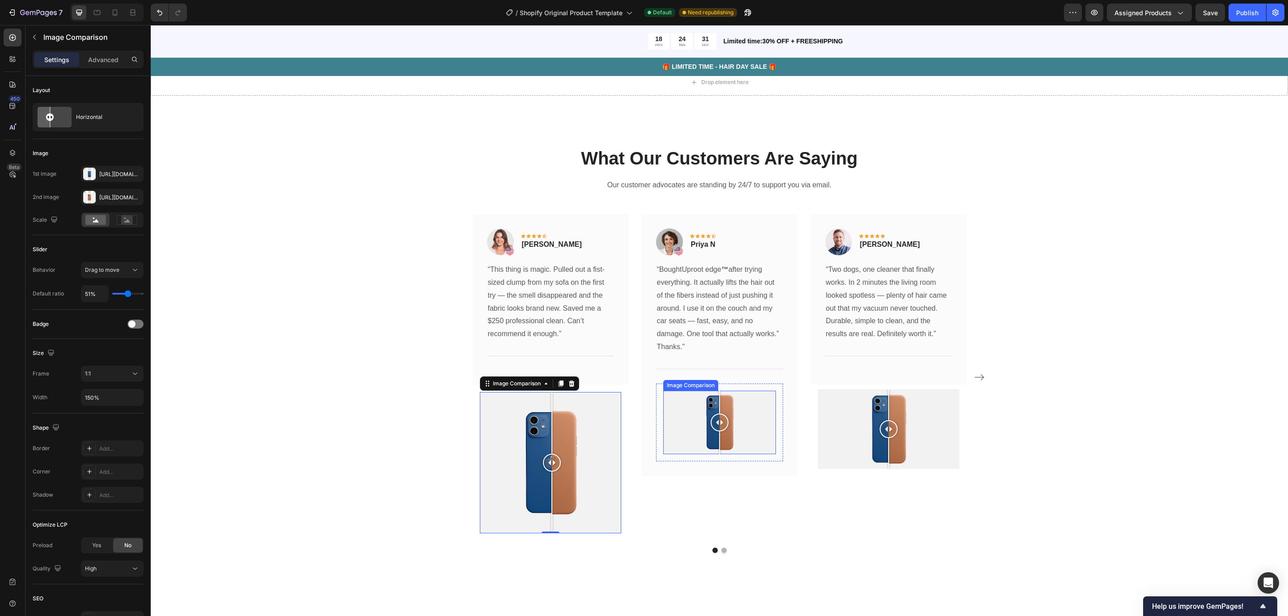
click at [763, 436] on div at bounding box center [719, 423] width 113 height 64
click at [107, 370] on button "1:1" at bounding box center [112, 374] width 63 height 16
click at [115, 394] on div "1:1" at bounding box center [102, 398] width 70 height 17
click at [670, 451] on div at bounding box center [719, 423] width 113 height 64
click at [690, 448] on div at bounding box center [719, 423] width 113 height 64
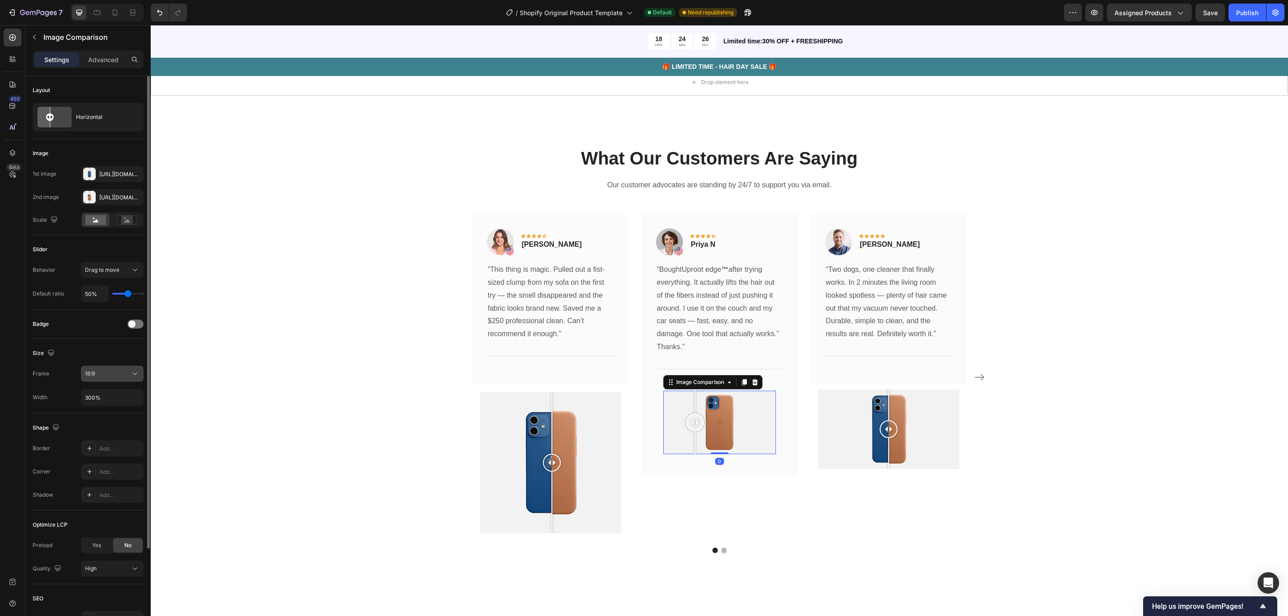
click at [119, 372] on div "16:9" at bounding box center [108, 374] width 46 height 8
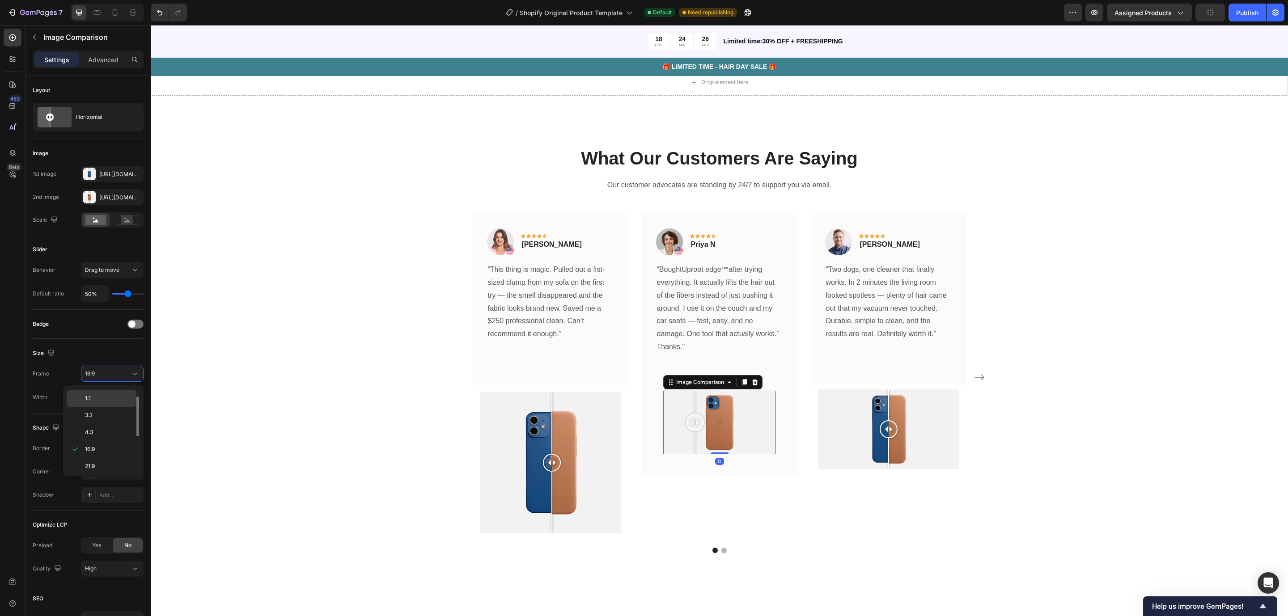
click at [114, 396] on p "1:1" at bounding box center [108, 398] width 47 height 8
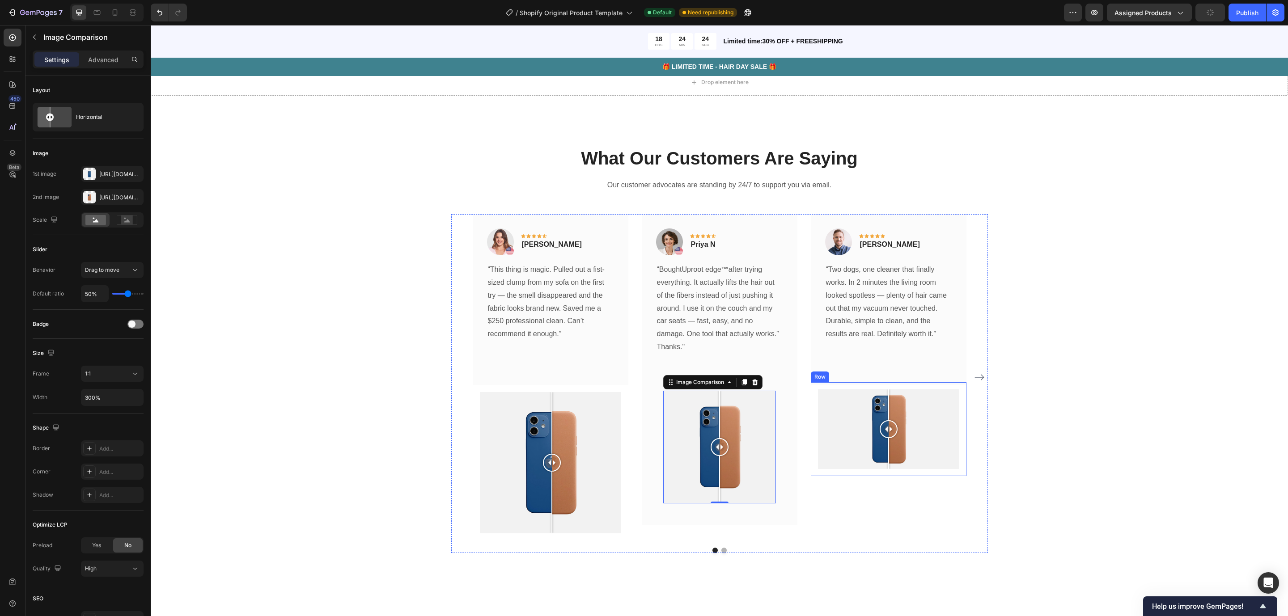
click at [869, 474] on div "Image Comparison Row" at bounding box center [889, 429] width 156 height 94
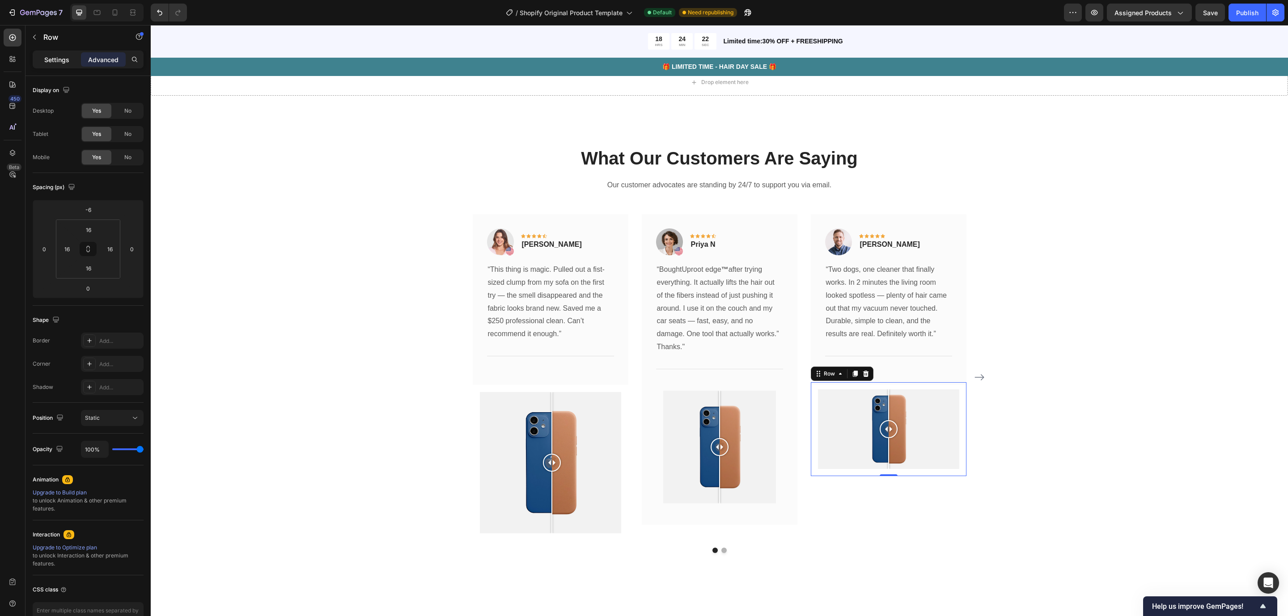
click at [53, 52] on div "Settings" at bounding box center [56, 59] width 45 height 14
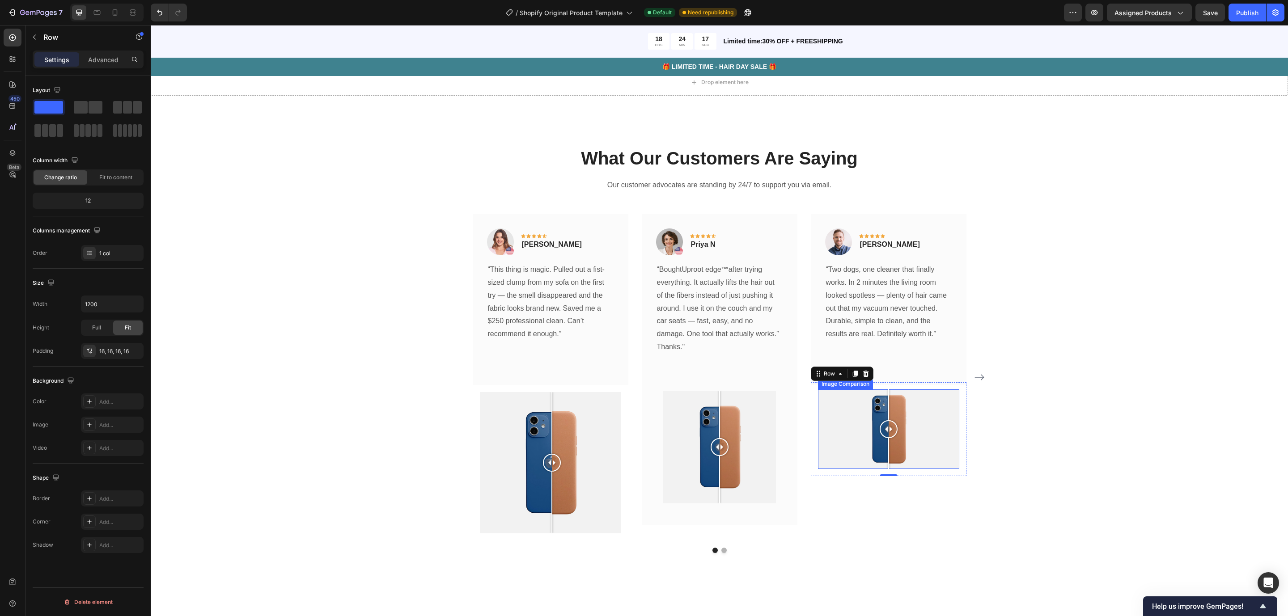
click at [840, 436] on div at bounding box center [888, 430] width 141 height 80
click at [678, 464] on div at bounding box center [719, 447] width 113 height 113
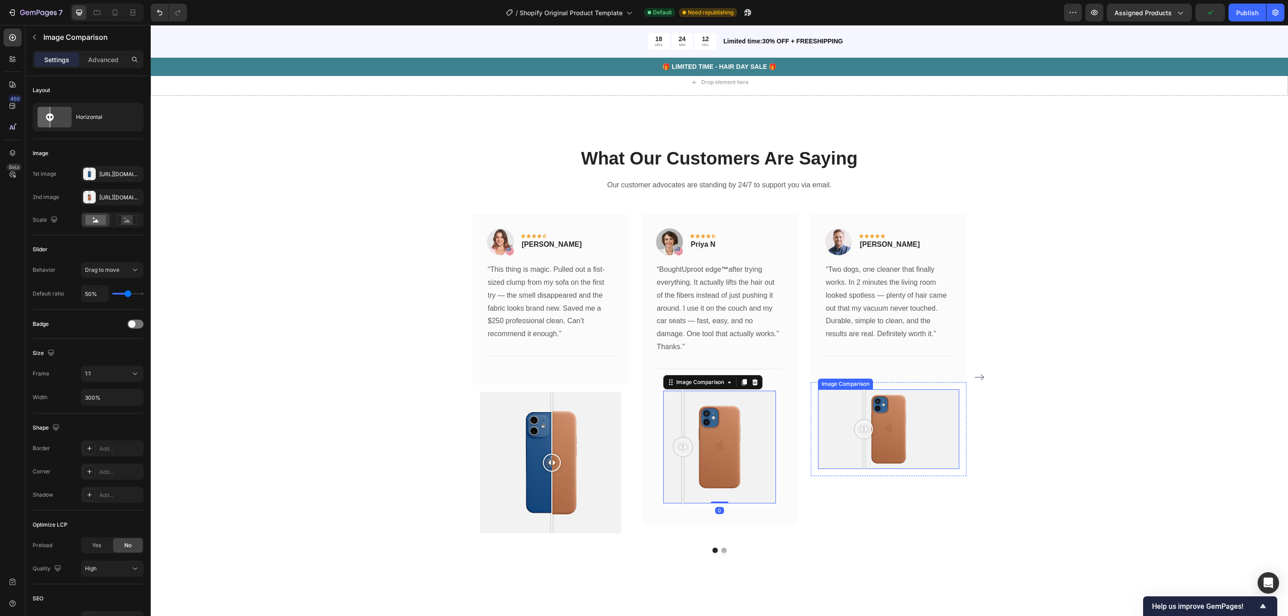
click at [859, 454] on div at bounding box center [888, 430] width 141 height 80
click at [834, 442] on div at bounding box center [888, 430] width 141 height 80
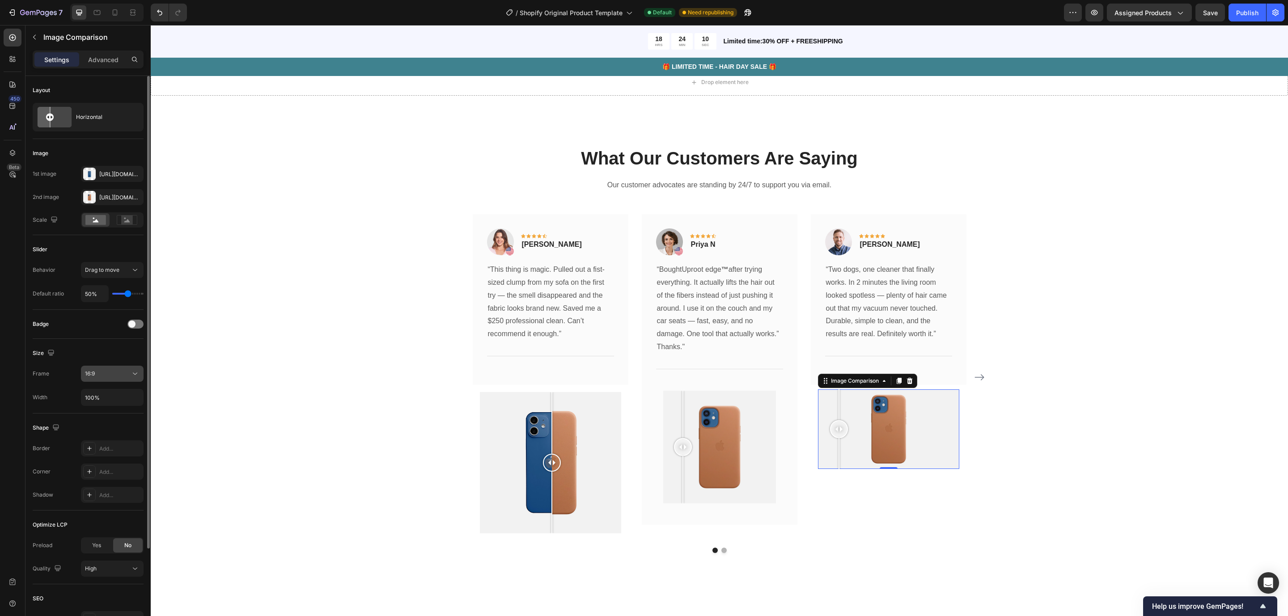
click at [137, 375] on icon at bounding box center [135, 373] width 9 height 9
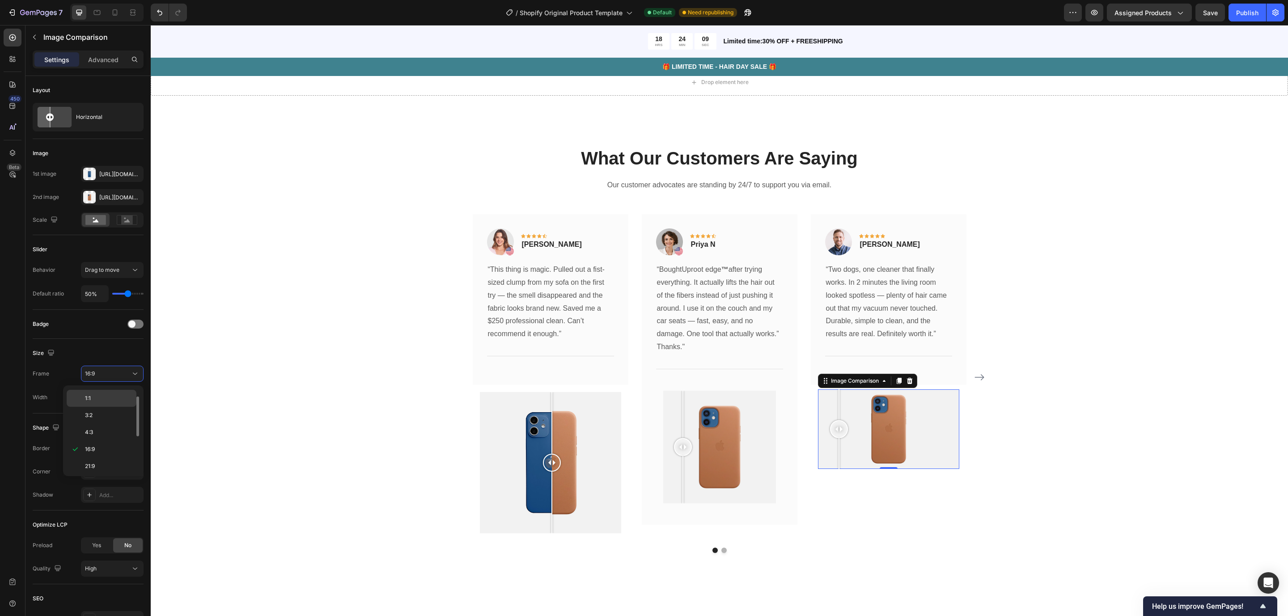
click at [124, 394] on div "1:1" at bounding box center [102, 398] width 70 height 17
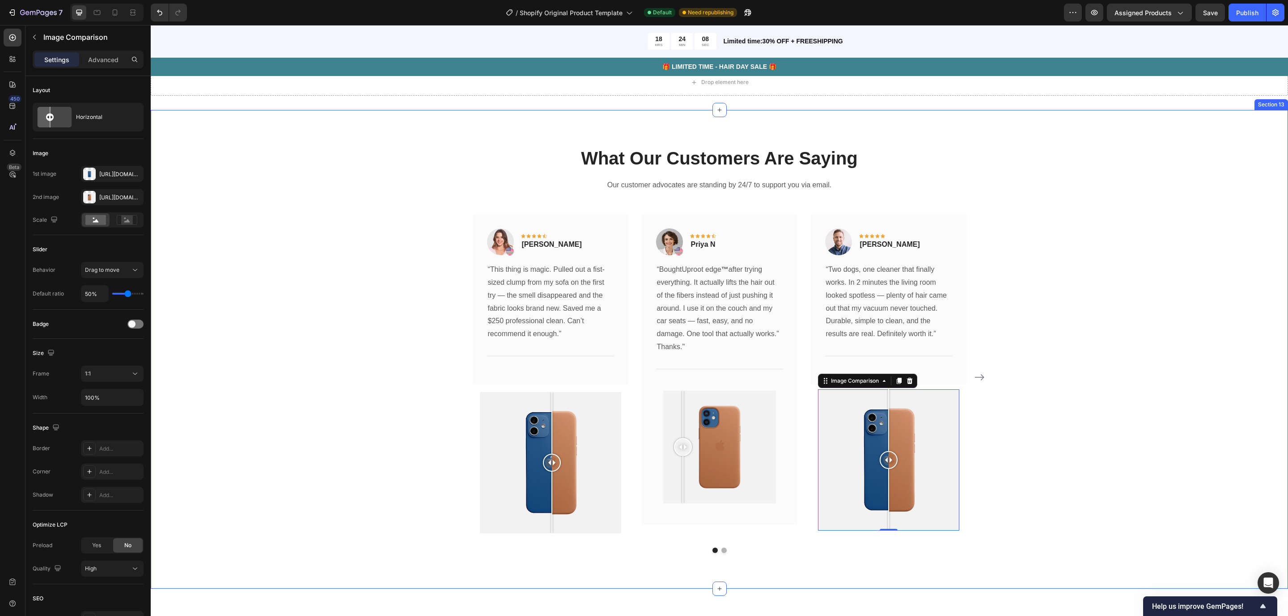
click at [330, 416] on div "What Our Customers Are Saying Heading Our customer advocates are standing by 24…" at bounding box center [719, 349] width 1124 height 407
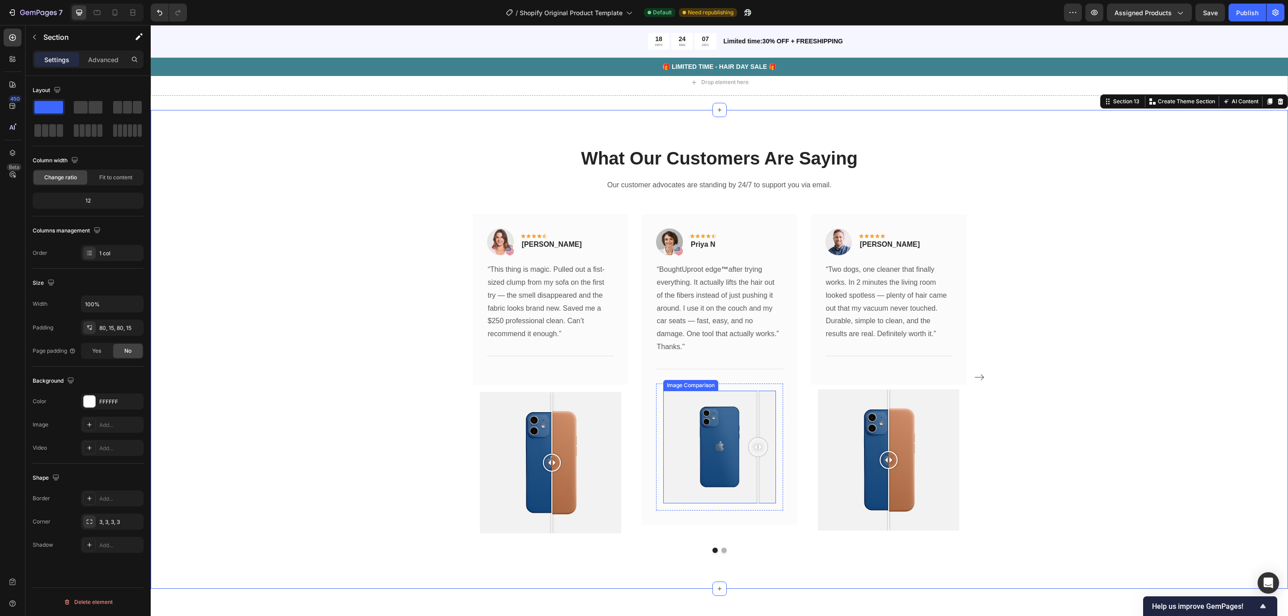
click at [753, 456] on div at bounding box center [719, 447] width 113 height 113
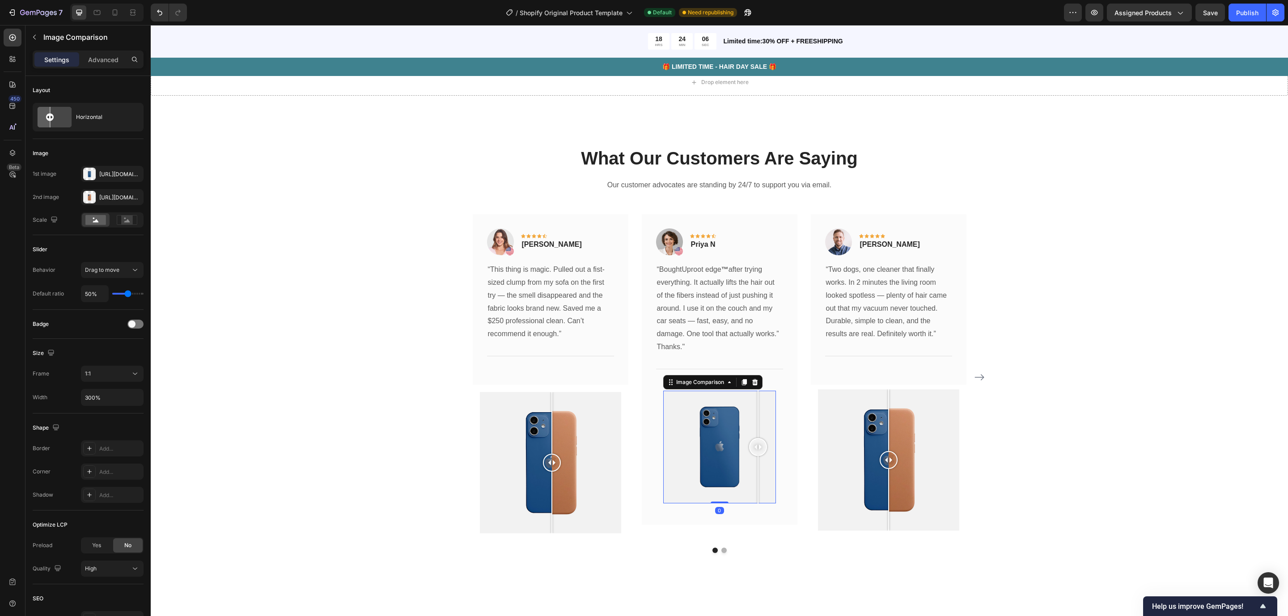
click at [715, 504] on div at bounding box center [719, 447] width 113 height 113
click at [715, 509] on div "Image Comparison 0 Row" at bounding box center [719, 447] width 127 height 127
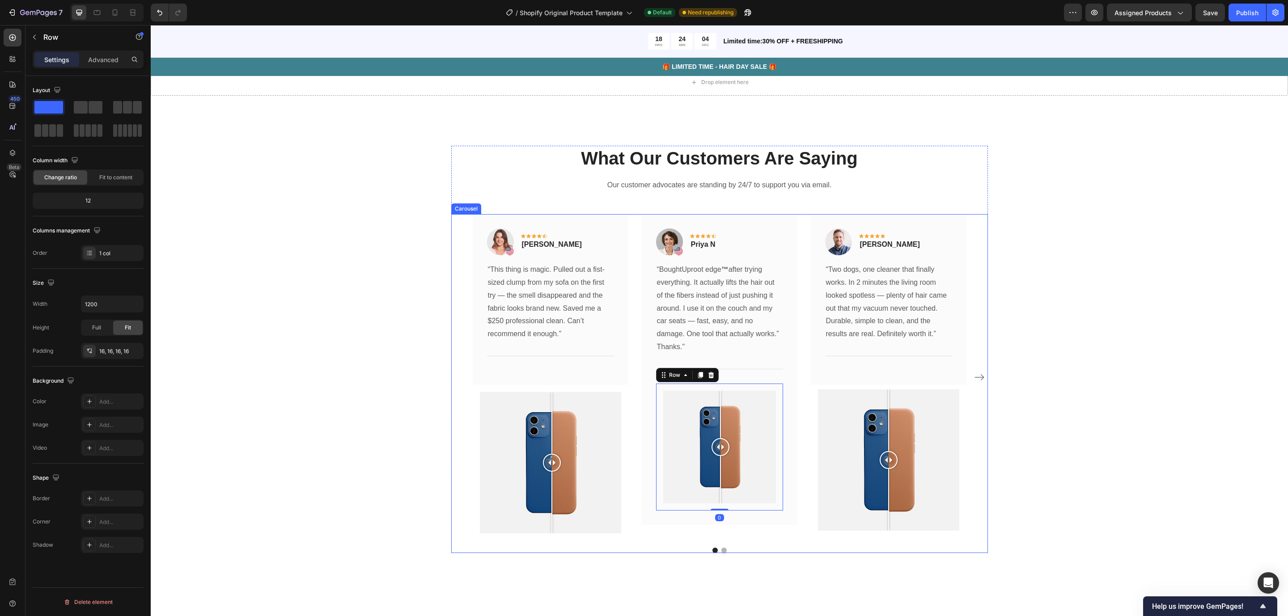
click at [721, 547] on button "Dot" at bounding box center [723, 550] width 5 height 5
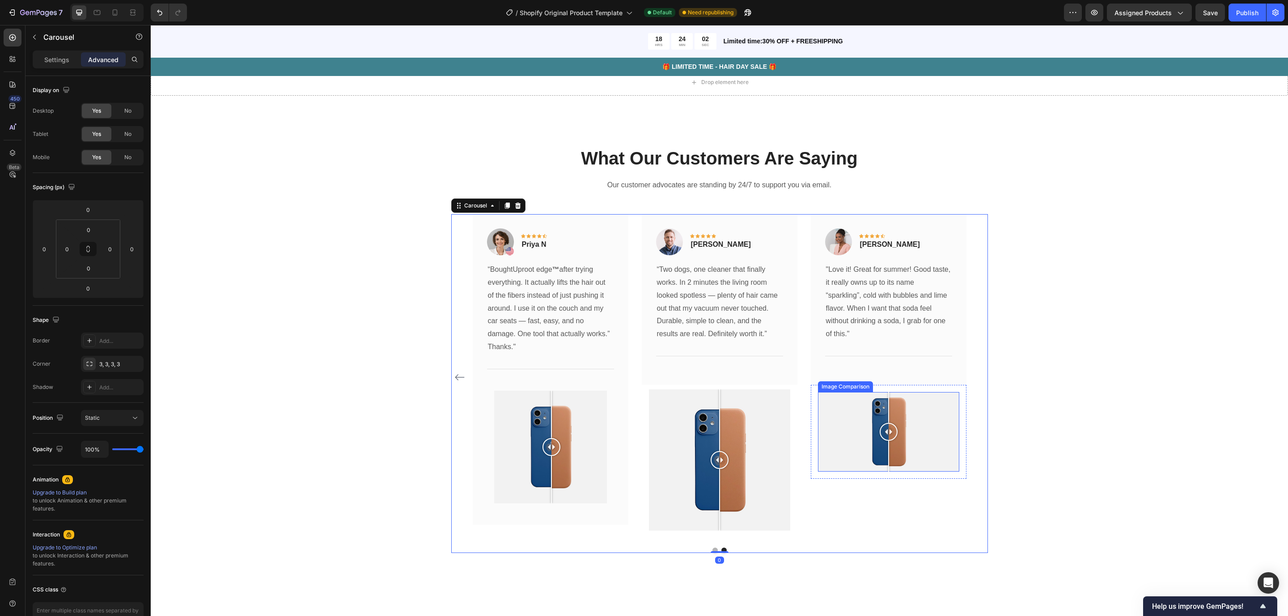
click at [854, 461] on div at bounding box center [888, 432] width 141 height 80
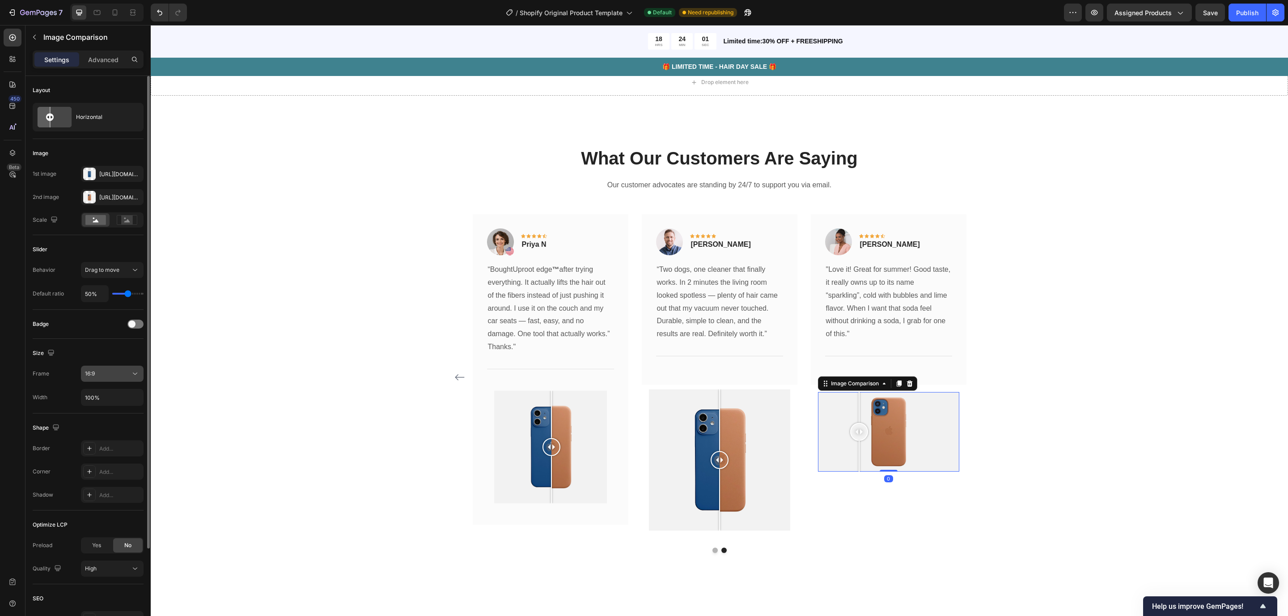
click at [123, 378] on div "16:9" at bounding box center [108, 374] width 46 height 8
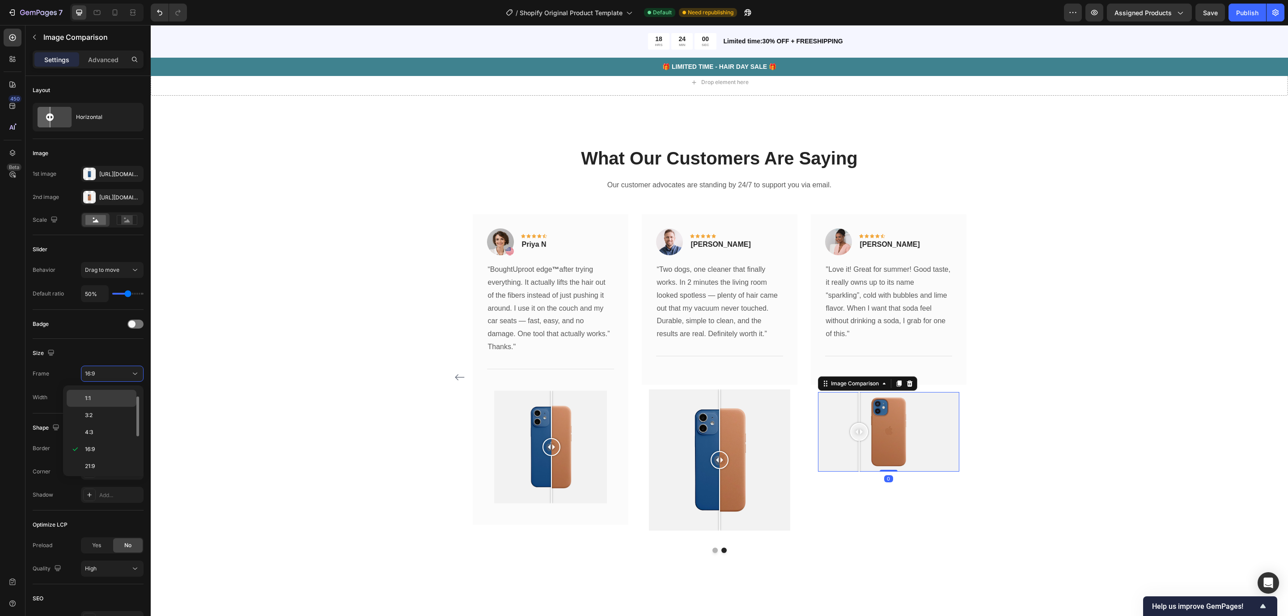
click at [117, 393] on div "1:1" at bounding box center [102, 398] width 70 height 17
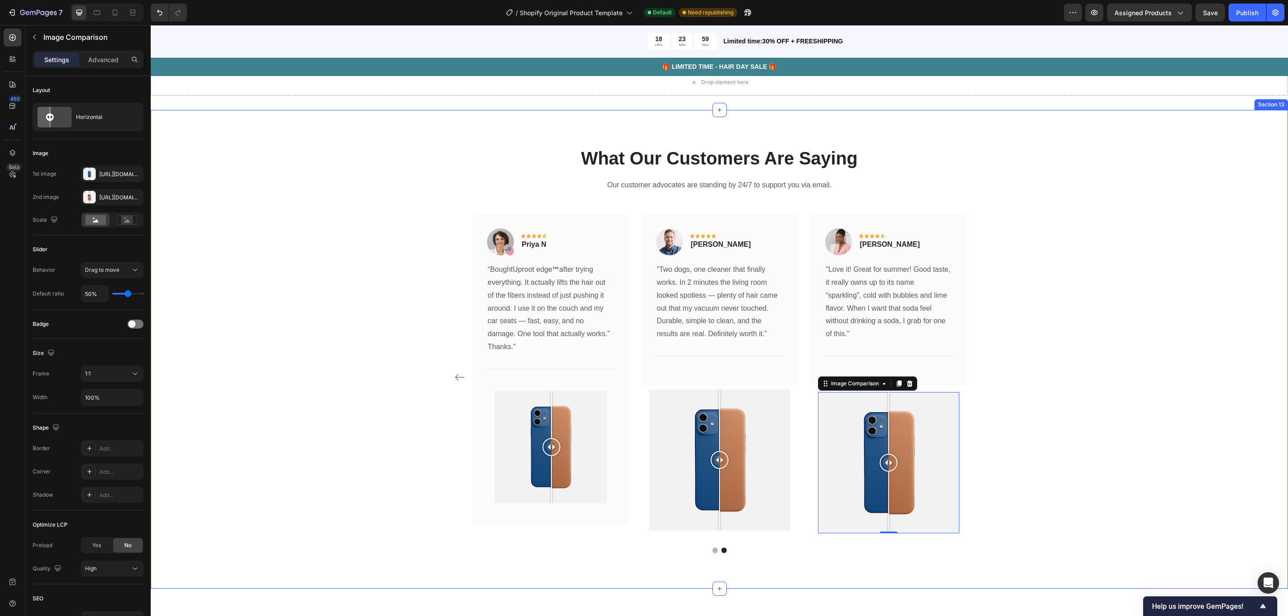
click at [339, 440] on div "What Our Customers Are Saying Heading Our customer advocates are standing by 24…" at bounding box center [719, 349] width 1124 height 407
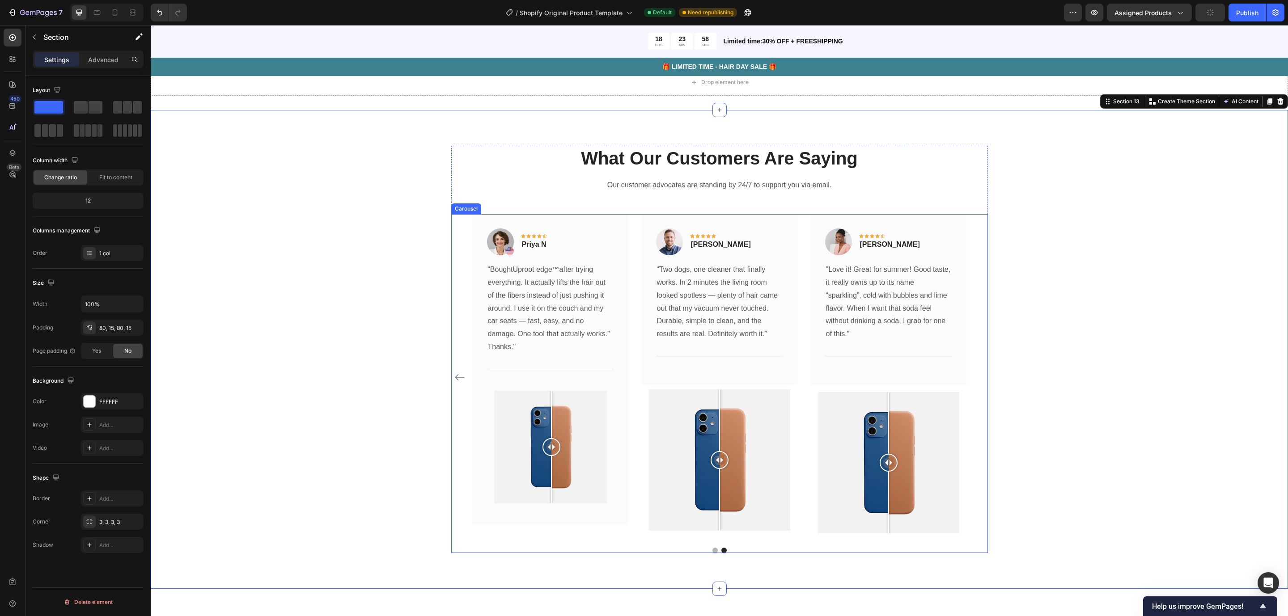
click at [712, 547] on button "Dot" at bounding box center [714, 550] width 5 height 5
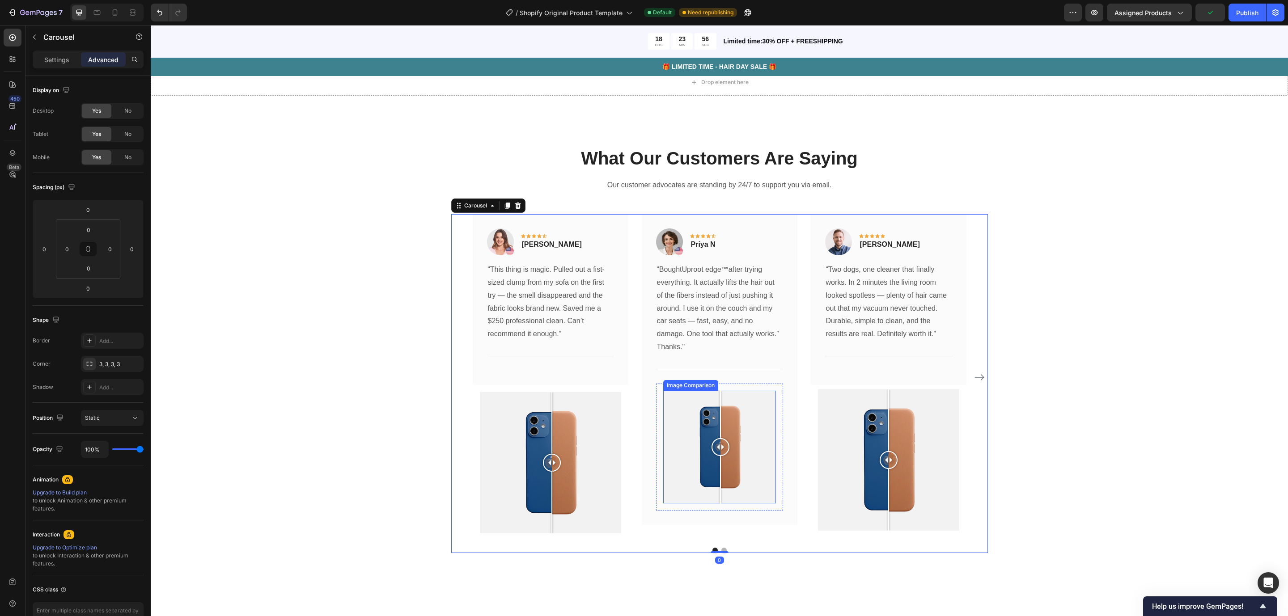
click at [745, 470] on div at bounding box center [719, 447] width 113 height 113
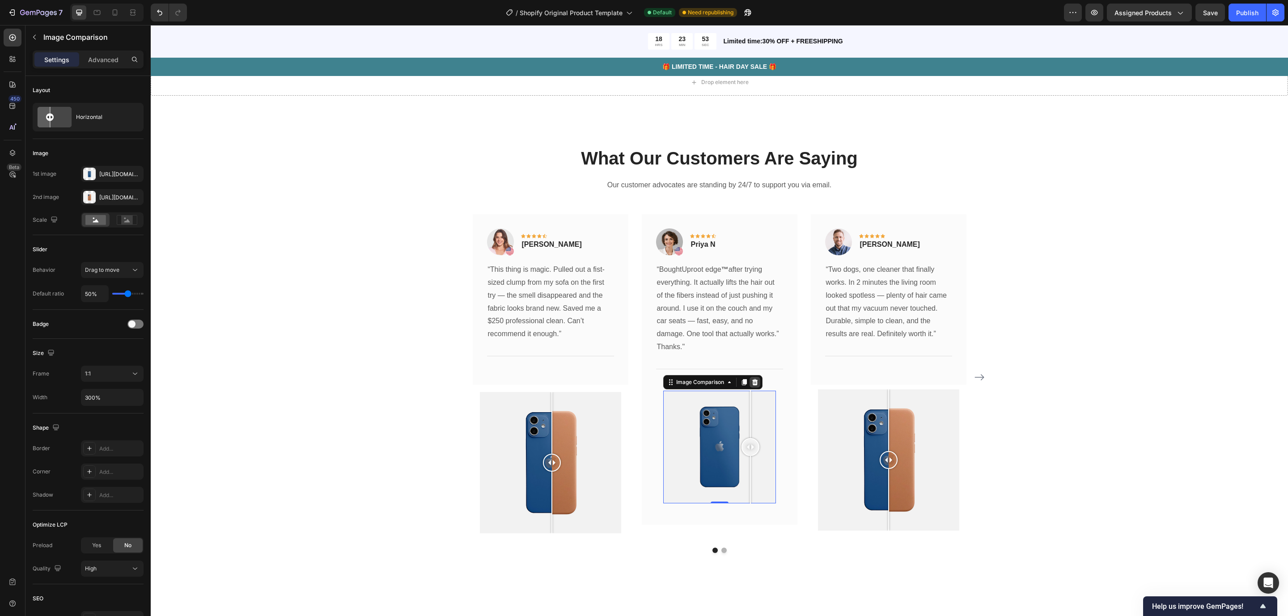
click at [751, 385] on icon at bounding box center [754, 382] width 7 height 7
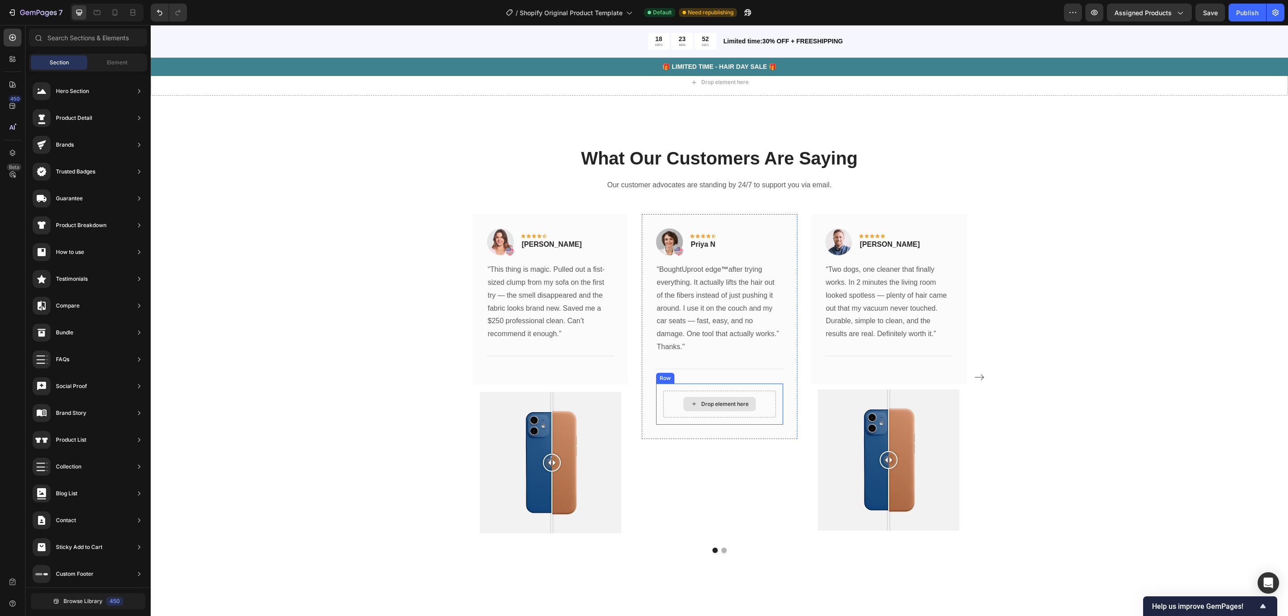
click at [746, 411] on div "Drop element here" at bounding box center [719, 404] width 72 height 14
click at [109, 64] on span "Element" at bounding box center [117, 63] width 21 height 8
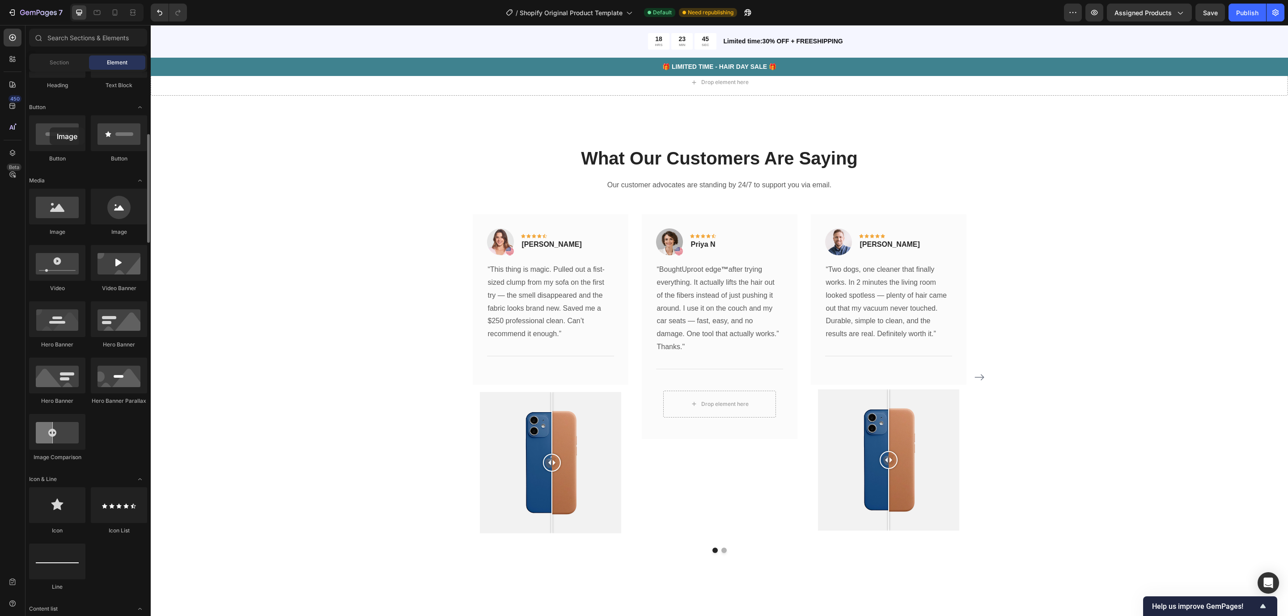
drag, startPoint x: 500, startPoint y: 411, endPoint x: 55, endPoint y: 137, distance: 522.7
drag, startPoint x: 213, startPoint y: 427, endPoint x: 689, endPoint y: 442, distance: 476.1
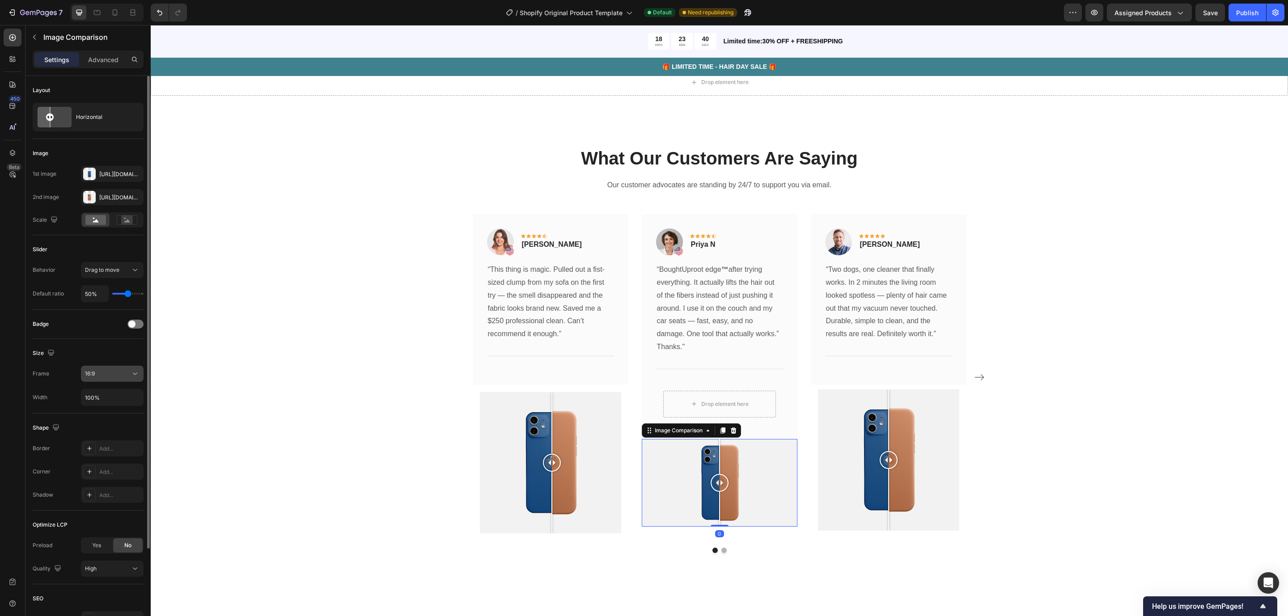
click at [111, 367] on button "16:9" at bounding box center [112, 374] width 63 height 16
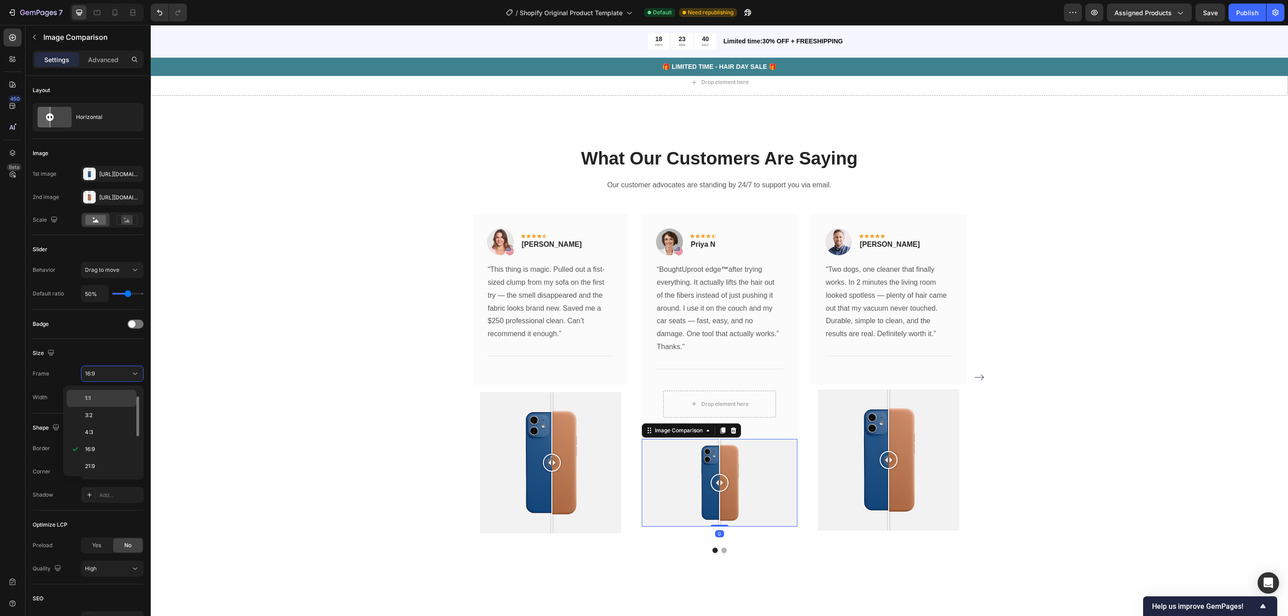
click at [117, 390] on div "1:1" at bounding box center [102, 398] width 70 height 17
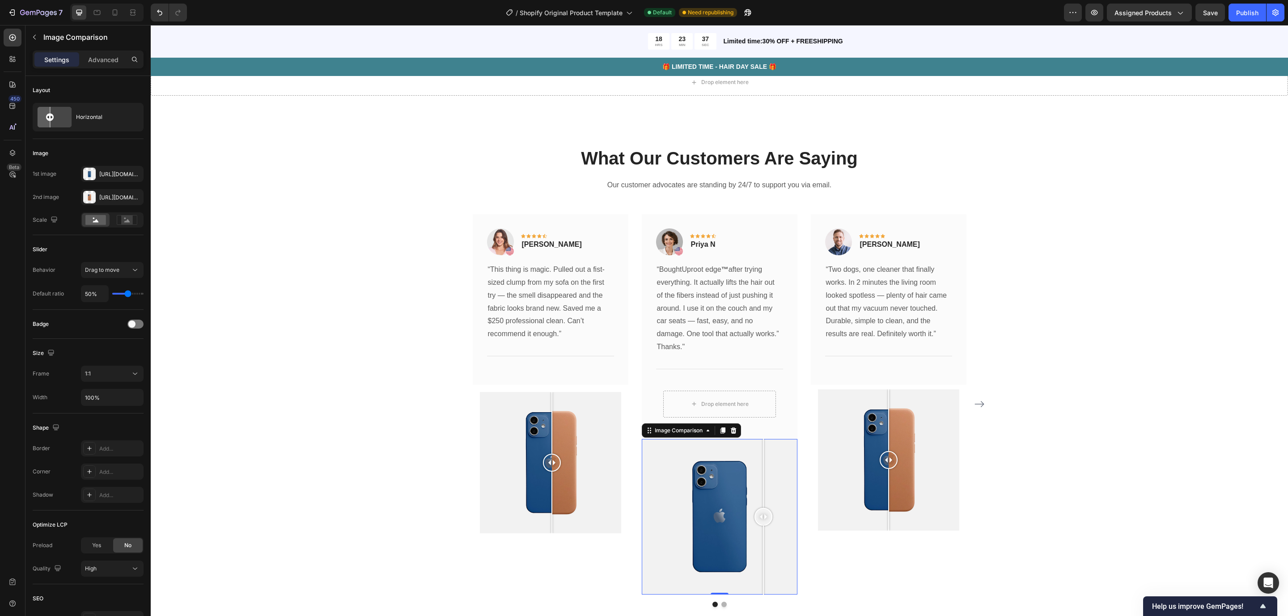
drag, startPoint x: 758, startPoint y: 485, endPoint x: 757, endPoint y: 459, distance: 26.0
click at [757, 459] on div at bounding box center [720, 517] width 156 height 156
drag, startPoint x: 674, startPoint y: 483, endPoint x: 699, endPoint y: 412, distance: 75.5
click at [699, 412] on div "Image Icon Icon Icon Icon Icon Row Priya N Text block Row “Bought Uproot edge ™…" at bounding box center [720, 404] width 156 height 381
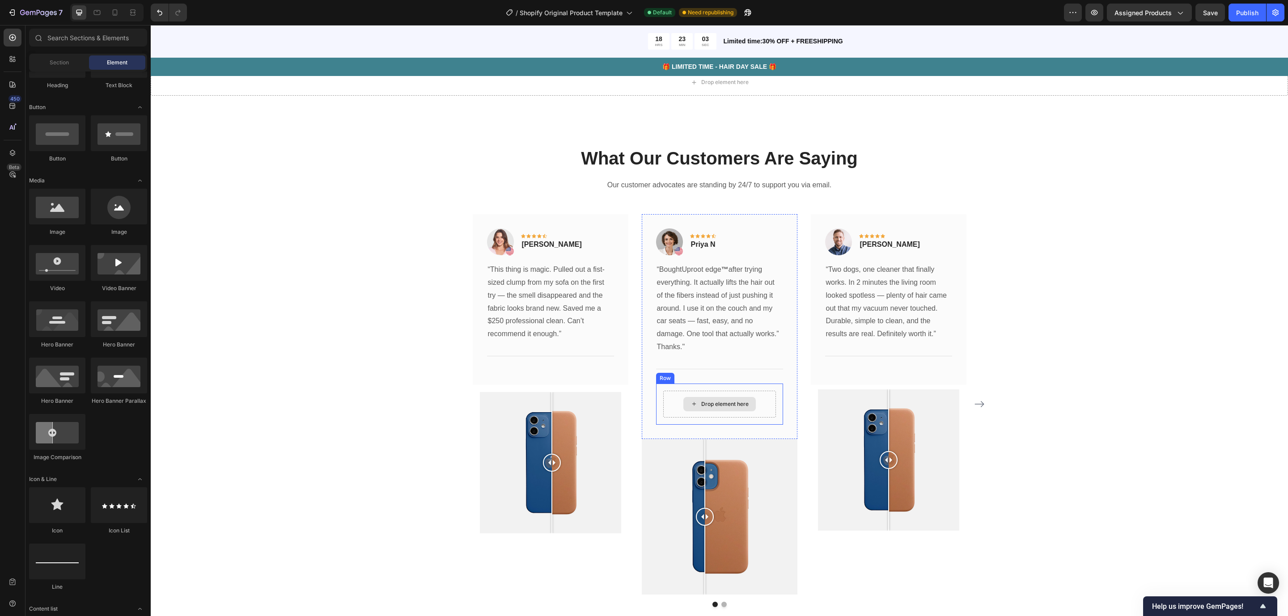
click at [704, 408] on div "Drop element here" at bounding box center [724, 404] width 47 height 7
drag, startPoint x: 203, startPoint y: 437, endPoint x: 683, endPoint y: 411, distance: 480.6
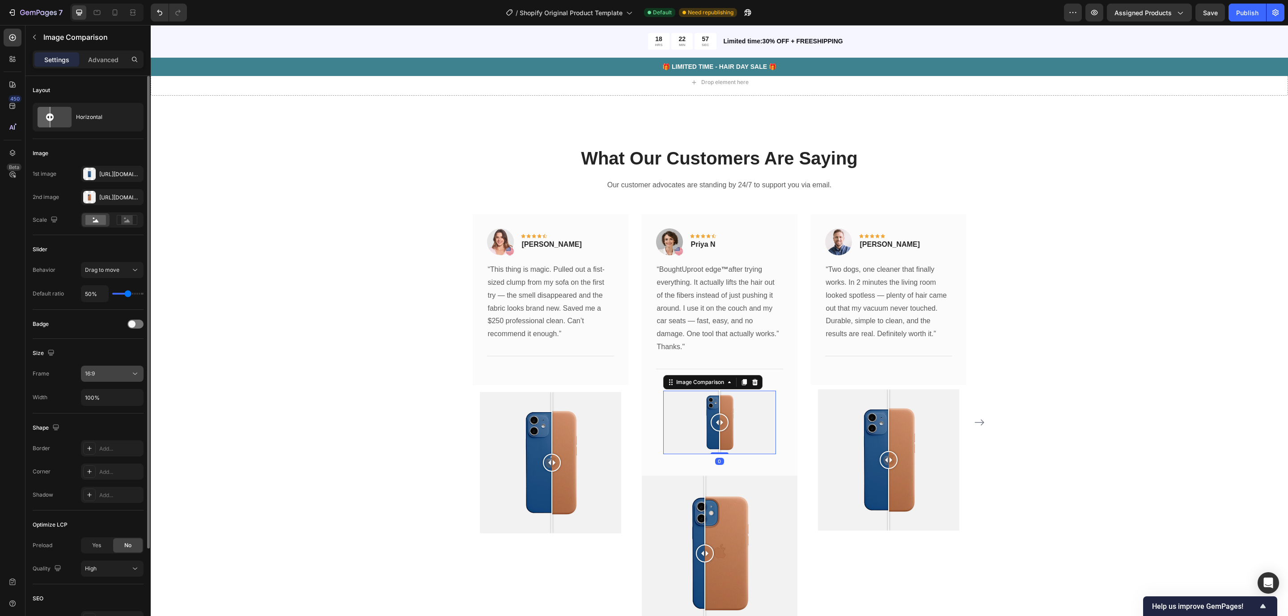
click at [101, 372] on div "16:9" at bounding box center [108, 374] width 46 height 8
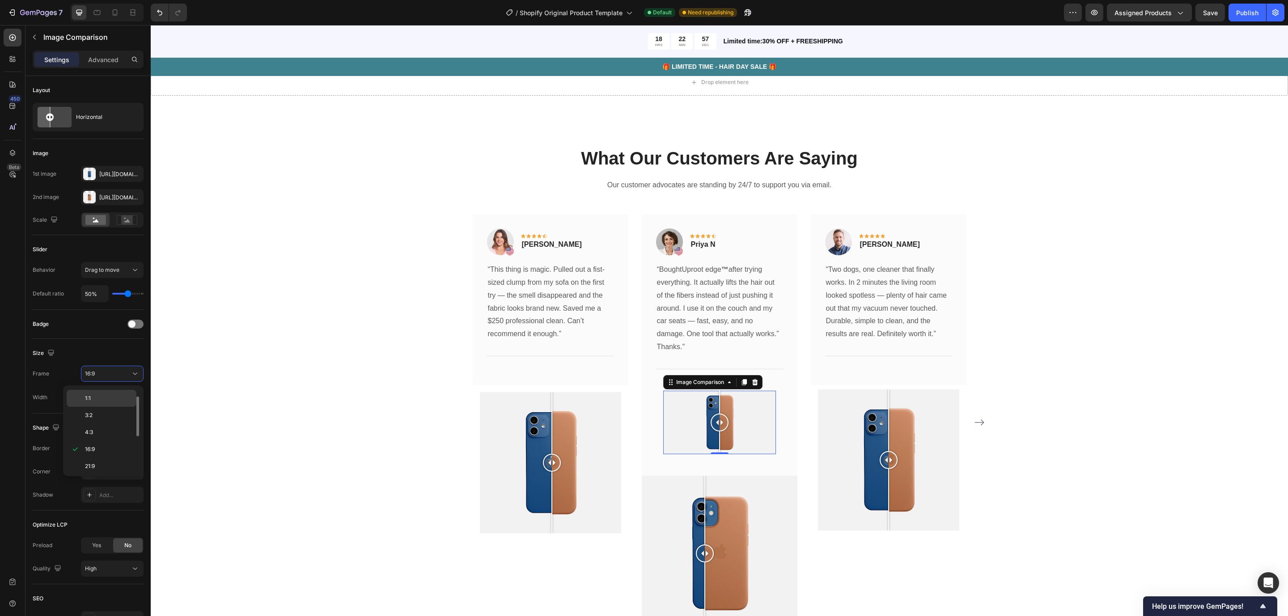
click at [106, 392] on div "Original 1:1 3:2 4:3 16:9 21:9 2:3 3:4 9:16 Custom" at bounding box center [103, 431] width 73 height 84
click at [109, 396] on p "1:1" at bounding box center [108, 398] width 47 height 8
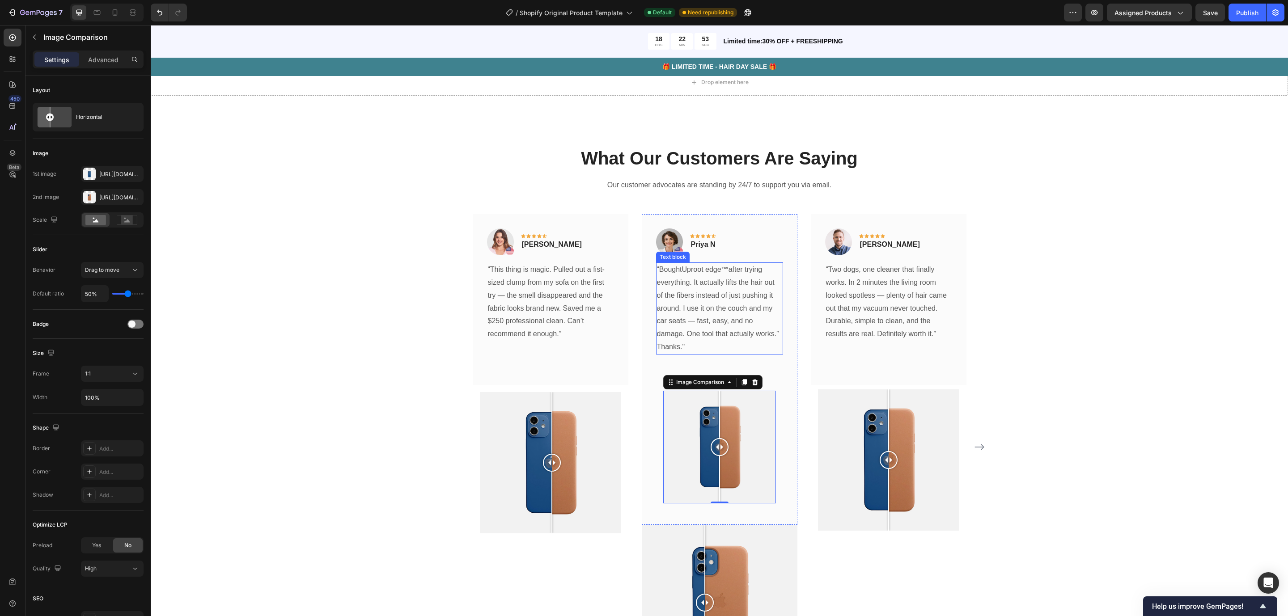
click at [755, 345] on p "Thanks."" at bounding box center [719, 347] width 125 height 13
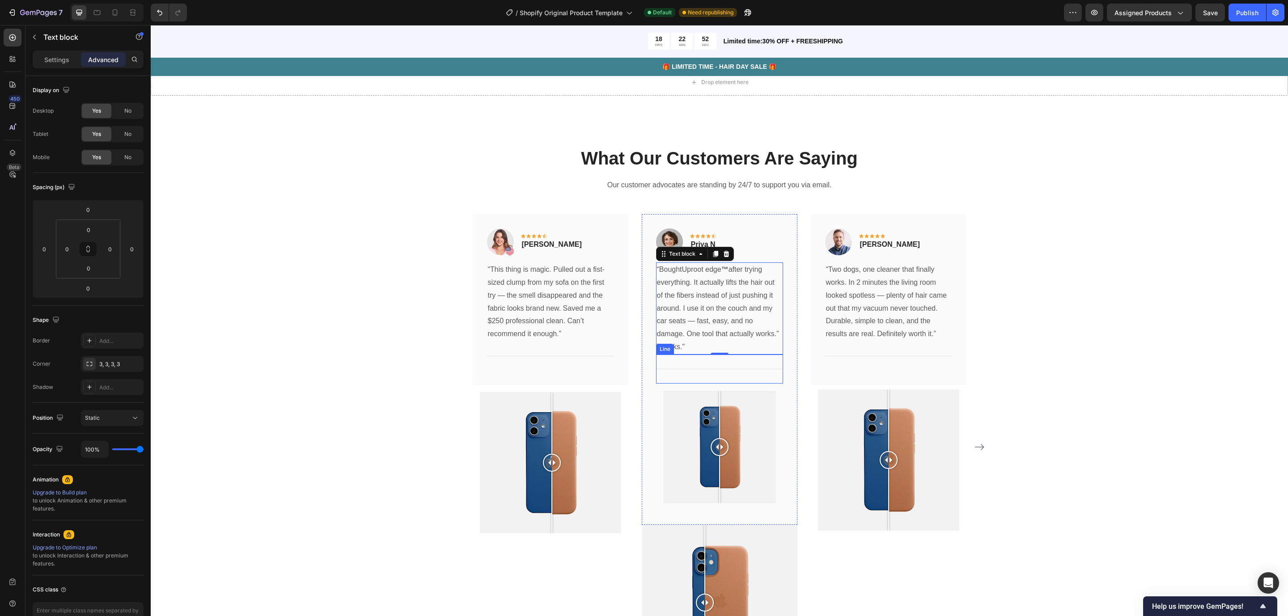
click at [762, 366] on div "Title Line" at bounding box center [719, 369] width 127 height 29
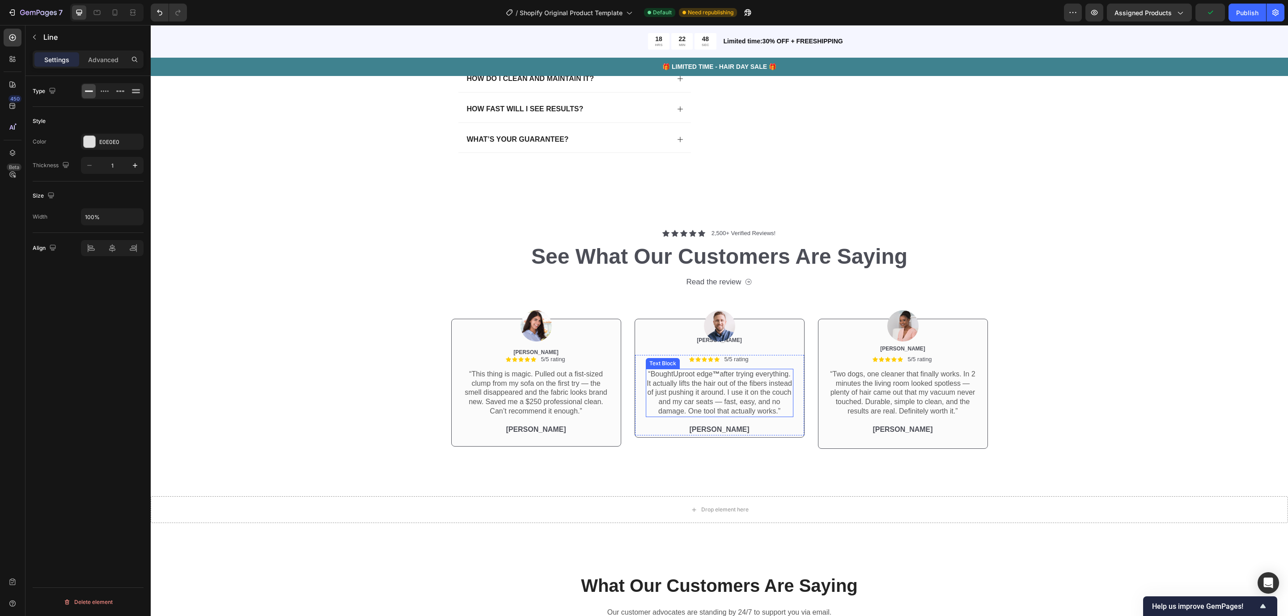
scroll to position [2236, 0]
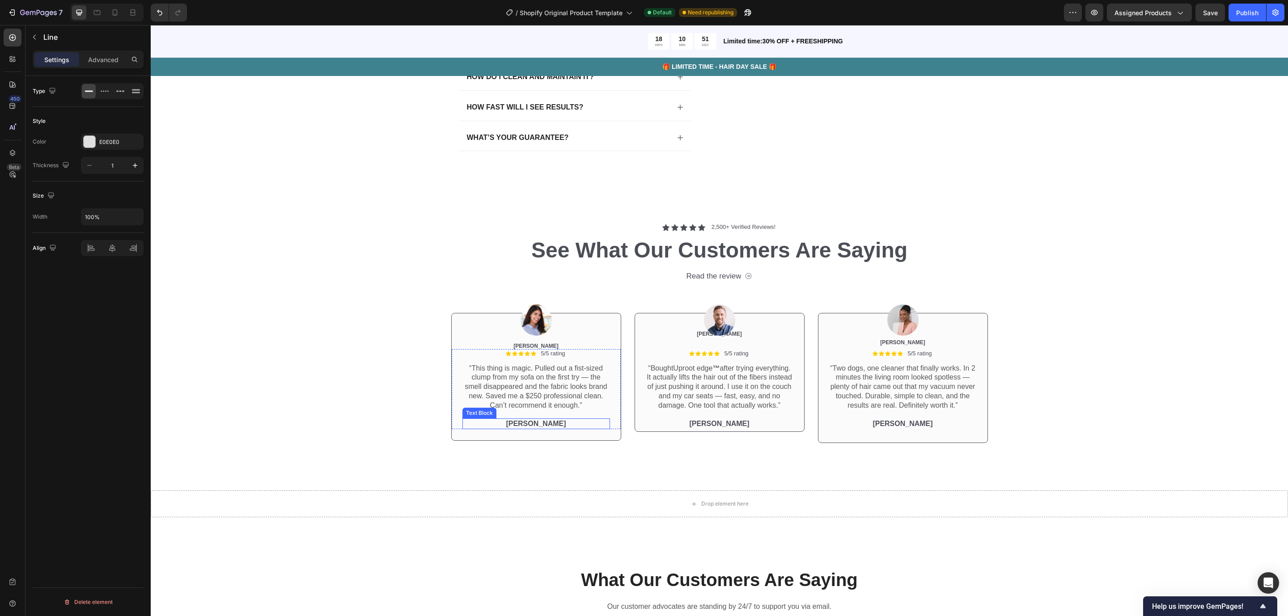
click at [529, 429] on p "[PERSON_NAME]" at bounding box center [536, 423] width 146 height 9
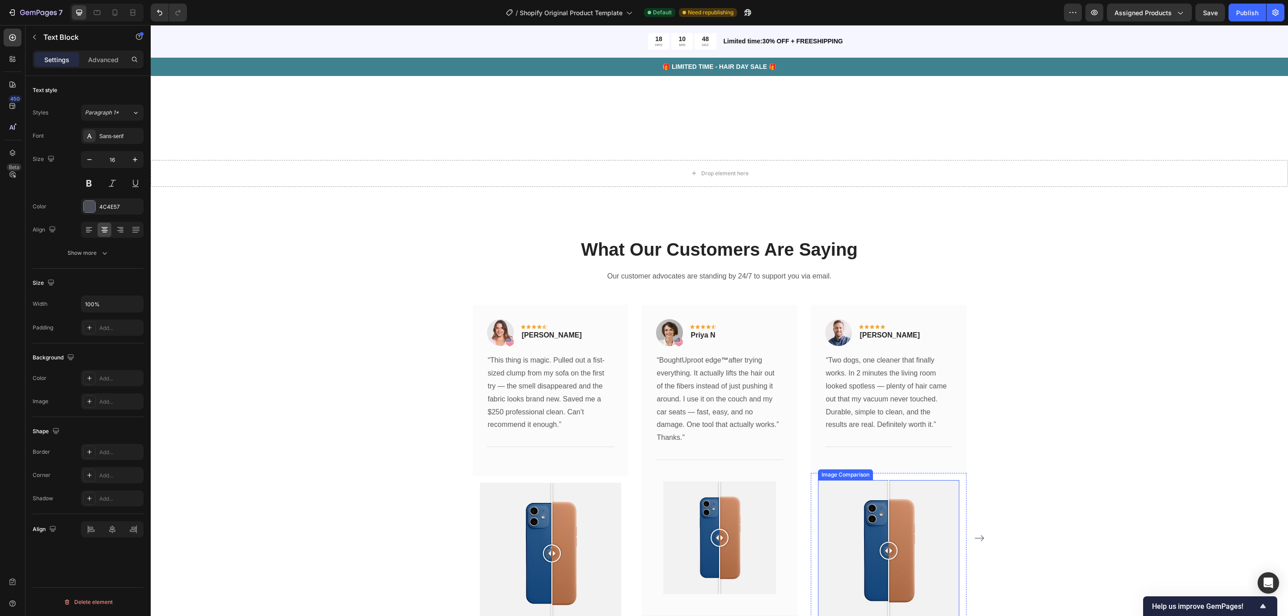
scroll to position [2772, 0]
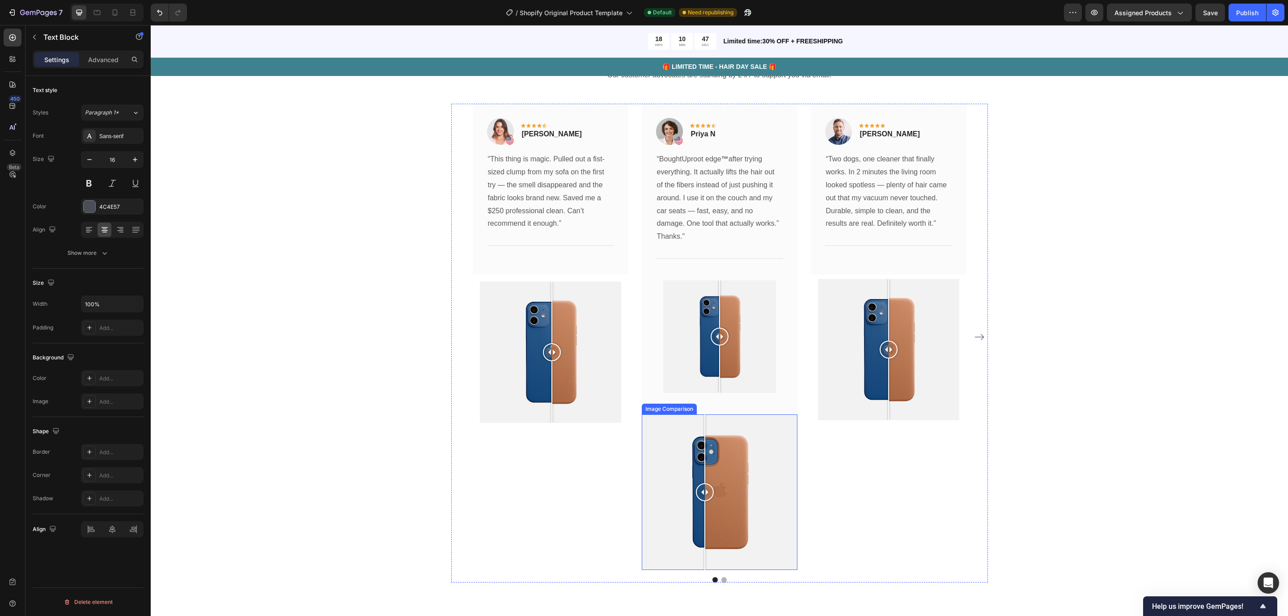
click at [739, 511] on div at bounding box center [720, 493] width 156 height 156
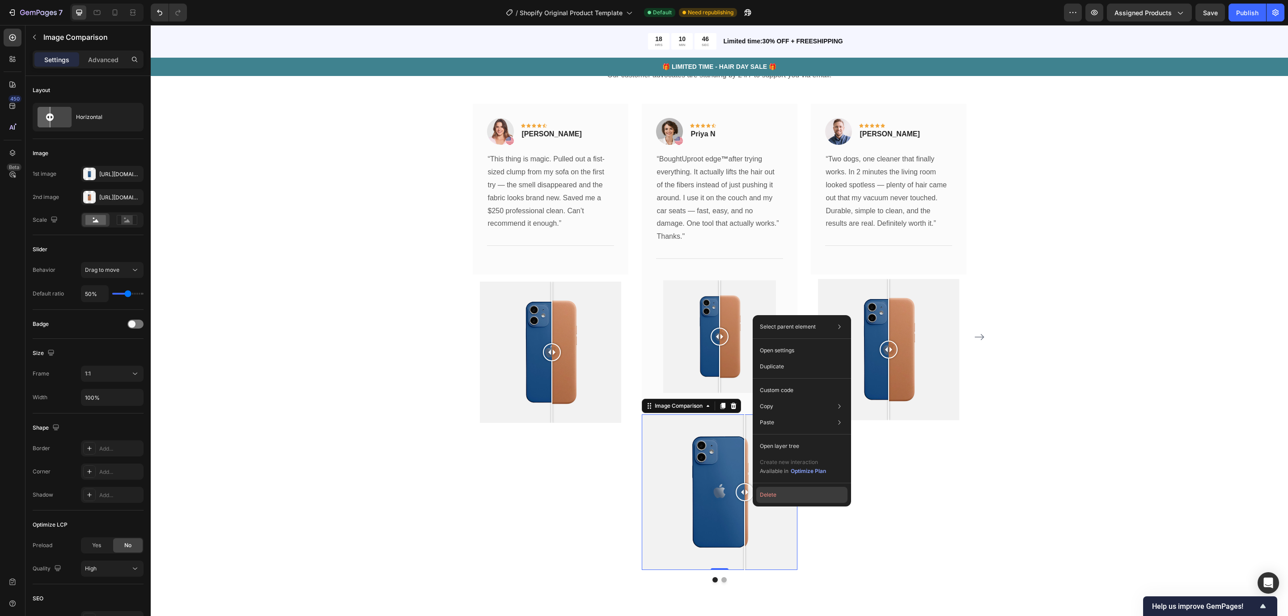
drag, startPoint x: 777, startPoint y: 502, endPoint x: 610, endPoint y: 461, distance: 171.8
click at [777, 502] on button "Delete" at bounding box center [801, 495] width 91 height 16
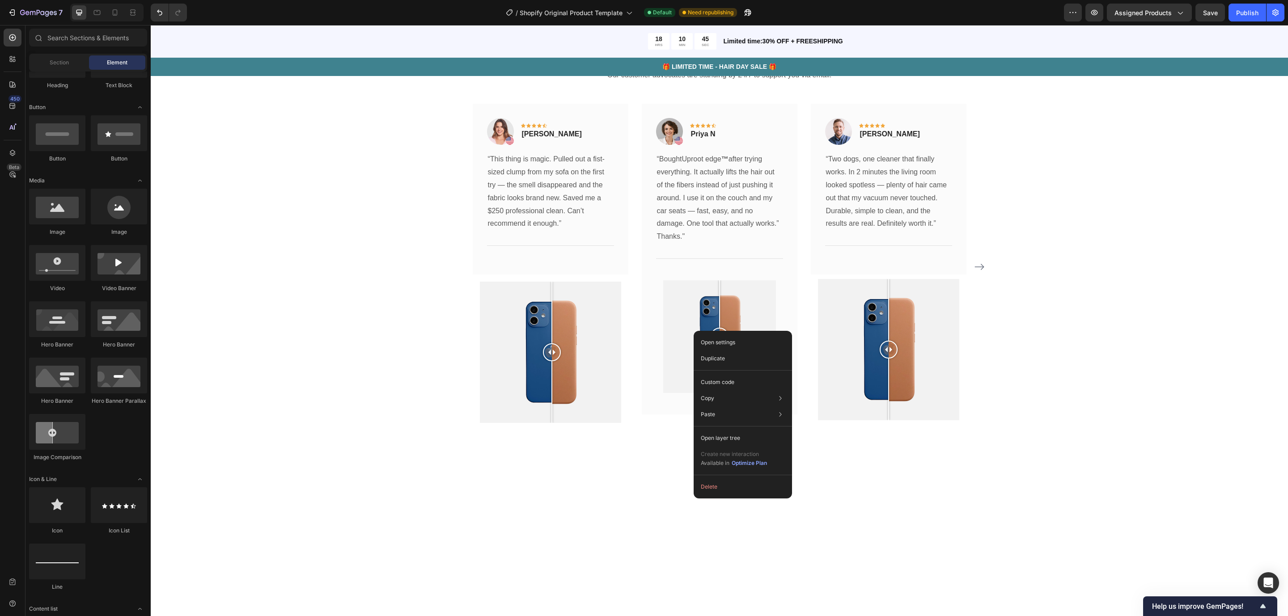
click at [729, 475] on div at bounding box center [743, 475] width 98 height 0
click at [729, 483] on button "Delete" at bounding box center [742, 487] width 91 height 16
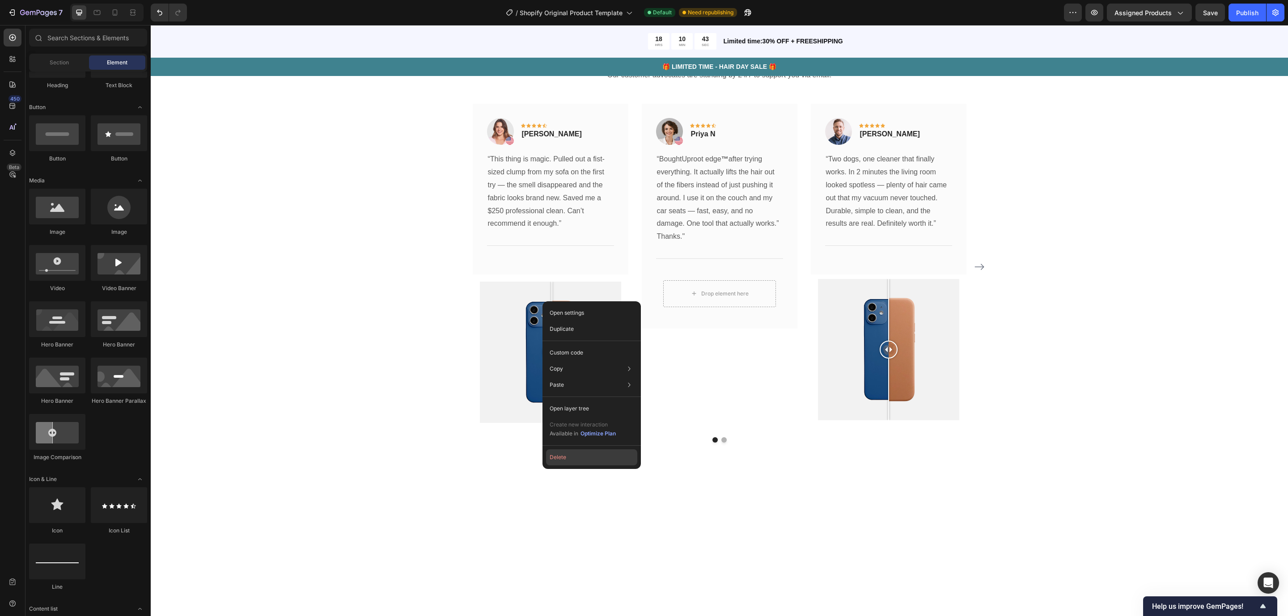
click at [582, 456] on button "Delete" at bounding box center [591, 457] width 91 height 16
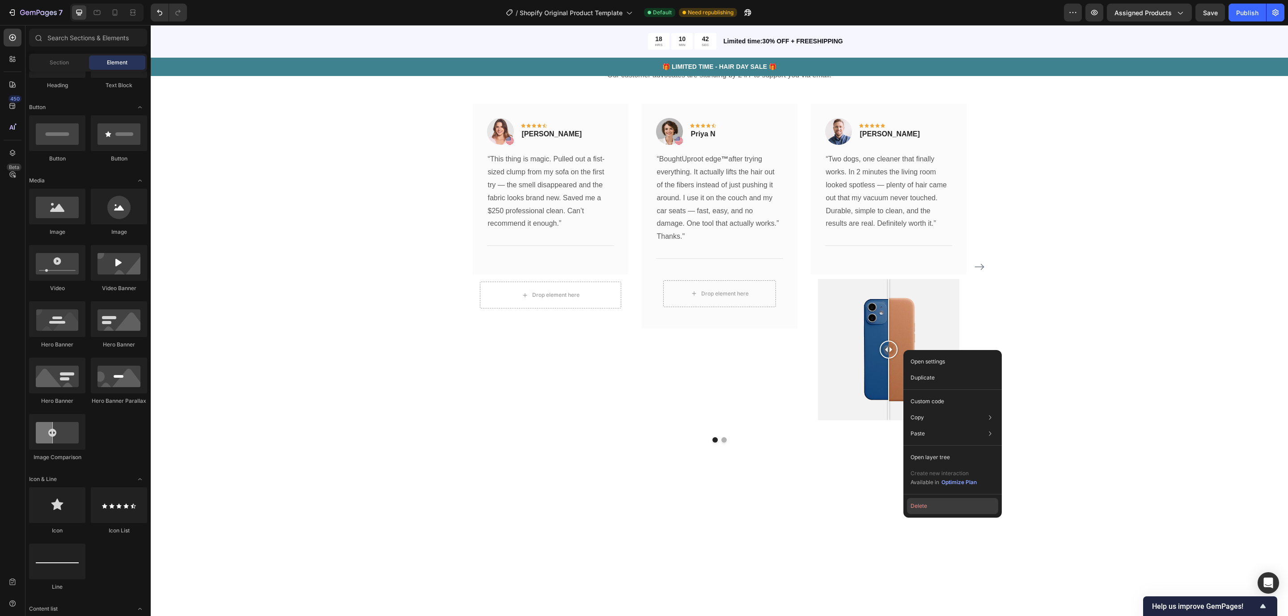
click at [938, 505] on button "Delete" at bounding box center [952, 506] width 91 height 16
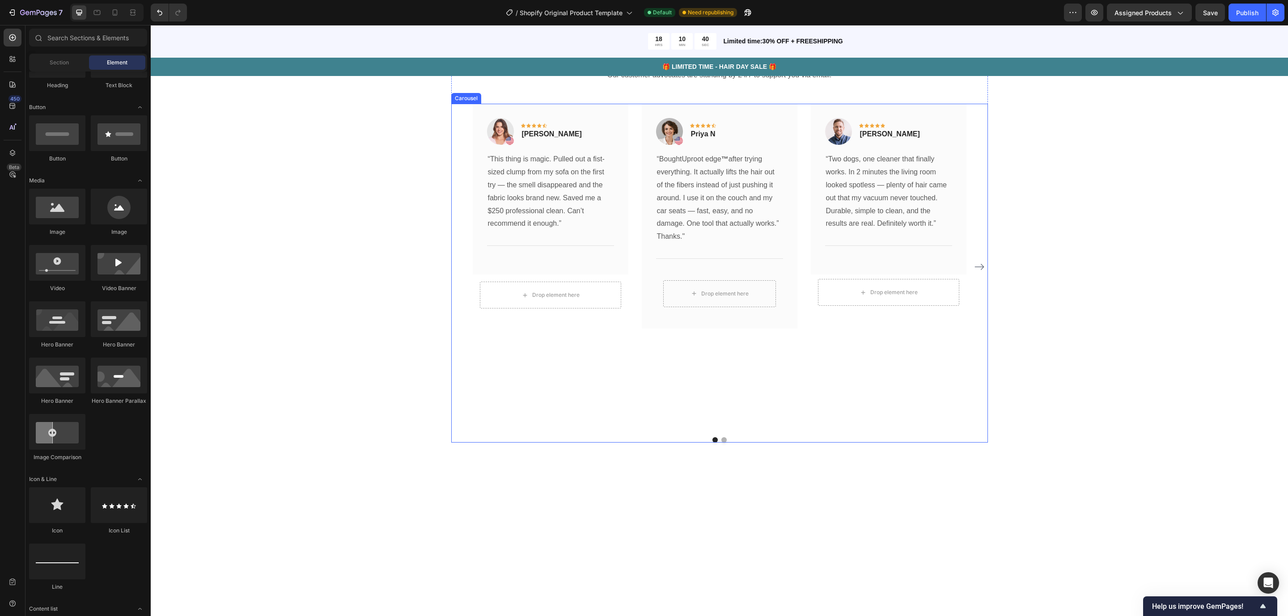
click at [718, 441] on div "Image Icon Icon Icon Icon Icon Row Maria Lopez Text block Row “This thing is ma…" at bounding box center [719, 273] width 537 height 339
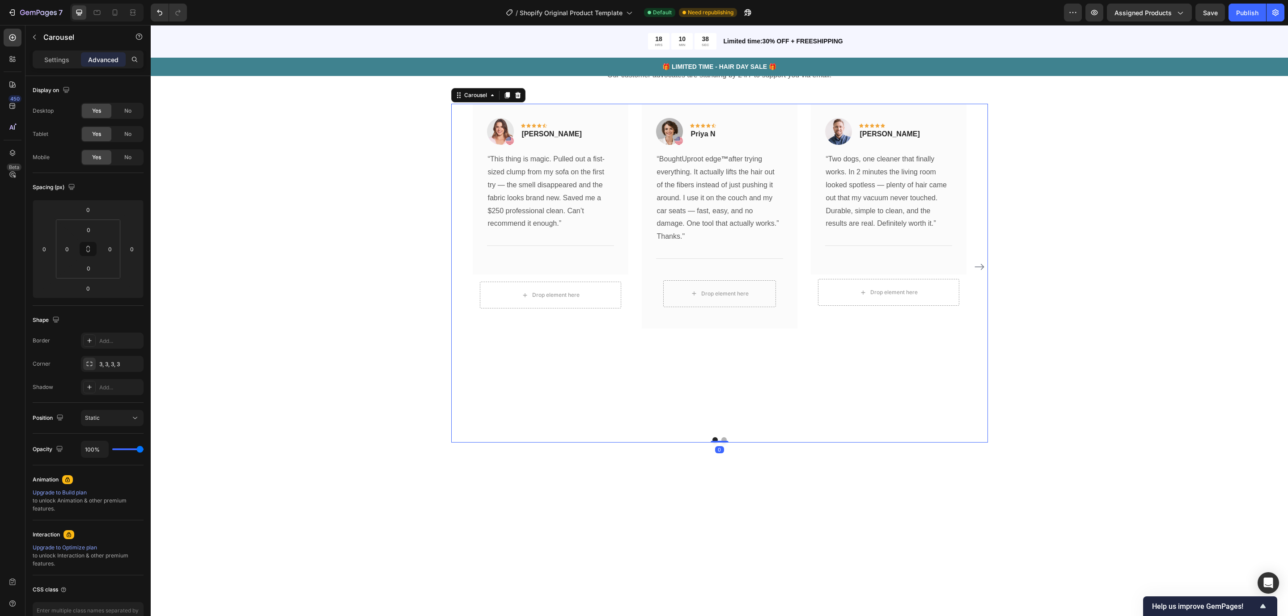
click at [721, 439] on button "Dot" at bounding box center [723, 439] width 5 height 5
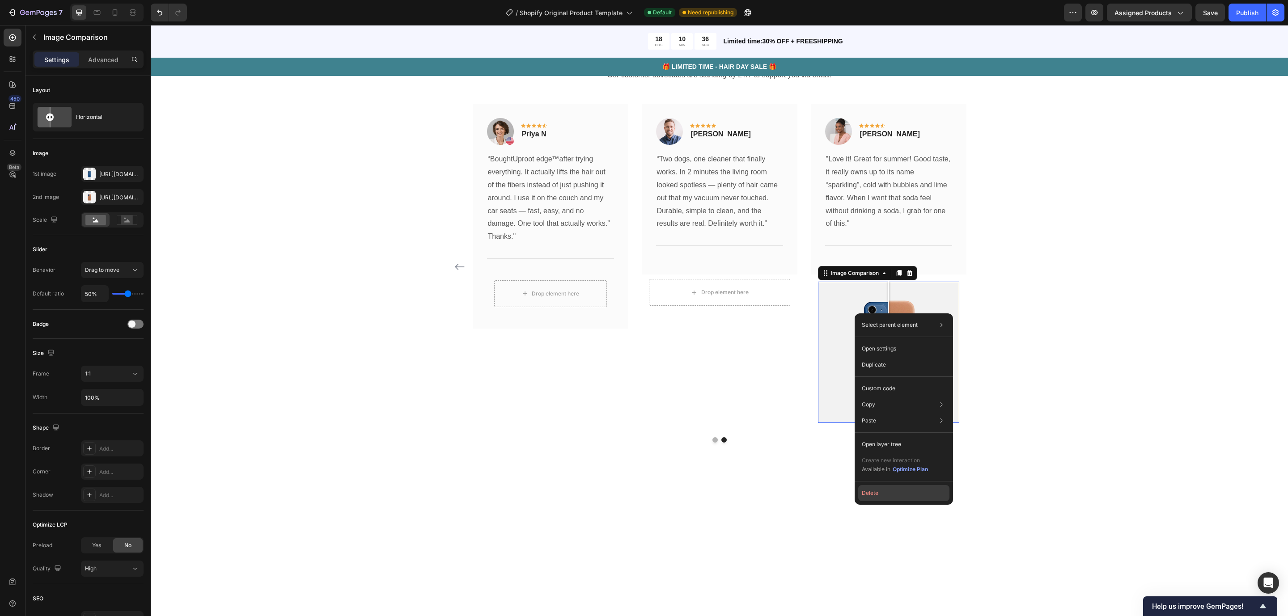
click at [883, 495] on button "Delete" at bounding box center [903, 493] width 91 height 16
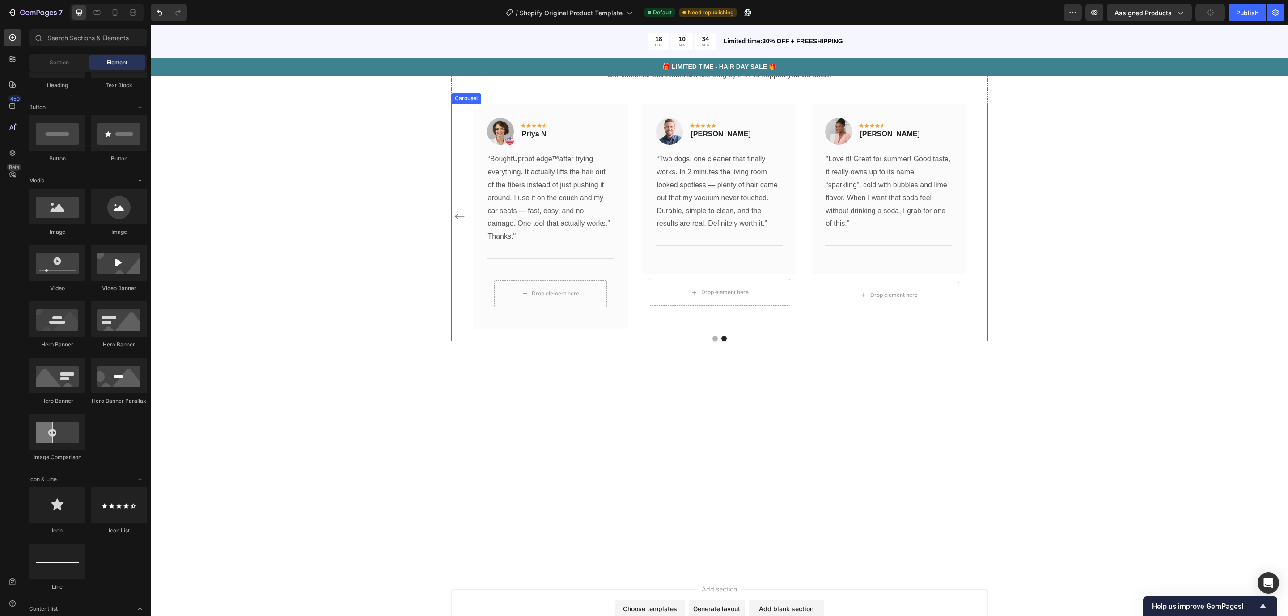
click at [710, 341] on div "What Our Customers Are Saying Heading Our customer advocates are standing by 24…" at bounding box center [719, 188] width 1137 height 377
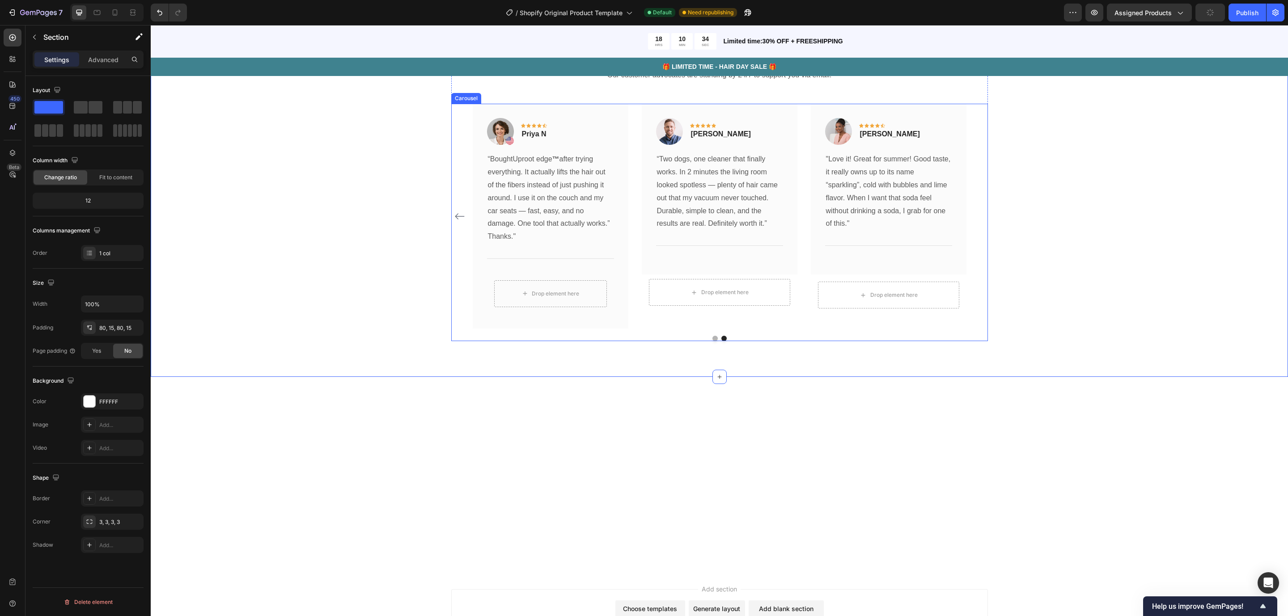
click at [710, 339] on div "Image Icon Icon Icon Icon Icon Row Maria Lopez Text block Row “This thing is ma…" at bounding box center [719, 222] width 537 height 237
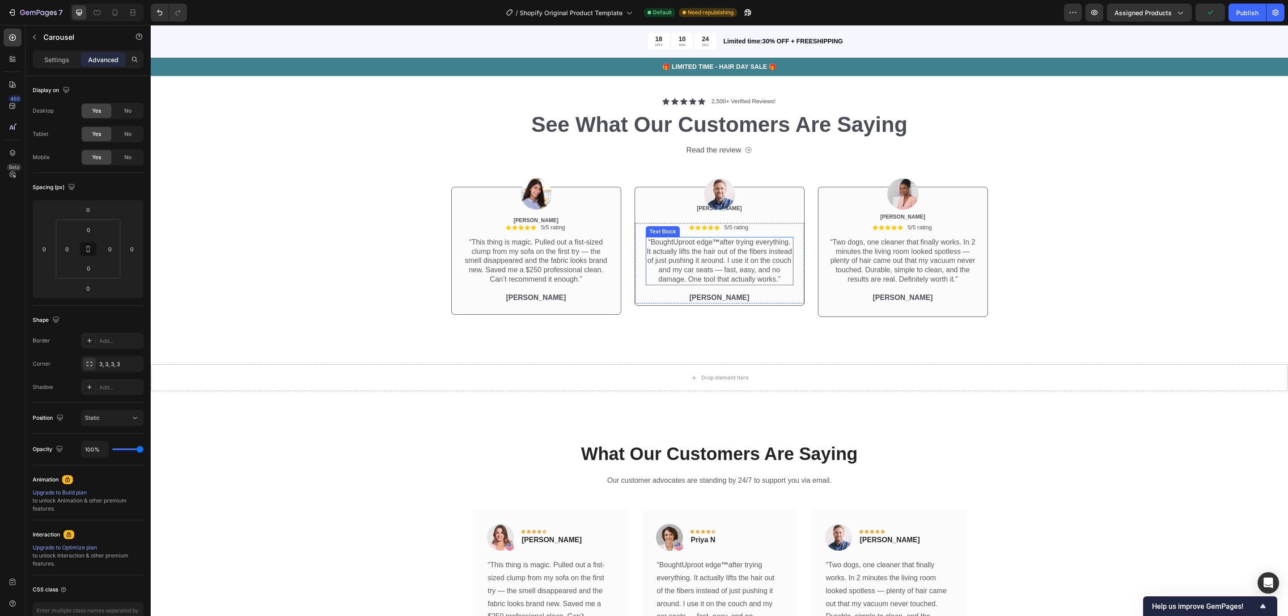
scroll to position [2433, 0]
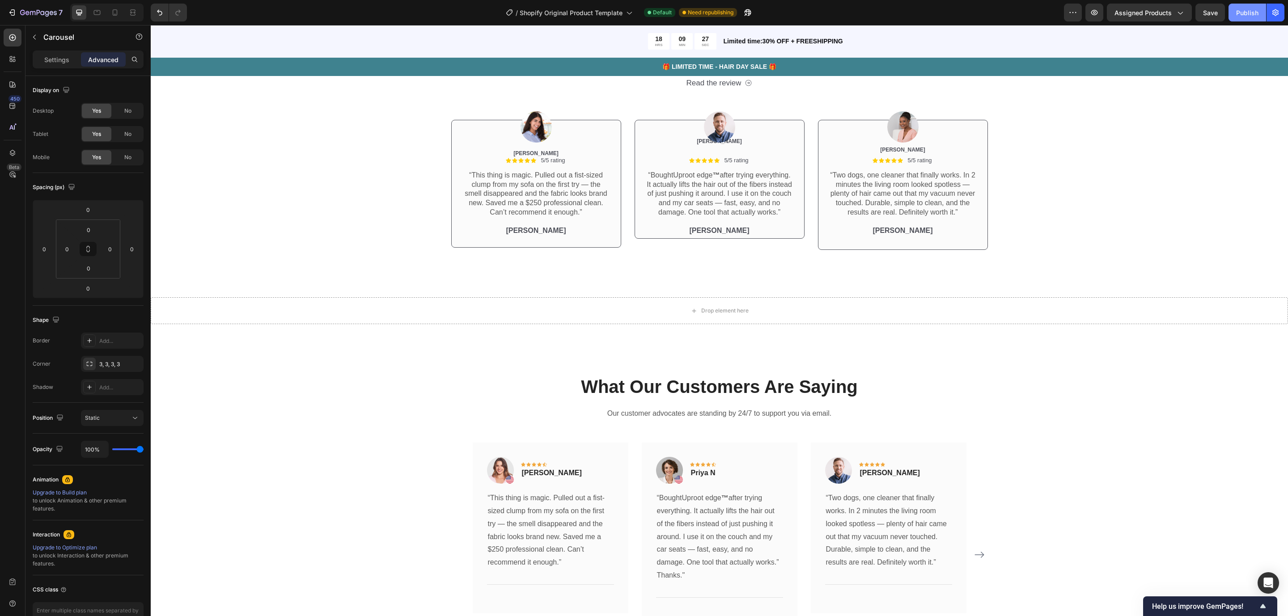
click at [1144, 10] on div "Publish" at bounding box center [1247, 12] width 22 height 9
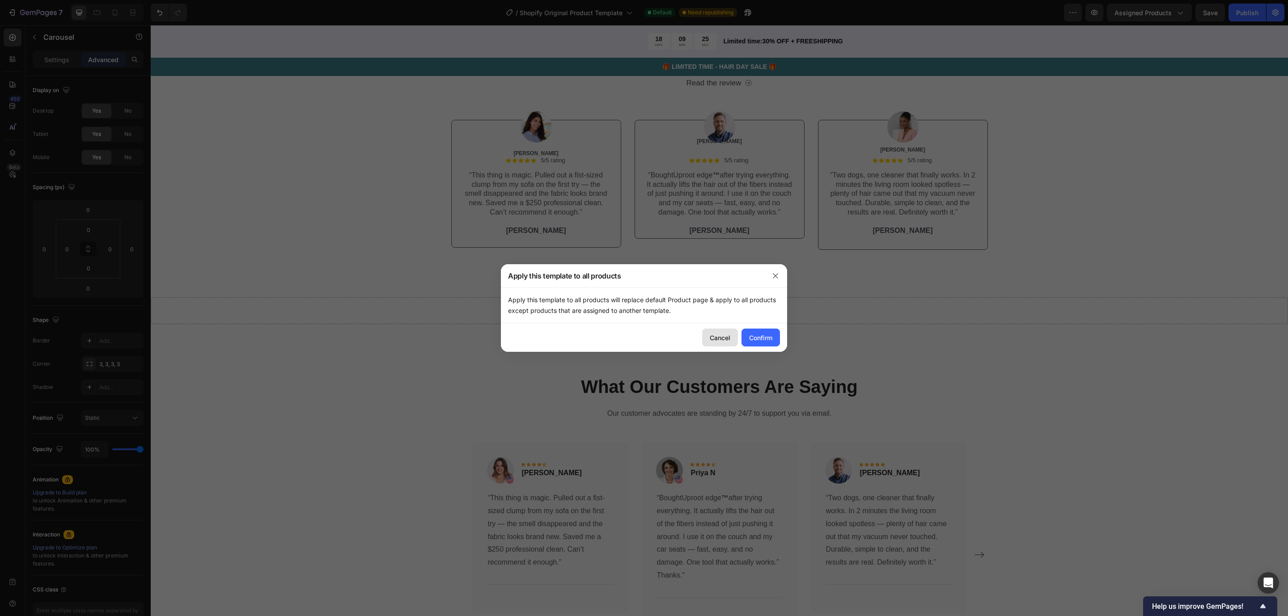
click at [705, 337] on button "Cancel" at bounding box center [720, 338] width 36 height 18
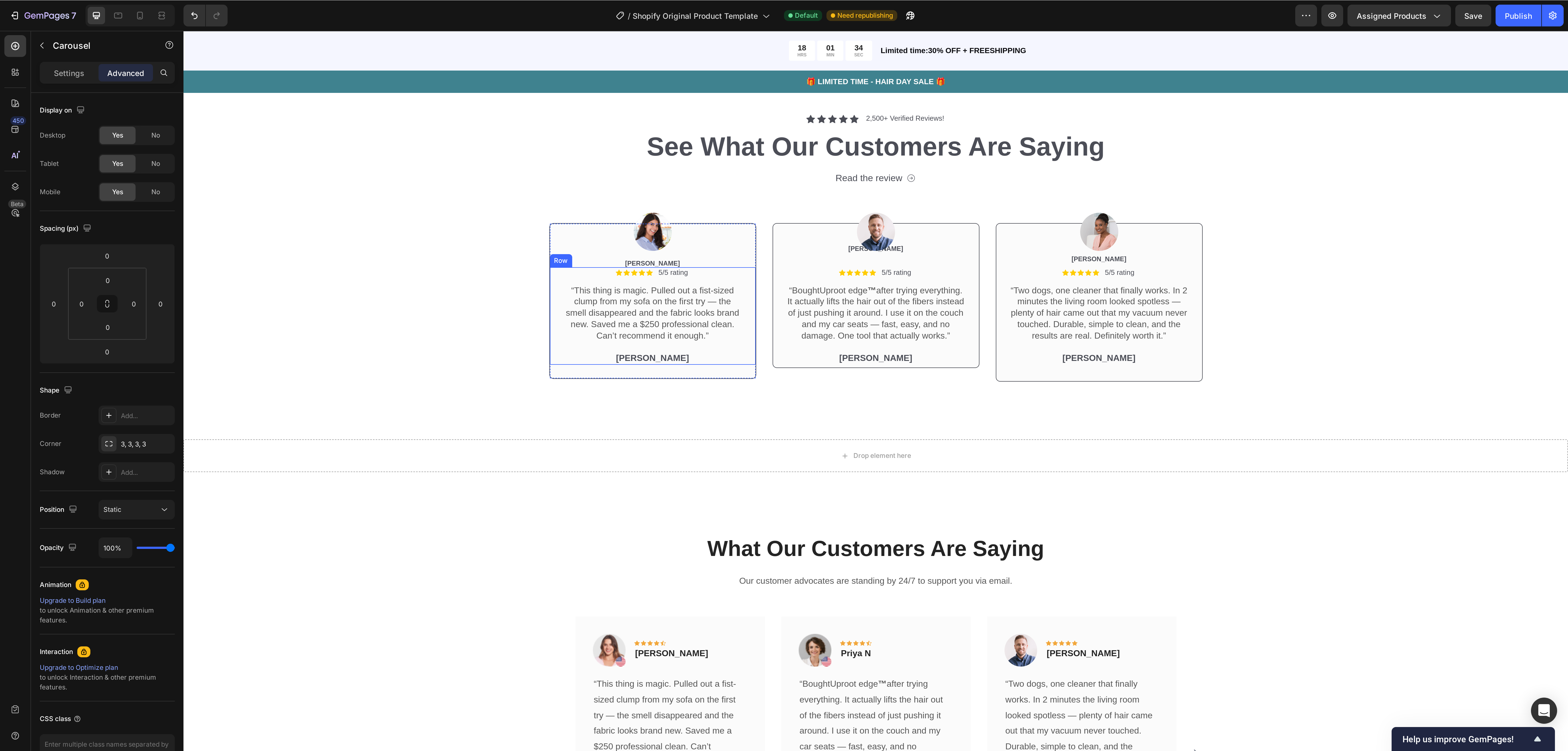
scroll to position [1359, 0]
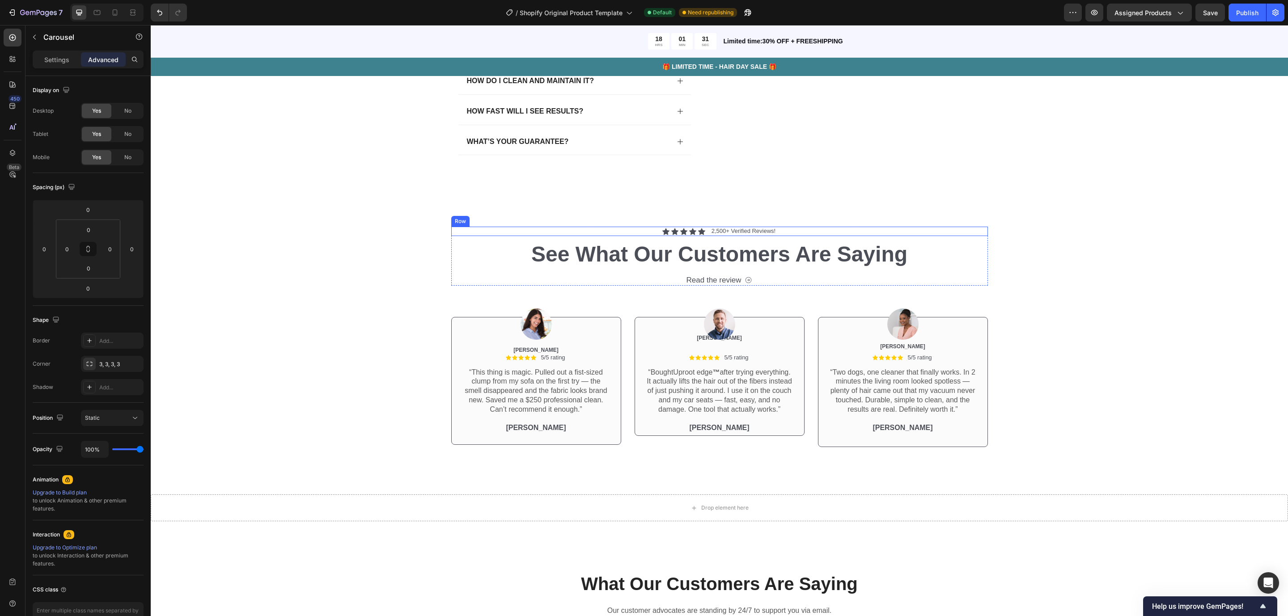
click at [648, 233] on div "Icon Icon Icon Icon Icon Icon List 2,500+ Verified Reviews! Text Block Row" at bounding box center [719, 231] width 537 height 9
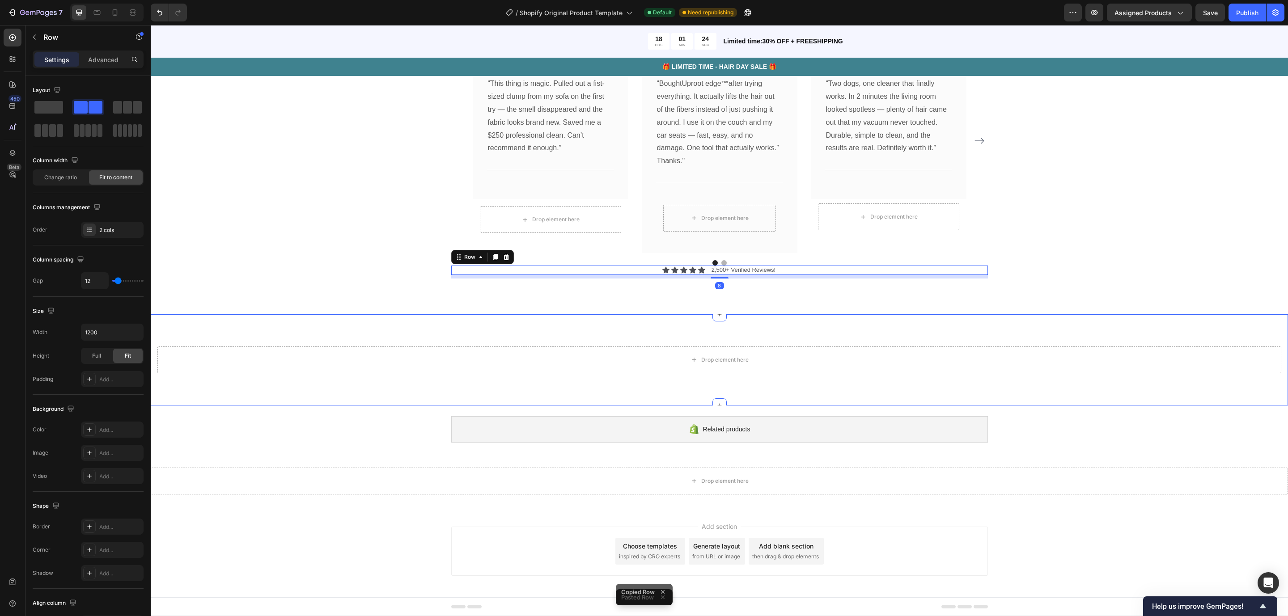
scroll to position [2714, 0]
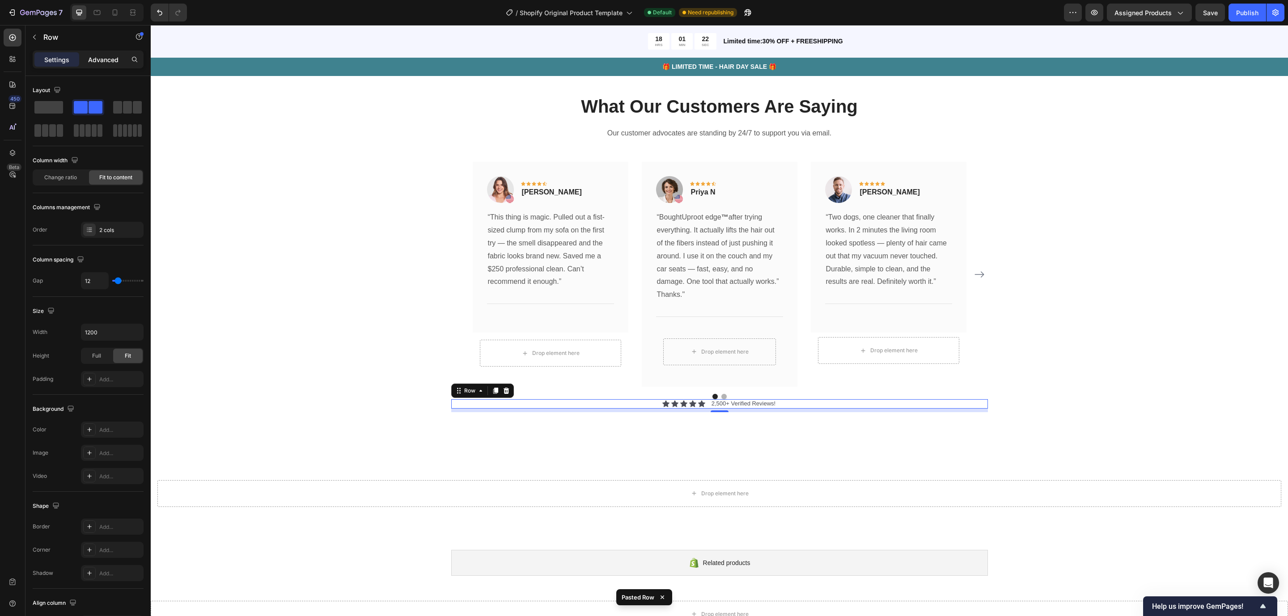
click at [102, 58] on p "Advanced" at bounding box center [103, 59] width 30 height 9
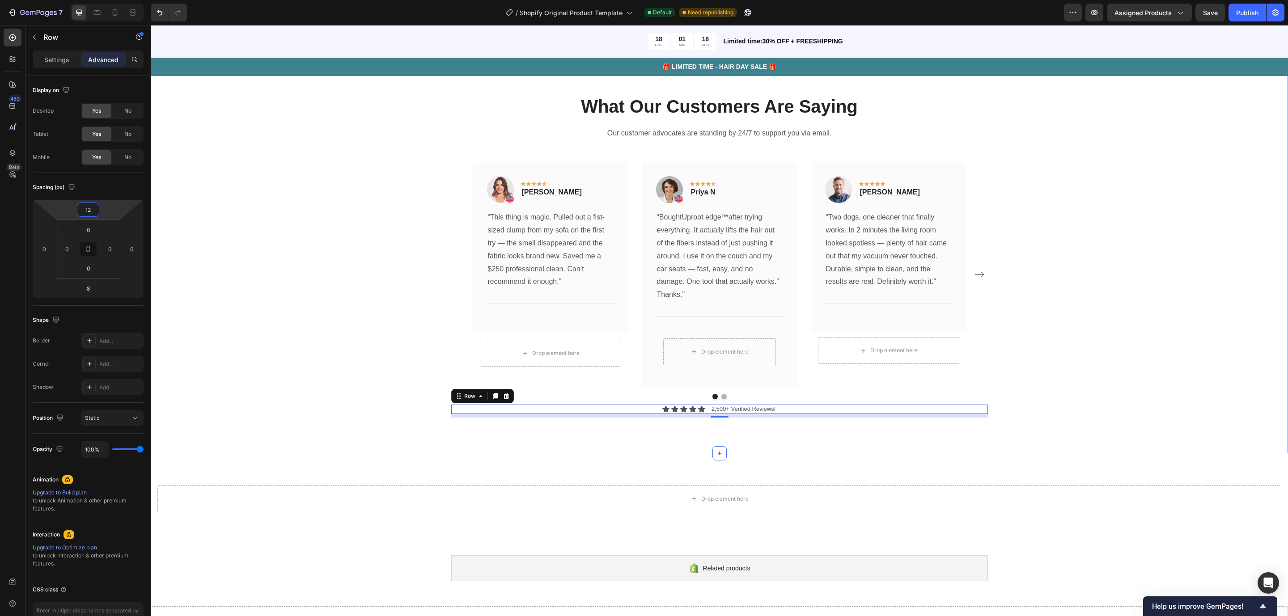
drag, startPoint x: 262, startPoint y: 237, endPoint x: 153, endPoint y: 201, distance: 114.8
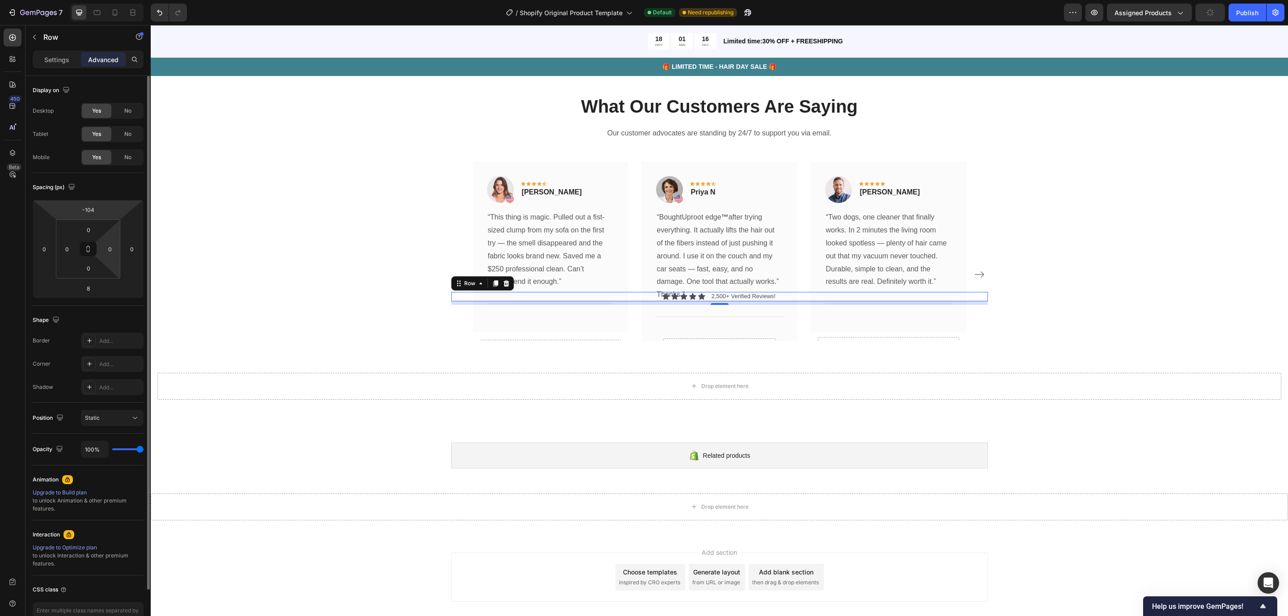
drag, startPoint x: 106, startPoint y: 292, endPoint x: 117, endPoint y: 227, distance: 65.3
click at [120, 0] on html "7 / Shopify Original Product Template Default Need republishing Preview Assigne…" at bounding box center [644, 0] width 1288 height 0
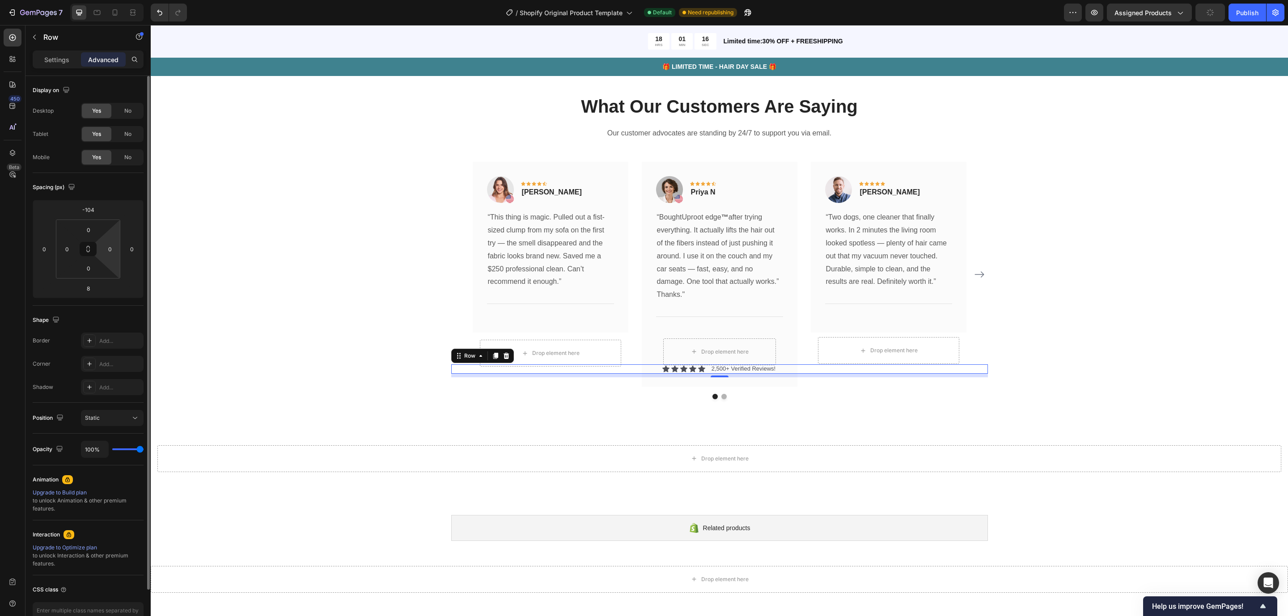
type input "-78"
type input "-8"
drag, startPoint x: 109, startPoint y: 293, endPoint x: 114, endPoint y: 298, distance: 7.6
click at [114, 0] on html "7 / Shopify Original Product Template Default Need republishing Preview Assigne…" at bounding box center [644, 0] width 1288 height 0
click at [97, 243] on div "0 0 0 0" at bounding box center [88, 249] width 64 height 59
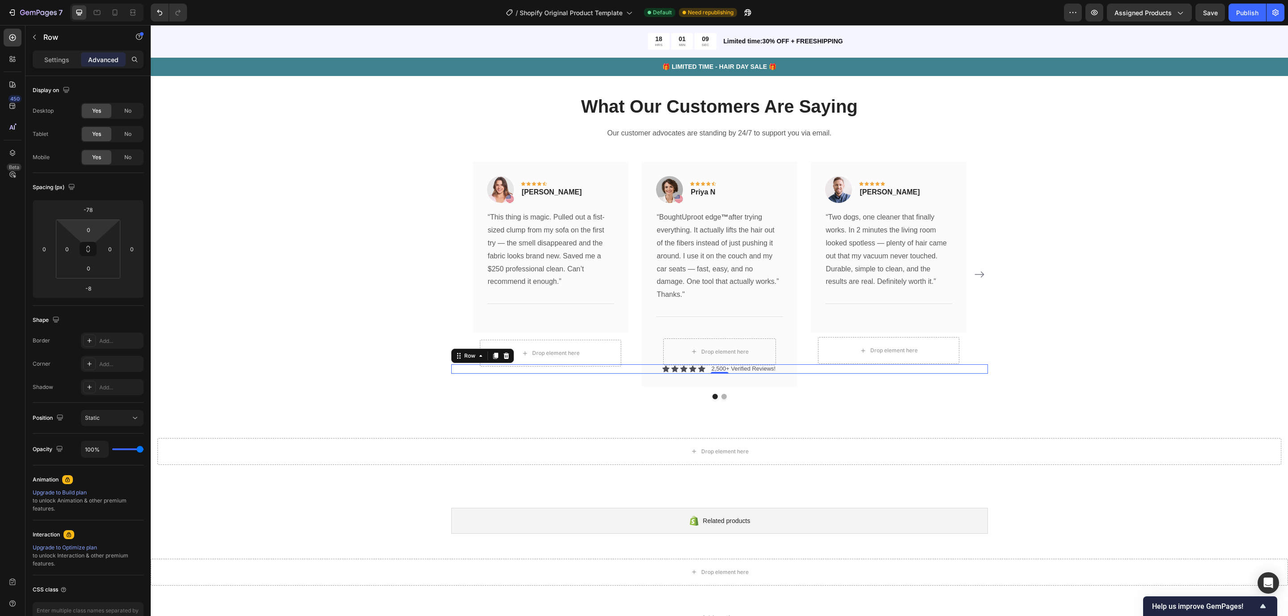
drag, startPoint x: 102, startPoint y: 229, endPoint x: 106, endPoint y: 247, distance: 19.3
click at [106, 0] on html "7 / Shopify Original Product Template Default Need republishing Preview Assigne…" at bounding box center [644, 0] width 1288 height 0
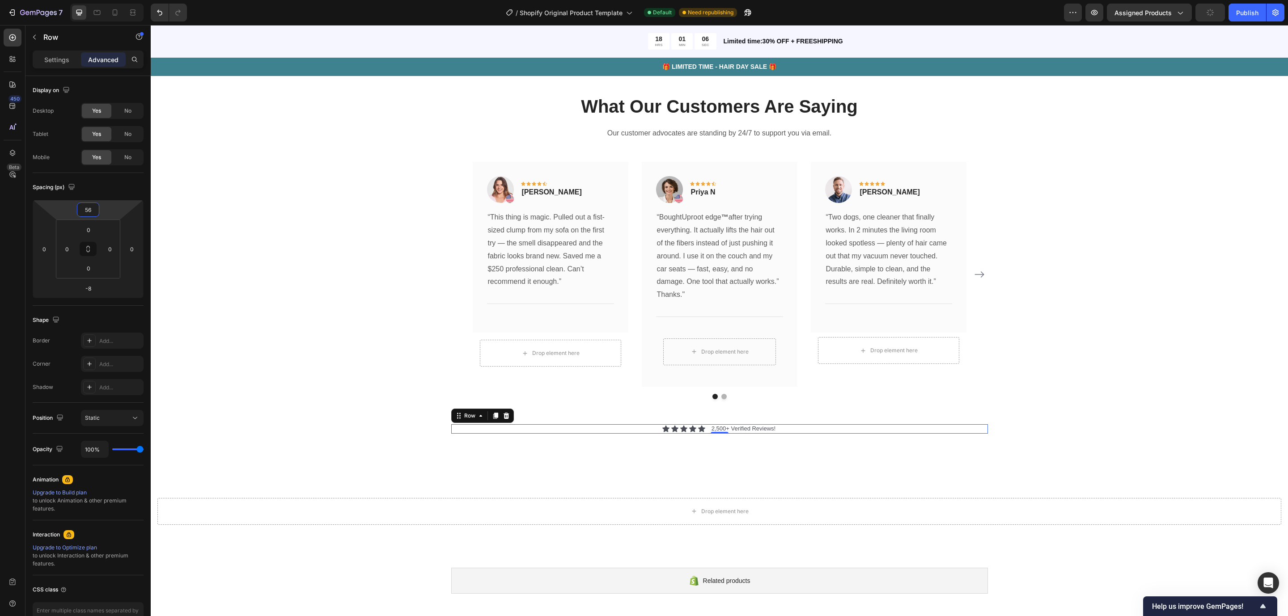
type input "52"
drag, startPoint x: 109, startPoint y: 215, endPoint x: 123, endPoint y: 172, distance: 45.8
click at [123, 0] on html "7 / Shopify Original Product Template Default Need republishing Preview Assigne…" at bounding box center [644, 0] width 1288 height 0
click at [442, 388] on div "What Our Customers Are Saying Heading Our customer advocates are standing by 24…" at bounding box center [719, 261] width 1124 height 335
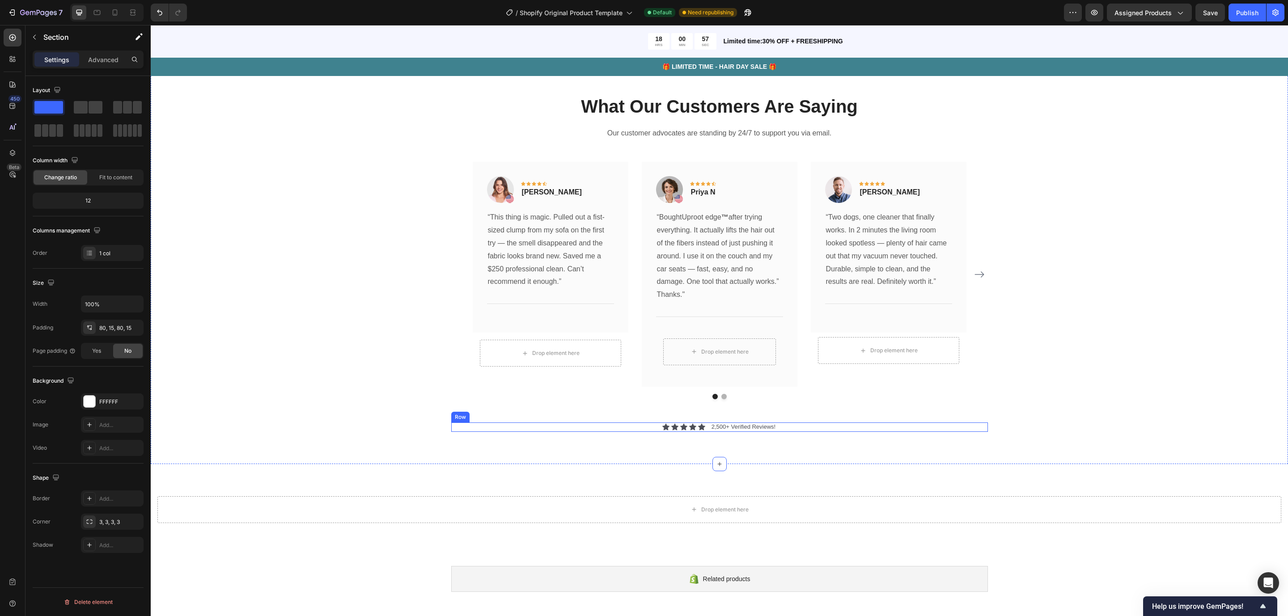
click at [701, 428] on div "Icon Icon Icon Icon Icon Icon List 2,500+ Verified Reviews! Text Block Row" at bounding box center [719, 427] width 537 height 9
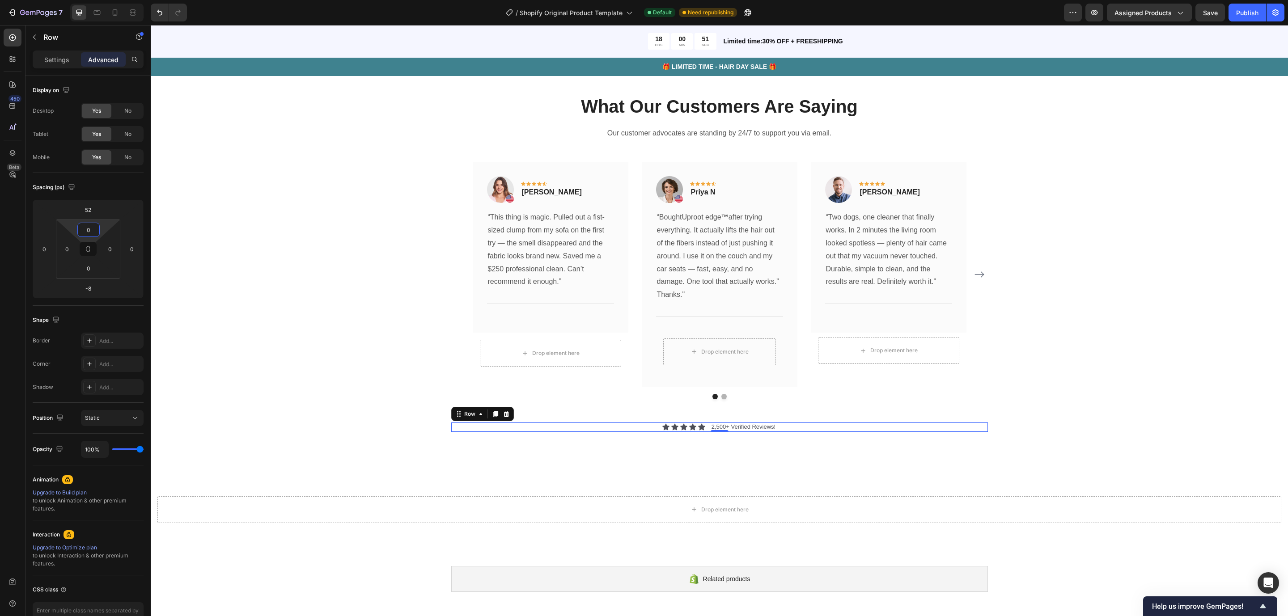
drag, startPoint x: 102, startPoint y: 227, endPoint x: 101, endPoint y: 257, distance: 29.5
click at [101, 0] on html "7 / Shopify Original Product Template Default Need republishing Preview Assigne…" at bounding box center [644, 0] width 1288 height 0
click at [102, 0] on html "7 / Shopify Original Product Template Default Need republishing Preview Assigne…" at bounding box center [644, 0] width 1288 height 0
drag, startPoint x: 103, startPoint y: 226, endPoint x: 111, endPoint y: 239, distance: 15.3
click at [116, 0] on html "7 / Shopify Original Product Template Default Need republishing Preview Assigne…" at bounding box center [644, 0] width 1288 height 0
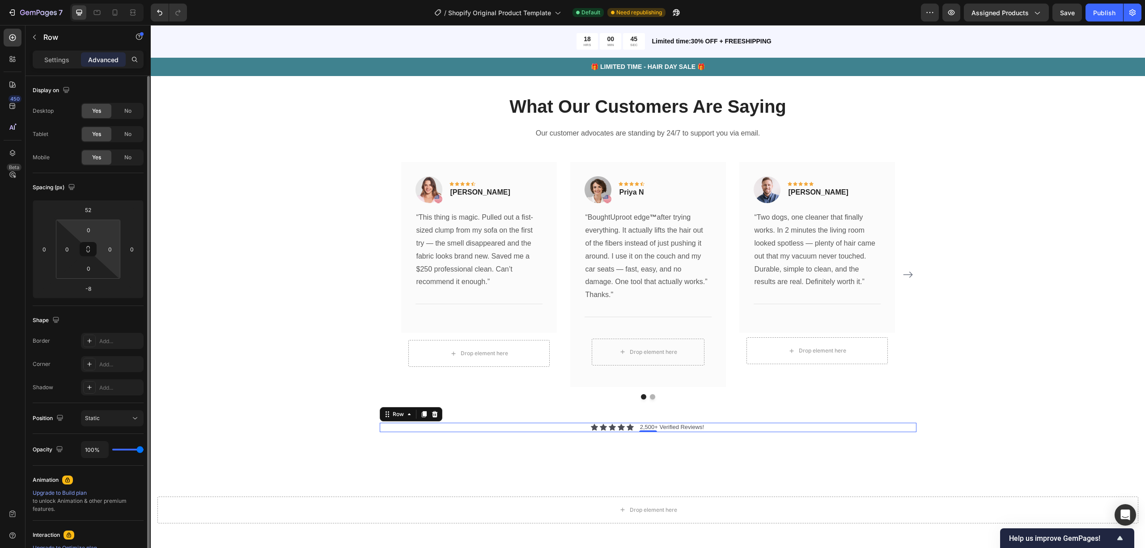
drag, startPoint x: 101, startPoint y: 226, endPoint x: 112, endPoint y: 229, distance: 11.3
click at [112, 0] on html "7 / Shopify Original Product Template Default Need republishing Preview Assigne…" at bounding box center [572, 0] width 1145 height 0
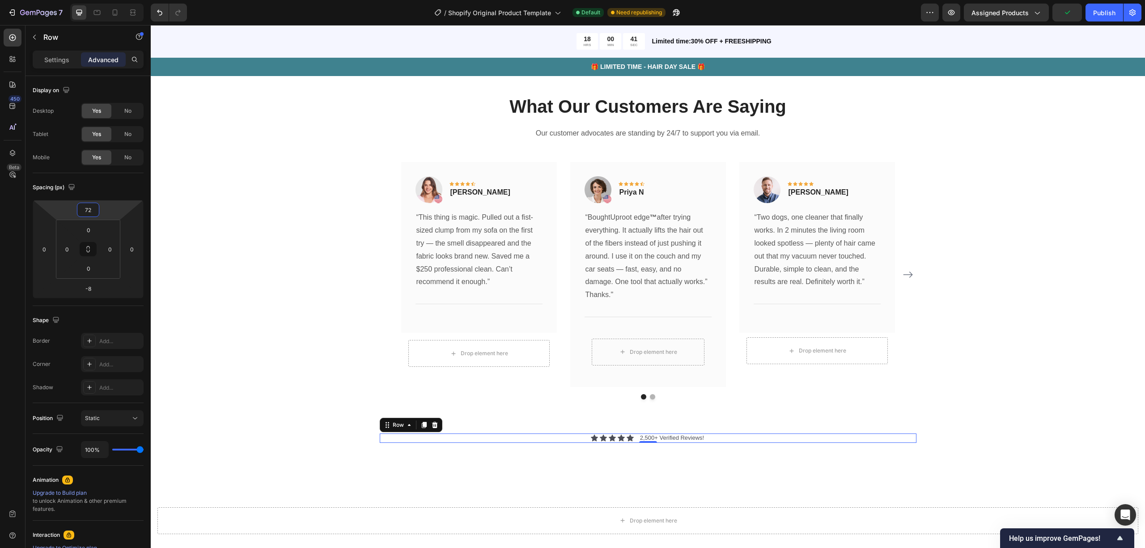
type input "76"
drag, startPoint x: 112, startPoint y: 224, endPoint x: 17, endPoint y: 210, distance: 96.3
click at [129, 0] on html "7 / Shopify Original Product Template Default Need republishing Preview Assigne…" at bounding box center [572, 0] width 1145 height 0
click at [492, 451] on div "What Our Customers Are Saying Heading Our customer advocates are standing by 24…" at bounding box center [648, 266] width 994 height 417
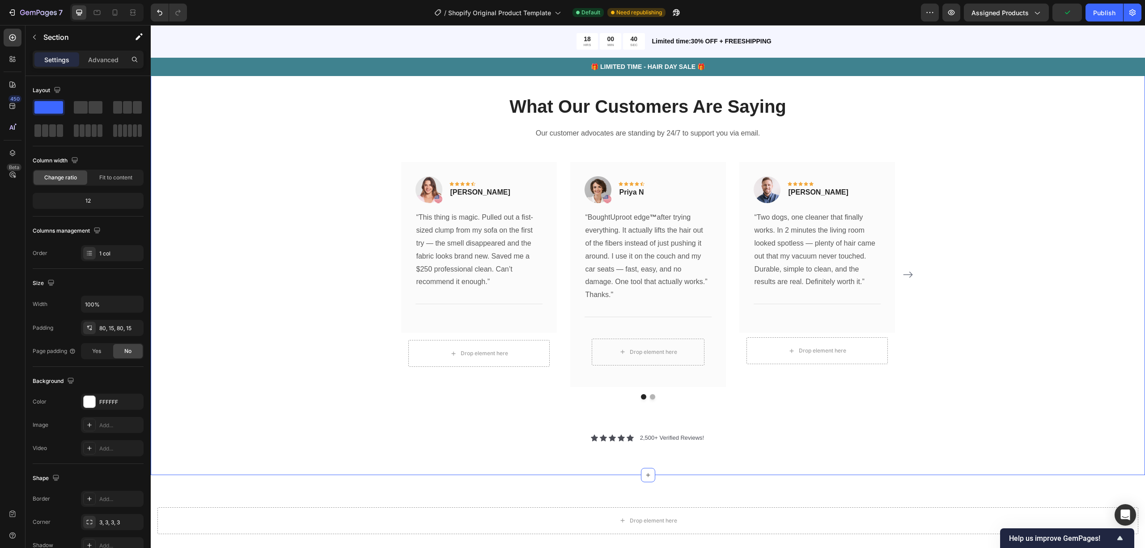
click at [508, 441] on div "Icon Icon Icon Icon Icon Icon List 2,500+ Verified Reviews! Text Block Row" at bounding box center [648, 437] width 537 height 9
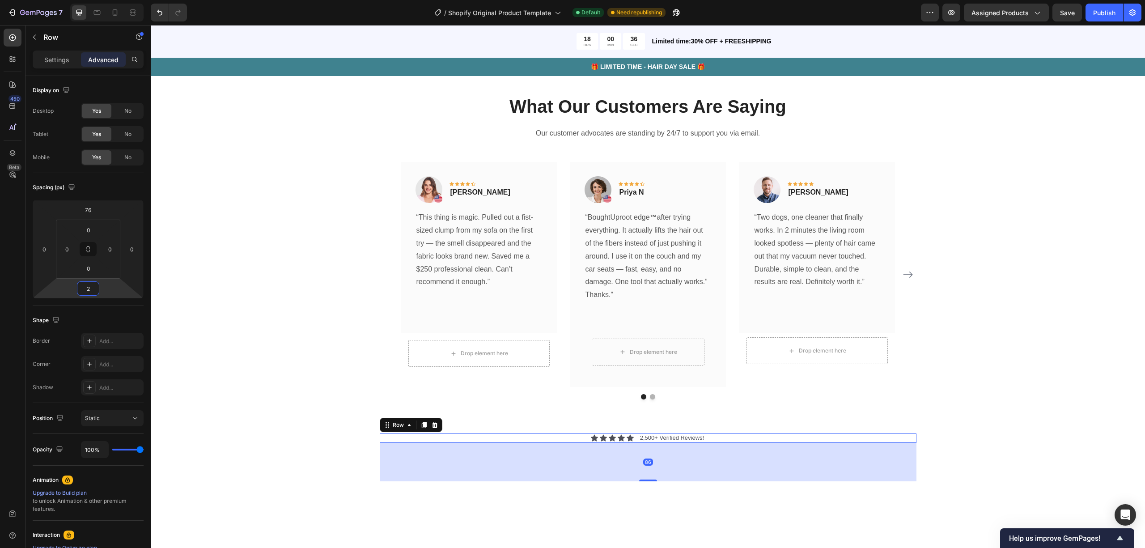
type input "-6"
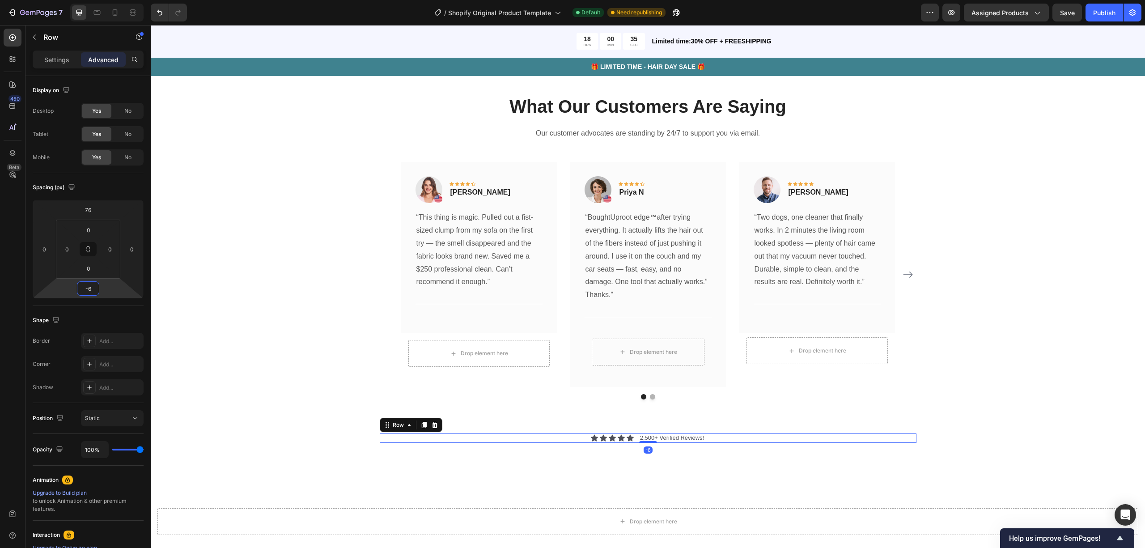
drag, startPoint x: 106, startPoint y: 289, endPoint x: 122, endPoint y: 288, distance: 16.1
click at [122, 0] on html "7 / Shopify Original Product Template Default Need republishing Preview Assigne…" at bounding box center [572, 0] width 1145 height 0
click at [105, 0] on html "7 / Shopify Original Product Template Default Need republishing Preview Assigne…" at bounding box center [572, 0] width 1145 height 0
click at [106, 0] on html "7 / Shopify Original Product Template Default Need republishing Preview Assigne…" at bounding box center [572, 0] width 1145 height 0
type input "0"
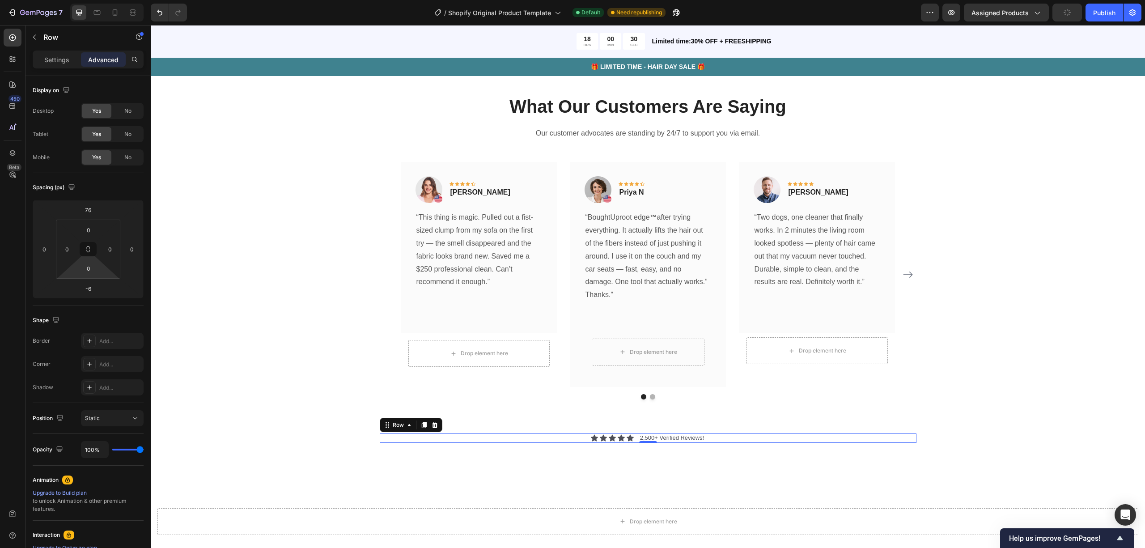
drag, startPoint x: 106, startPoint y: 268, endPoint x: 116, endPoint y: 269, distance: 10.7
click at [116, 0] on html "7 / Shopify Original Product Template Default Need republishing Preview Assigne…" at bounding box center [572, 0] width 1145 height 0
type input "0"
drag, startPoint x: 104, startPoint y: 226, endPoint x: 108, endPoint y: 254, distance: 28.0
click at [108, 0] on html "7 / Shopify Original Product Template Default Need republishing Preview Assigne…" at bounding box center [572, 0] width 1145 height 0
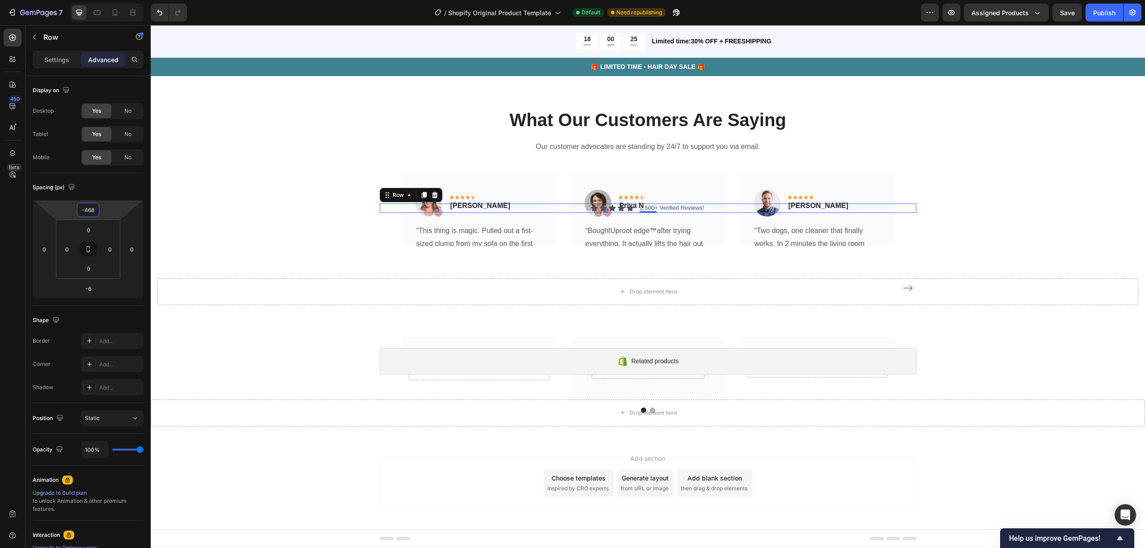
scroll to position [2698, 0]
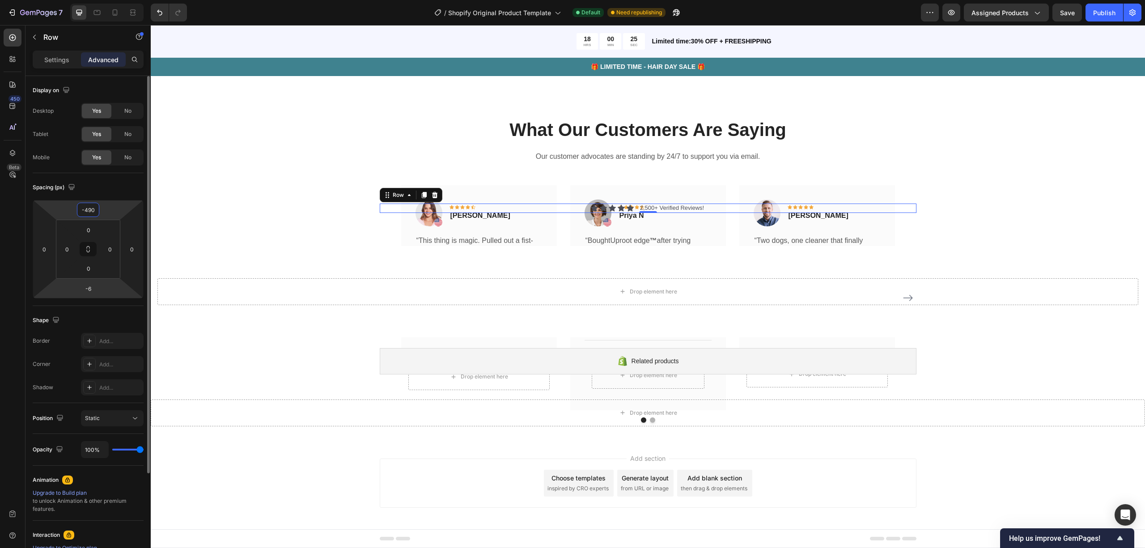
drag, startPoint x: 111, startPoint y: 212, endPoint x: 129, endPoint y: 293, distance: 83.3
click at [104, 0] on html "7 / Shopify Original Product Template Default Need republishing Preview Assigne…" at bounding box center [572, 0] width 1145 height 0
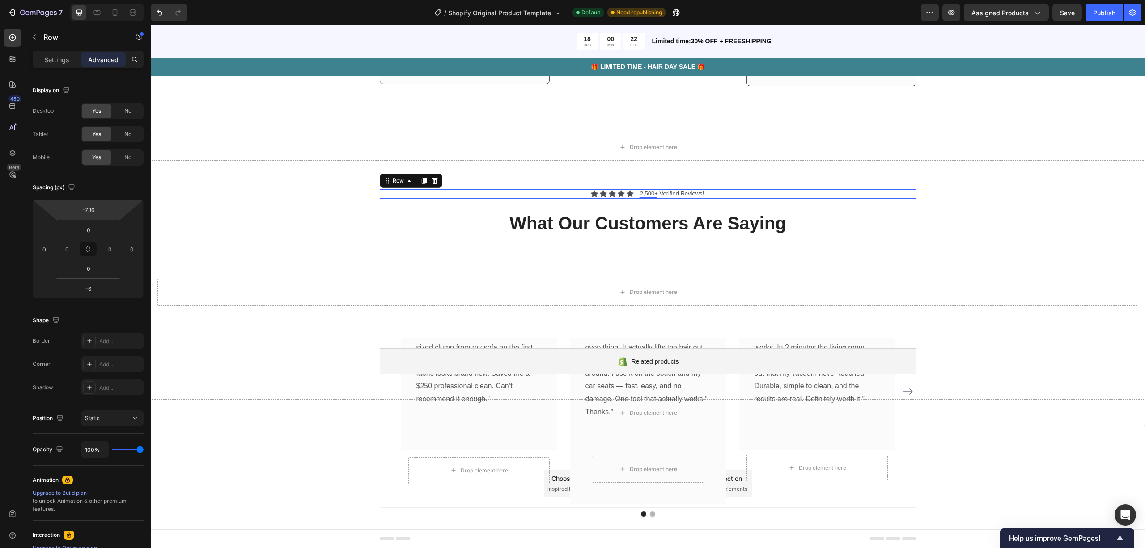
scroll to position [2598, 0]
type input "-702"
drag, startPoint x: 114, startPoint y: 213, endPoint x: 114, endPoint y: 220, distance: 6.8
click at [114, 0] on html "7 / Shopify Original Product Template Default Need republishing Preview Assigne…" at bounding box center [572, 0] width 1145 height 0
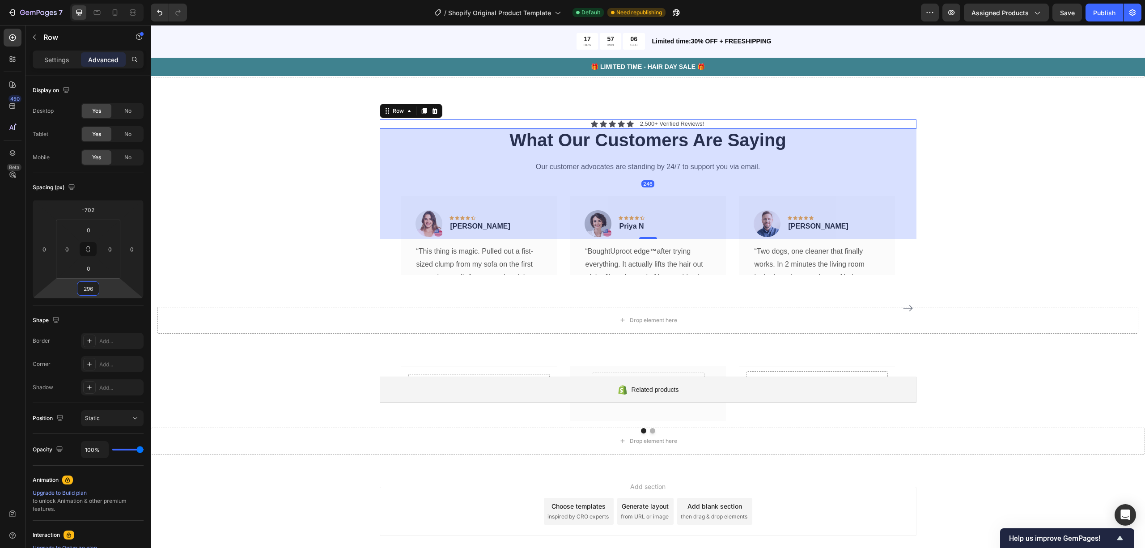
scroll to position [2714, 0]
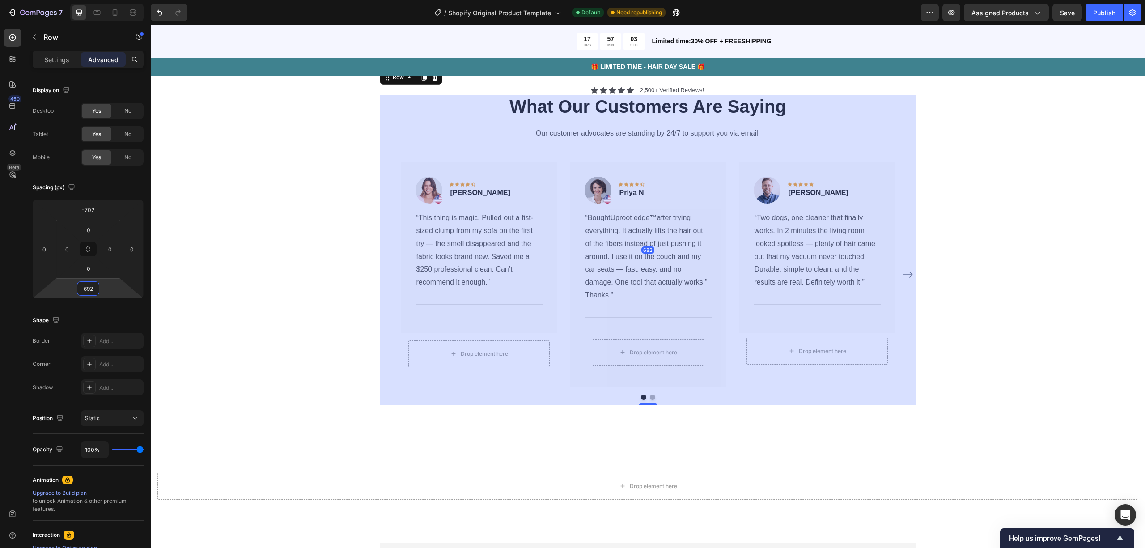
type input "696"
drag, startPoint x: 103, startPoint y: 285, endPoint x: 149, endPoint y: 76, distance: 214.4
click at [149, 0] on html "7 / Shopify Original Product Template Default Need republishing Preview Assigne…" at bounding box center [572, 0] width 1145 height 0
click at [329, 165] on div "What Our Customers Are Saying Heading Our customer advocates are standing by 24…" at bounding box center [647, 250] width 981 height 312
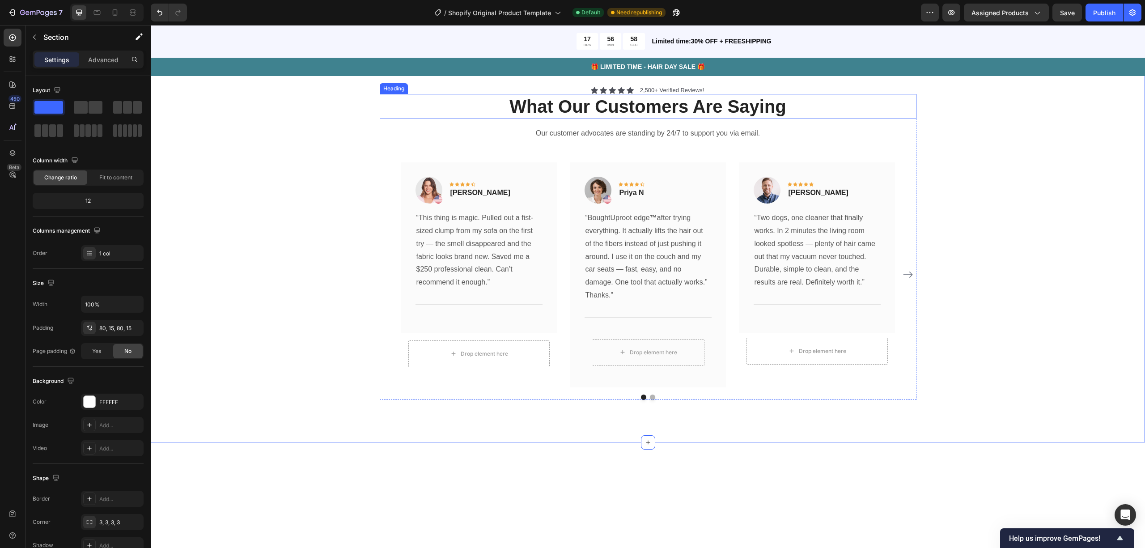
scroll to position [2594, 0]
